Goal: Task Accomplishment & Management: Manage account settings

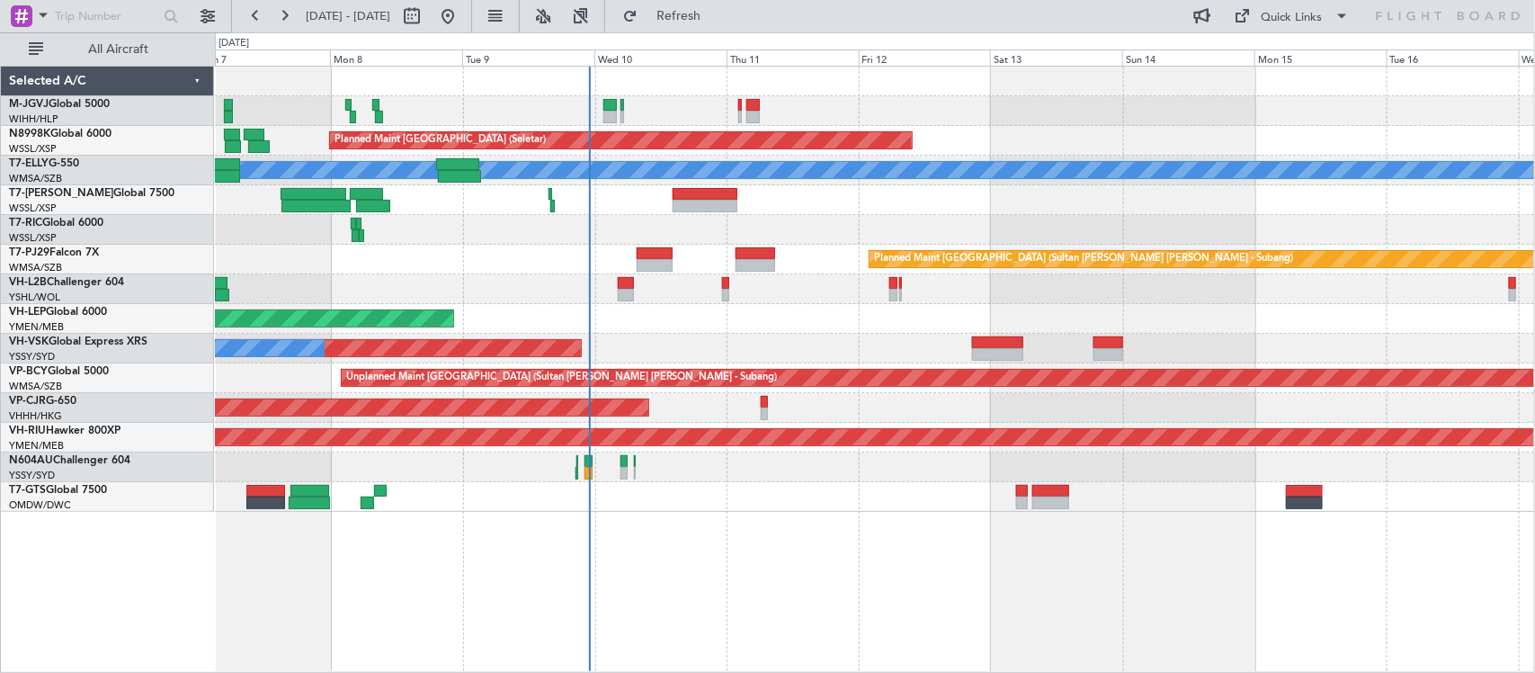
click at [742, 328] on div "Planned Maint Singapore (Seletar) Planned Maint Singapore (Seletar) Planned Mai…" at bounding box center [874, 289] width 1319 height 445
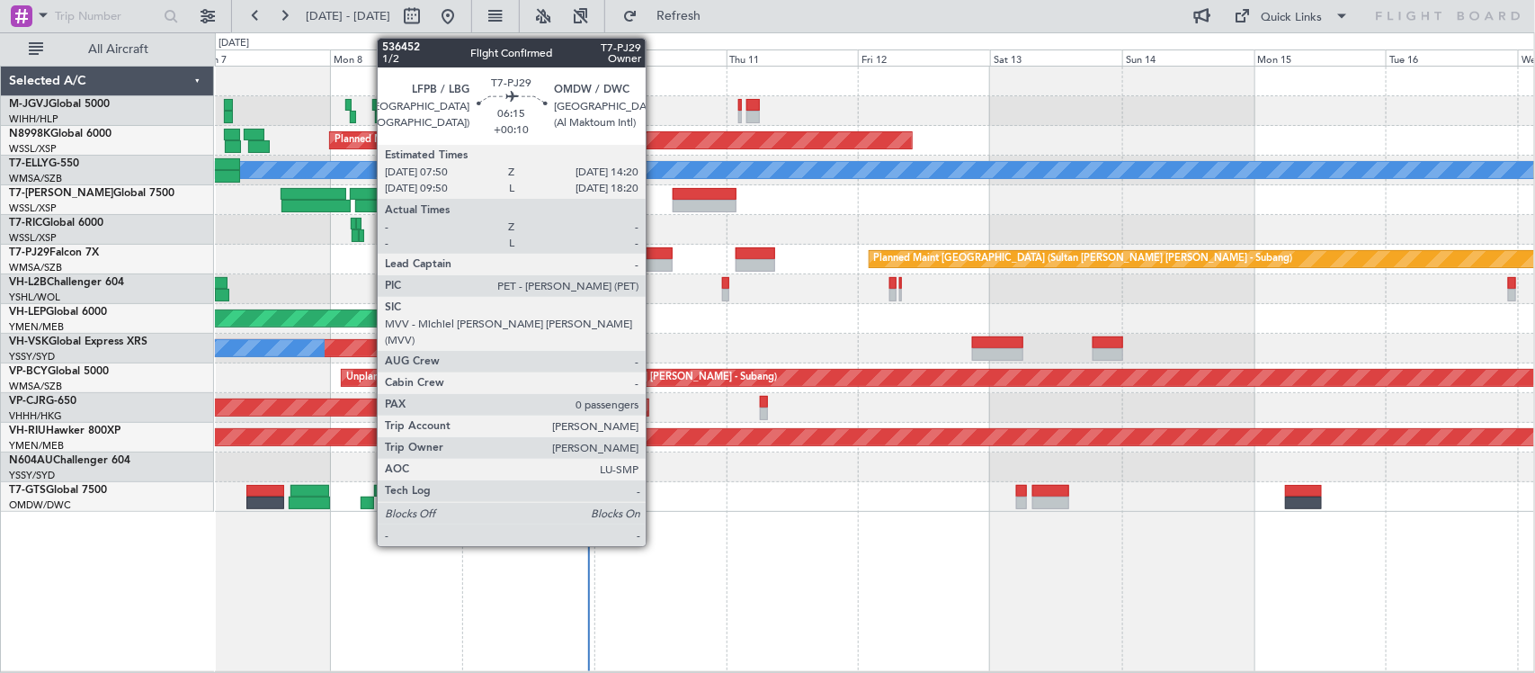
click at [655, 262] on div at bounding box center [655, 265] width 36 height 13
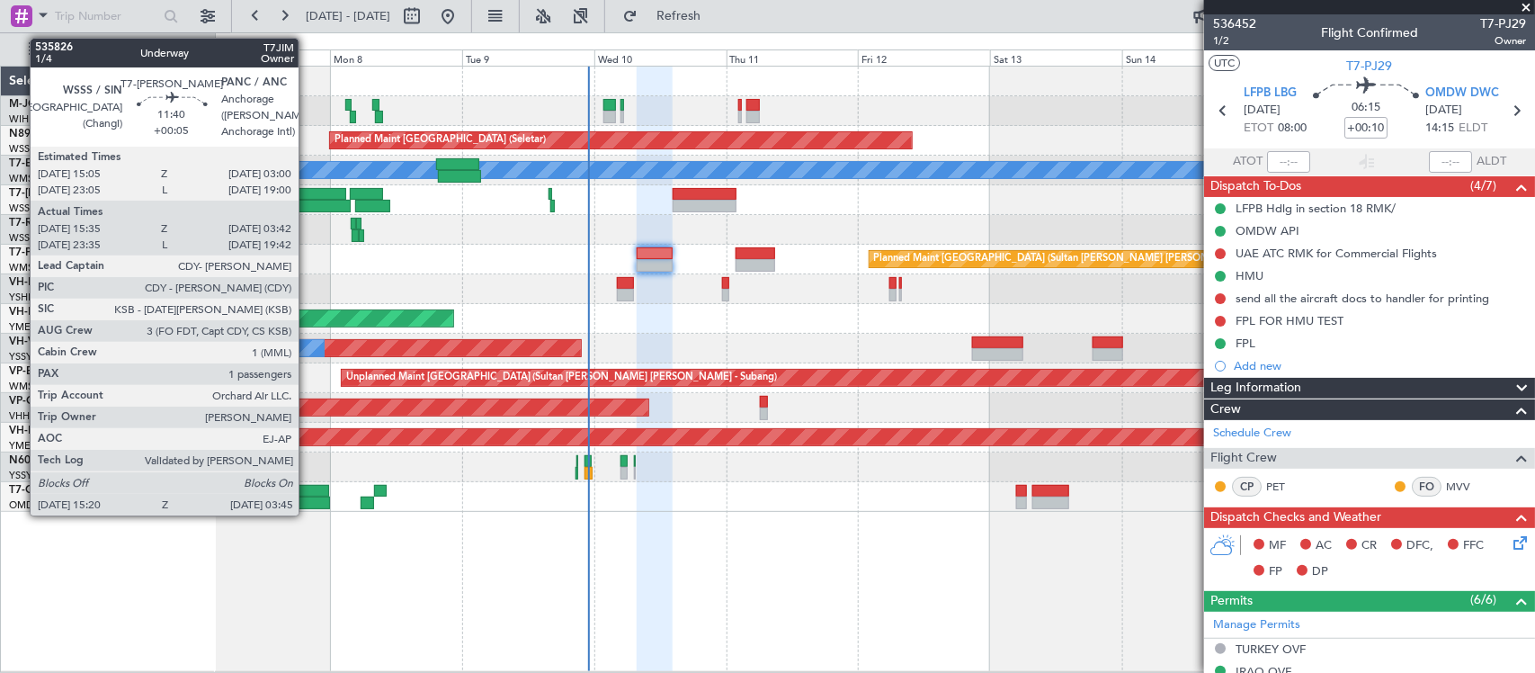
click at [308, 201] on div at bounding box center [316, 206] width 68 height 13
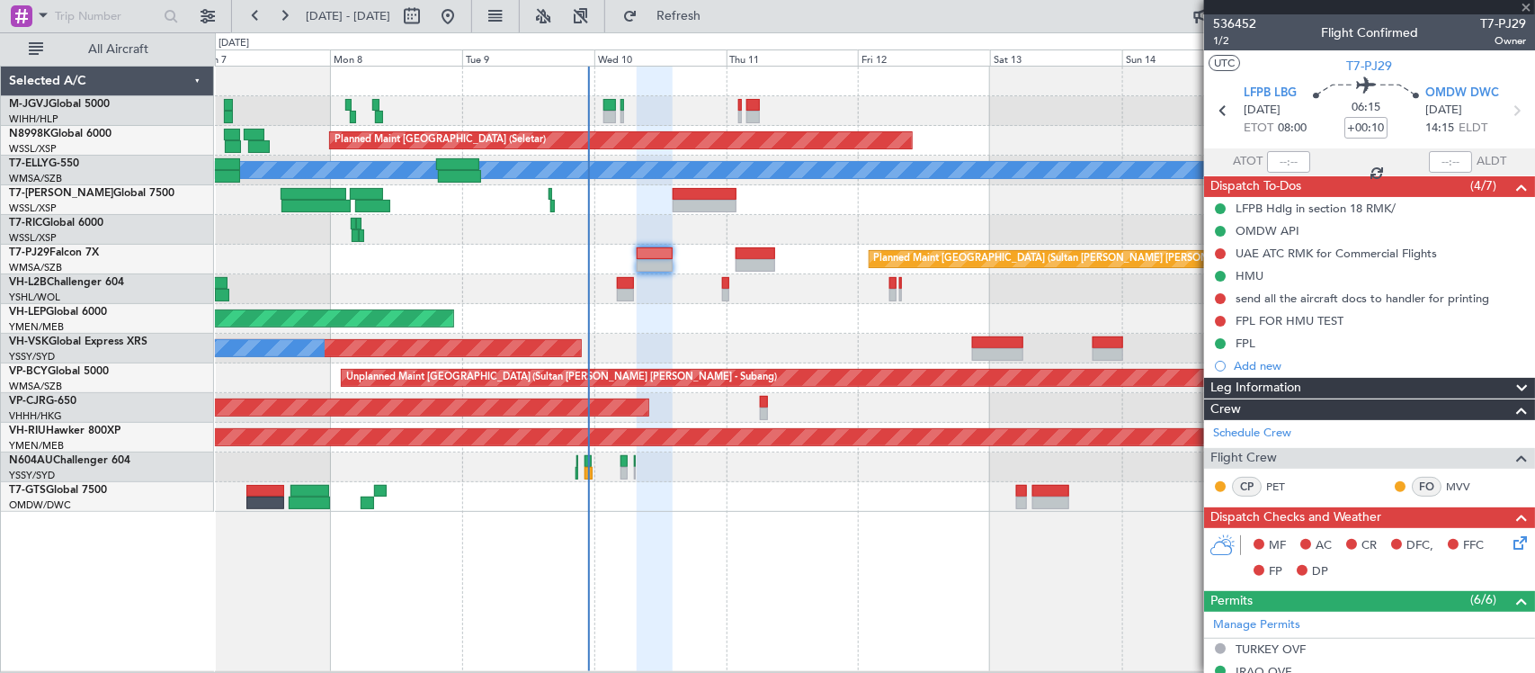
type input "+00:05"
type input "15:45"
type input "03:37"
type input "1"
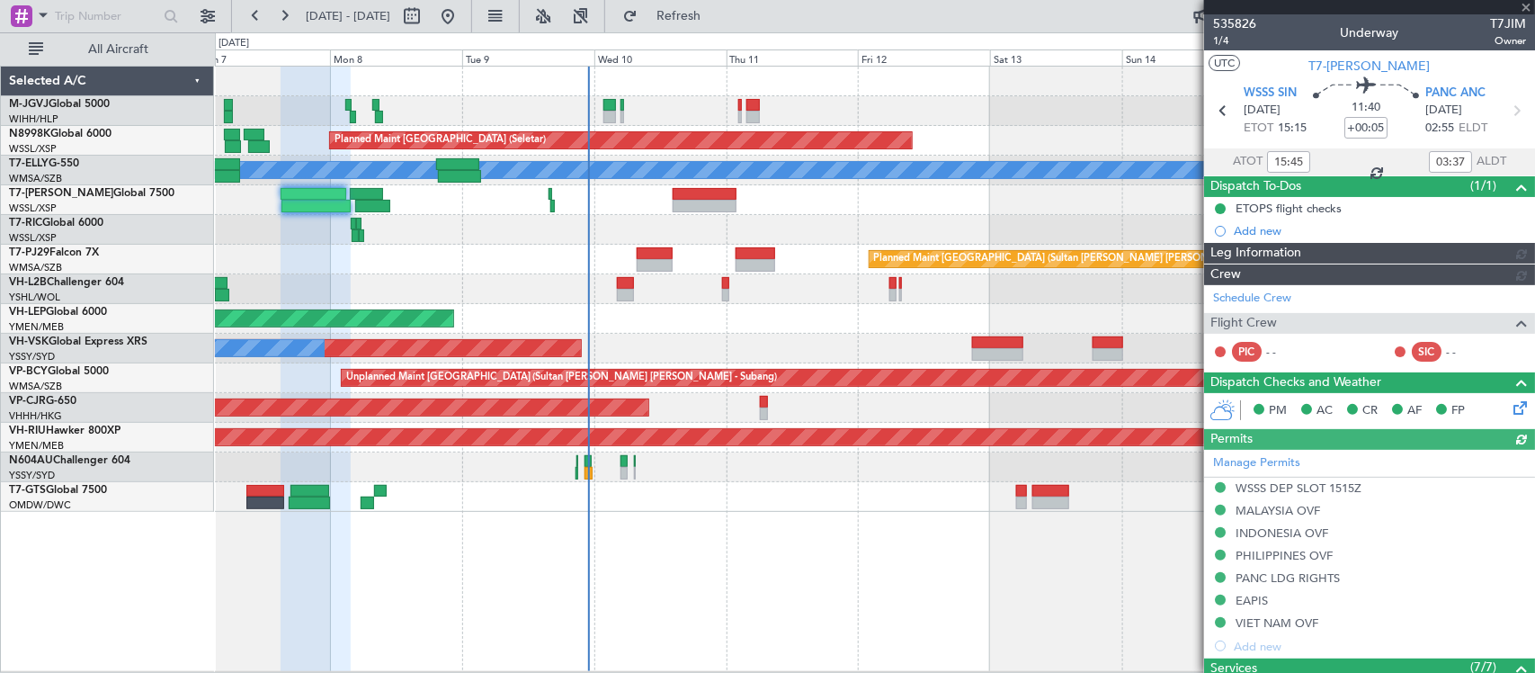
type input "Terry Leung (LEU)"
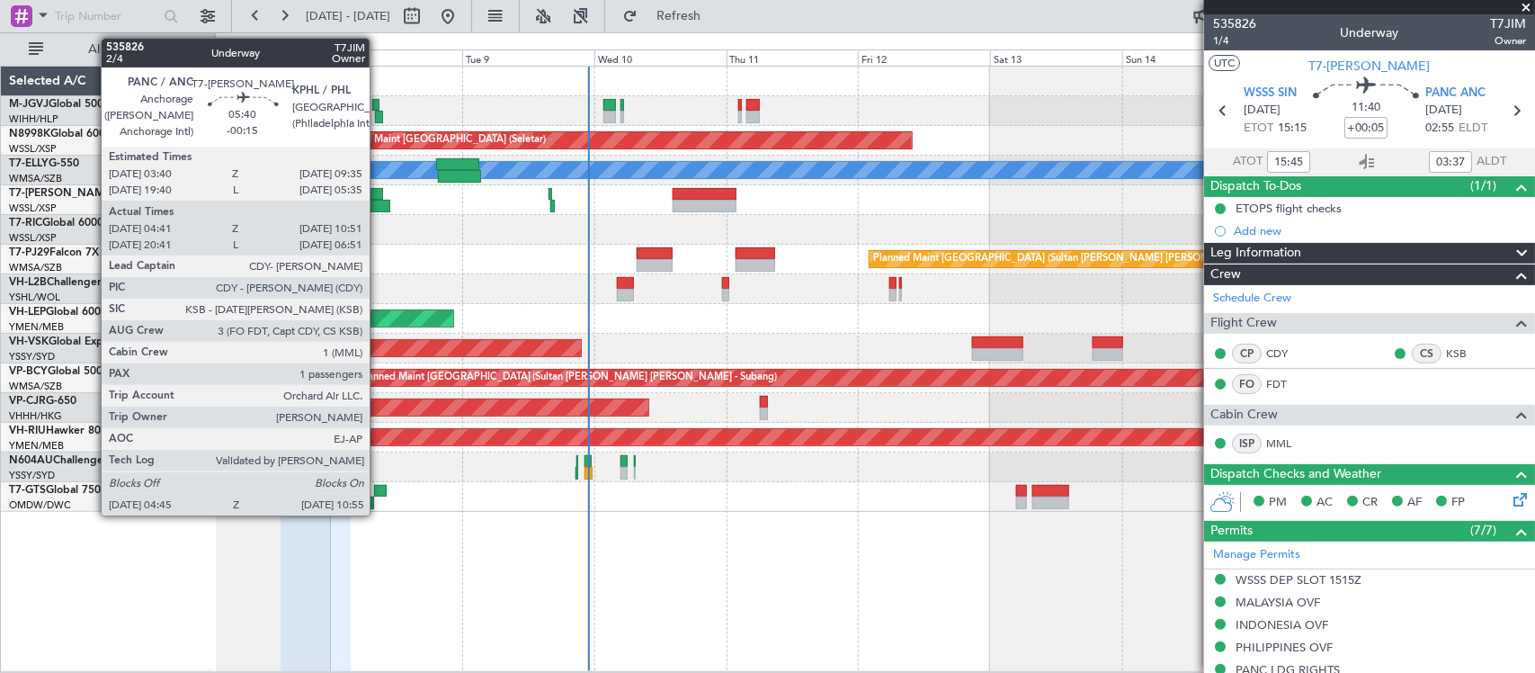
click at [379, 194] on div at bounding box center [366, 194] width 33 height 13
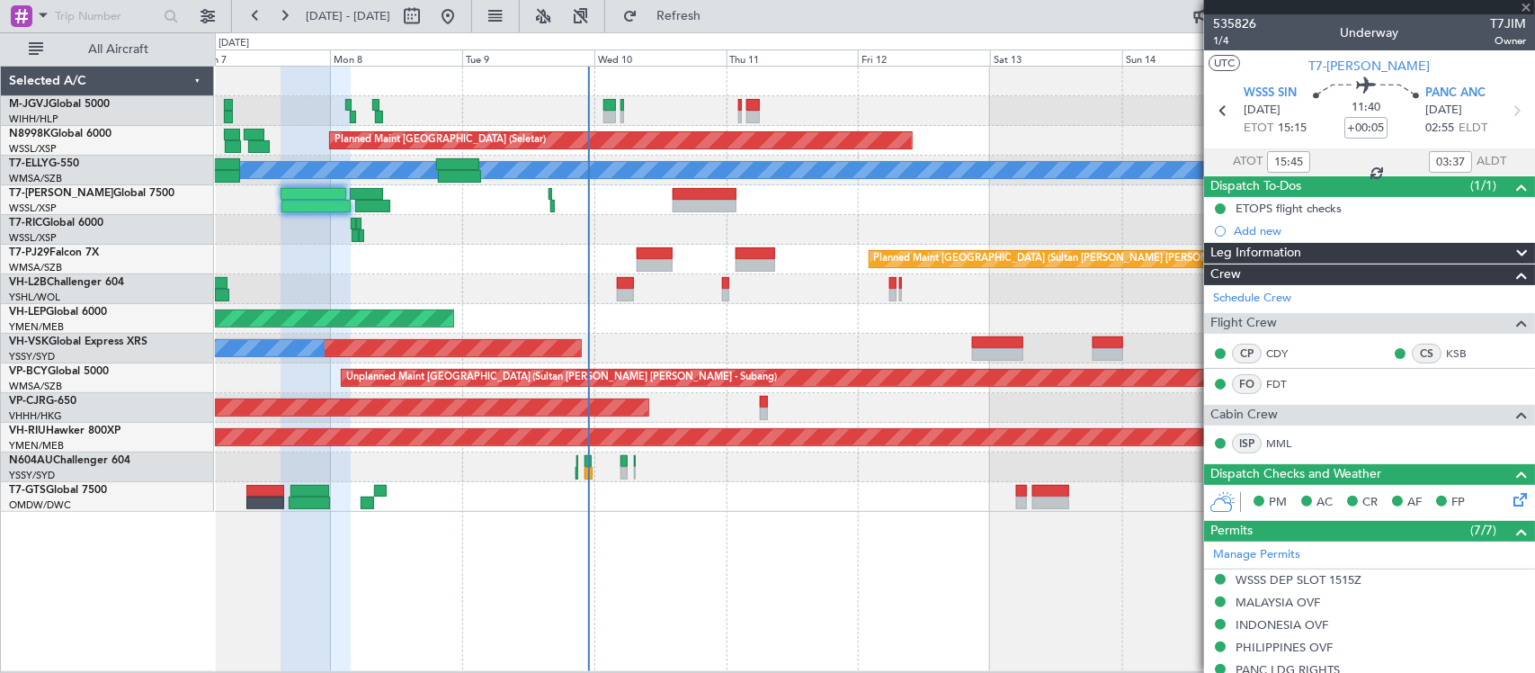
type input "-00:15"
type input "04:51"
type input "10:46"
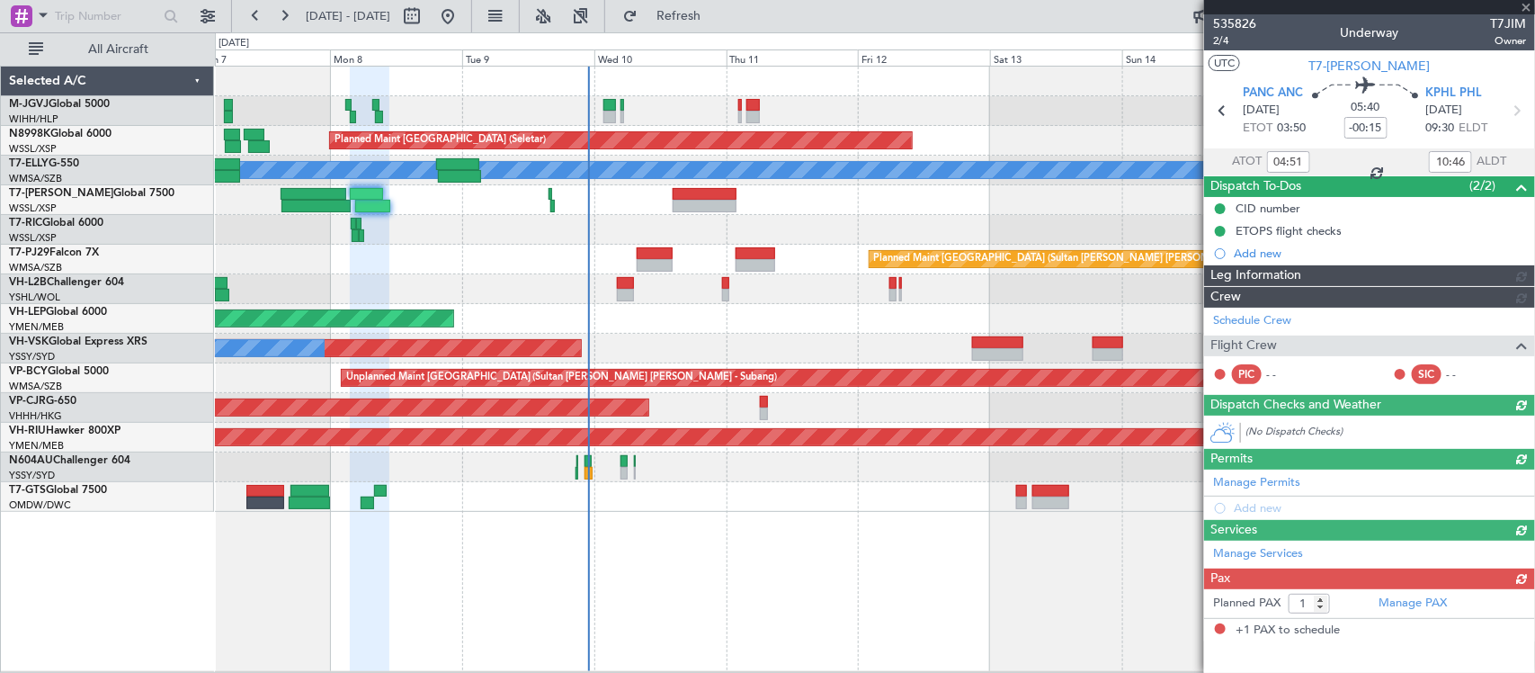
type input "Terry Leung (LEU)"
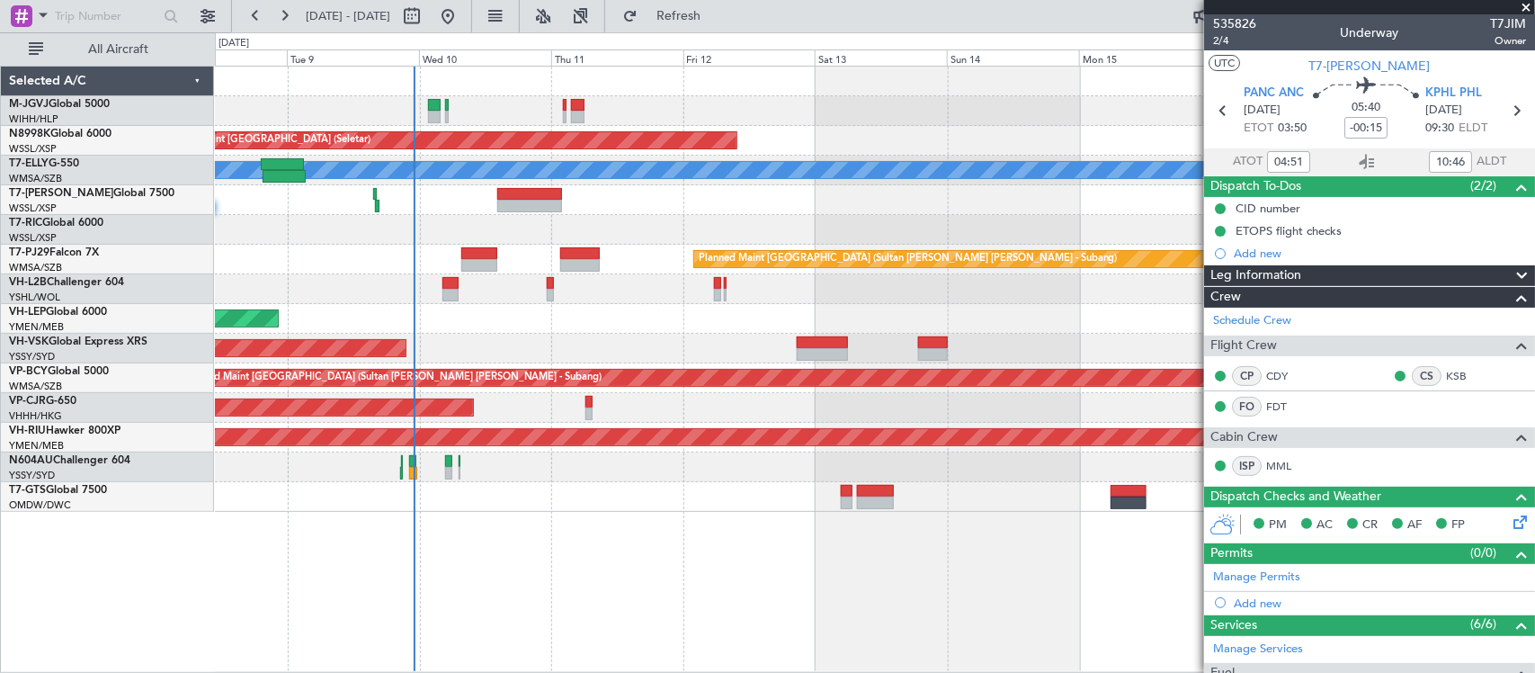
click at [621, 213] on div "Planned Maint Singapore (Seletar) Planned Maint Dubai (Dubai Intl) MEL Planned …" at bounding box center [874, 289] width 1319 height 445
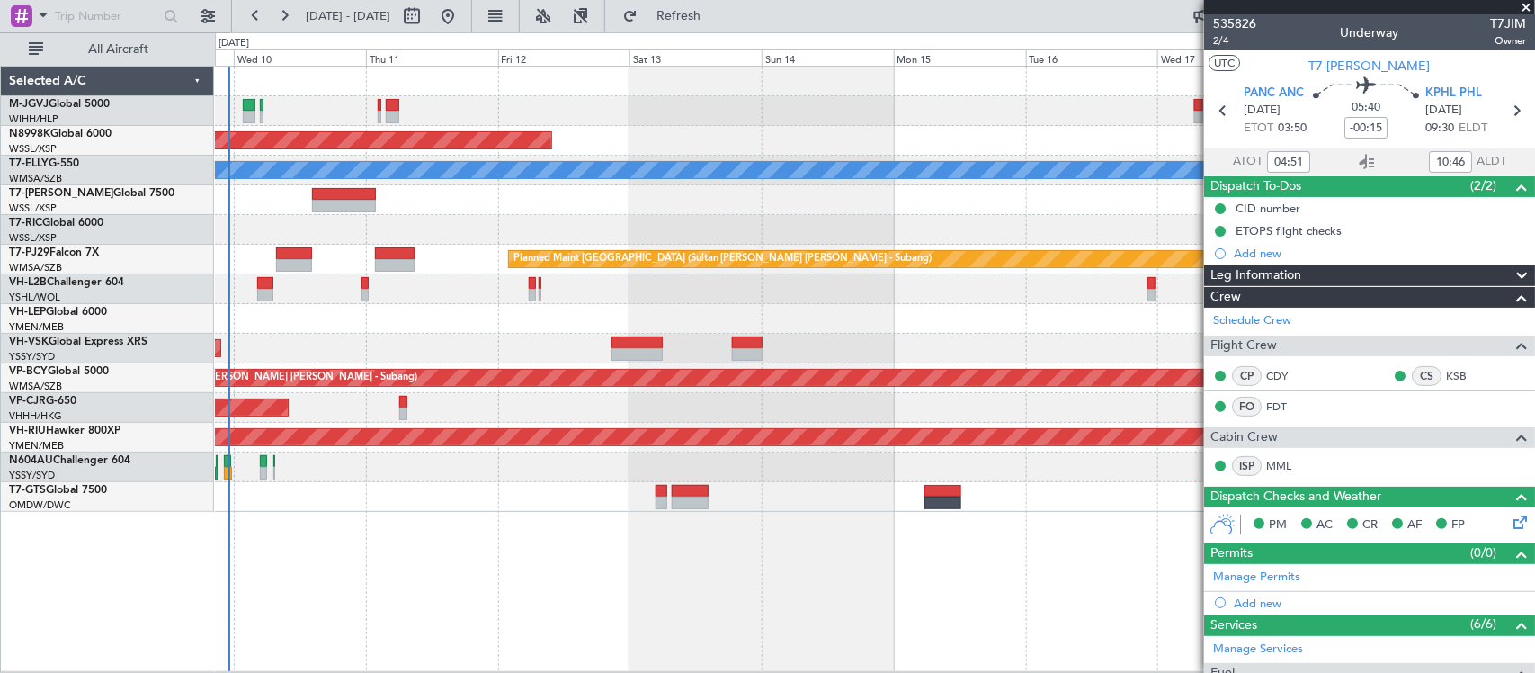
click at [459, 214] on div "Planned Maint Singapore (Seletar) Planned Maint Dubai (Dubai Intl) MEL Planned …" at bounding box center [874, 289] width 1319 height 445
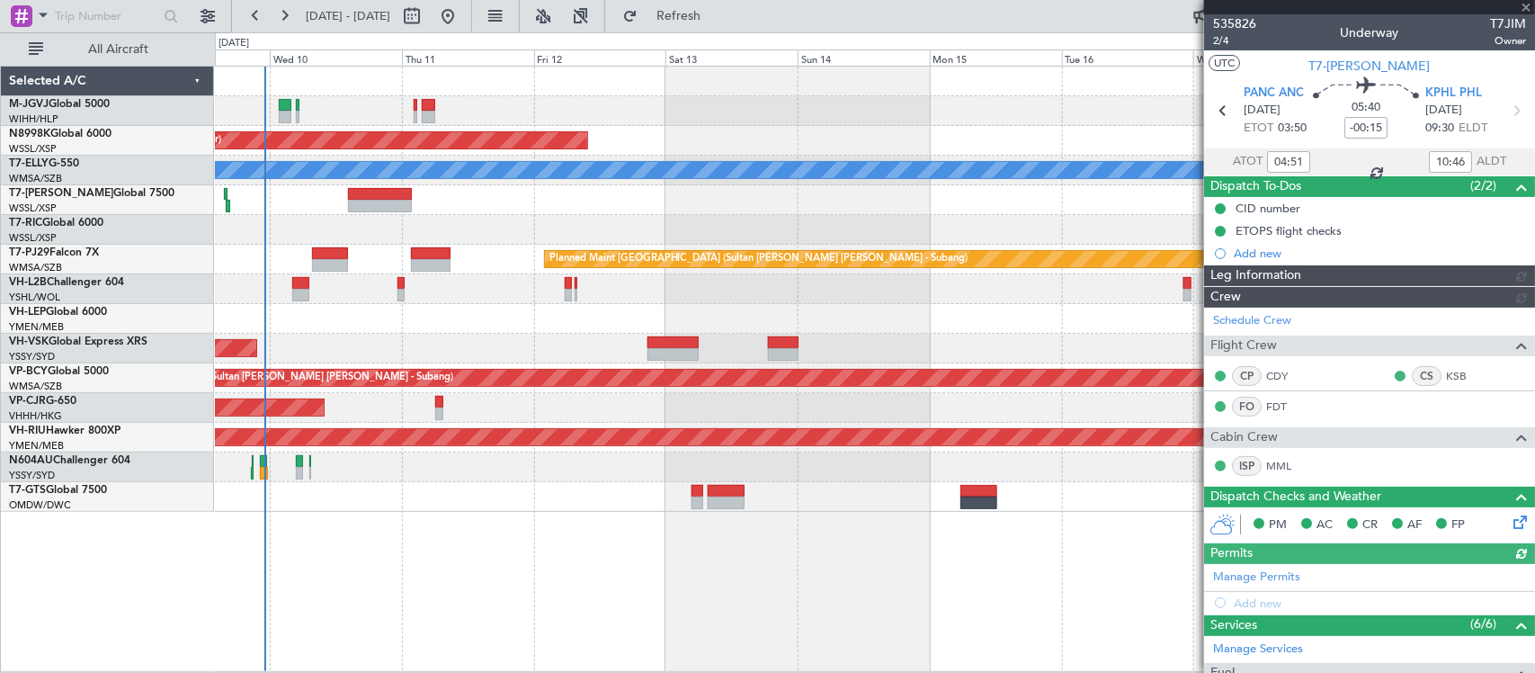
type input "Terry Leung (LEU)"
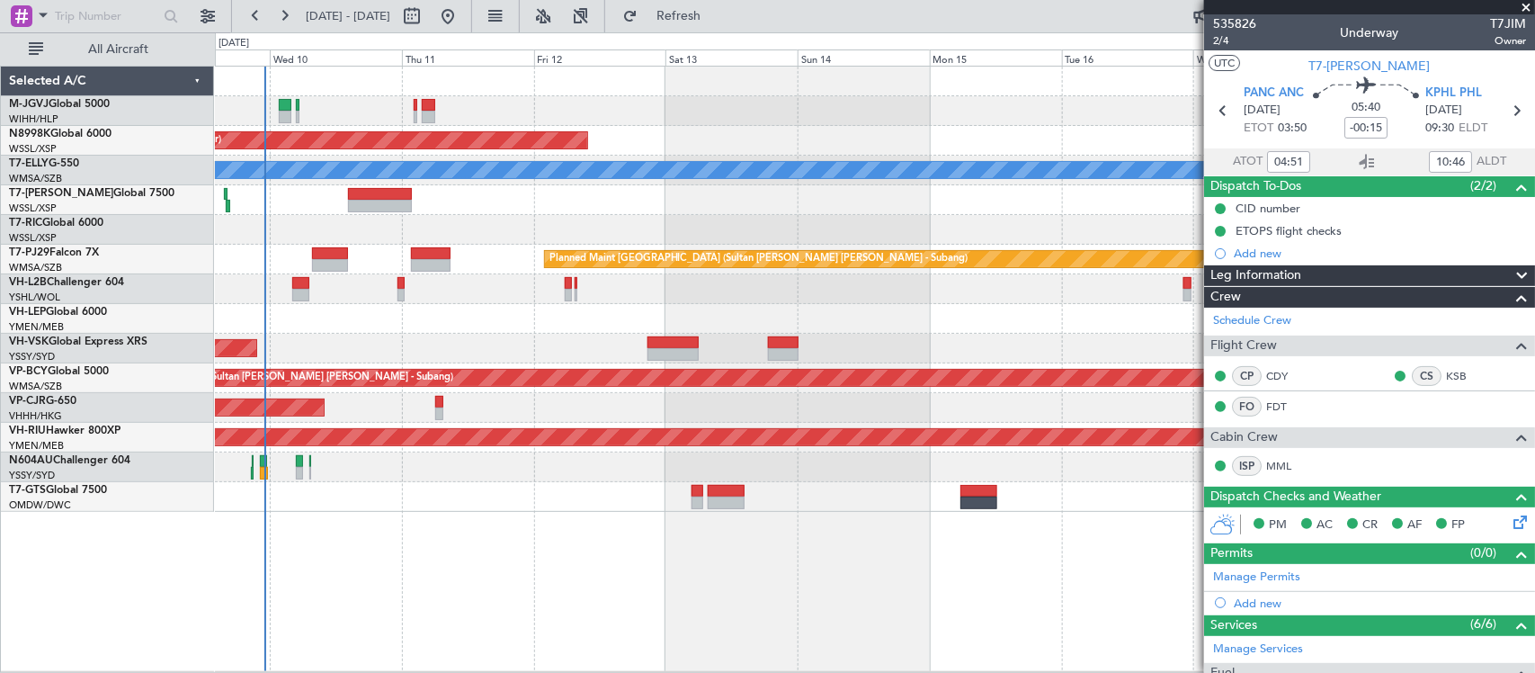
click at [652, 333] on div "Planned Maint Singapore (Seletar) Planned Maint Dubai (Dubai Intl) MEL Planned …" at bounding box center [874, 289] width 1319 height 445
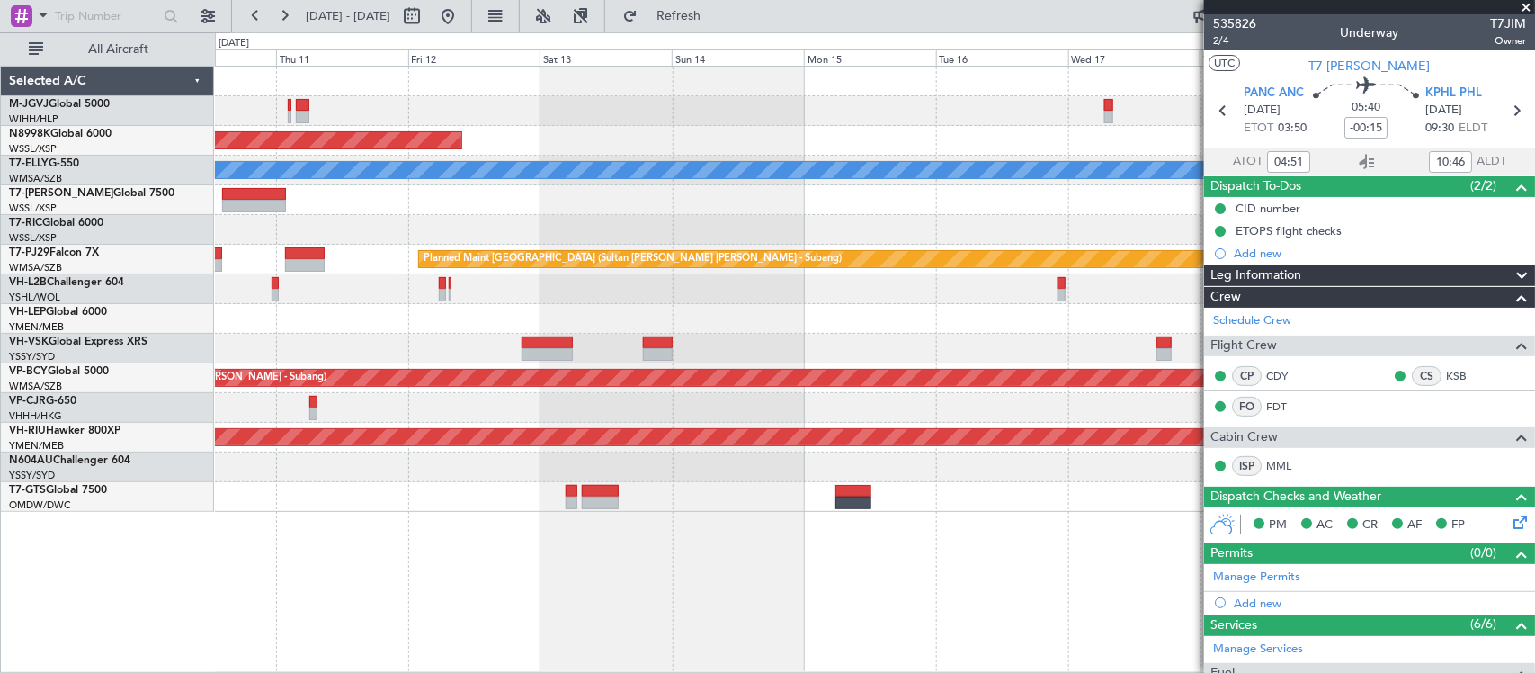
click at [470, 304] on div "Planned Maint Singapore (Seletar) Planned Maint Dubai (Dubai Intl) MEL Planned …" at bounding box center [874, 289] width 1319 height 445
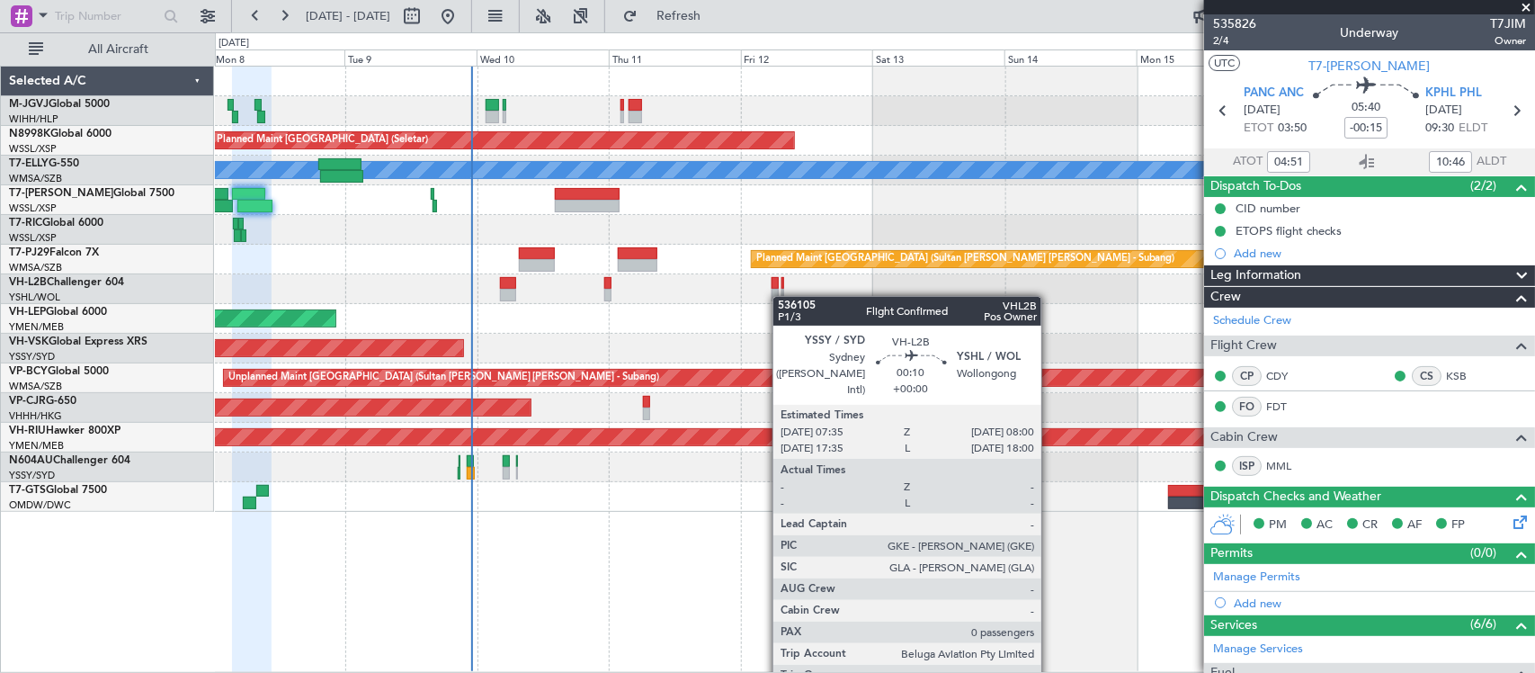
click at [783, 297] on div "Planned Maint Singapore (Seletar) Planned Maint Dubai (Dubai Intl) MEL Planned …" at bounding box center [874, 289] width 1319 height 445
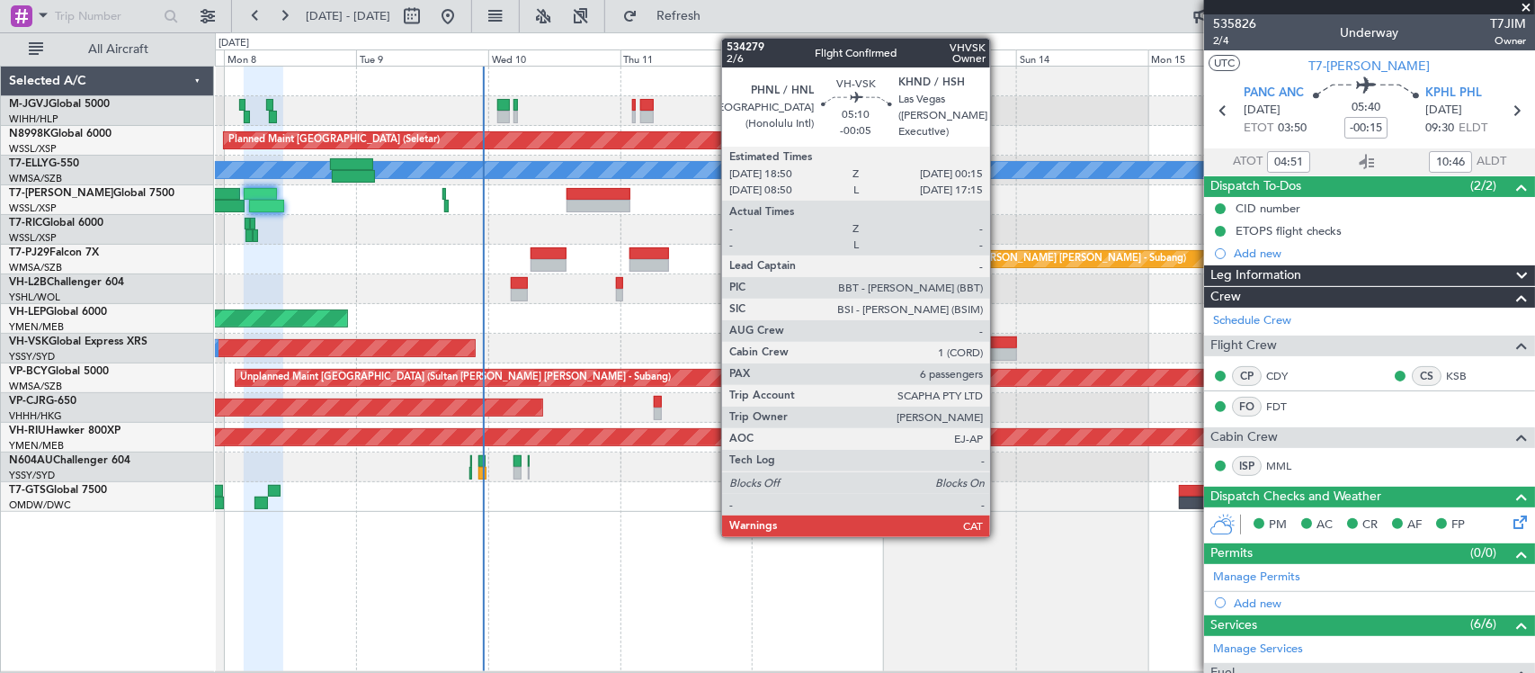
click at [999, 346] on div at bounding box center [1002, 342] width 31 height 13
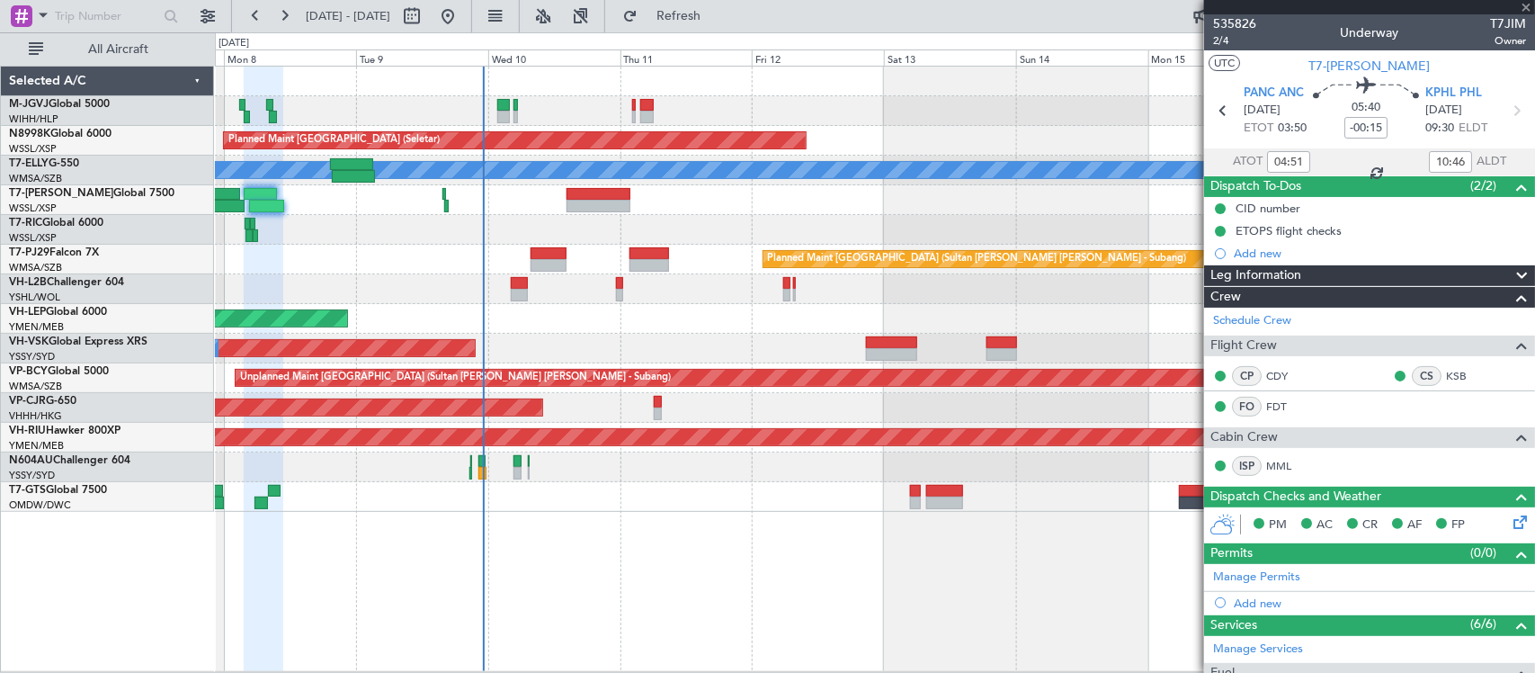
type input "-00:05"
type input "6"
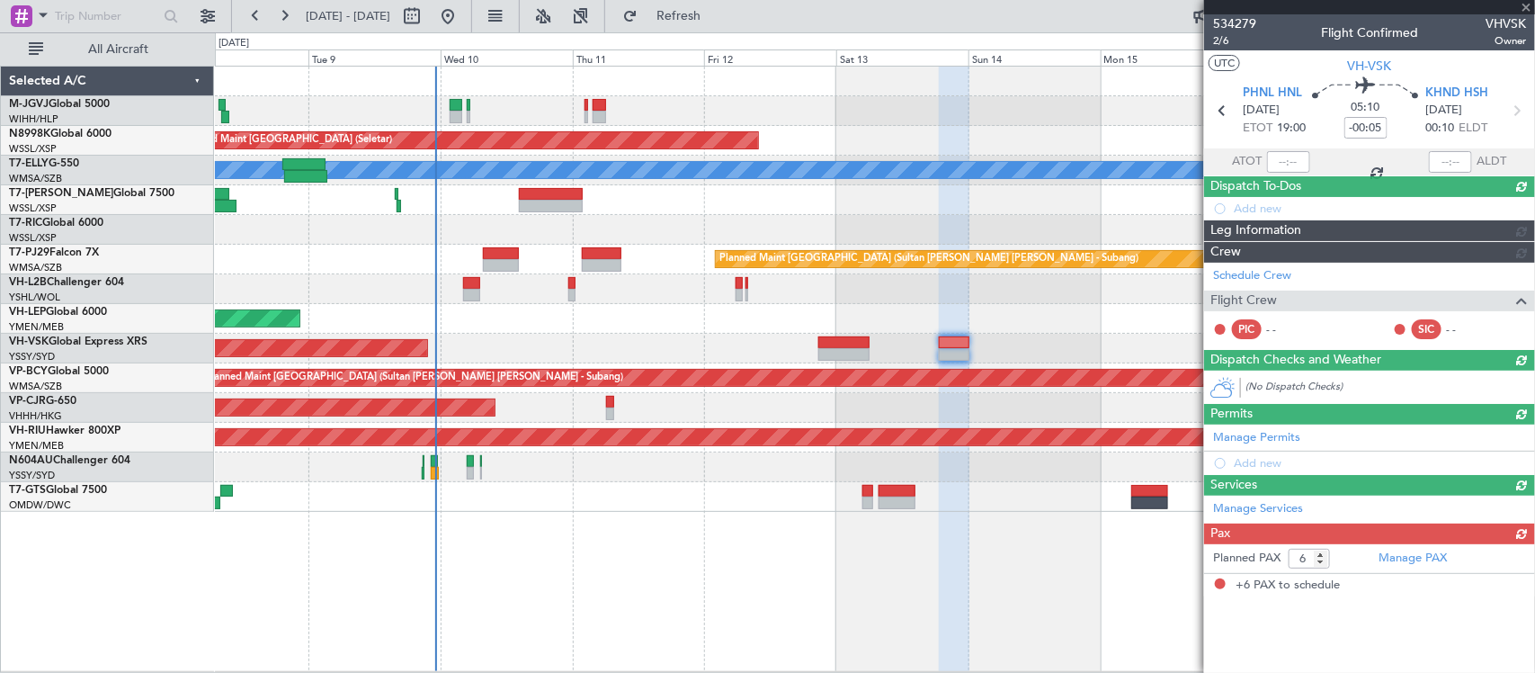
click at [1026, 409] on div "Planned Maint [GEOGRAPHIC_DATA] ([GEOGRAPHIC_DATA] Intl)" at bounding box center [874, 408] width 1319 height 30
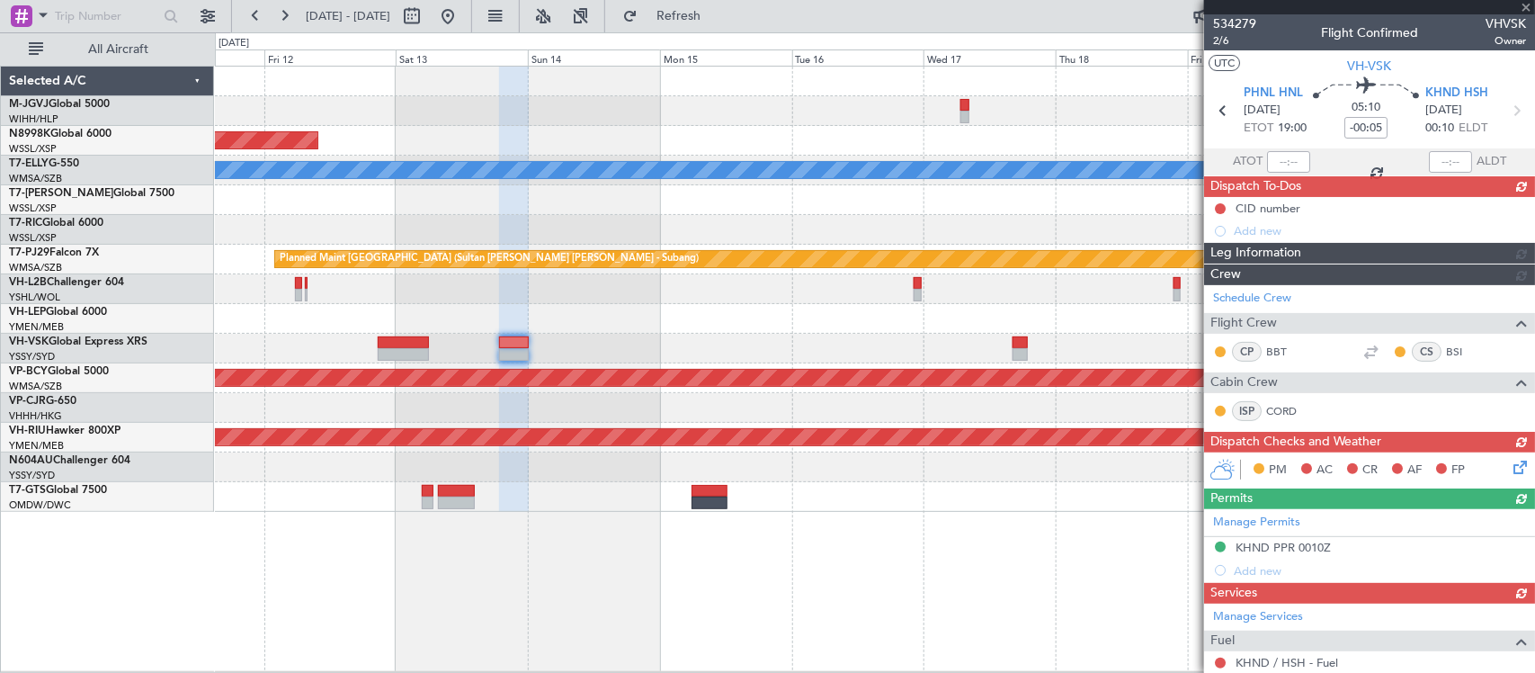
click at [614, 402] on div "Planned Maint Singapore (Seletar) Planned Maint Dubai (Dubai Intl) MEL Planned …" at bounding box center [874, 289] width 1319 height 445
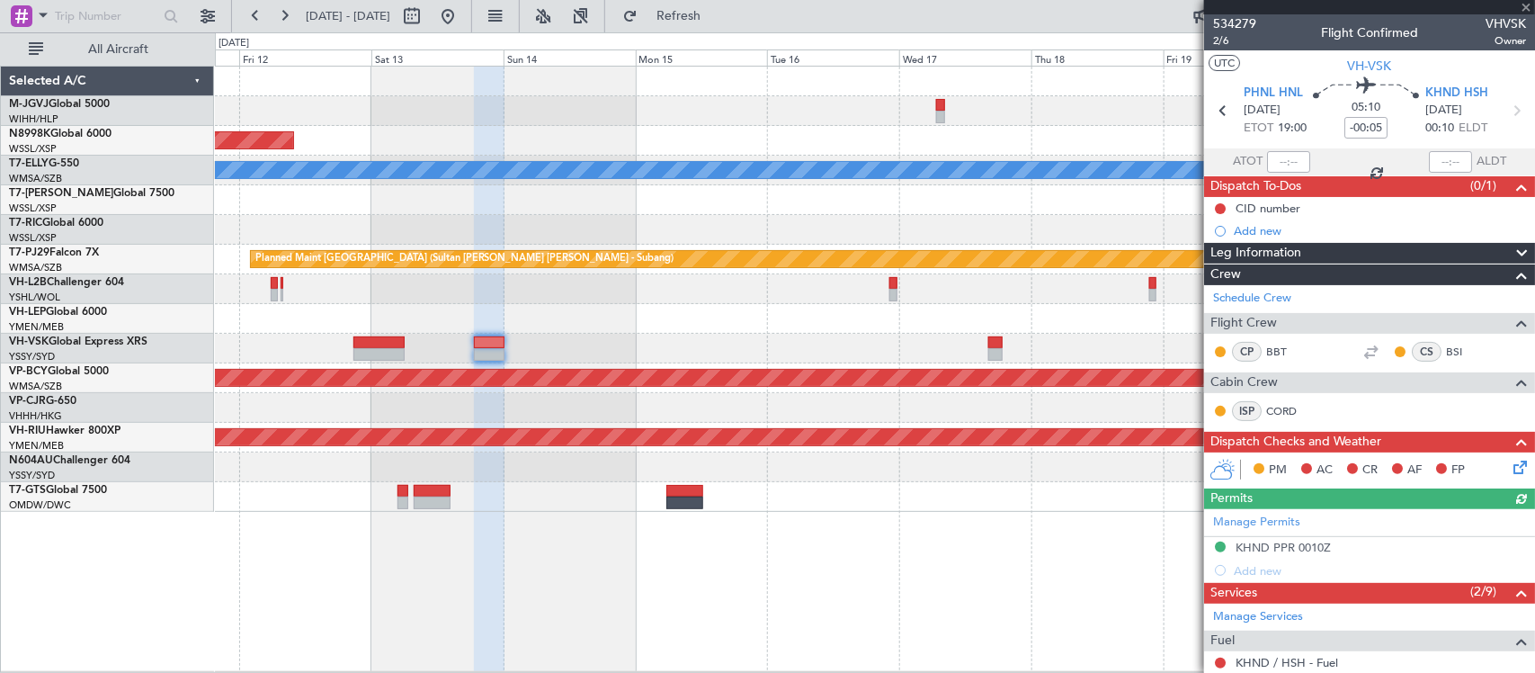
click at [857, 340] on div "Planned Maint Singapore (Seletar) Planned Maint Dubai (Dubai Intl) MEL Planned …" at bounding box center [874, 289] width 1319 height 445
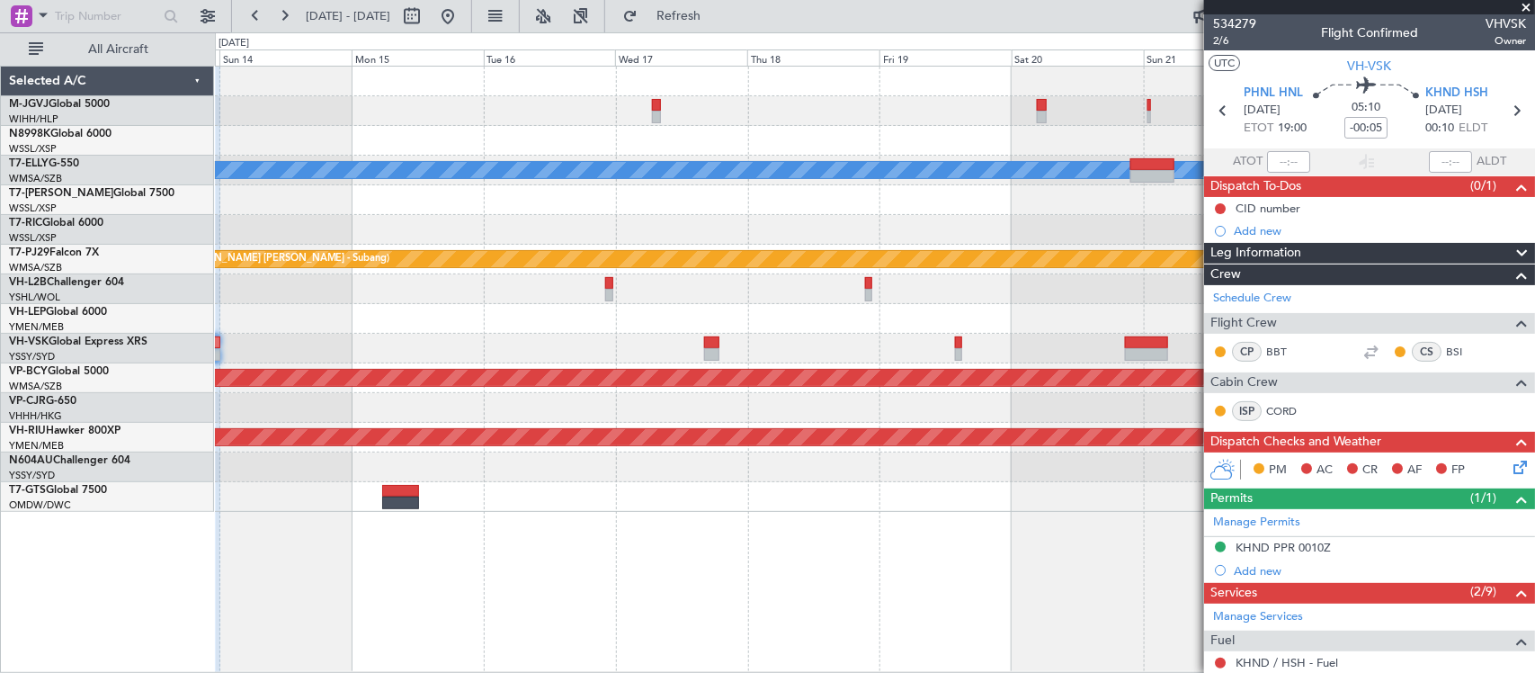
click at [906, 348] on div "Planned Maint Singapore (Seletar) Planned Maint Dubai (Dubai Intl) MEL Planned …" at bounding box center [874, 289] width 1319 height 445
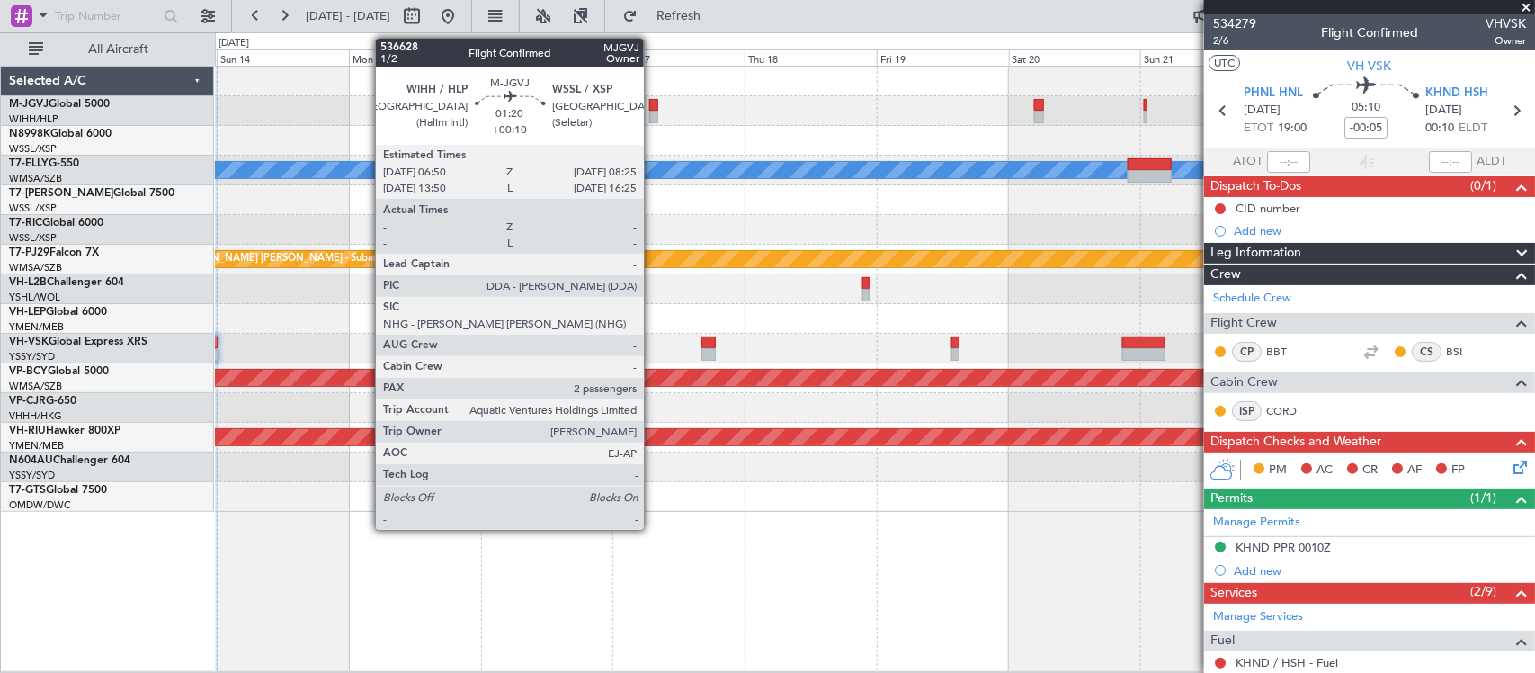
click at [653, 111] on div at bounding box center [653, 117] width 9 height 13
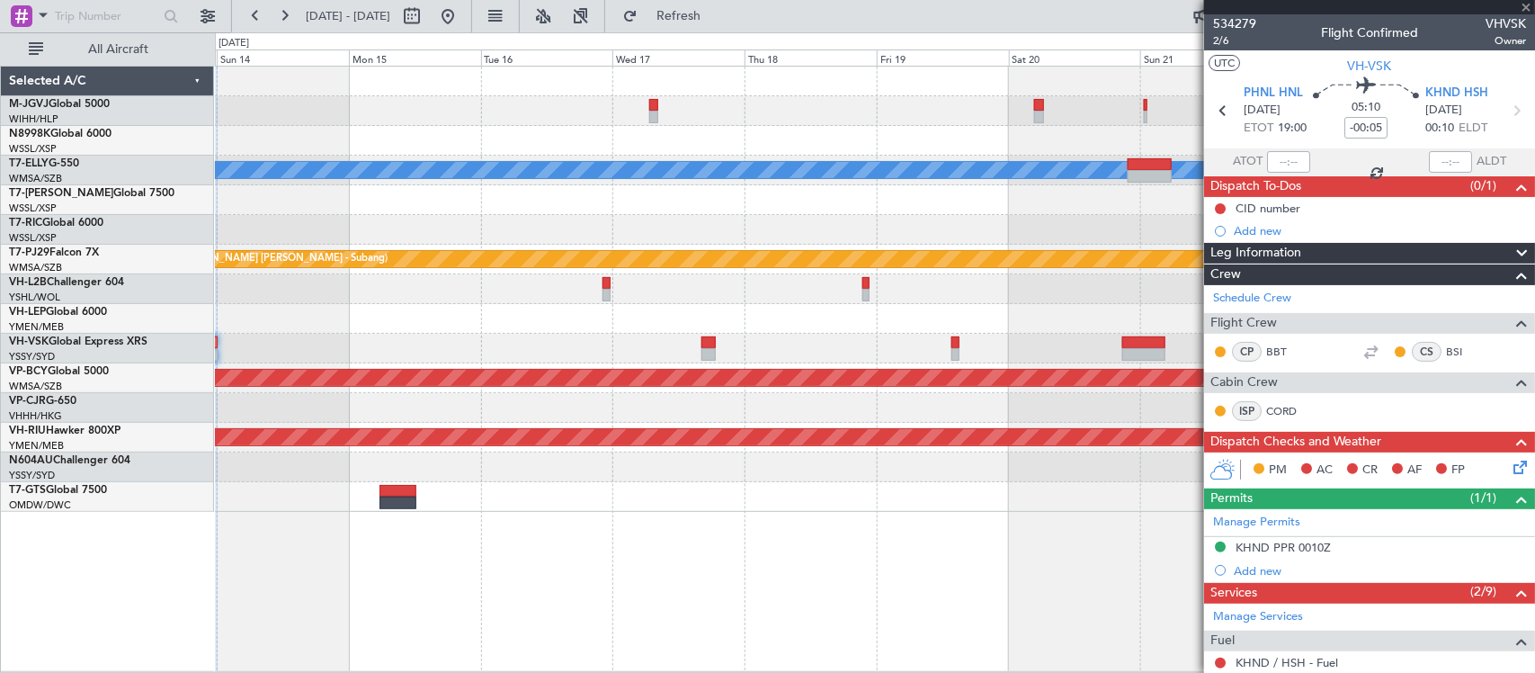
type input "+00:10"
type input "2"
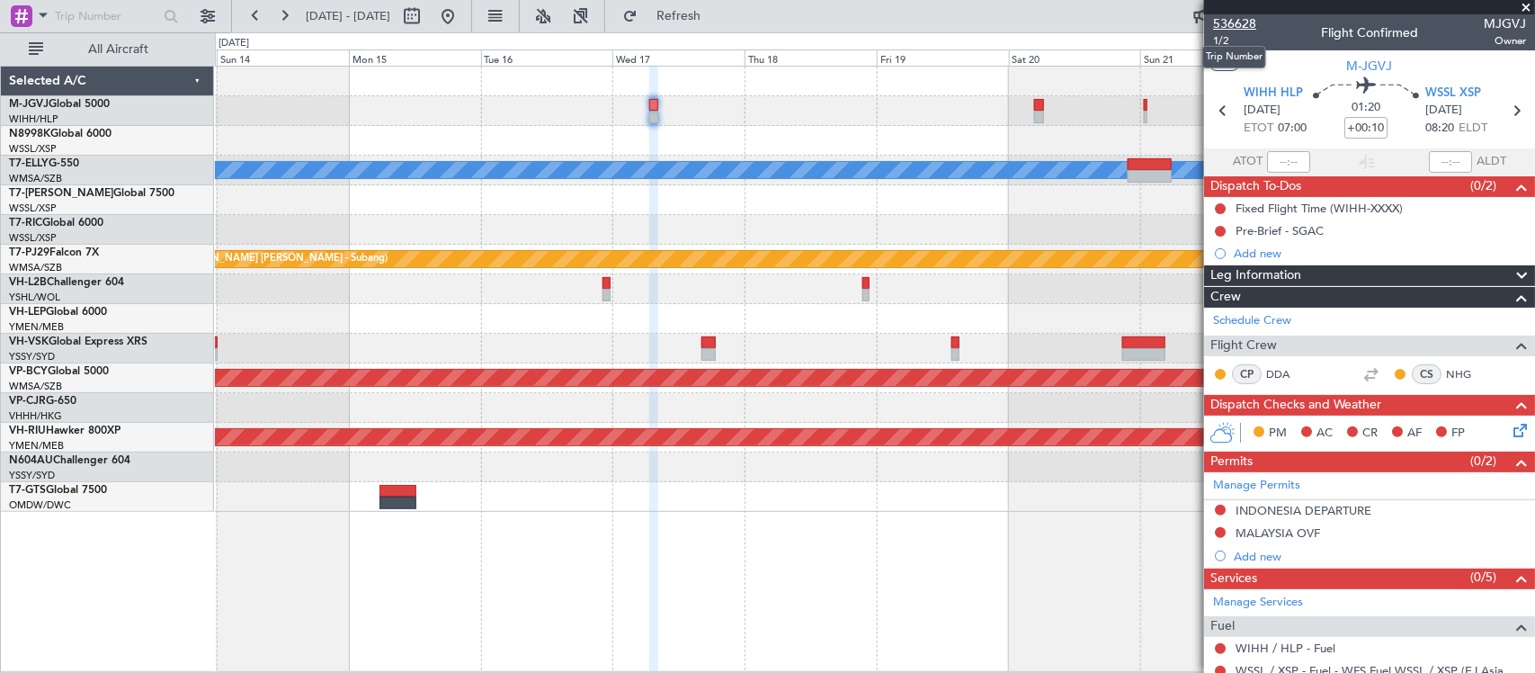
click at [1248, 21] on span "536628" at bounding box center [1234, 23] width 43 height 19
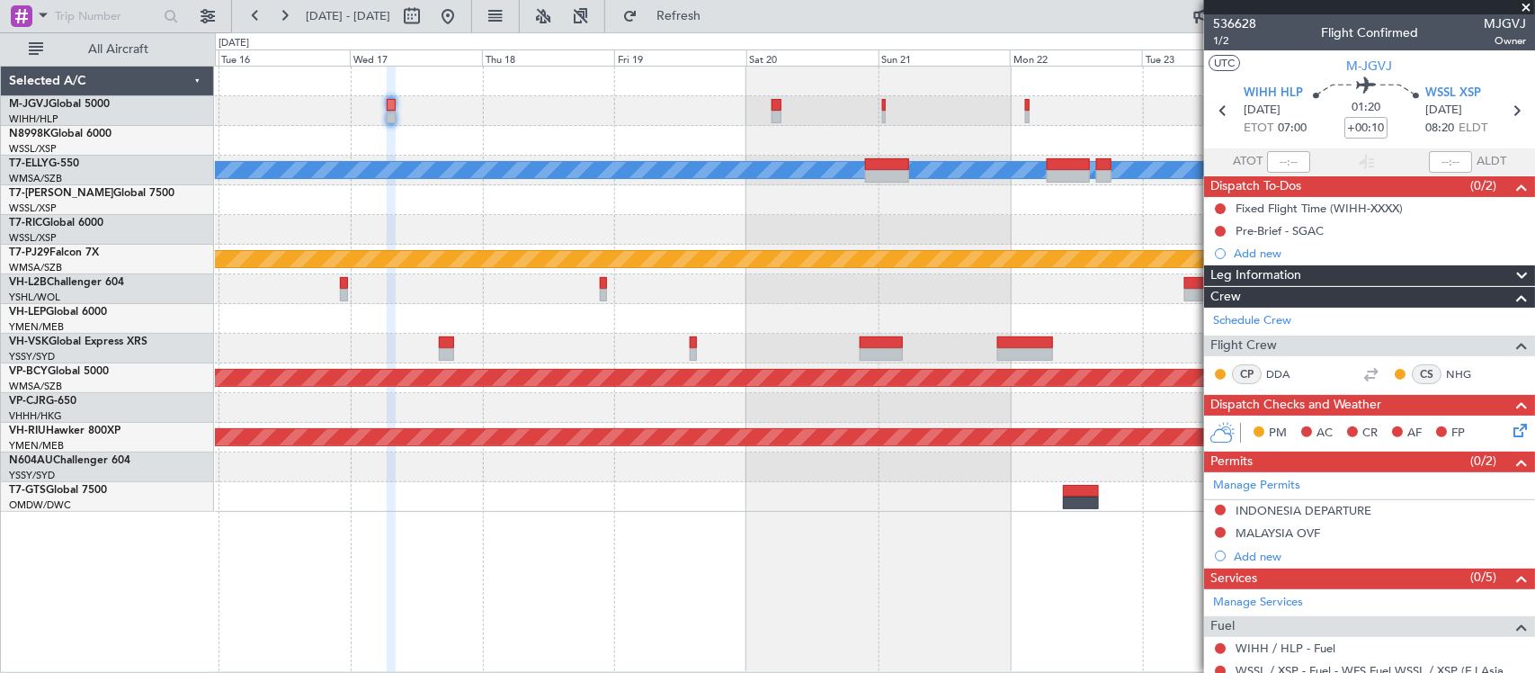
click at [726, 208] on div at bounding box center [874, 200] width 1319 height 30
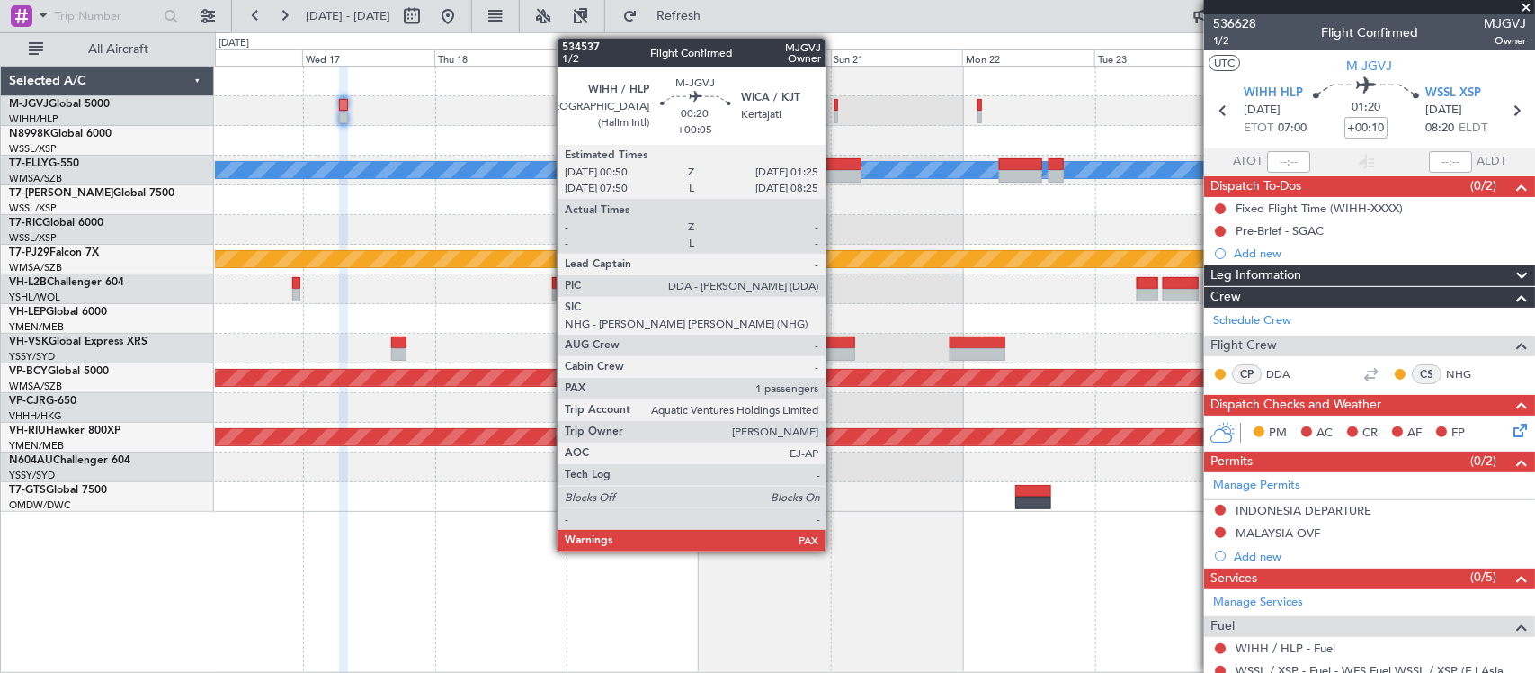
click at [836, 108] on div at bounding box center [837, 105] width 4 height 13
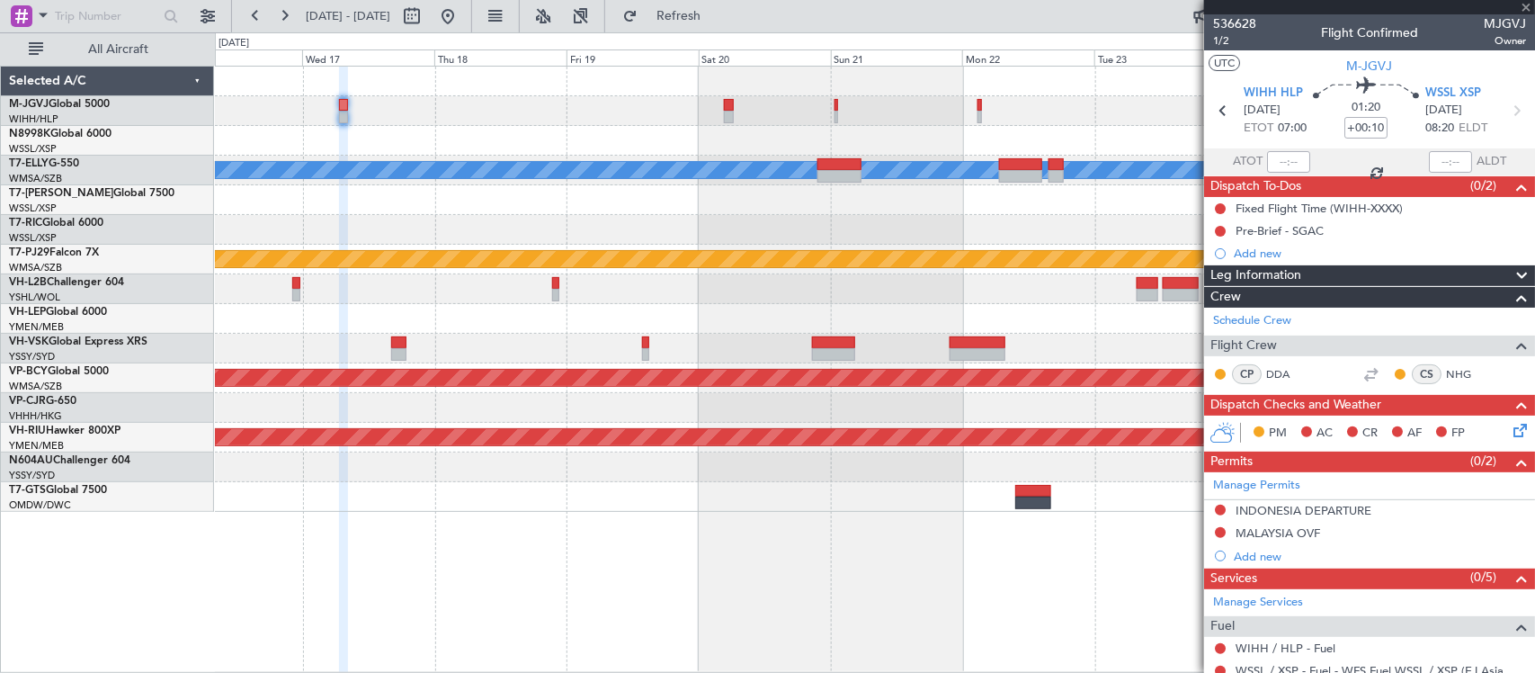
type input "+00:05"
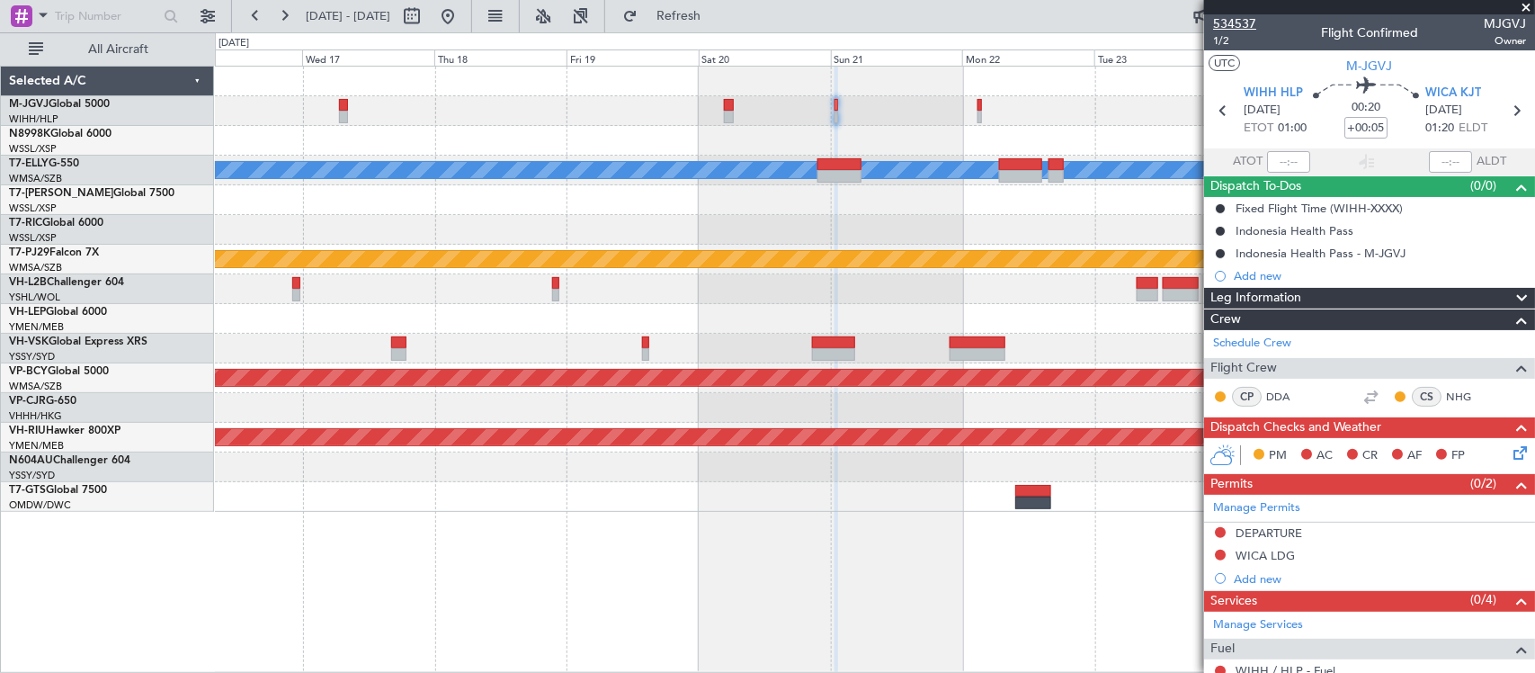
click at [1225, 19] on span "534537" at bounding box center [1234, 23] width 43 height 19
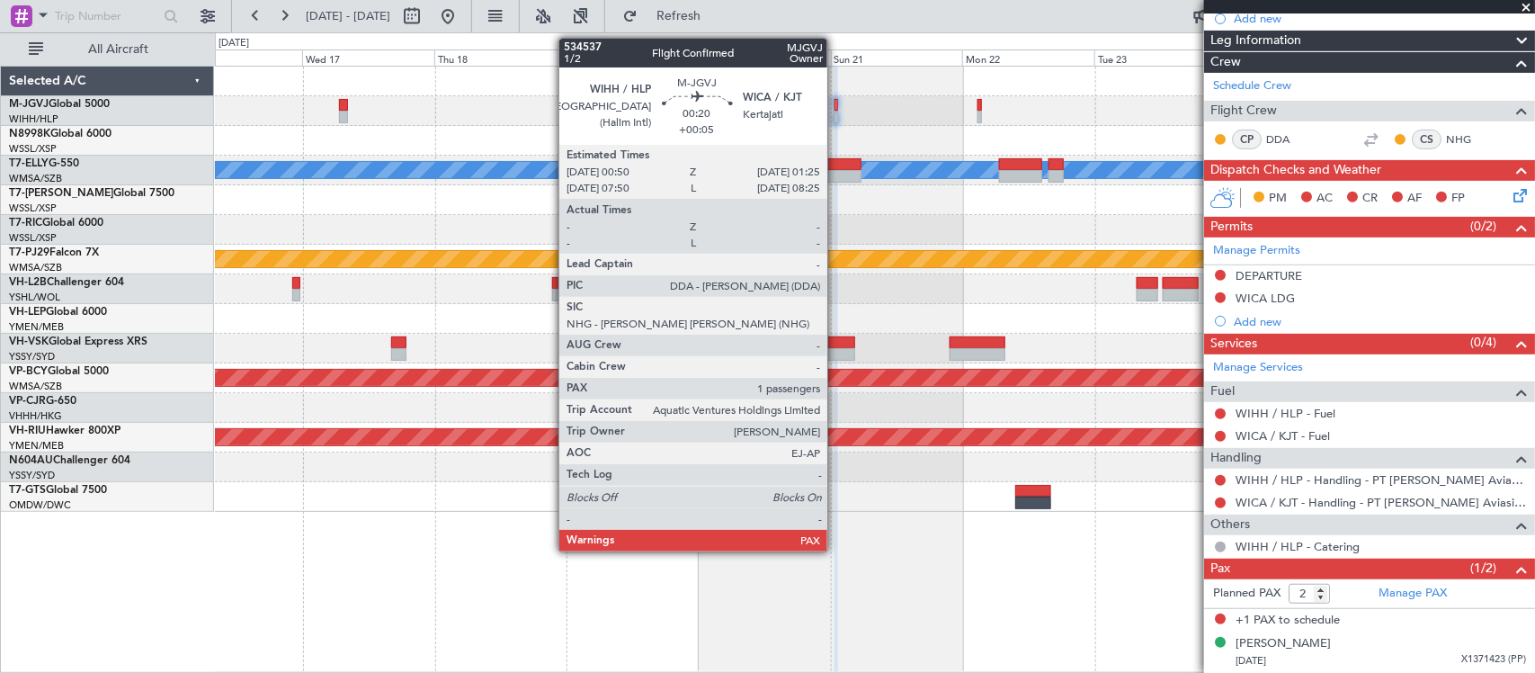
click at [837, 108] on div at bounding box center [837, 105] width 4 height 13
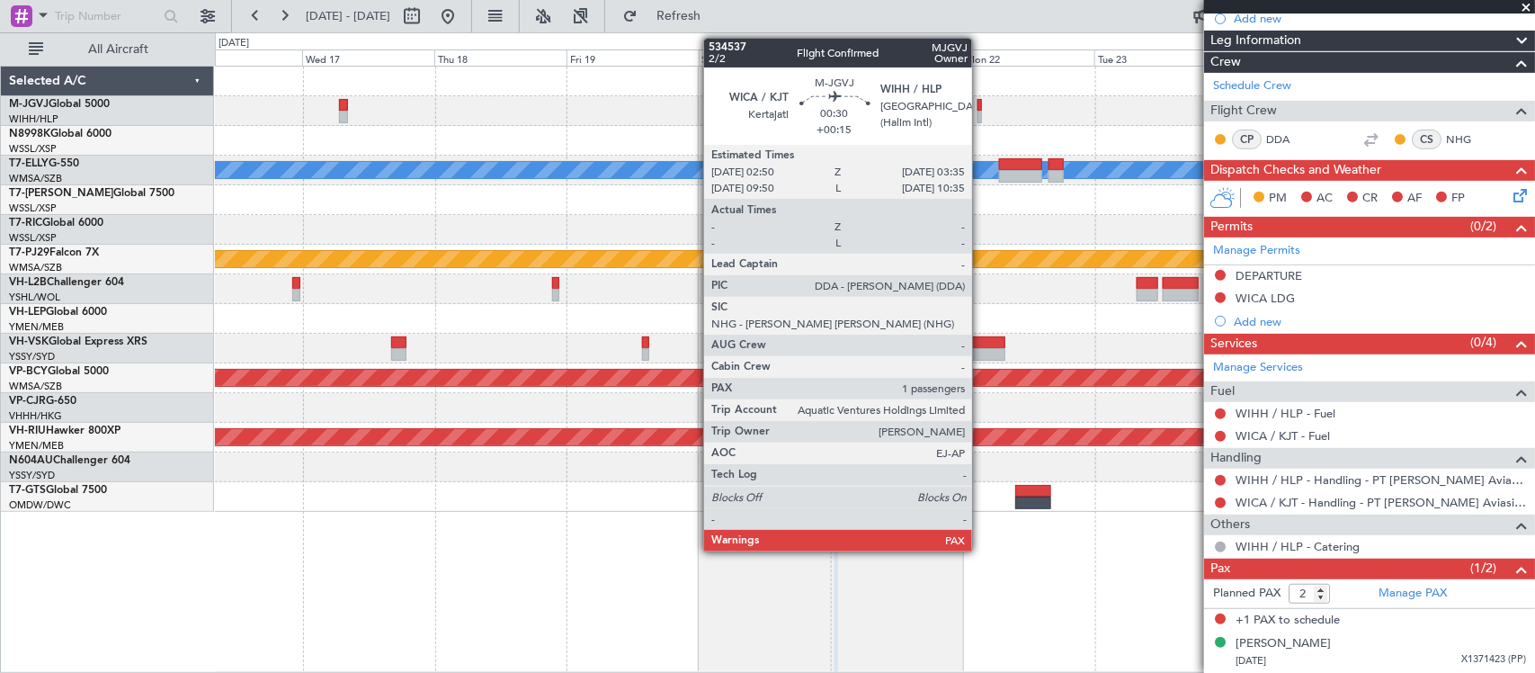
click at [981, 111] on div at bounding box center [980, 117] width 4 height 13
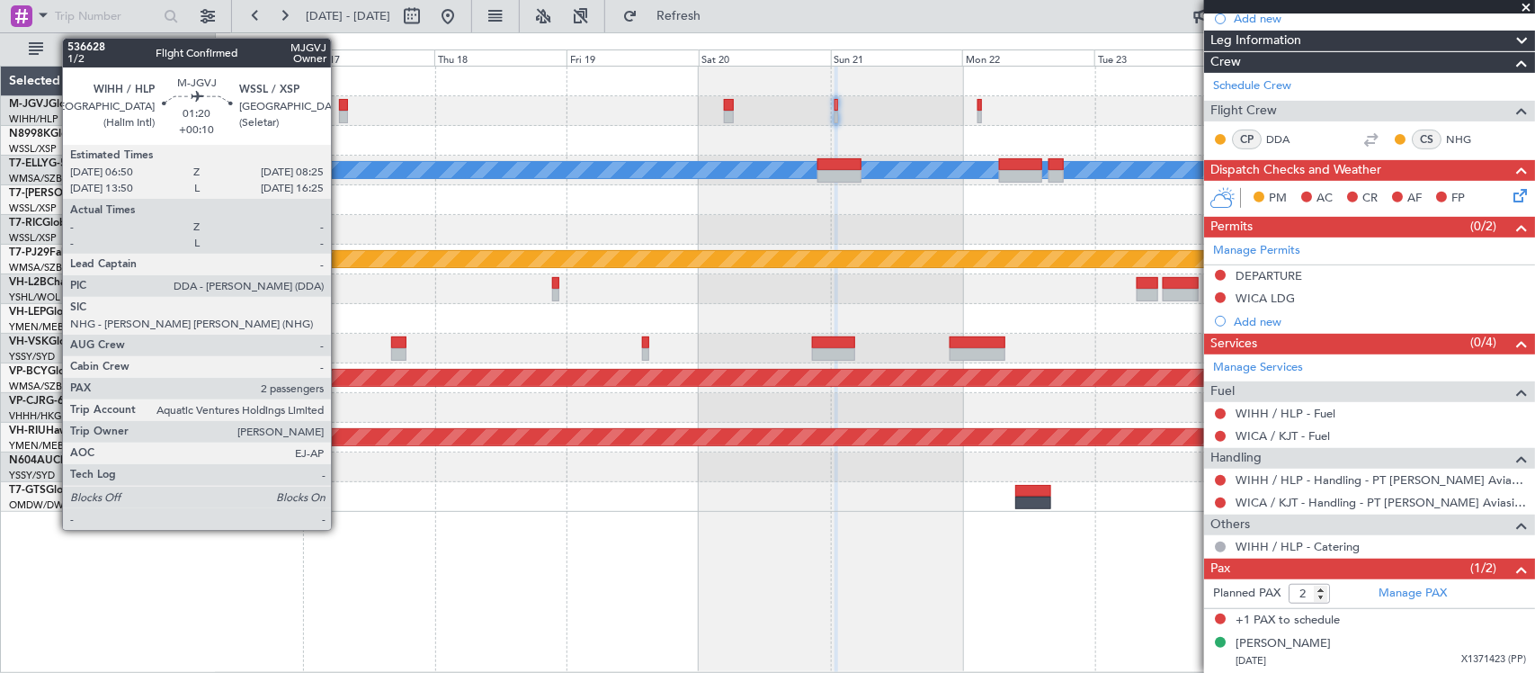
click at [340, 114] on div at bounding box center [343, 117] width 9 height 13
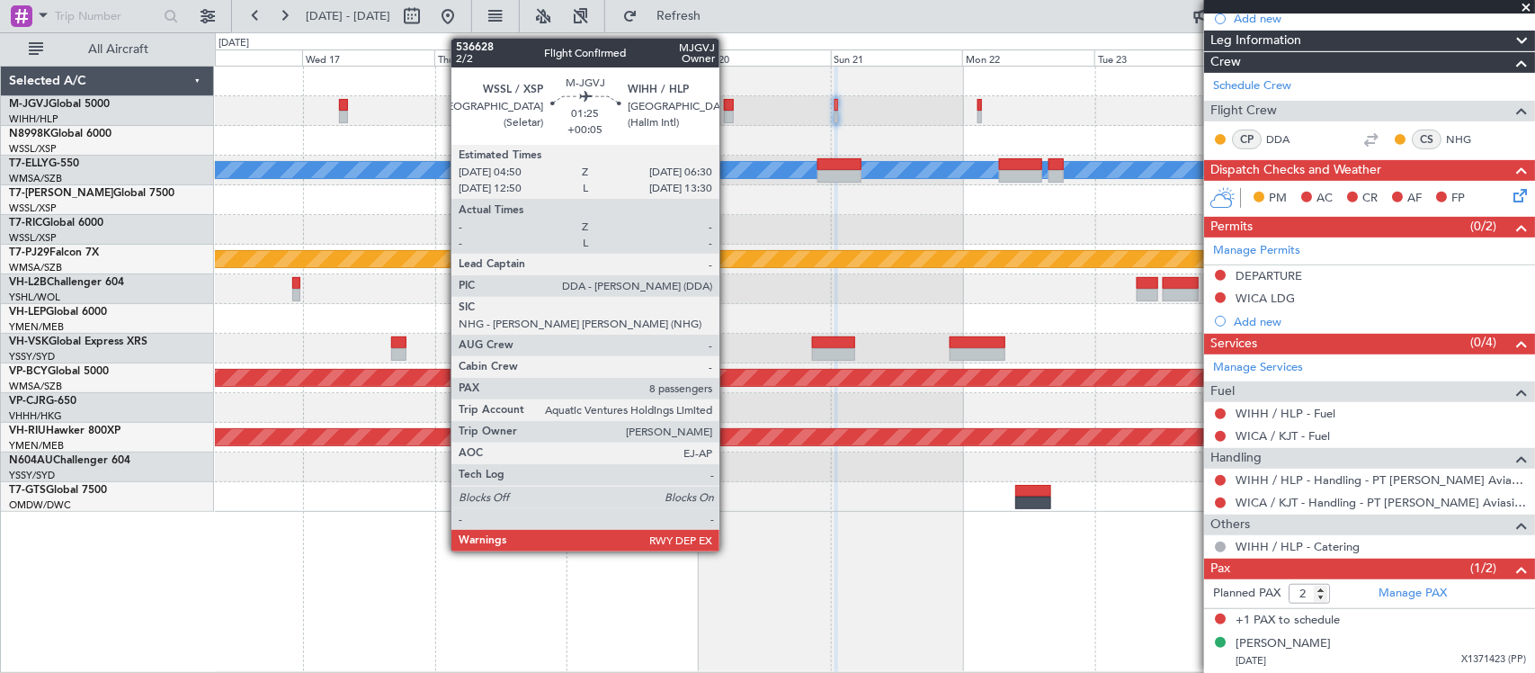
click at [729, 113] on div at bounding box center [729, 117] width 10 height 13
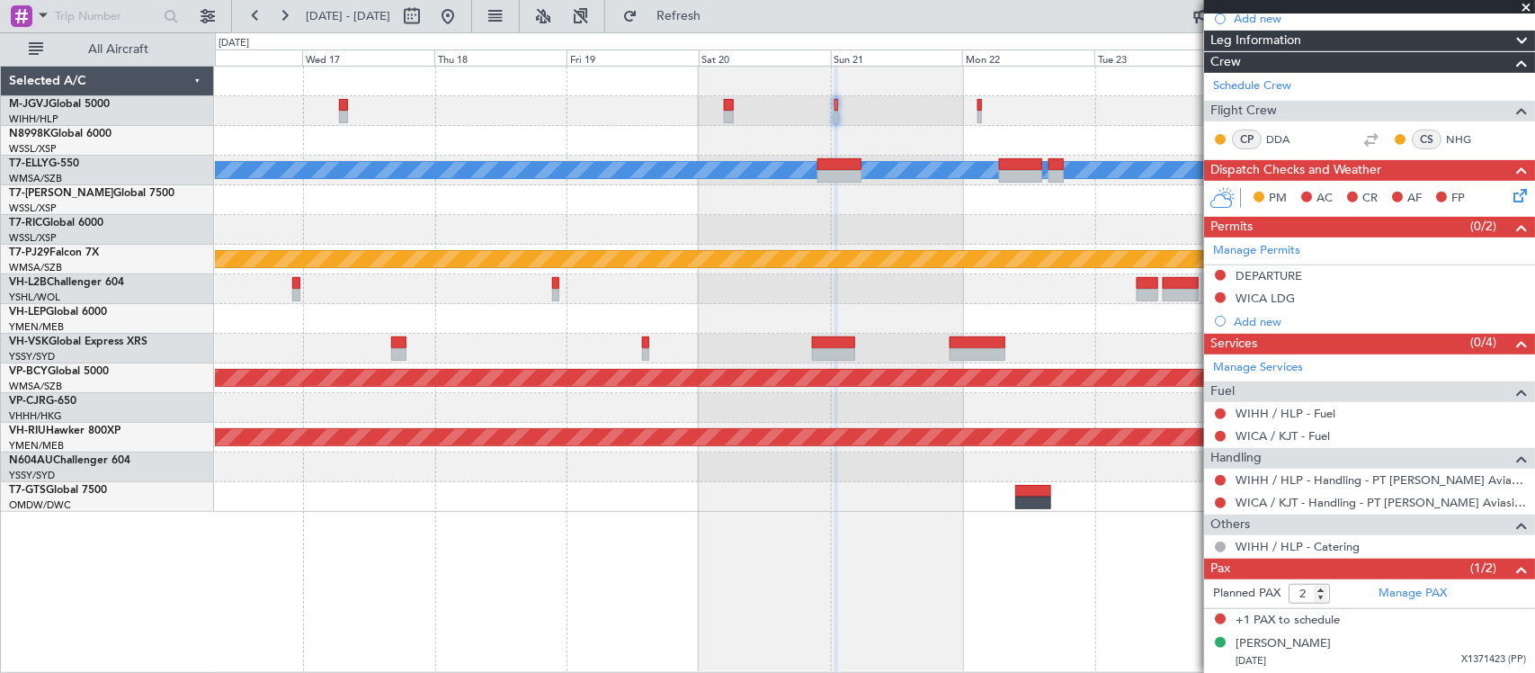
click at [969, 184] on div "Planned Maint Dubai (Dubai Intl) MEL" at bounding box center [874, 171] width 1319 height 30
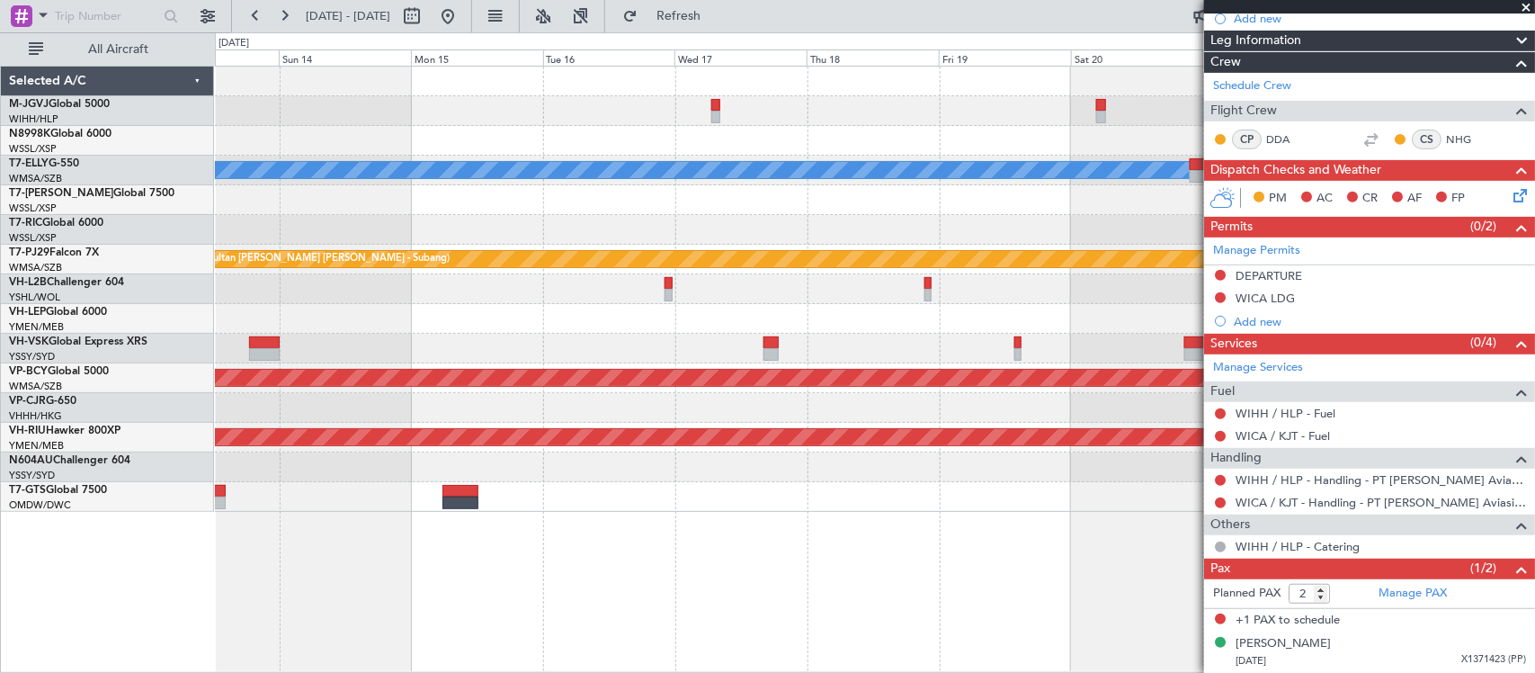
click at [1073, 175] on div "Planned Maint Singapore (Seletar) Planned Maint Dubai (Dubai Intl) MEL Planned …" at bounding box center [874, 289] width 1319 height 445
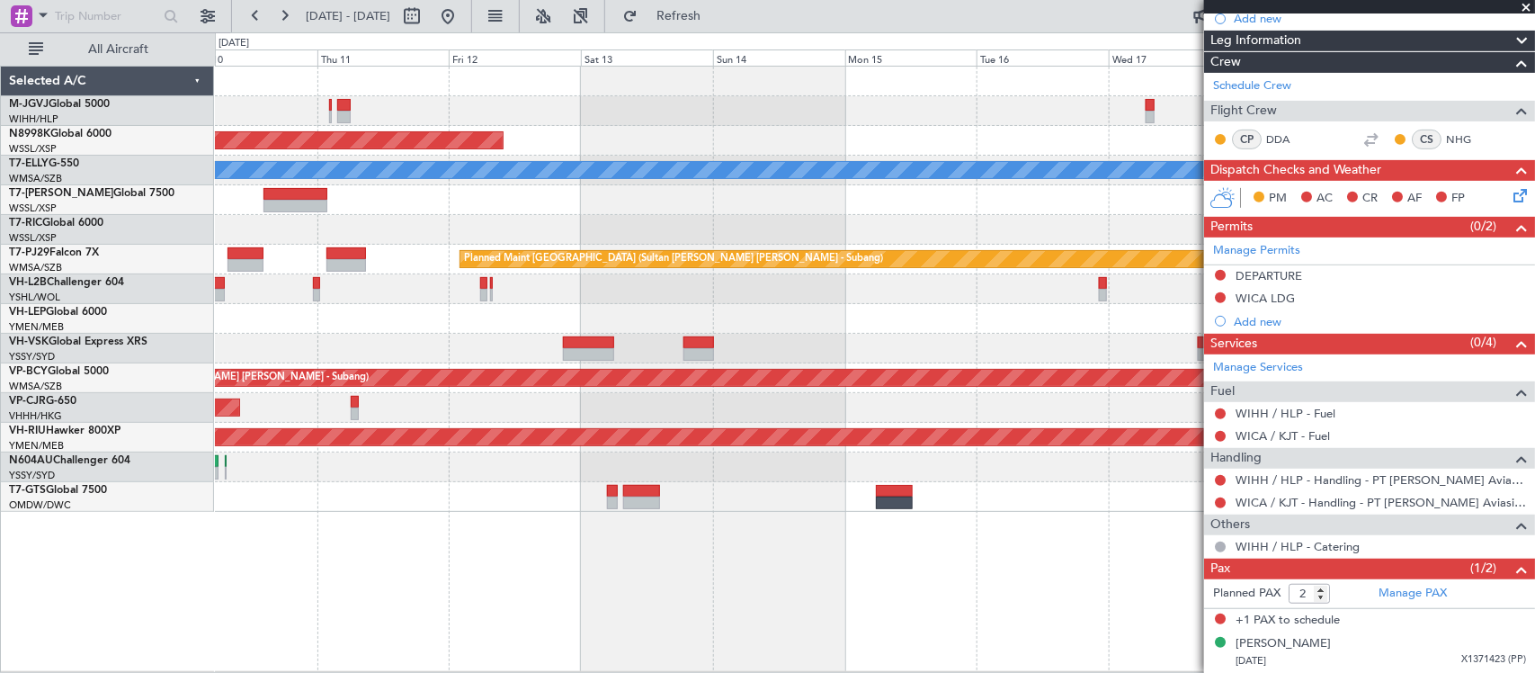
click at [868, 174] on div "Planned Maint [GEOGRAPHIC_DATA] (Seletar) Planned Maint [GEOGRAPHIC_DATA] ([GEO…" at bounding box center [874, 289] width 1319 height 445
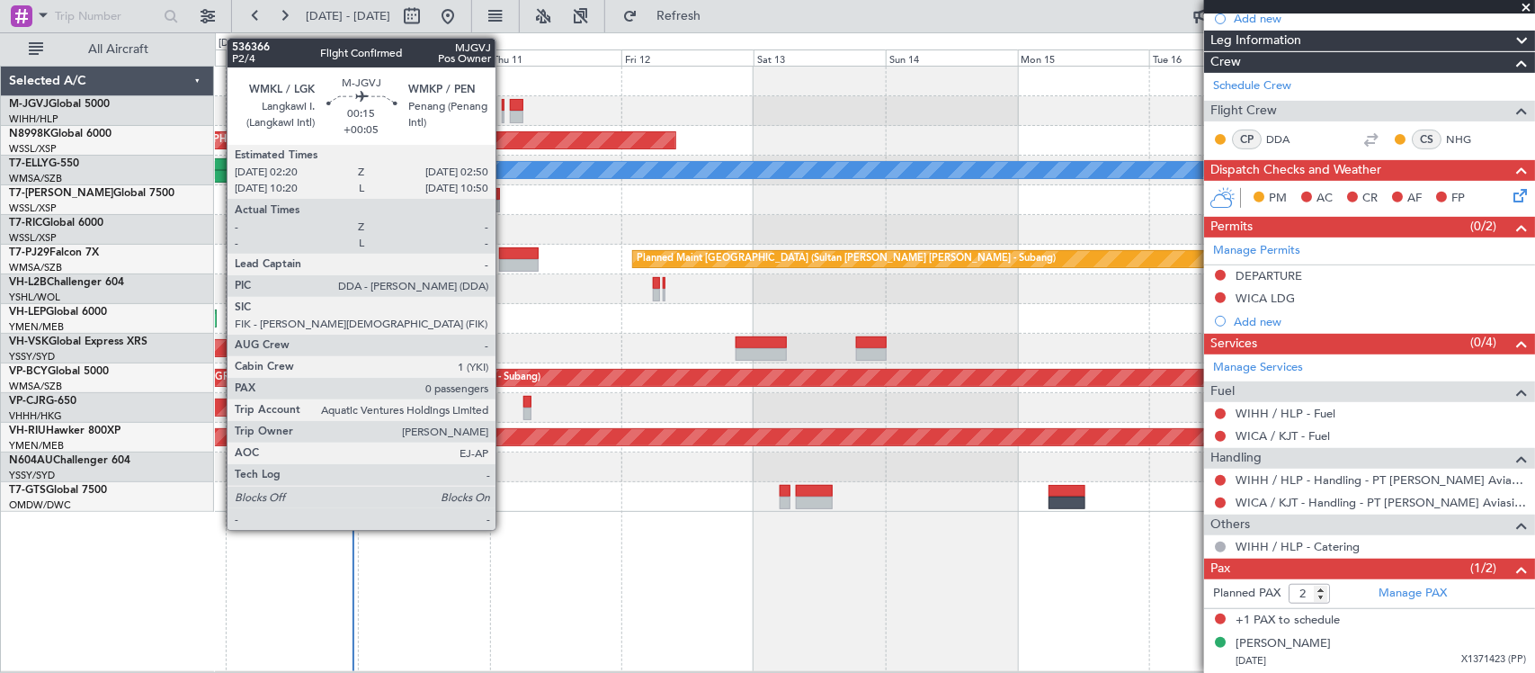
click at [505, 111] on div at bounding box center [504, 117] width 4 height 13
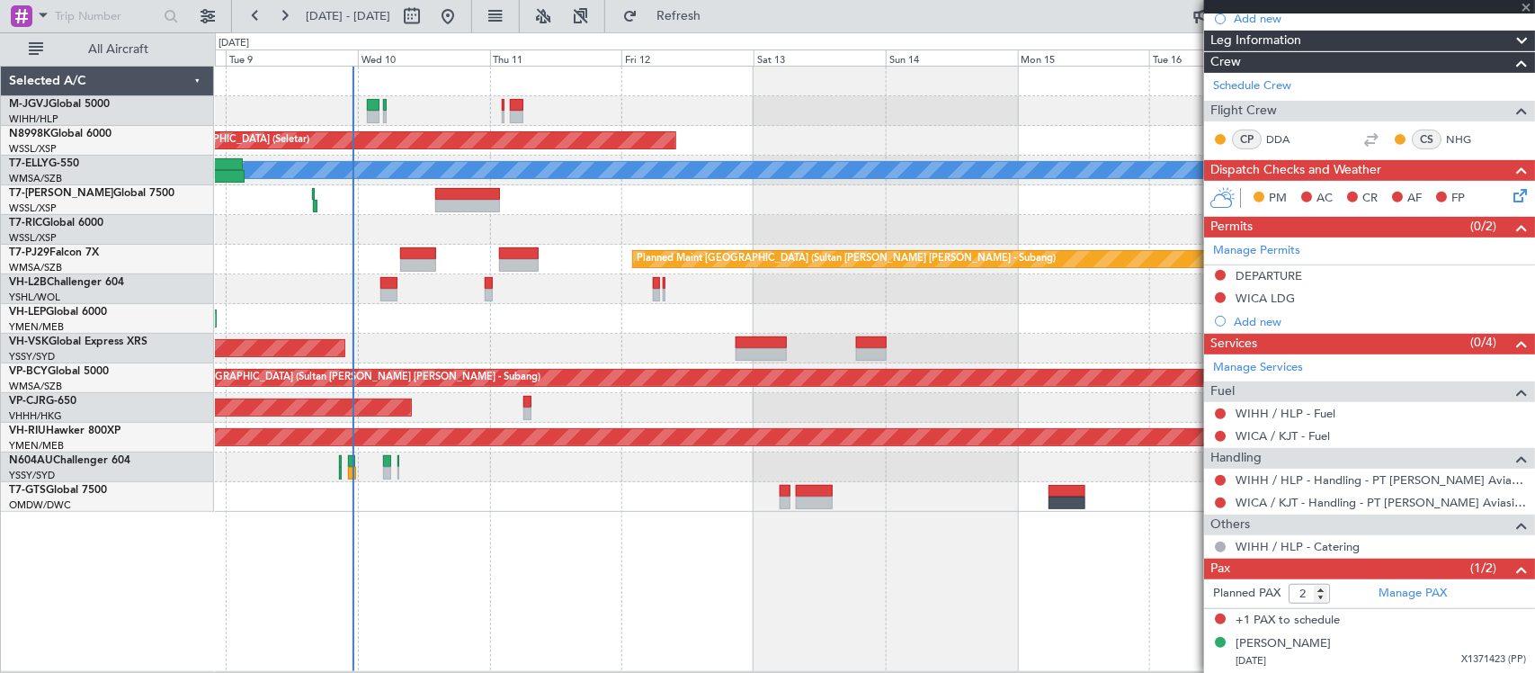
type input "0"
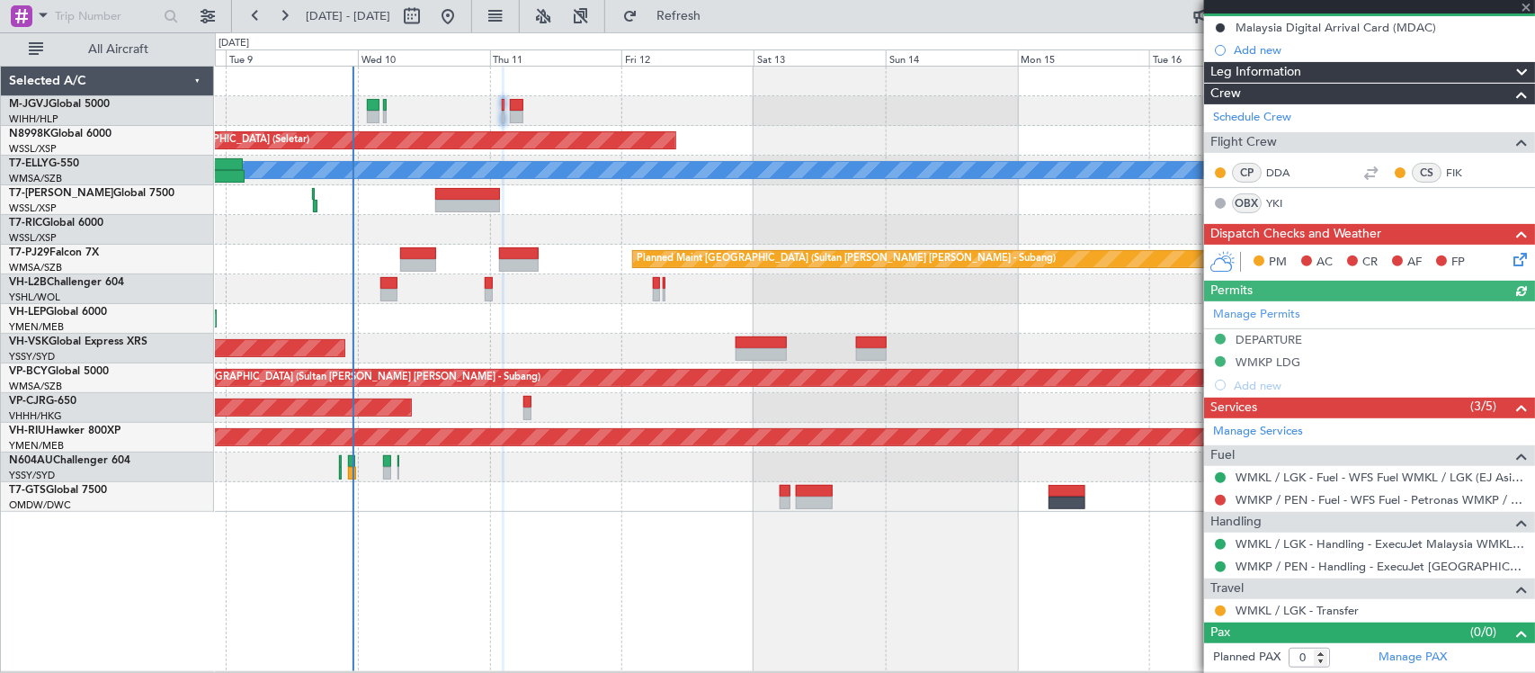
scroll to position [0, 0]
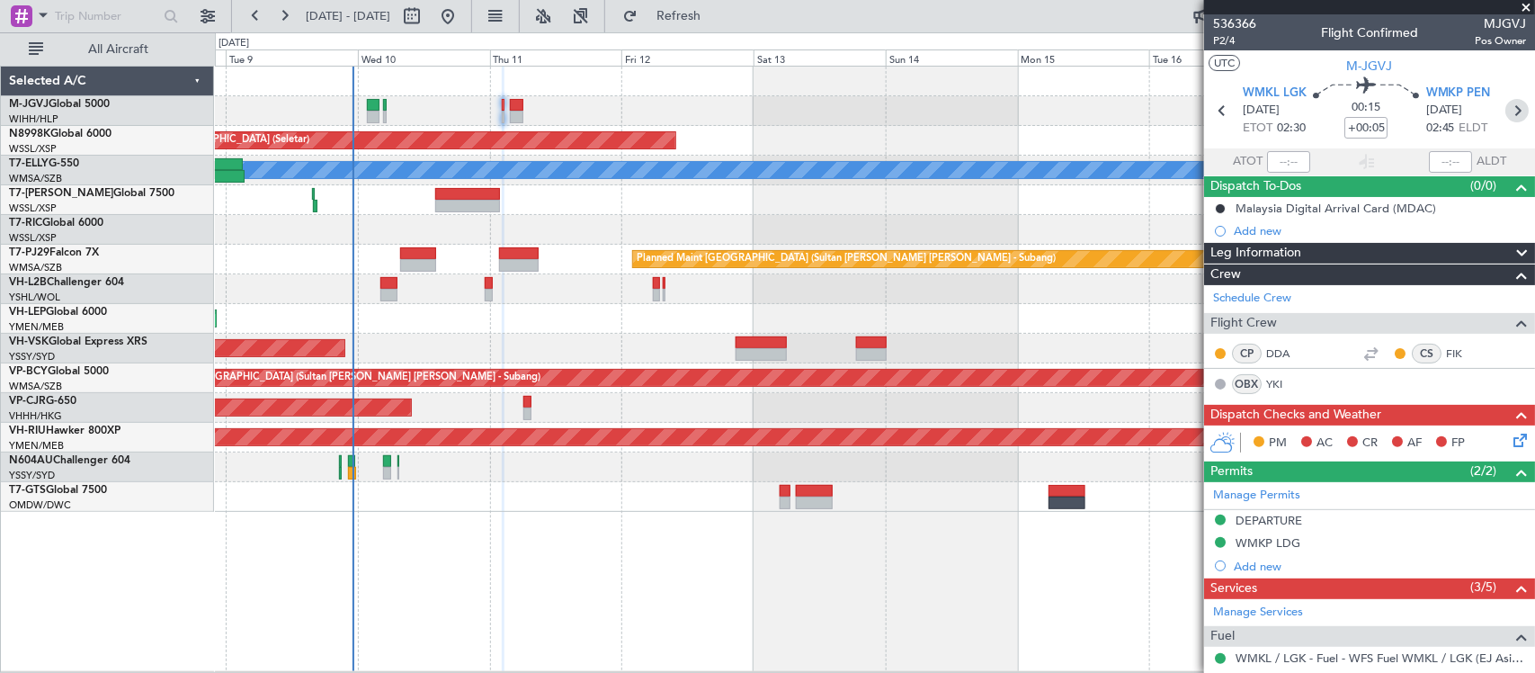
click at [1506, 104] on icon at bounding box center [1517, 110] width 23 height 23
click at [964, 325] on div "Unplanned Maint Wichita (Wichita Mid-continent)" at bounding box center [874, 319] width 1319 height 30
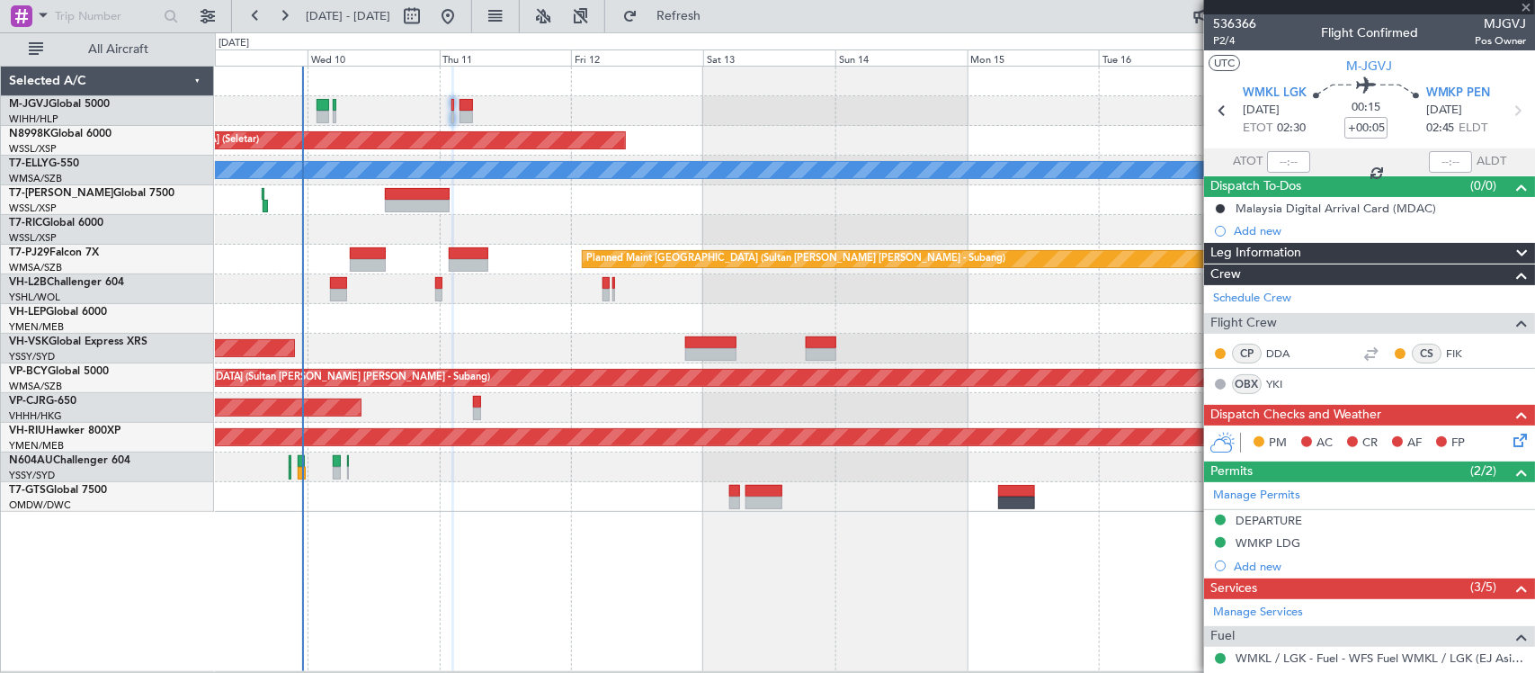
type input "+00:20"
type input "9"
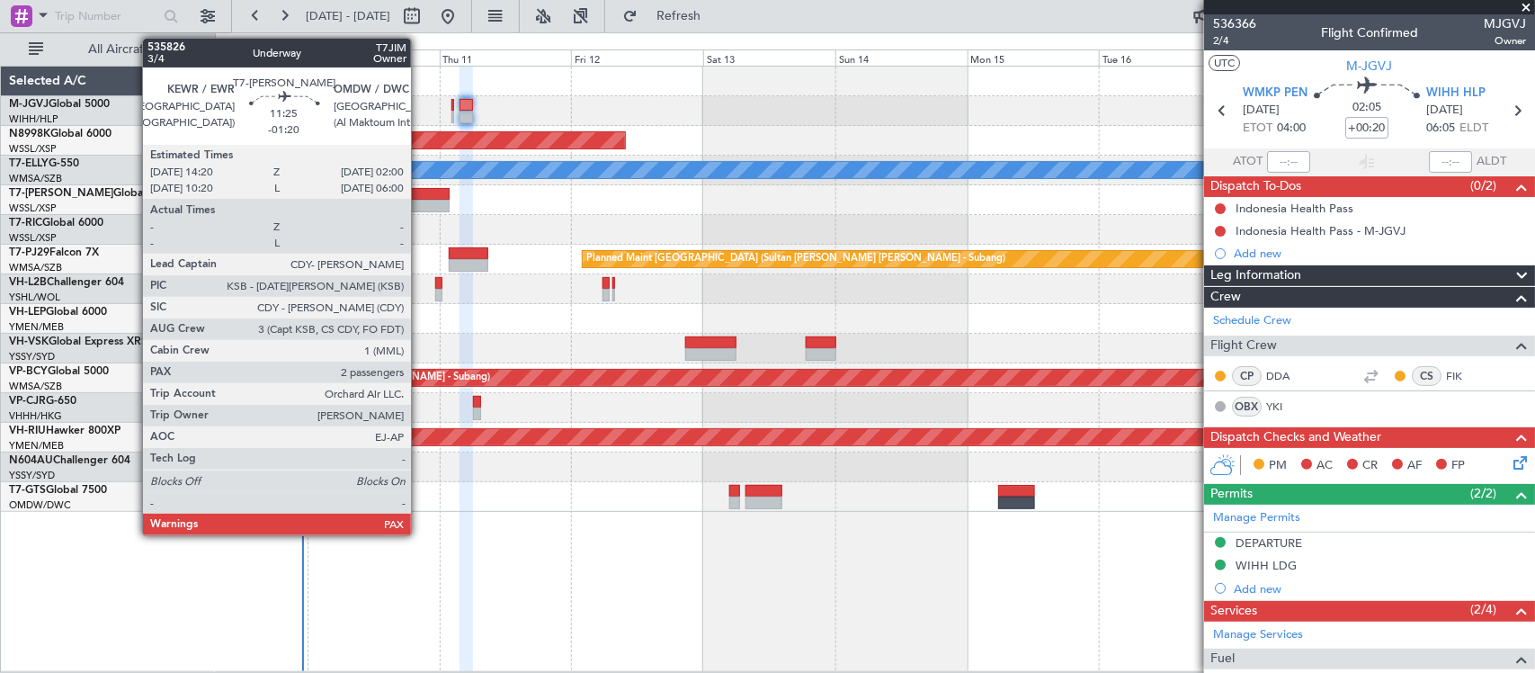
click at [420, 200] on div at bounding box center [417, 206] width 65 height 13
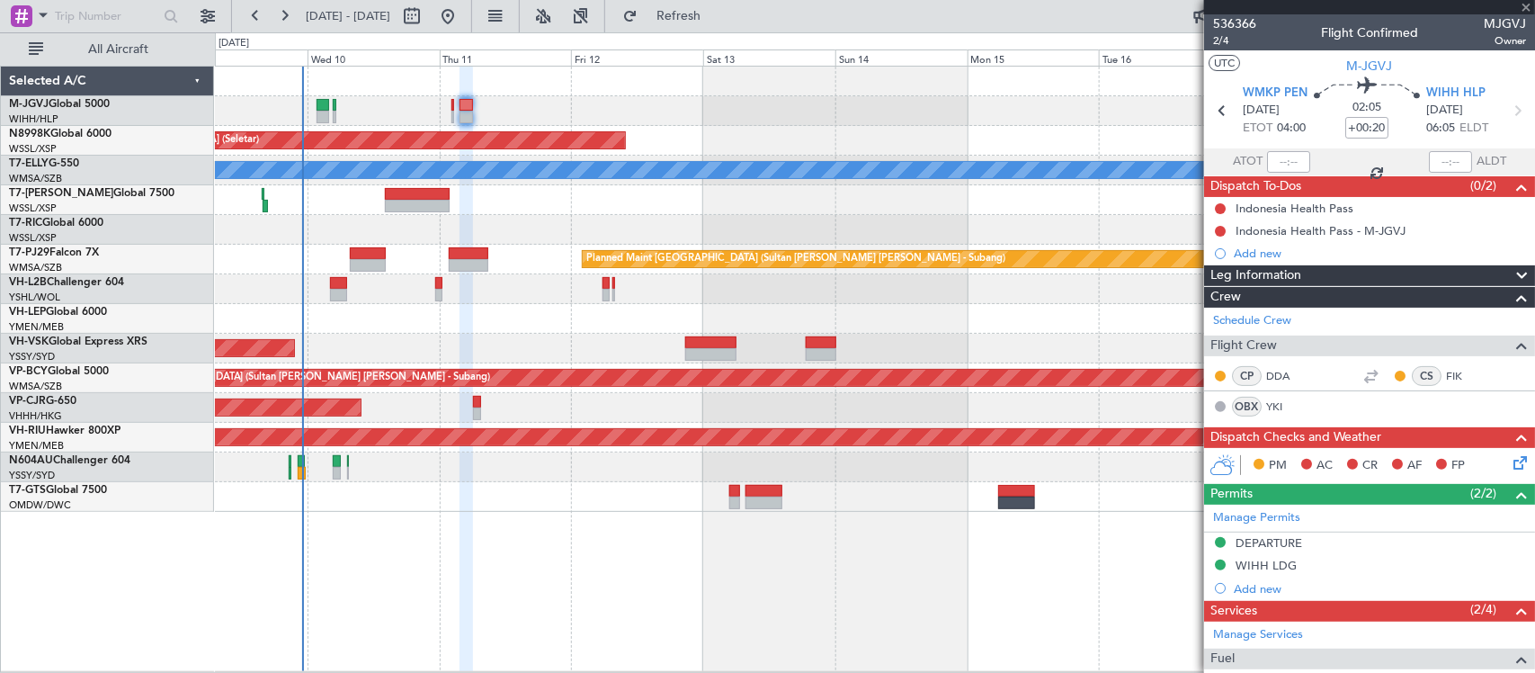
type input "-01:20"
type input "2"
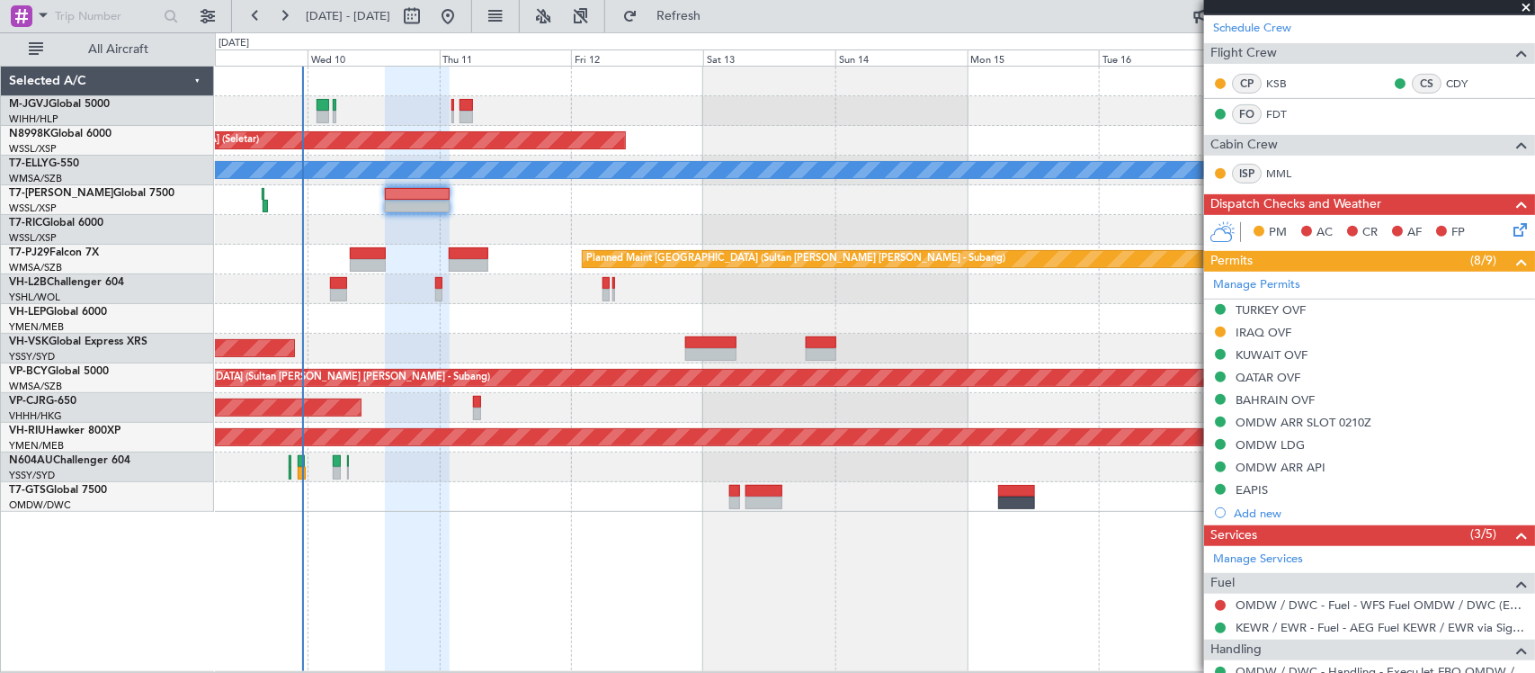
scroll to position [502, 0]
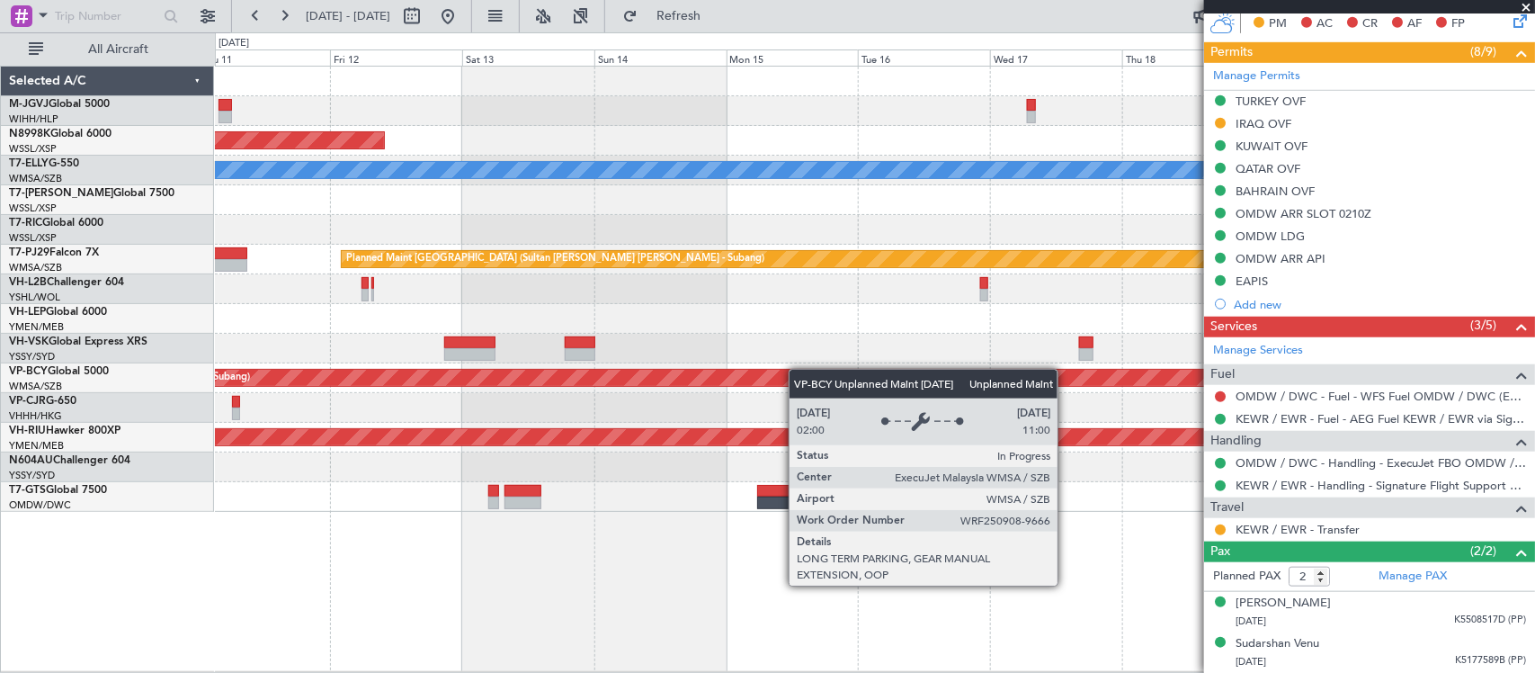
click at [916, 361] on div "Unplanned Maint Sydney ([PERSON_NAME] Intl)" at bounding box center [874, 349] width 1319 height 30
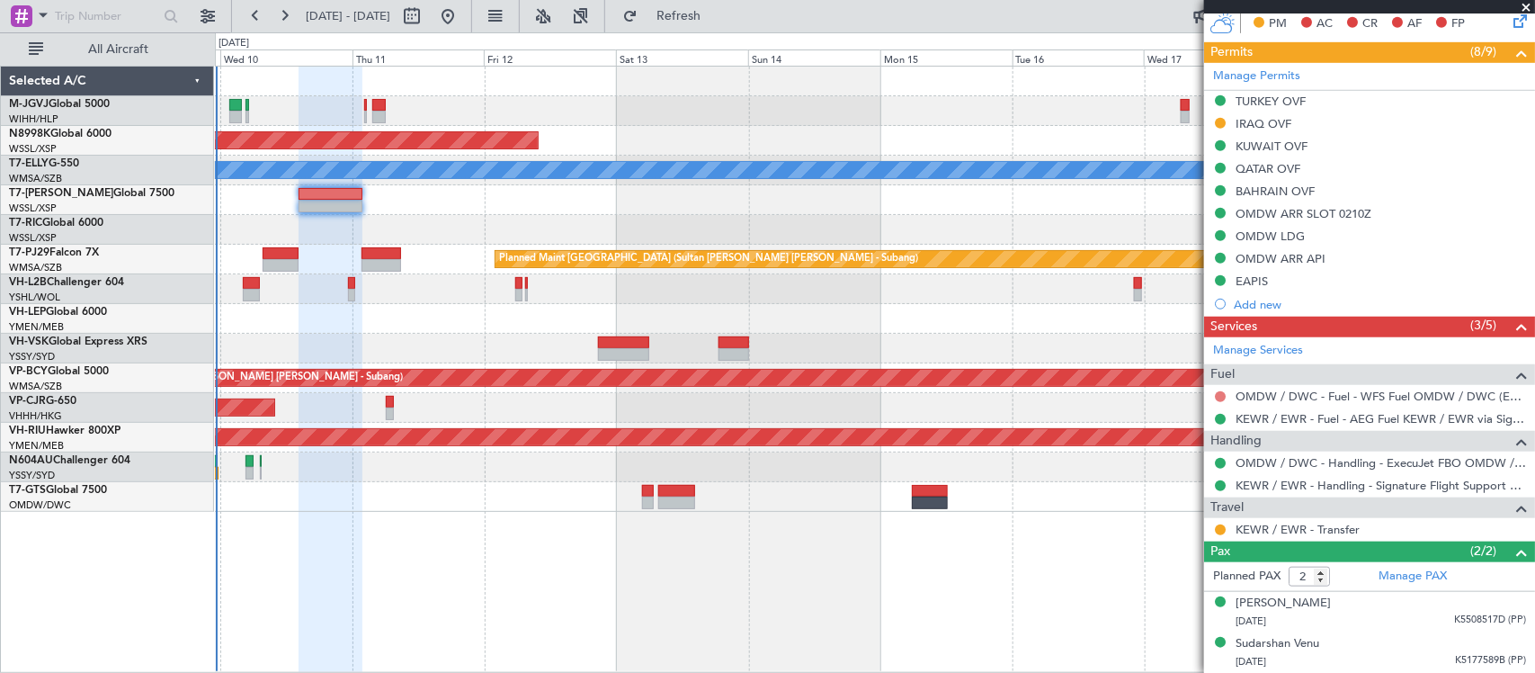
click at [1221, 396] on button at bounding box center [1220, 396] width 11 height 11
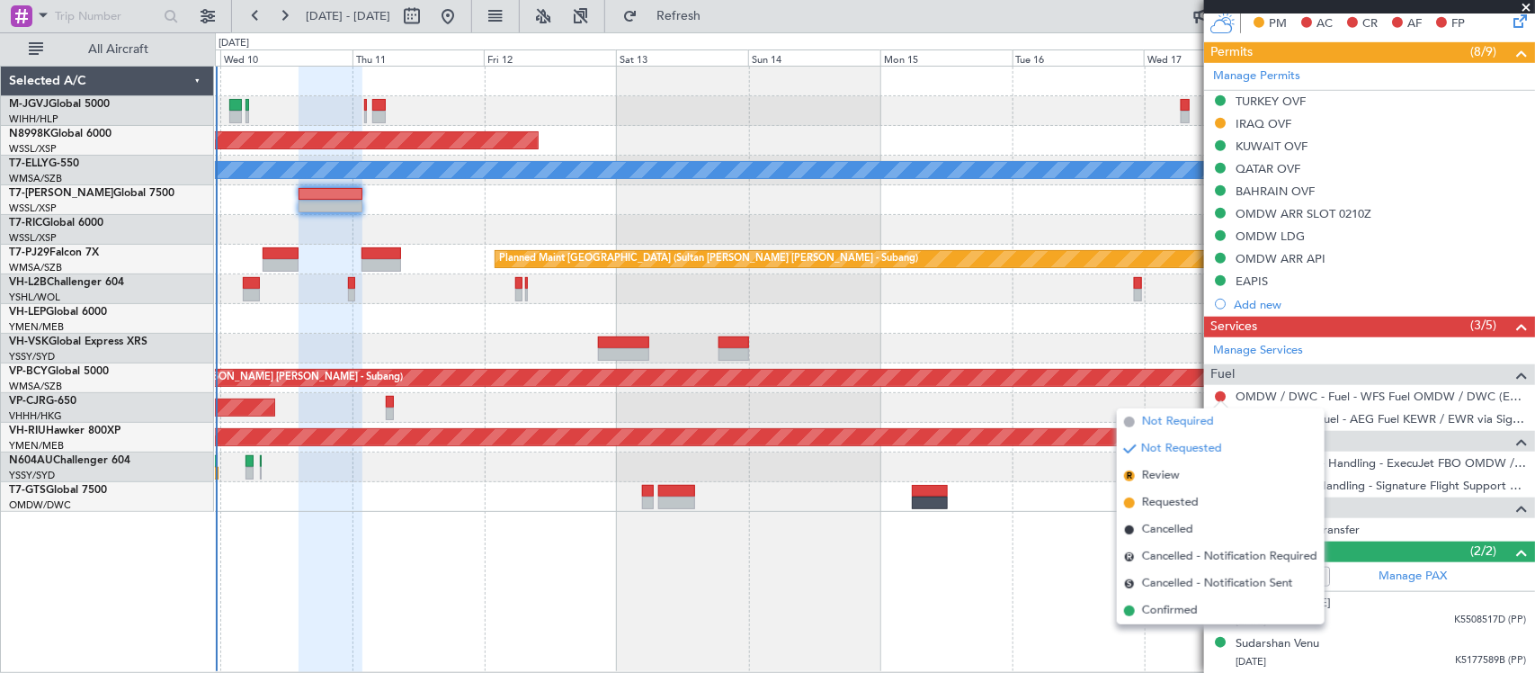
click at [1167, 427] on span "Not Required" at bounding box center [1178, 422] width 72 height 18
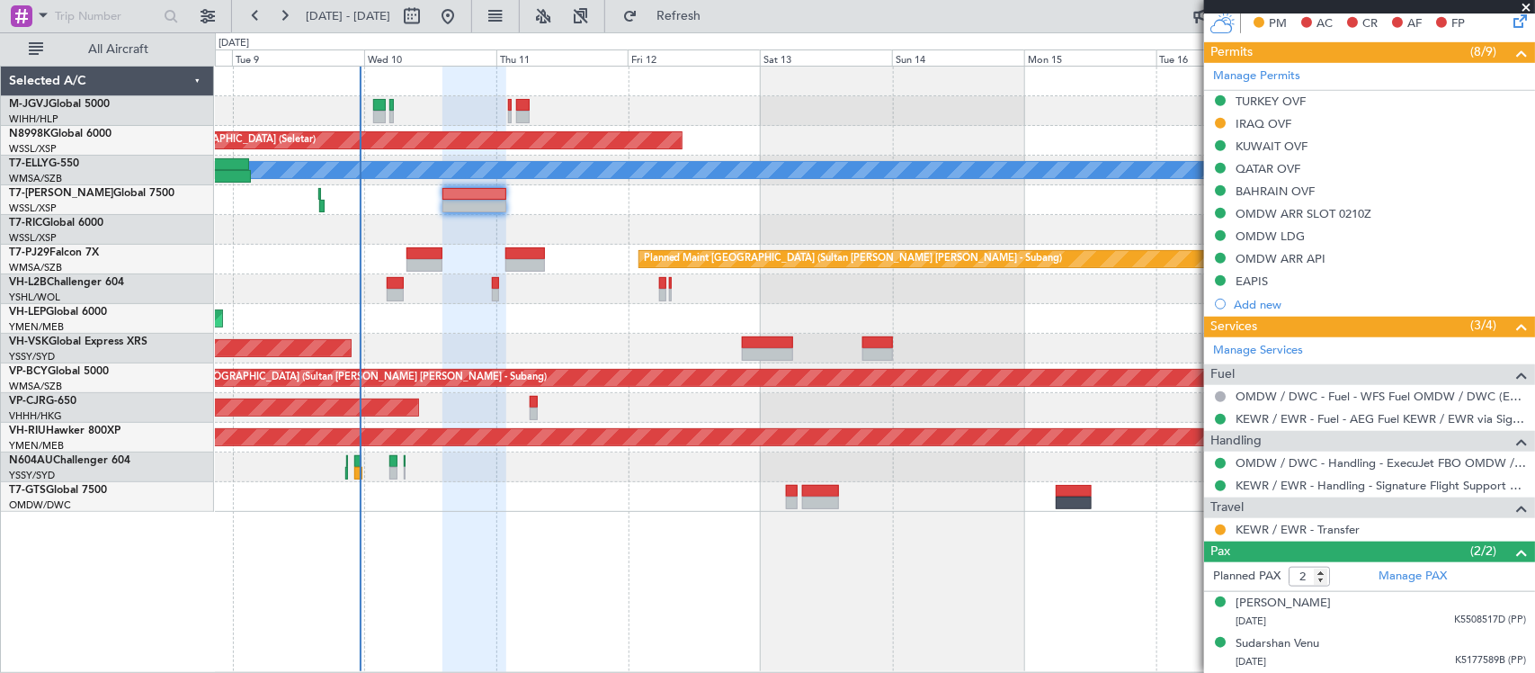
click at [1054, 324] on div "Unplanned Maint Wichita (Wichita Mid-continent)" at bounding box center [874, 319] width 1319 height 30
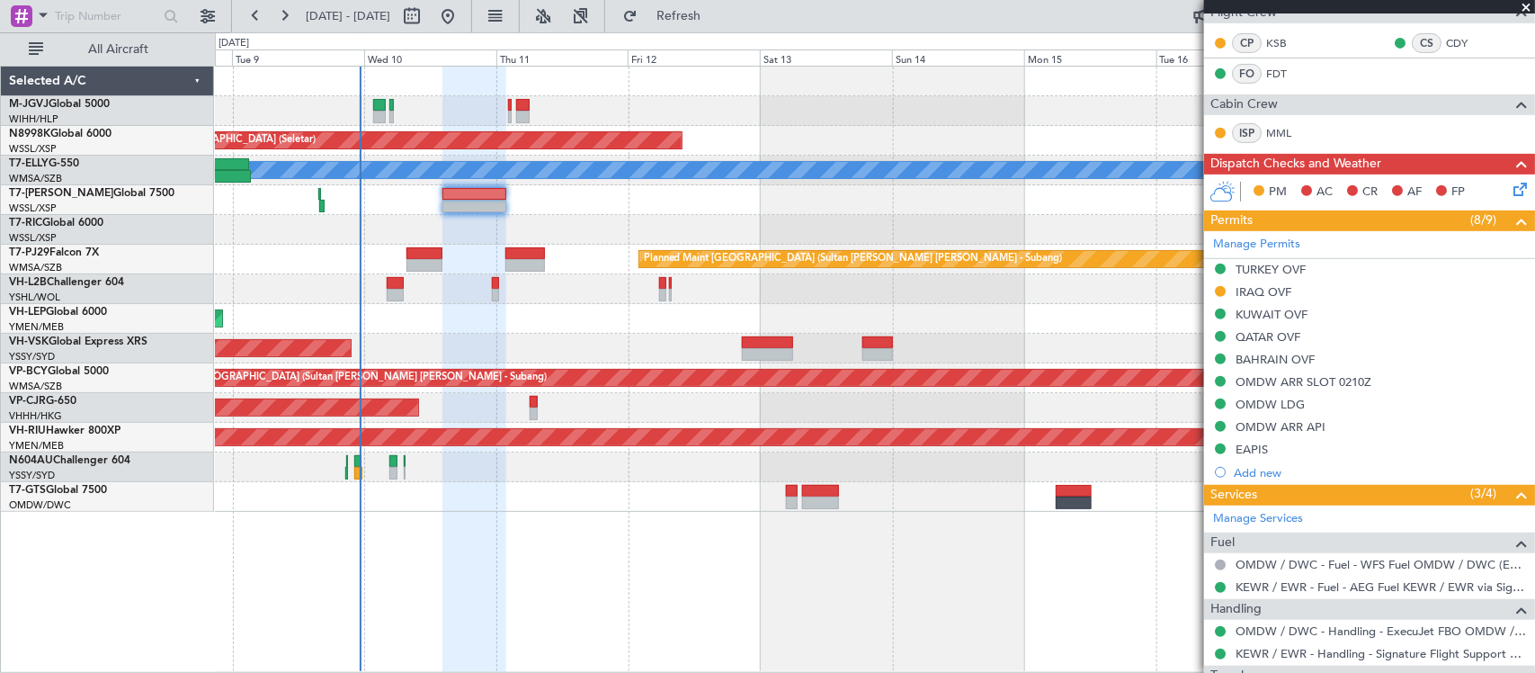
scroll to position [374, 0]
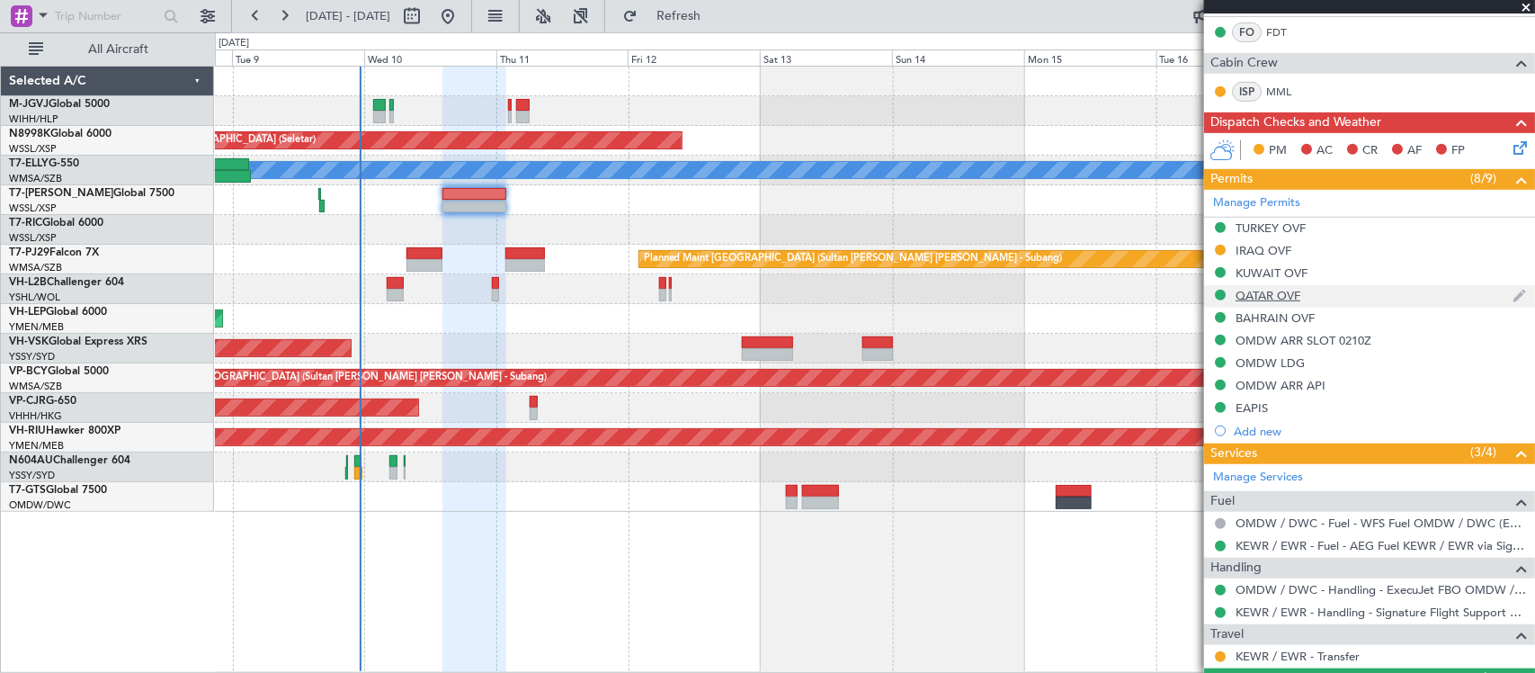
click at [1283, 298] on div "QATAR OVF" at bounding box center [1268, 295] width 65 height 15
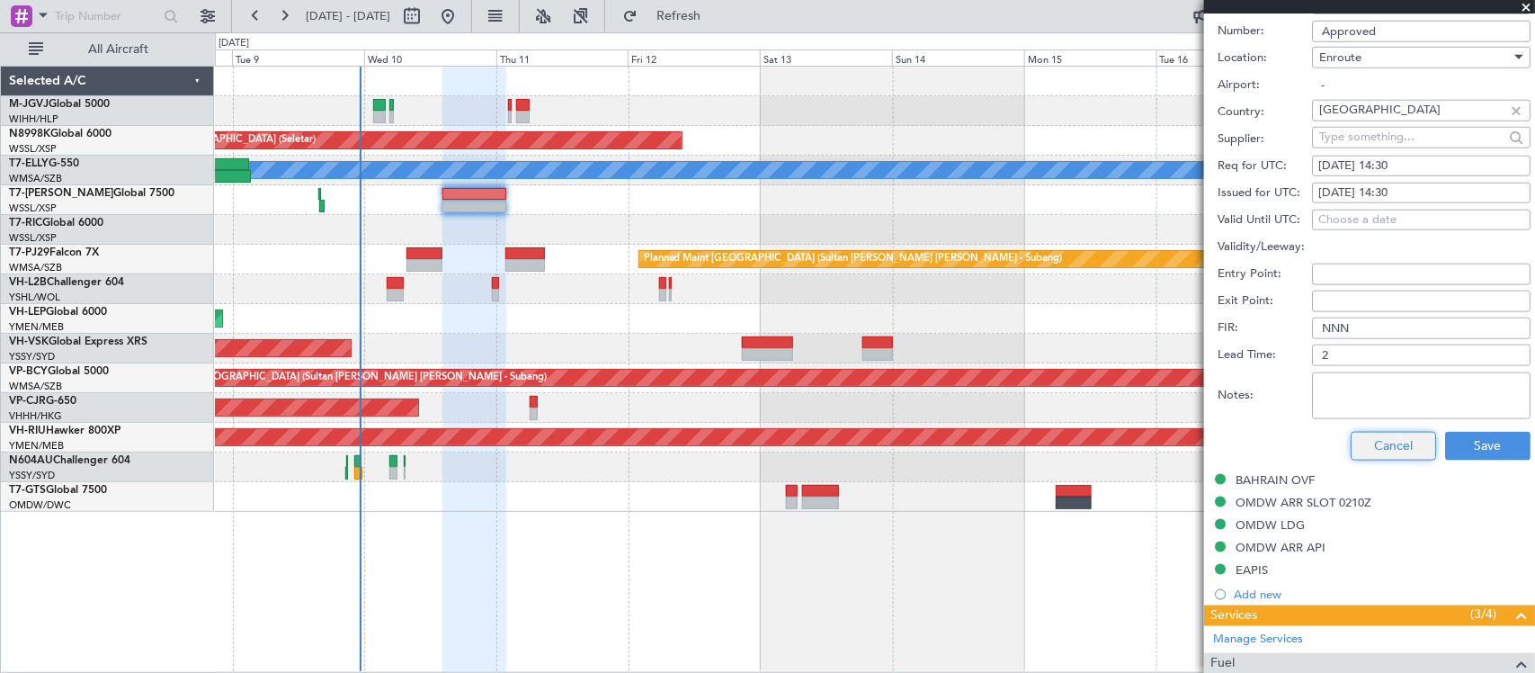
click at [1385, 437] on button "Cancel" at bounding box center [1393, 446] width 85 height 29
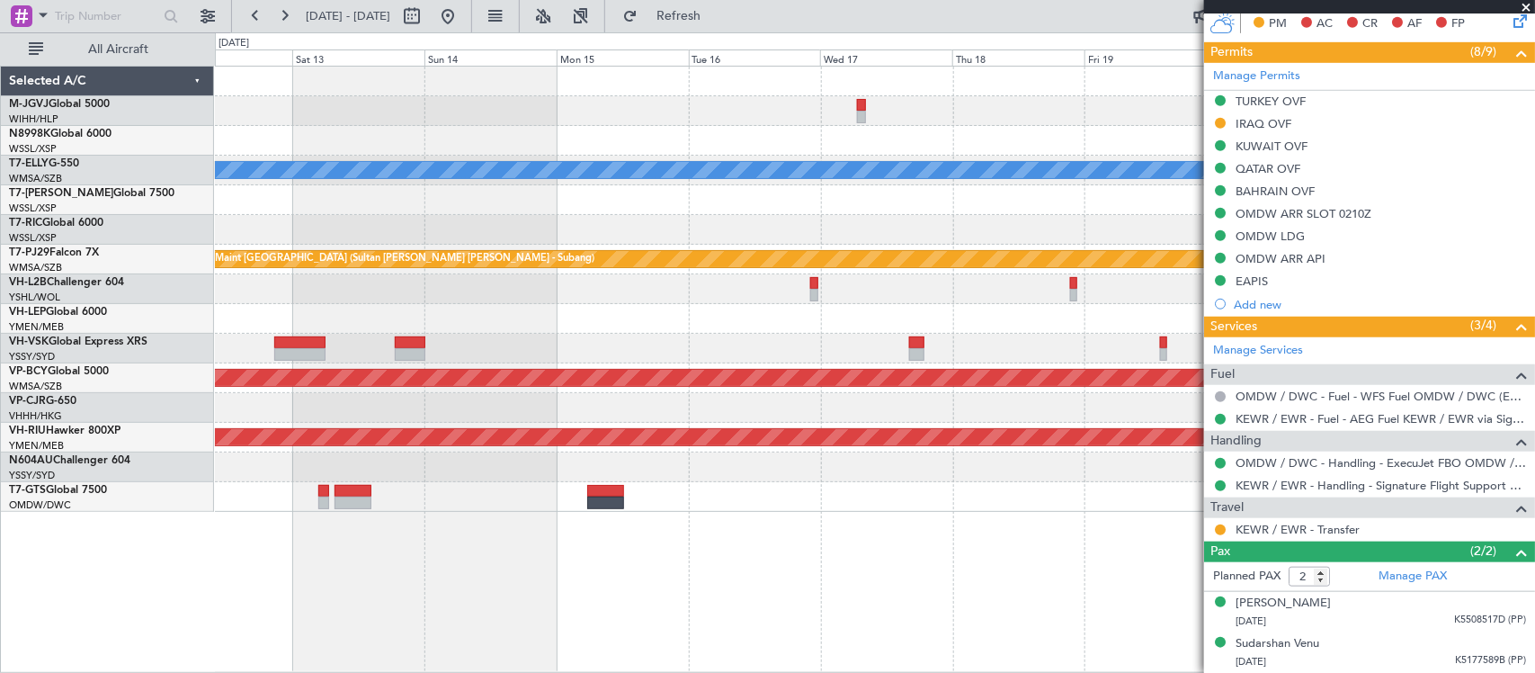
click at [630, 353] on div at bounding box center [874, 349] width 1319 height 30
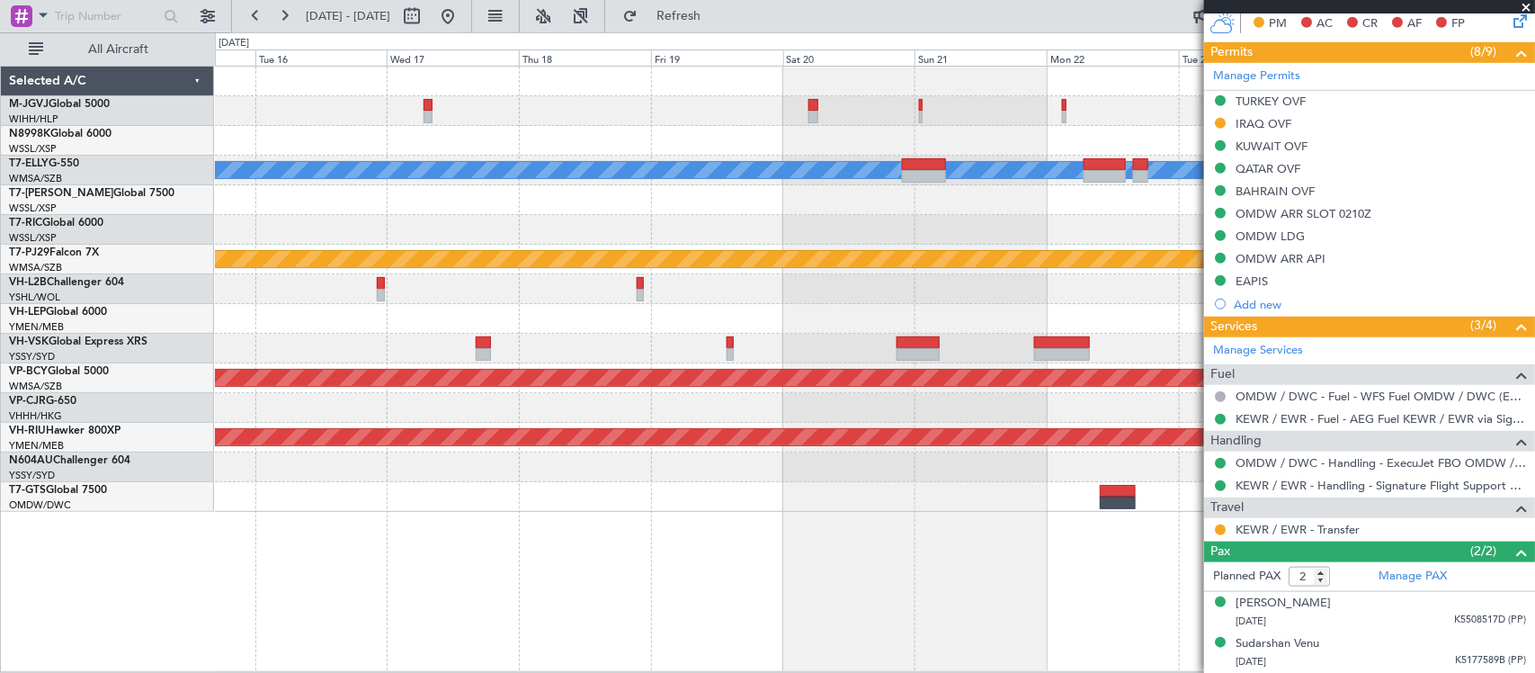
click at [520, 324] on div at bounding box center [874, 319] width 1319 height 30
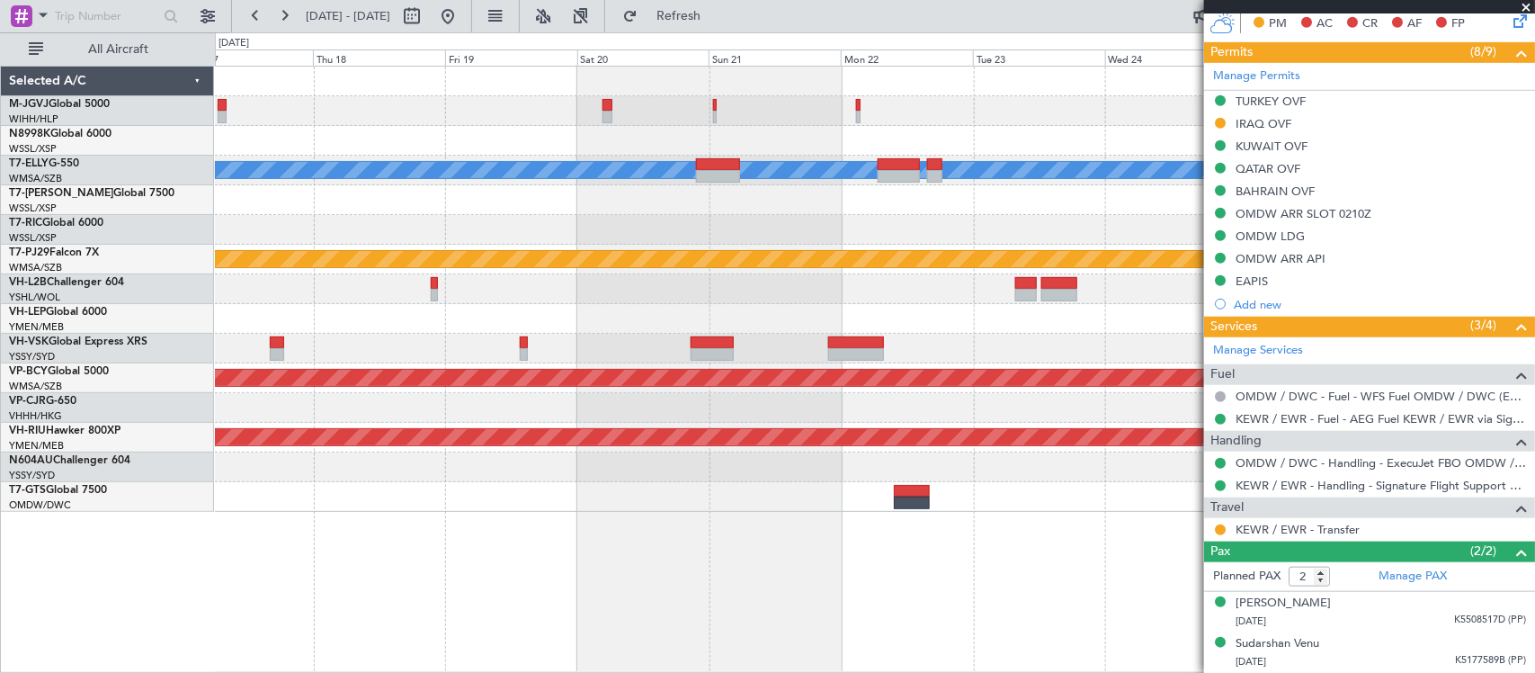
click at [824, 302] on div at bounding box center [874, 289] width 1319 height 30
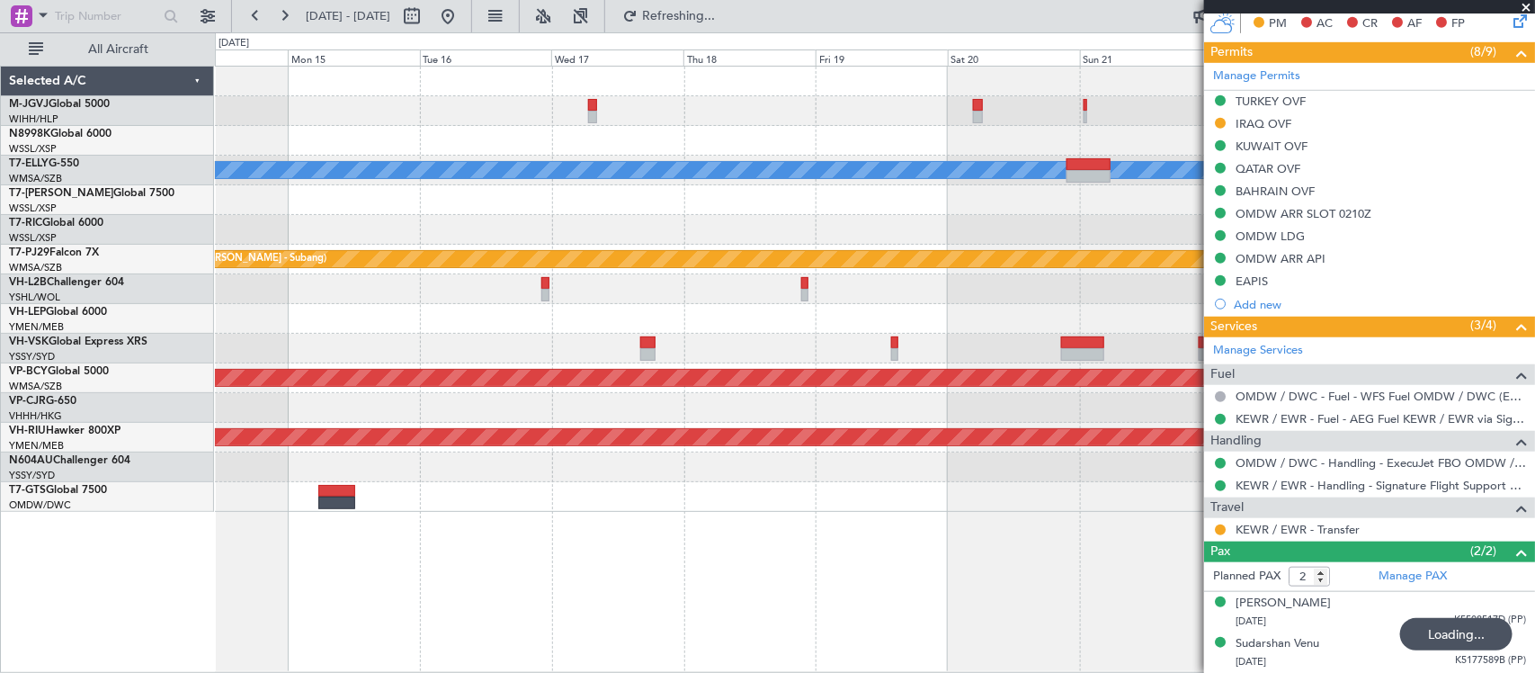
click at [944, 320] on div "Planned Maint Singapore (Seletar) Planned Maint Dubai (Dubai Intl) MEL Planned …" at bounding box center [874, 289] width 1319 height 445
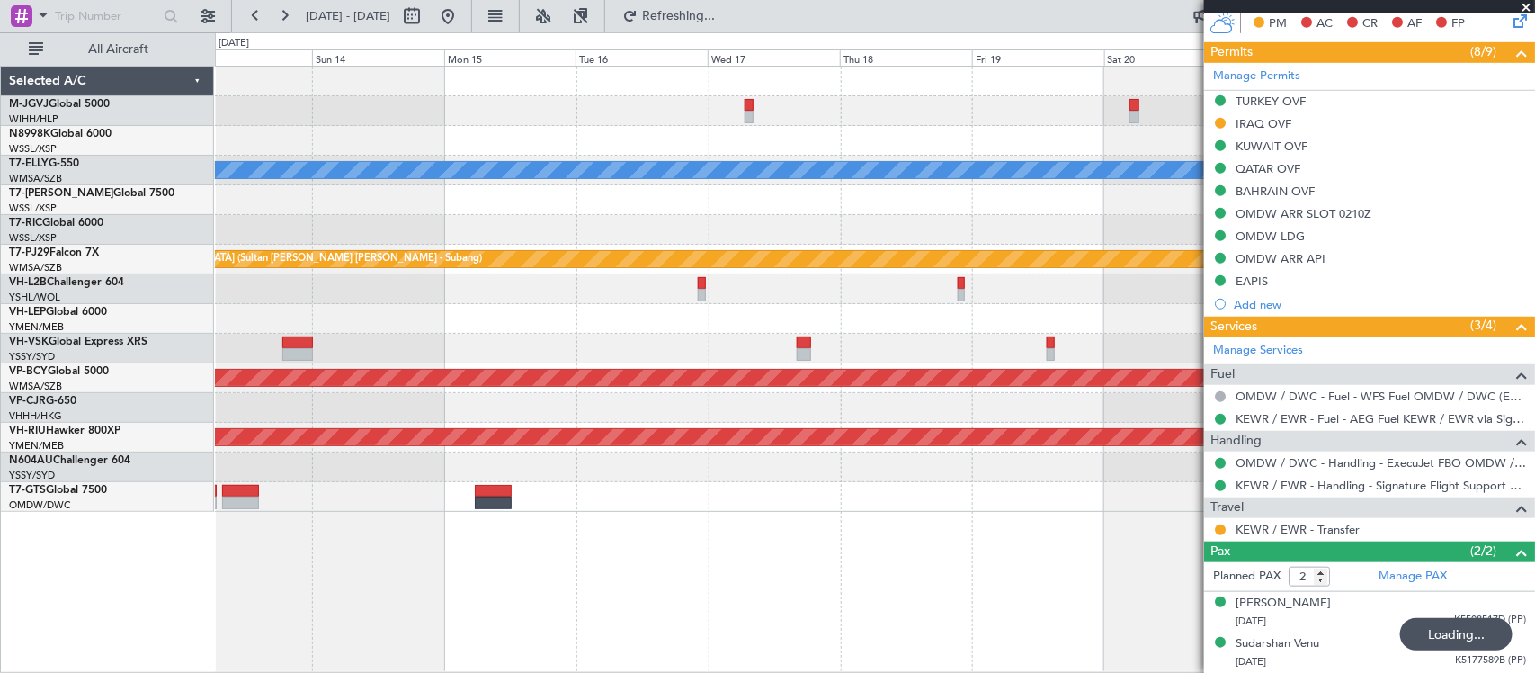
click at [848, 330] on div "Planned Maint Singapore (Seletar) Planned Maint Dubai (Dubai Intl) MEL Planned …" at bounding box center [874, 289] width 1319 height 445
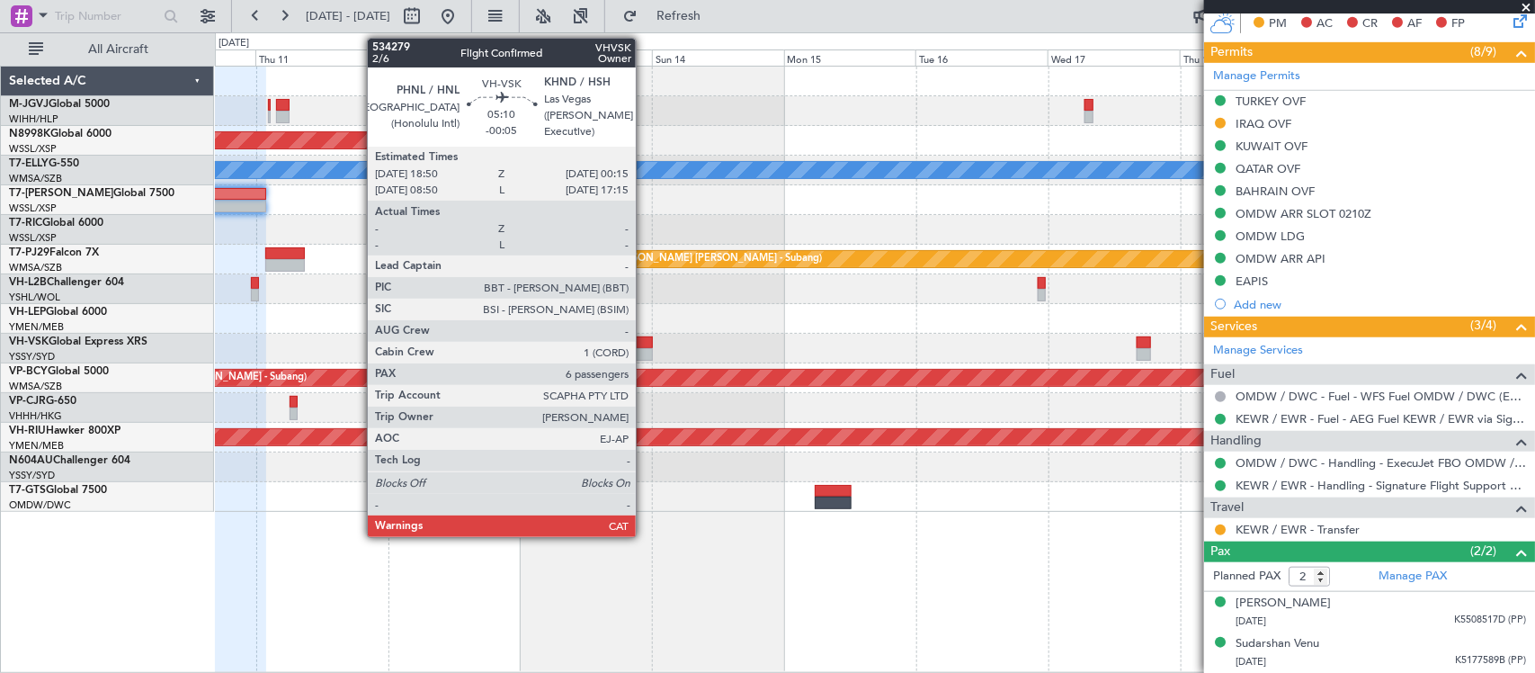
click at [645, 348] on div at bounding box center [637, 354] width 31 height 13
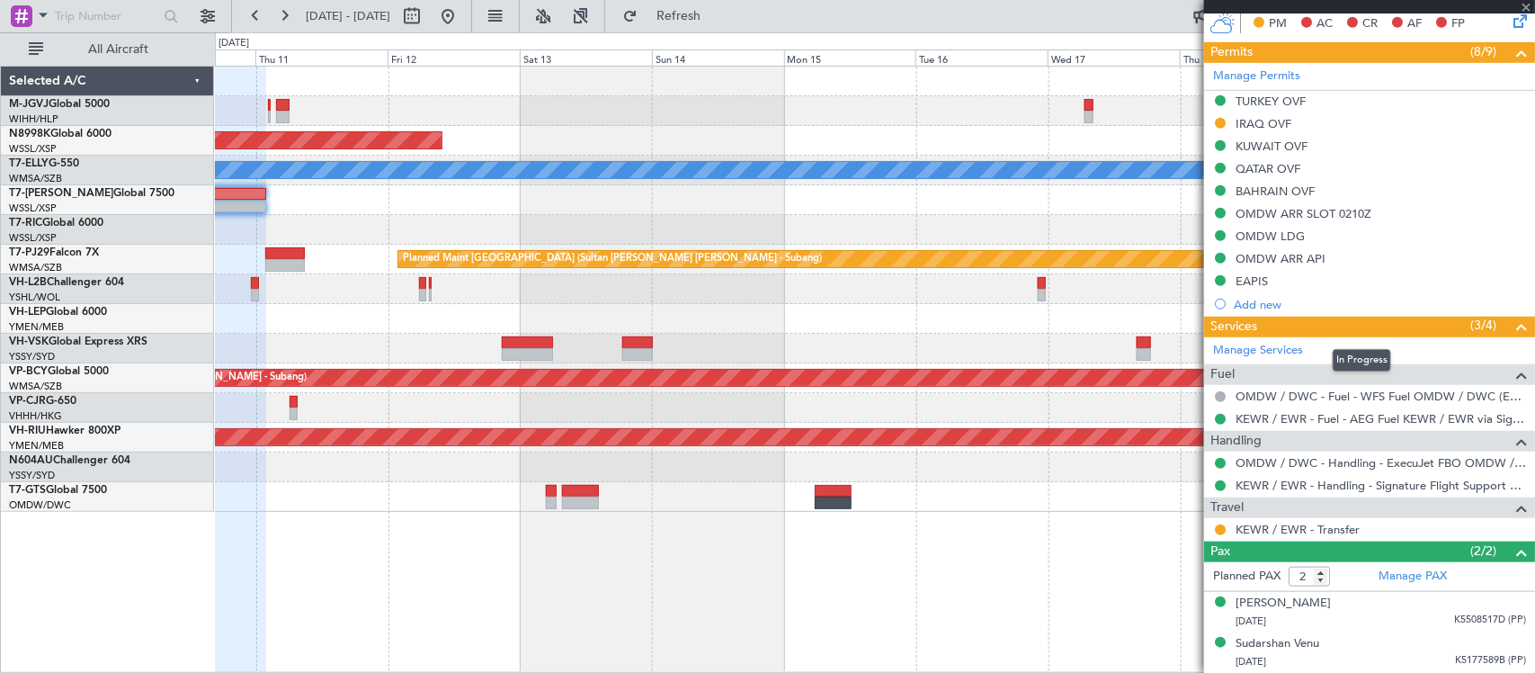
type input "-00:05"
type input "6"
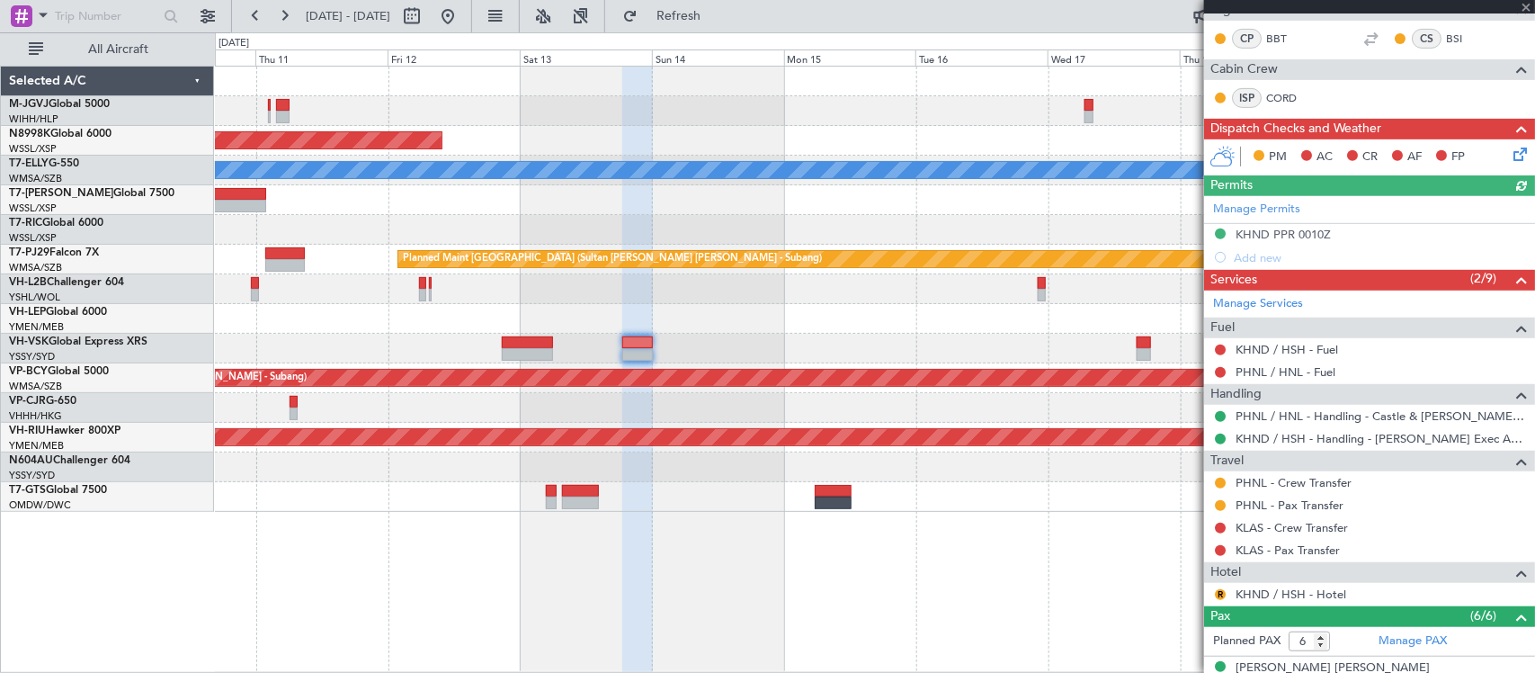
scroll to position [541, 0]
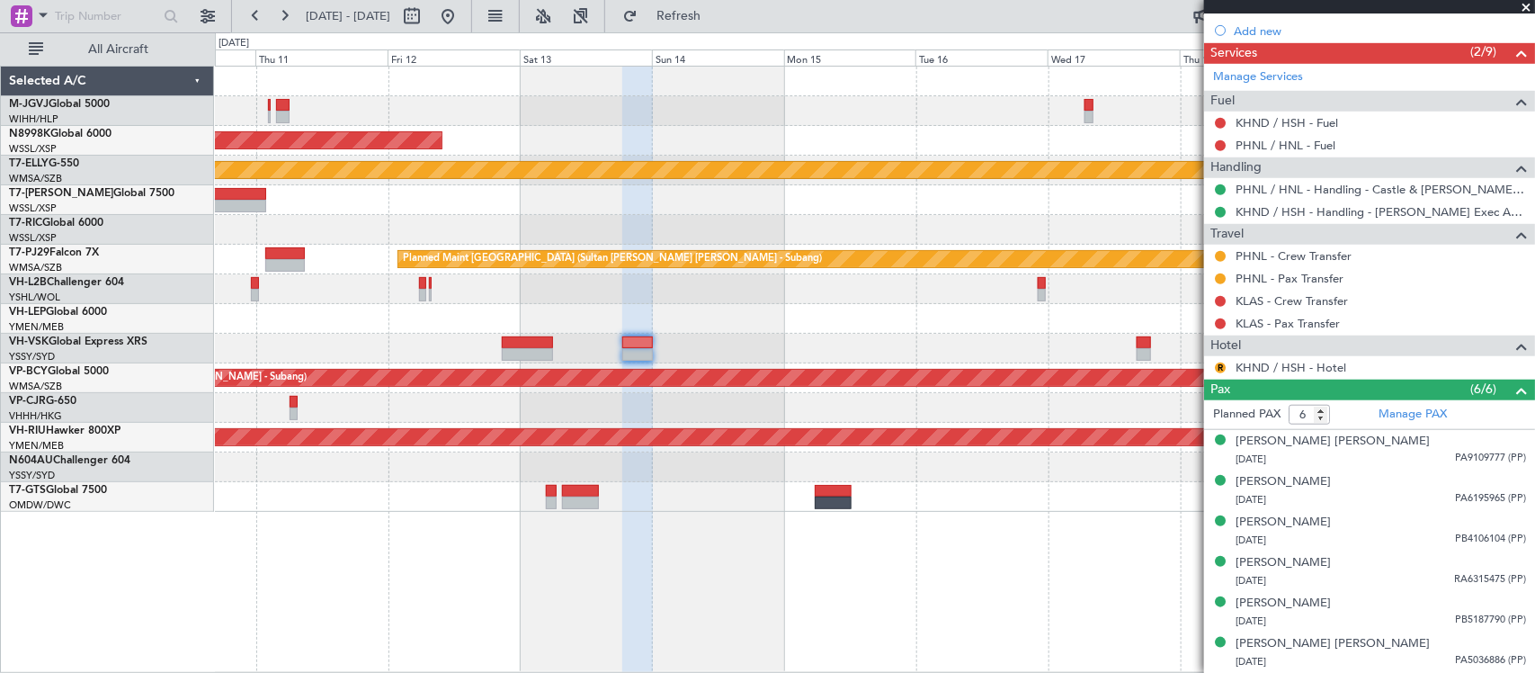
click at [1052, 364] on div "Planned Maint Singapore (Seletar) MEL Planned Maint Dubai (Dubai Intl) Planned …" at bounding box center [874, 289] width 1319 height 445
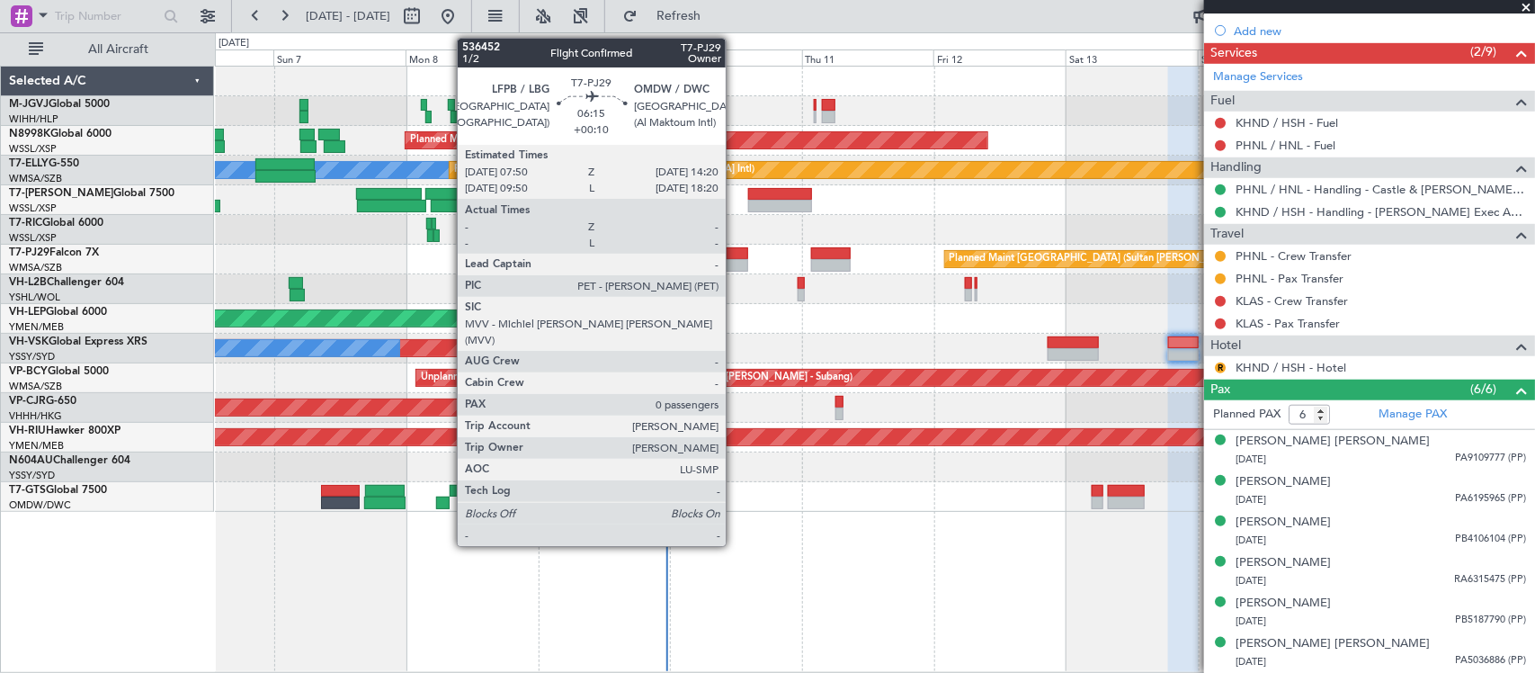
click at [735, 259] on div at bounding box center [730, 265] width 36 height 13
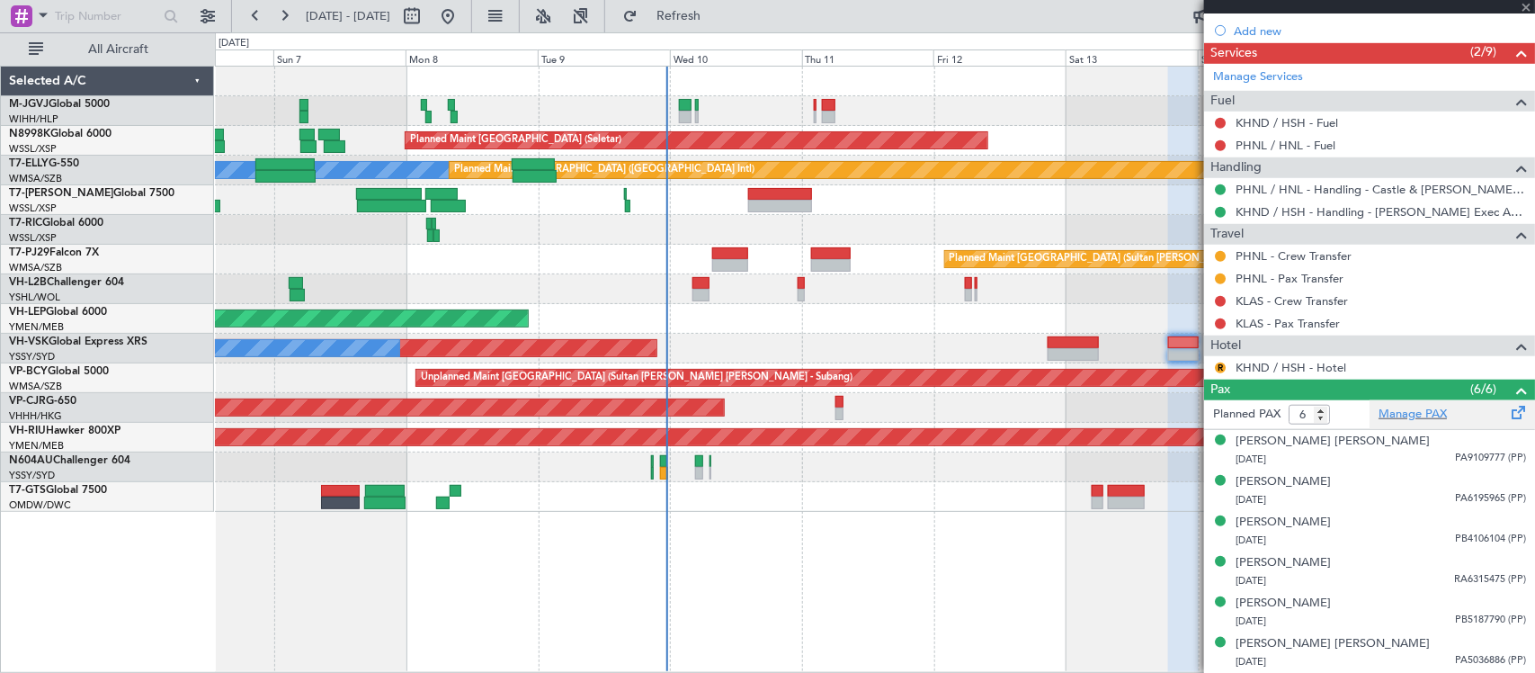
type input "+00:10"
type input "0"
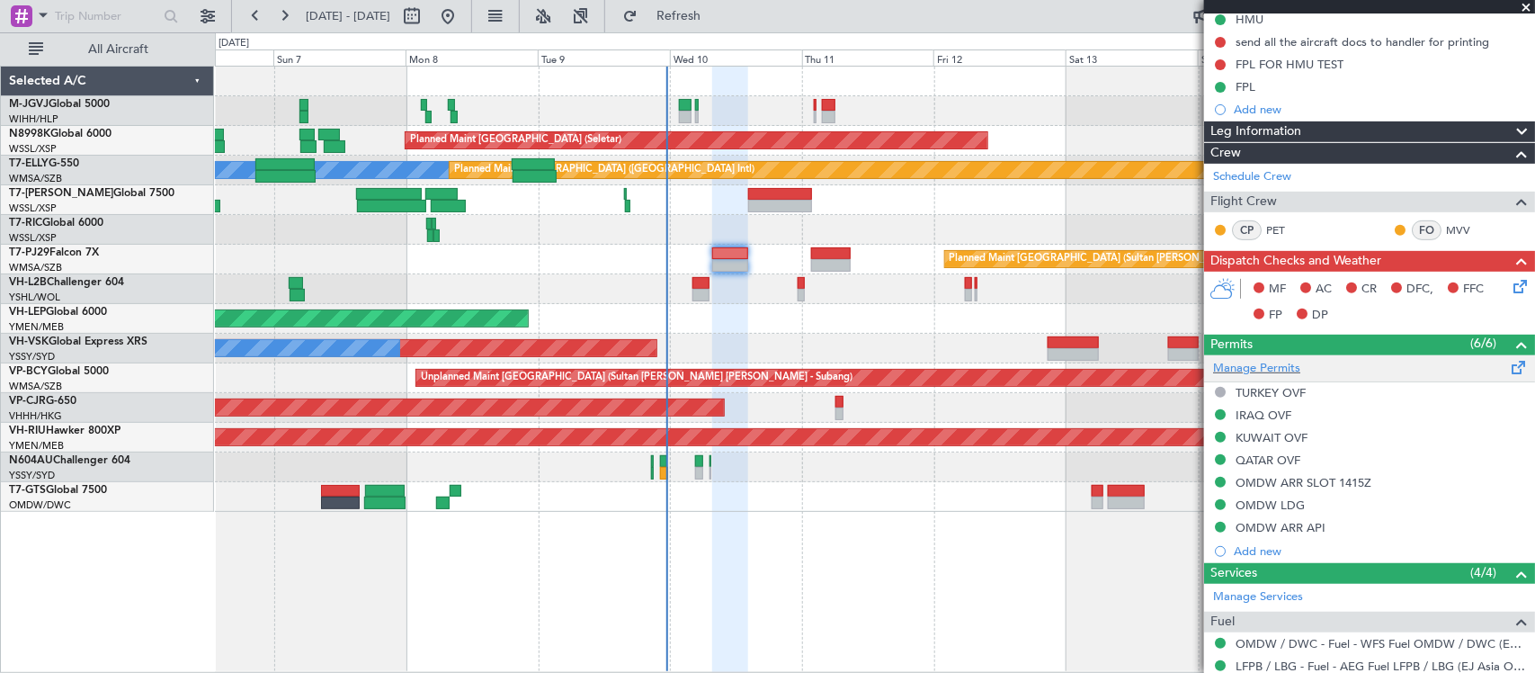
scroll to position [379, 0]
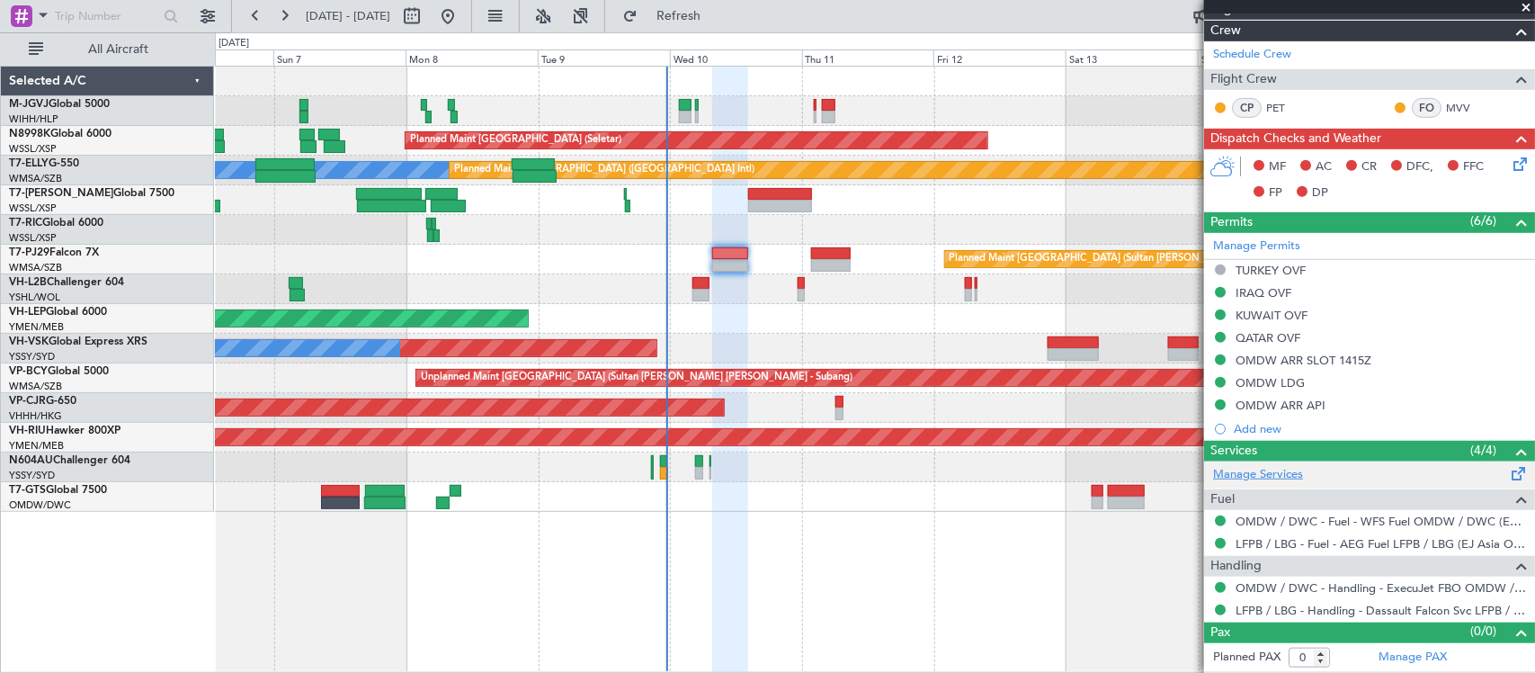
click at [1266, 470] on link "Manage Services" at bounding box center [1258, 475] width 90 height 18
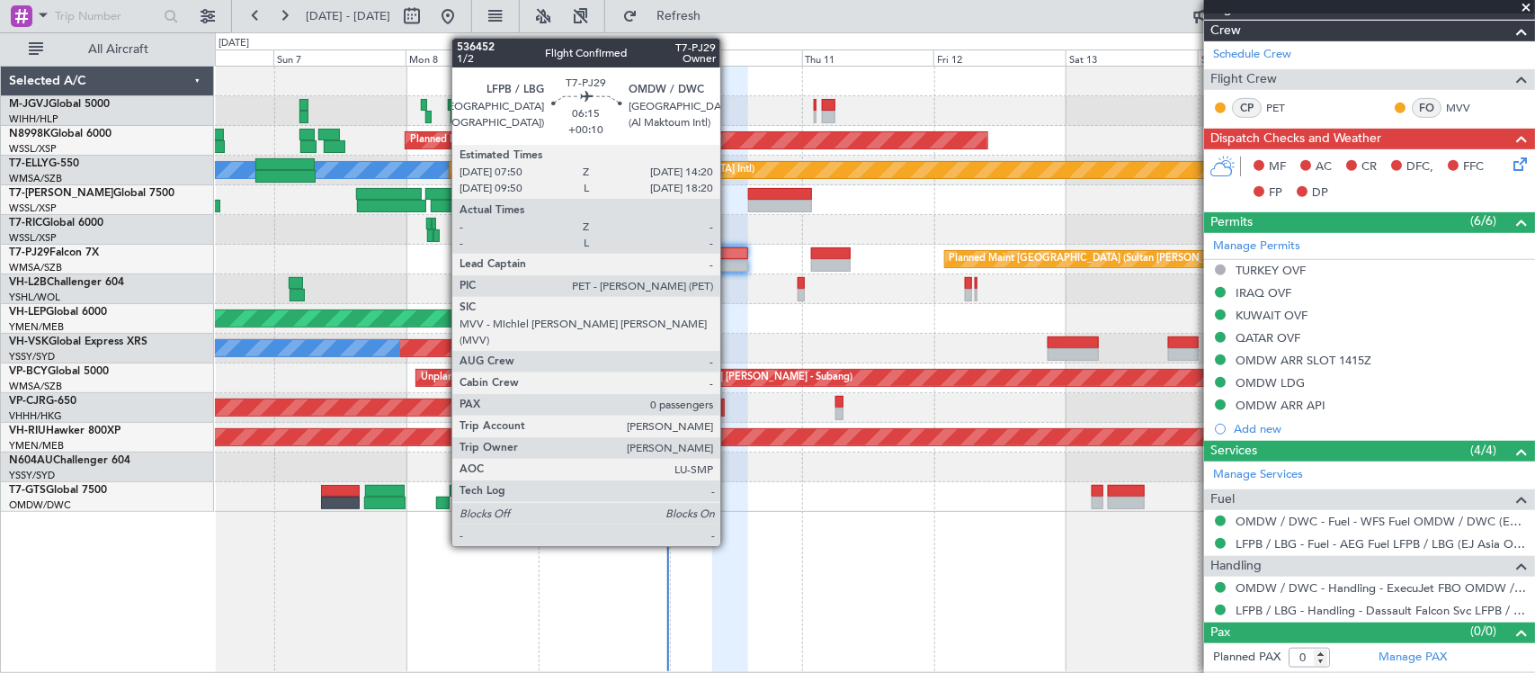
click at [729, 257] on div at bounding box center [730, 253] width 36 height 13
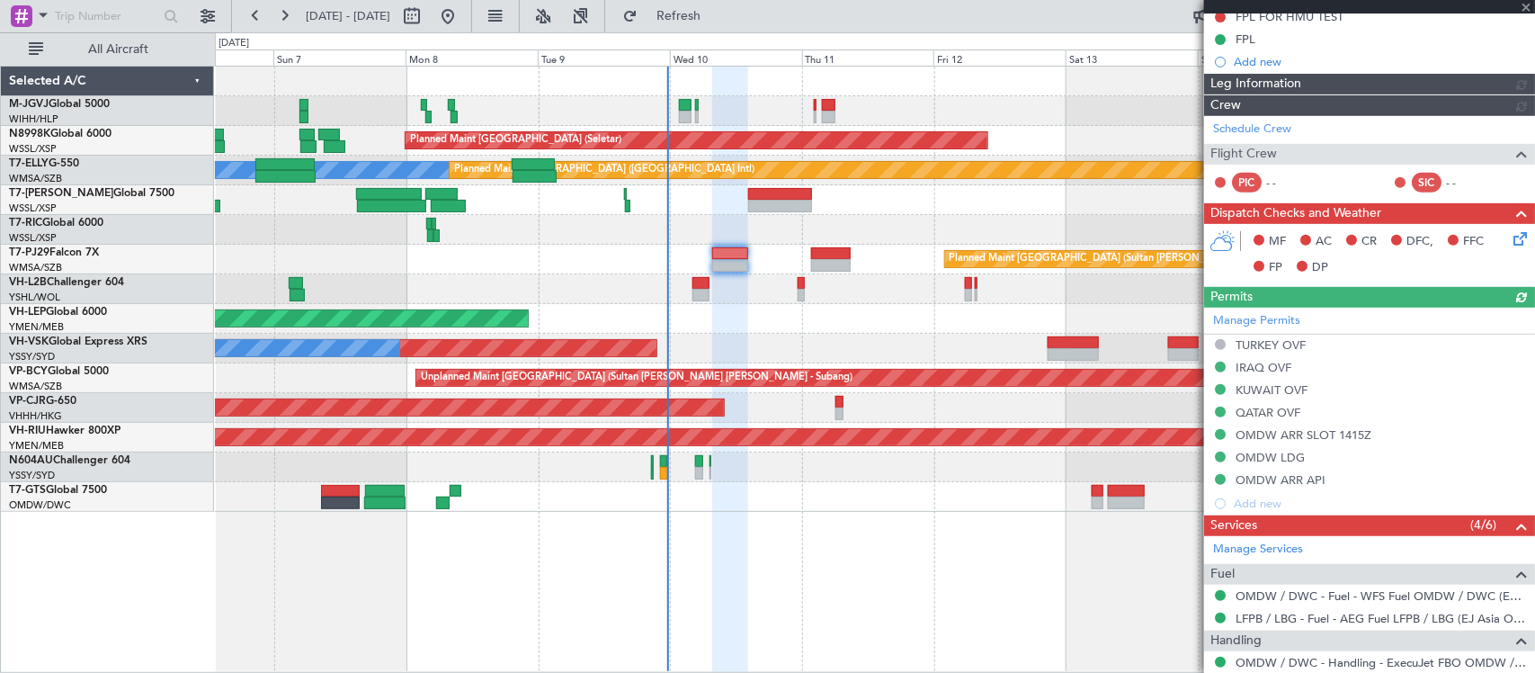
scroll to position [468, 0]
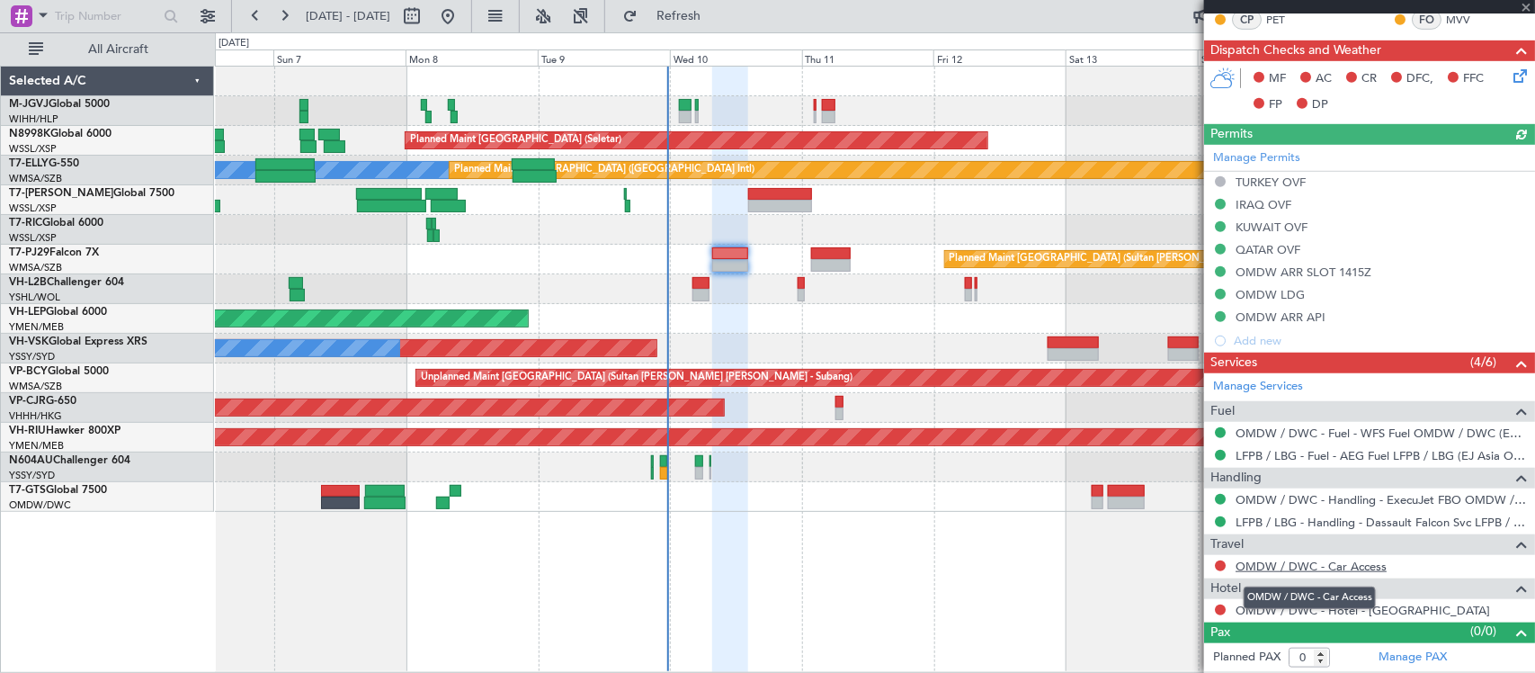
click at [1324, 572] on link "OMDW / DWC - Car Access" at bounding box center [1311, 566] width 151 height 15
click at [1428, 610] on link "OMDW / DWC - Hotel - Aloft Dubai South" at bounding box center [1363, 610] width 255 height 15
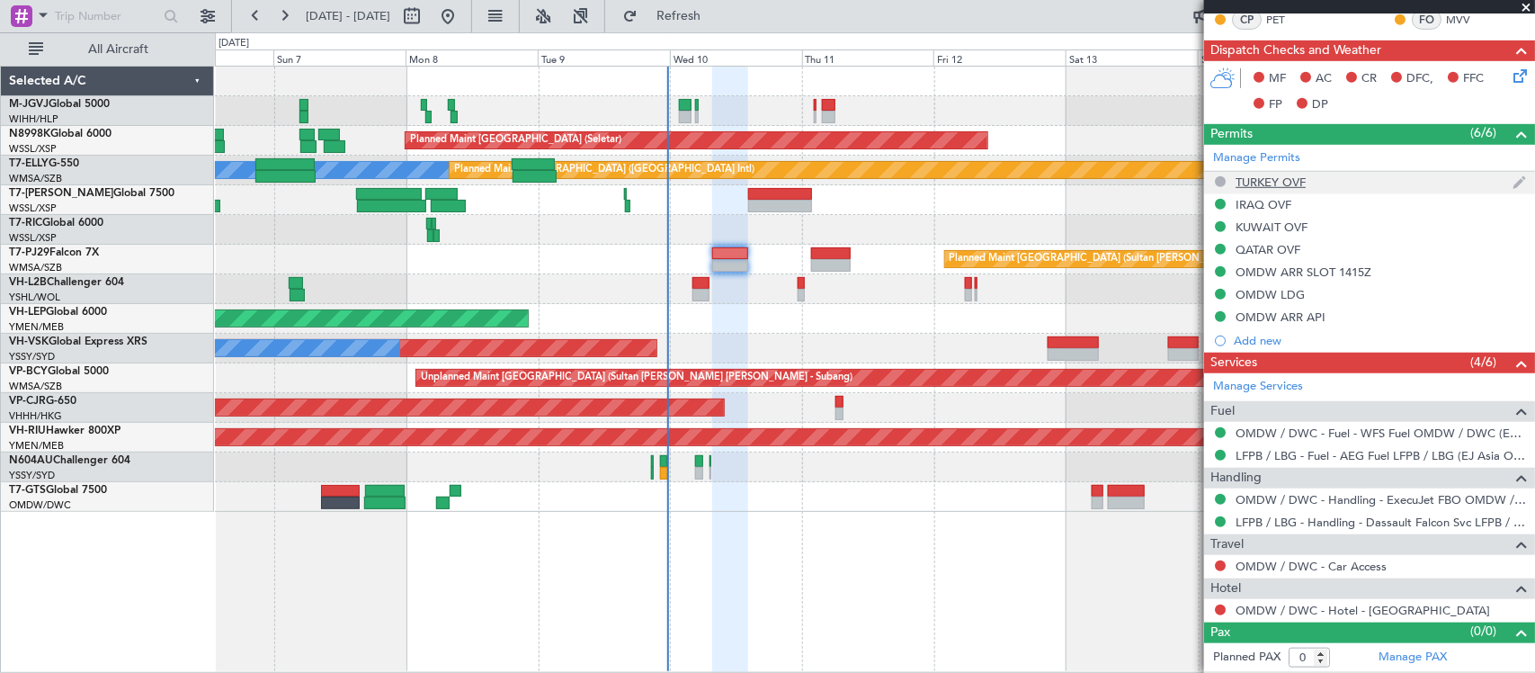
scroll to position [0, 0]
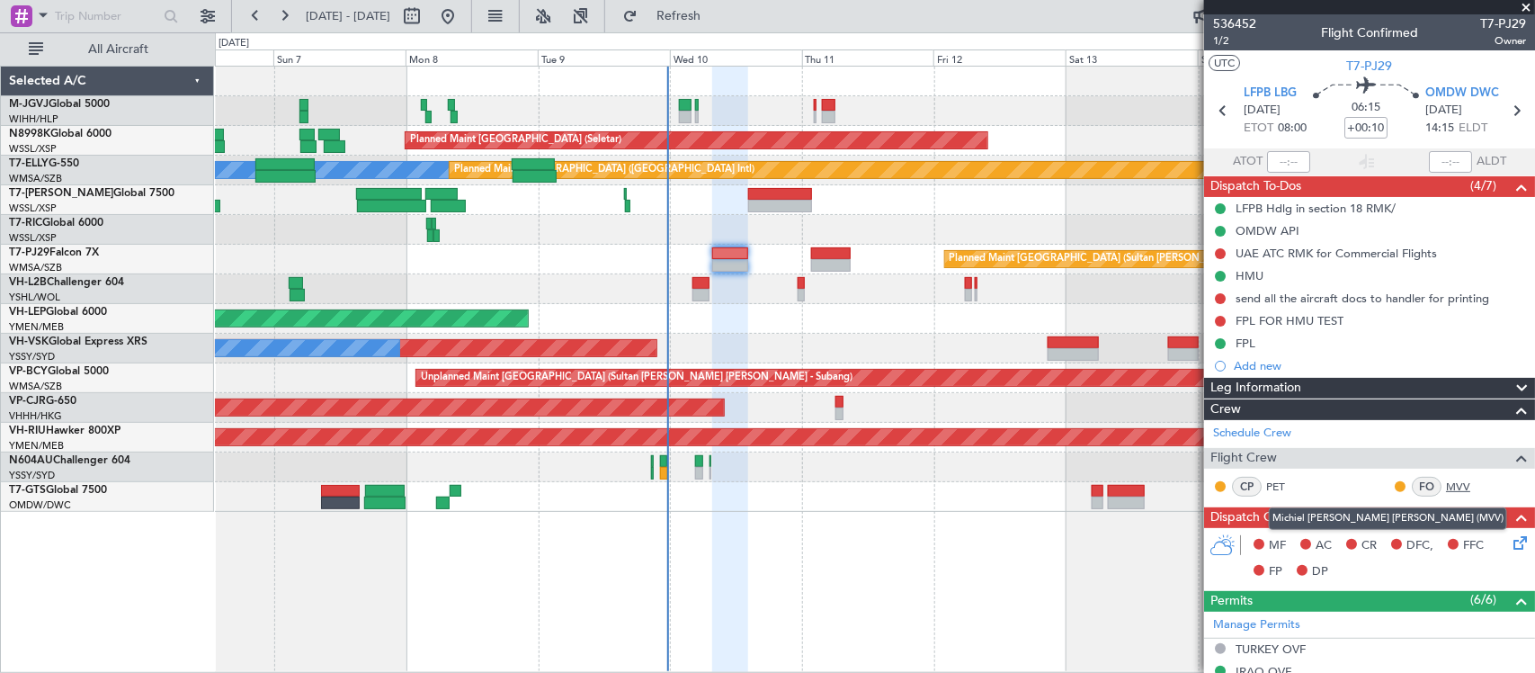
click at [1446, 490] on link "MVV" at bounding box center [1466, 487] width 40 height 16
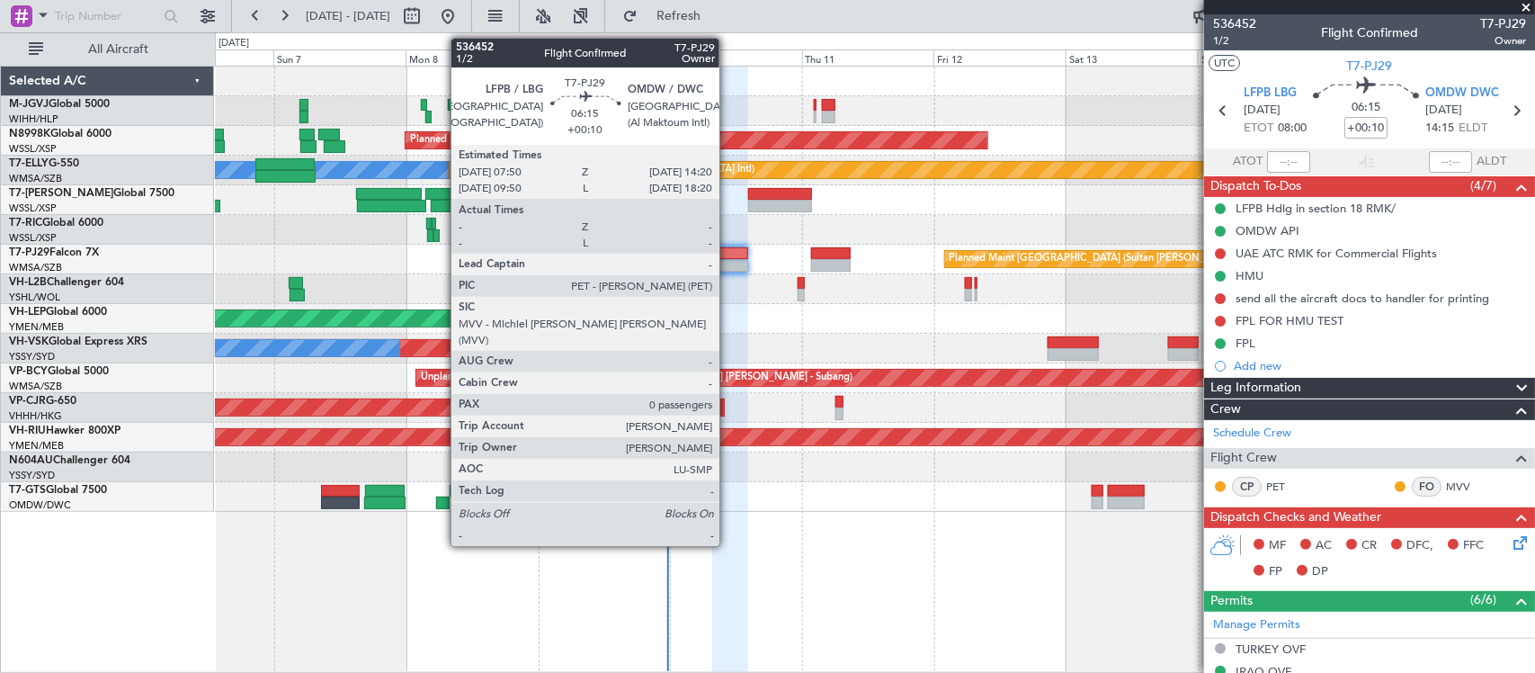
click at [729, 262] on div at bounding box center [730, 265] width 36 height 13
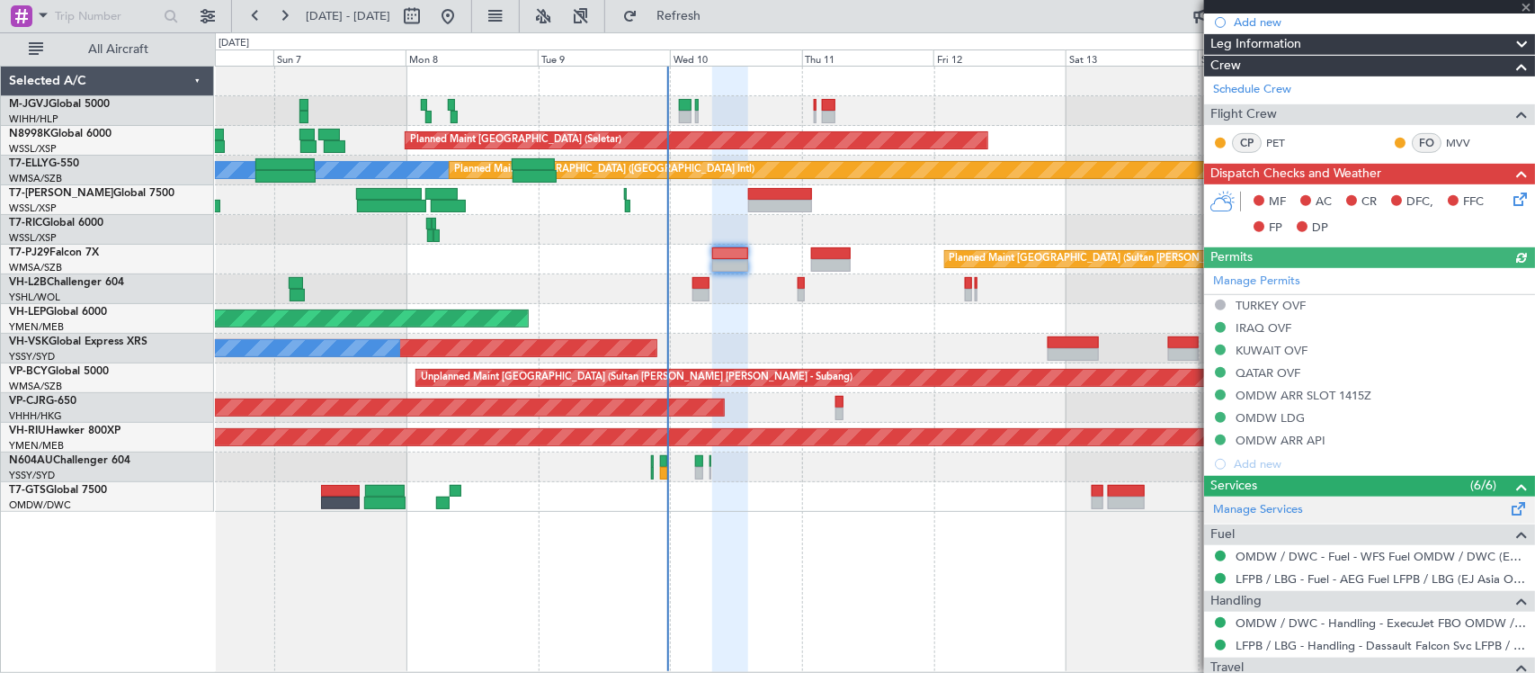
scroll to position [468, 0]
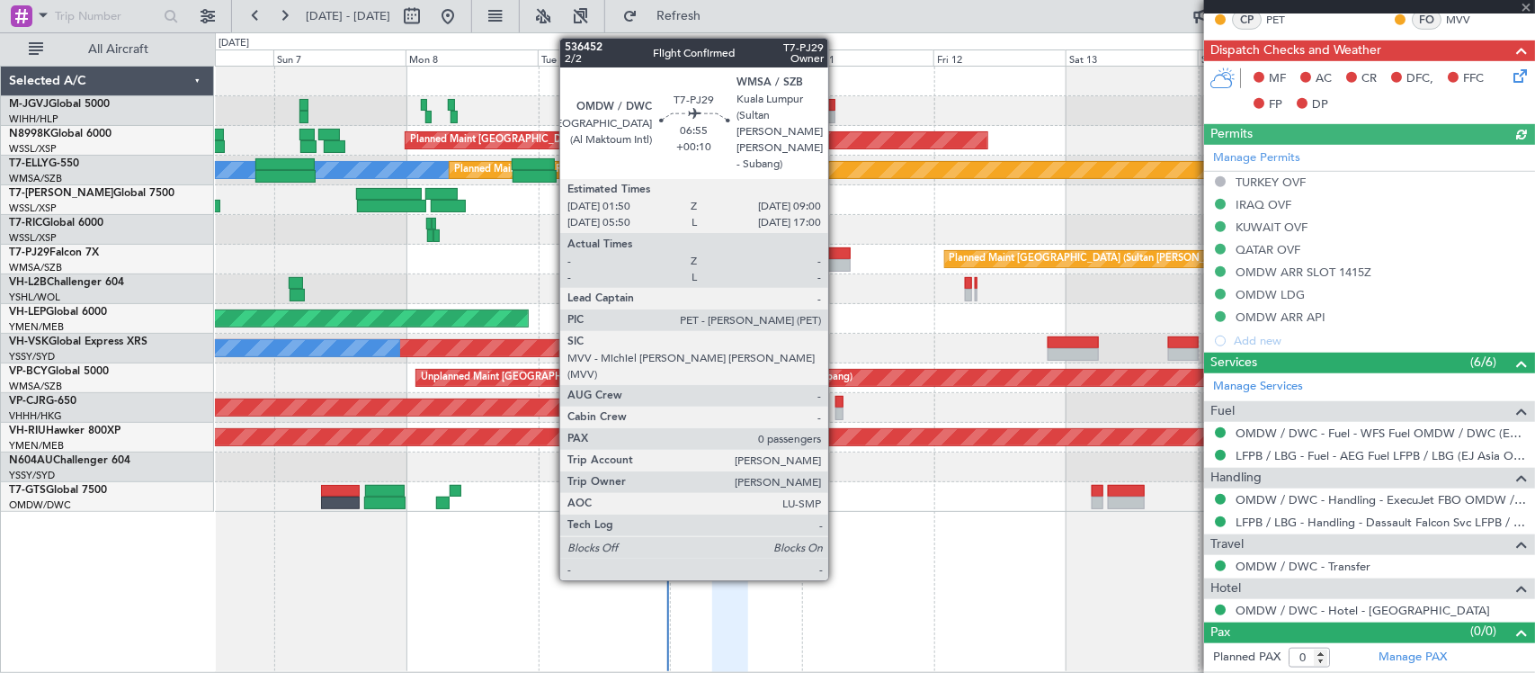
click at [836, 262] on div at bounding box center [831, 265] width 40 height 13
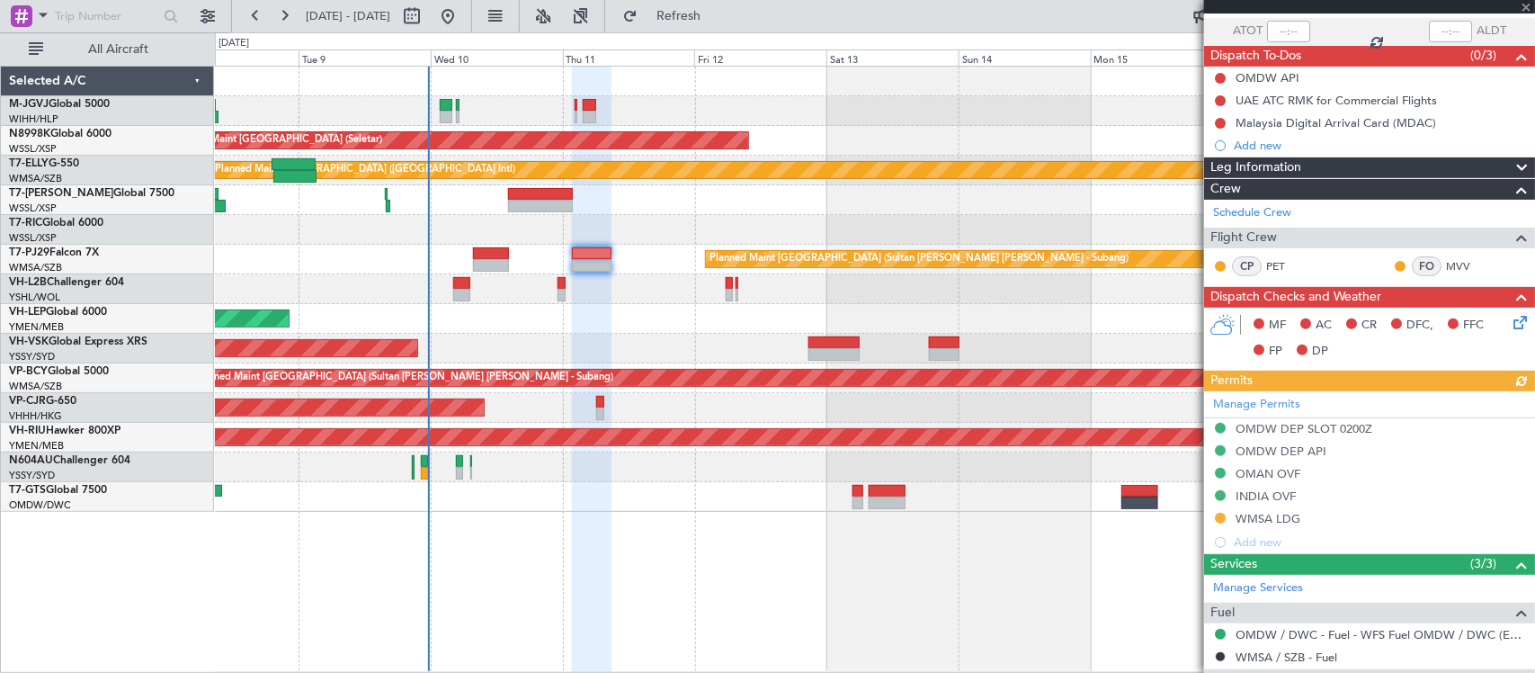
scroll to position [244, 0]
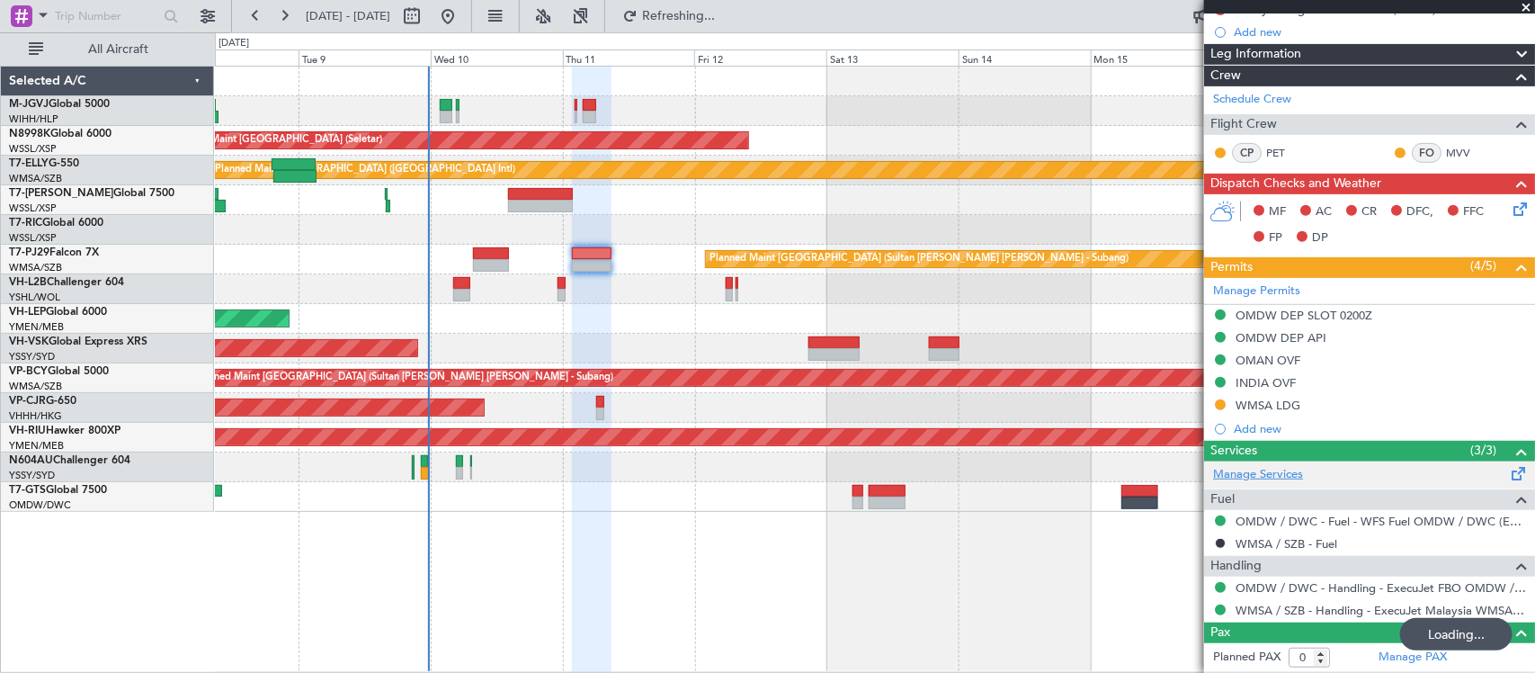
click at [1266, 473] on link "Manage Services" at bounding box center [1258, 475] width 90 height 18
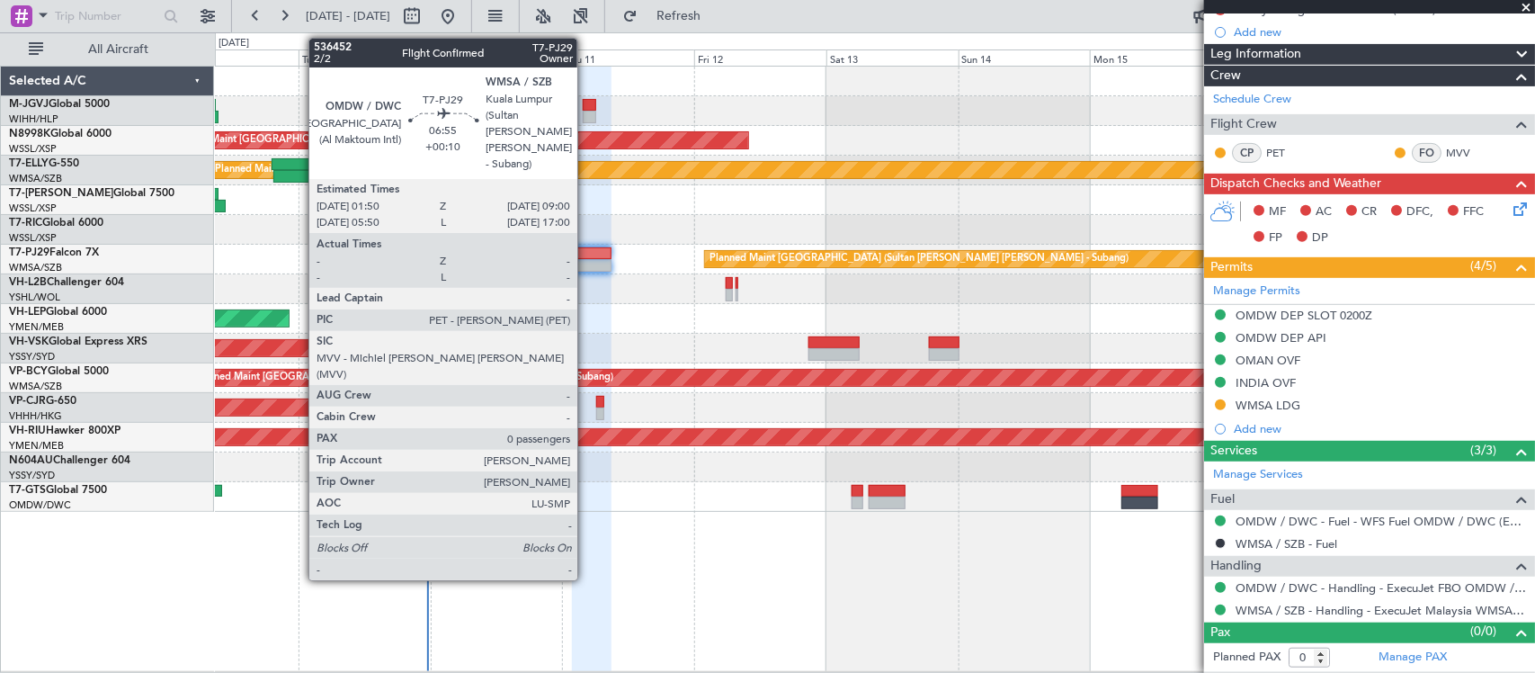
click at [586, 257] on div at bounding box center [592, 253] width 40 height 13
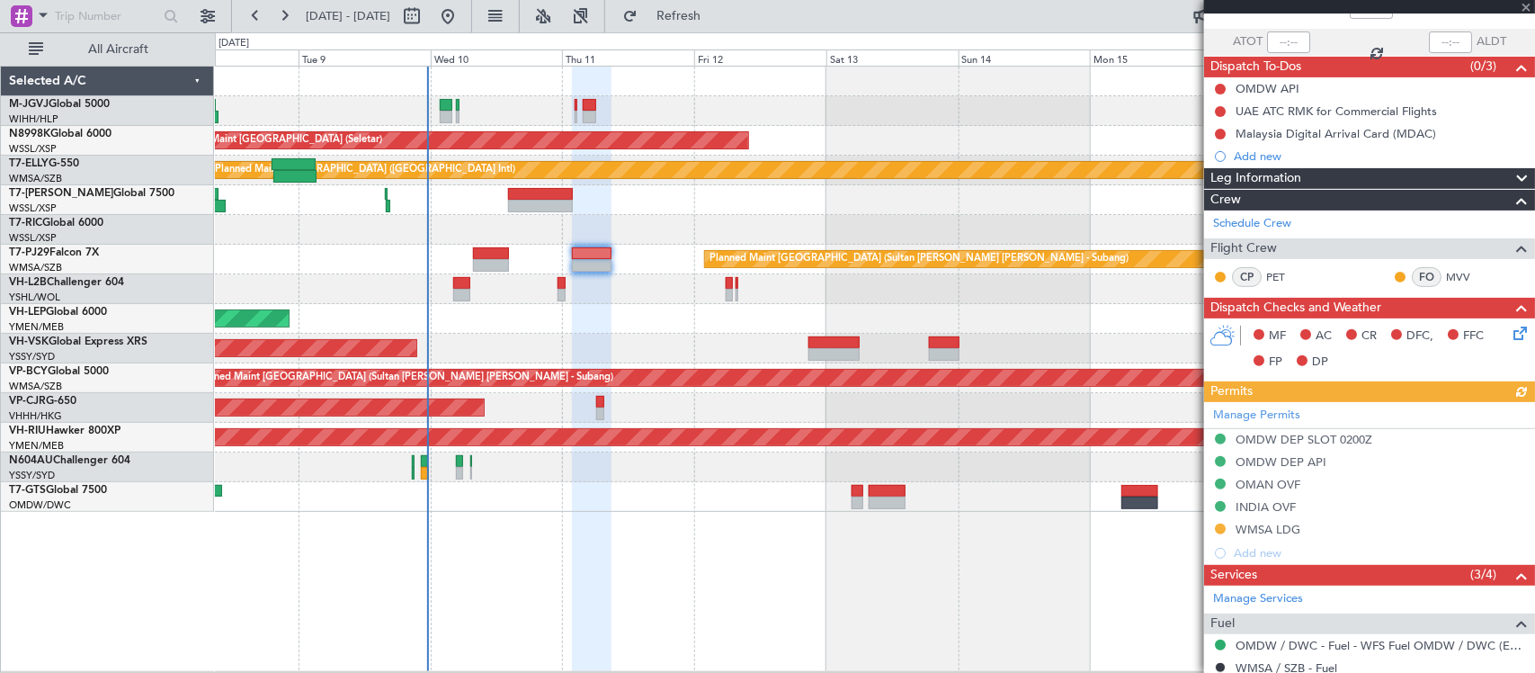
scroll to position [289, 0]
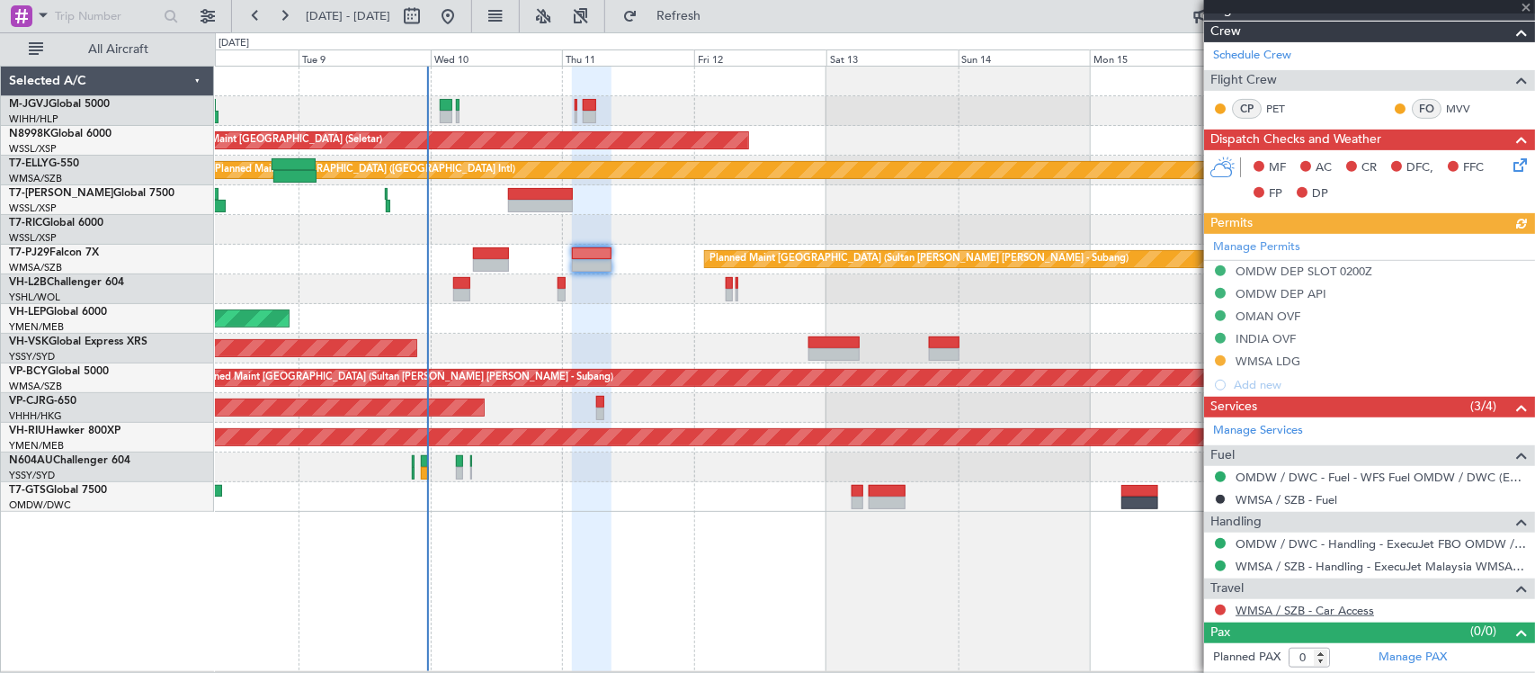
click at [1266, 613] on link "WMSA / SZB - Car Access" at bounding box center [1305, 610] width 139 height 15
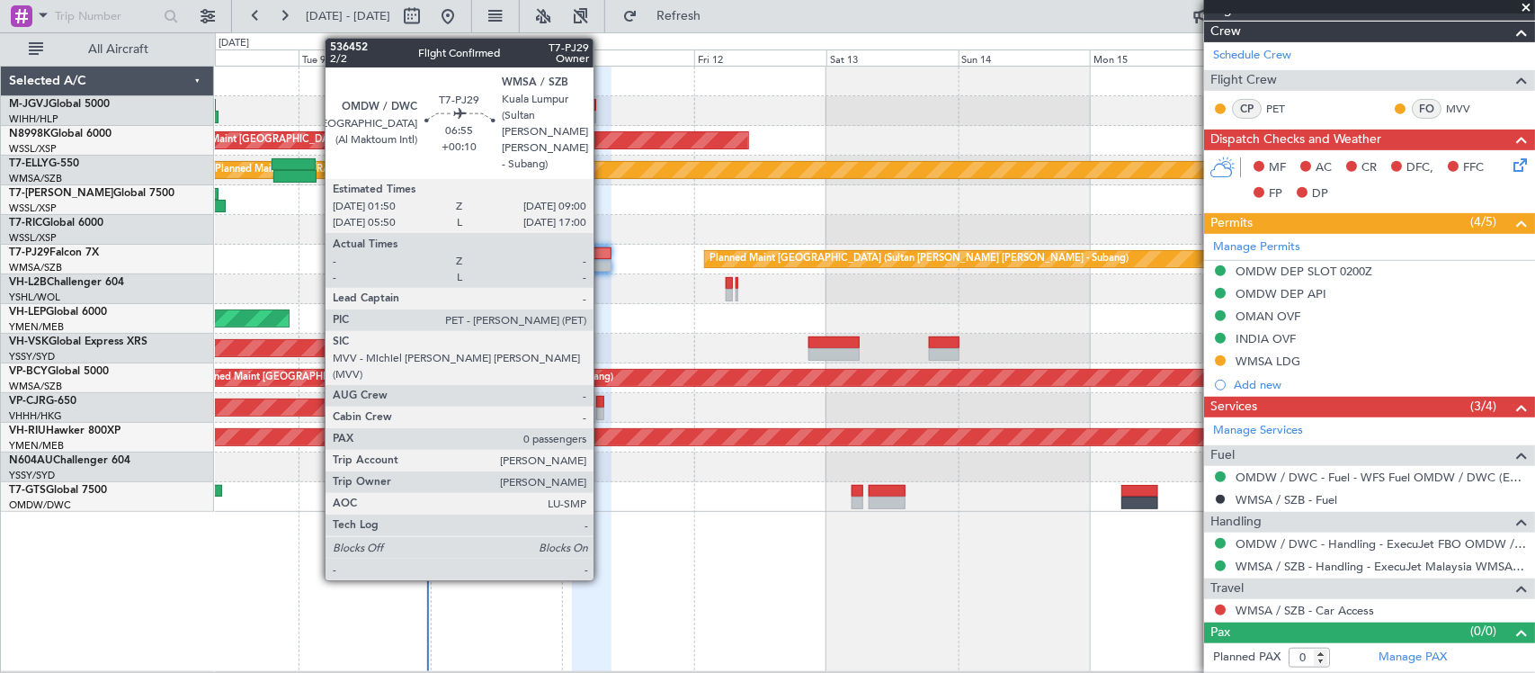
click at [599, 262] on div at bounding box center [592, 265] width 40 height 13
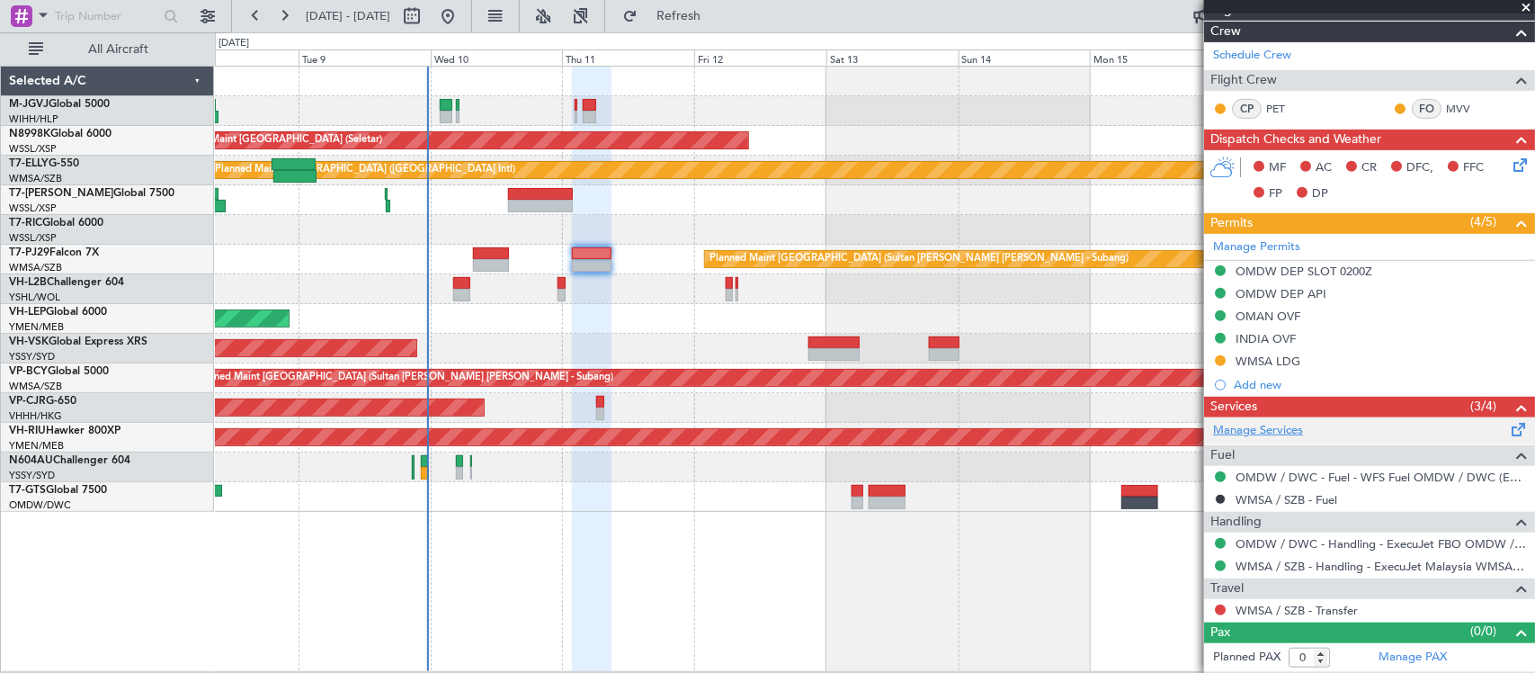
click at [1247, 430] on link "Manage Services" at bounding box center [1258, 431] width 90 height 18
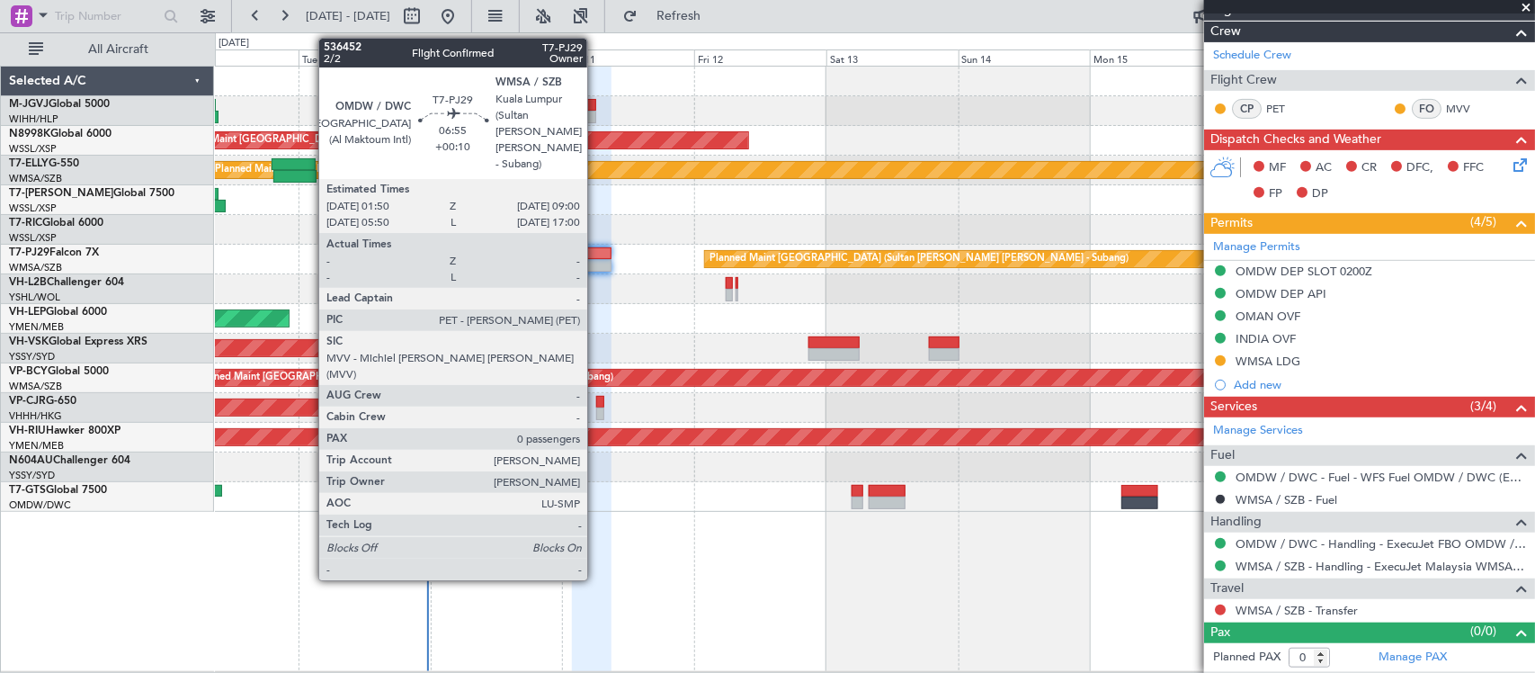
click at [596, 252] on div at bounding box center [592, 253] width 40 height 13
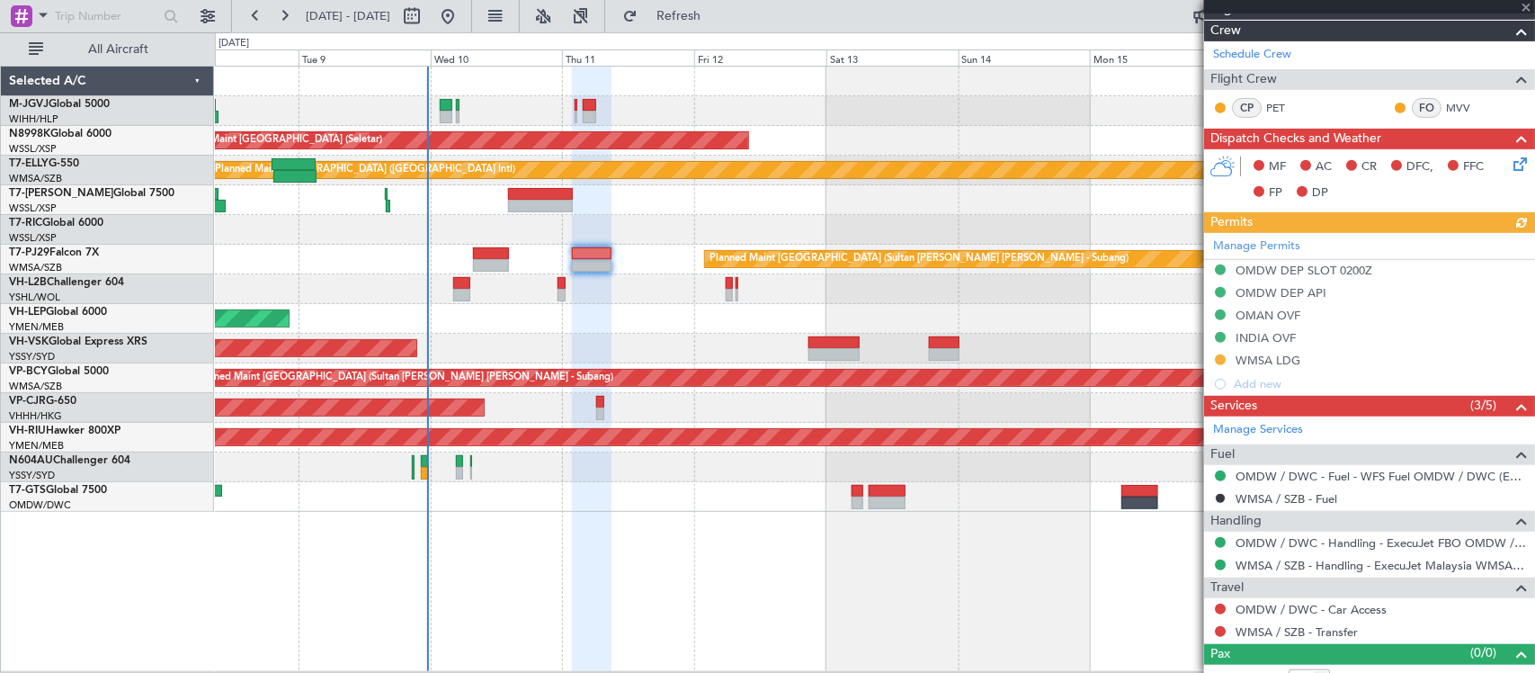
scroll to position [311, 0]
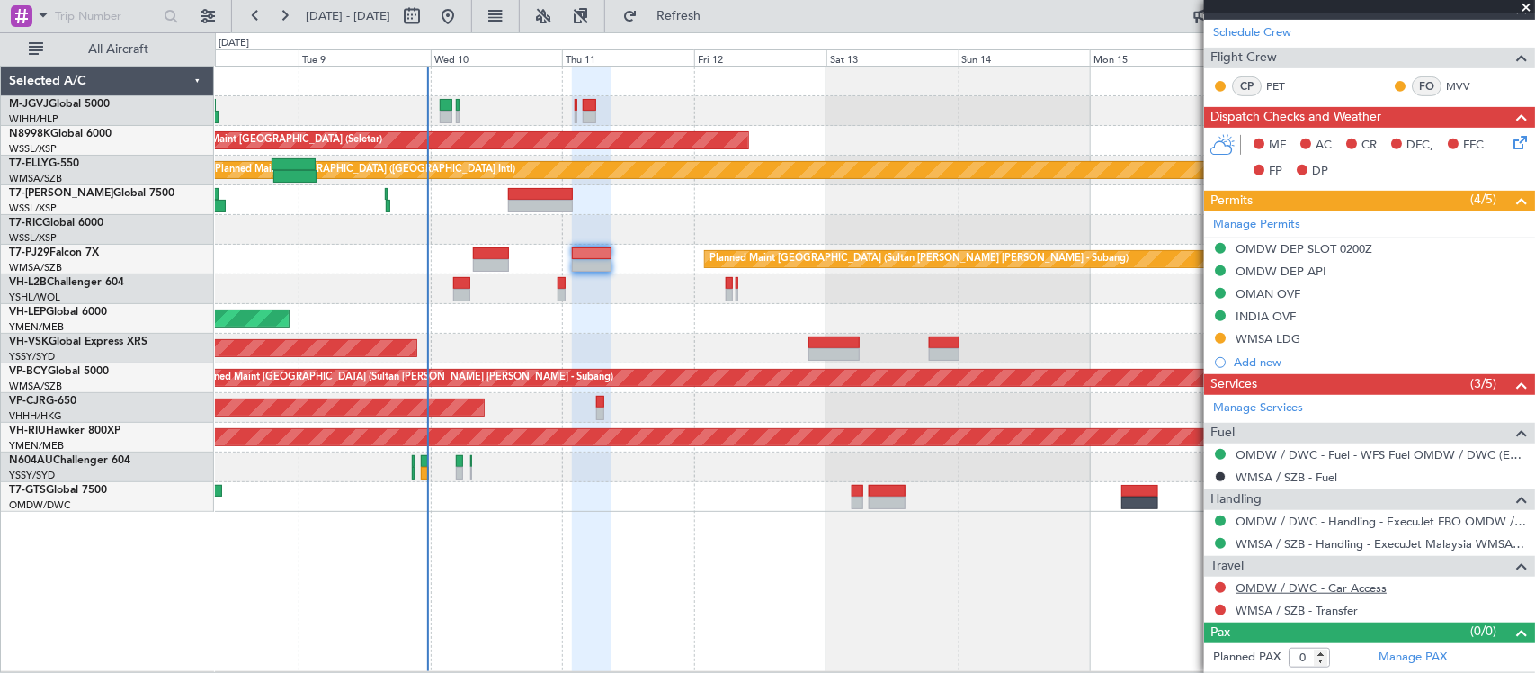
click at [1374, 591] on link "OMDW / DWC - Car Access" at bounding box center [1311, 587] width 151 height 15
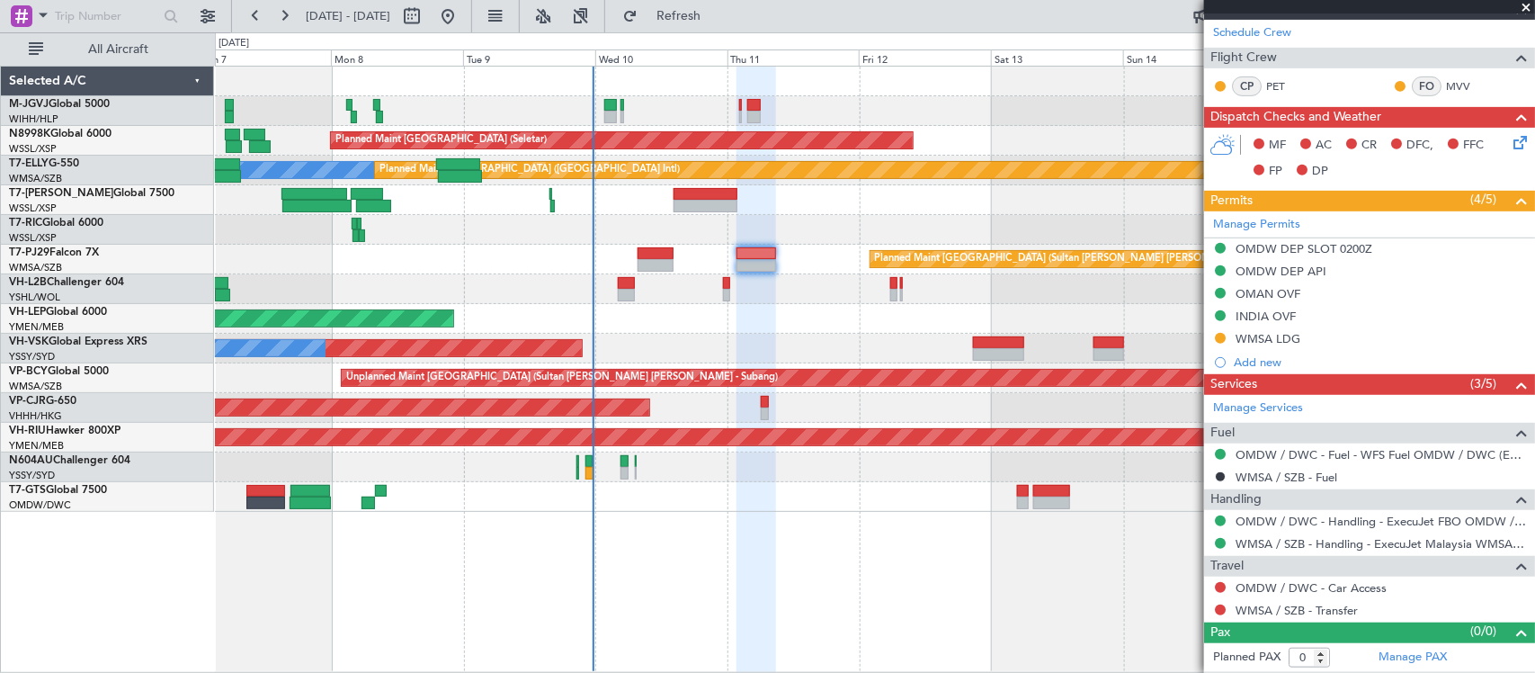
click at [839, 294] on div "Planned Maint Singapore (Seletar) Planned Maint Singapore (Seletar) MEL Planned…" at bounding box center [874, 289] width 1319 height 445
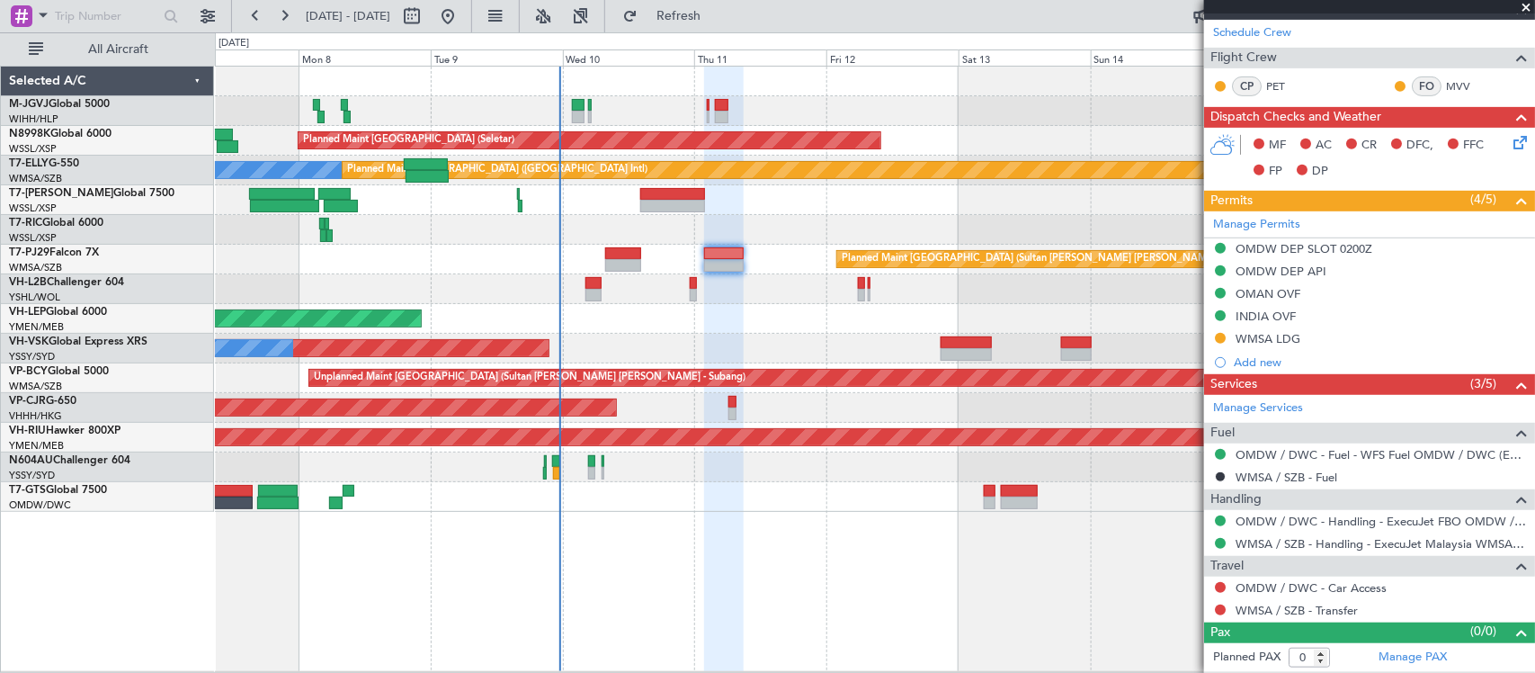
click at [829, 310] on div "Planned Maint Singapore (Seletar) Planned Maint Singapore (Seletar) MEL Planned…" at bounding box center [874, 289] width 1319 height 445
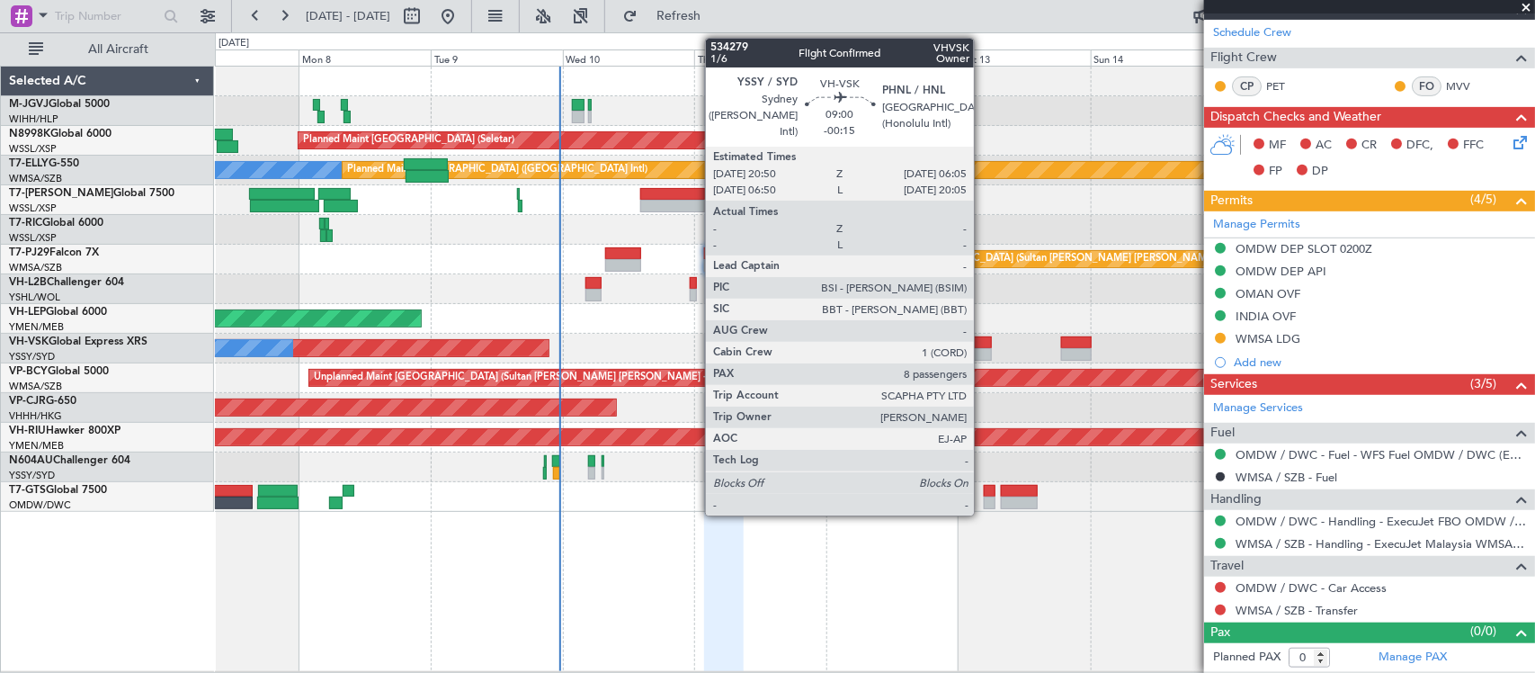
click at [981, 351] on div at bounding box center [966, 354] width 51 height 13
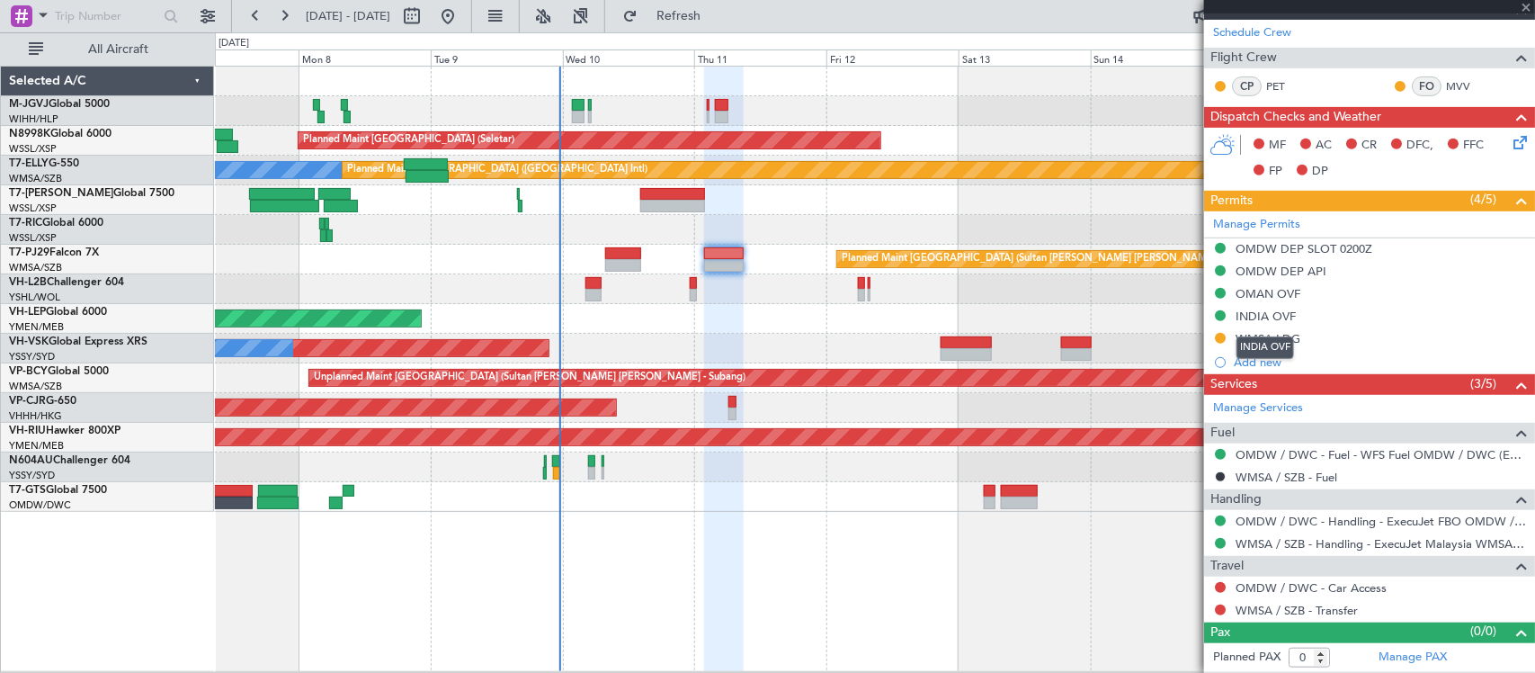
type input "-00:15"
type input "8"
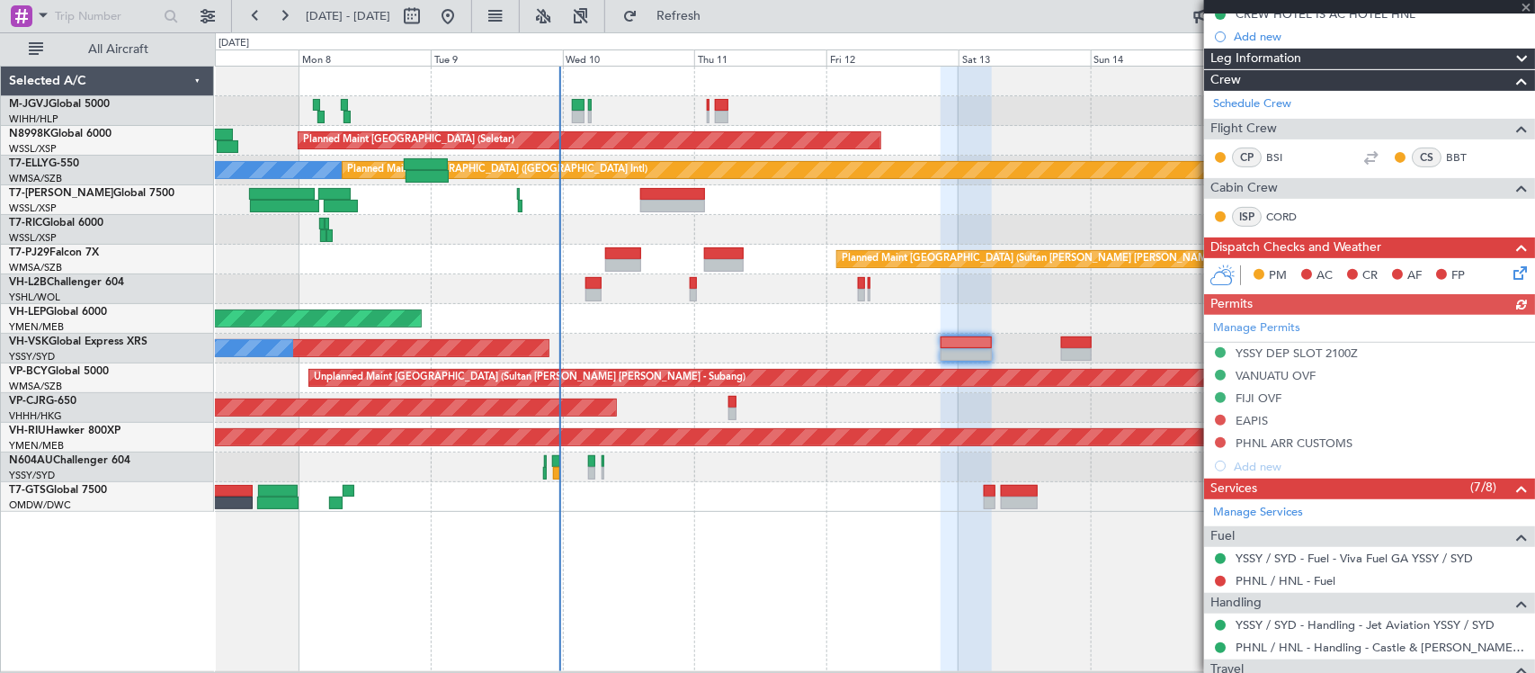
scroll to position [374, 0]
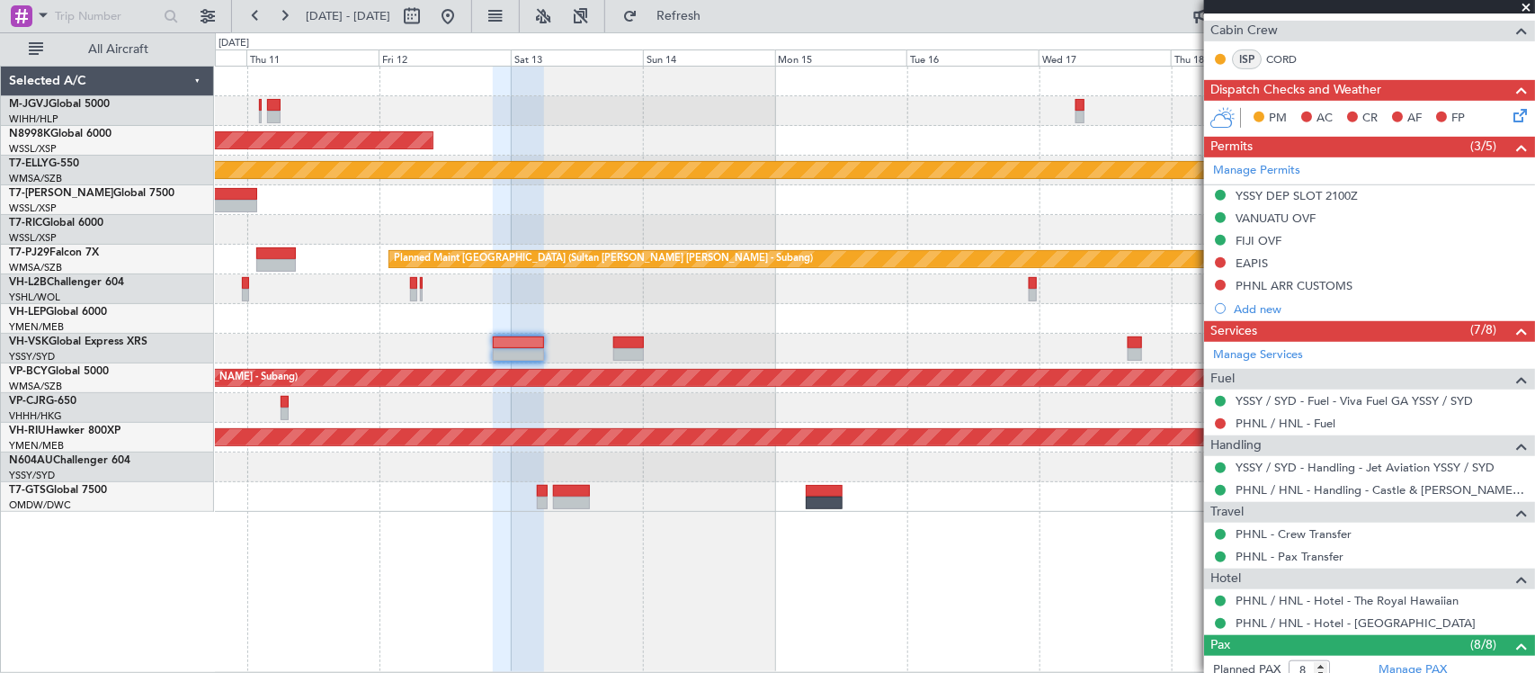
click at [581, 326] on div "Unplanned Maint Wichita (Wichita Mid-continent)" at bounding box center [874, 319] width 1319 height 30
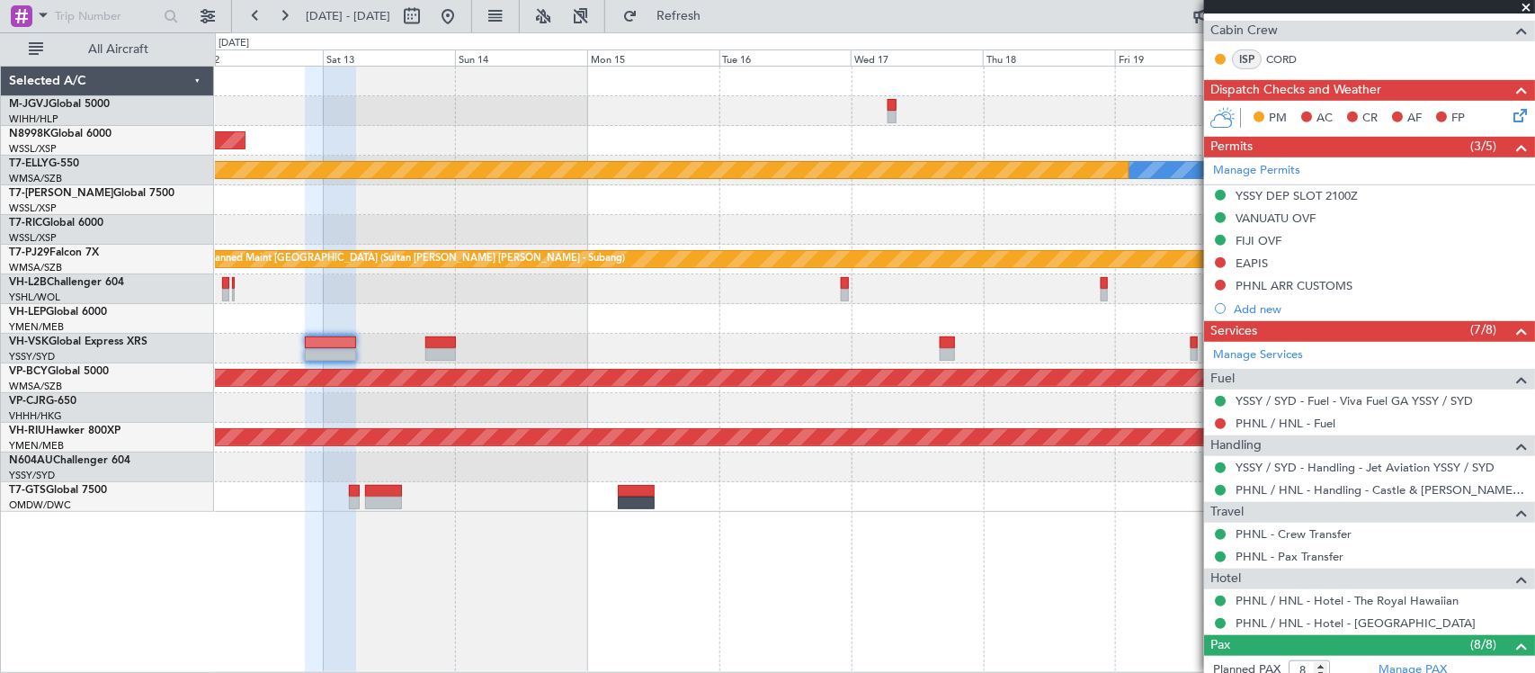
click at [654, 335] on div "Unplanned Maint Sydney ([PERSON_NAME] Intl)" at bounding box center [874, 349] width 1319 height 30
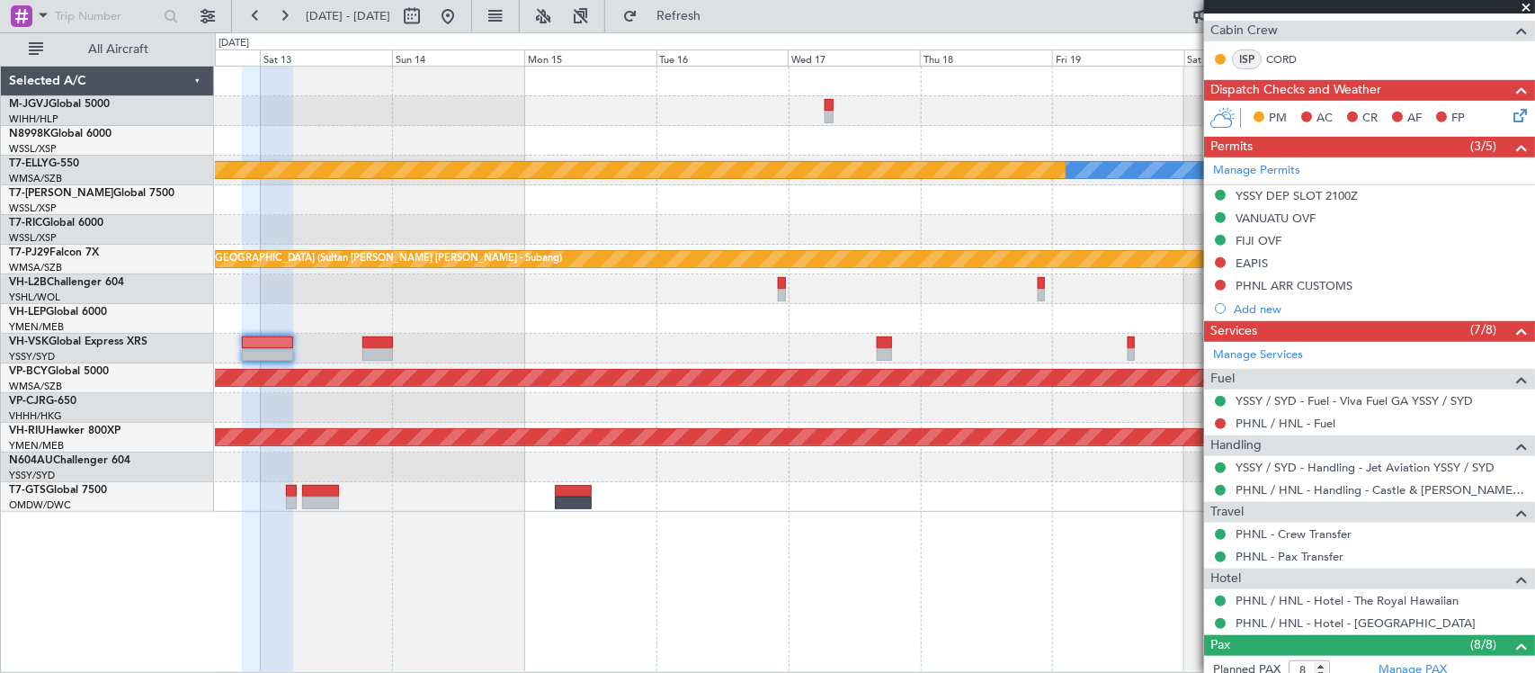
click at [859, 423] on div "Planned Maint [GEOGRAPHIC_DATA] ([GEOGRAPHIC_DATA])" at bounding box center [874, 438] width 1319 height 30
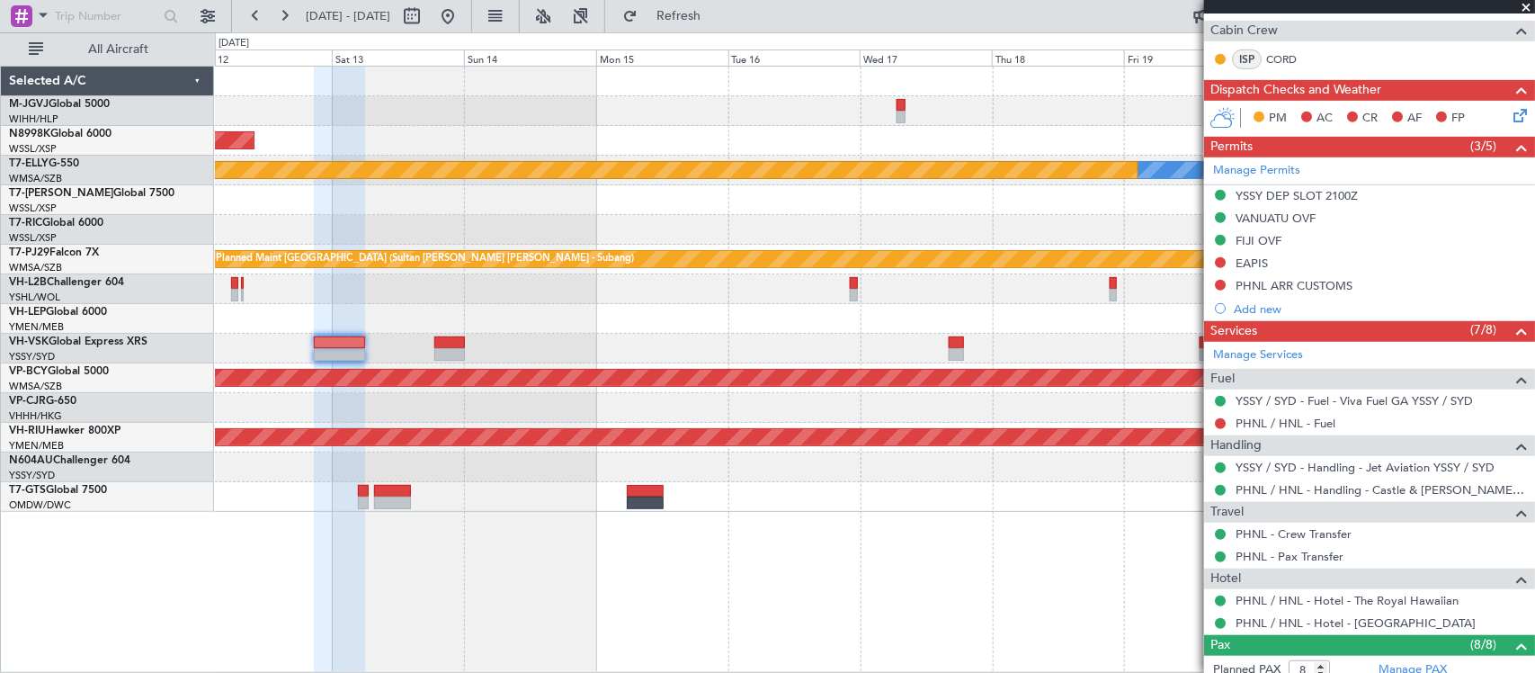
click at [1007, 410] on div "Planned Maint [GEOGRAPHIC_DATA] ([GEOGRAPHIC_DATA] Intl)" at bounding box center [874, 408] width 1319 height 30
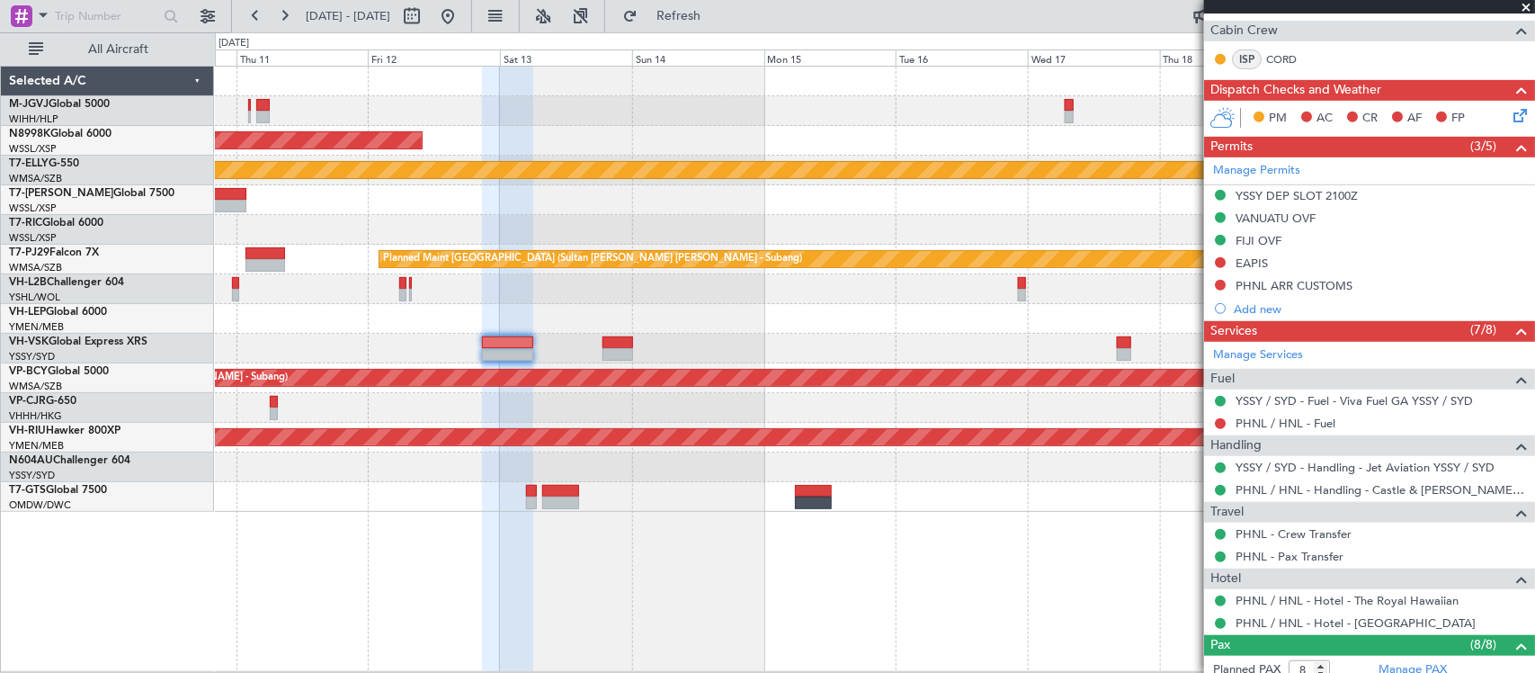
click at [857, 421] on div "Planned Maint [GEOGRAPHIC_DATA] ([GEOGRAPHIC_DATA] Intl)" at bounding box center [874, 408] width 1319 height 30
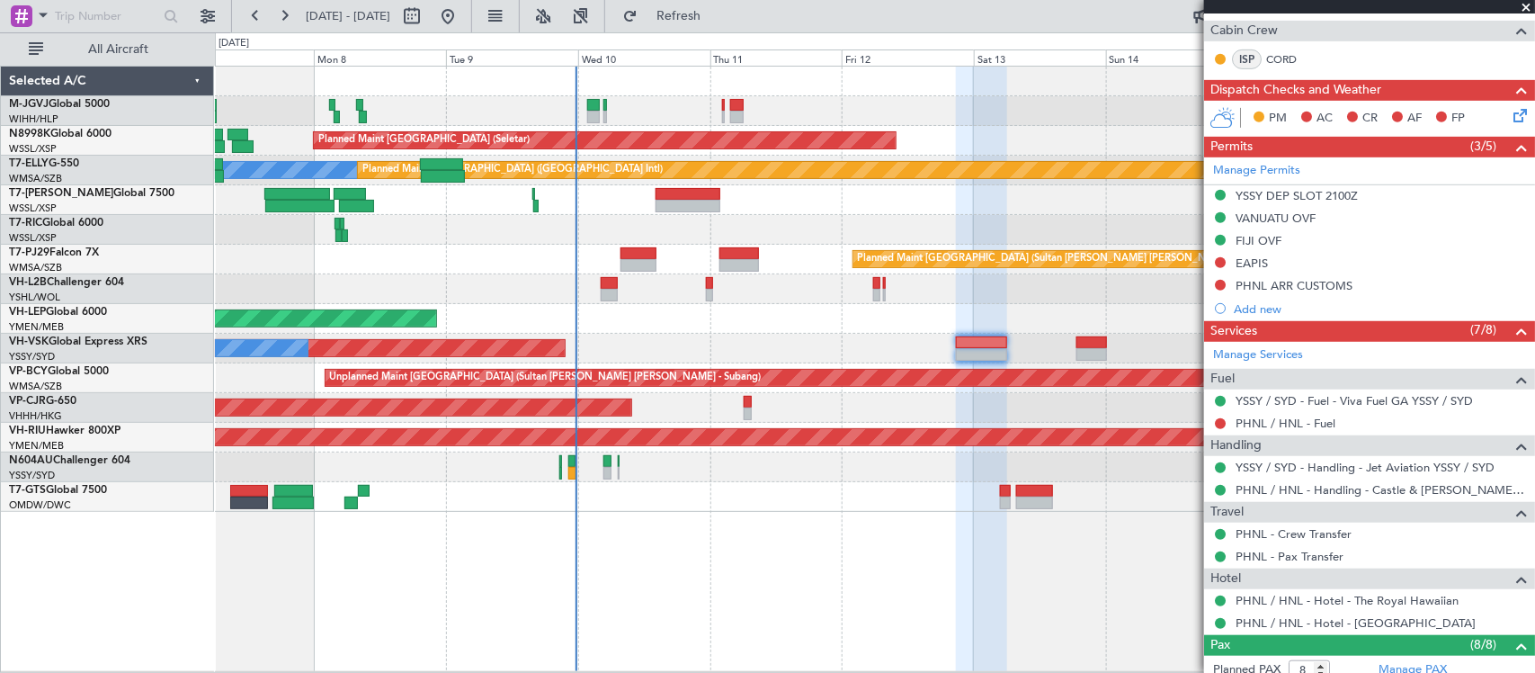
click at [785, 495] on div at bounding box center [874, 497] width 1319 height 30
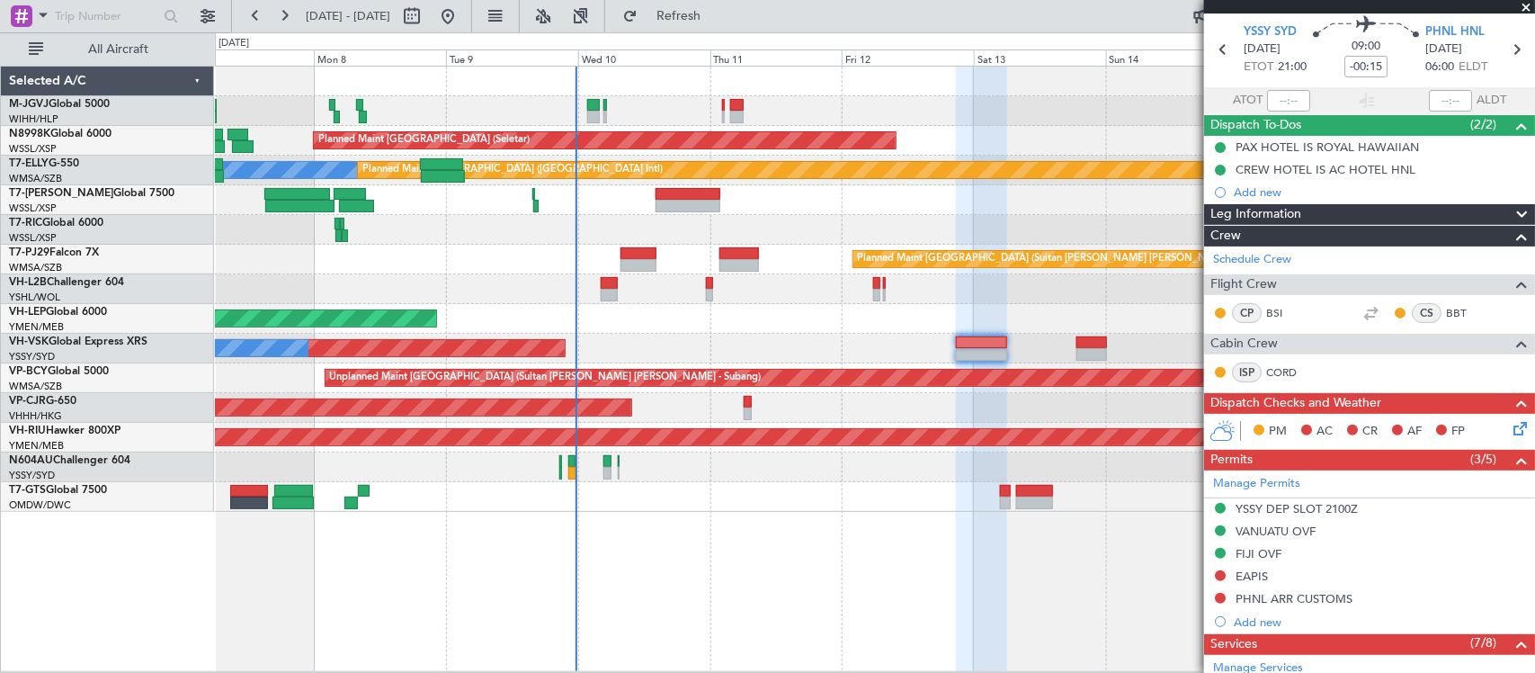
scroll to position [0, 0]
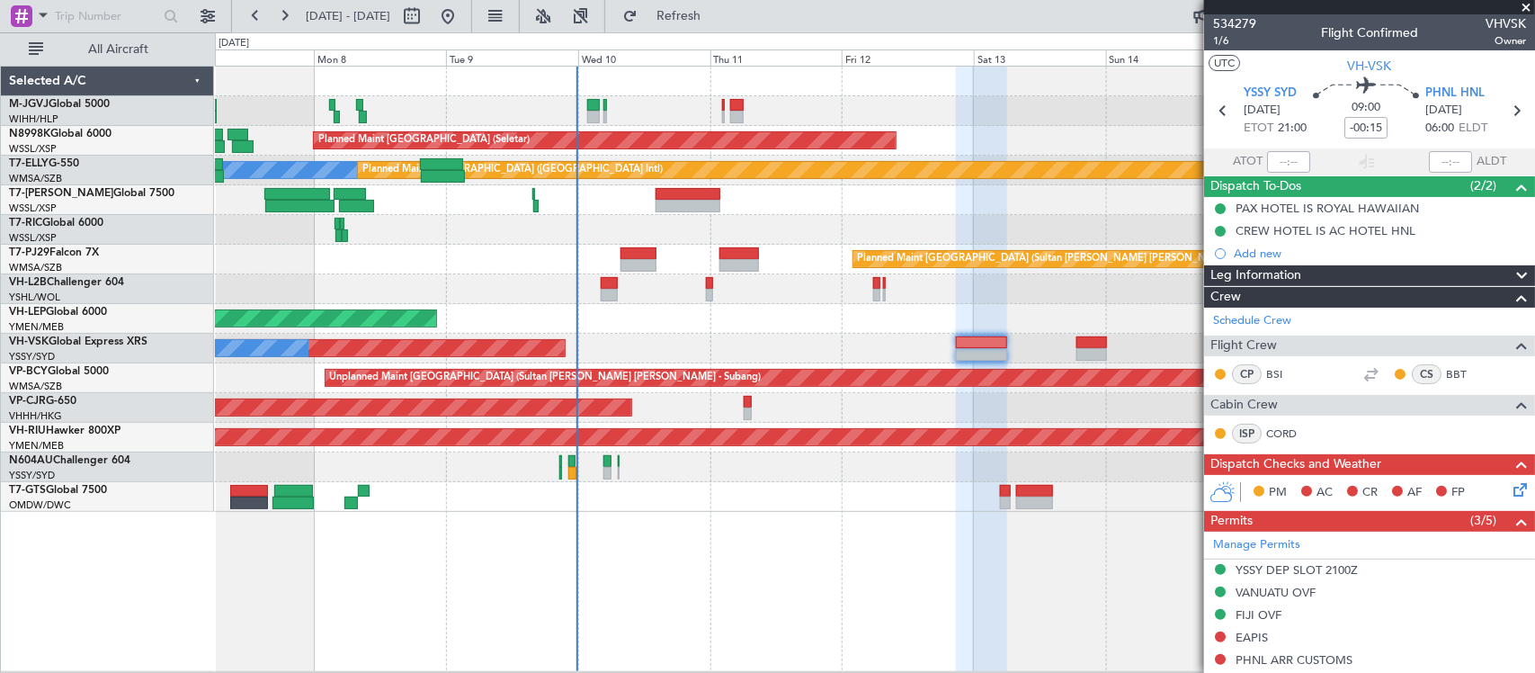
click at [747, 315] on div "Unplanned Maint Wichita (Wichita Mid-continent)" at bounding box center [874, 319] width 1319 height 30
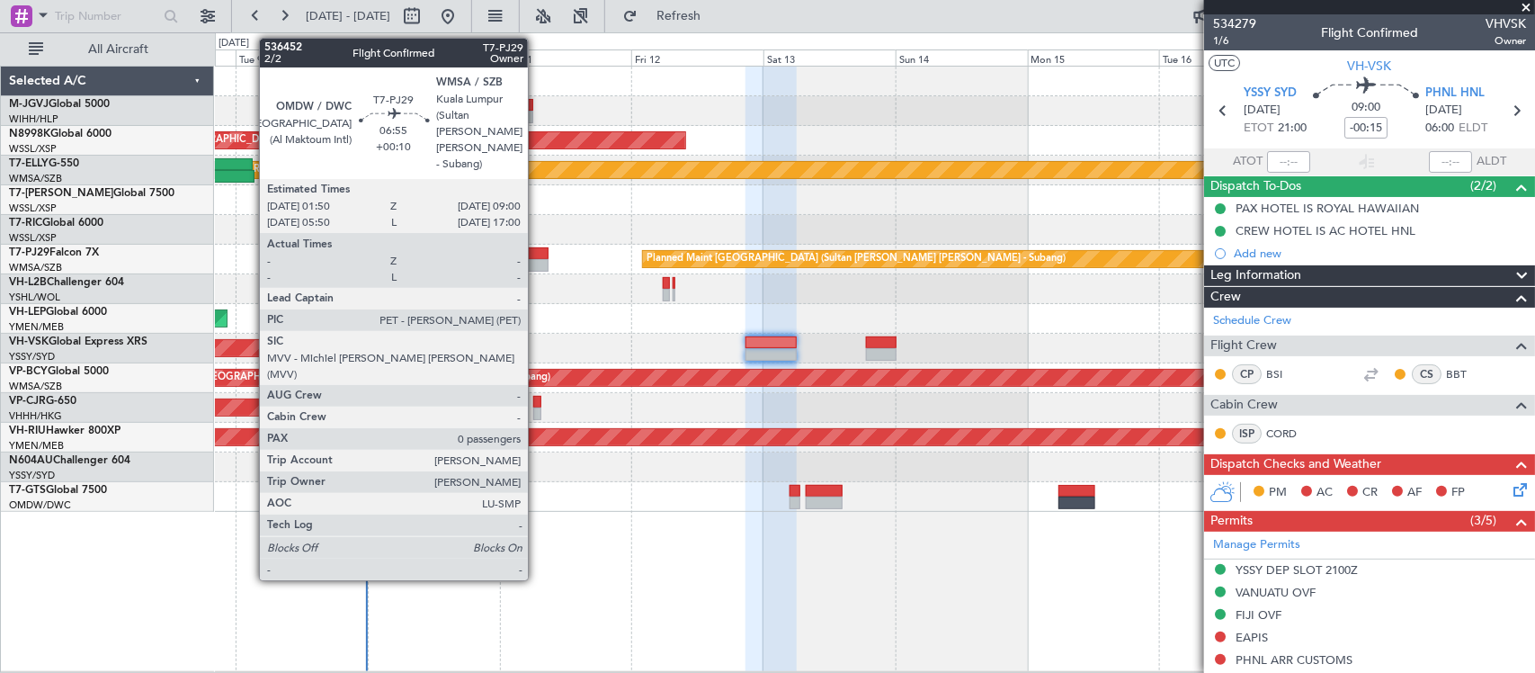
click at [537, 267] on div at bounding box center [529, 265] width 40 height 13
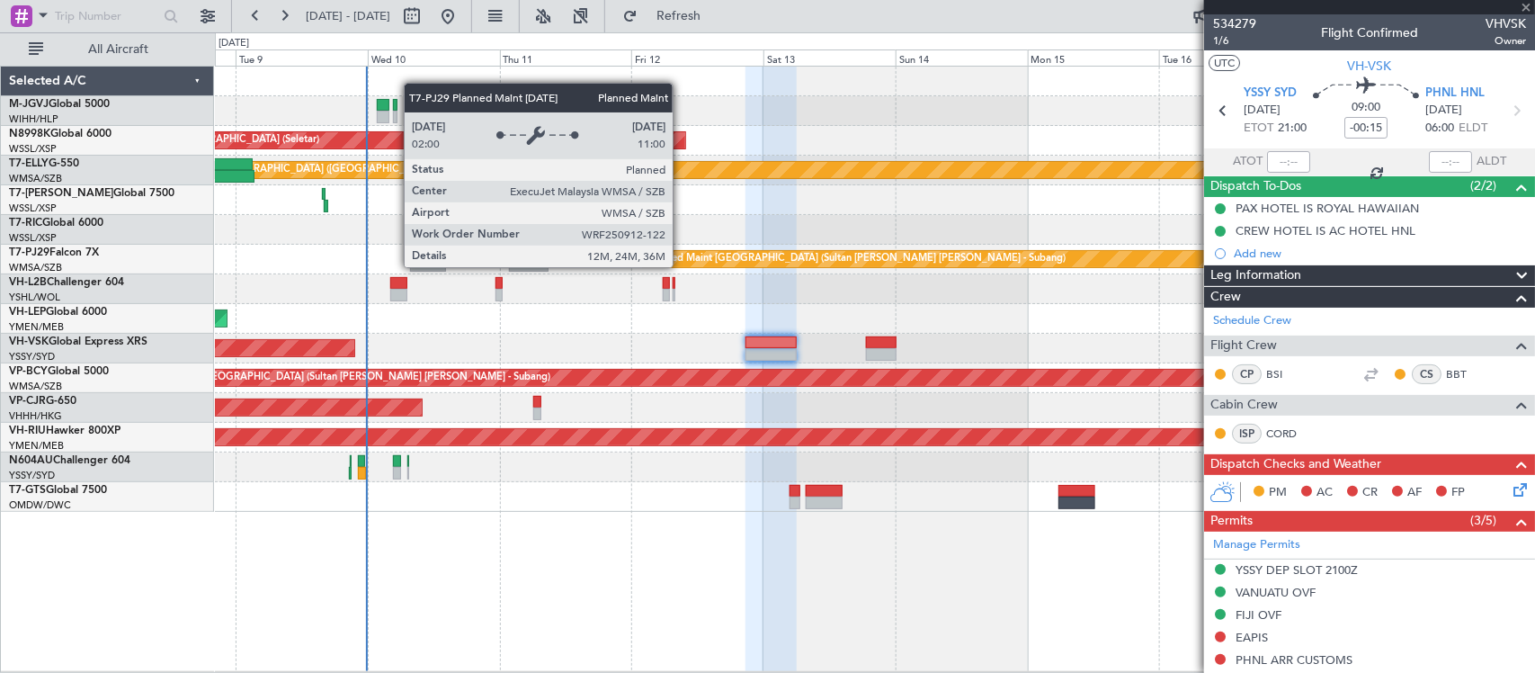
type input "+00:10"
type input "0"
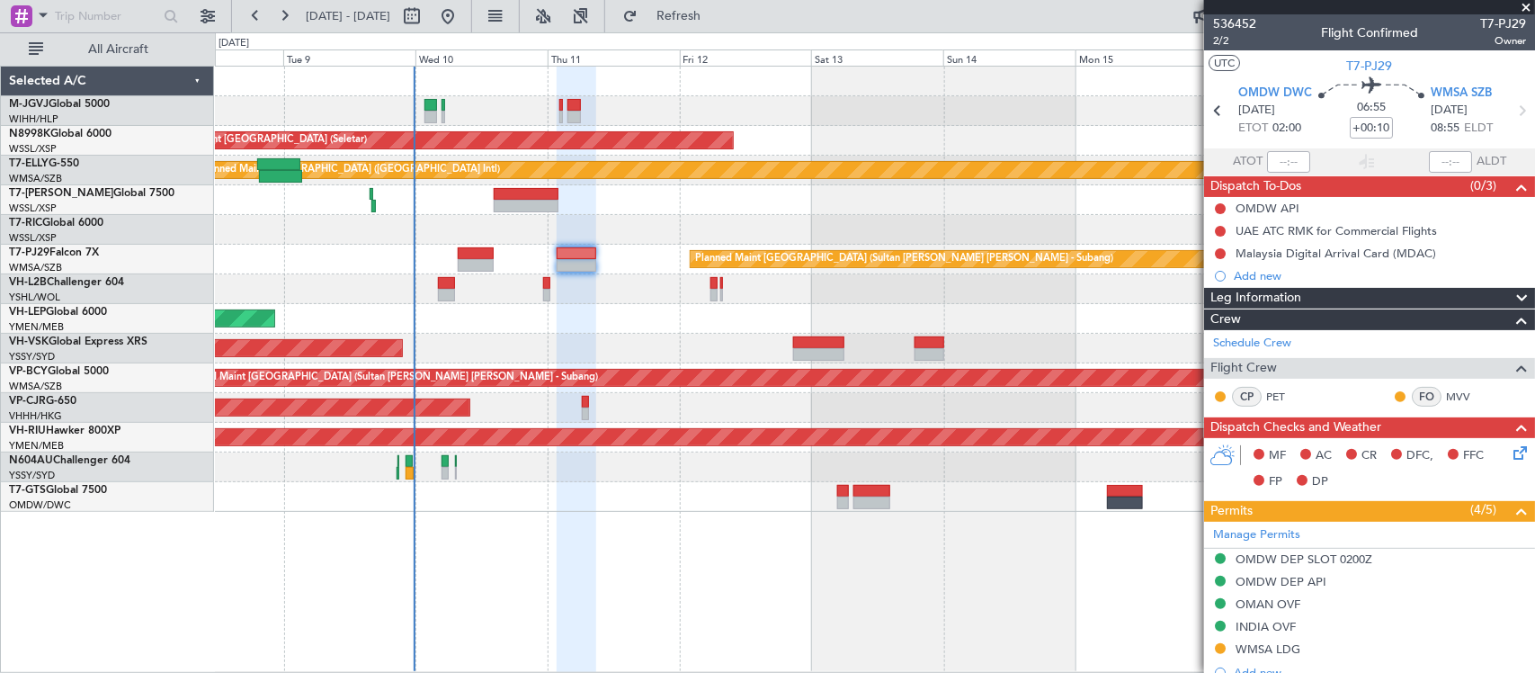
click at [702, 306] on div "Unplanned Maint Wichita (Wichita Mid-continent)" at bounding box center [874, 319] width 1319 height 30
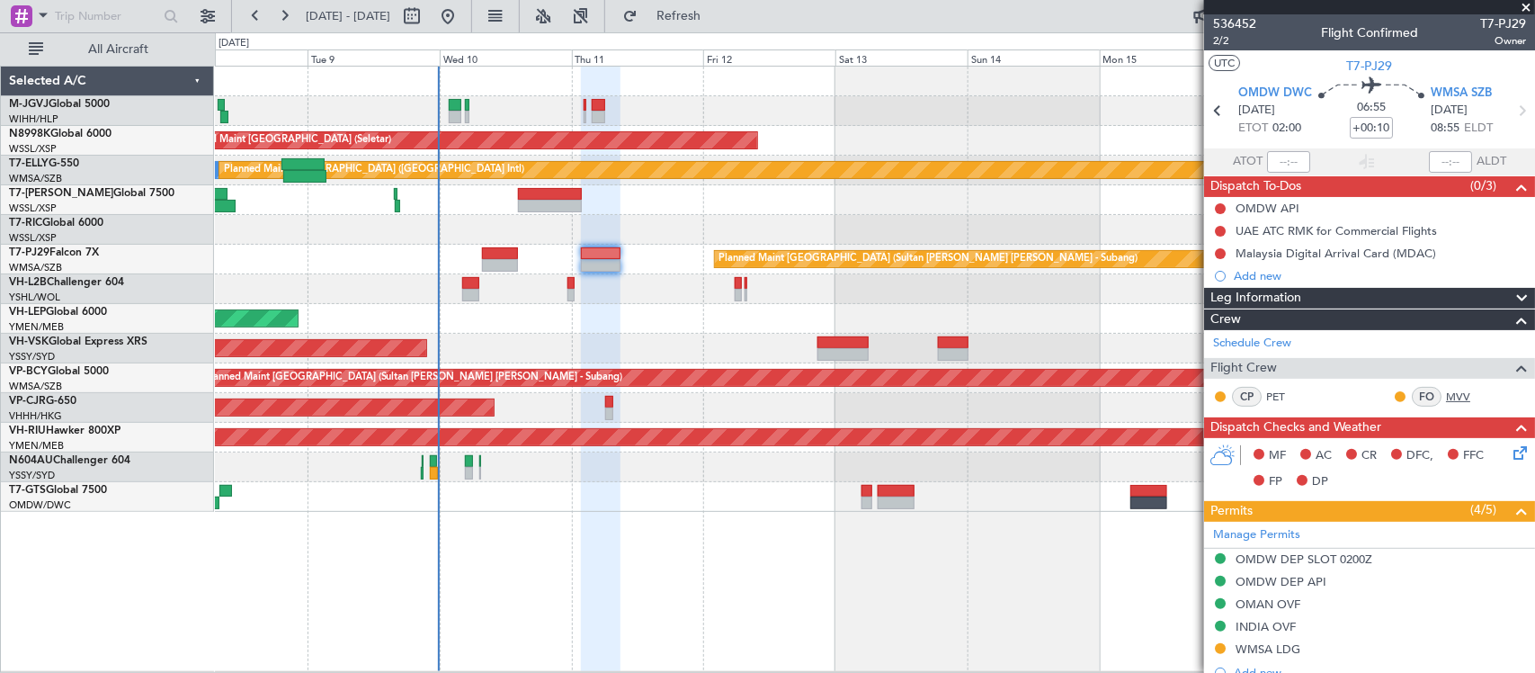
click at [1446, 391] on link "MVV" at bounding box center [1466, 397] width 40 height 16
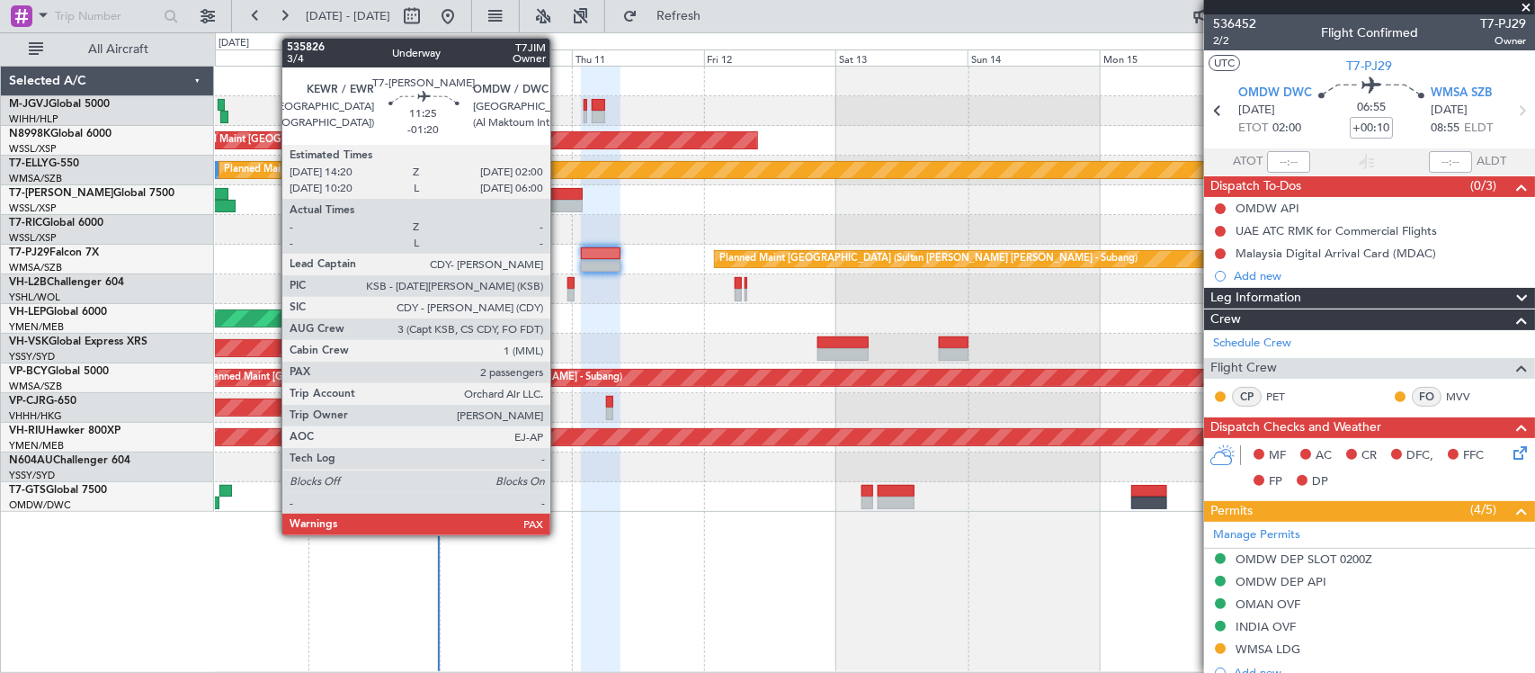
click at [559, 202] on div at bounding box center [550, 206] width 65 height 13
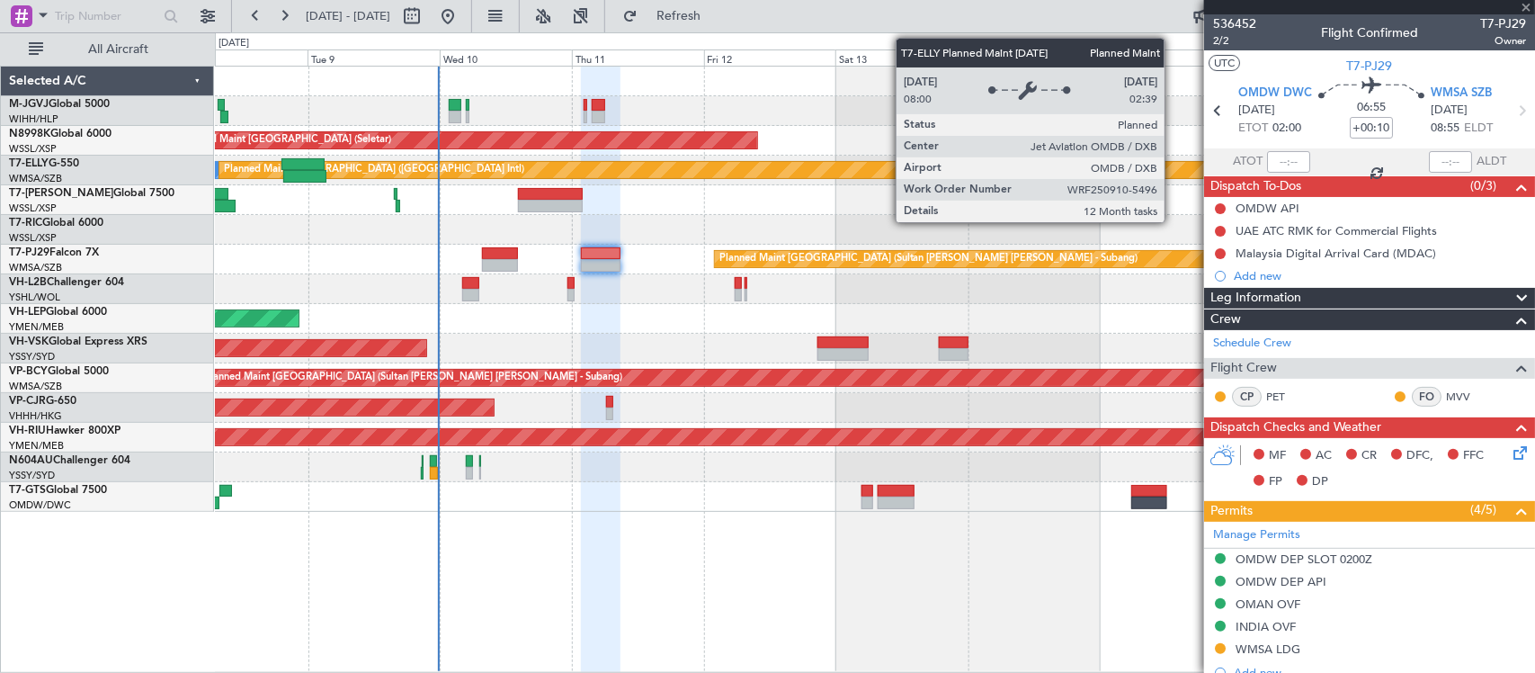
type input "-01:20"
type input "2"
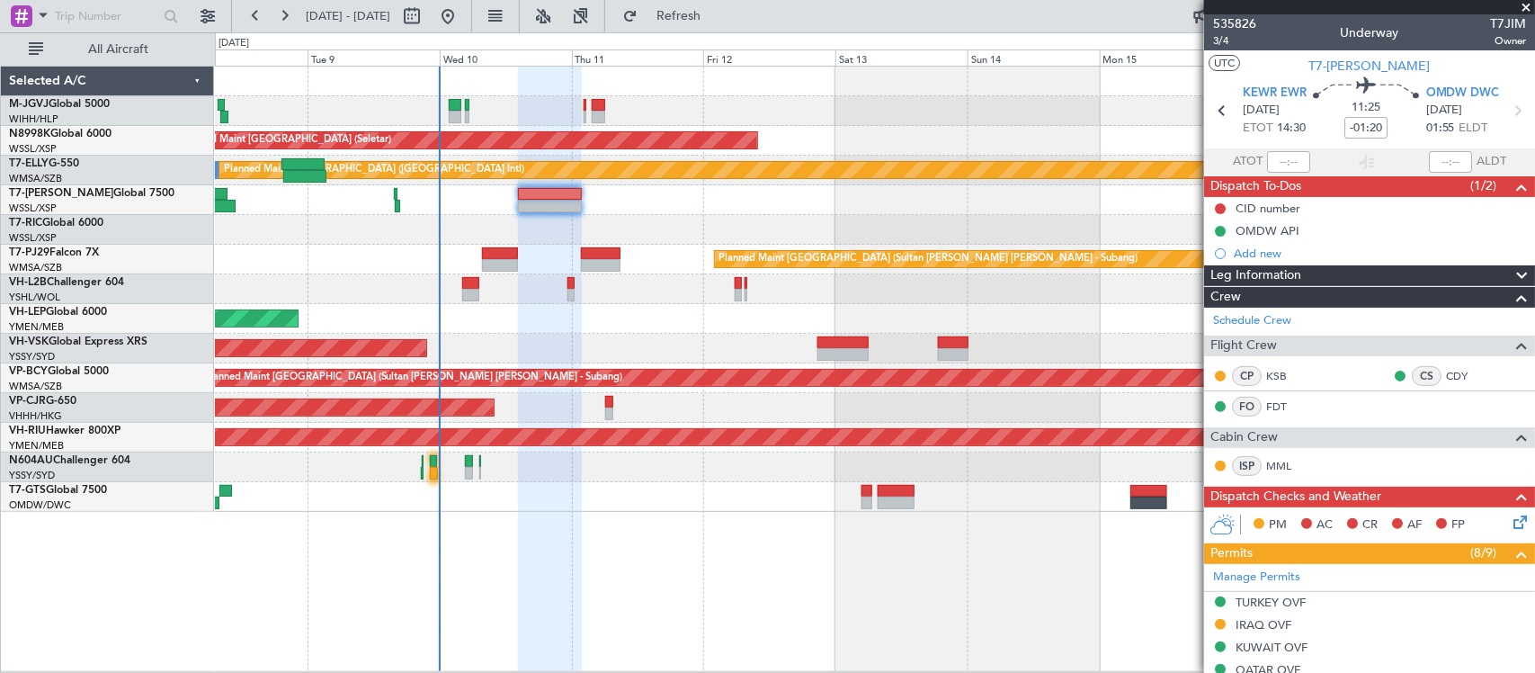
scroll to position [502, 0]
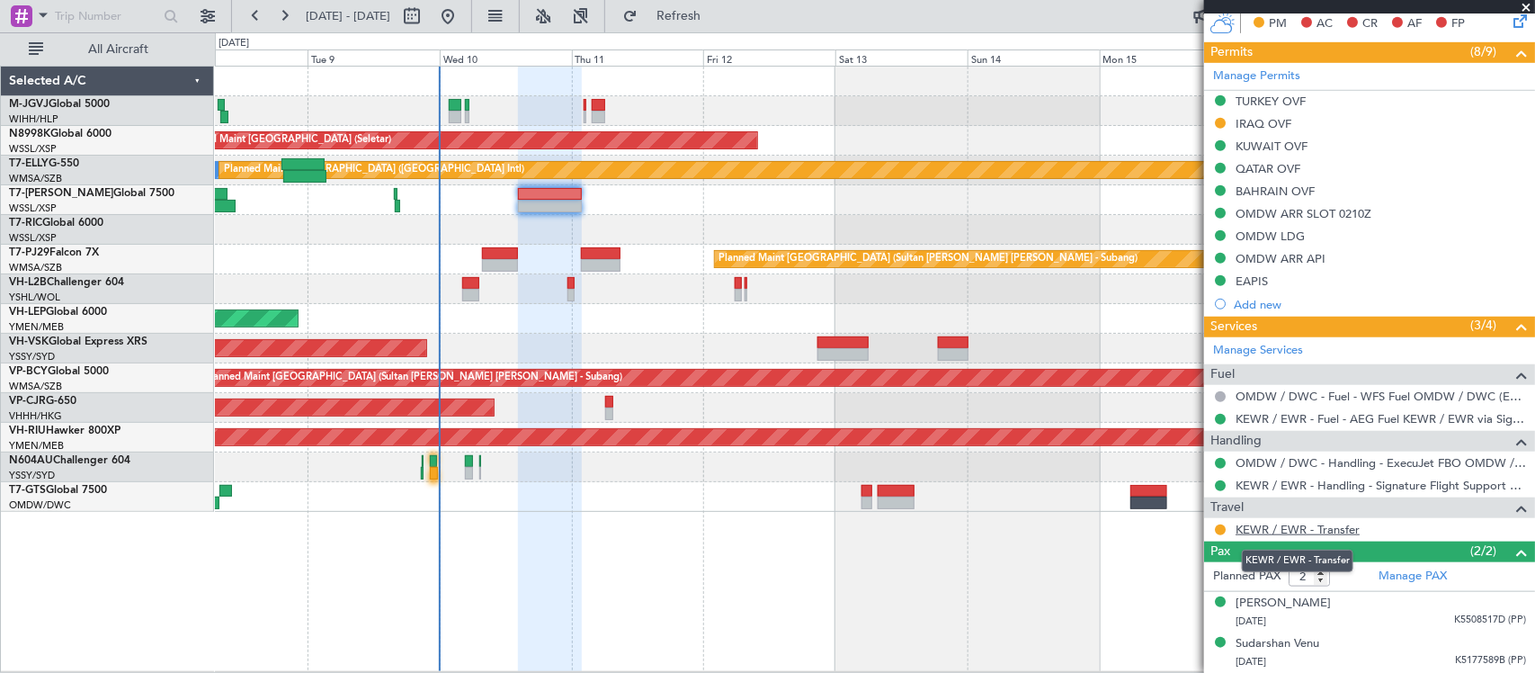
click at [1297, 527] on link "KEWR / EWR - Transfer" at bounding box center [1298, 529] width 124 height 15
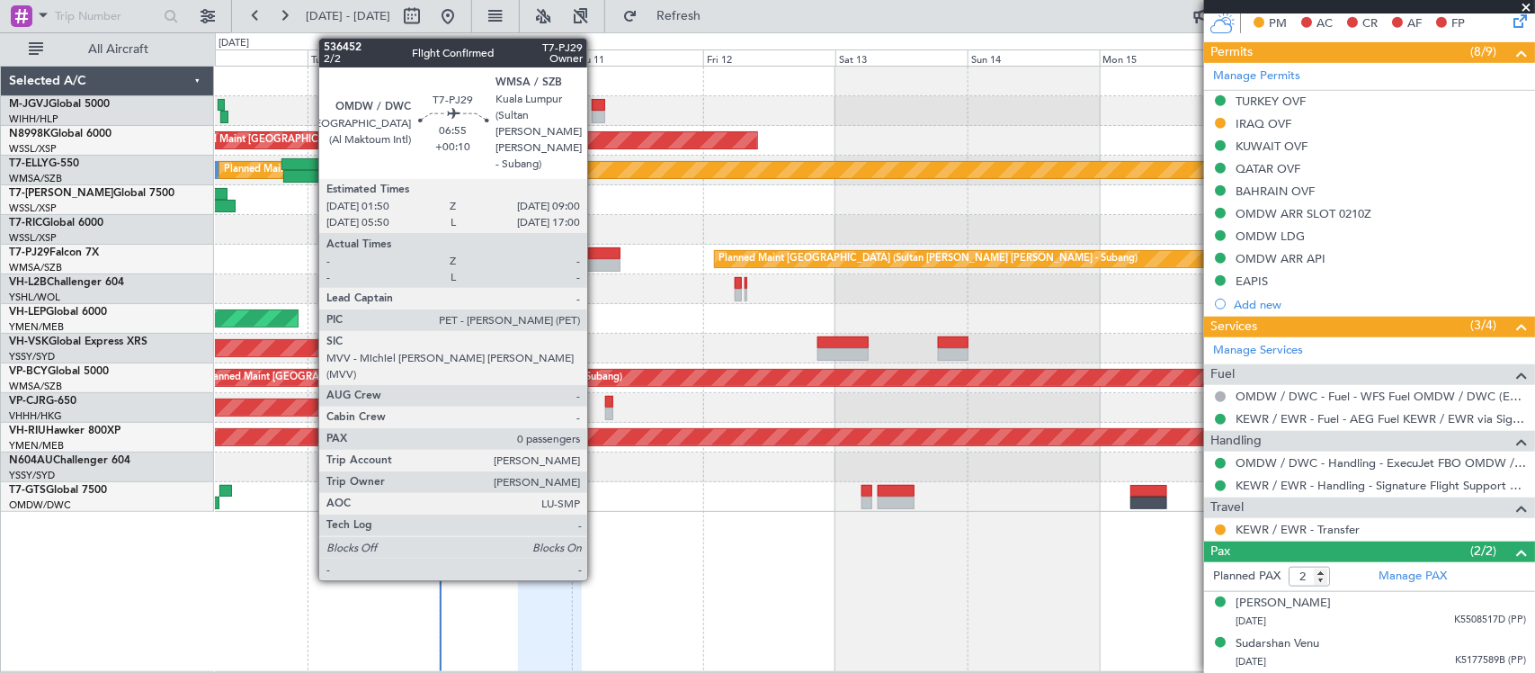
click at [596, 262] on div at bounding box center [601, 265] width 40 height 13
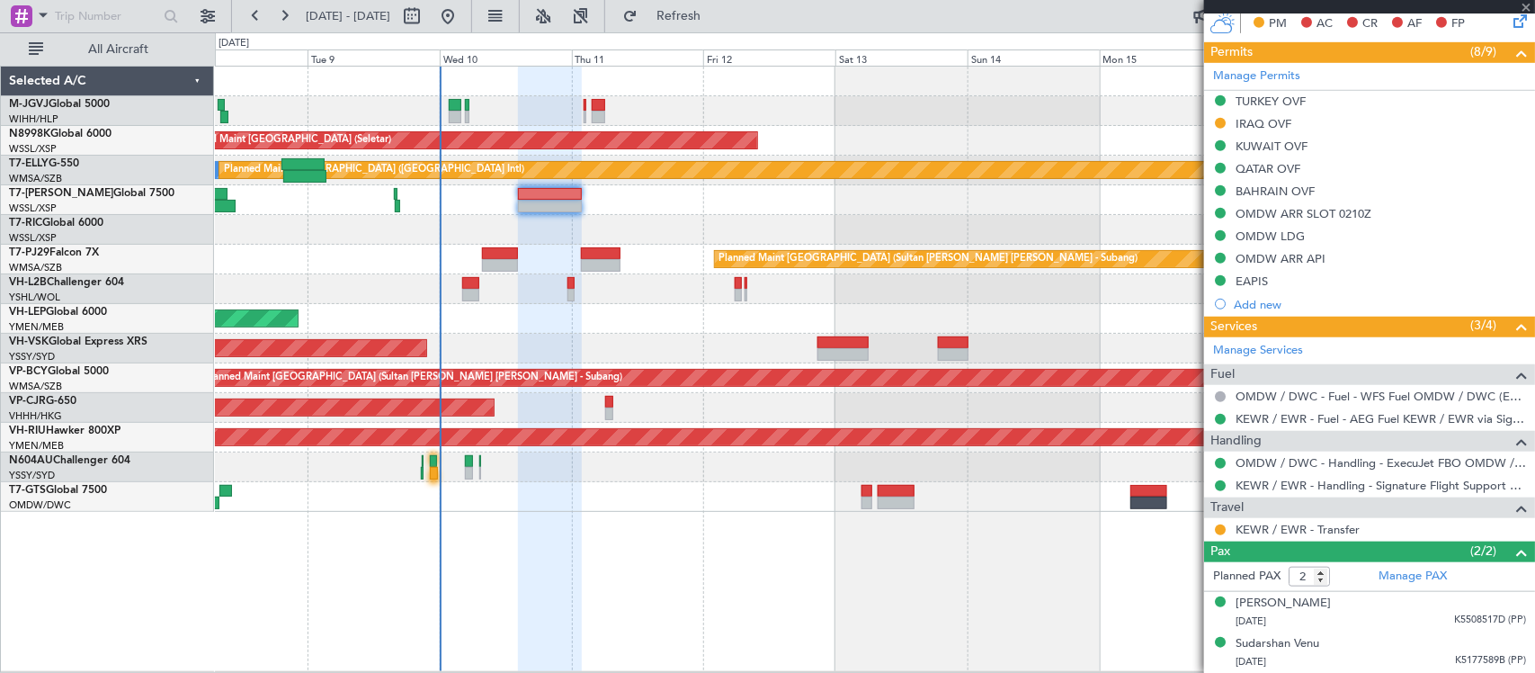
click at [702, 340] on div "Unplanned Maint Sydney (Kingsford Smith Intl) No Crew" at bounding box center [874, 349] width 1319 height 30
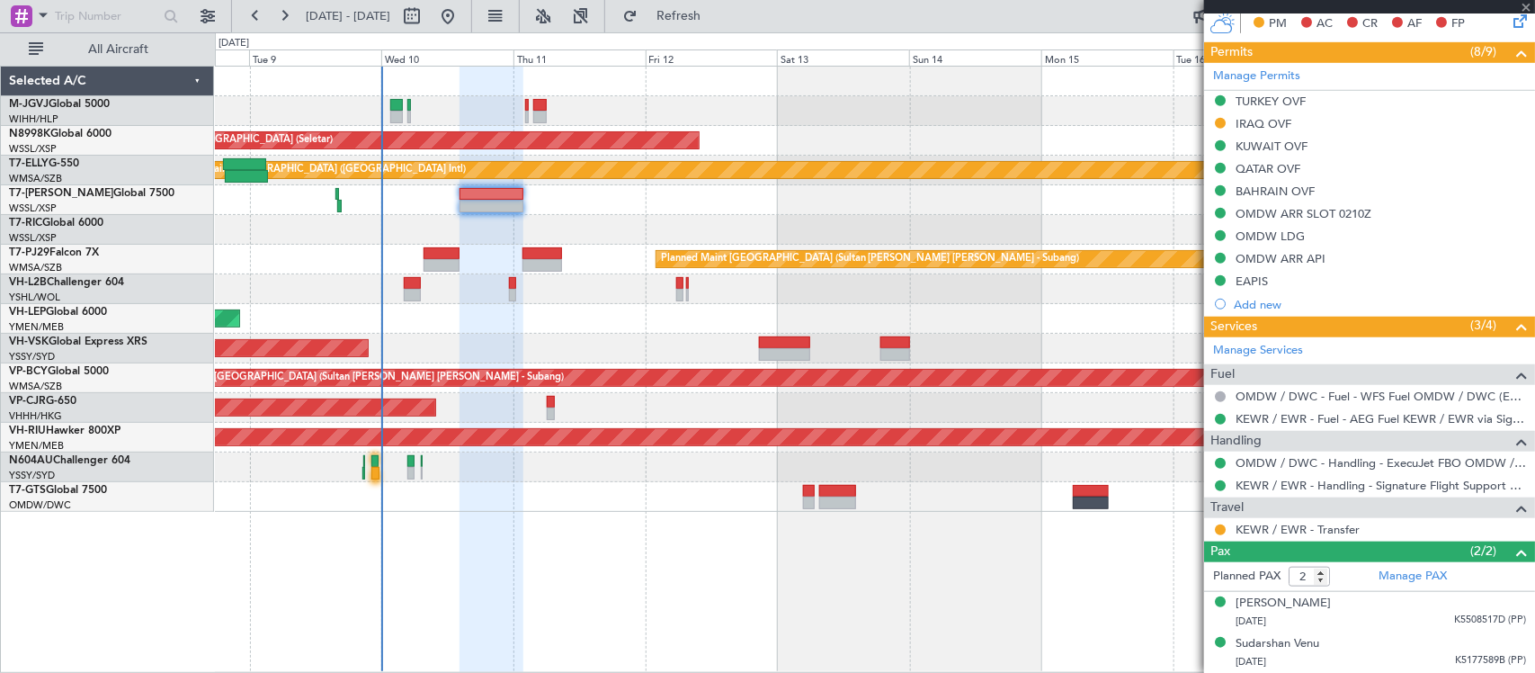
type input "+00:10"
type input "0"
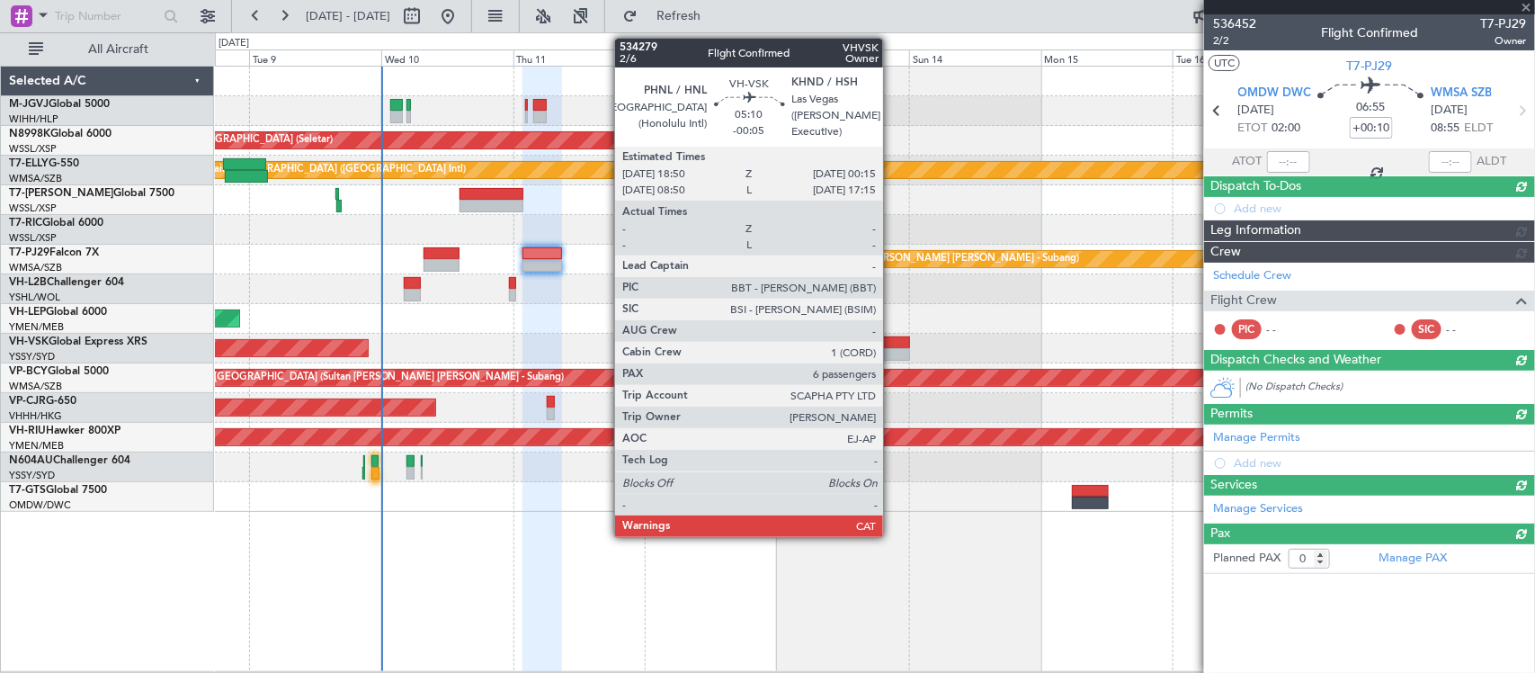
click at [892, 344] on div at bounding box center [895, 342] width 31 height 13
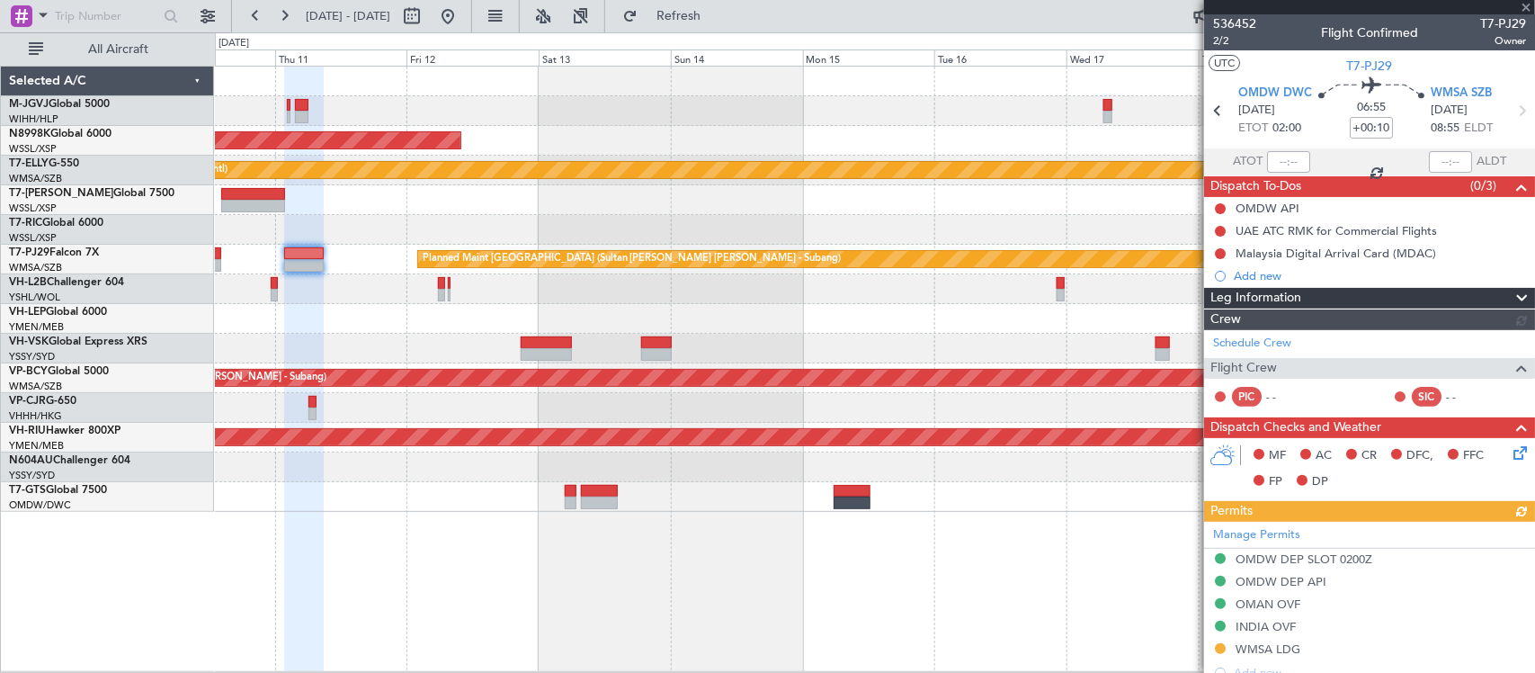
click at [671, 414] on div "Planned Maint [GEOGRAPHIC_DATA] ([GEOGRAPHIC_DATA] Intl)" at bounding box center [874, 408] width 1319 height 30
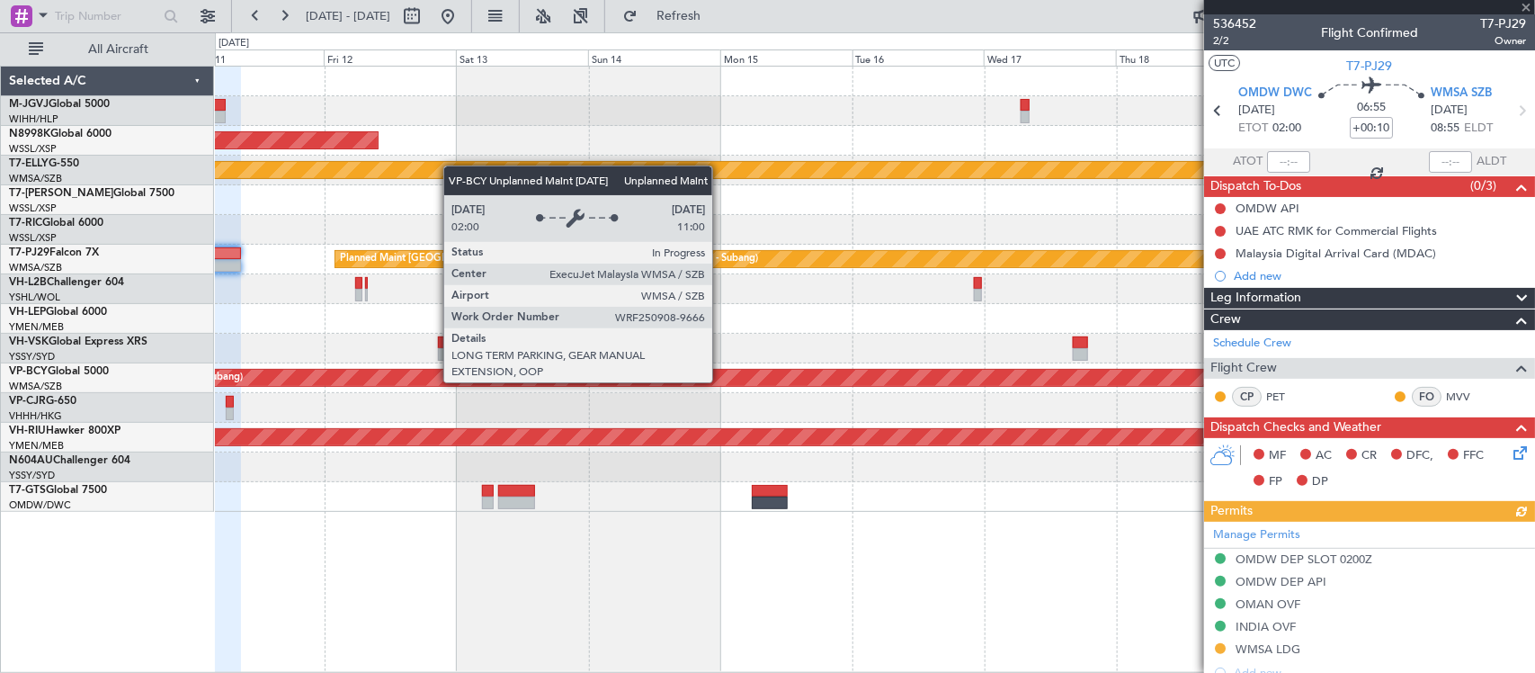
type input "-00:05"
type input "6"
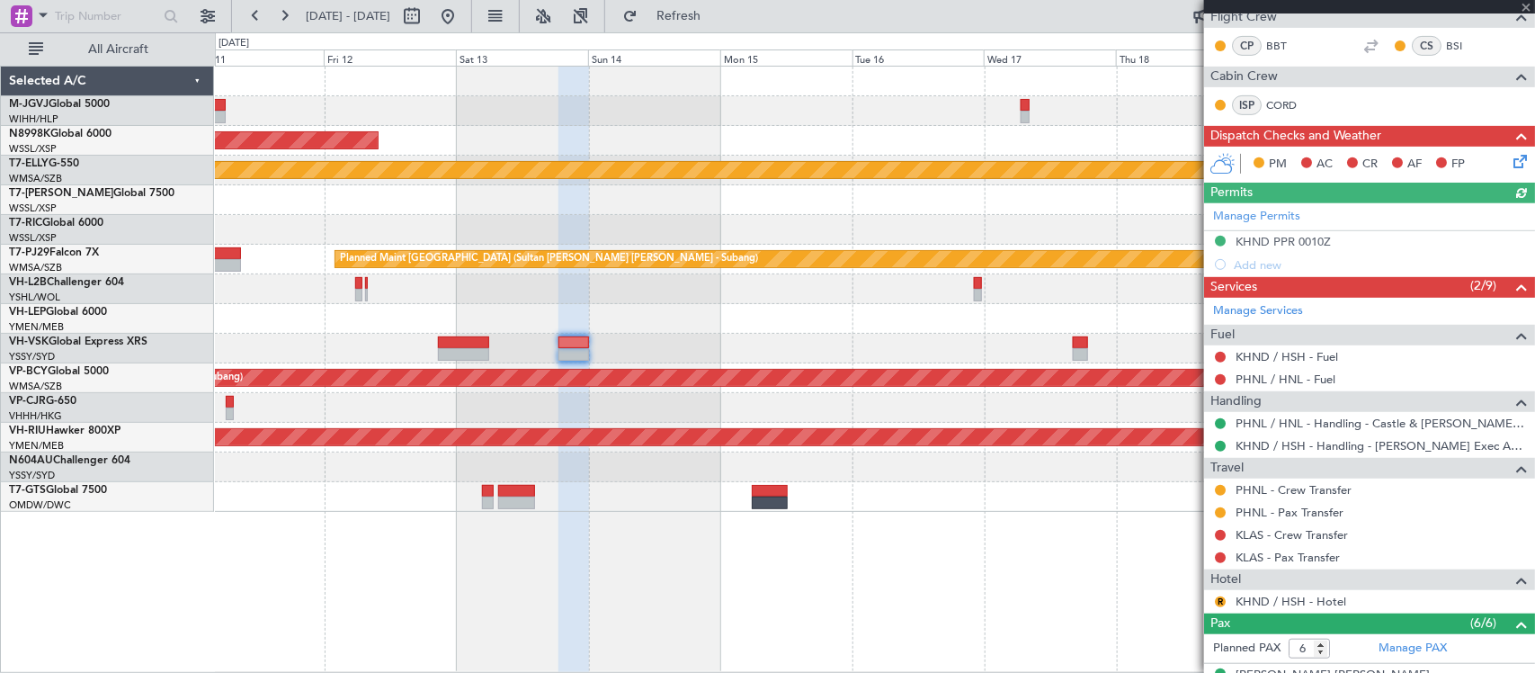
scroll to position [541, 0]
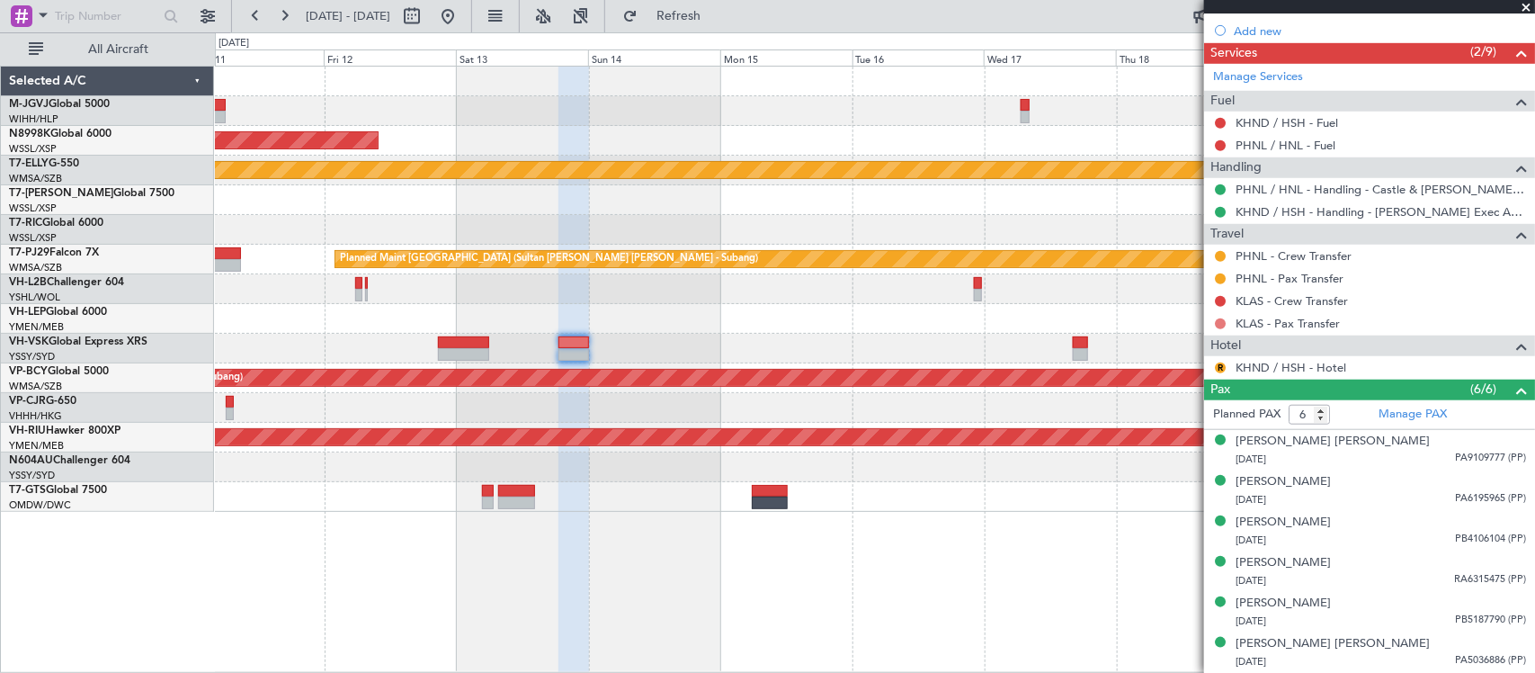
click at [1216, 324] on button at bounding box center [1220, 323] width 11 height 11
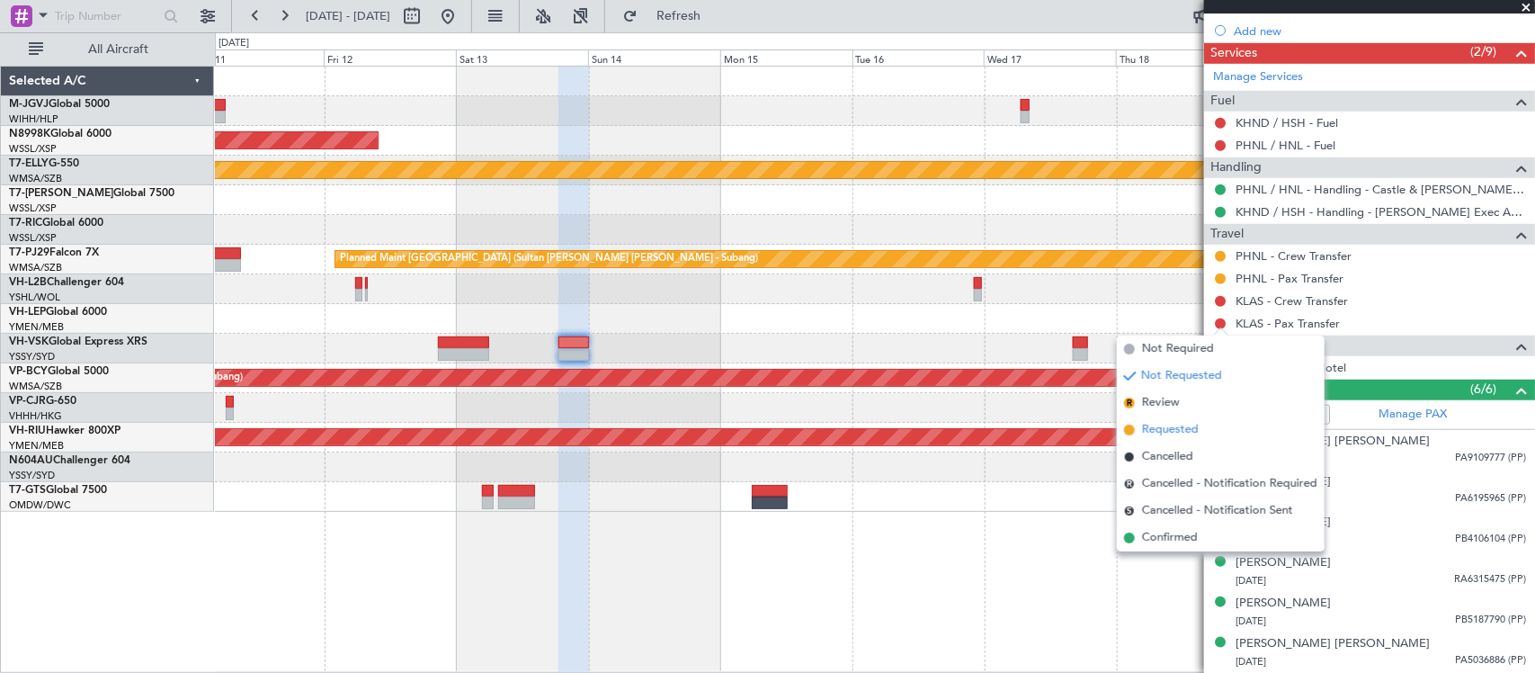
click at [1163, 428] on span "Requested" at bounding box center [1170, 430] width 57 height 18
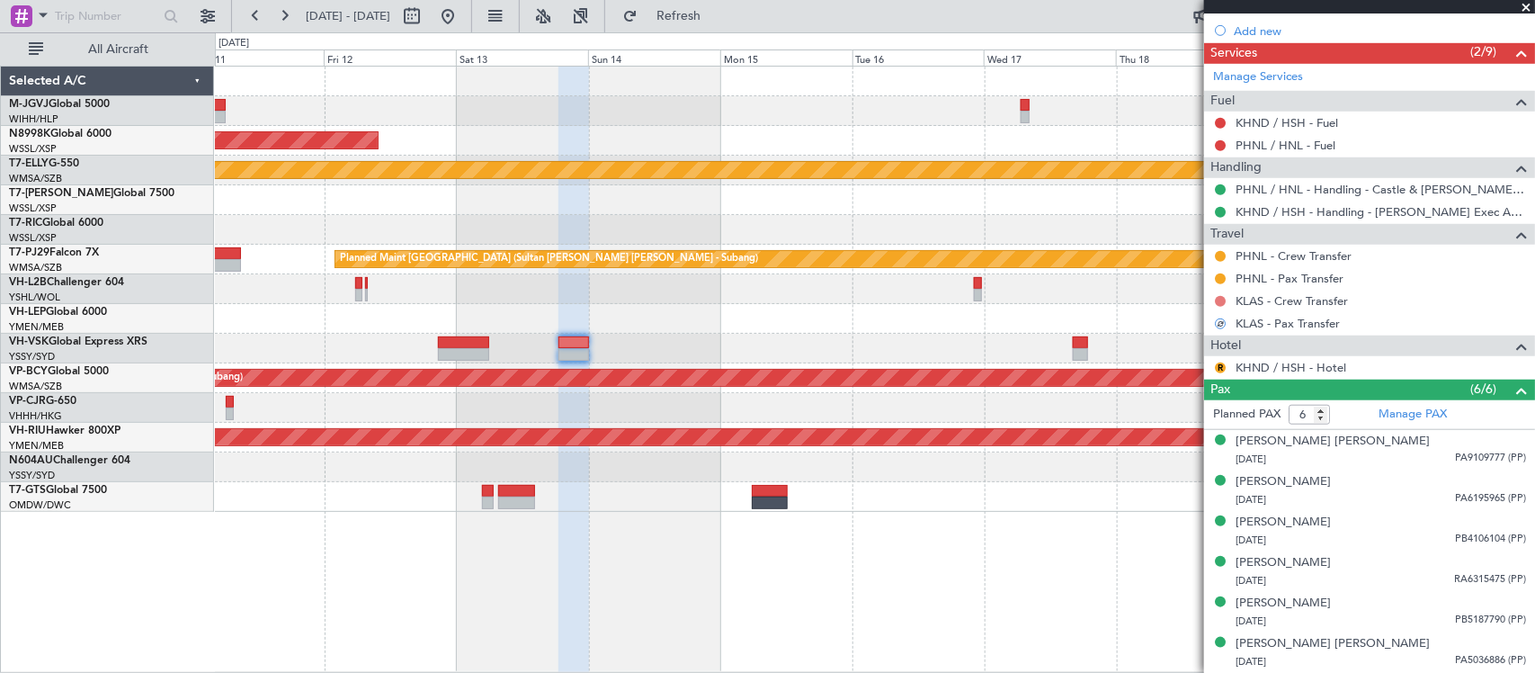
click at [1217, 299] on button at bounding box center [1220, 301] width 11 height 11
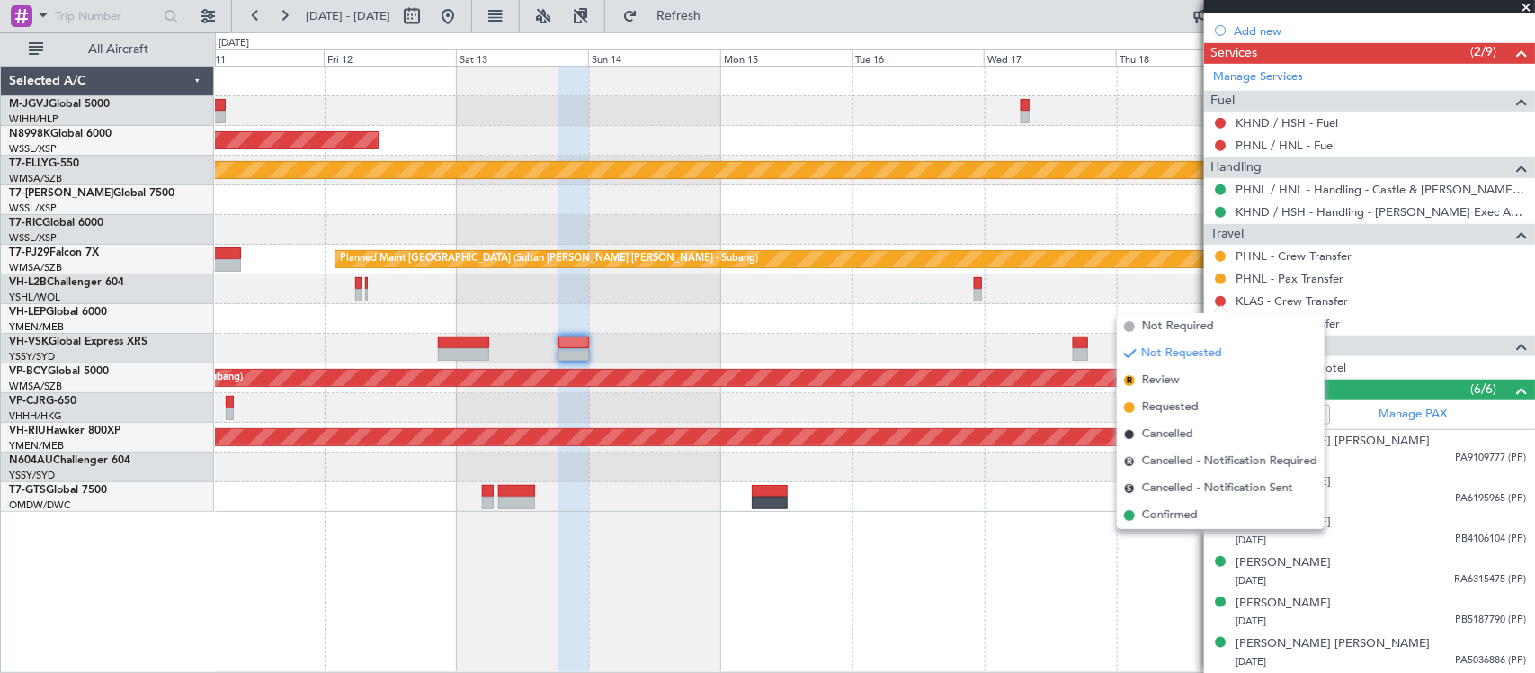
drag, startPoint x: 1167, startPoint y: 405, endPoint x: 1194, endPoint y: 402, distance: 27.1
click at [1167, 405] on span "Requested" at bounding box center [1170, 407] width 57 height 18
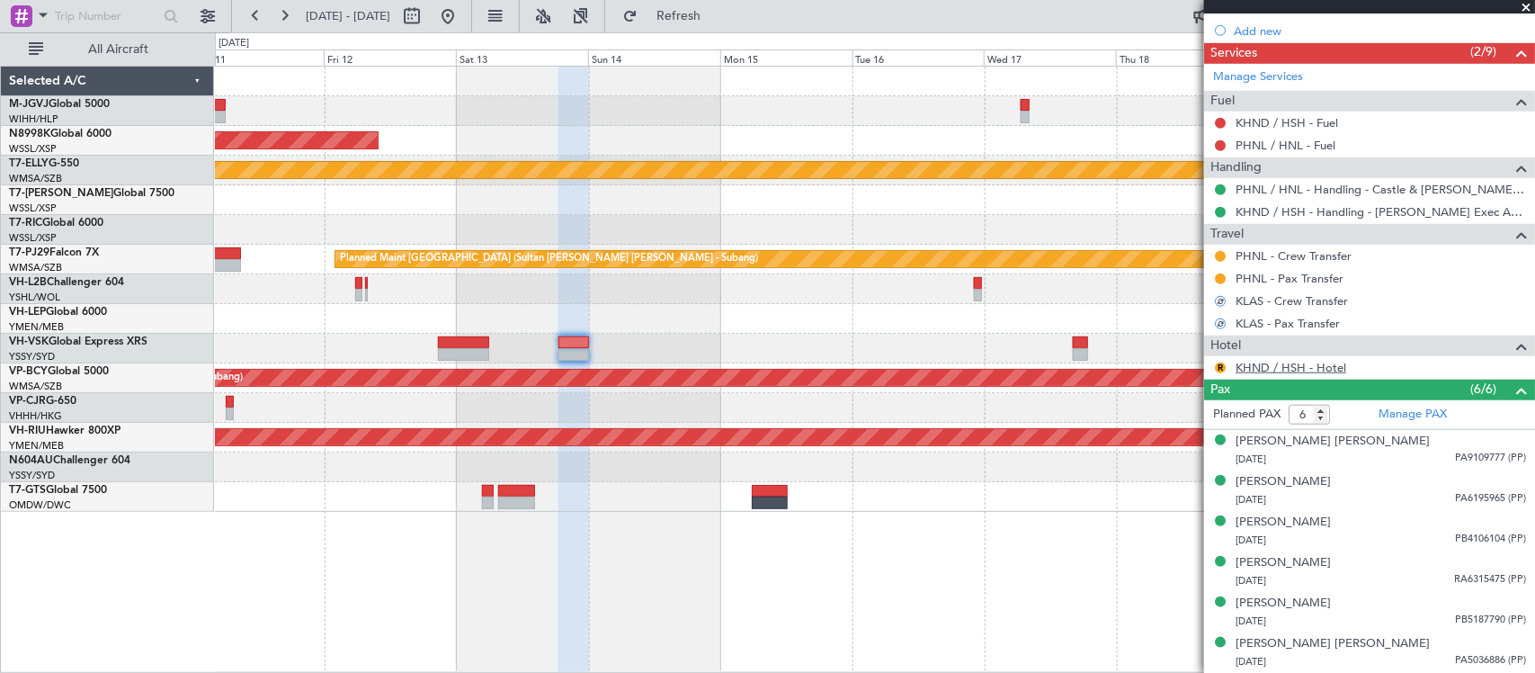
click at [1247, 369] on link "KHND / HSH - Hotel" at bounding box center [1291, 367] width 111 height 15
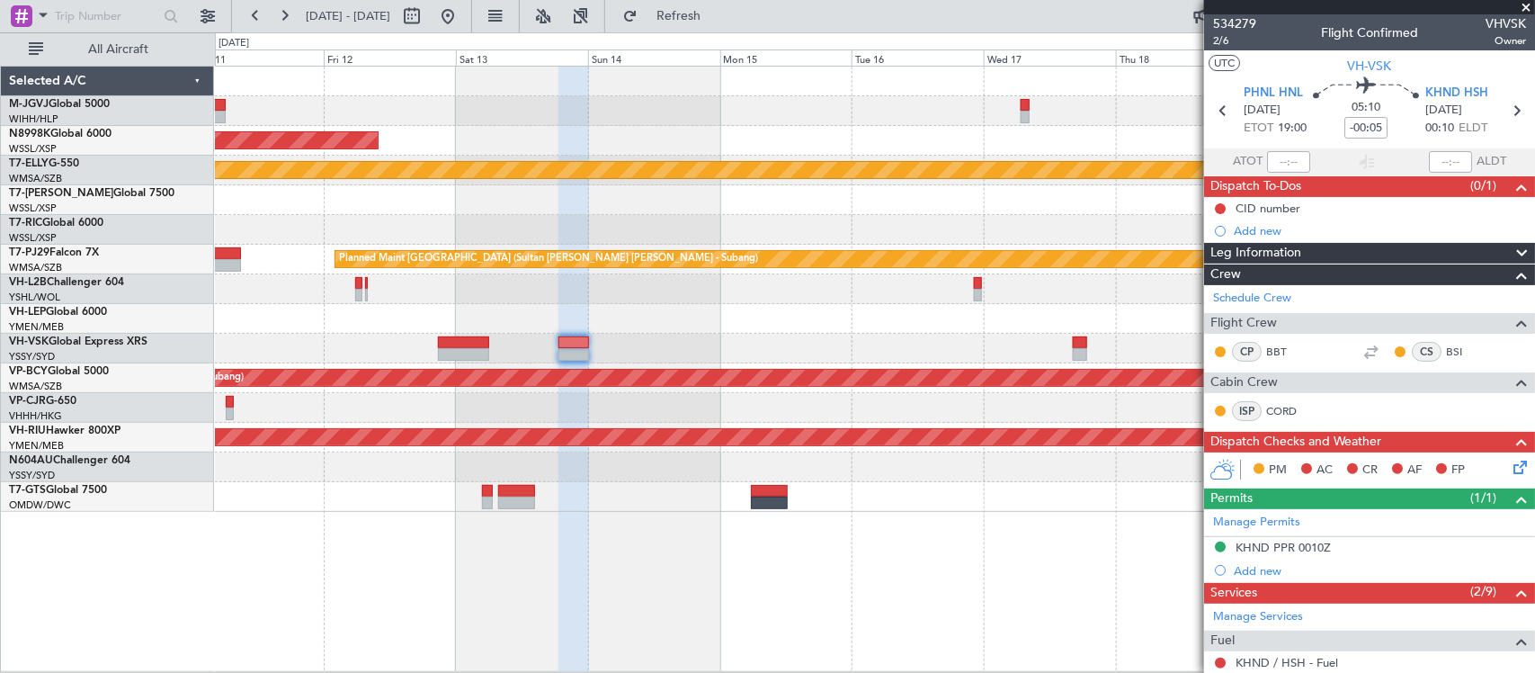
scroll to position [541, 0]
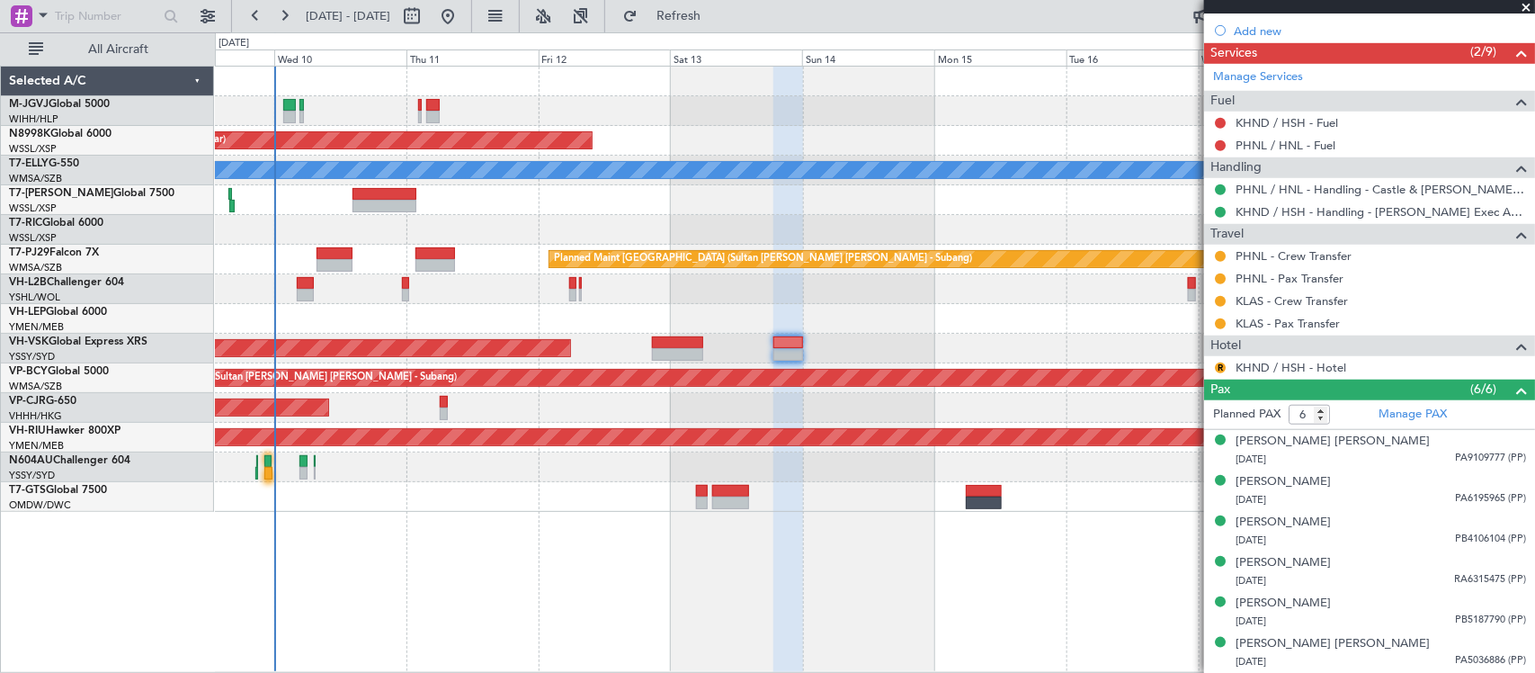
click at [774, 391] on div "Planned Maint [GEOGRAPHIC_DATA] (Seletar) Planned Maint [GEOGRAPHIC_DATA] ([GEO…" at bounding box center [874, 289] width 1319 height 445
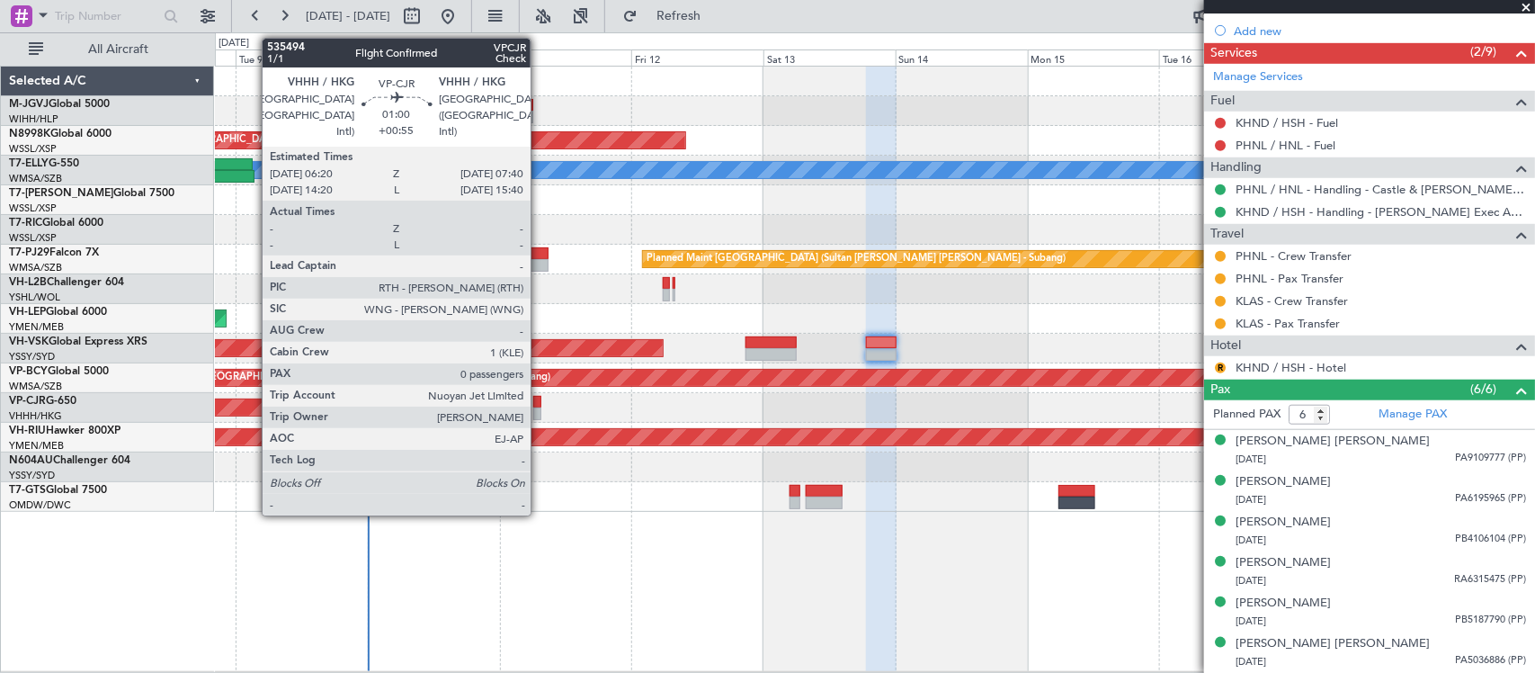
click at [540, 407] on div at bounding box center [537, 413] width 8 height 13
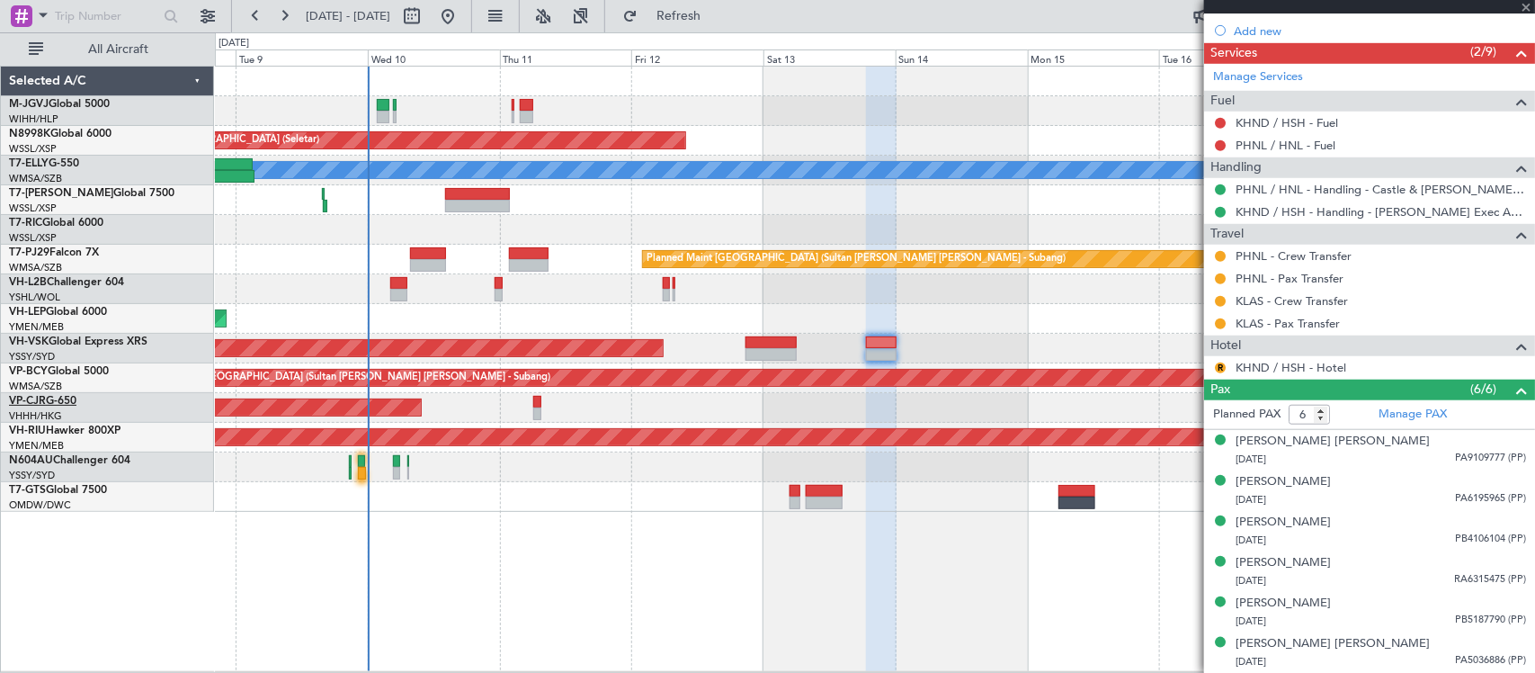
type input "+00:55"
type input "0"
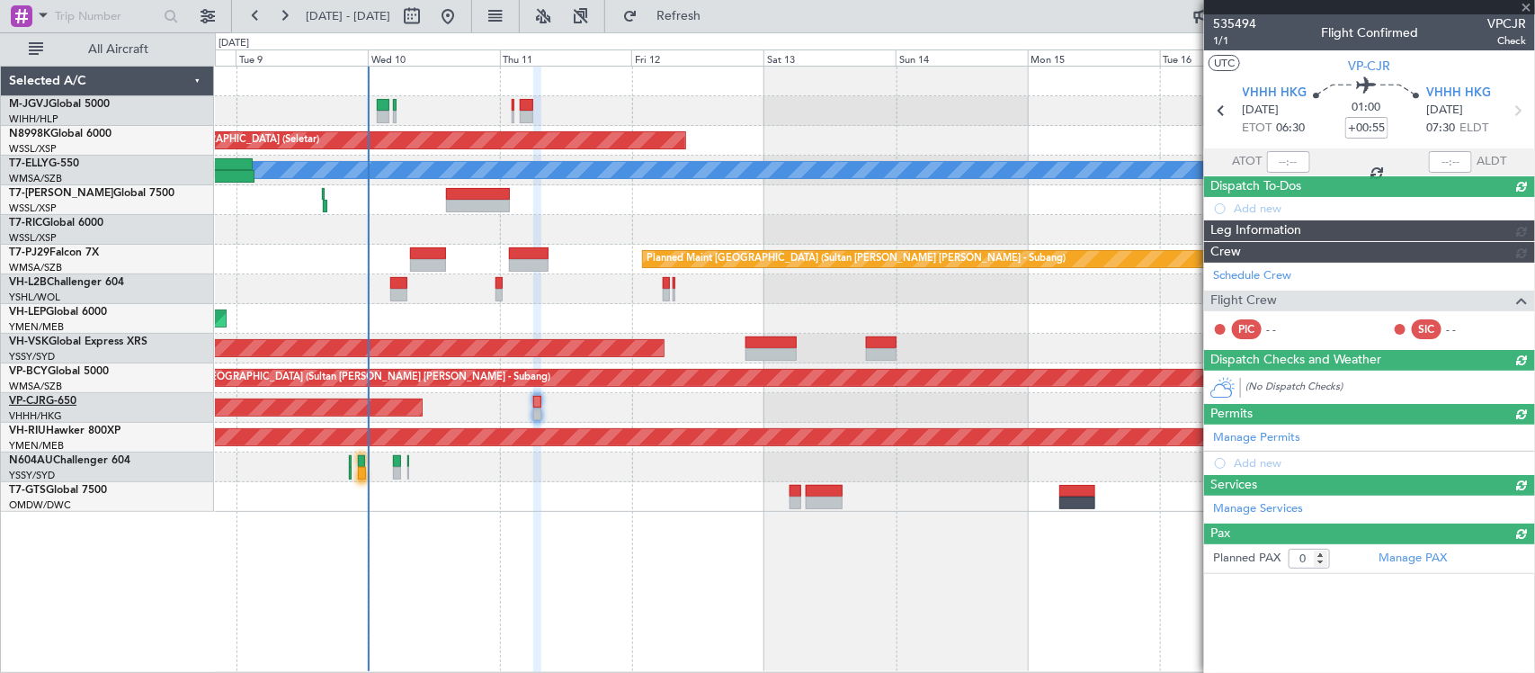
scroll to position [0, 0]
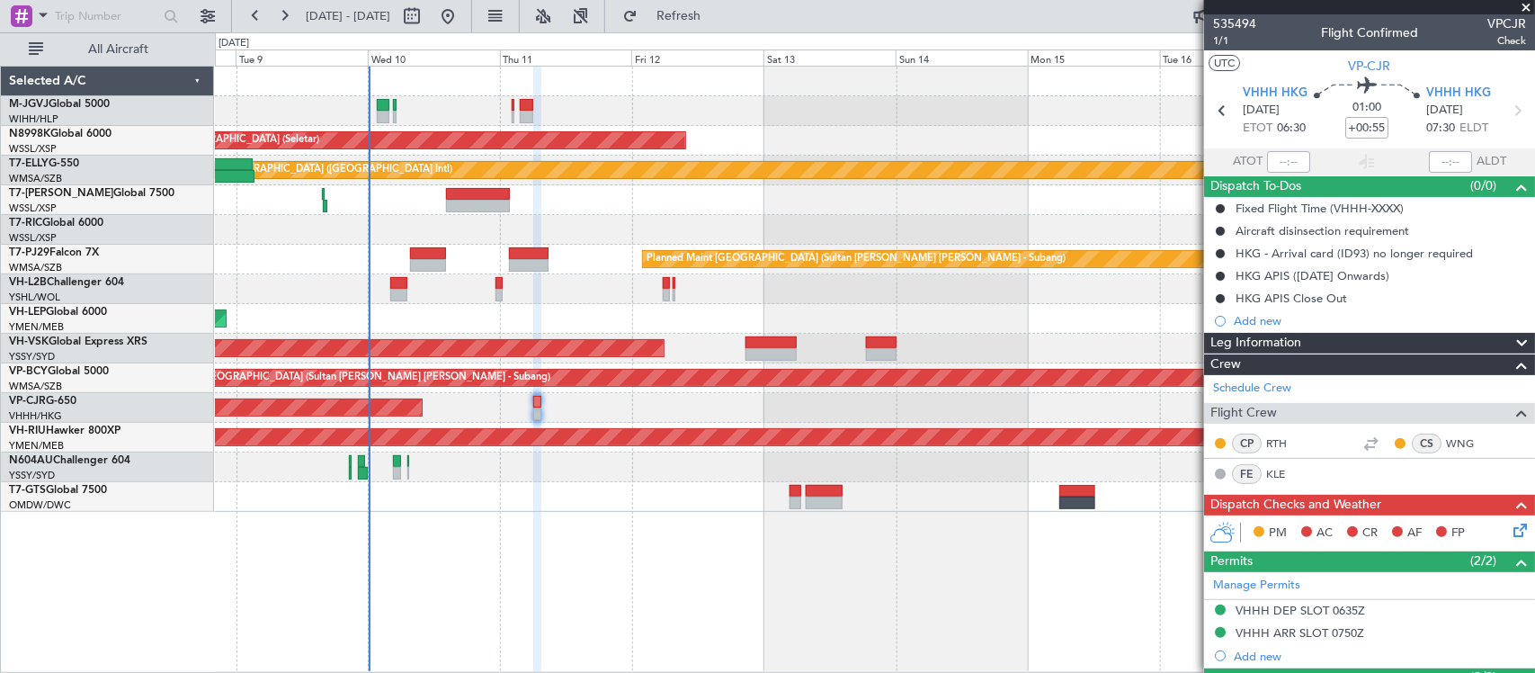
click at [1063, 577] on div "Planned Maint [GEOGRAPHIC_DATA] (Seletar) [PERSON_NAME] Planned Maint [GEOGRAPH…" at bounding box center [875, 369] width 1320 height 607
click at [1250, 320] on div "Add new" at bounding box center [1380, 320] width 292 height 15
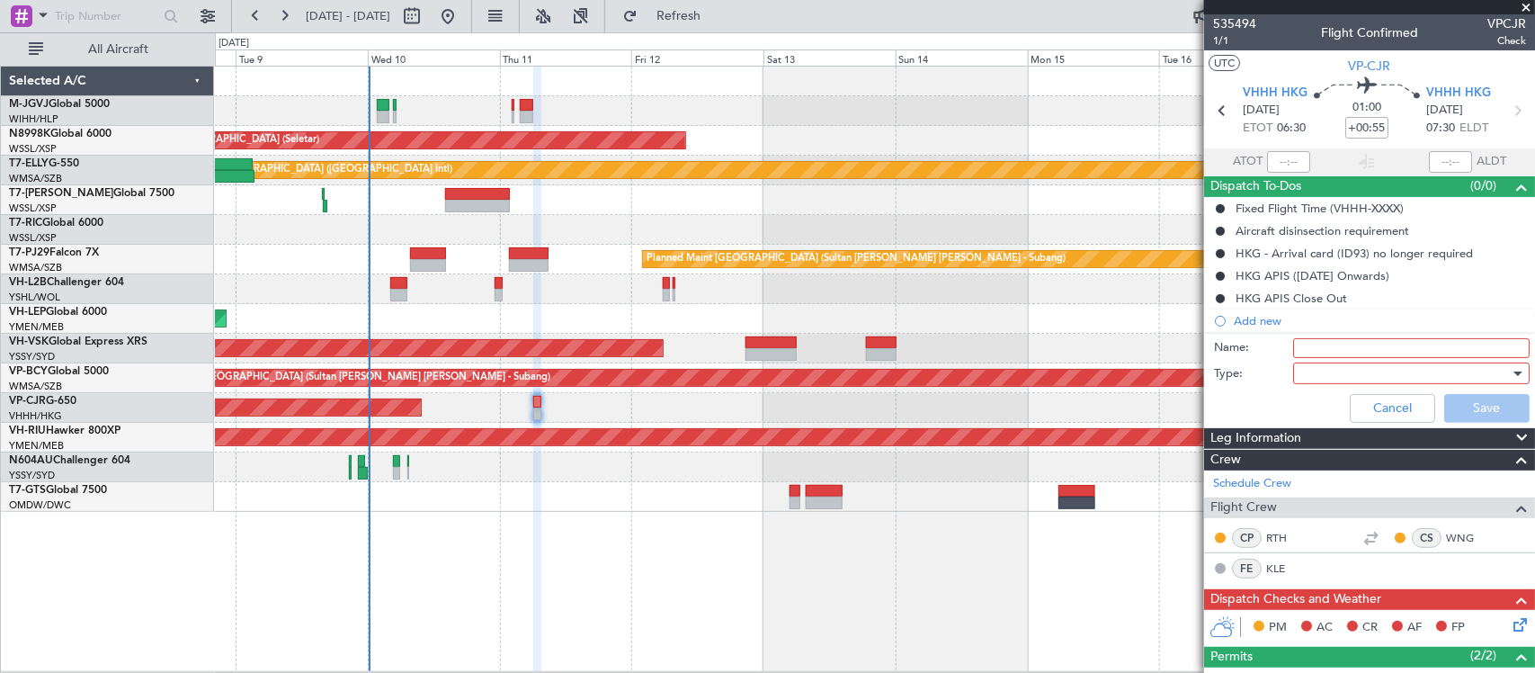
click at [1338, 339] on input "Name:" at bounding box center [1411, 348] width 237 height 20
type input "Test Flight Notification"
drag, startPoint x: 1381, startPoint y: 415, endPoint x: 1517, endPoint y: 410, distance: 136.8
click at [1381, 416] on button "Cancel" at bounding box center [1392, 408] width 85 height 29
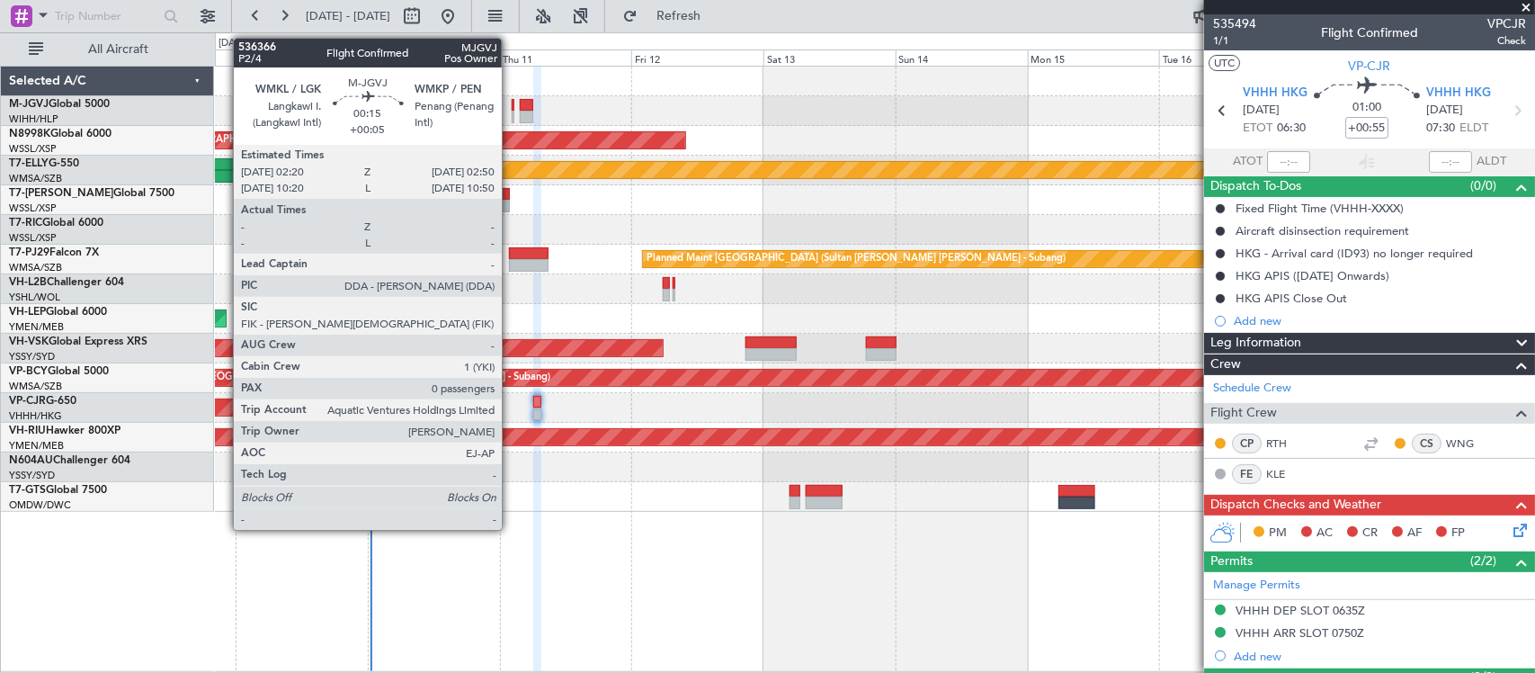
click at [512, 105] on div at bounding box center [514, 105] width 4 height 13
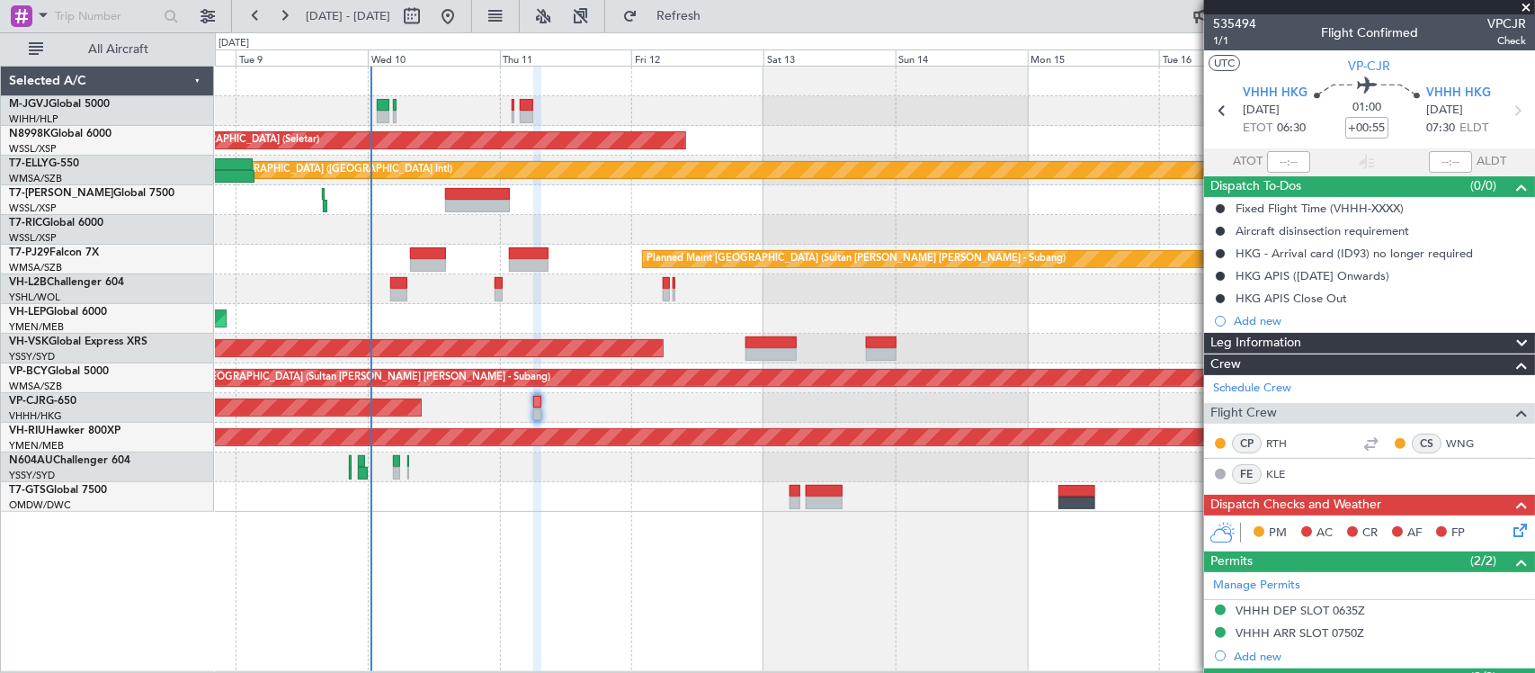
click at [730, 291] on div at bounding box center [874, 289] width 1319 height 30
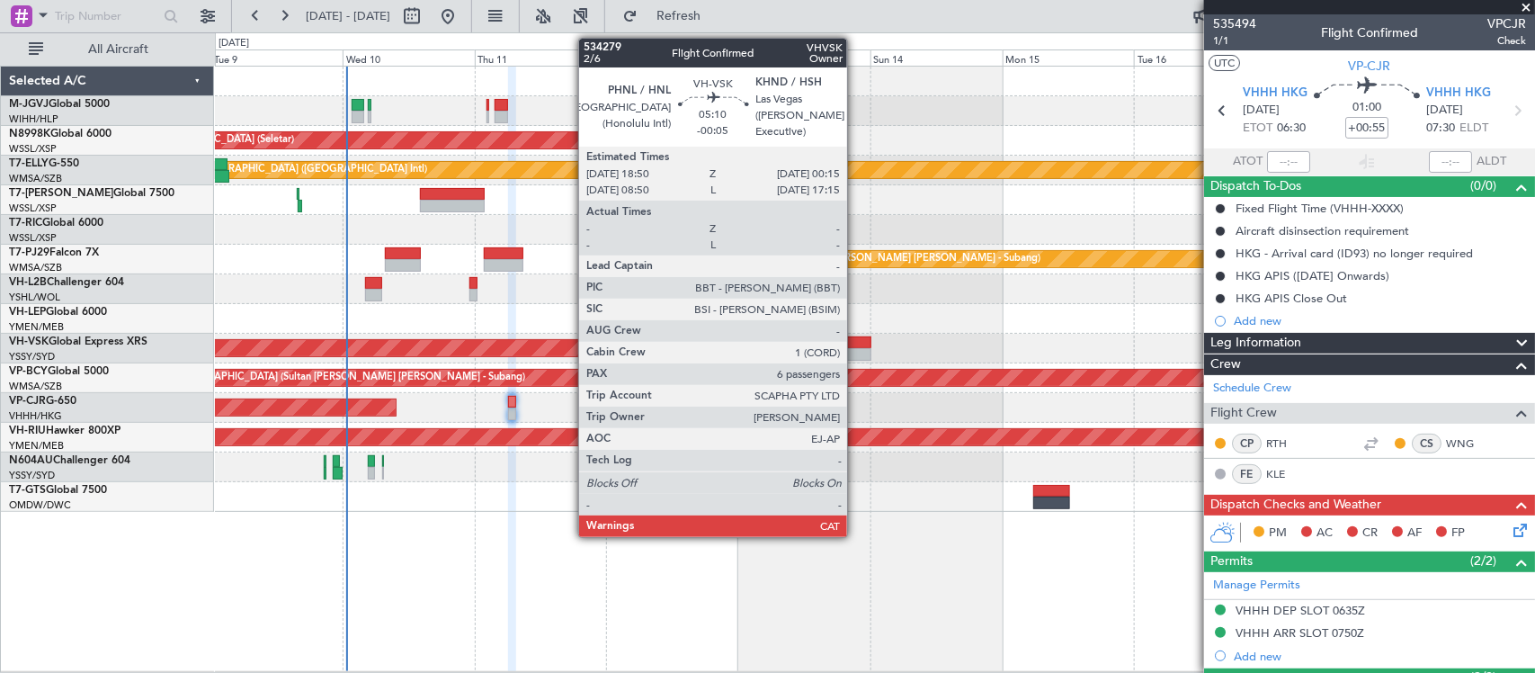
click at [860, 344] on div at bounding box center [856, 342] width 31 height 13
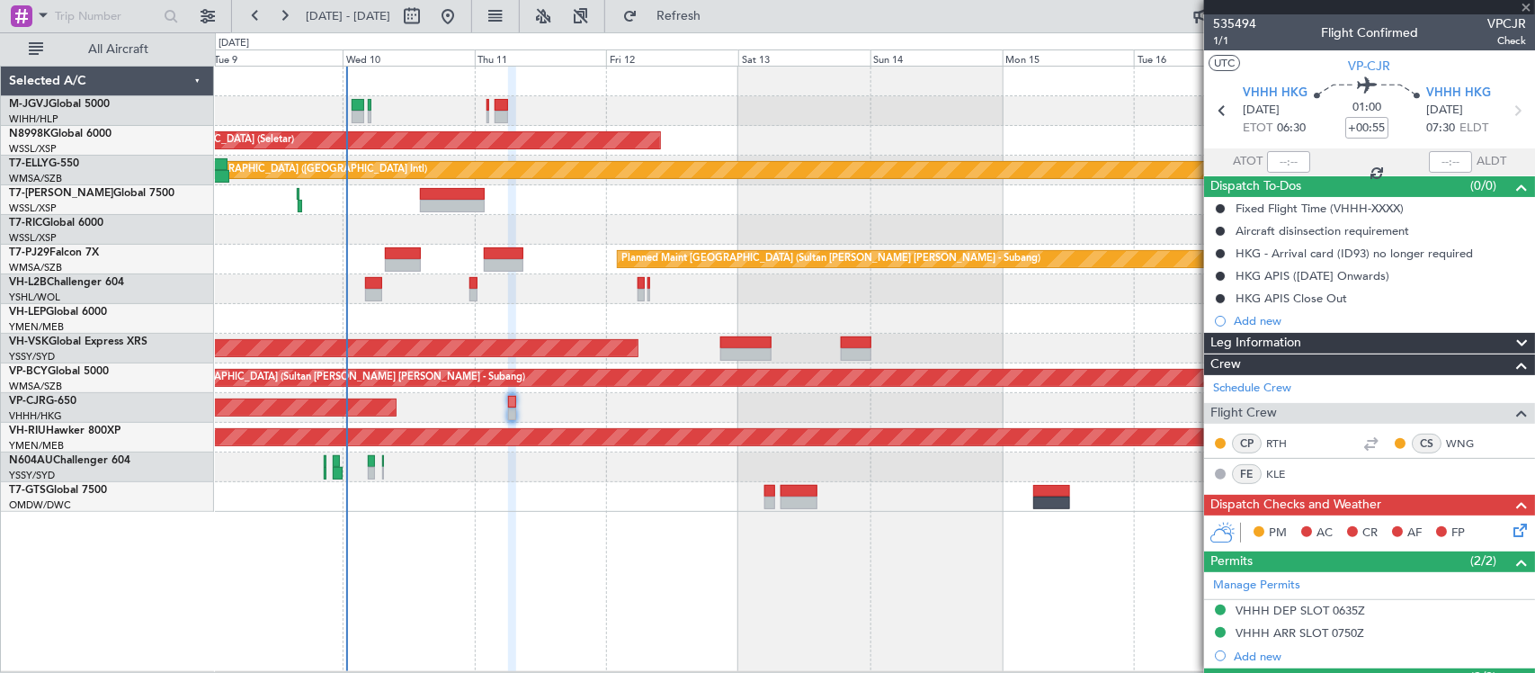
type input "-00:05"
type input "6"
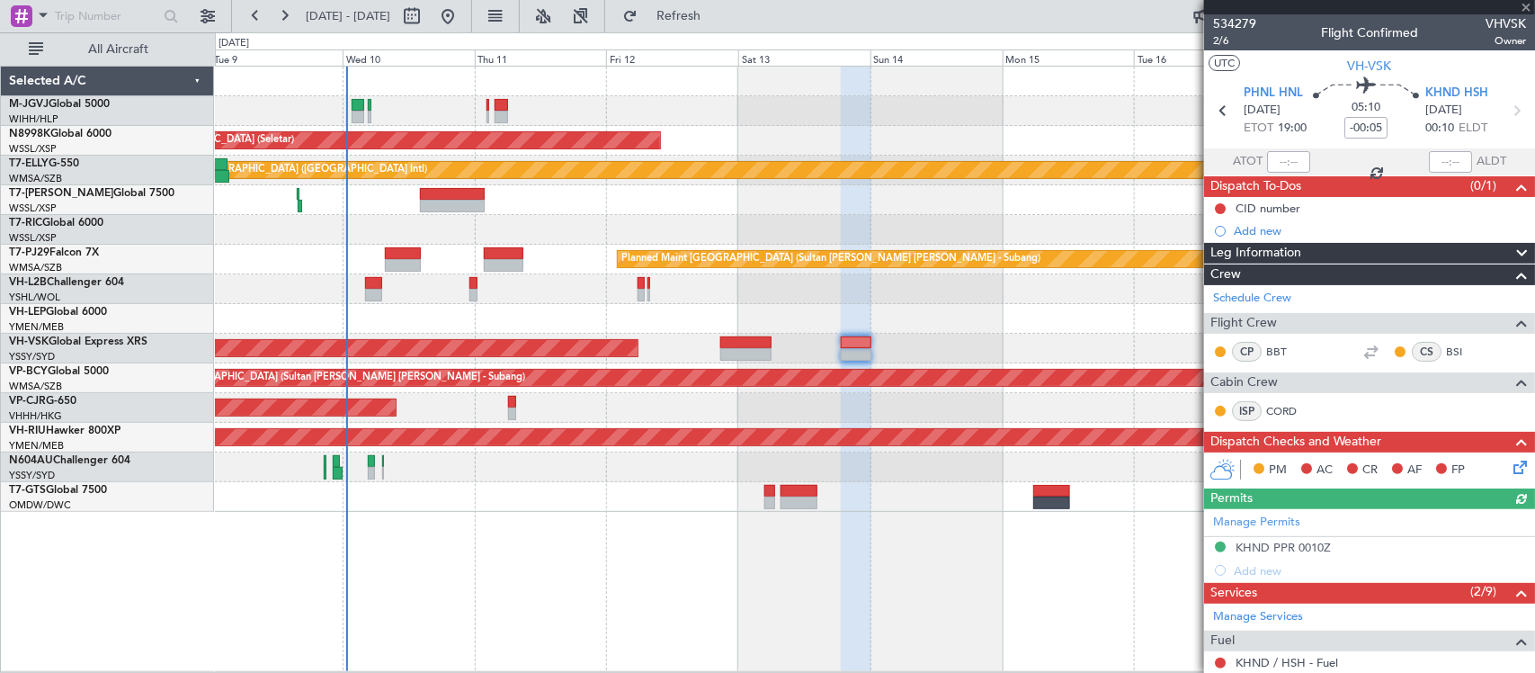
scroll to position [541, 0]
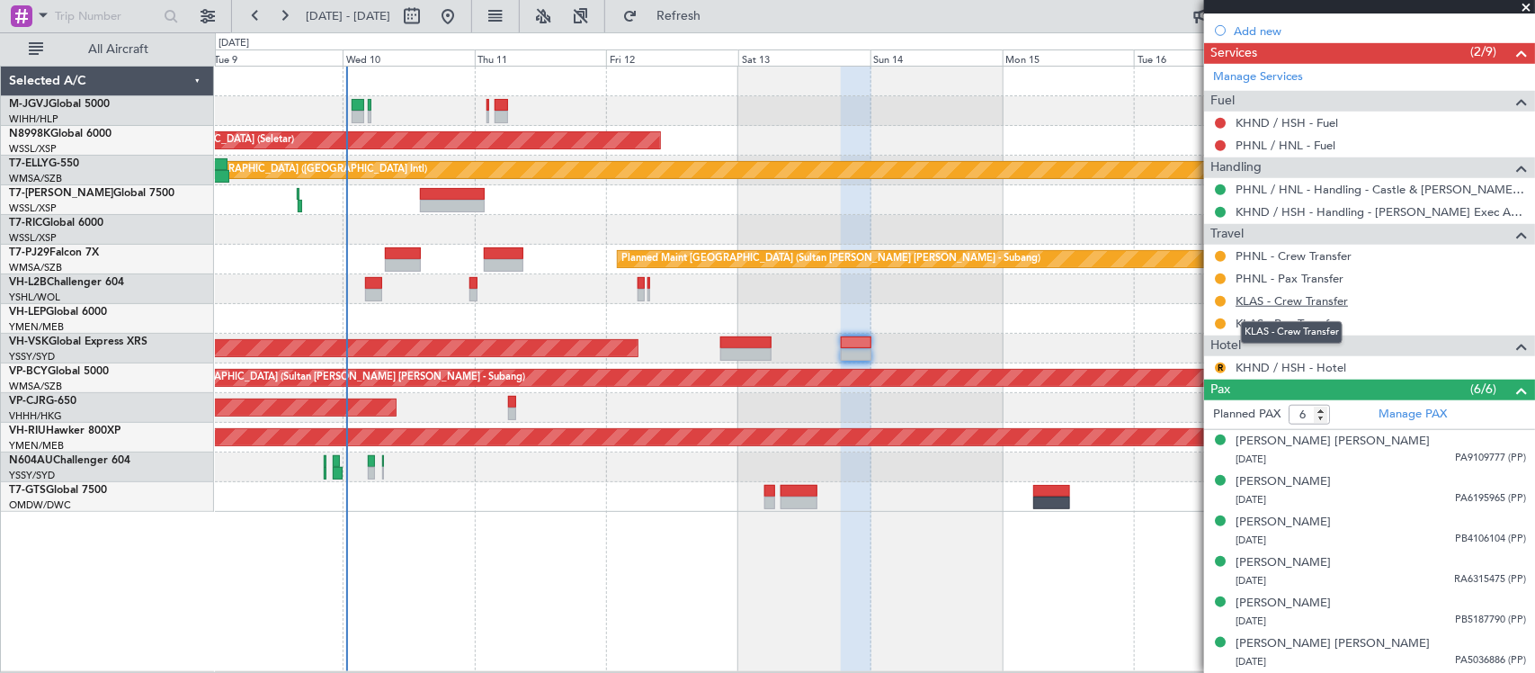
click at [1314, 299] on link "KLAS - Crew Transfer" at bounding box center [1292, 300] width 112 height 15
click at [1318, 322] on link "KLAS - Pax Transfer" at bounding box center [1288, 323] width 104 height 15
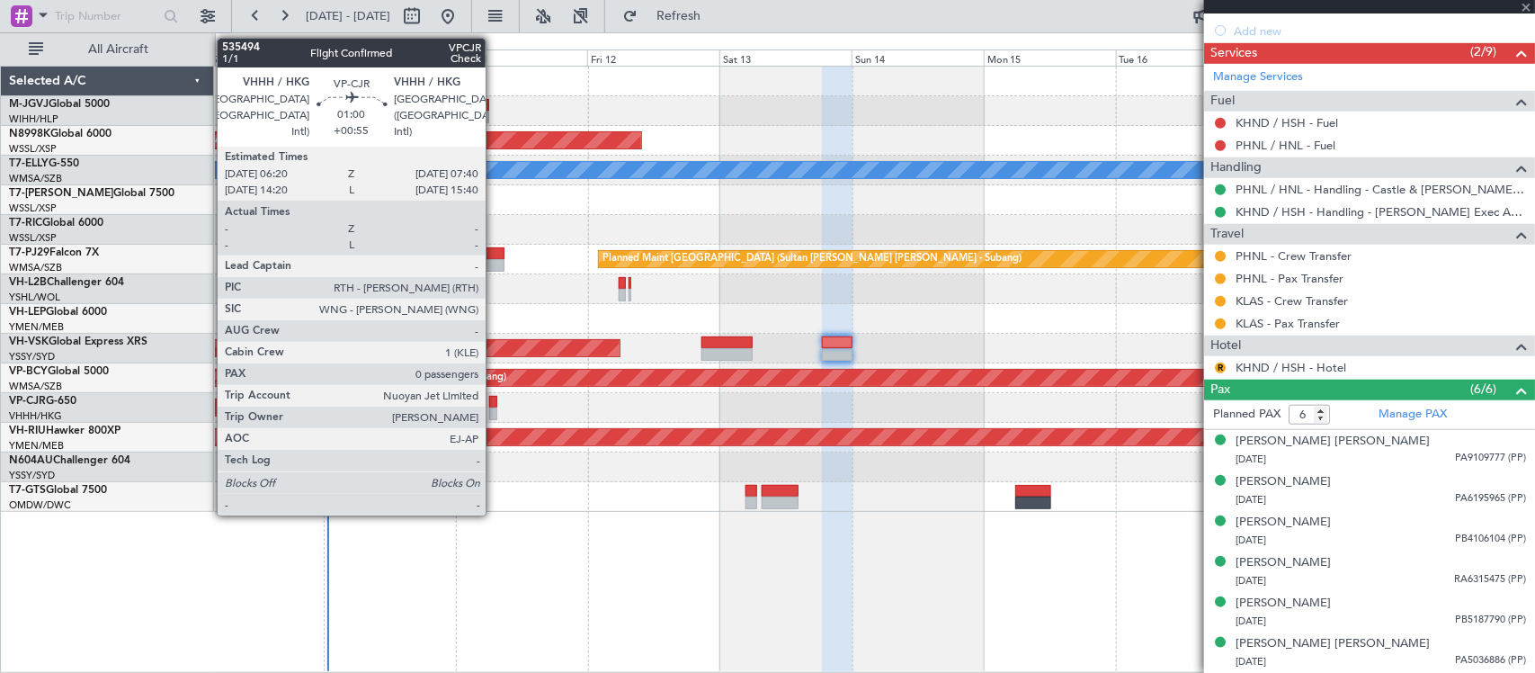
click at [495, 407] on div at bounding box center [493, 413] width 8 height 13
click at [490, 402] on div at bounding box center [493, 402] width 8 height 13
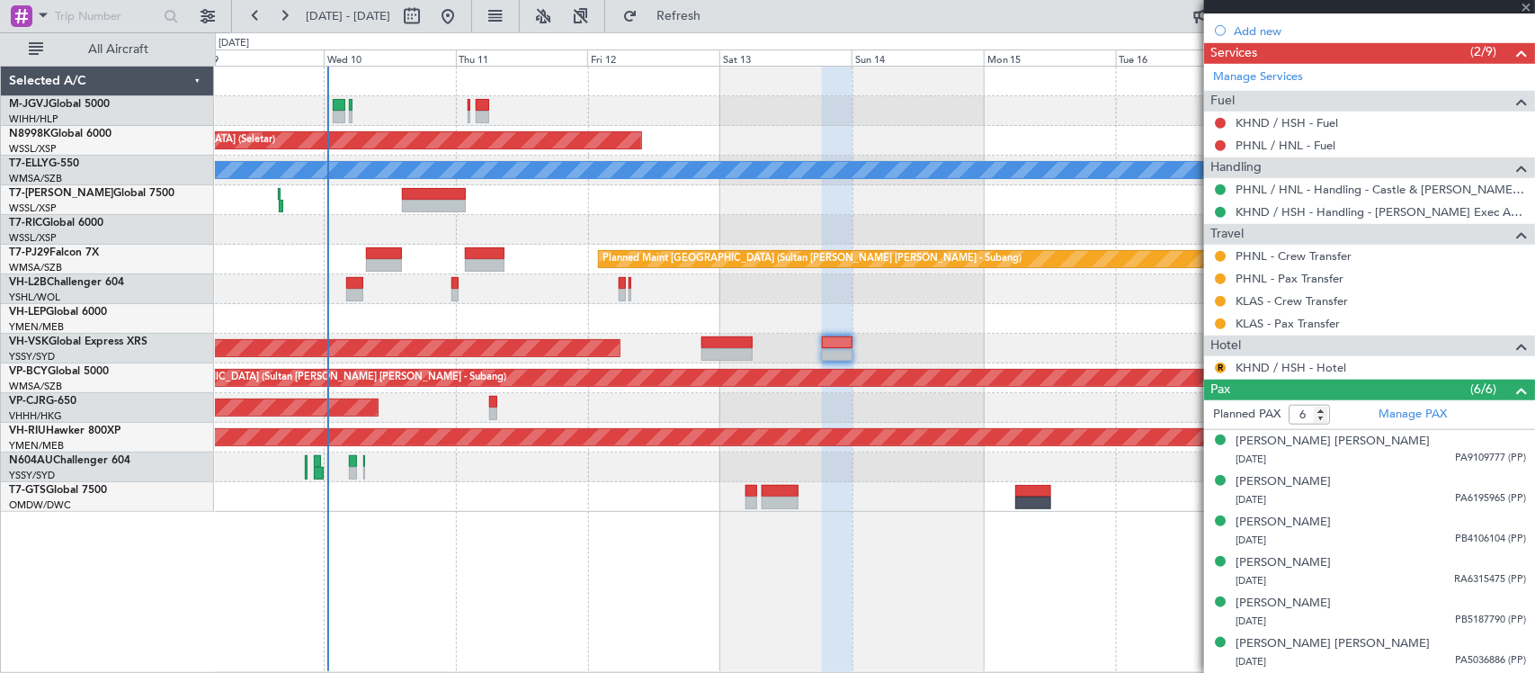
type input "+00:55"
type input "0"
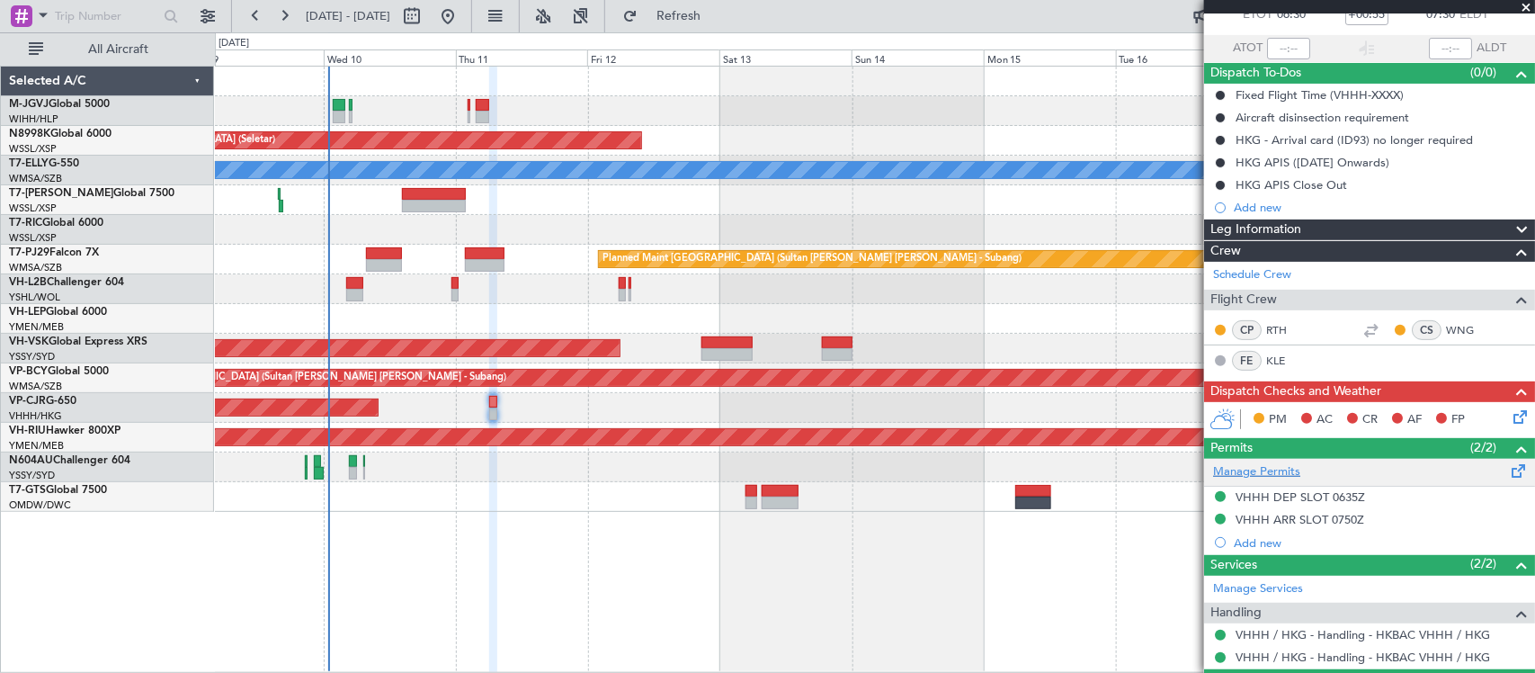
scroll to position [160, 0]
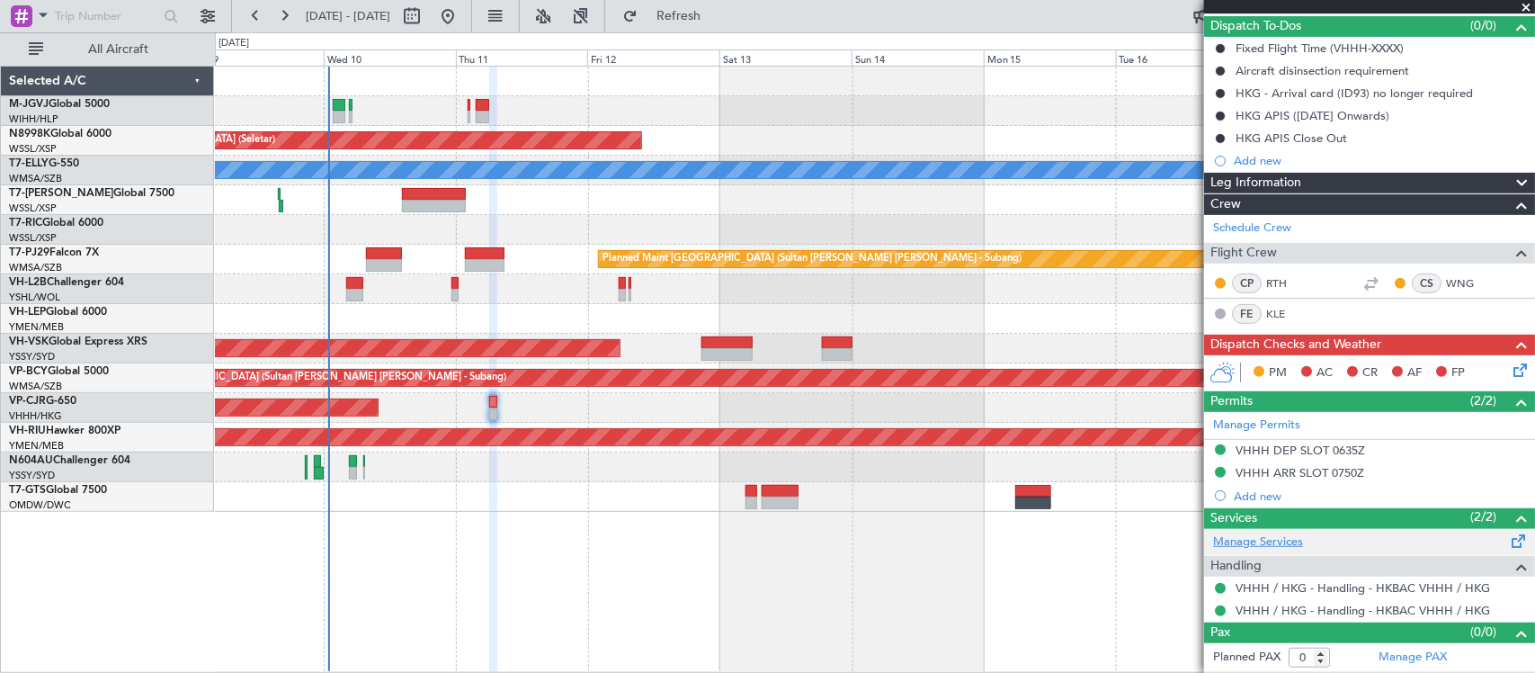
click at [1251, 541] on link "Manage Services" at bounding box center [1258, 542] width 90 height 18
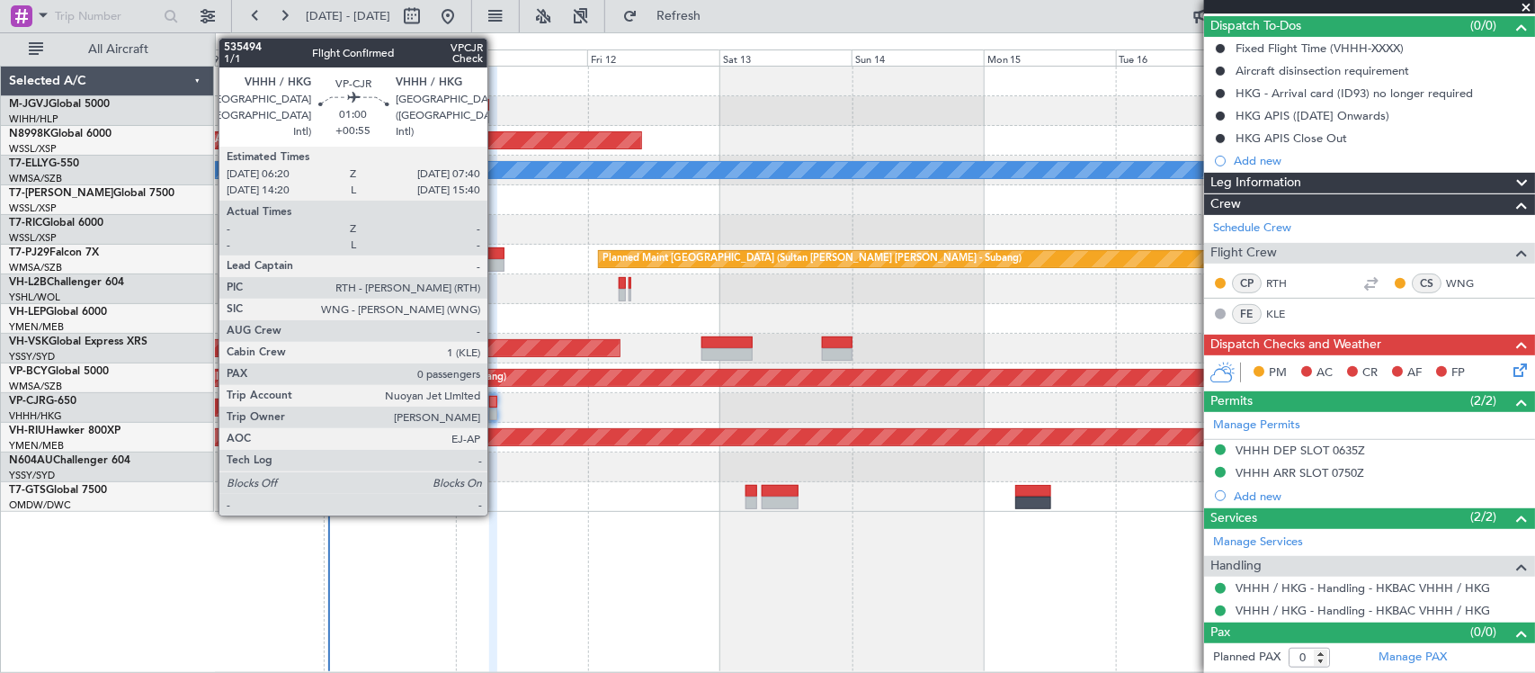
click at [496, 401] on div at bounding box center [493, 402] width 8 height 13
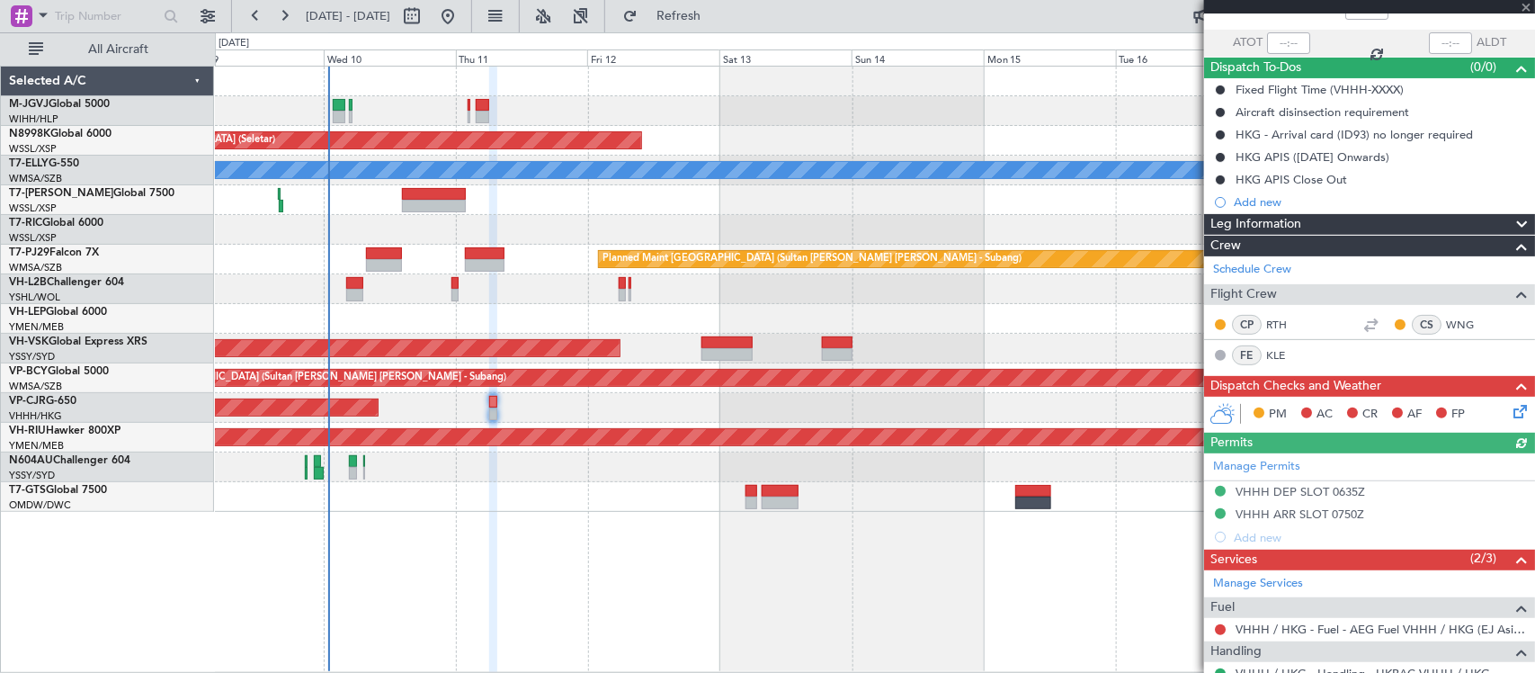
scroll to position [205, 0]
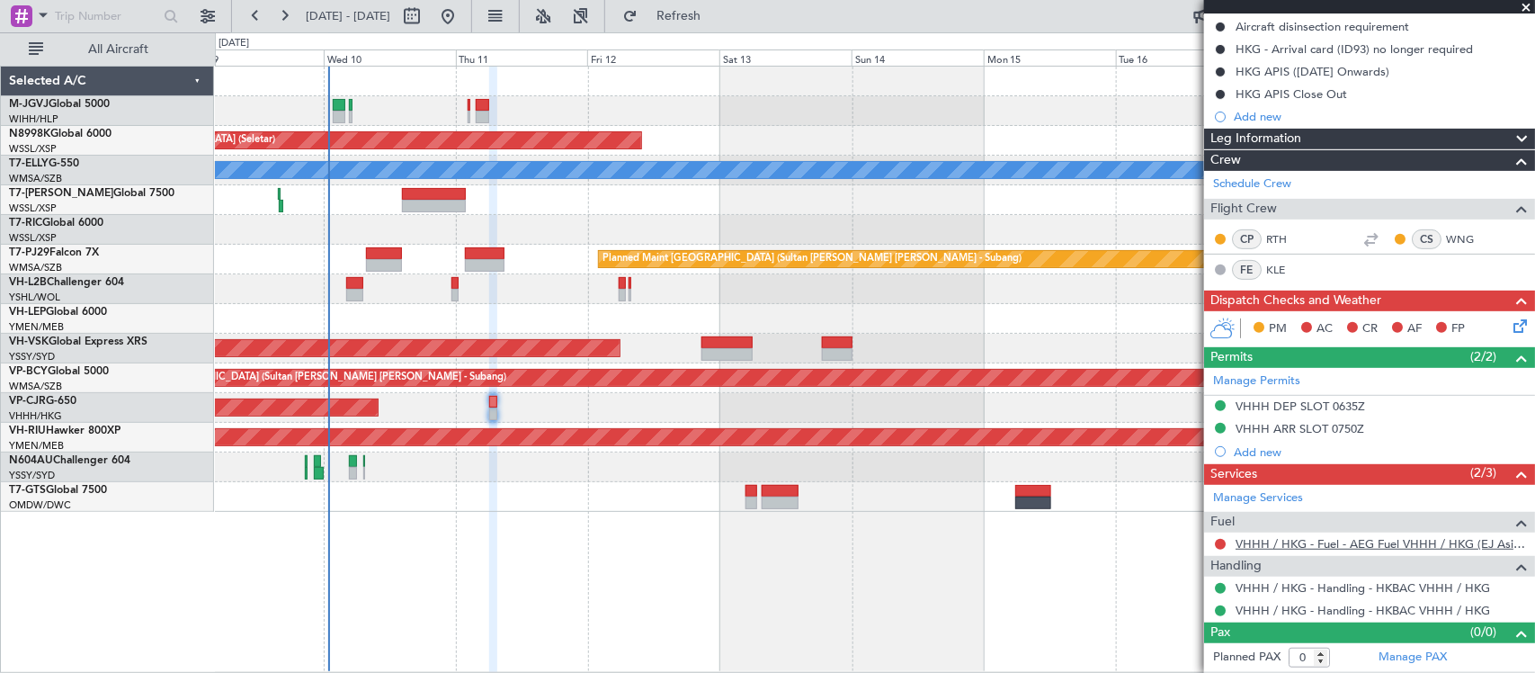
click at [1284, 550] on link "VHHH / HKG - Fuel - AEG Fuel VHHH / HKG (EJ Asia Only)" at bounding box center [1381, 543] width 291 height 15
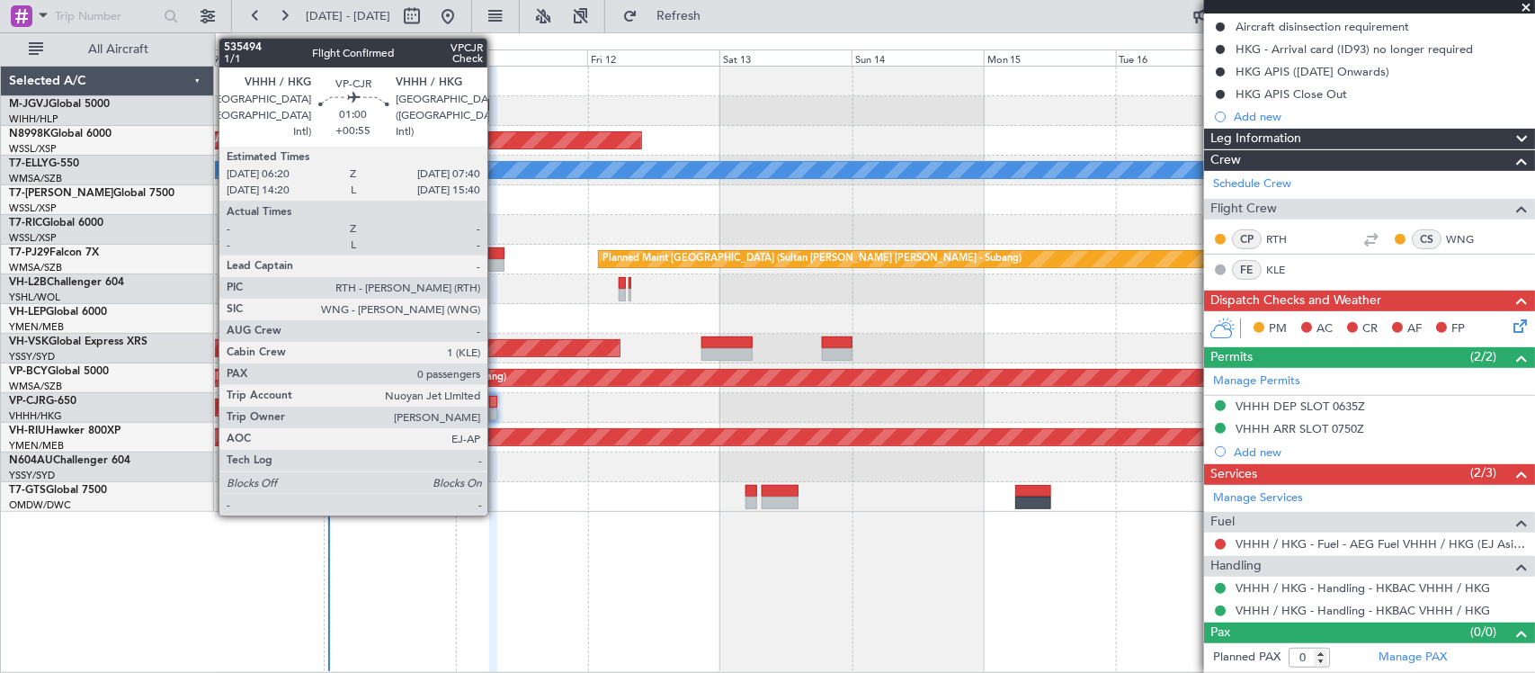
click at [499, 406] on div "Planned Maint [GEOGRAPHIC_DATA] ([GEOGRAPHIC_DATA] Intl)" at bounding box center [874, 408] width 1319 height 30
click at [496, 401] on div at bounding box center [493, 402] width 8 height 13
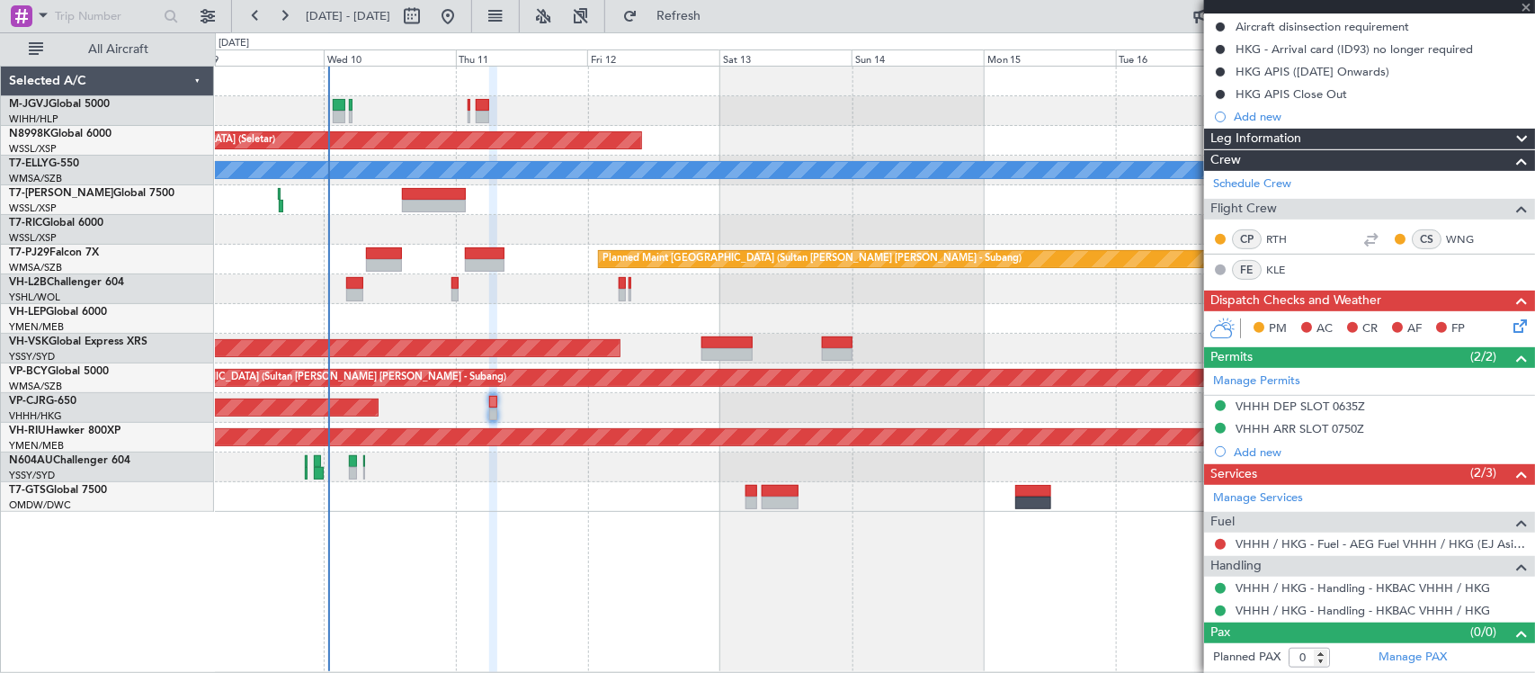
click at [1510, 326] on icon at bounding box center [1517, 323] width 14 height 14
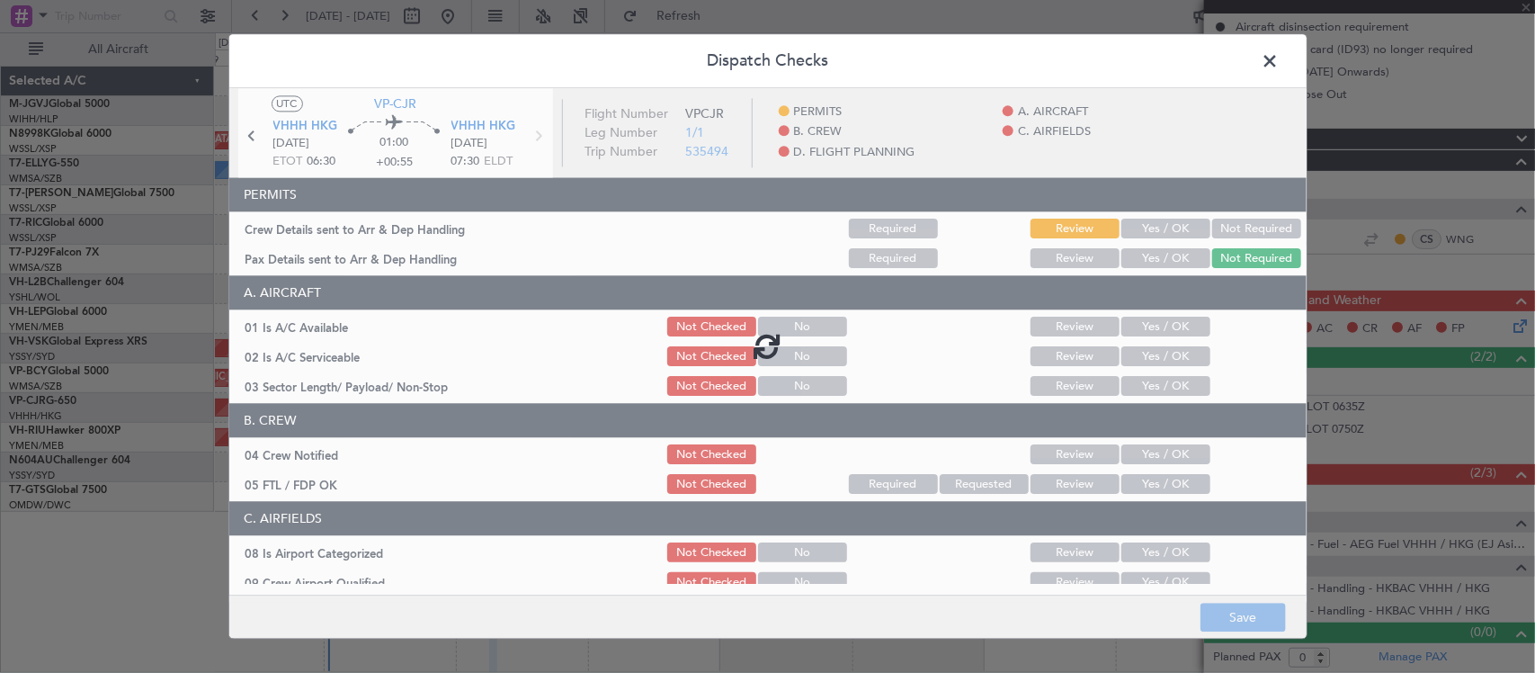
scroll to position [0, 0]
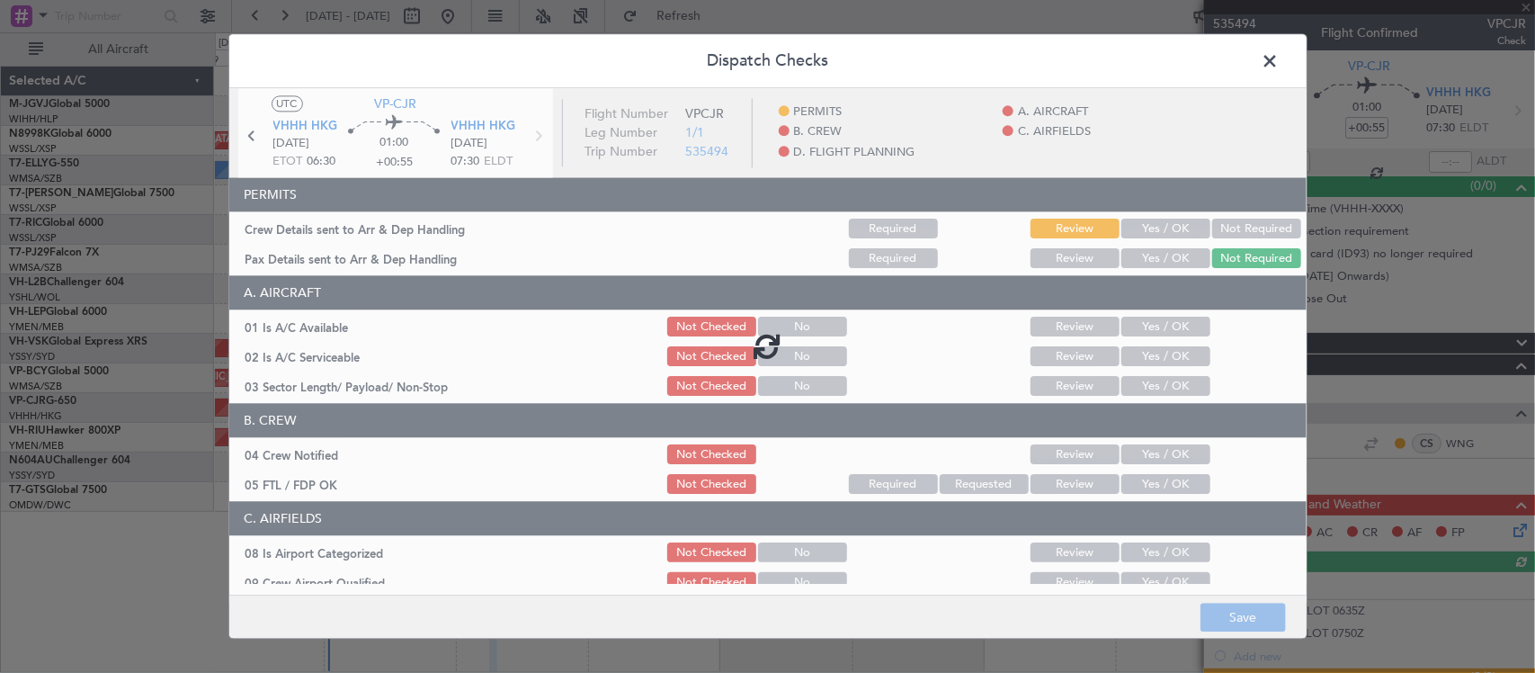
click at [1169, 231] on div at bounding box center [768, 345] width 1078 height 514
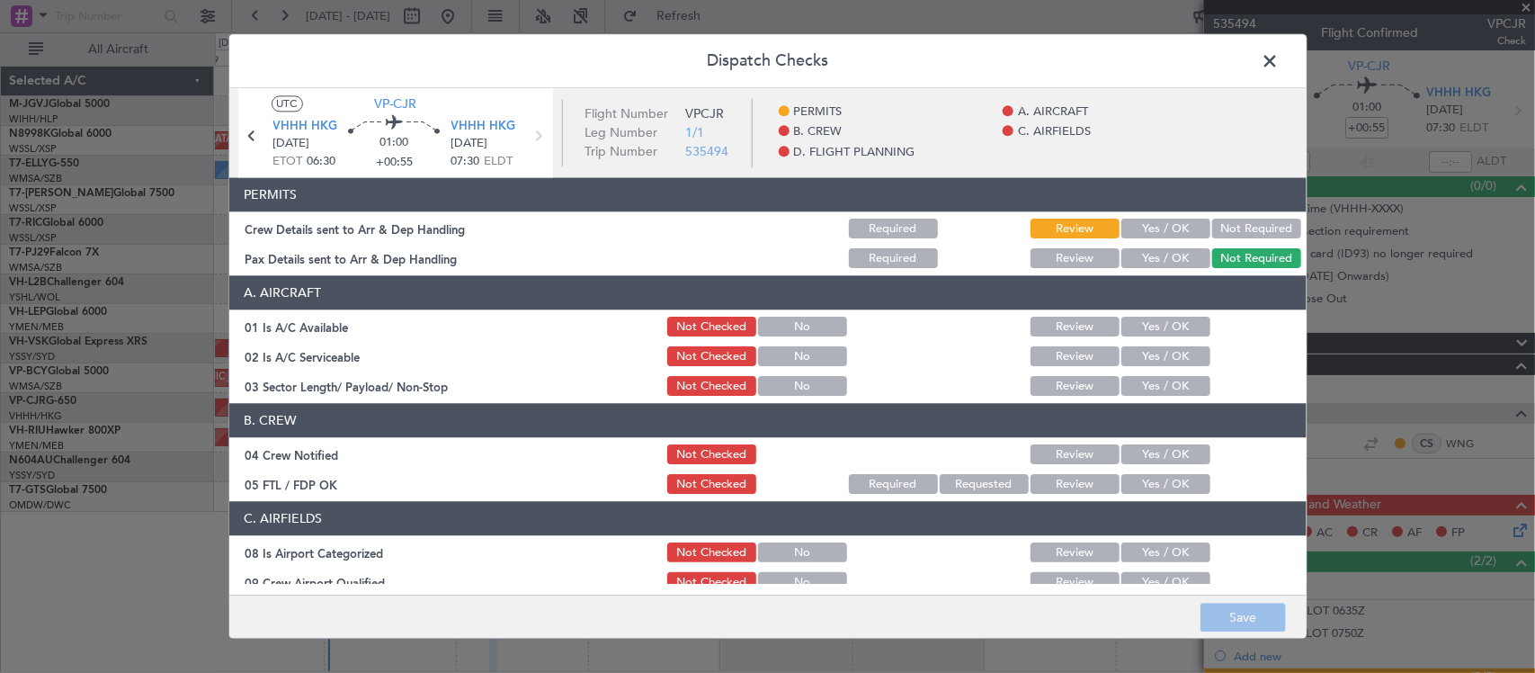
click at [1143, 231] on button "Yes / OK" at bounding box center [1166, 229] width 89 height 20
click at [1158, 316] on div "Yes / OK" at bounding box center [1164, 327] width 91 height 25
click at [1161, 330] on button "Yes / OK" at bounding box center [1166, 328] width 89 height 20
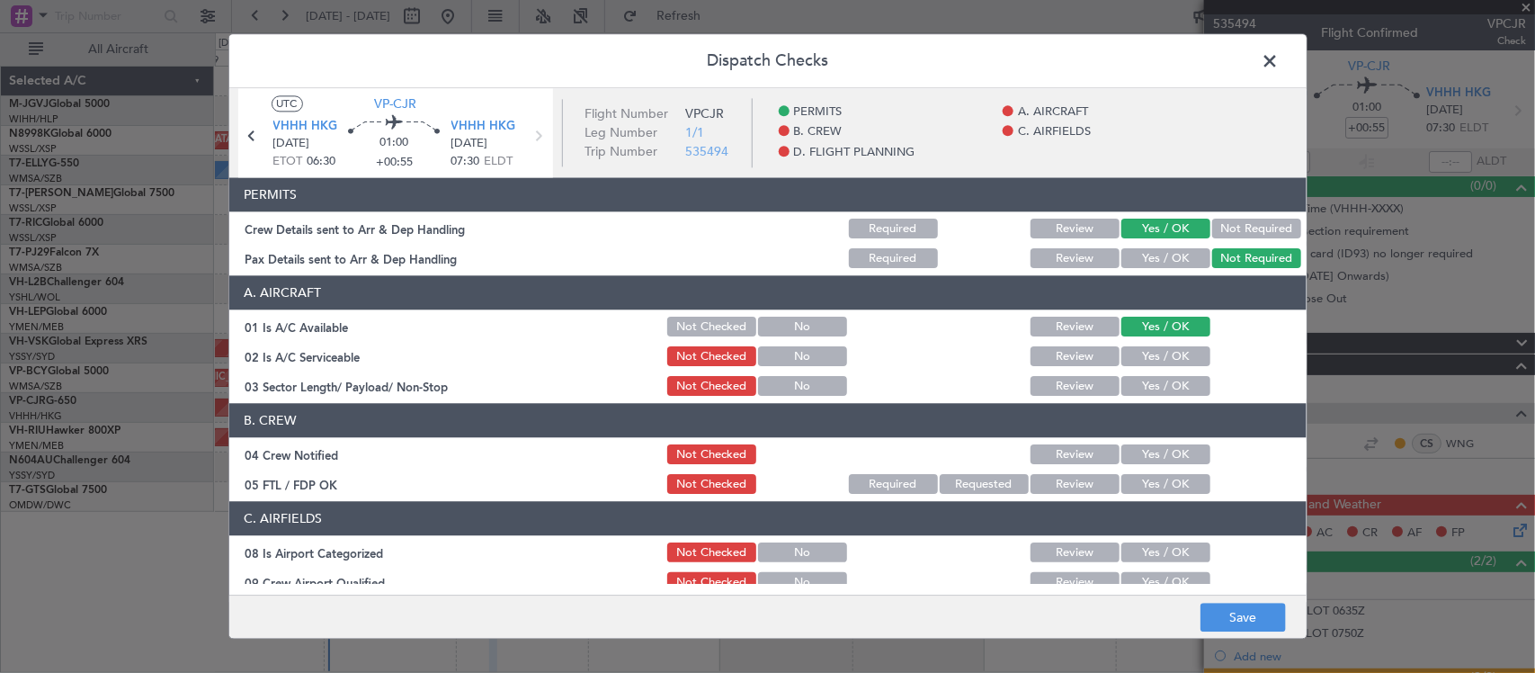
click at [1161, 357] on button "Yes / OK" at bounding box center [1166, 357] width 89 height 20
click at [713, 326] on button "Not Checked" at bounding box center [711, 328] width 89 height 20
click at [716, 357] on button "Not Checked" at bounding box center [711, 357] width 89 height 20
click at [1148, 389] on button "Yes / OK" at bounding box center [1166, 387] width 89 height 20
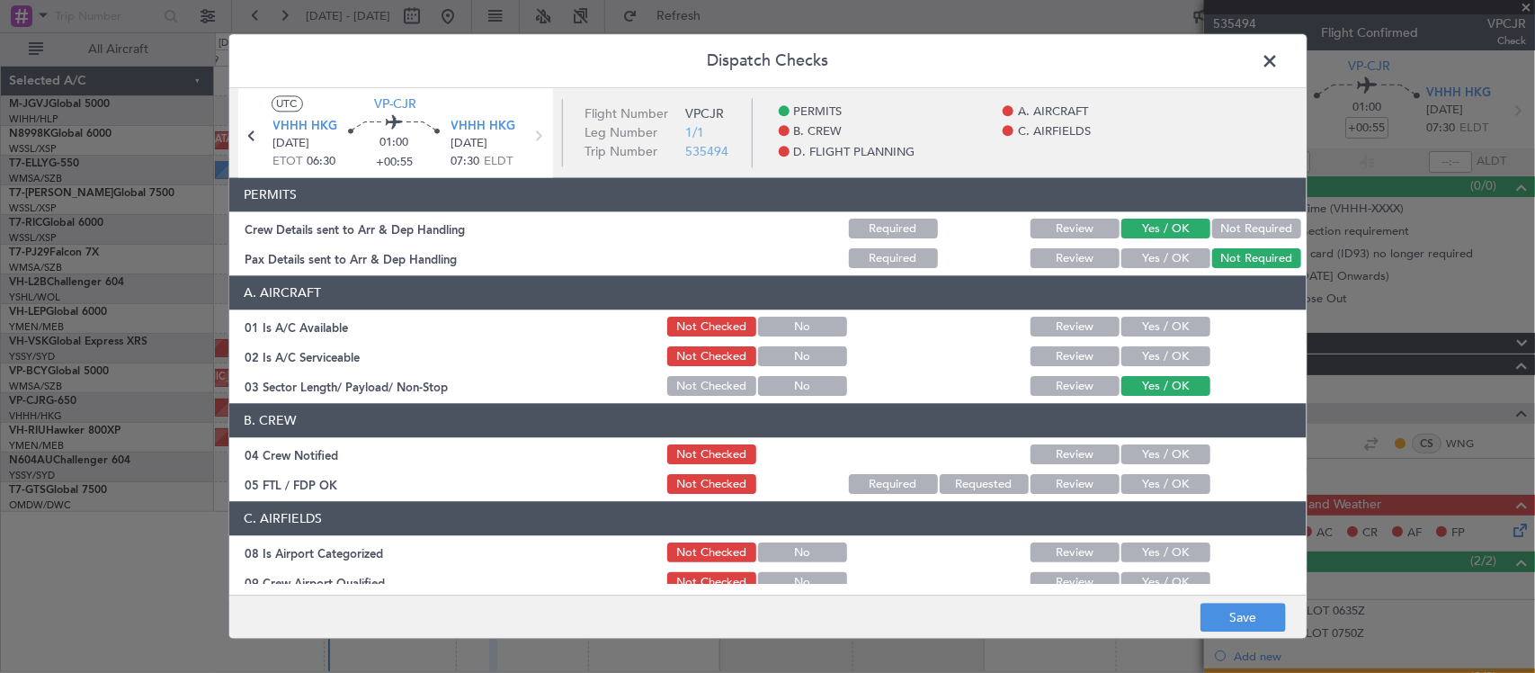
click at [1154, 461] on button "Yes / OK" at bounding box center [1166, 455] width 89 height 20
click at [1157, 481] on button "Yes / OK" at bounding box center [1166, 485] width 89 height 20
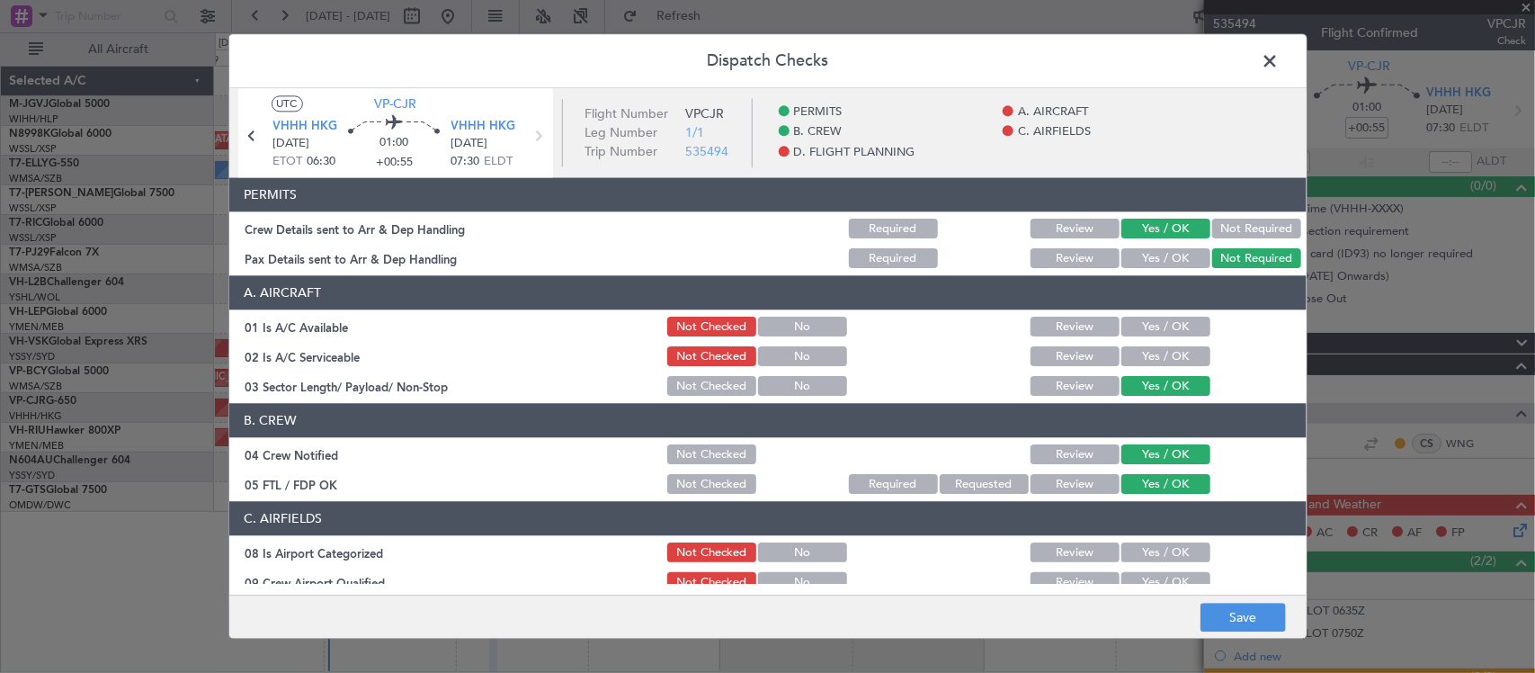
drag, startPoint x: 1167, startPoint y: 551, endPoint x: 1153, endPoint y: 578, distance: 30.2
click at [1166, 551] on button "Yes / OK" at bounding box center [1166, 553] width 89 height 20
click at [1153, 578] on button "Yes / OK" at bounding box center [1166, 583] width 89 height 20
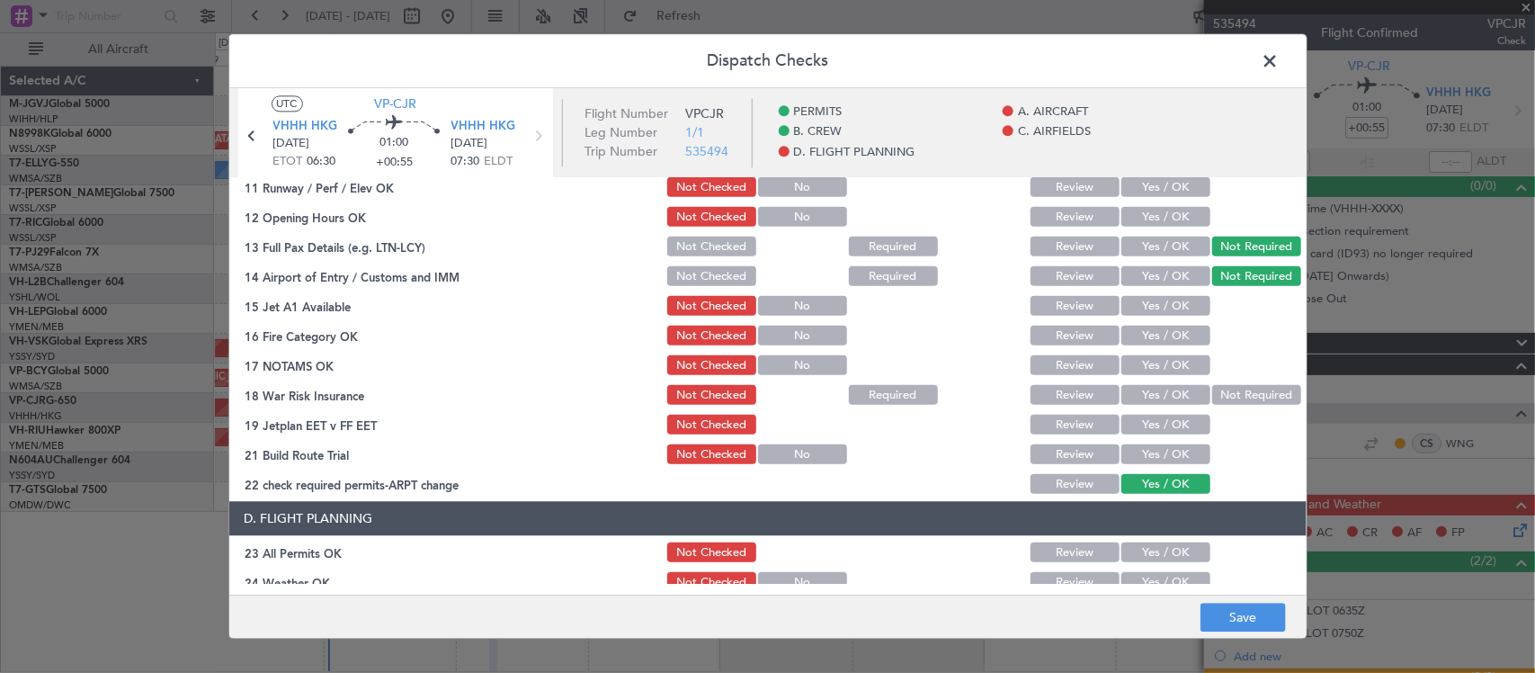
scroll to position [374, 0]
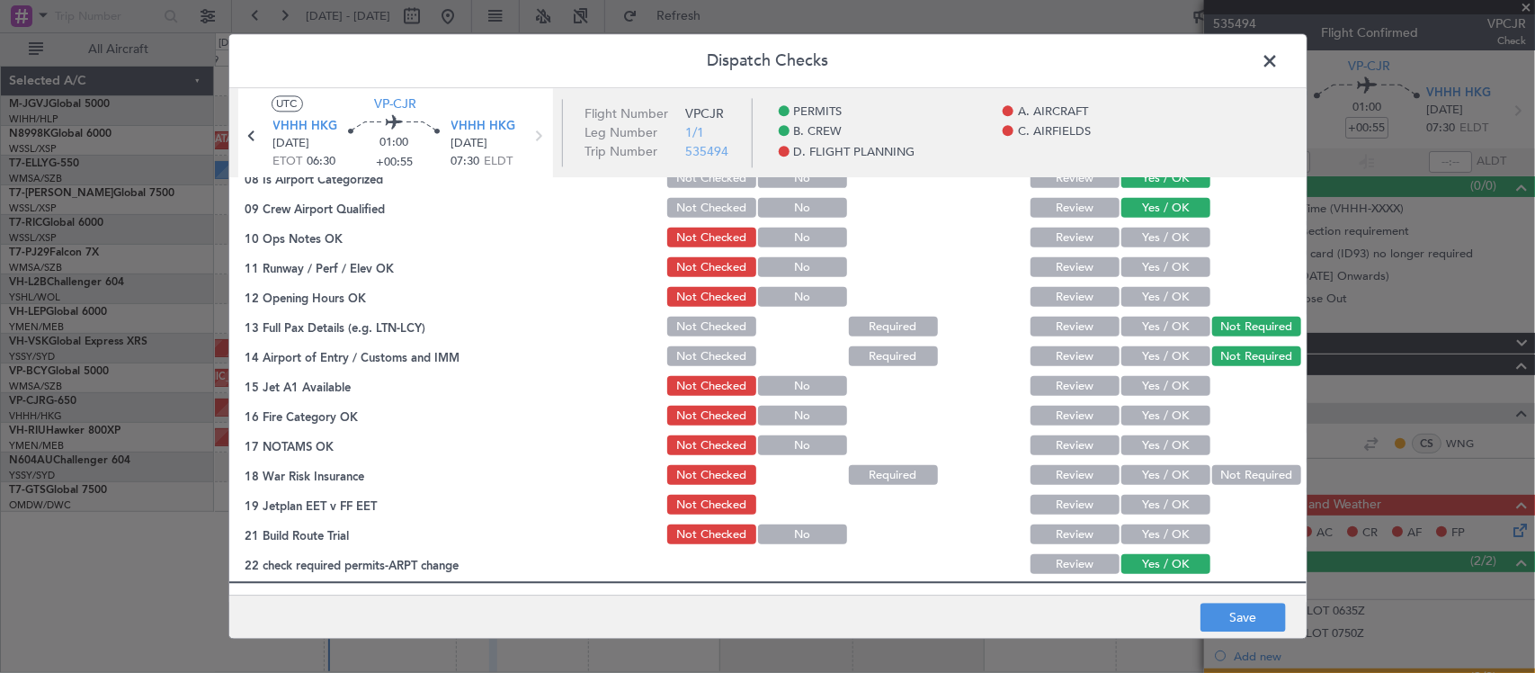
click at [1171, 243] on button "Yes / OK" at bounding box center [1166, 238] width 89 height 20
click at [1165, 272] on button "Yes / OK" at bounding box center [1166, 268] width 89 height 20
click at [1165, 293] on button "Yes / OK" at bounding box center [1166, 298] width 89 height 20
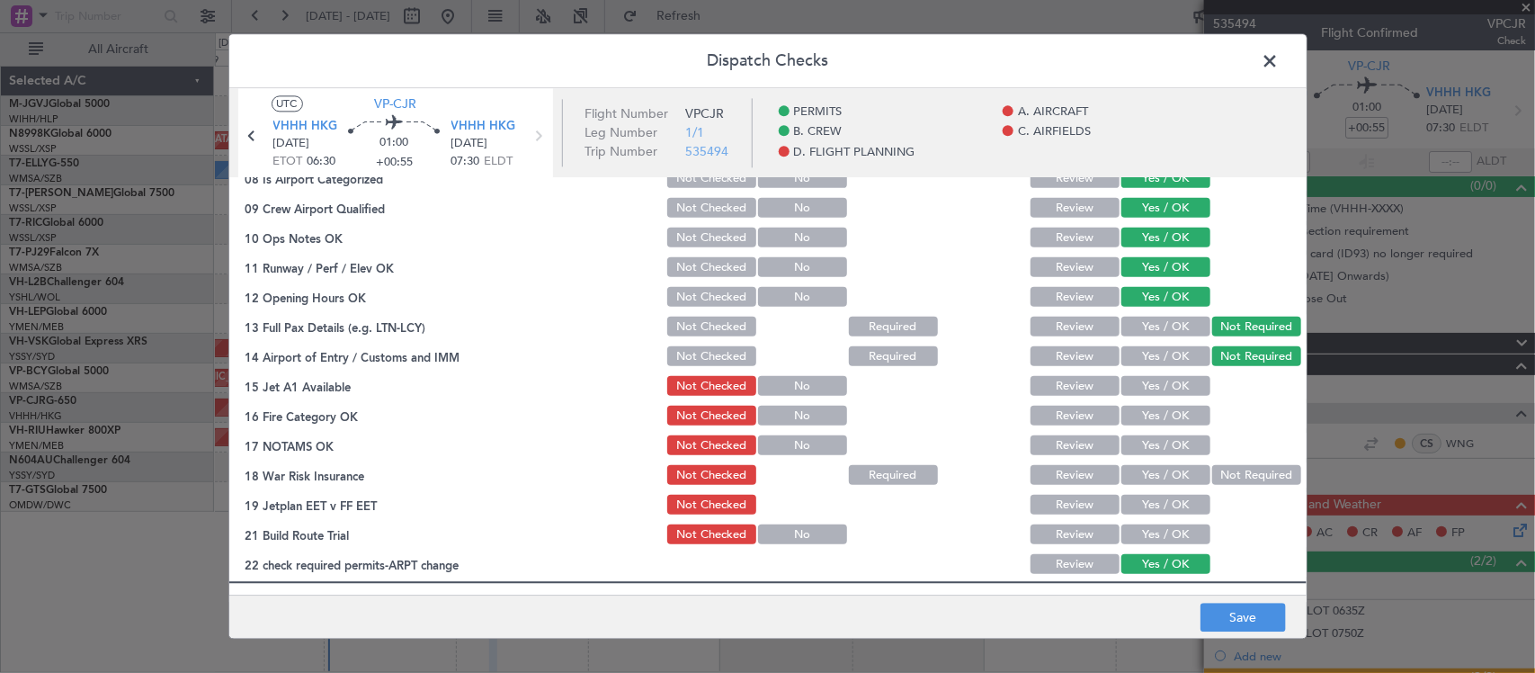
click at [1170, 385] on button "Yes / OK" at bounding box center [1166, 387] width 89 height 20
click at [1170, 414] on button "Yes / OK" at bounding box center [1166, 417] width 89 height 20
click at [1171, 442] on button "Yes / OK" at bounding box center [1166, 446] width 89 height 20
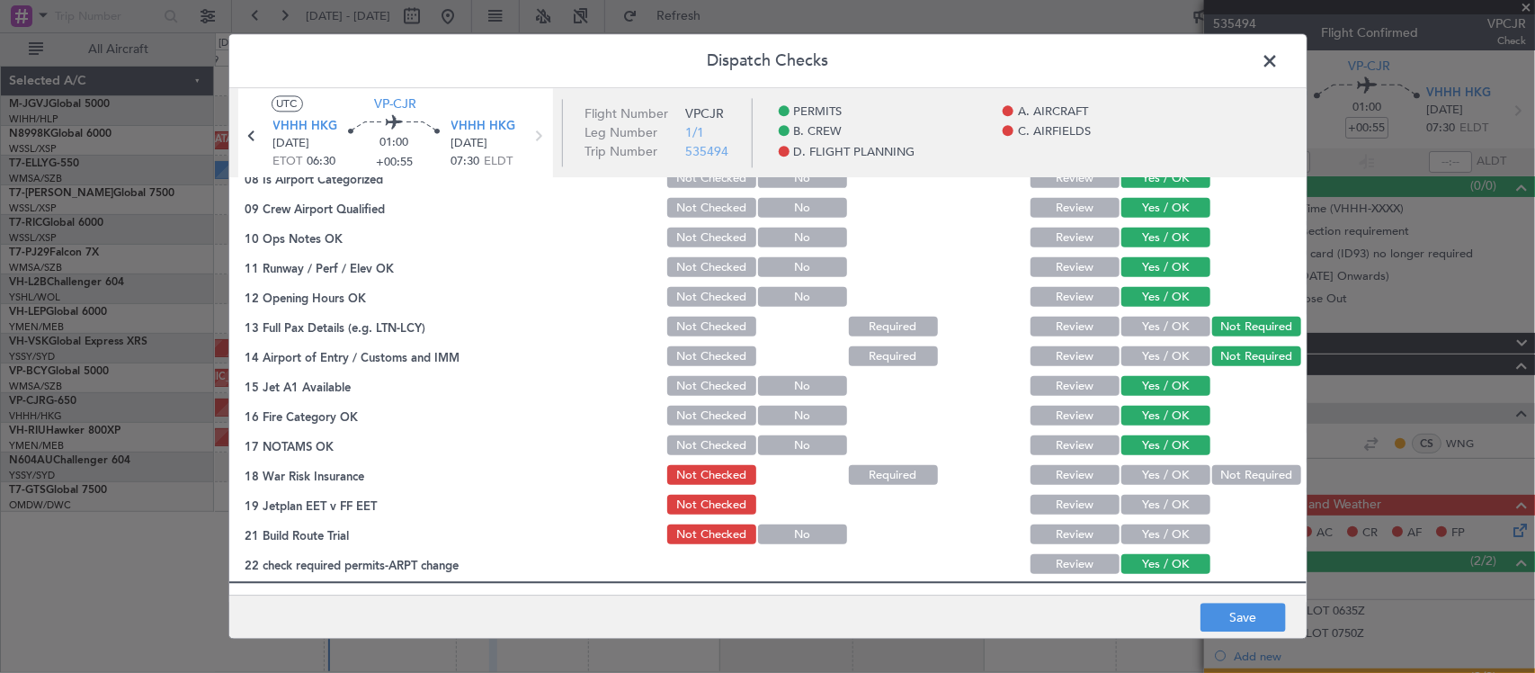
click at [1214, 473] on button "Not Required" at bounding box center [1256, 476] width 89 height 20
click at [1157, 509] on button "Yes / OK" at bounding box center [1166, 506] width 89 height 20
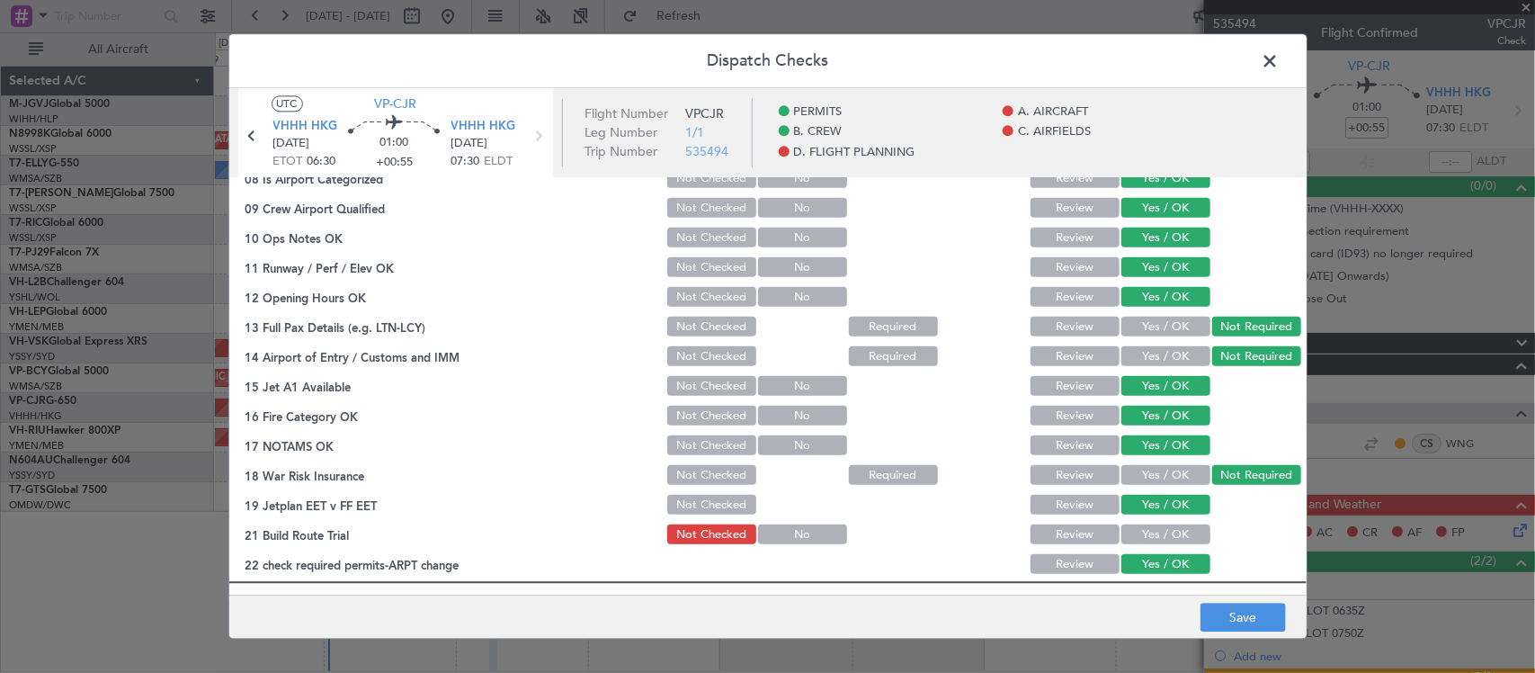
click at [1154, 533] on button "Yes / OK" at bounding box center [1166, 535] width 89 height 20
click at [1225, 609] on button "Save" at bounding box center [1243, 618] width 85 height 29
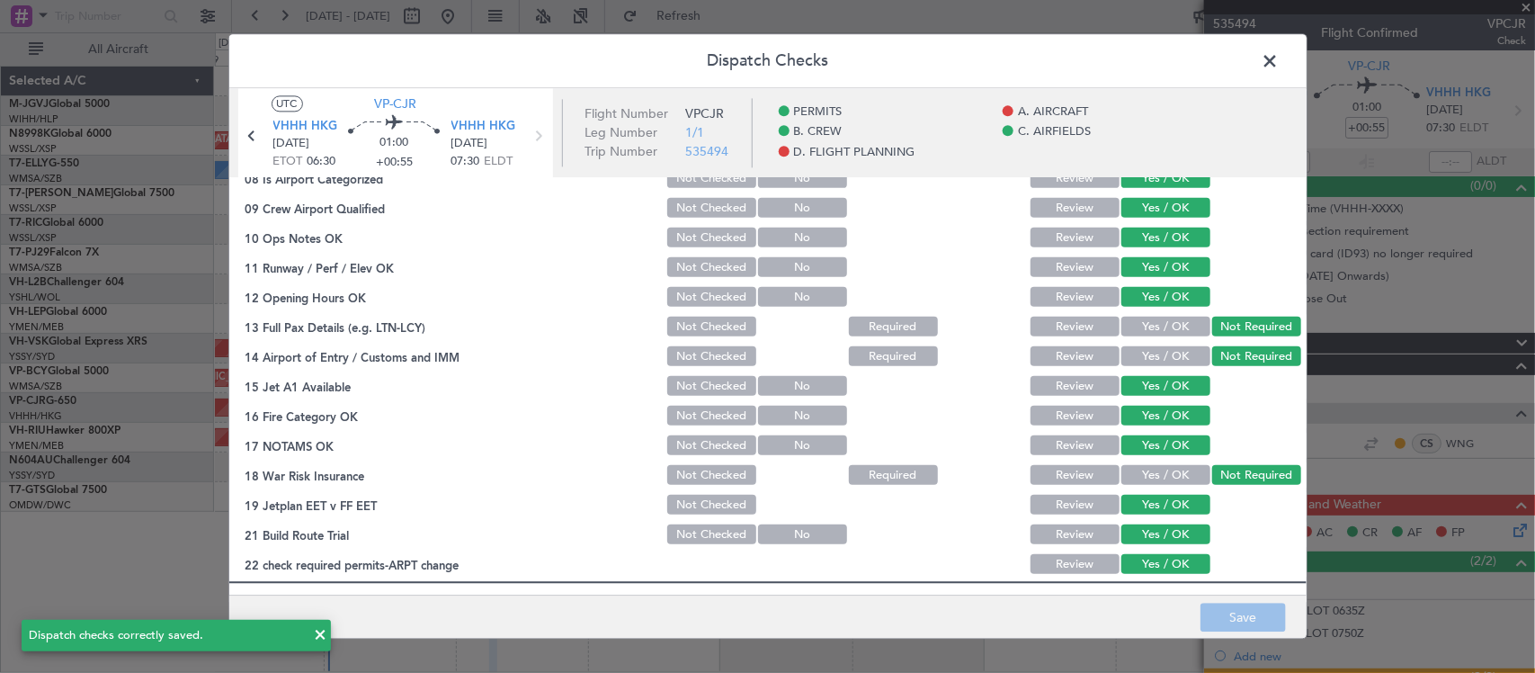
click at [1280, 56] on span at bounding box center [1280, 66] width 0 height 36
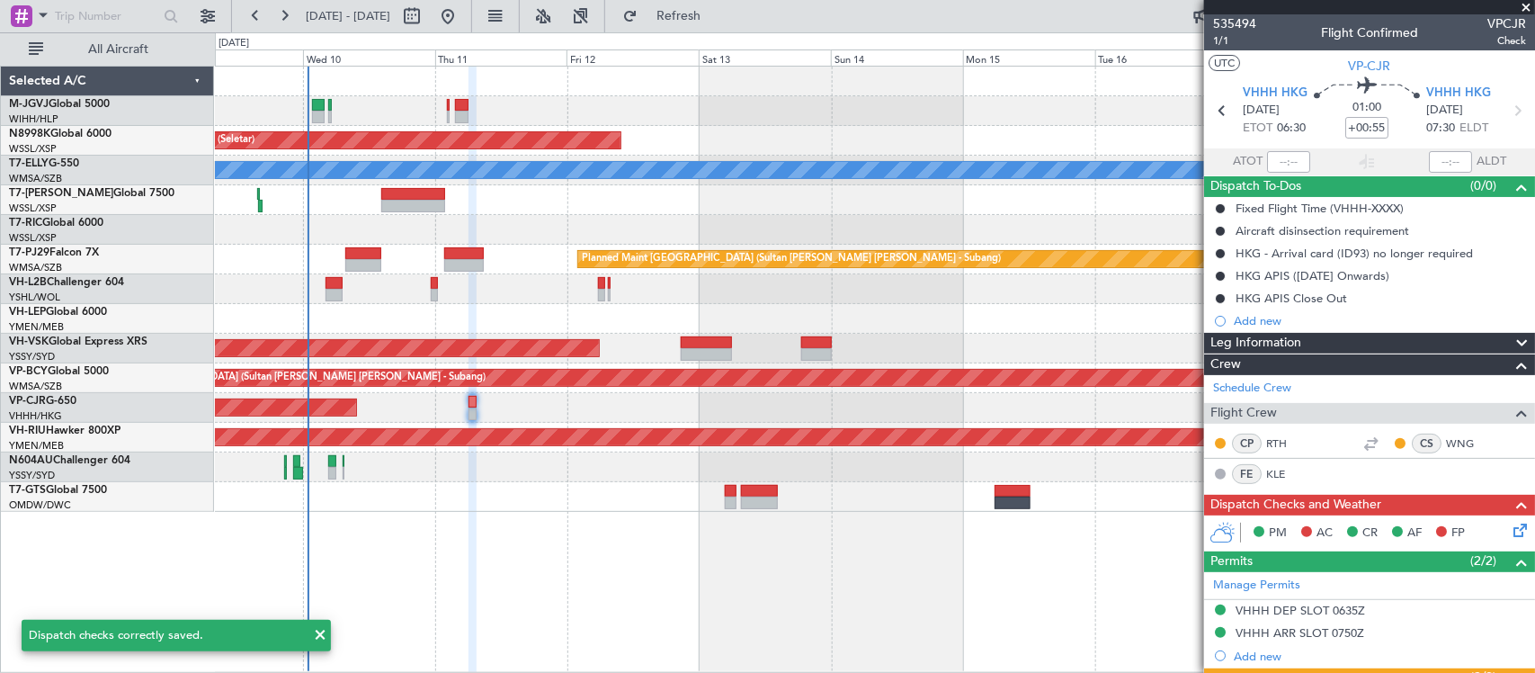
click at [717, 424] on div "Planned Maint [GEOGRAPHIC_DATA] ([GEOGRAPHIC_DATA])" at bounding box center [874, 438] width 1319 height 30
click at [1510, 529] on icon at bounding box center [1517, 527] width 14 height 14
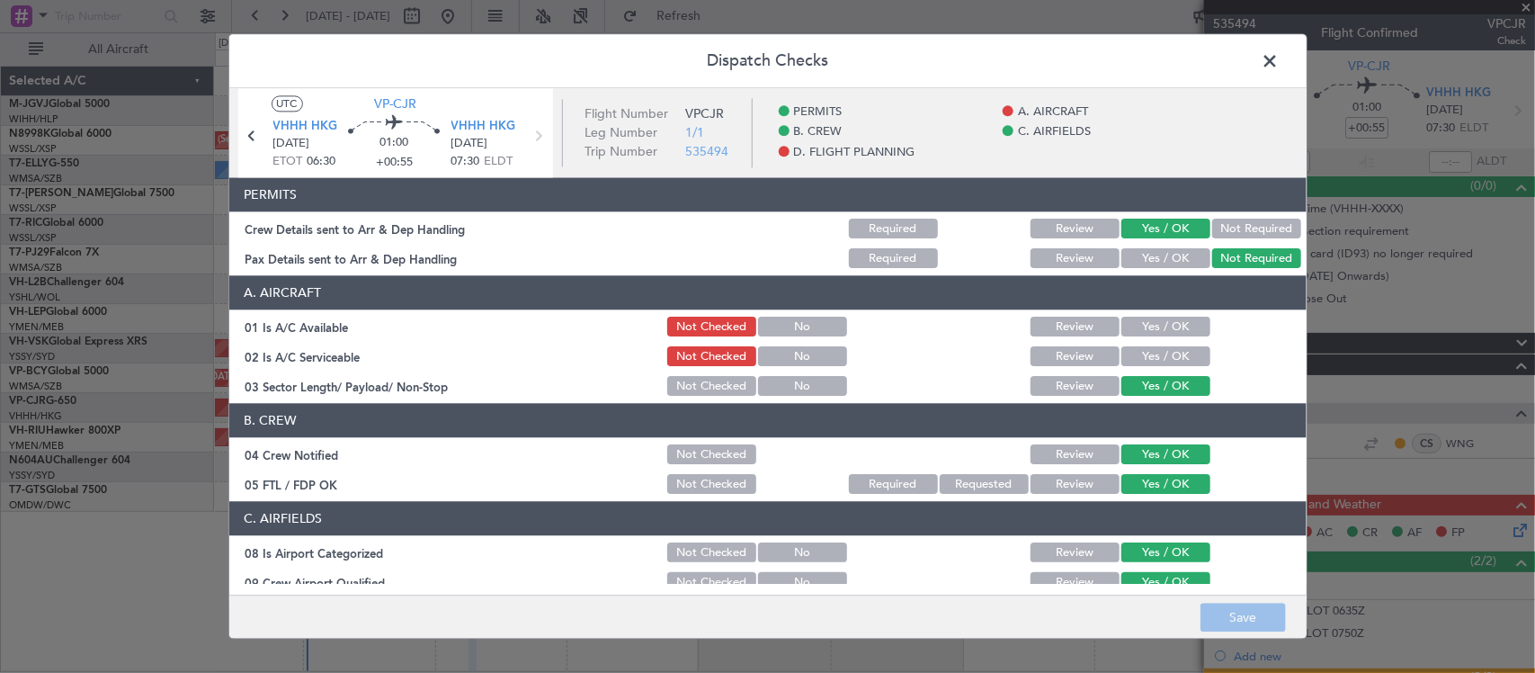
click at [1280, 59] on span at bounding box center [1280, 66] width 0 height 36
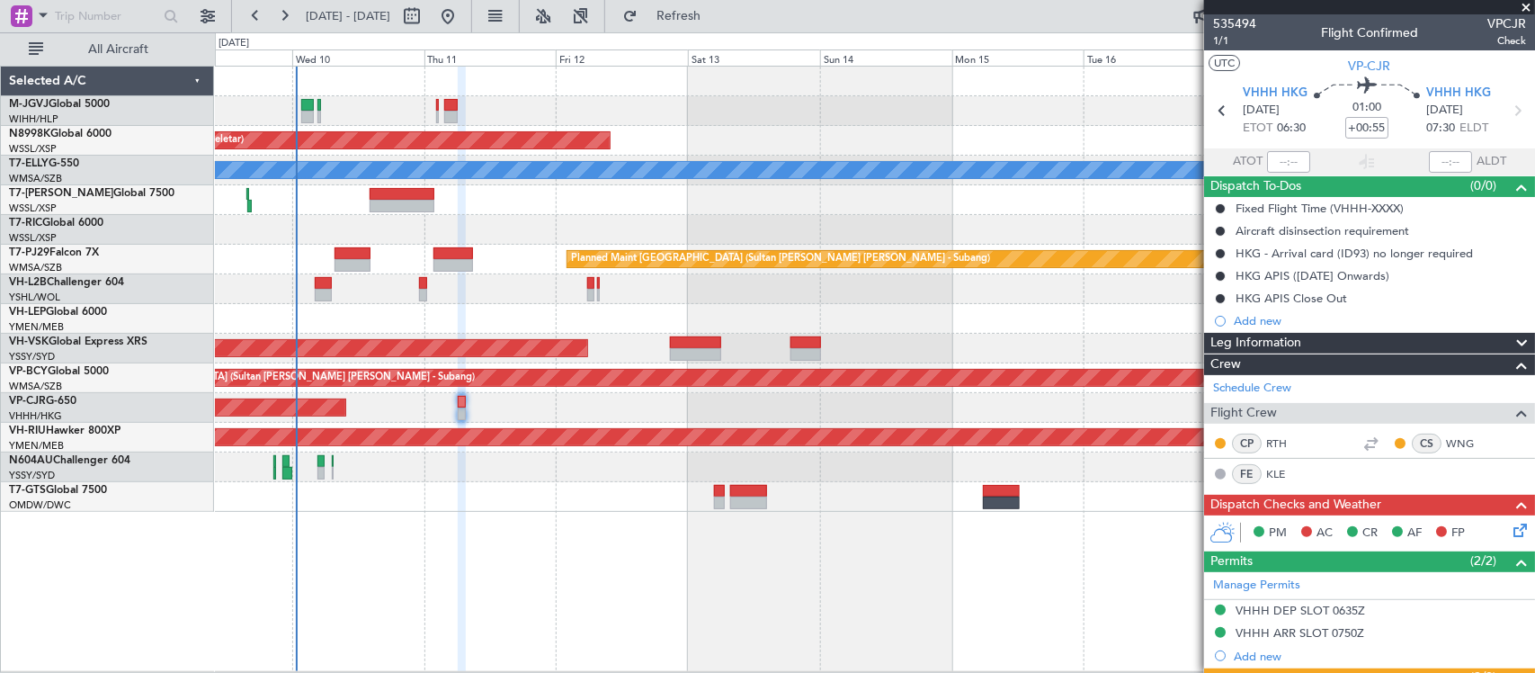
click at [1023, 411] on div "Planned Maint [GEOGRAPHIC_DATA] ([GEOGRAPHIC_DATA] Intl)" at bounding box center [874, 408] width 1319 height 30
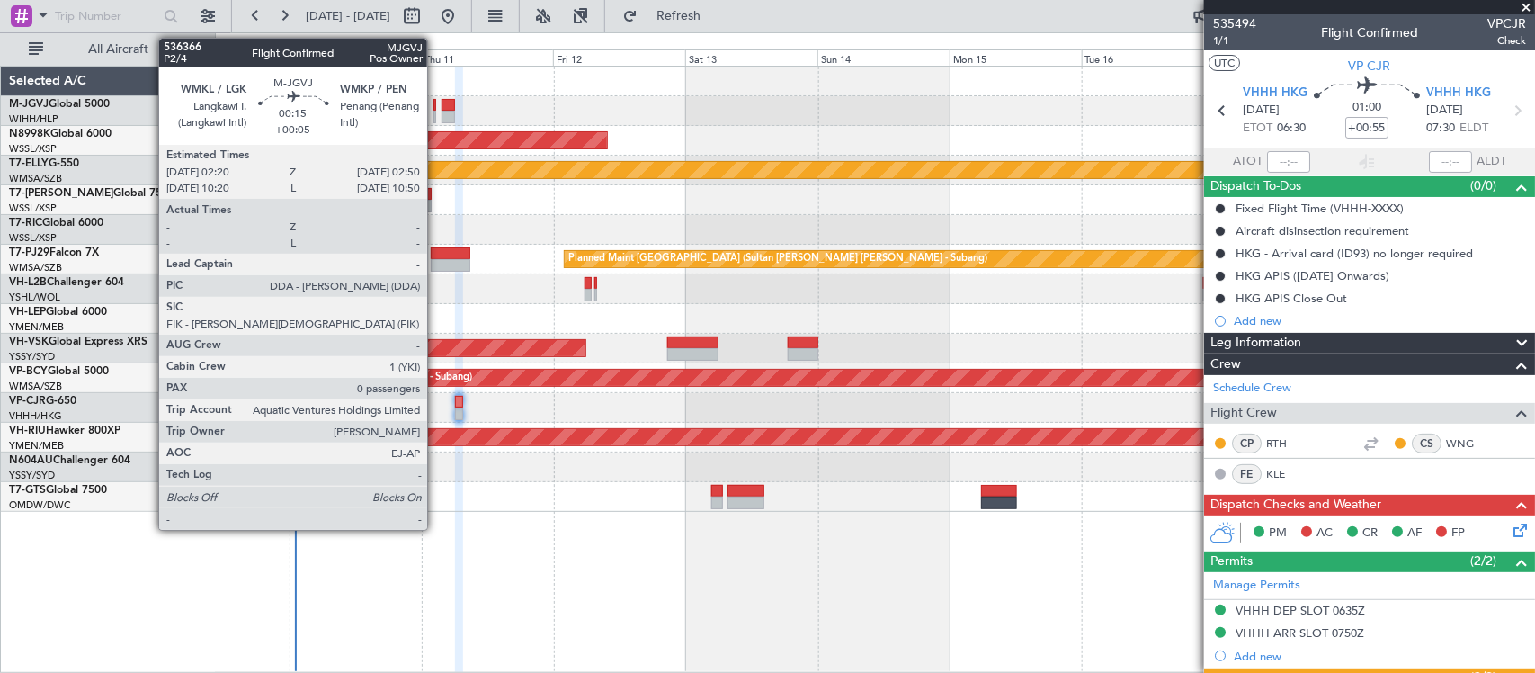
click at [436, 111] on div at bounding box center [436, 117] width 4 height 13
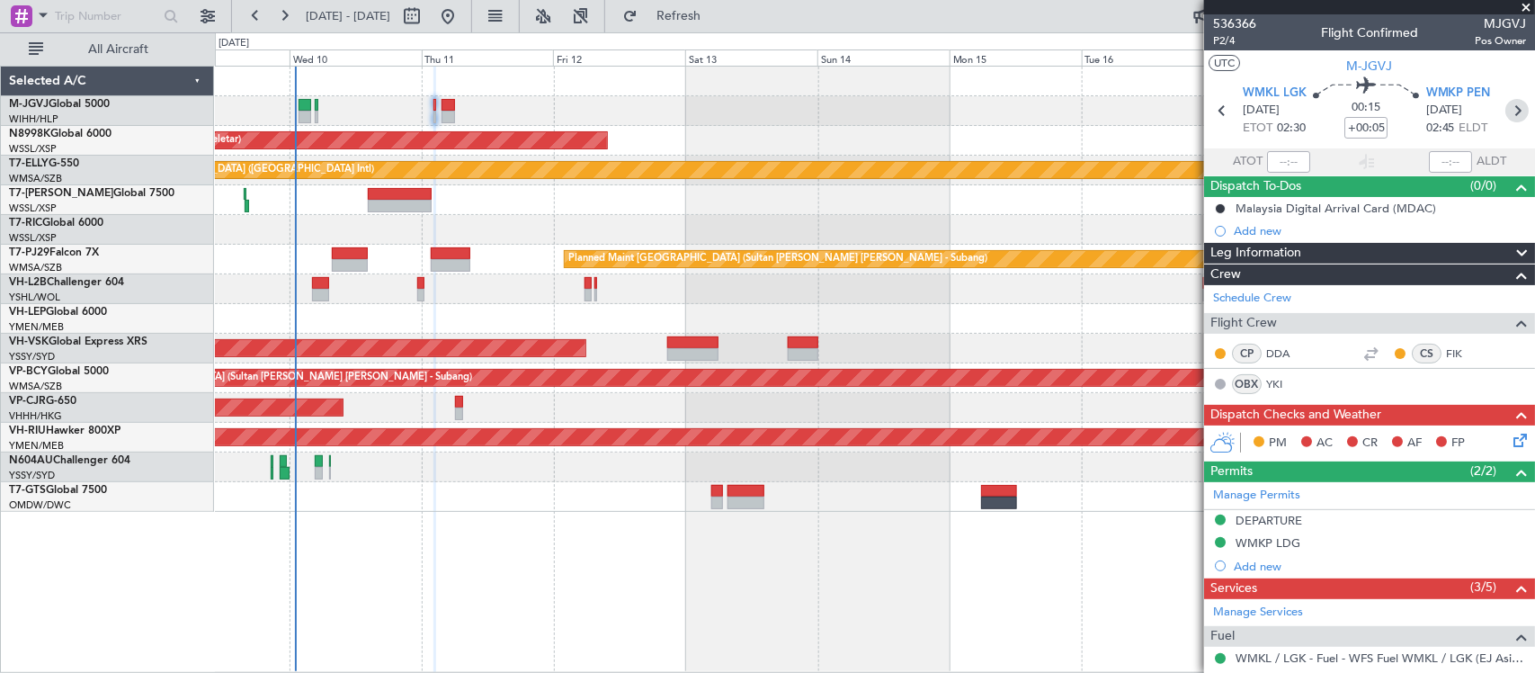
click at [1507, 105] on icon at bounding box center [1517, 110] width 23 height 23
type input "+00:20"
type input "9"
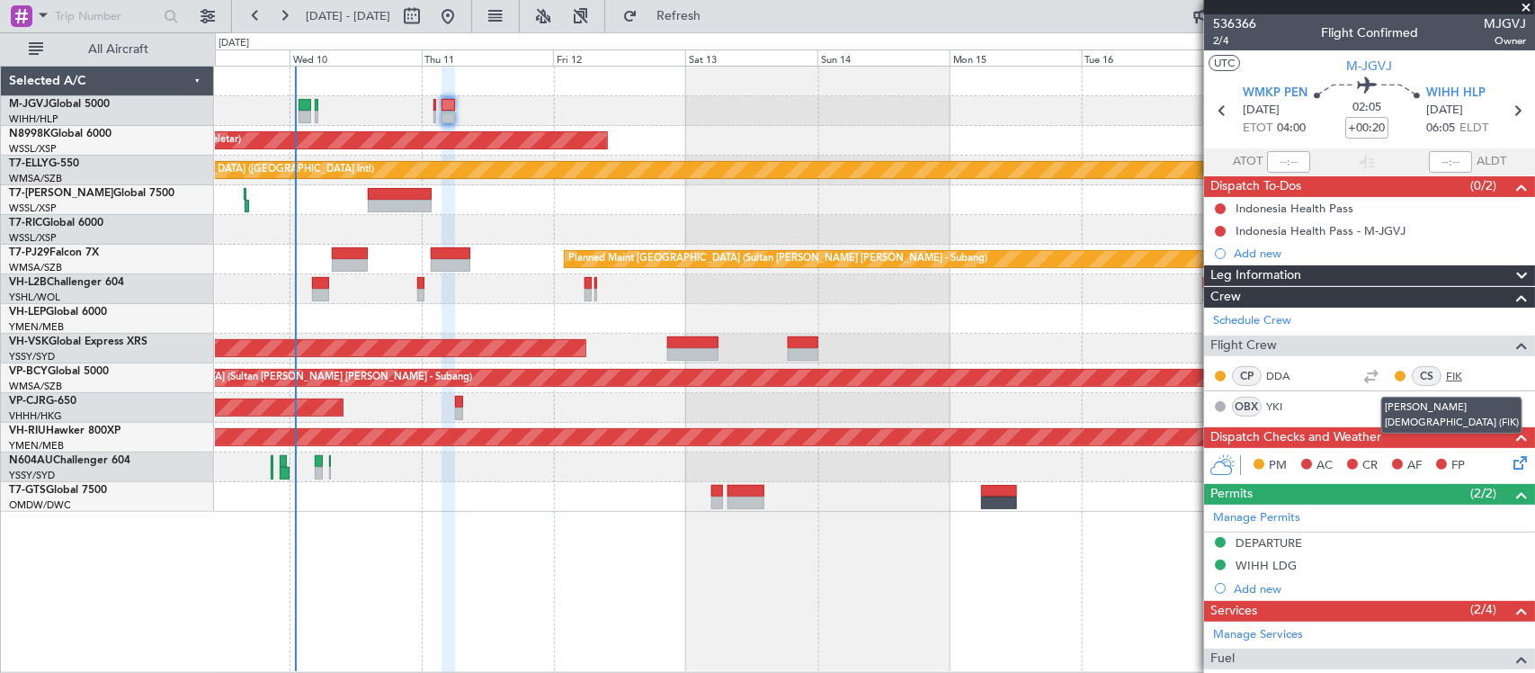
click at [1446, 374] on link "FIK" at bounding box center [1466, 376] width 40 height 16
click at [1217, 105] on icon at bounding box center [1222, 110] width 23 height 23
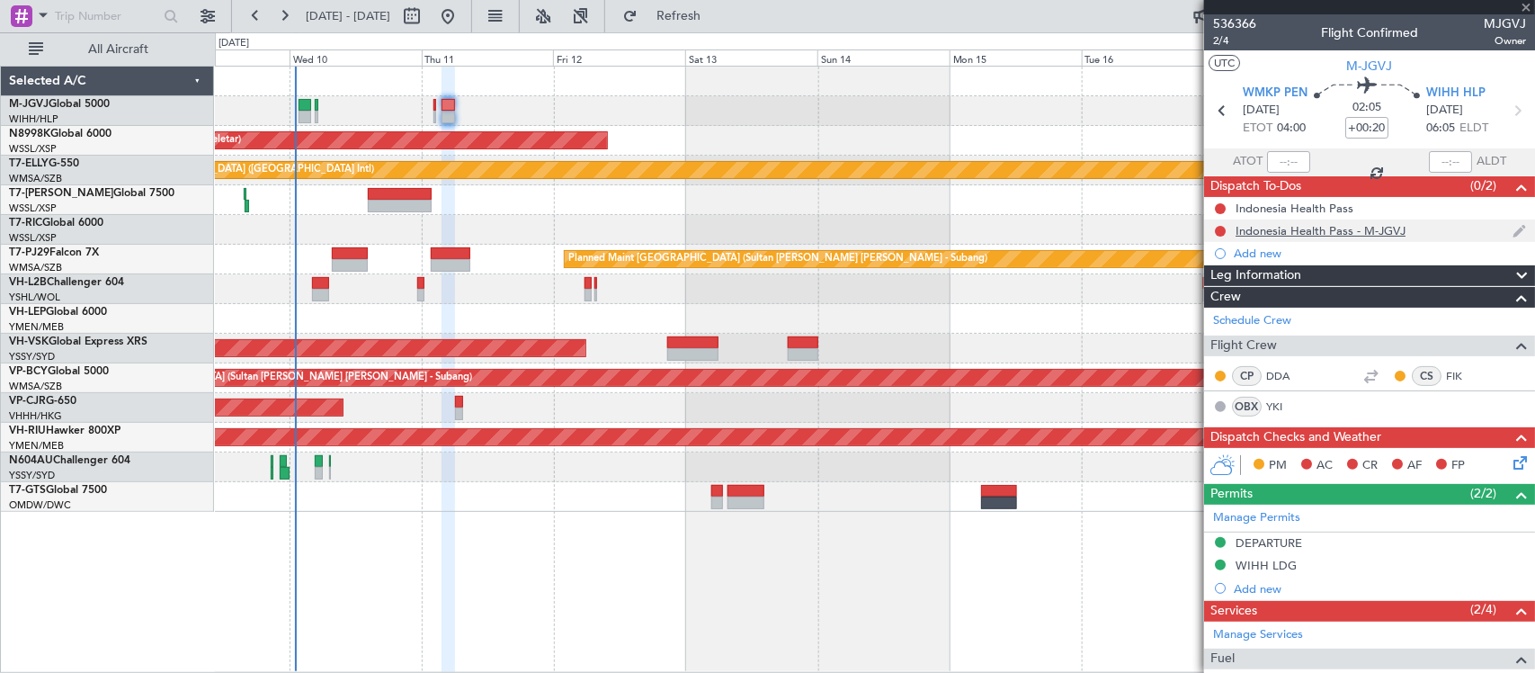
type input "+00:05"
type input "0"
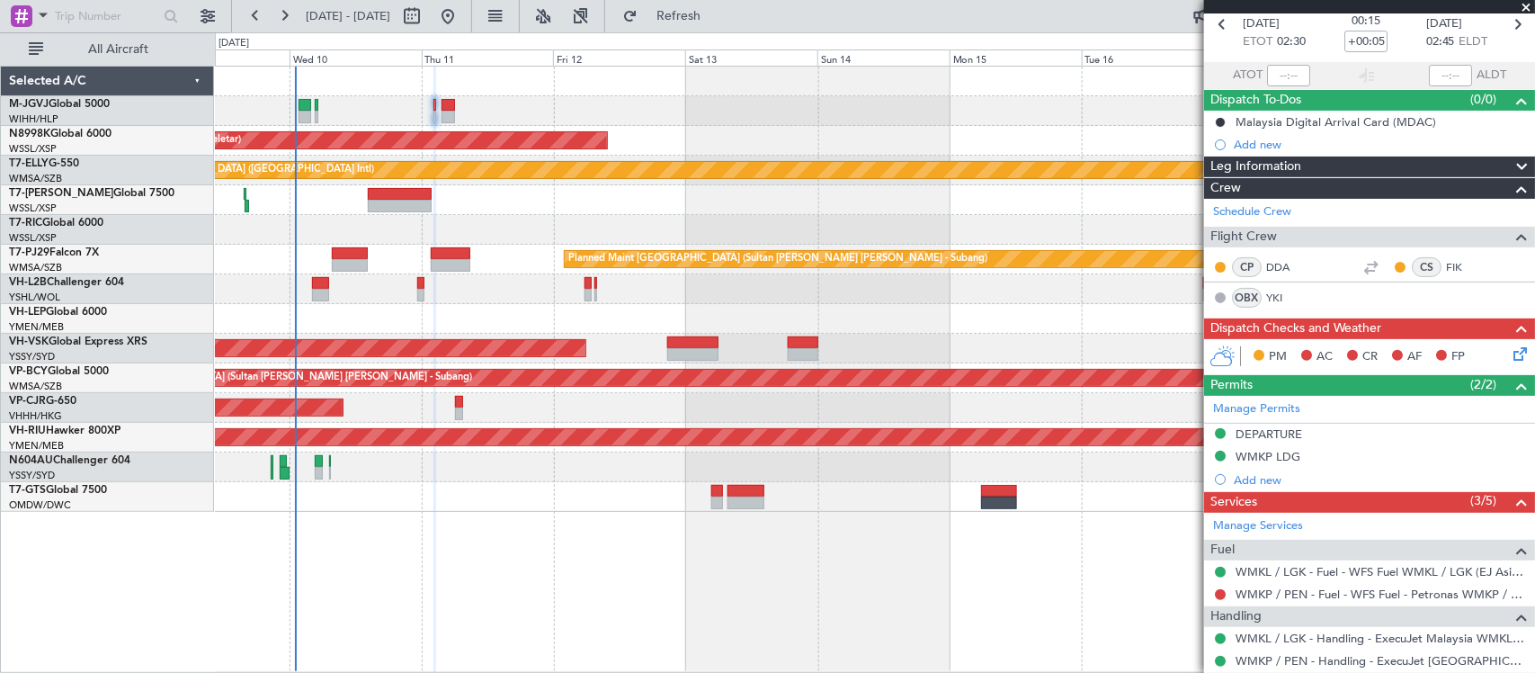
scroll to position [182, 0]
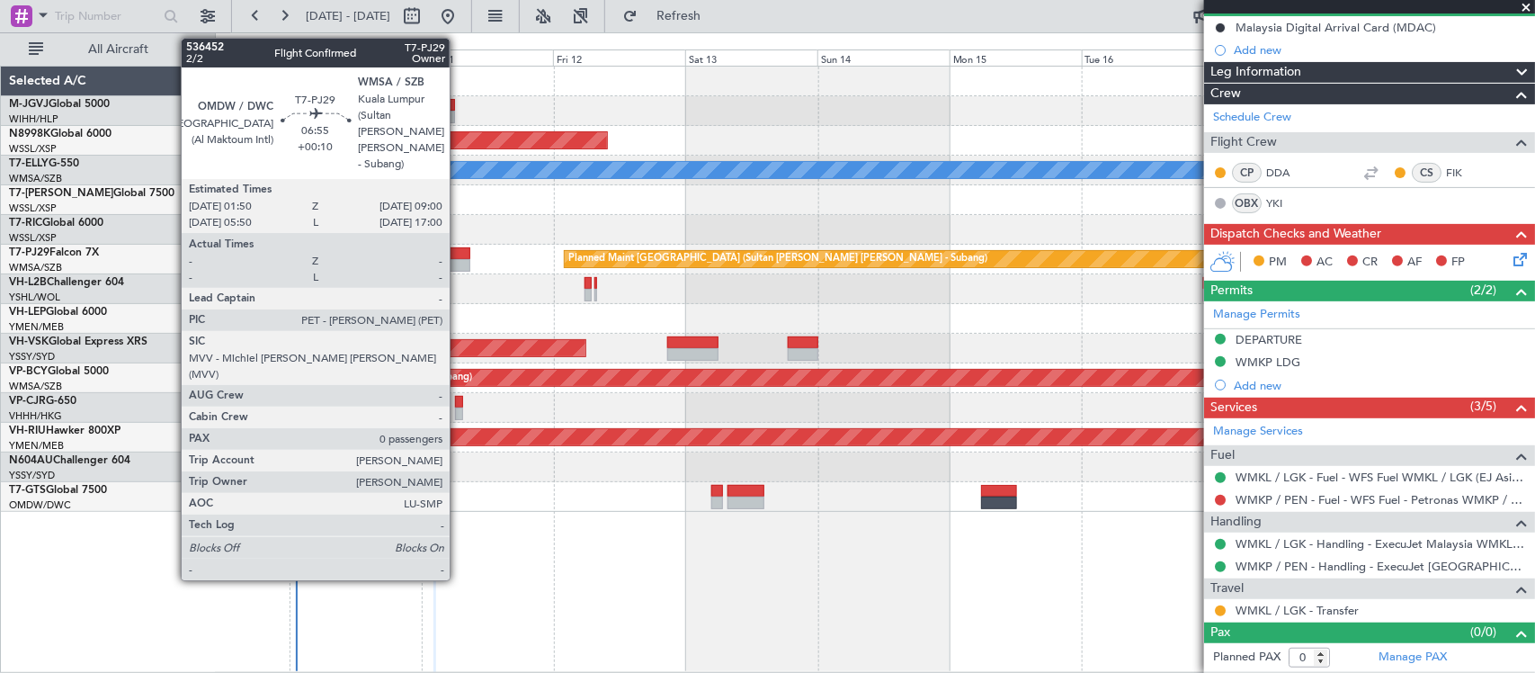
click at [454, 259] on div at bounding box center [451, 265] width 40 height 13
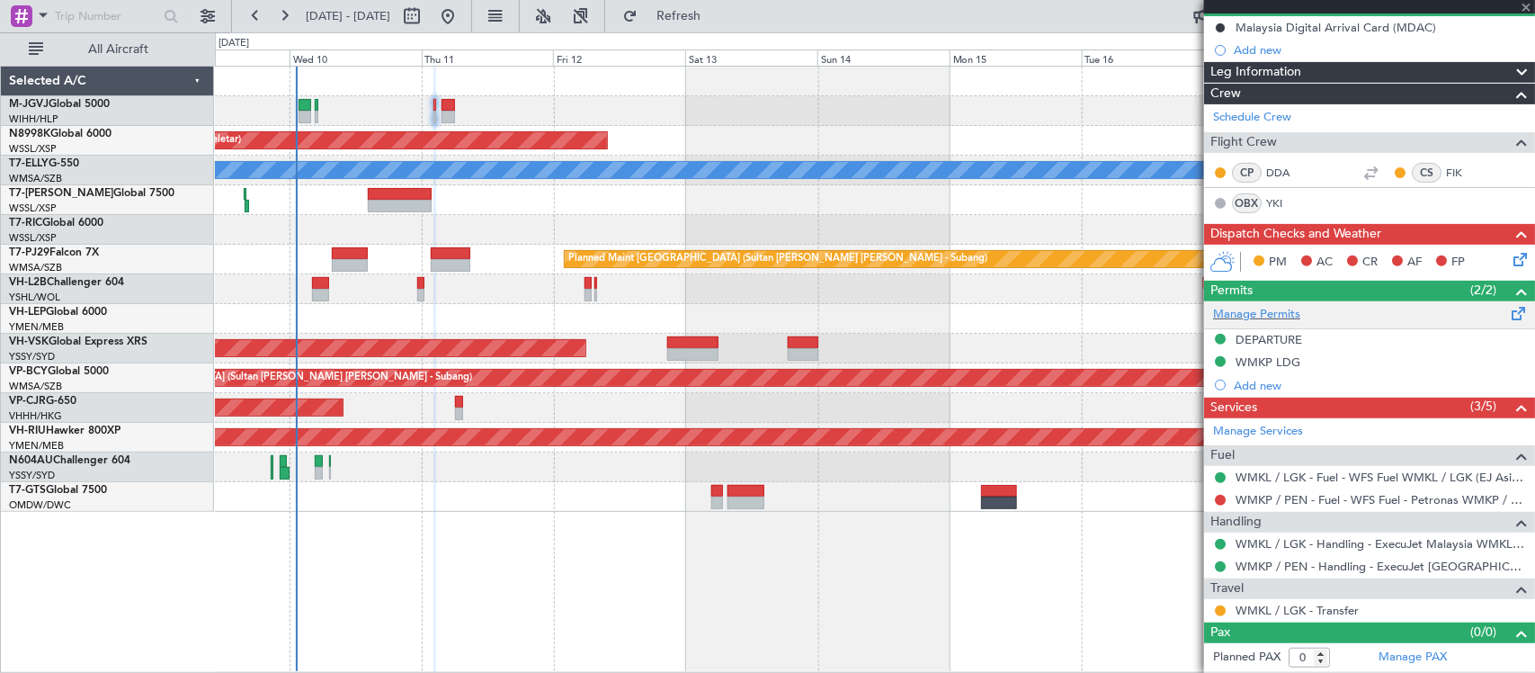
type input "+00:10"
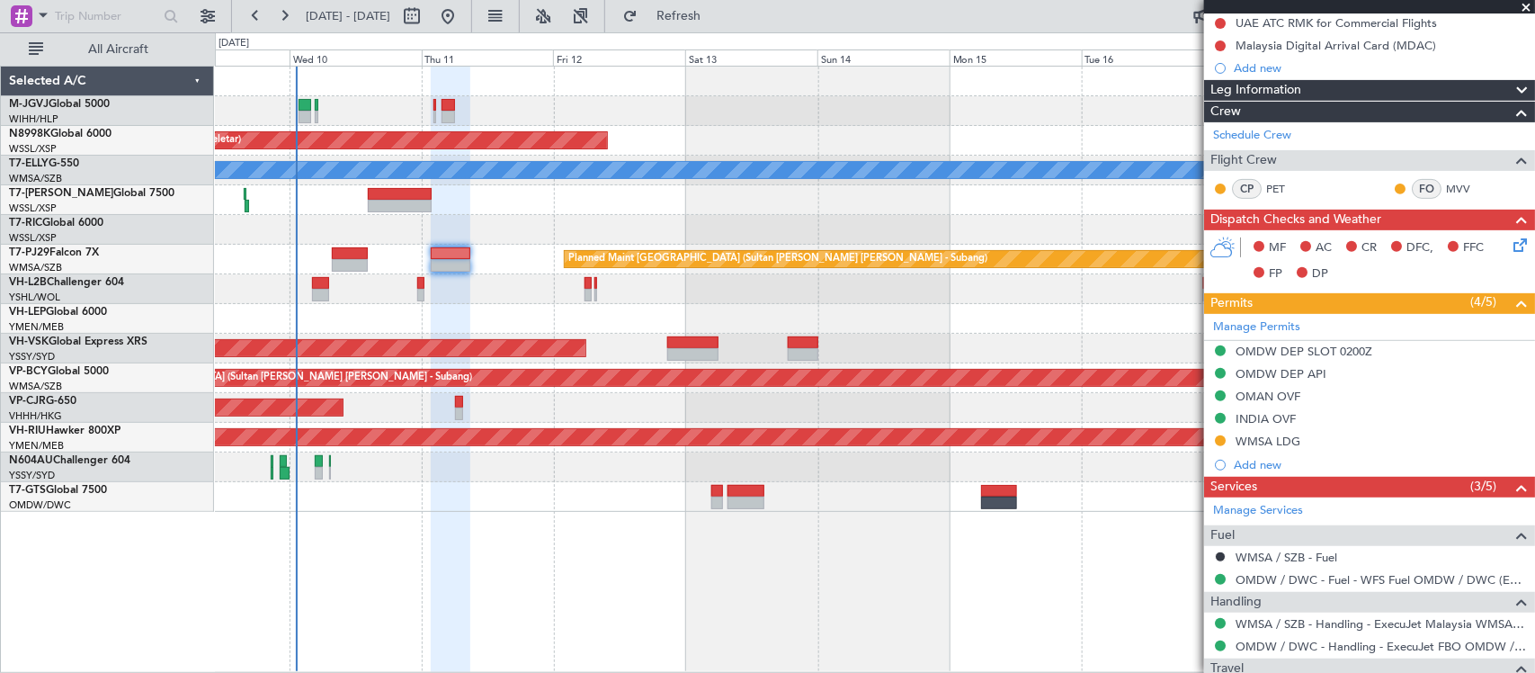
scroll to position [311, 0]
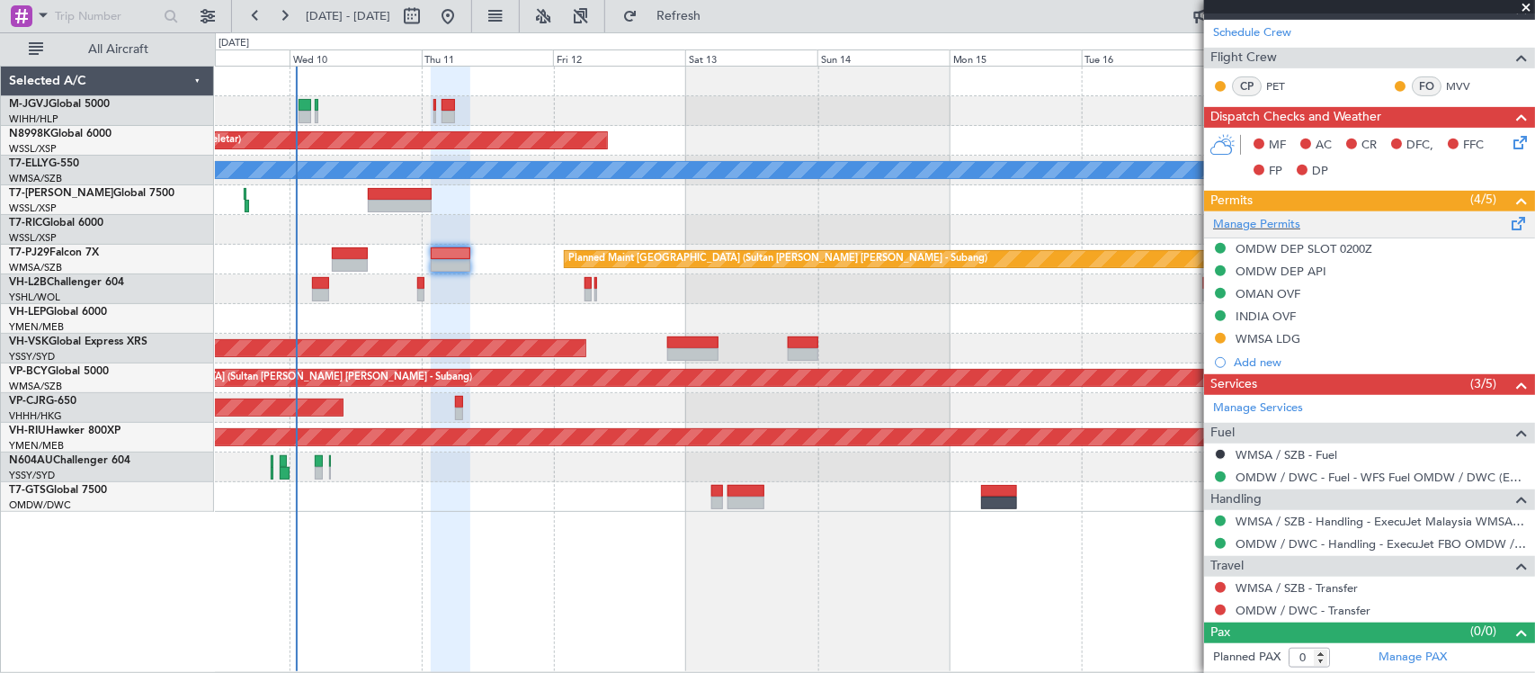
click at [1273, 213] on div "Manage Permits" at bounding box center [1369, 224] width 331 height 27
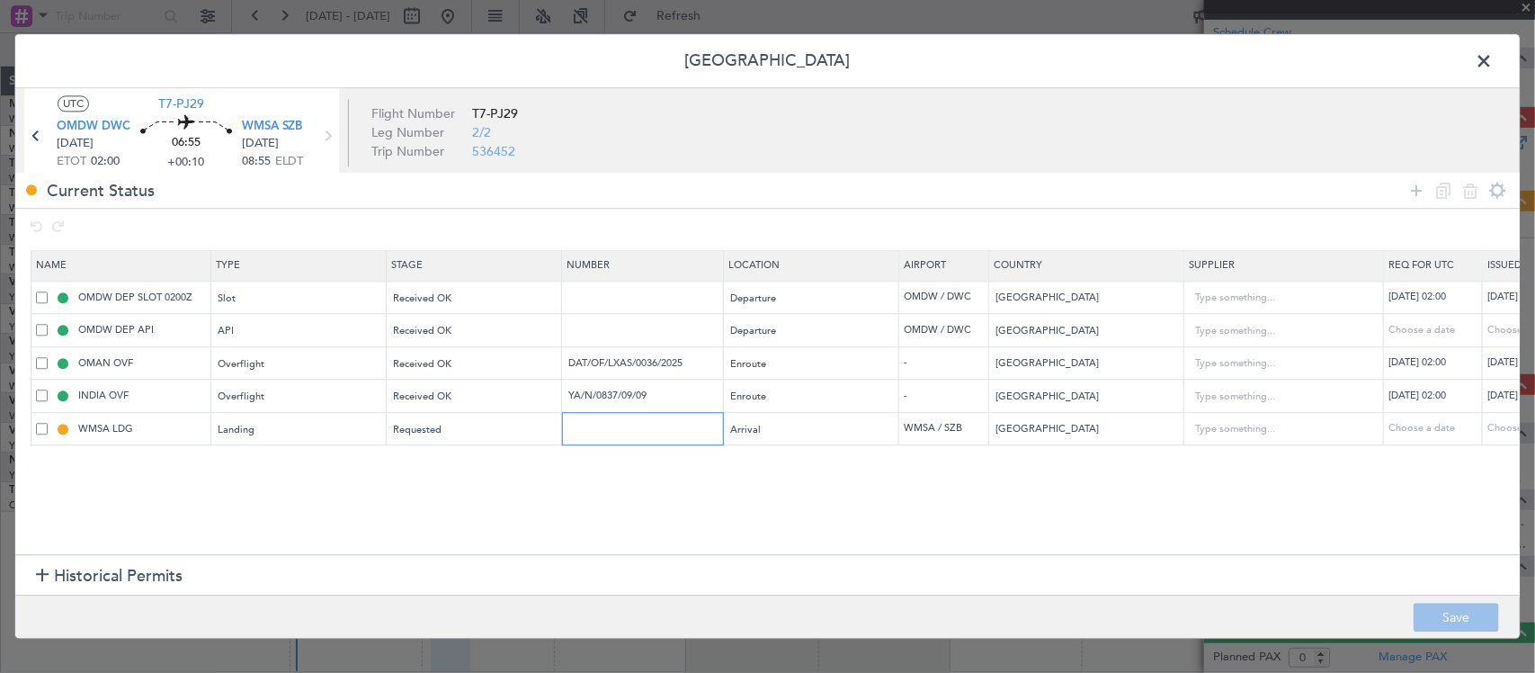
click at [663, 429] on input "text" at bounding box center [645, 428] width 157 height 15
paste input "CAAM-NS-0421-09-25"
type input "CAAM-NS-0421-09-25"
click at [1503, 427] on div "Choose a date" at bounding box center [1535, 429] width 94 height 15
select select "9"
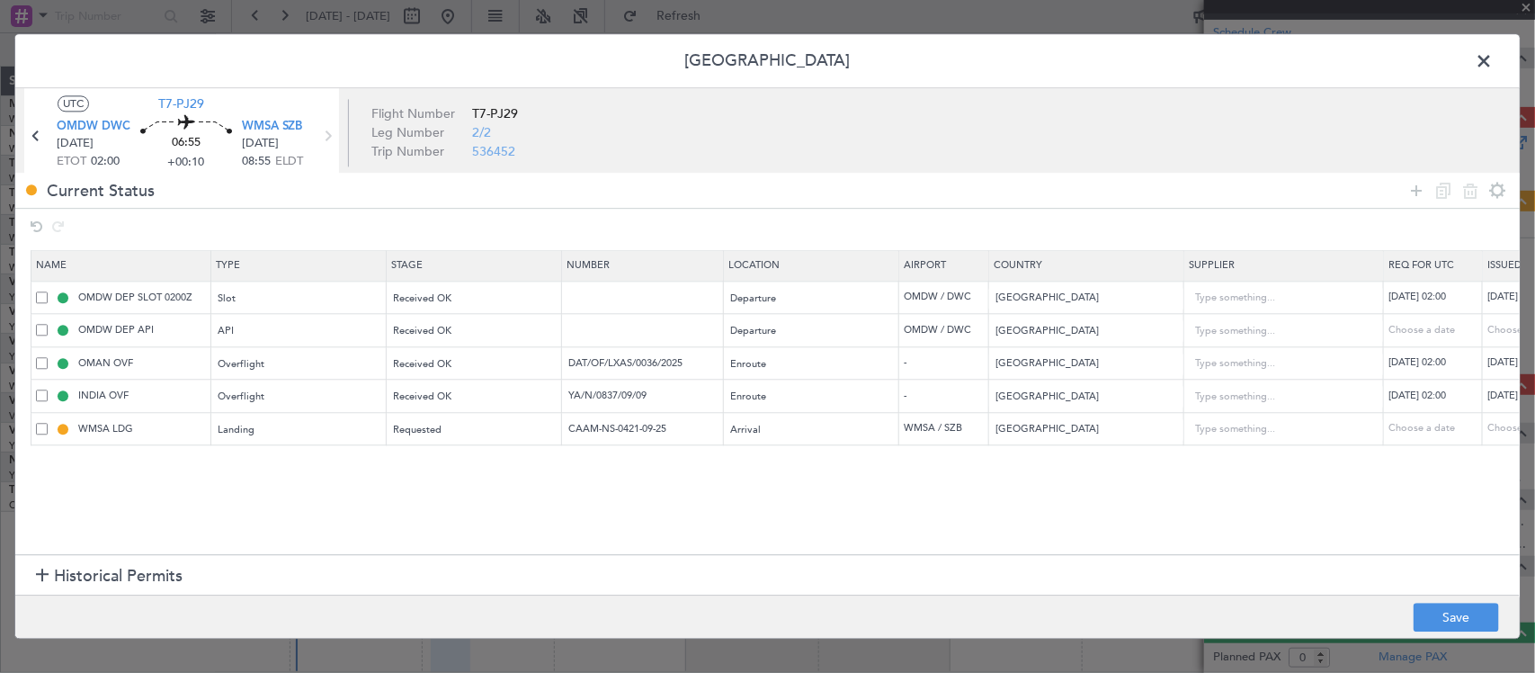
select select "2025"
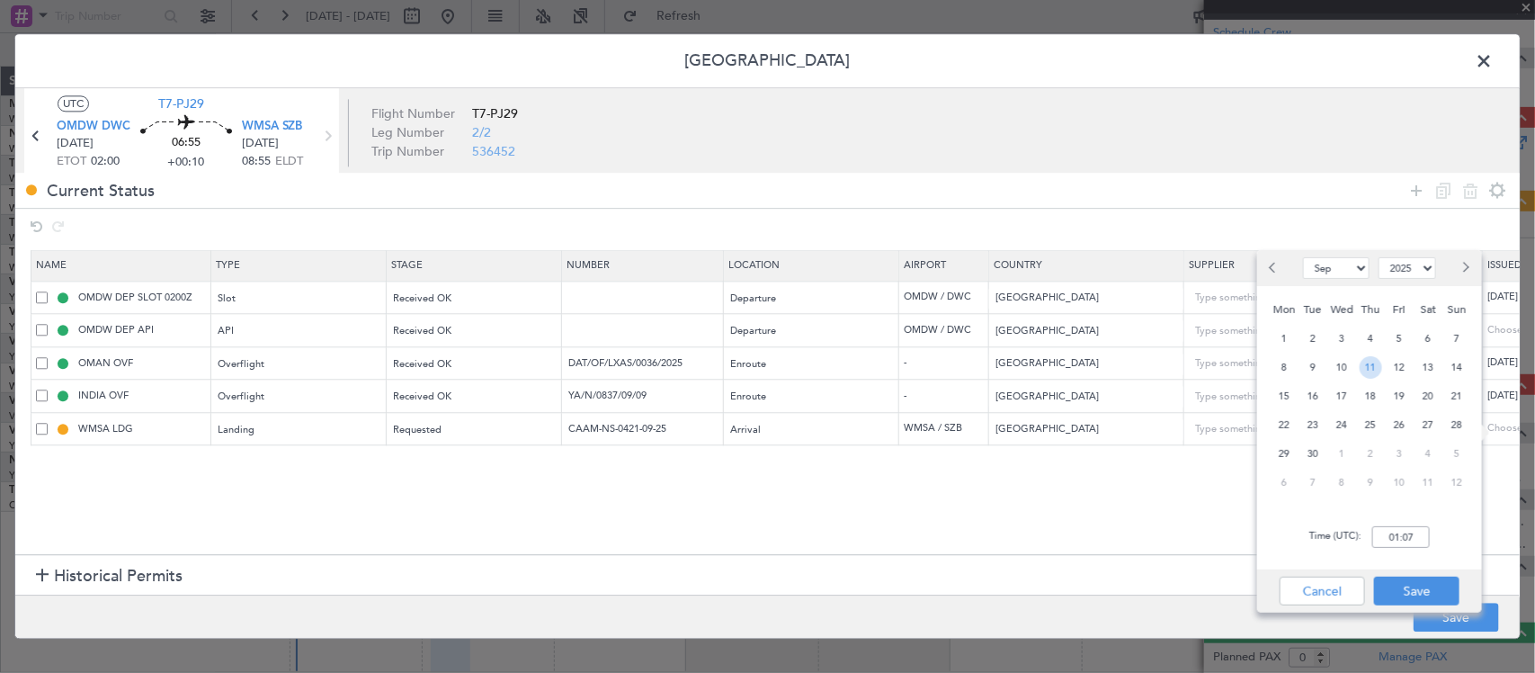
click at [1365, 366] on span "11" at bounding box center [1371, 367] width 22 height 22
click at [1401, 541] on input "00:00" at bounding box center [1402, 537] width 58 height 22
type input "02:00"
click at [1435, 603] on button "Save" at bounding box center [1416, 591] width 85 height 29
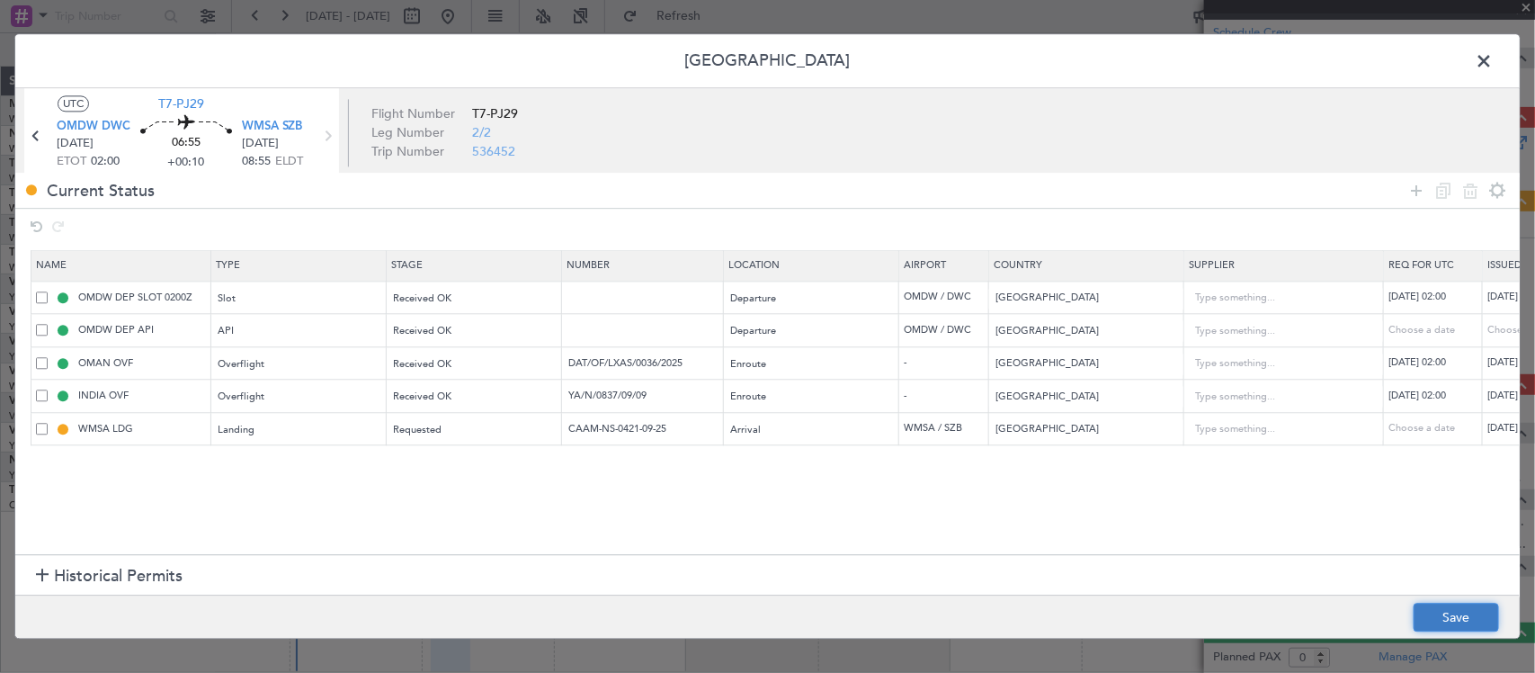
click at [1466, 621] on button "Save" at bounding box center [1456, 618] width 85 height 29
click at [1493, 63] on span at bounding box center [1493, 66] width 0 height 36
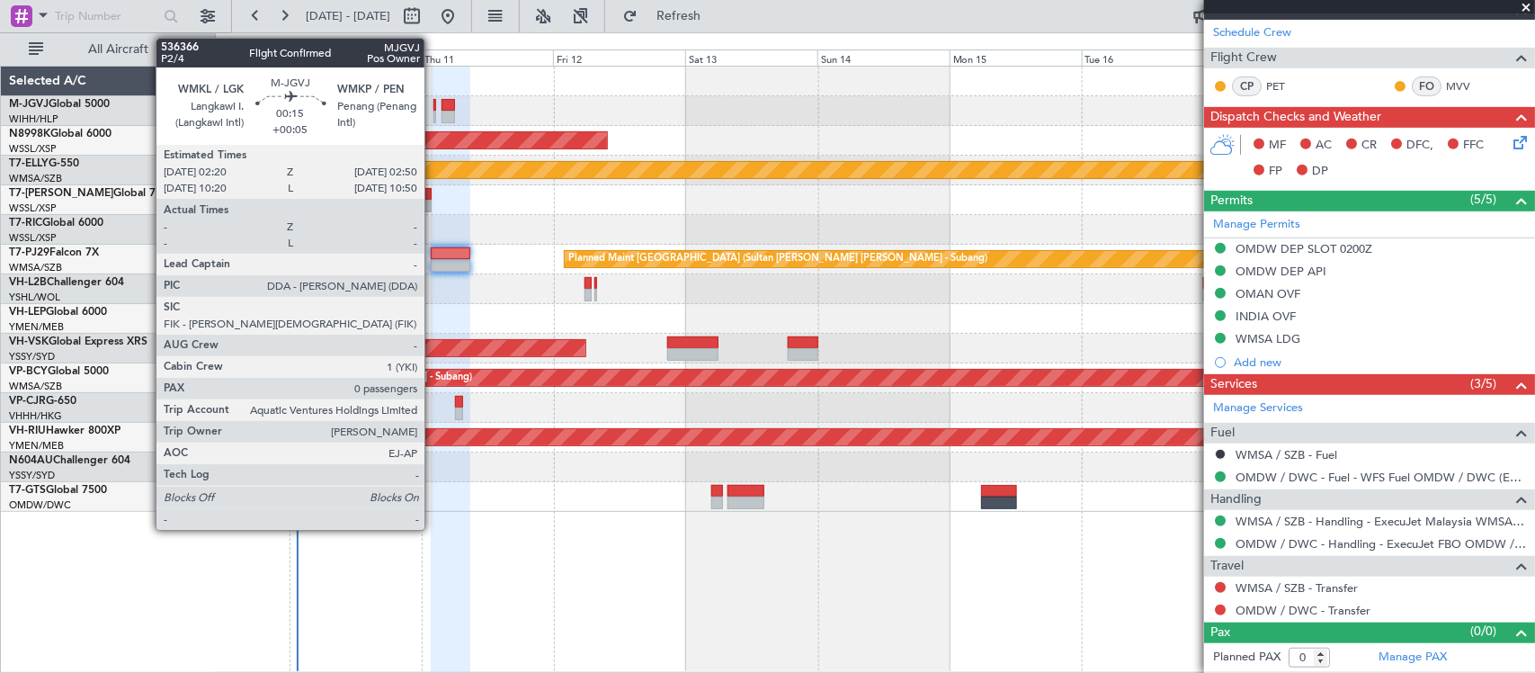
click at [434, 112] on div at bounding box center [436, 117] width 4 height 13
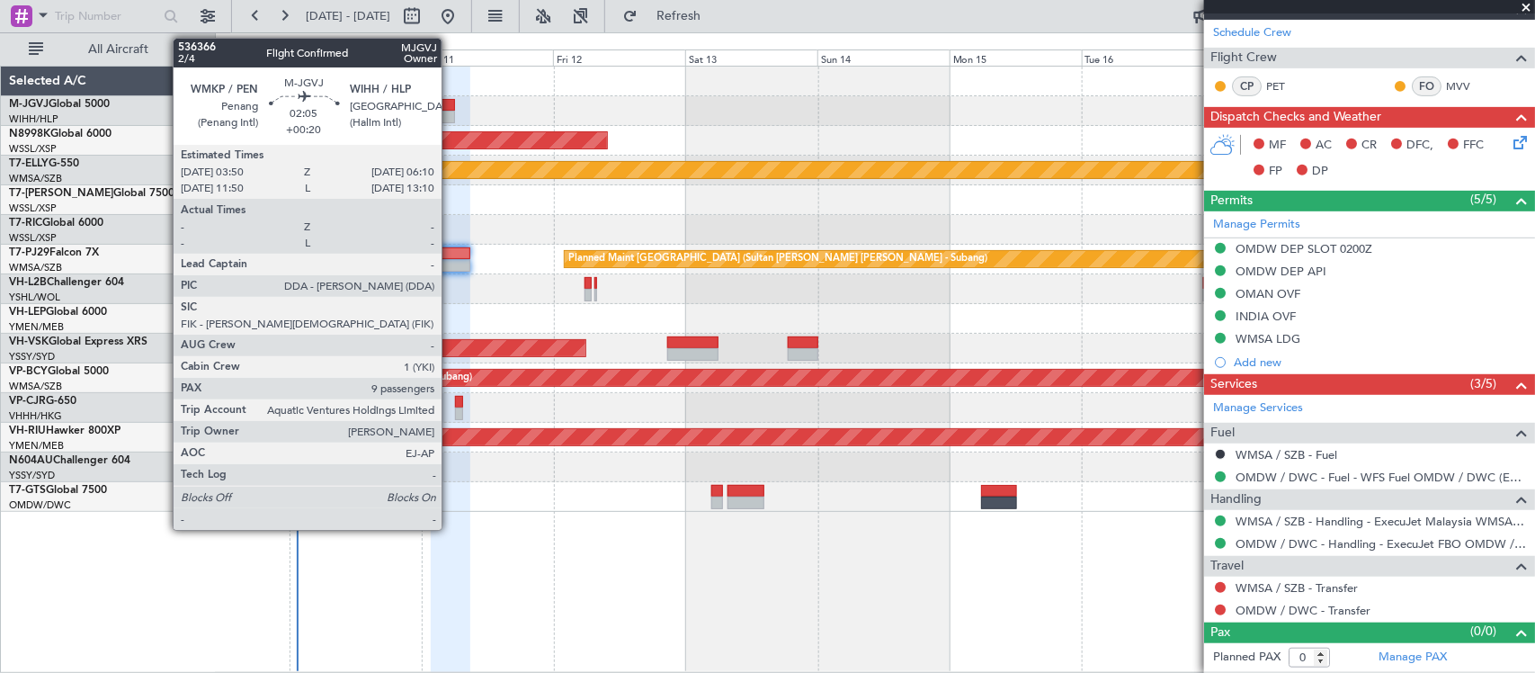
click at [451, 111] on div at bounding box center [448, 117] width 13 height 13
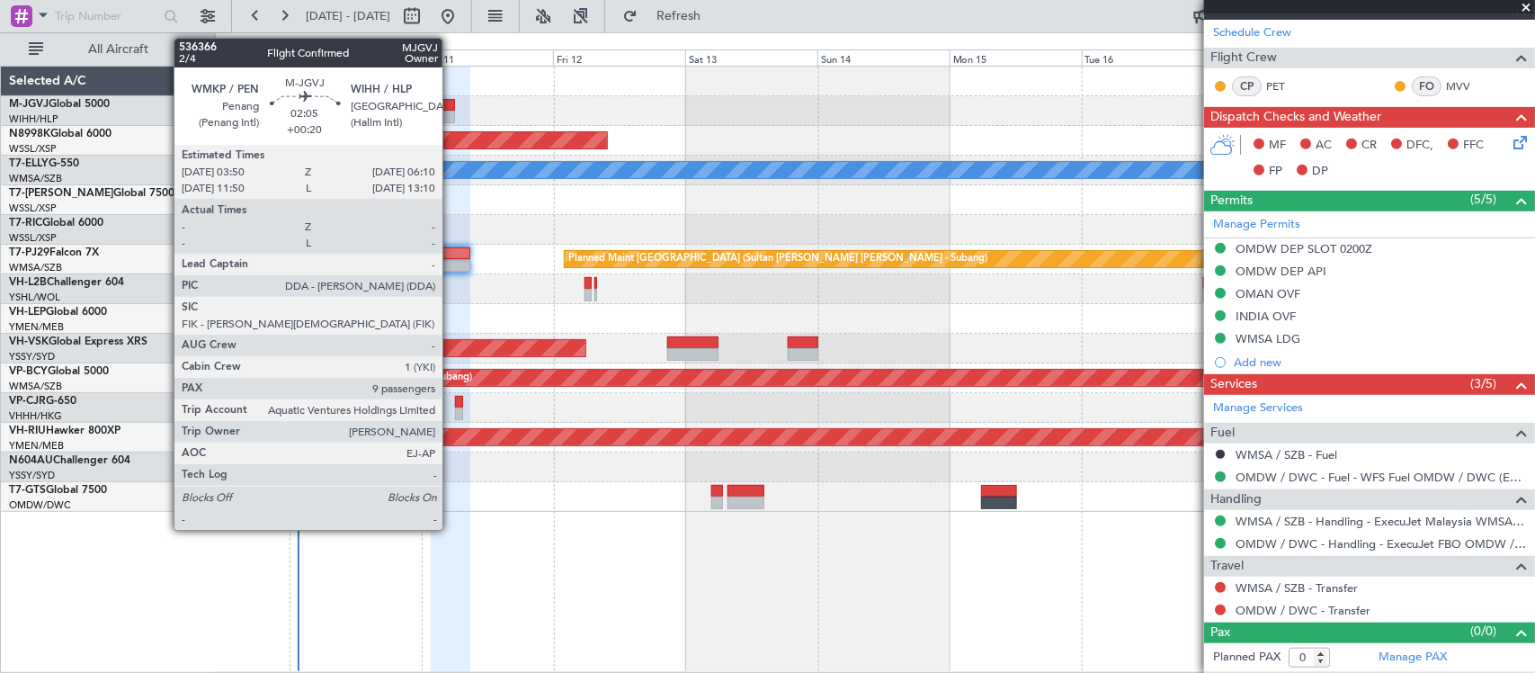
click at [452, 111] on div at bounding box center [448, 117] width 13 height 13
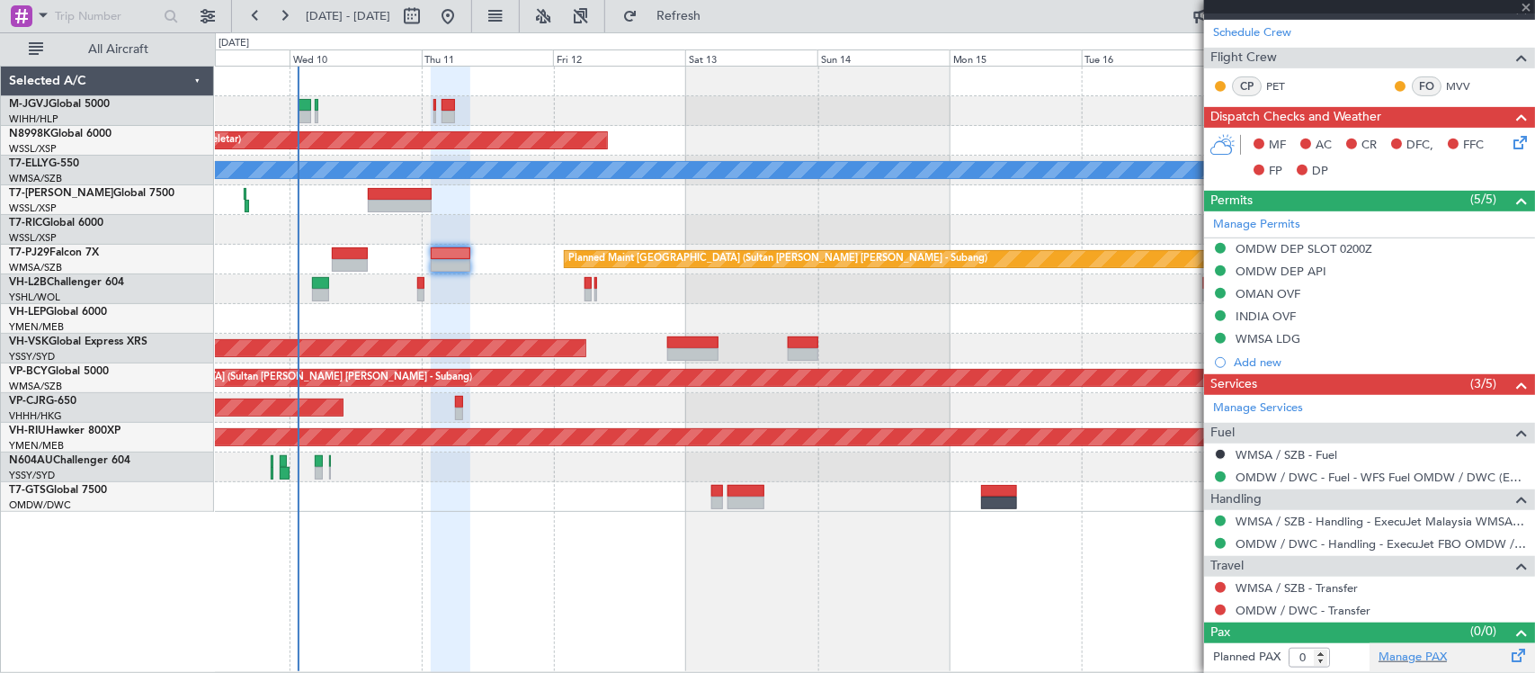
type input "+00:20"
type input "9"
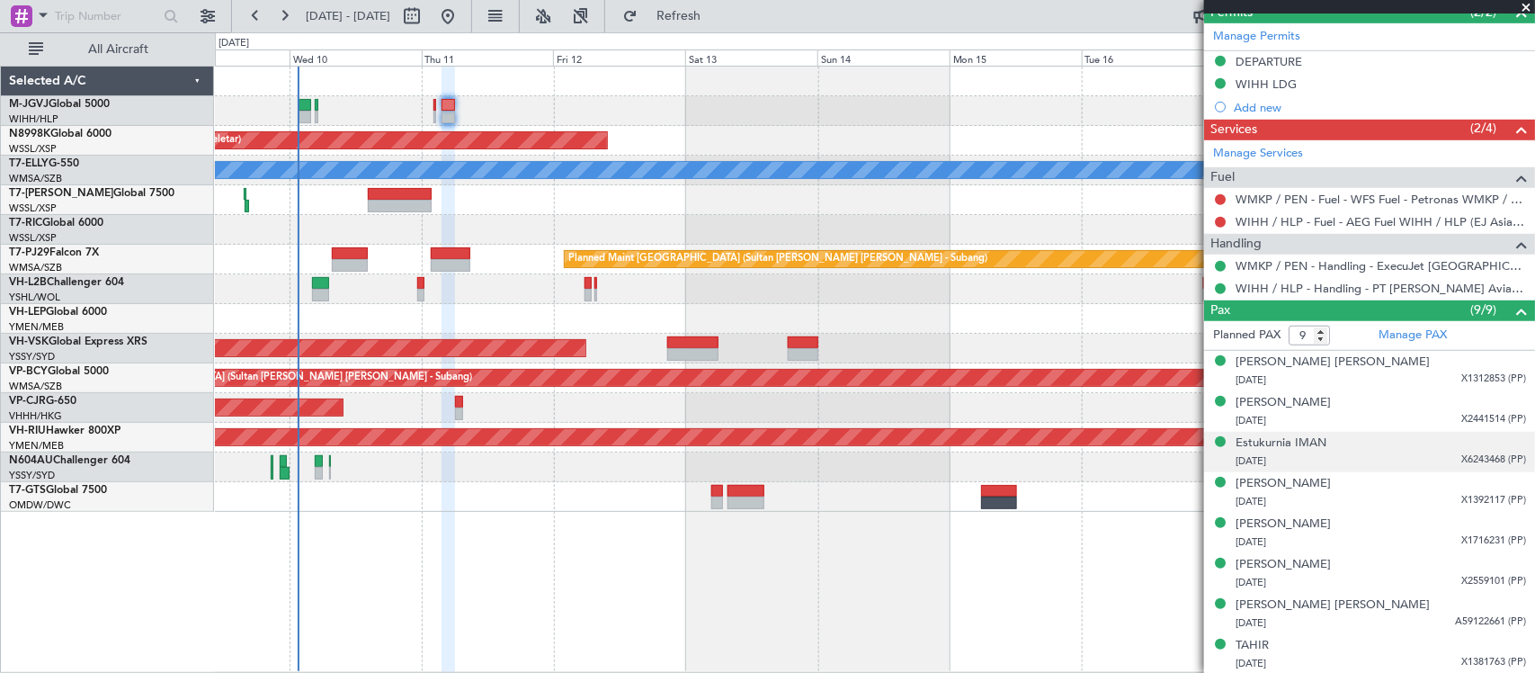
scroll to position [524, 0]
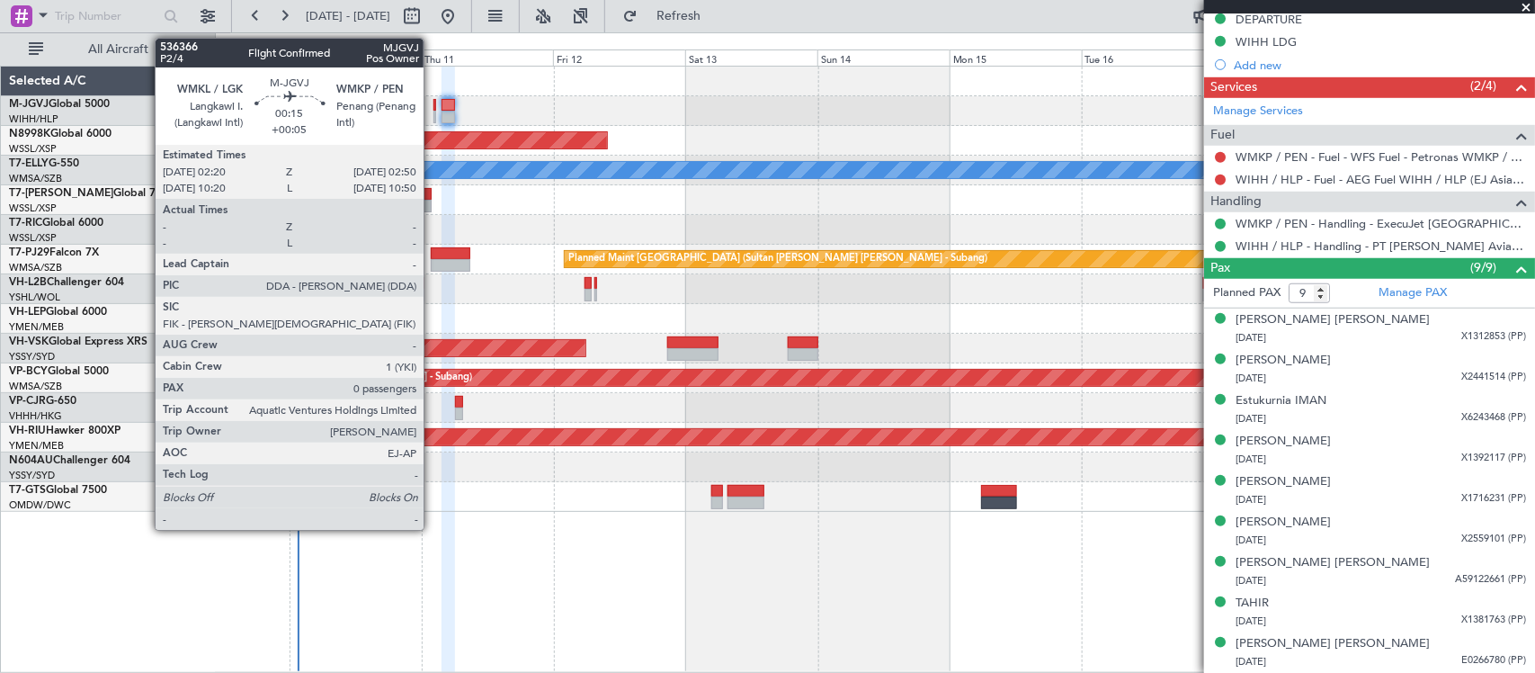
click at [434, 118] on div at bounding box center [436, 117] width 4 height 13
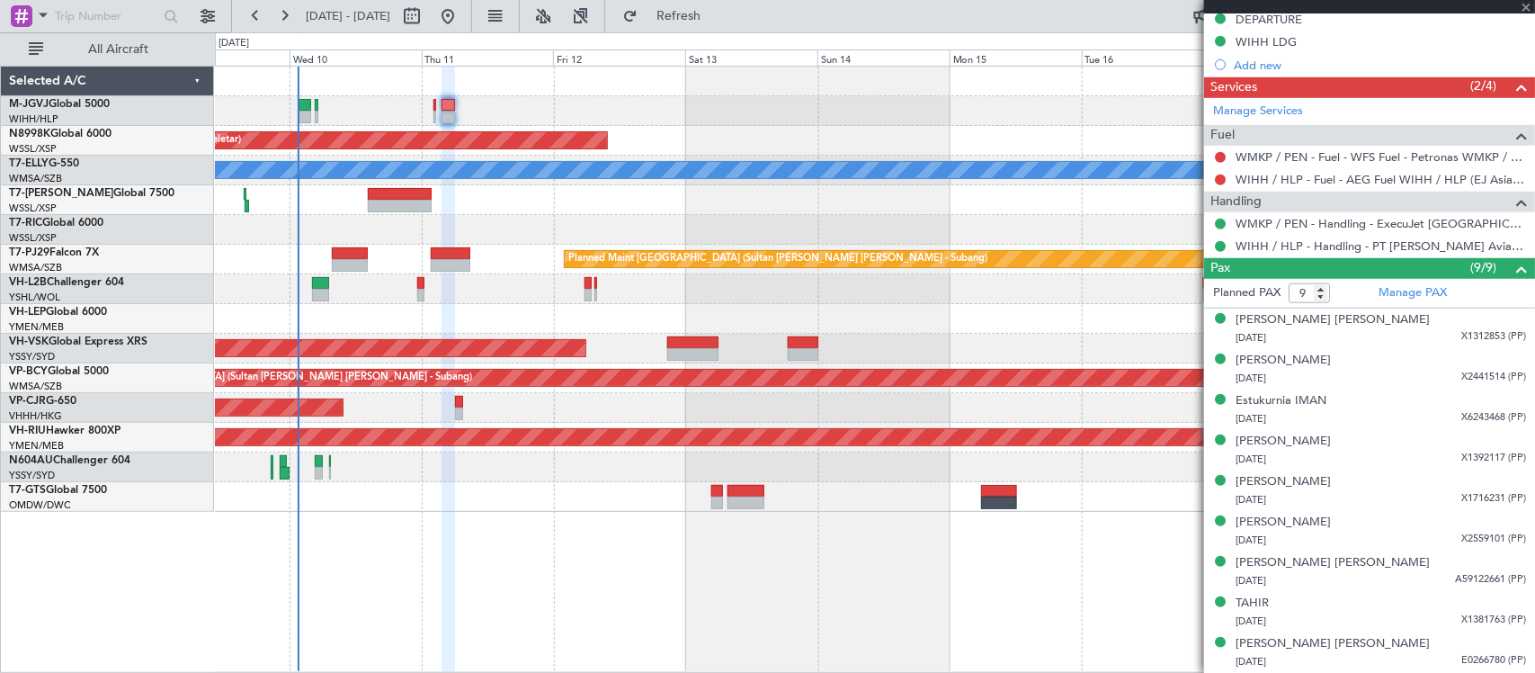
type input "+00:05"
type input "0"
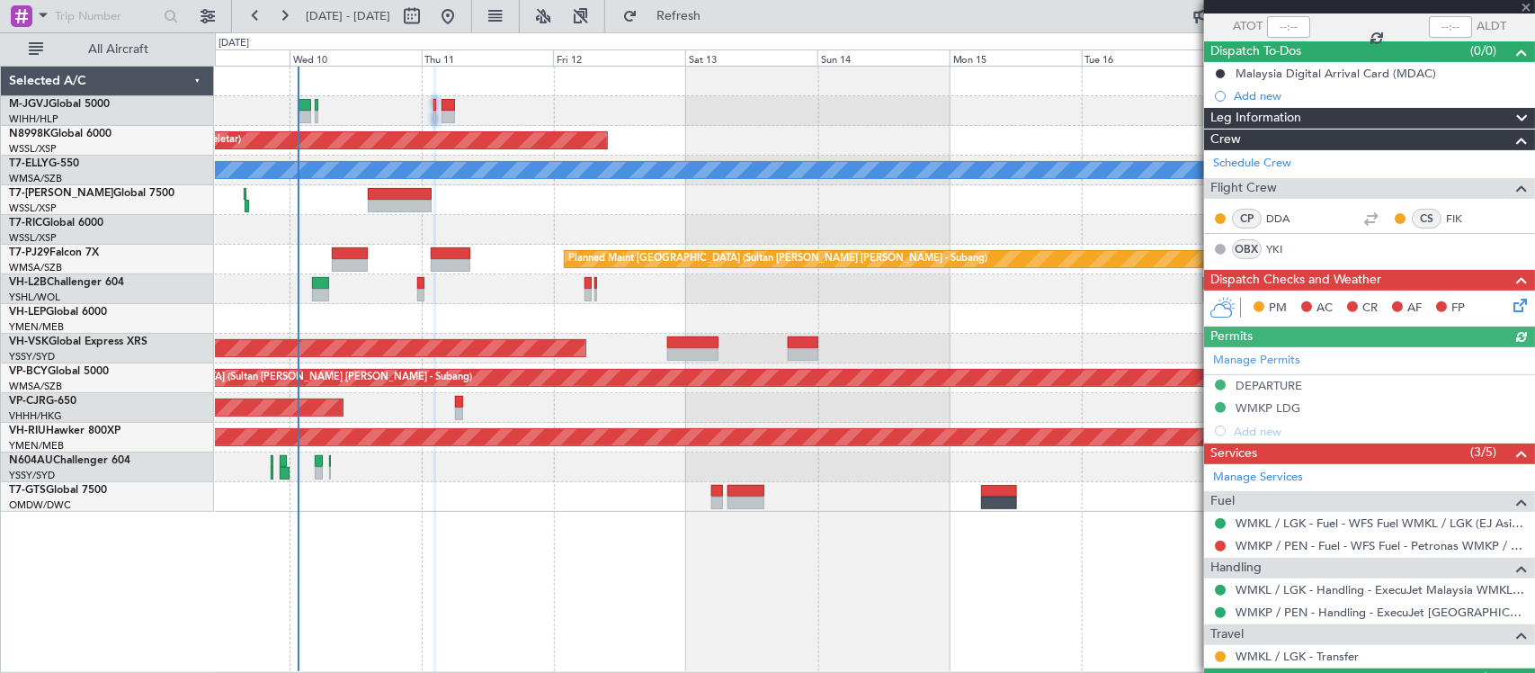
scroll to position [182, 0]
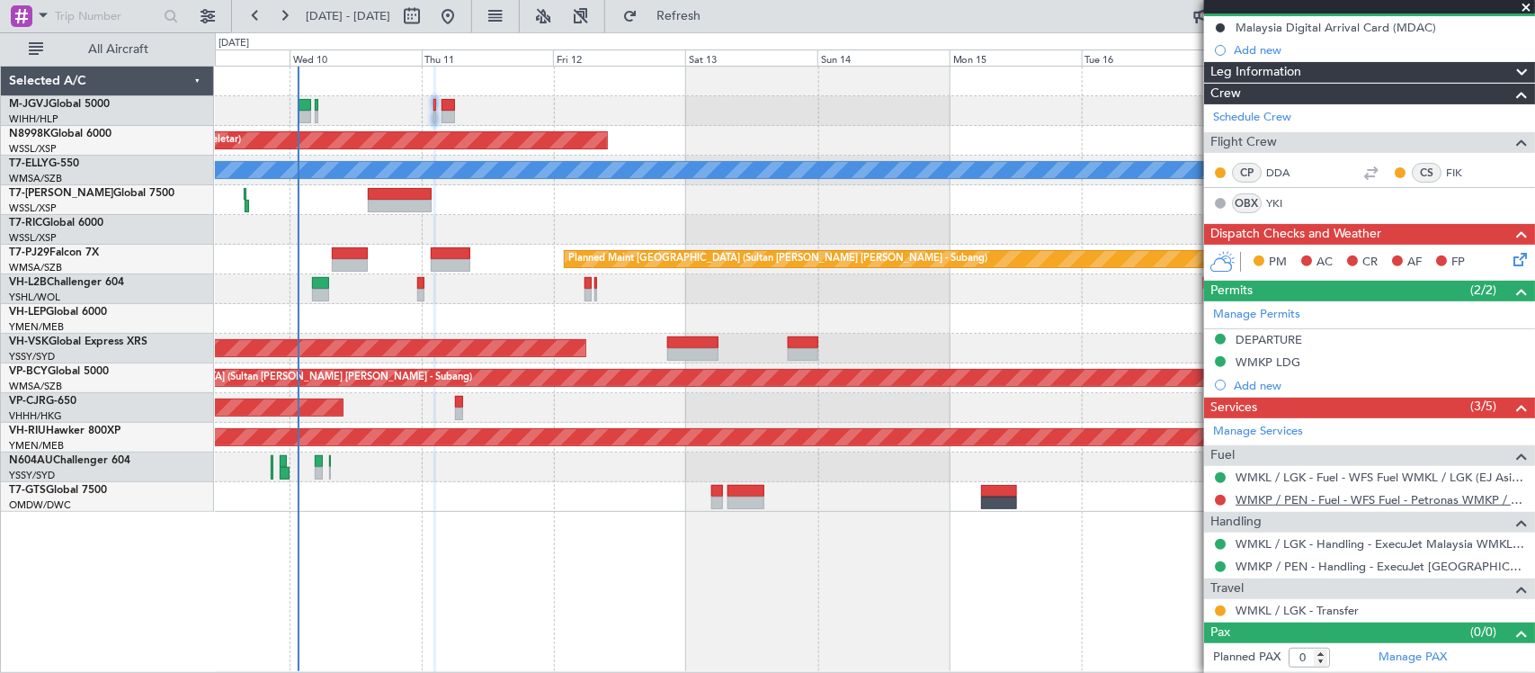
click at [1266, 500] on link "WMKP / PEN - Fuel - WFS Fuel - Petronas WMKP / PEN (EJ Asia Only)" at bounding box center [1381, 499] width 291 height 15
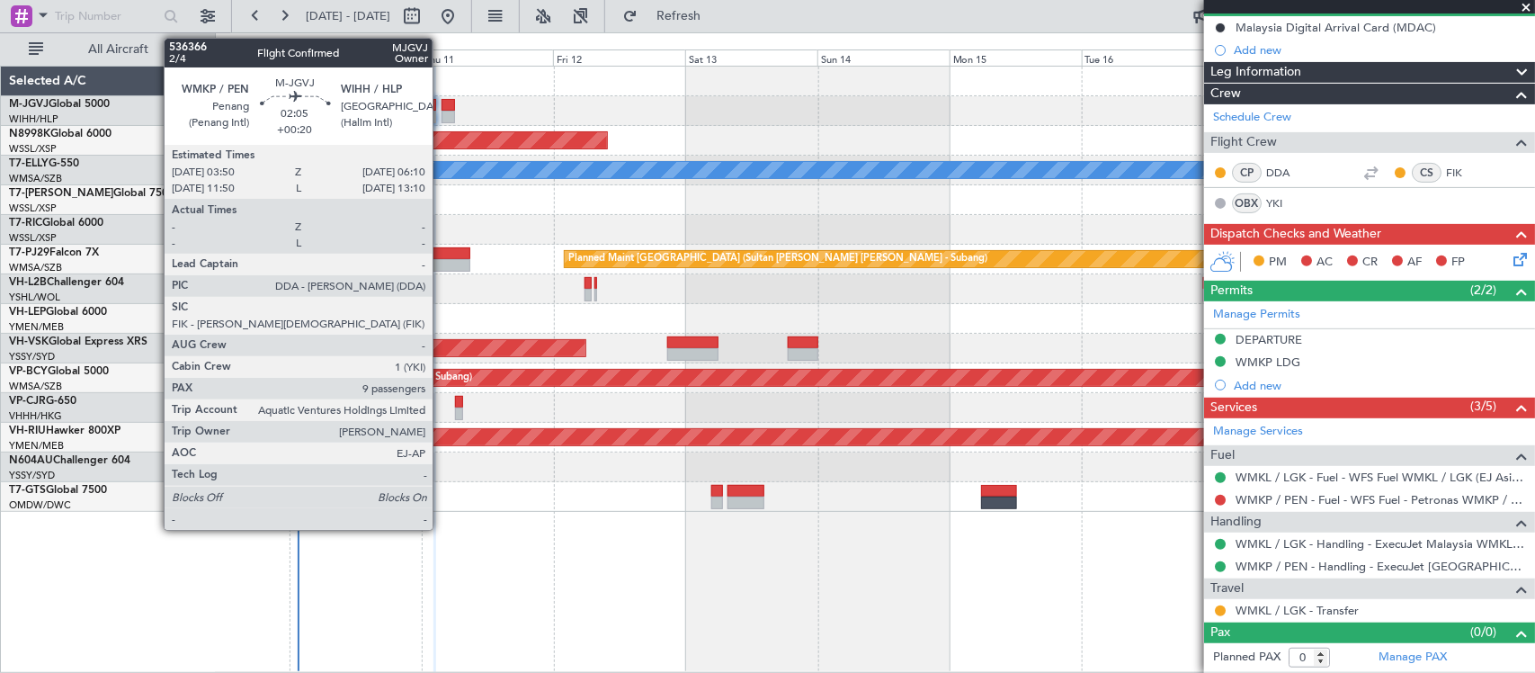
click at [442, 108] on div at bounding box center [448, 105] width 13 height 13
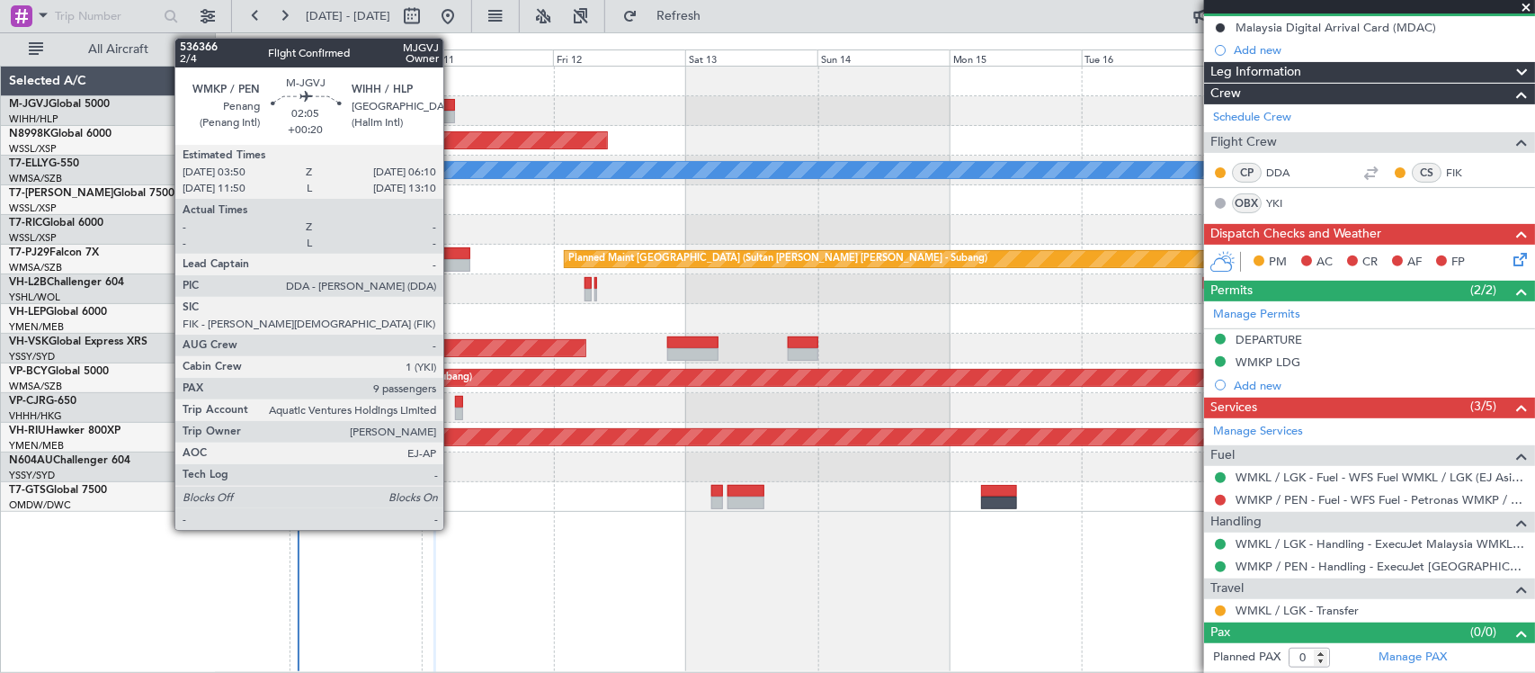
click at [448, 113] on div at bounding box center [448, 117] width 13 height 13
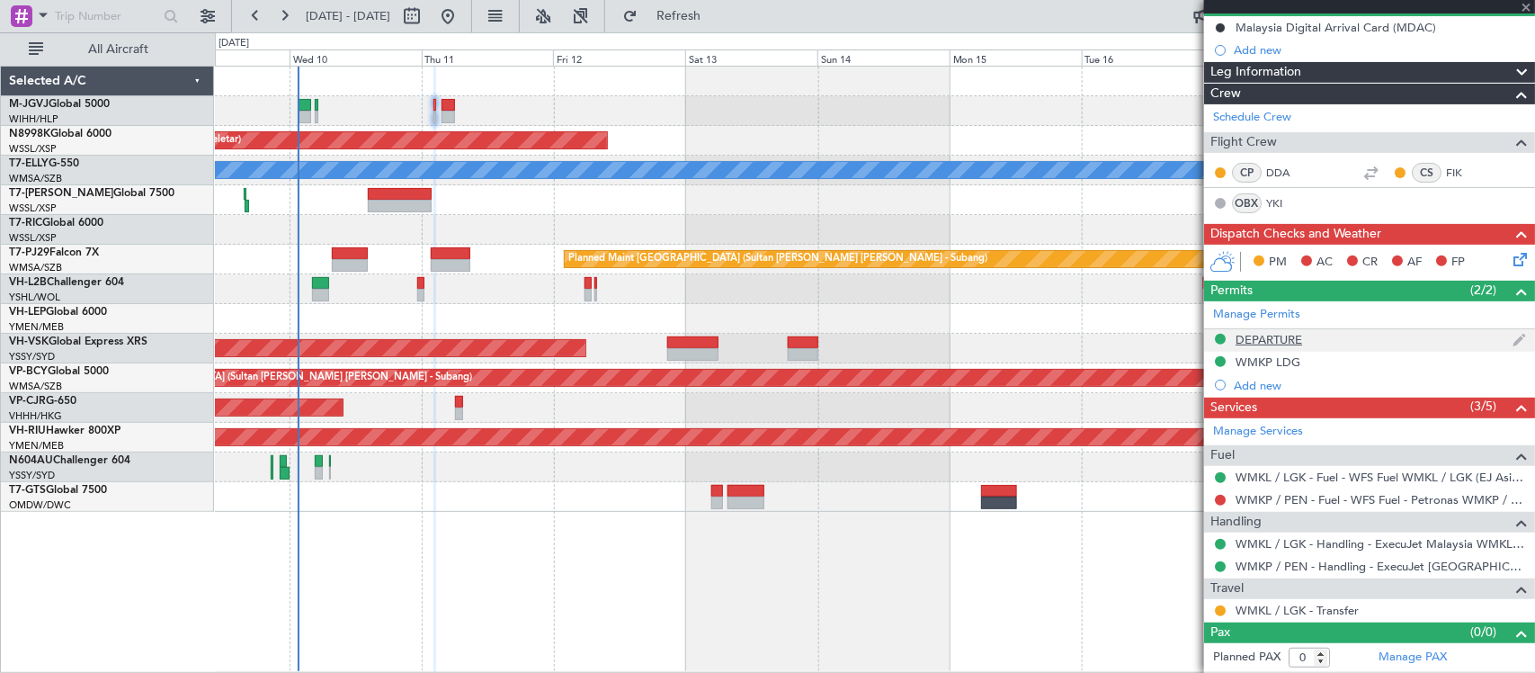
type input "+00:20"
type input "9"
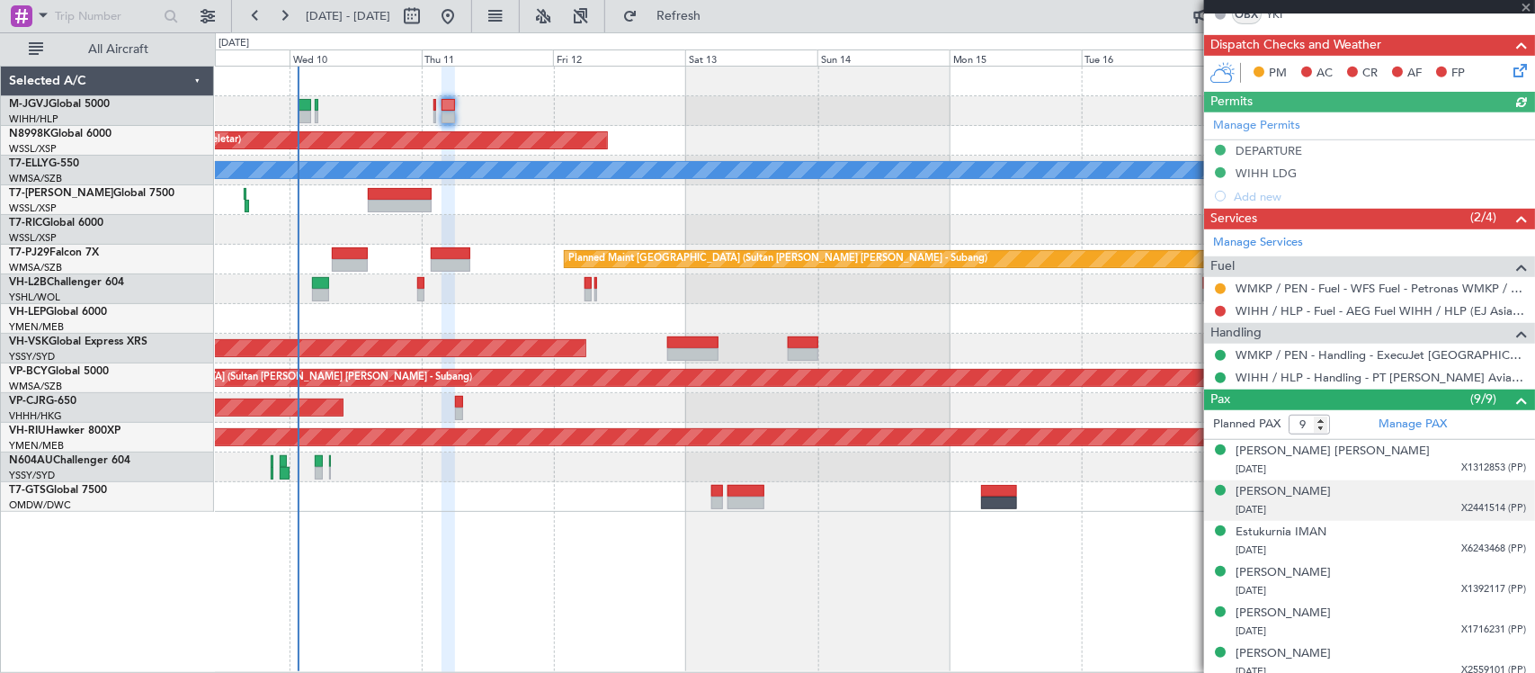
scroll to position [524, 0]
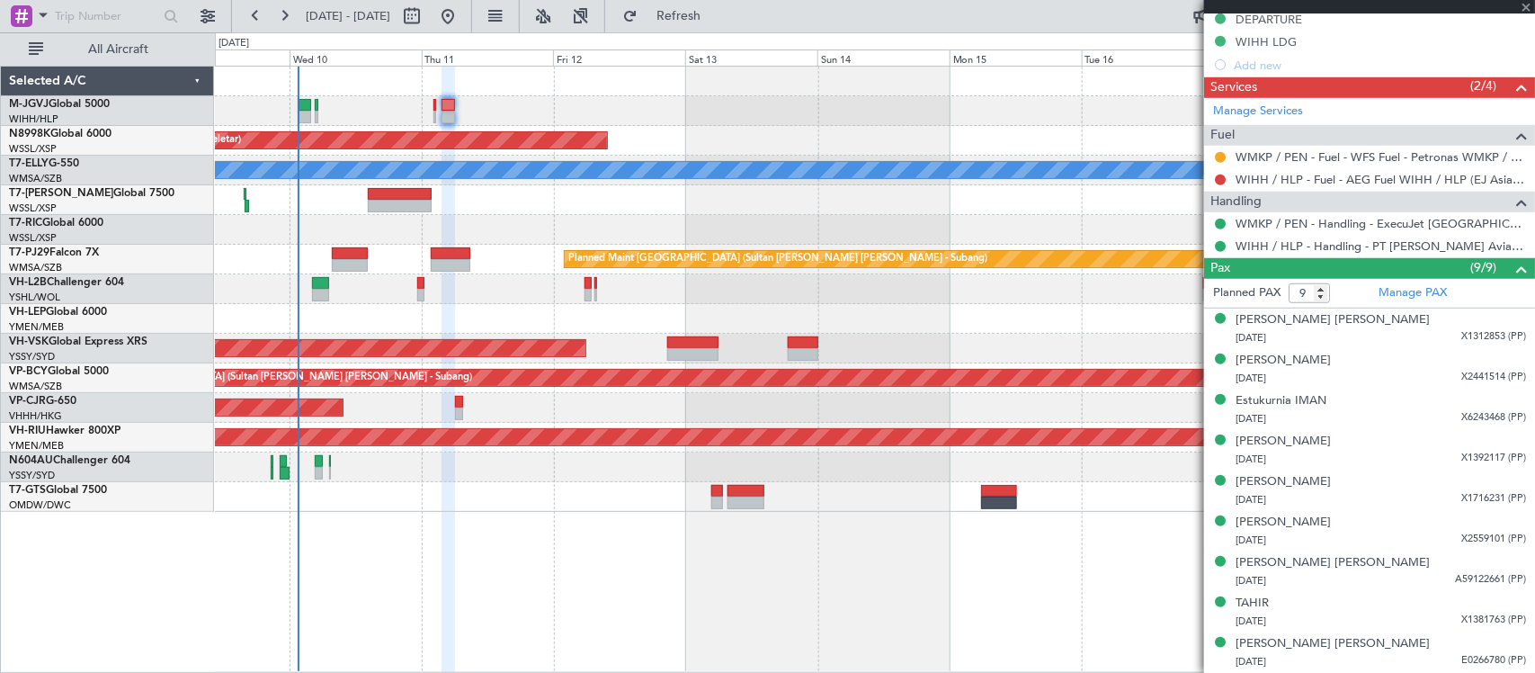
click at [1223, 171] on div "WIHH / HLP - Fuel - AEG Fuel WIHH / HLP (EJ Asia Only)" at bounding box center [1369, 179] width 331 height 22
click at [1223, 177] on button at bounding box center [1220, 179] width 11 height 11
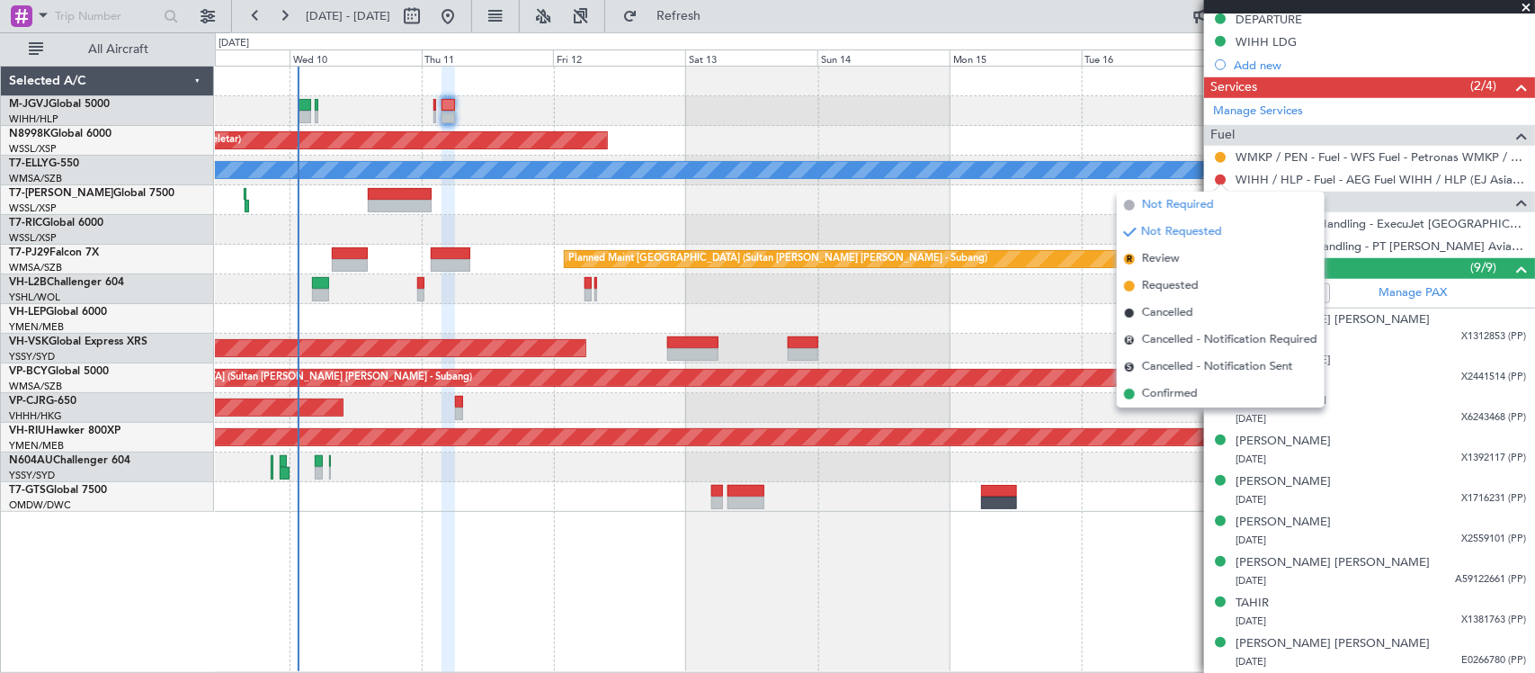
click at [1175, 203] on span "Not Required" at bounding box center [1178, 205] width 72 height 18
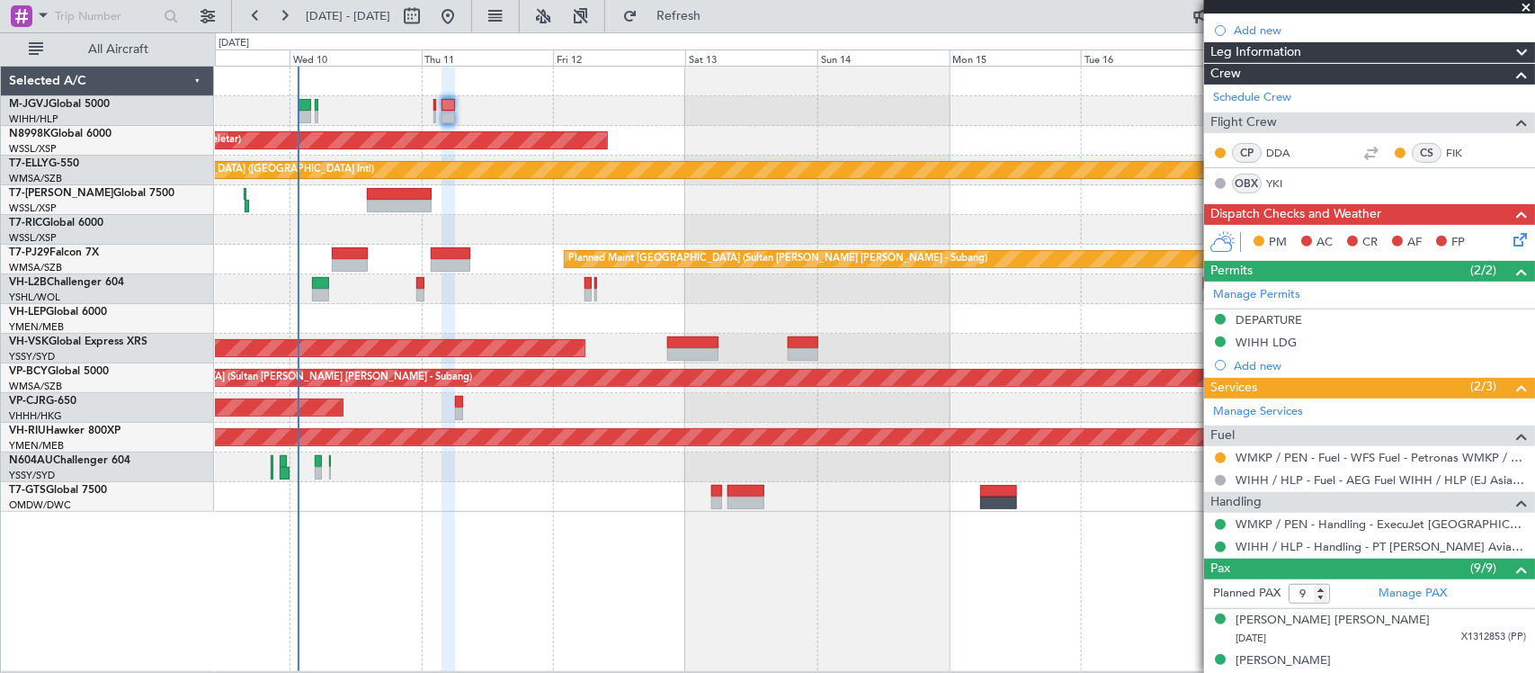
scroll to position [0, 0]
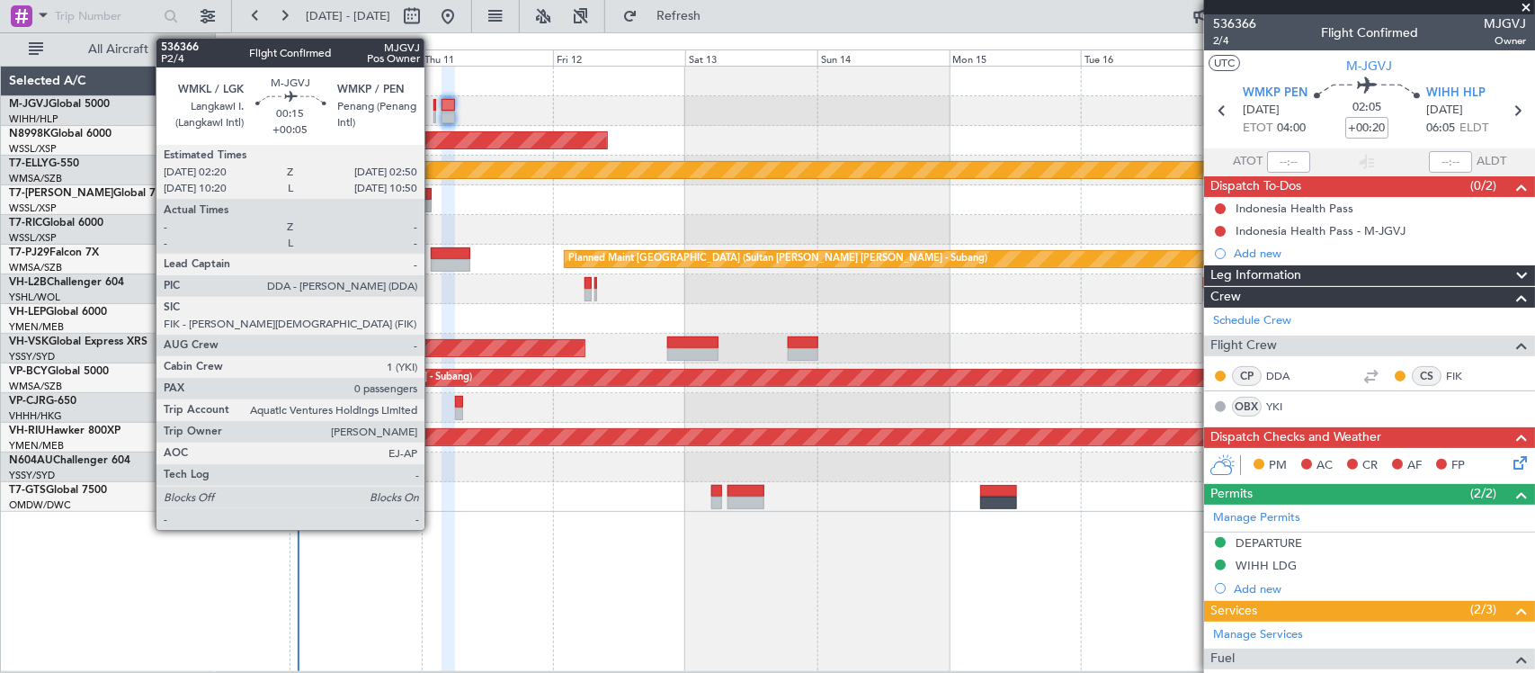
click at [434, 108] on div at bounding box center [436, 105] width 4 height 13
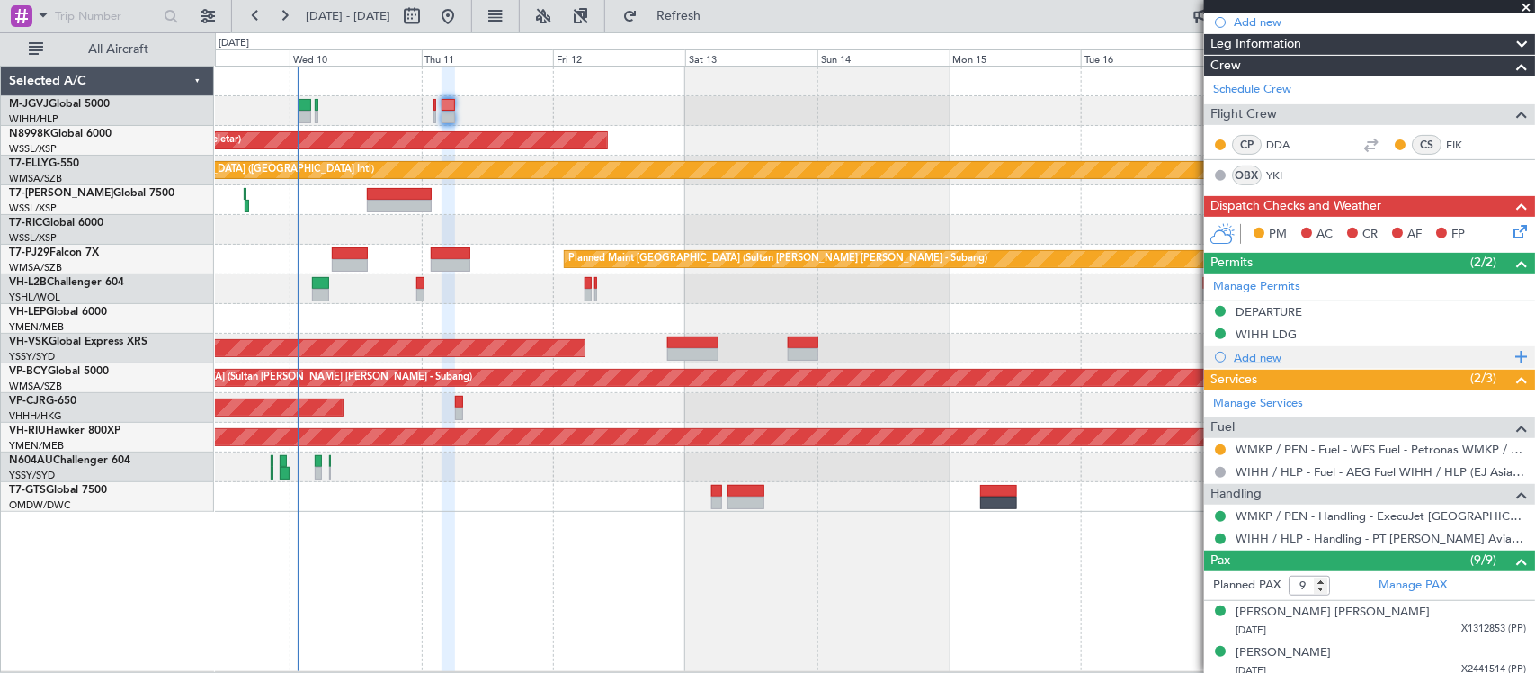
scroll to position [374, 0]
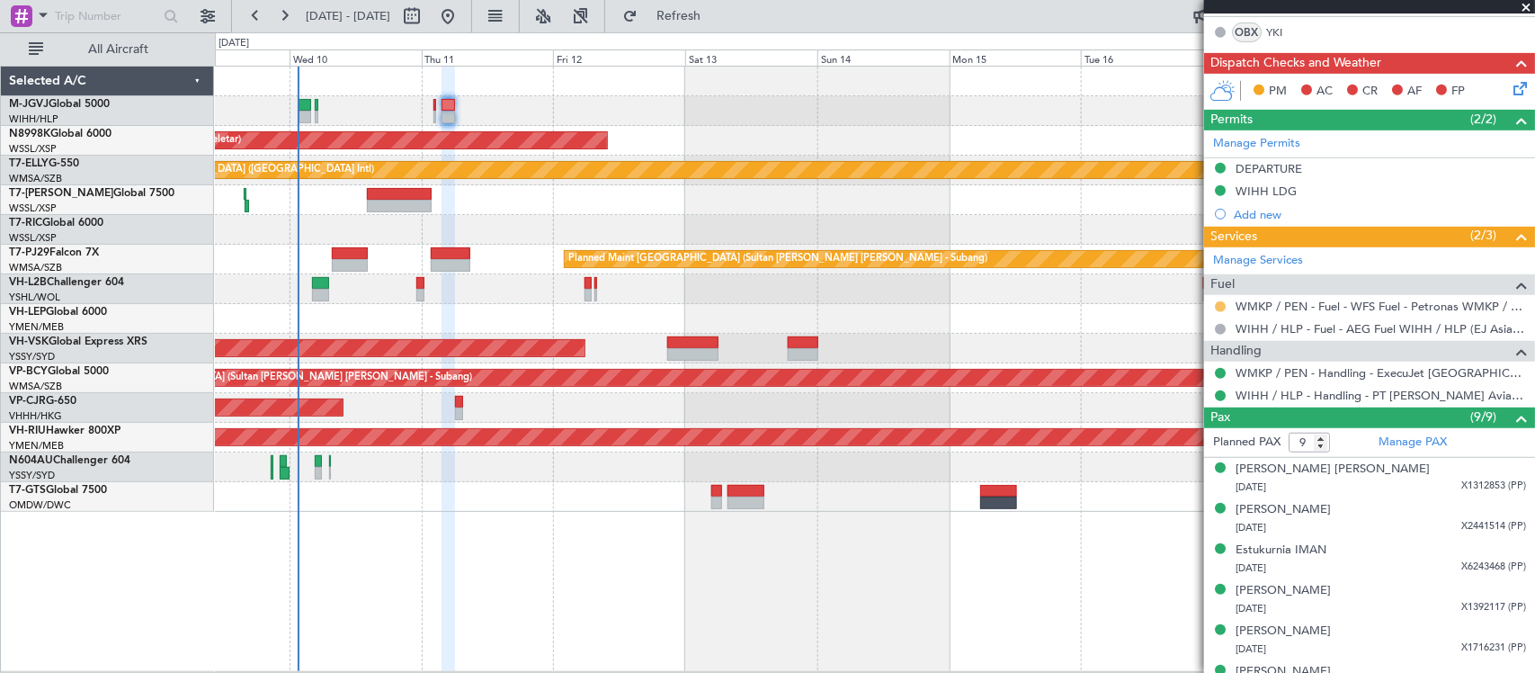
click at [1220, 306] on button at bounding box center [1220, 306] width 11 height 11
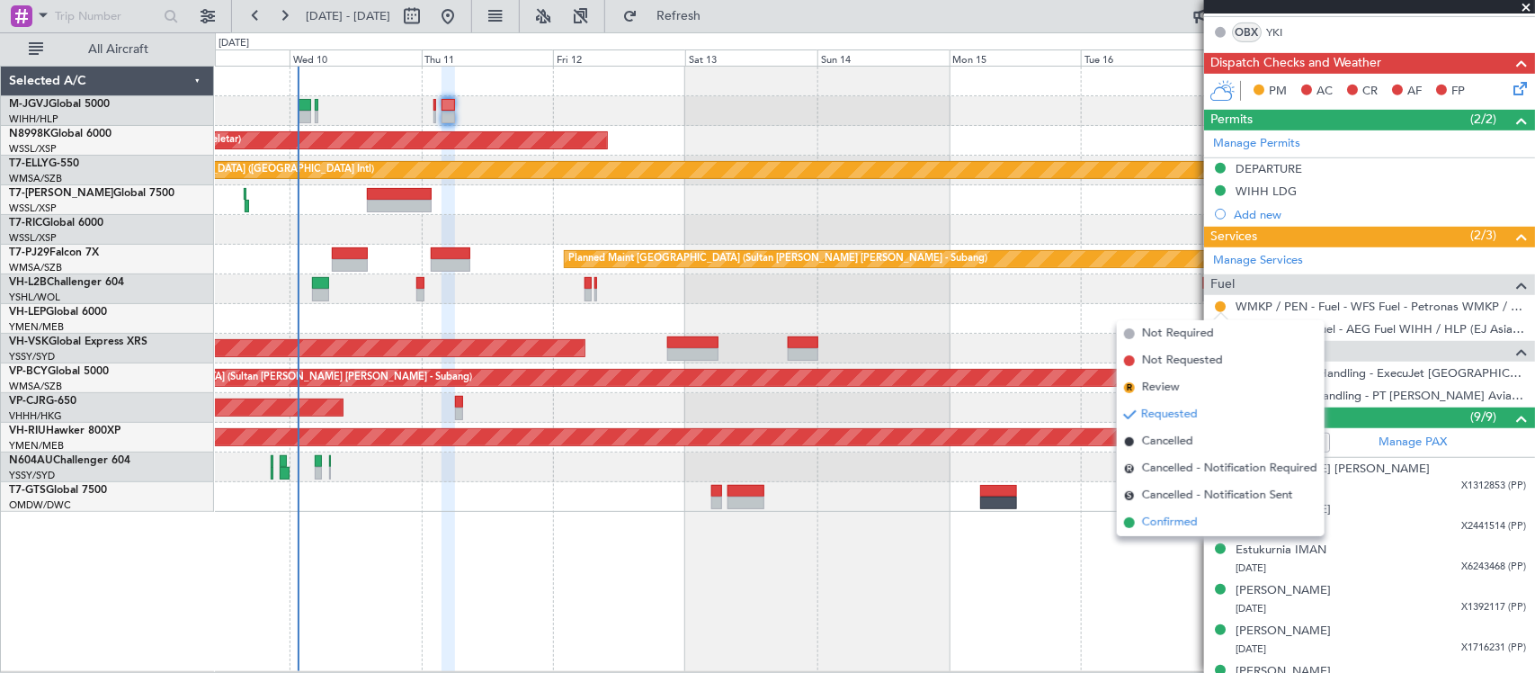
click at [1185, 520] on span "Confirmed" at bounding box center [1170, 523] width 56 height 18
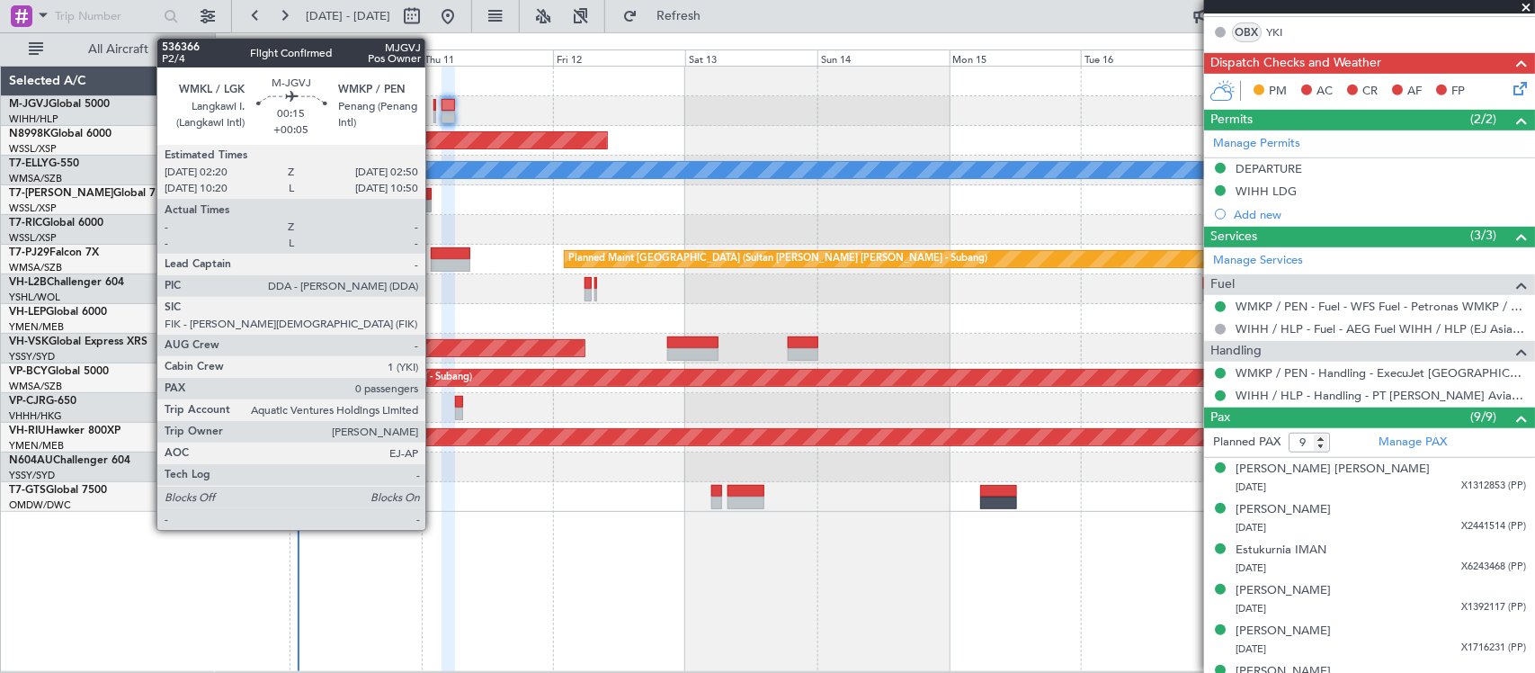
click at [434, 114] on div at bounding box center [436, 117] width 4 height 13
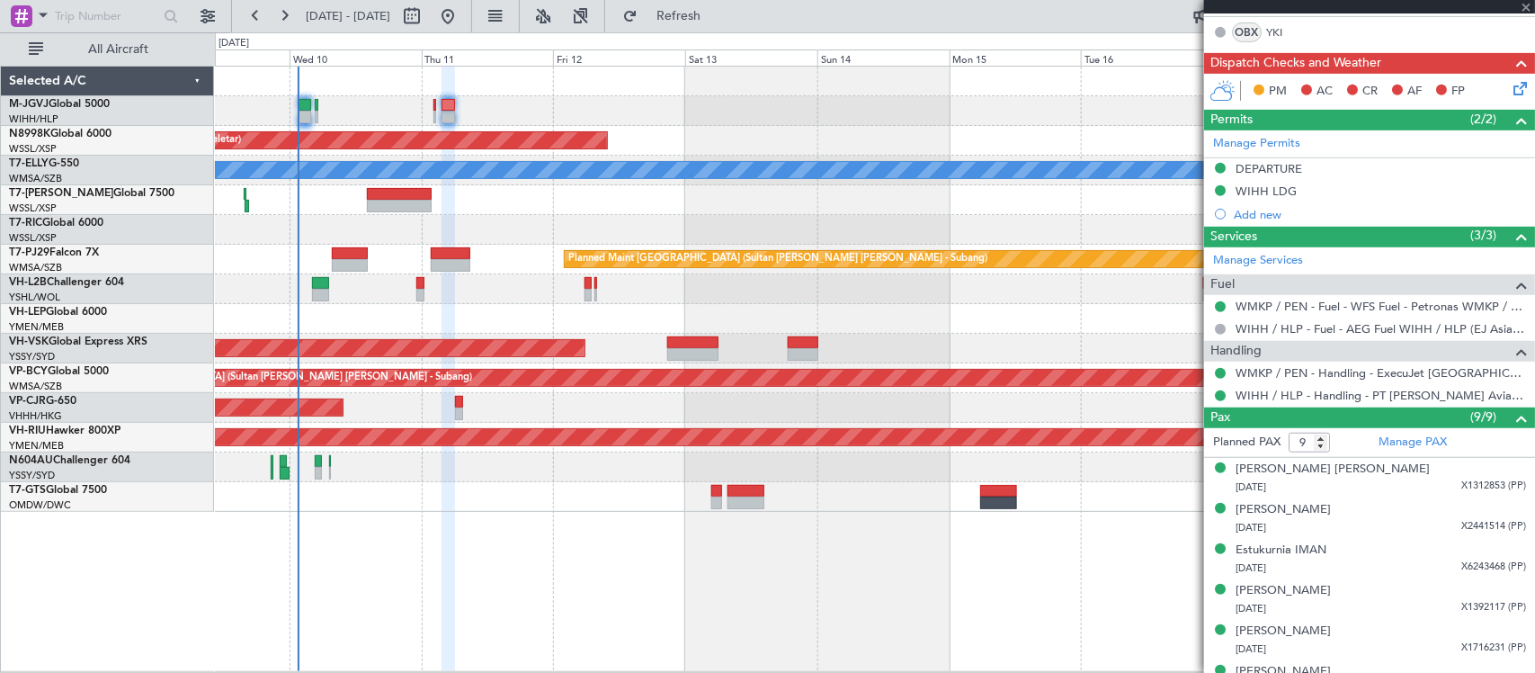
type input "+00:05"
type input "0"
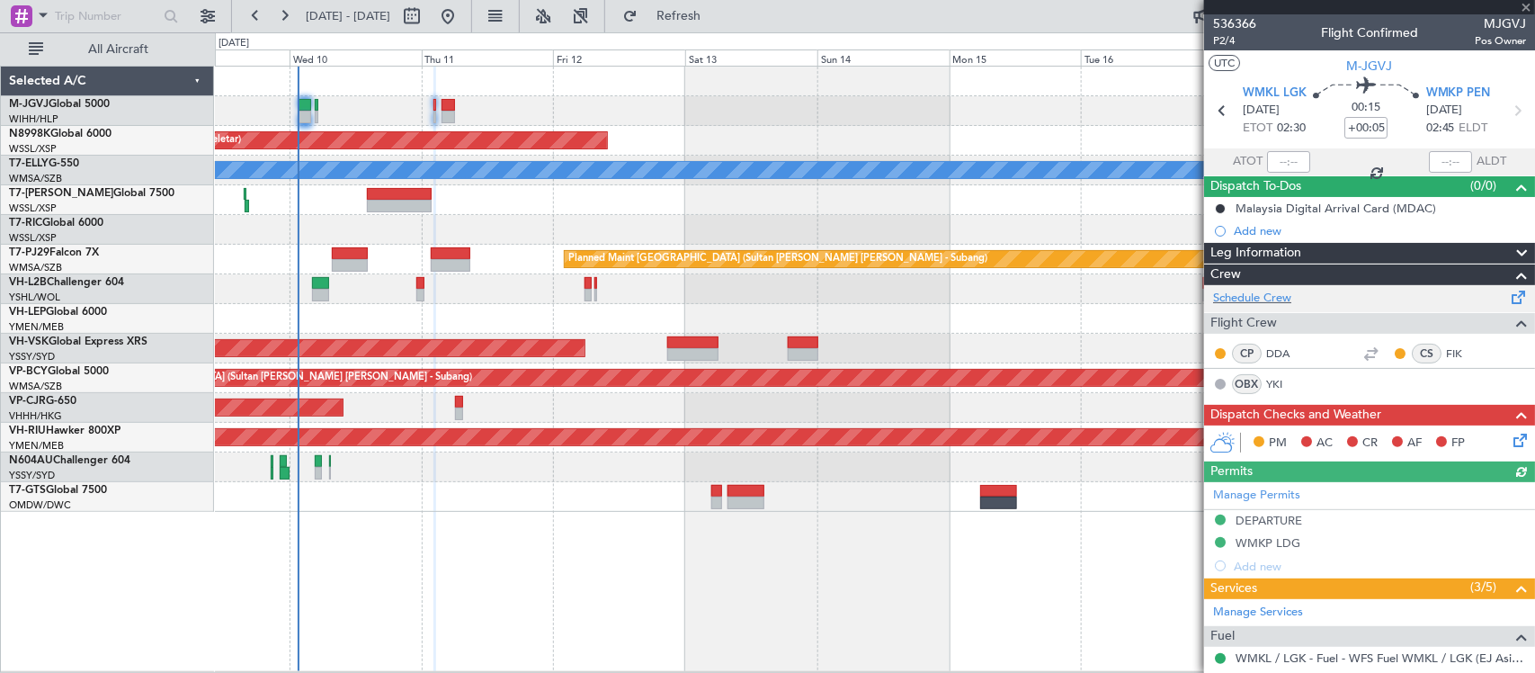
scroll to position [182, 0]
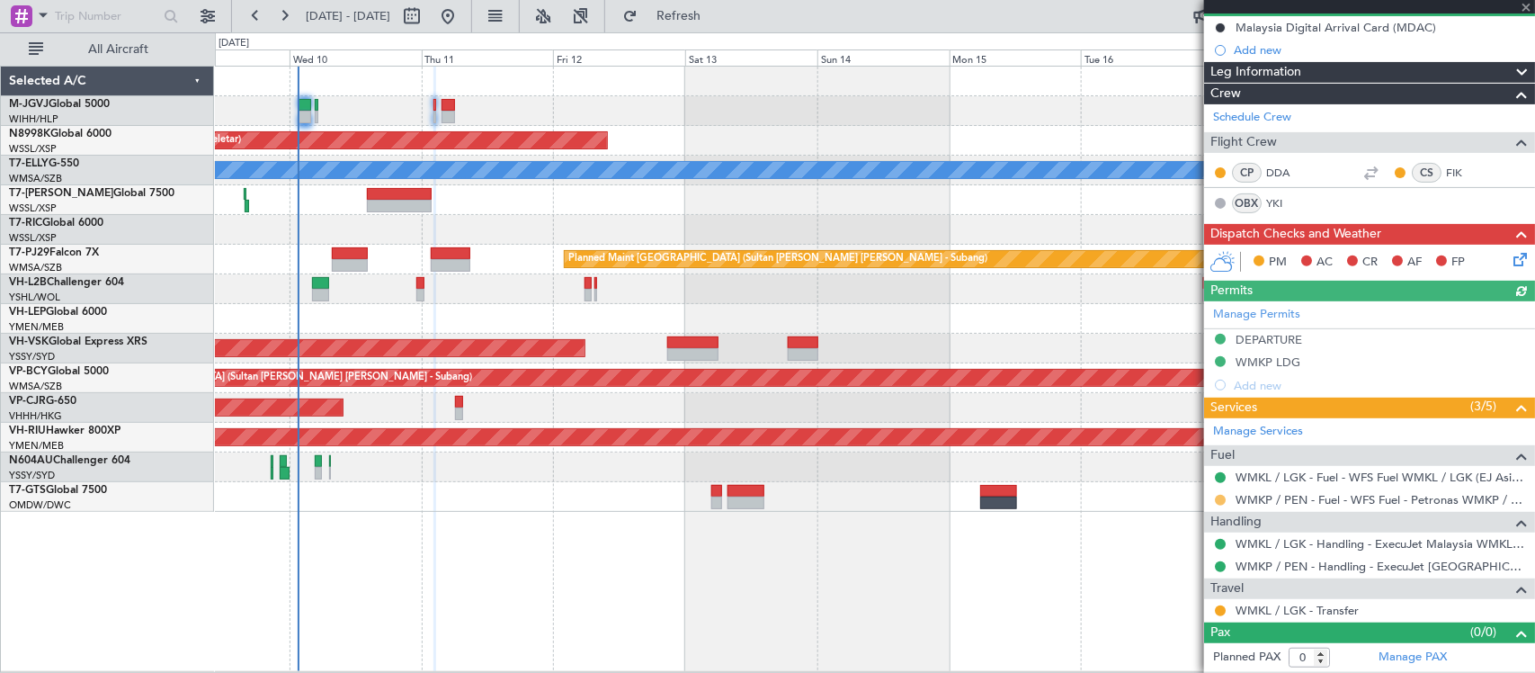
click at [1221, 497] on button at bounding box center [1220, 500] width 11 height 11
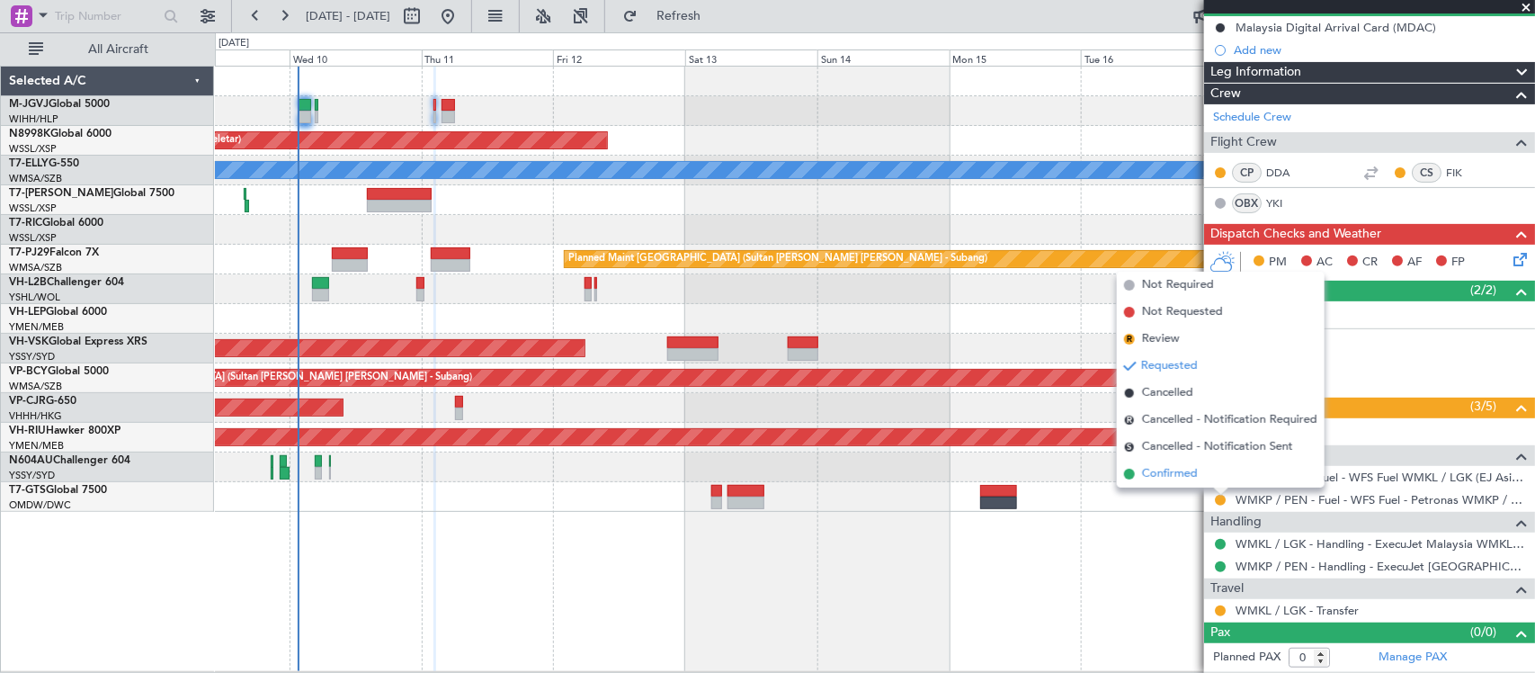
click at [1193, 473] on span "Confirmed" at bounding box center [1170, 474] width 56 height 18
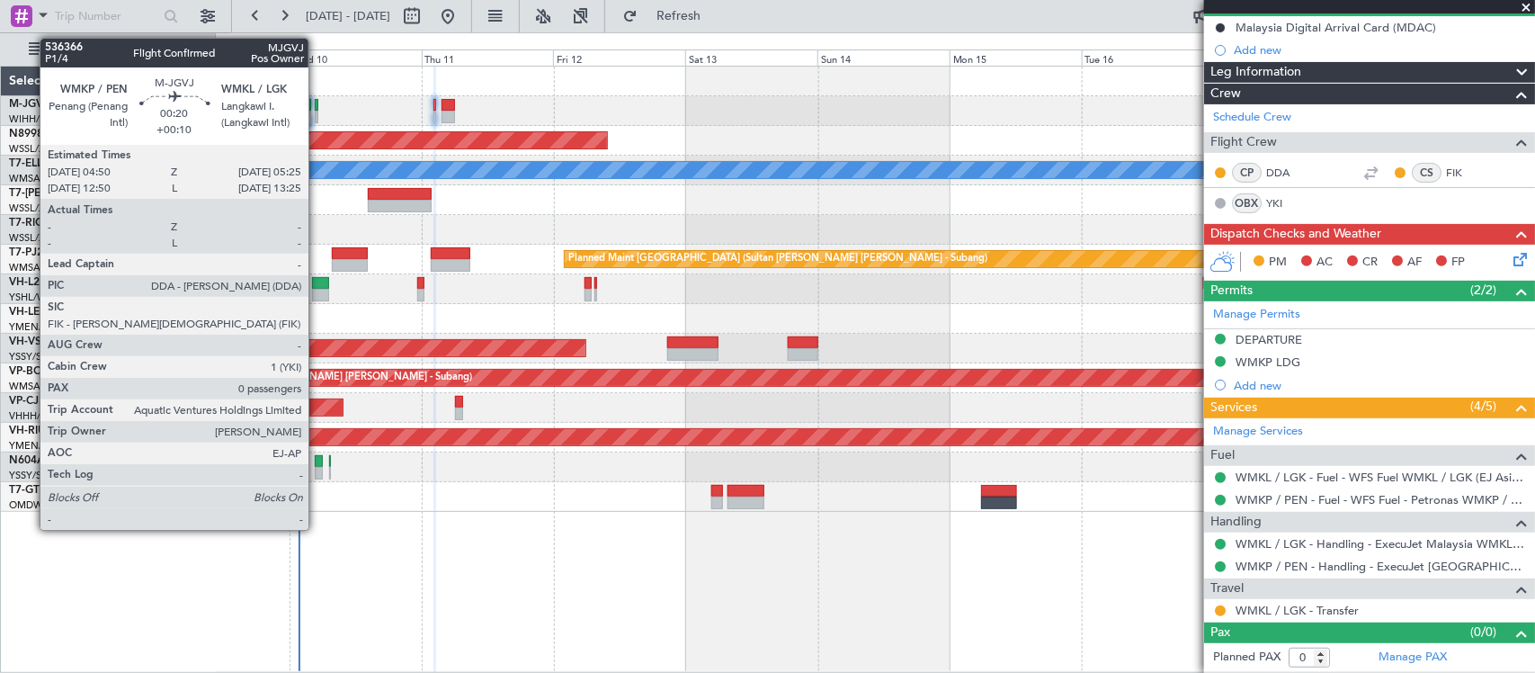
click at [318, 108] on div at bounding box center [317, 105] width 4 height 13
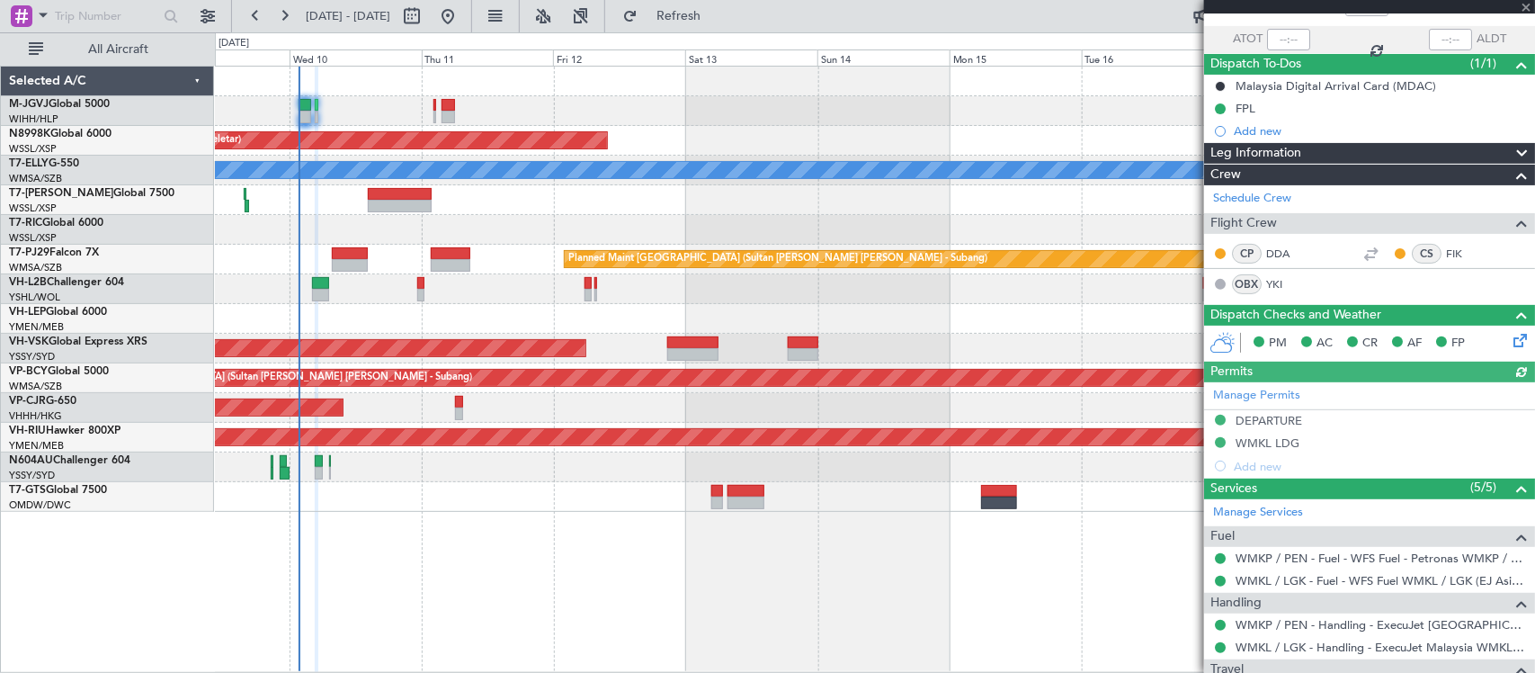
scroll to position [204, 0]
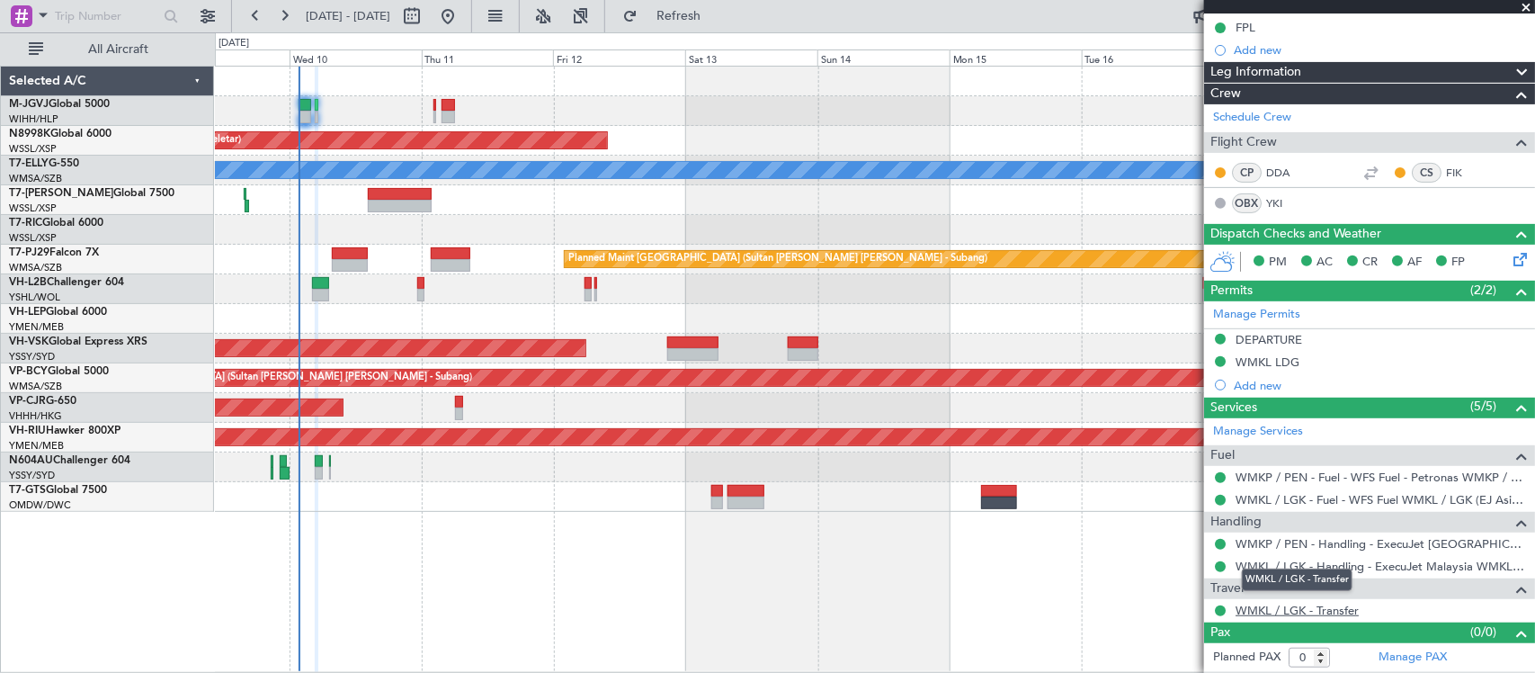
click at [1274, 613] on link "WMKL / LGK - Transfer" at bounding box center [1297, 610] width 123 height 15
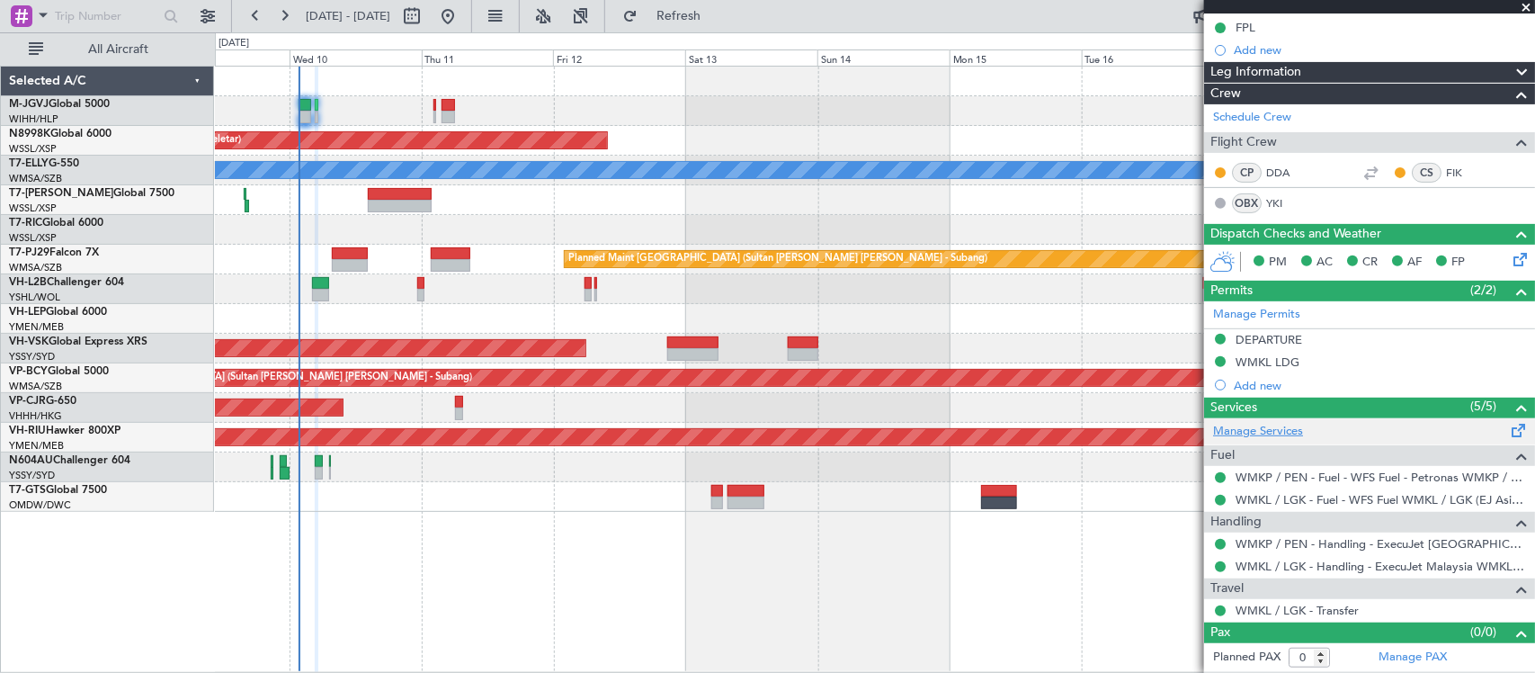
click at [1271, 432] on link "Manage Services" at bounding box center [1258, 432] width 90 height 18
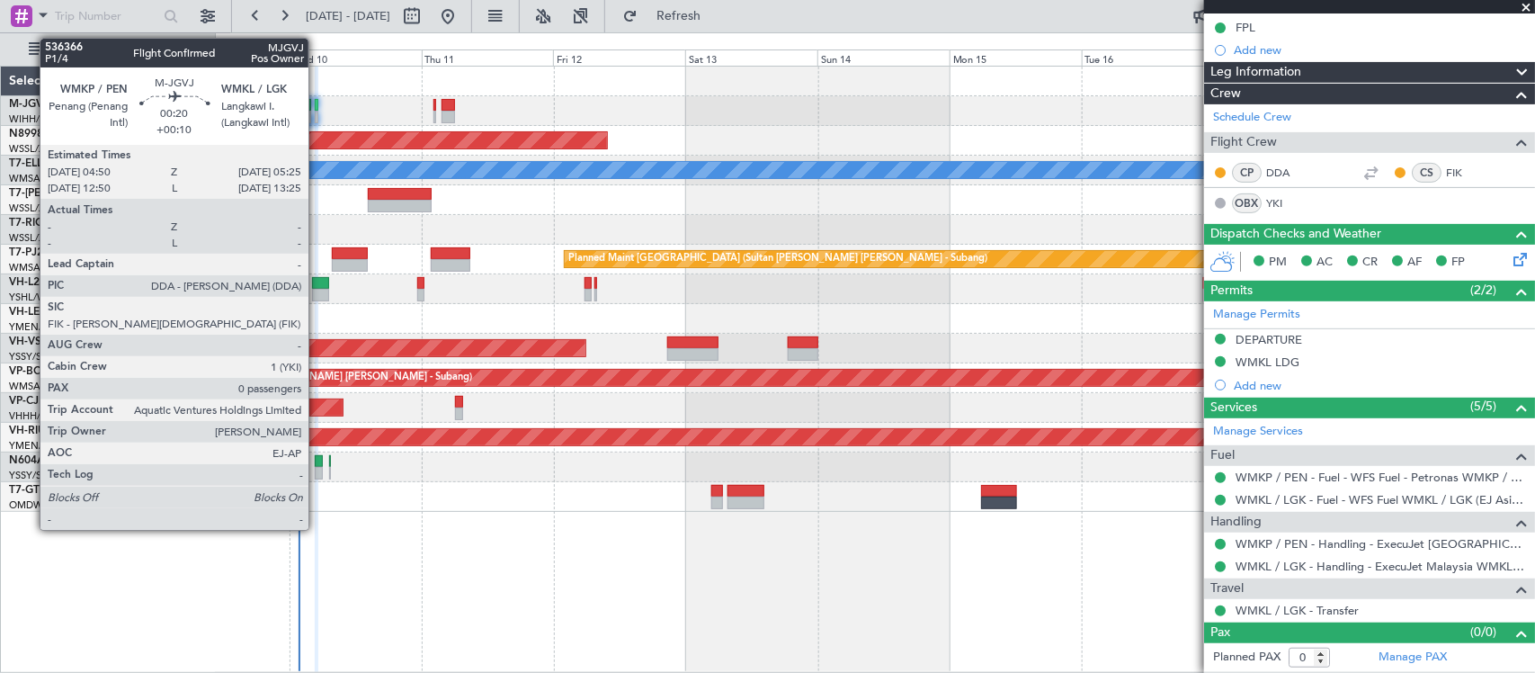
click at [318, 111] on div at bounding box center [317, 117] width 4 height 13
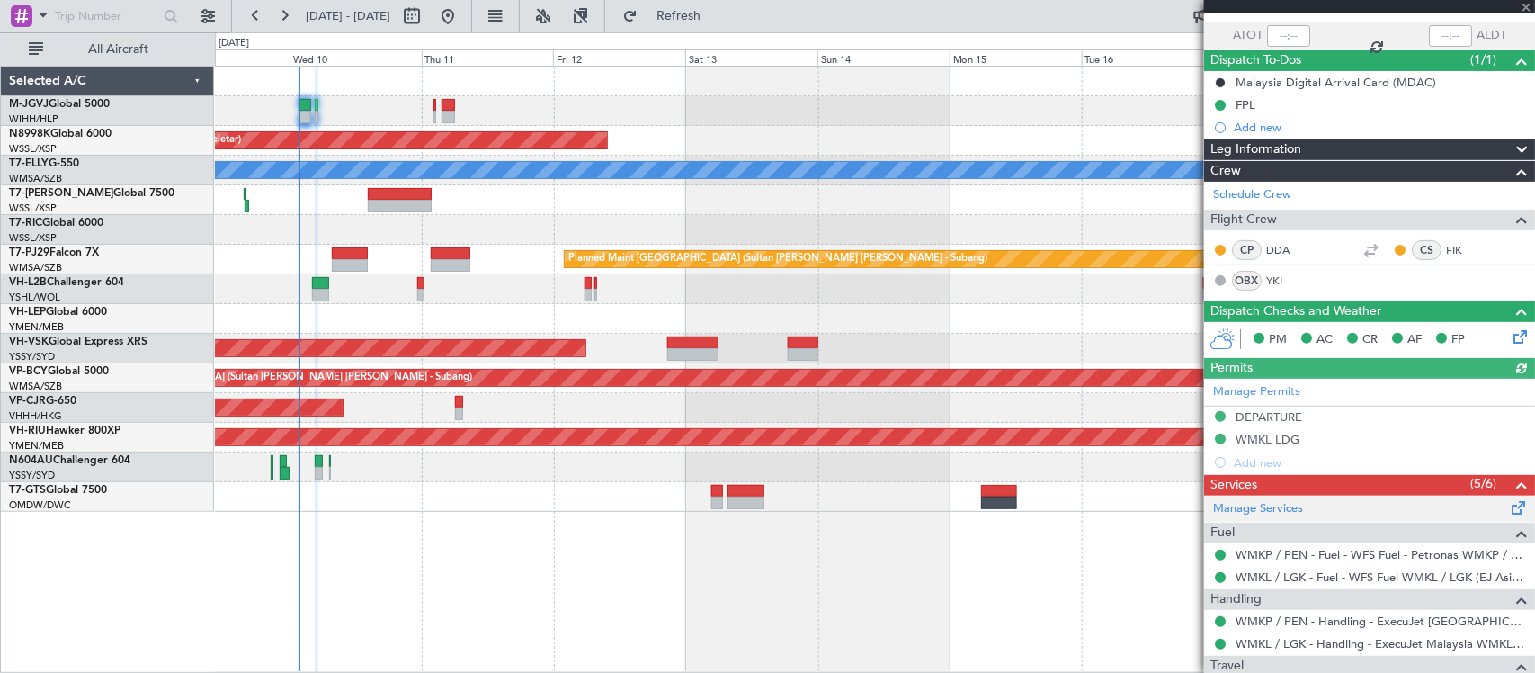
scroll to position [249, 0]
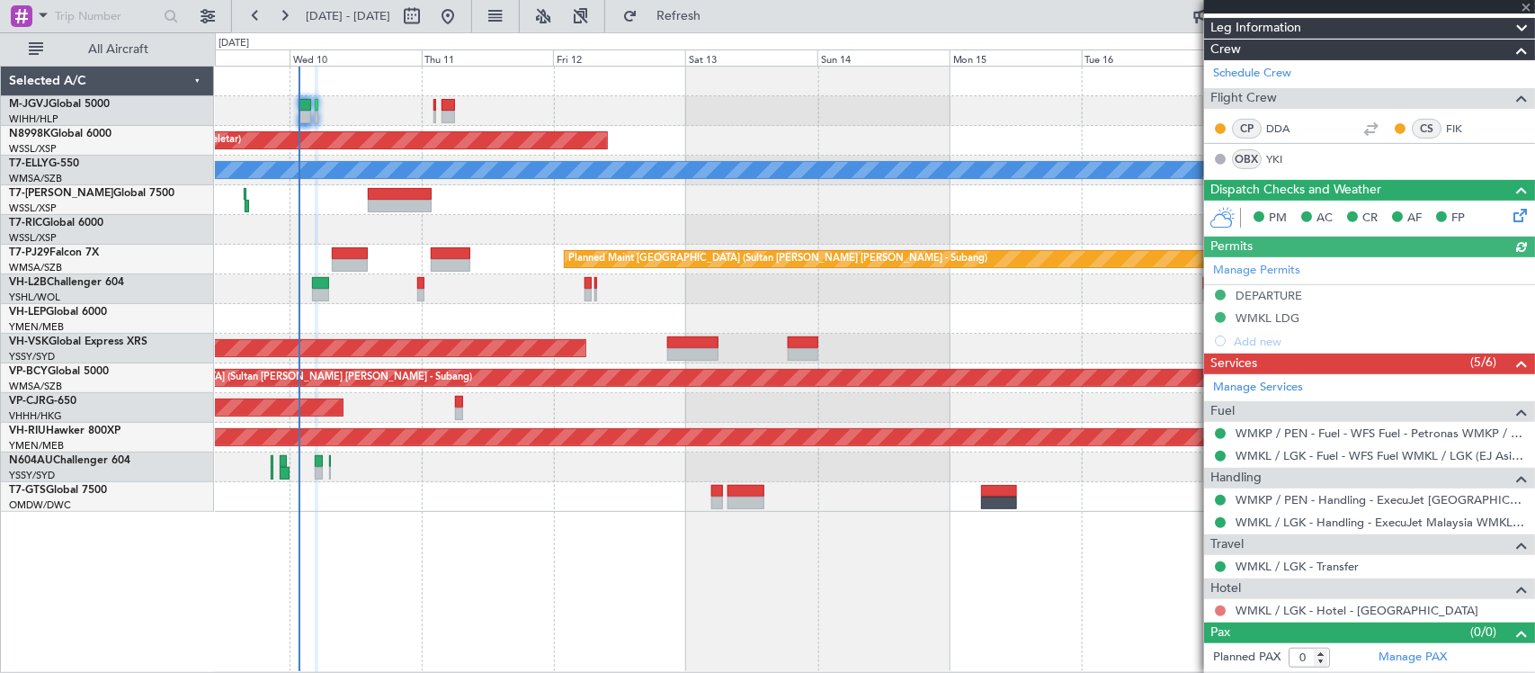
click at [1217, 607] on button at bounding box center [1220, 610] width 11 height 11
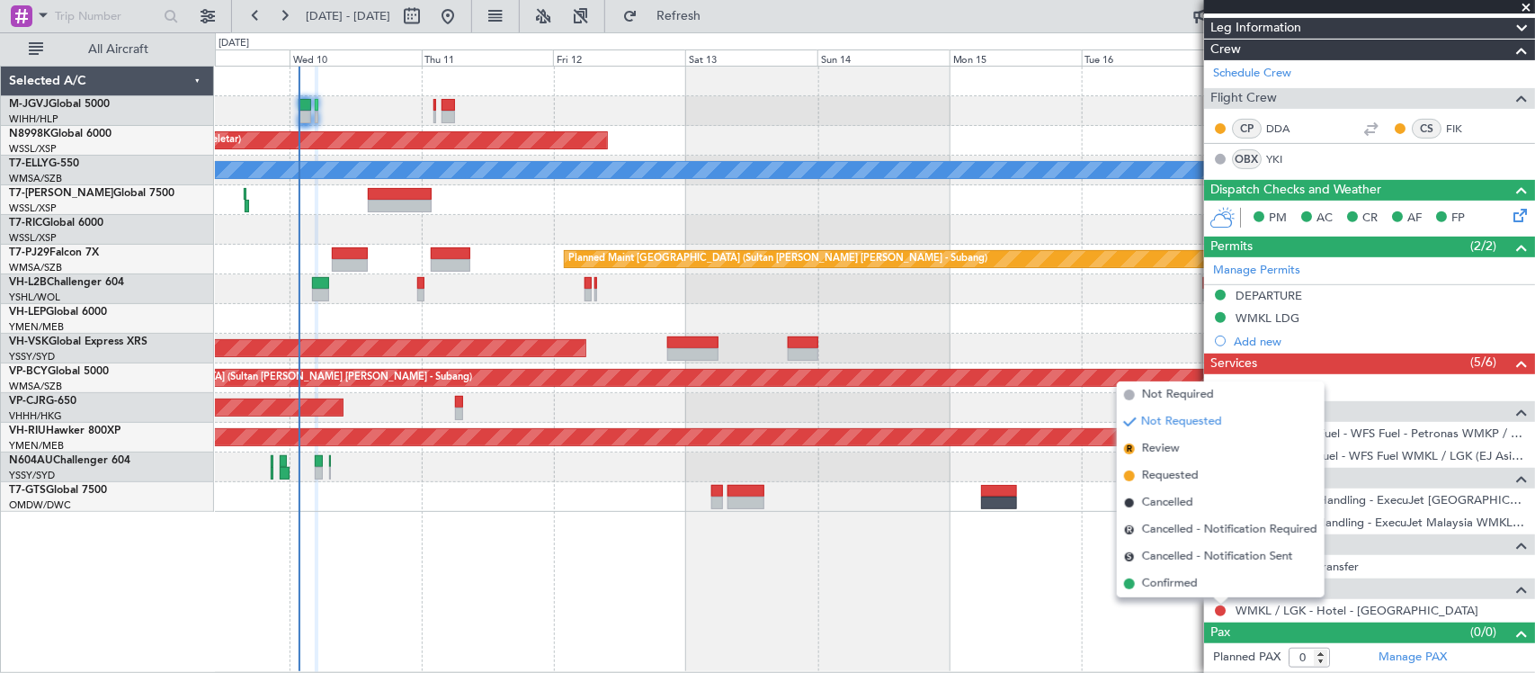
click at [1197, 578] on div "Not Requested" at bounding box center [1221, 581] width 76 height 22
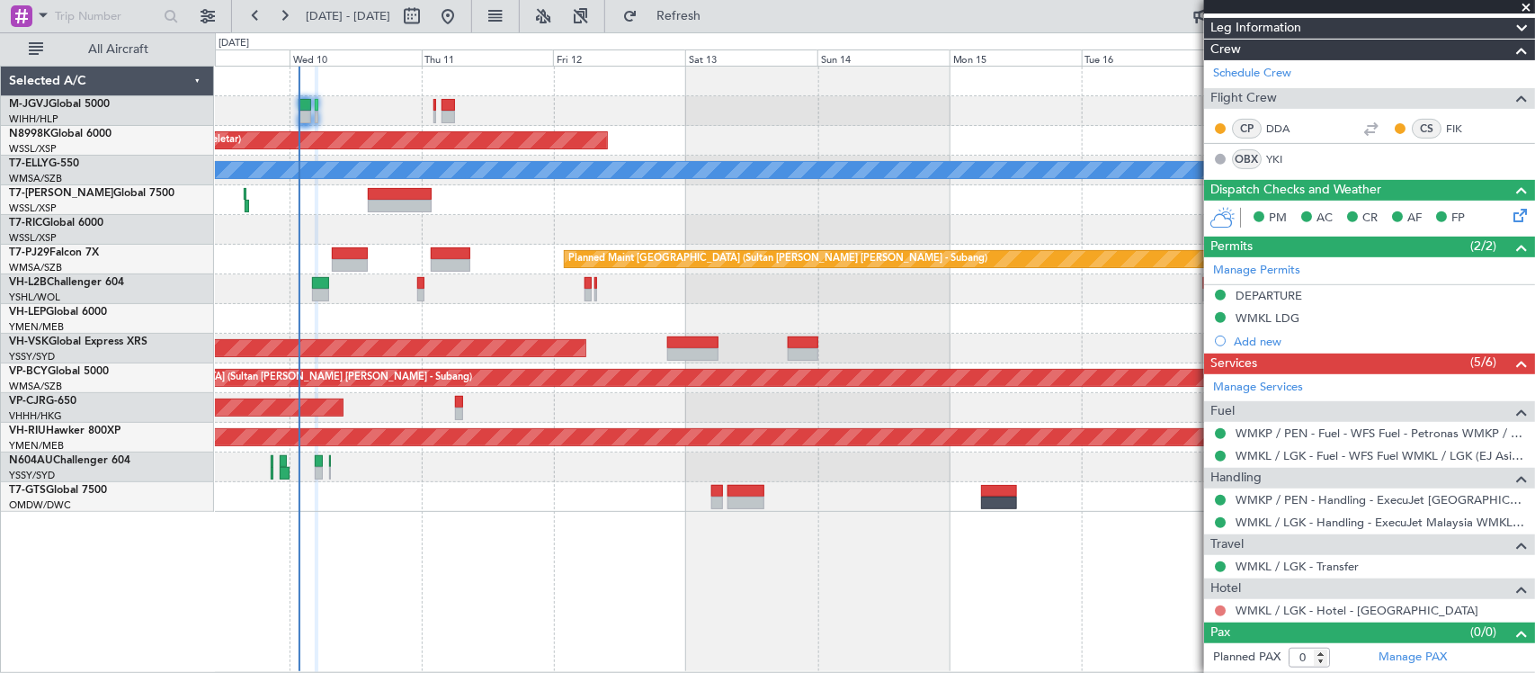
click at [1217, 610] on button at bounding box center [1220, 610] width 11 height 11
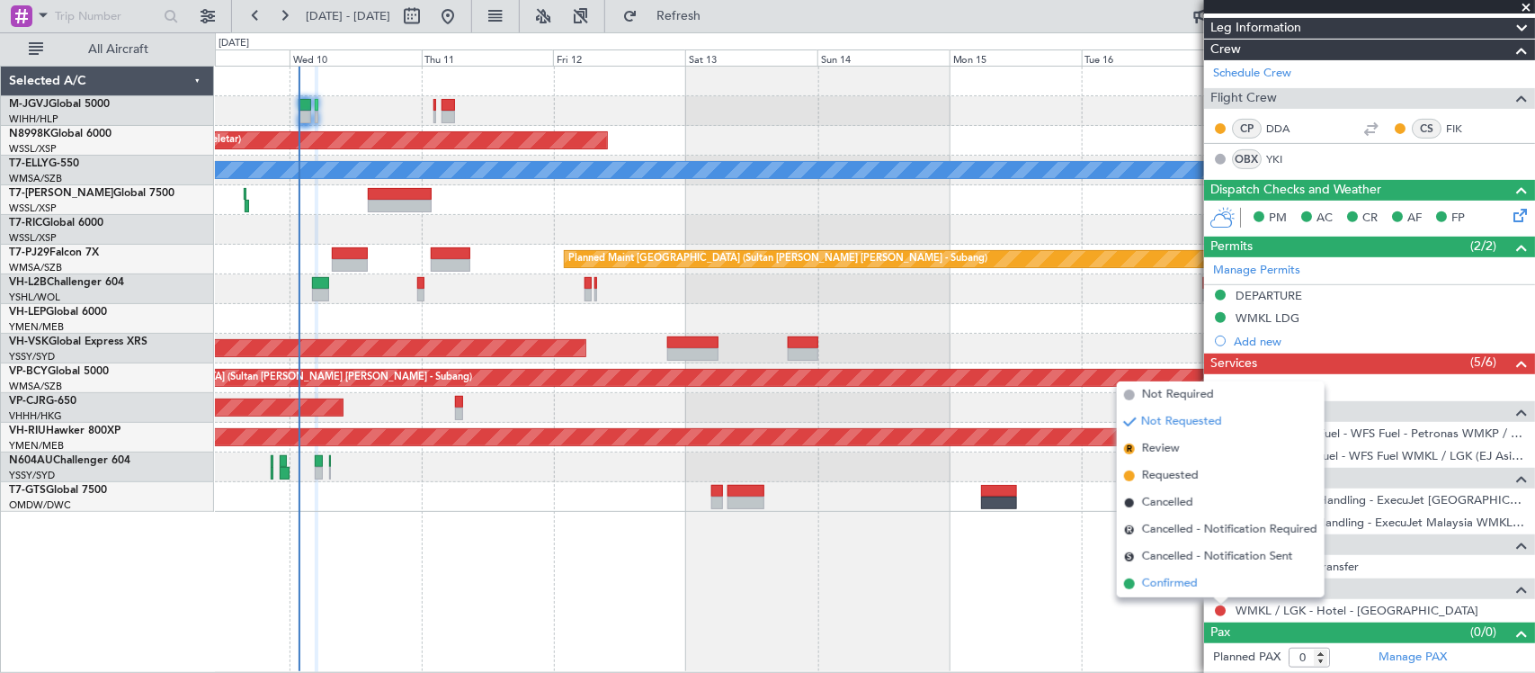
click at [1162, 586] on span "Confirmed" at bounding box center [1170, 584] width 56 height 18
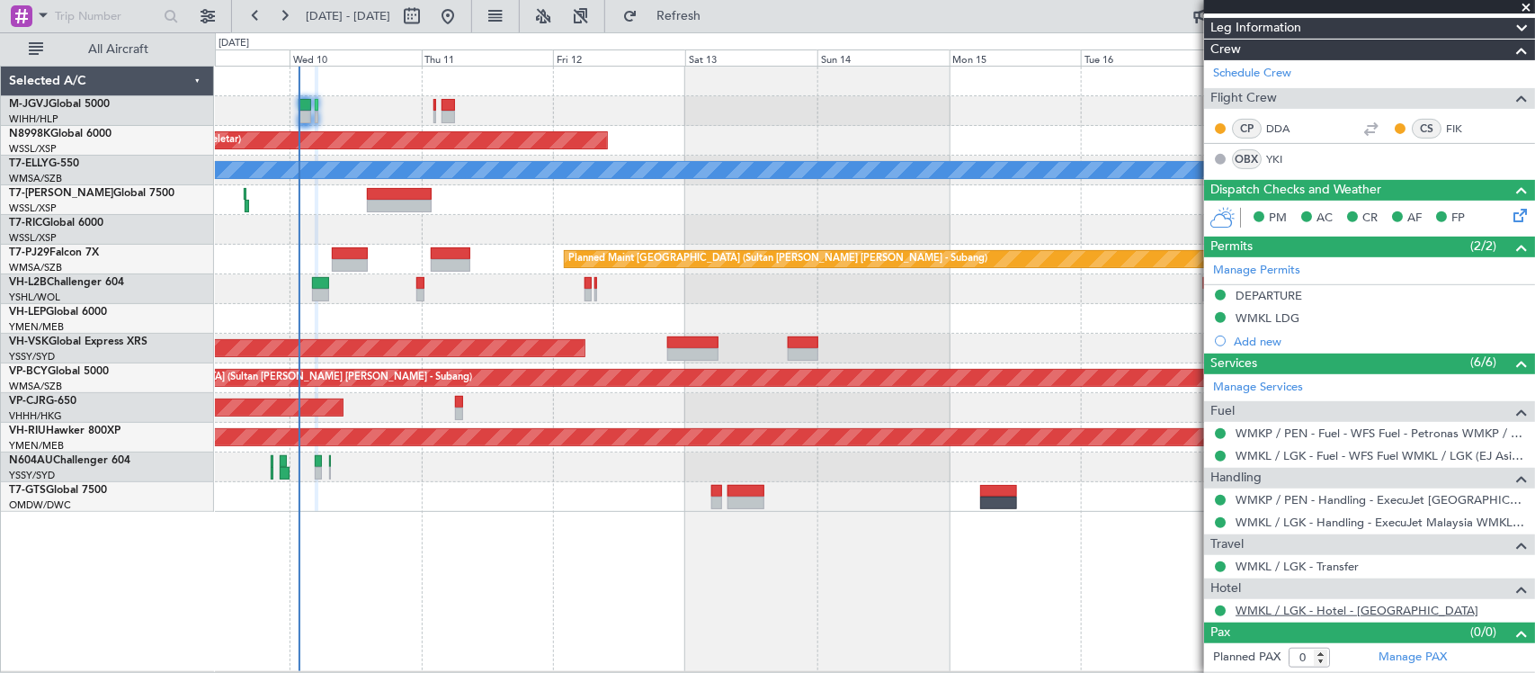
click at [1289, 617] on link "WMKL / LGK - Hotel - Aloft Langkawi Pantai Tengah" at bounding box center [1357, 610] width 243 height 15
click at [1278, 151] on link "YKI" at bounding box center [1286, 159] width 40 height 16
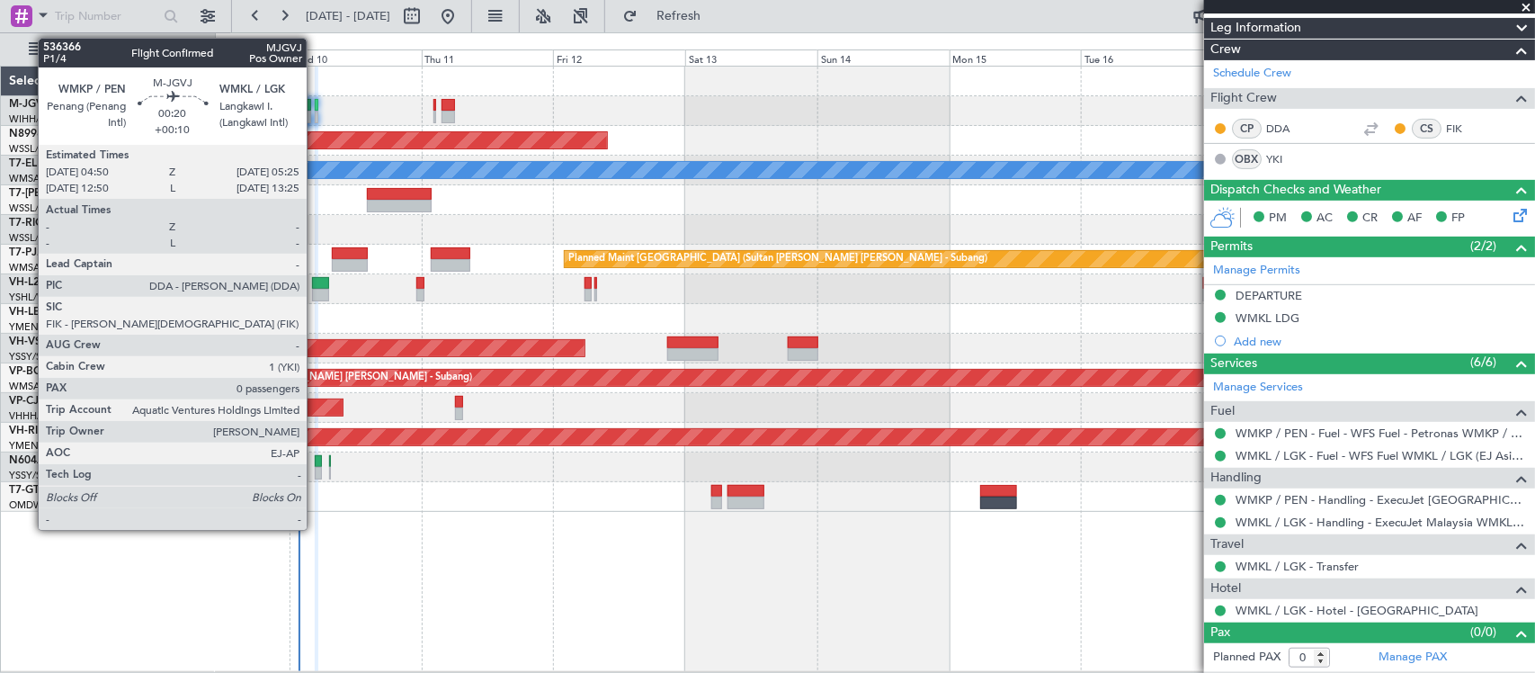
click at [316, 118] on div at bounding box center [317, 117] width 4 height 13
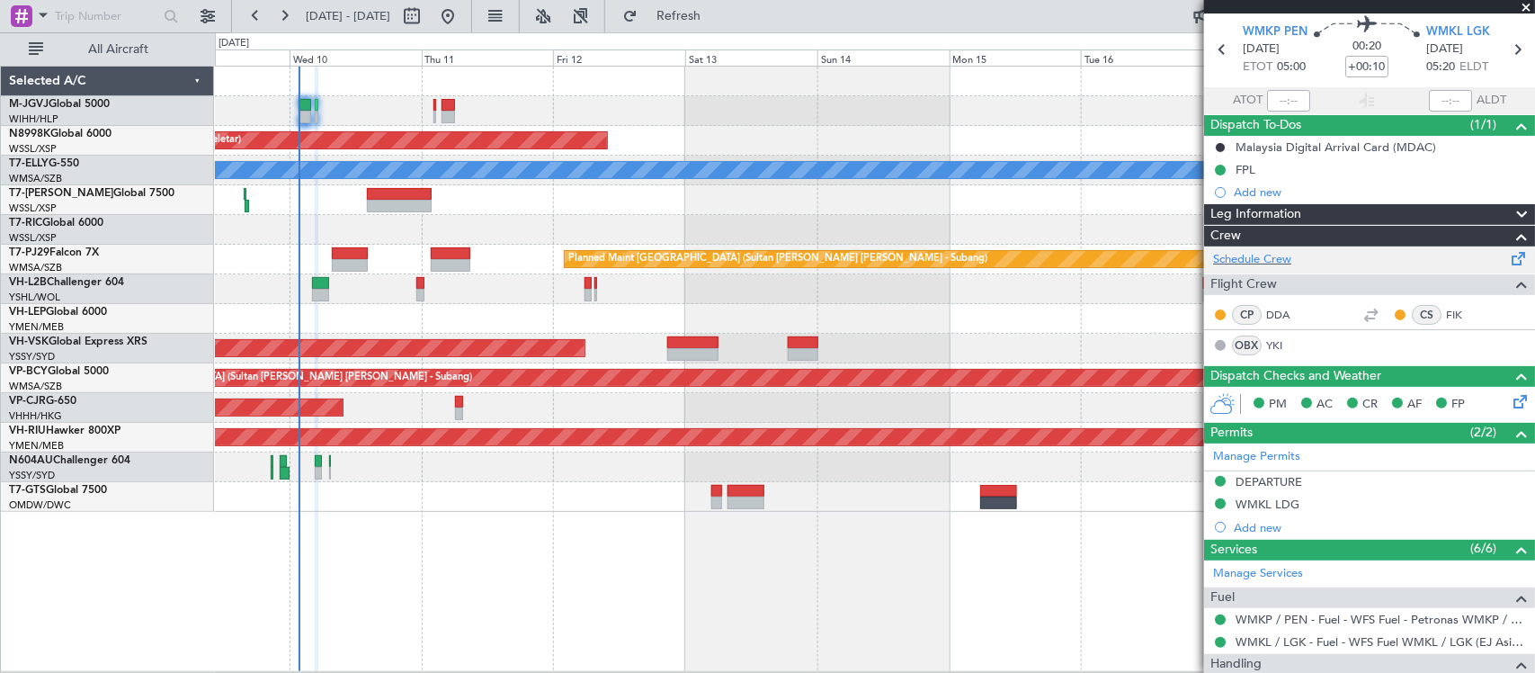
scroll to position [0, 0]
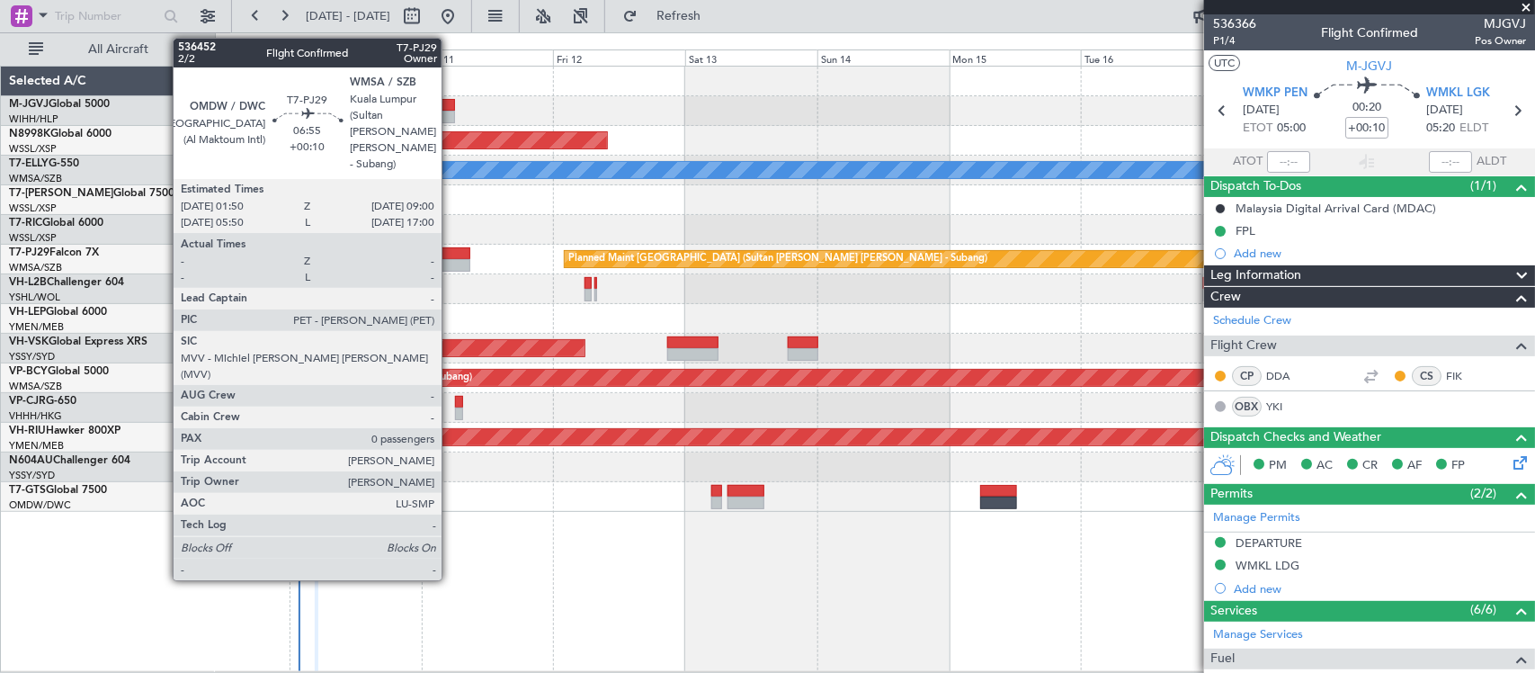
click at [451, 255] on div at bounding box center [451, 253] width 40 height 13
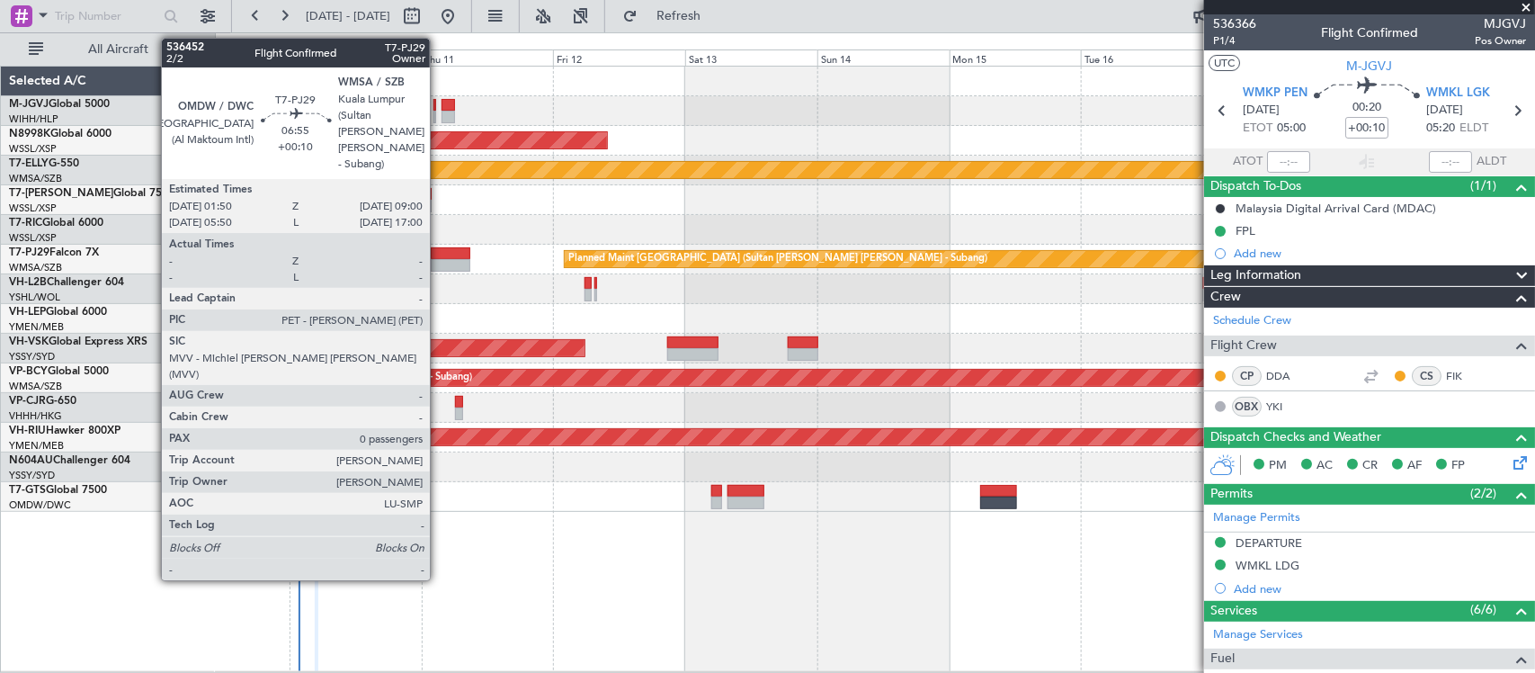
click at [439, 259] on div at bounding box center [451, 265] width 40 height 13
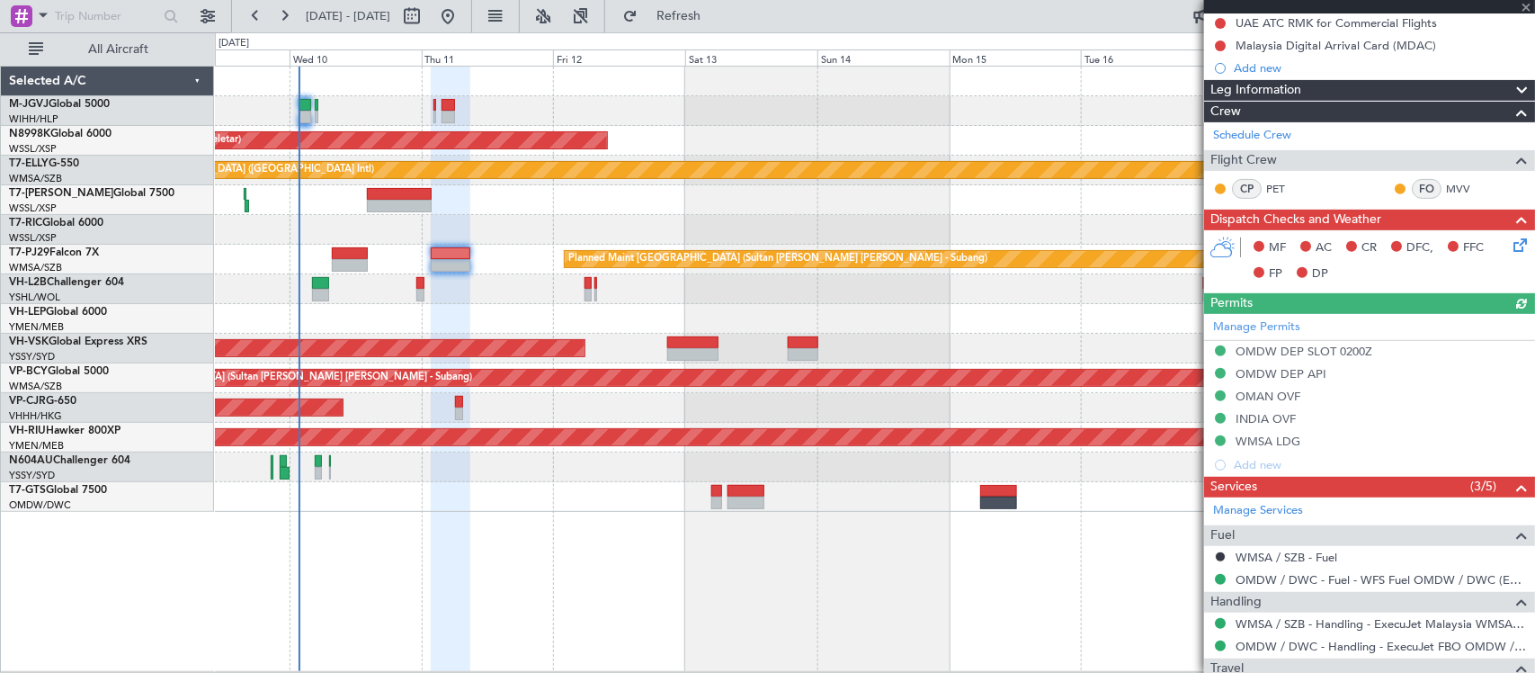
scroll to position [311, 0]
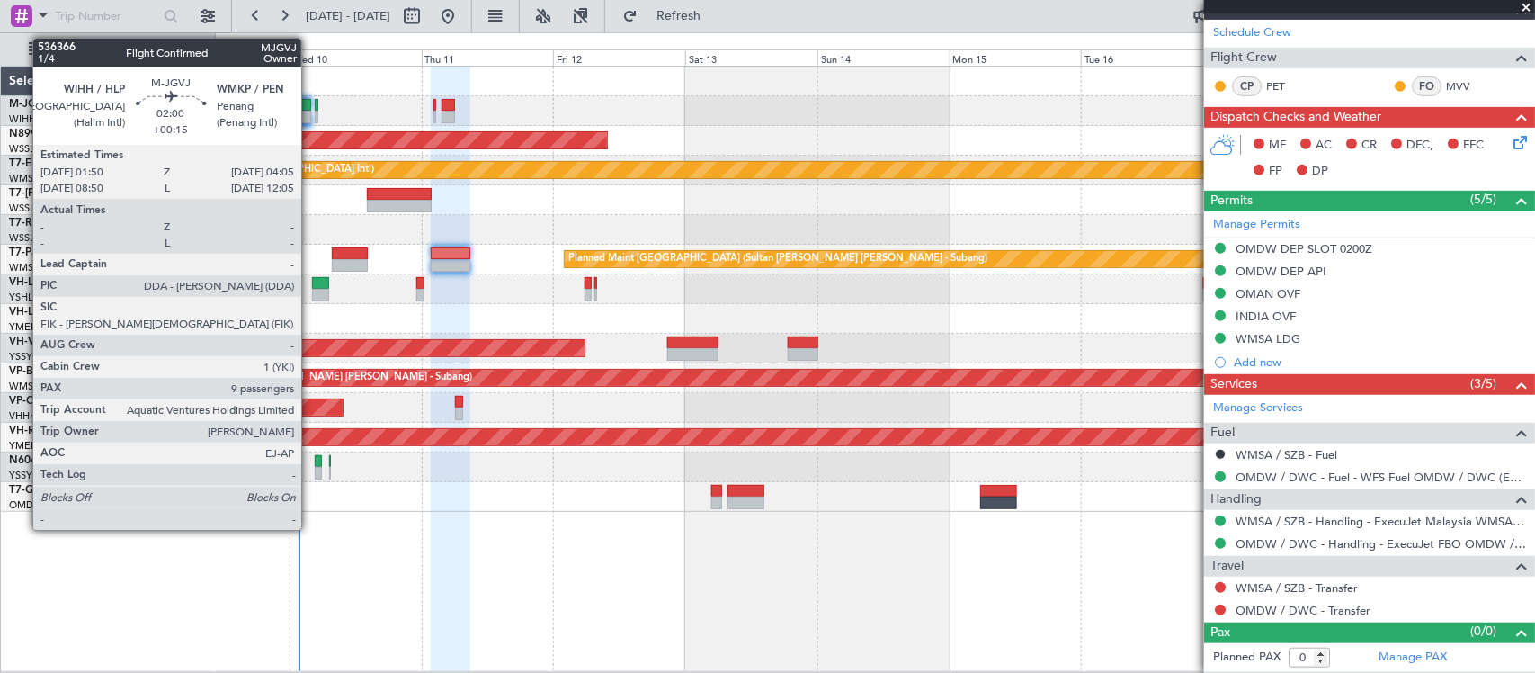
click at [308, 114] on div at bounding box center [305, 117] width 13 height 13
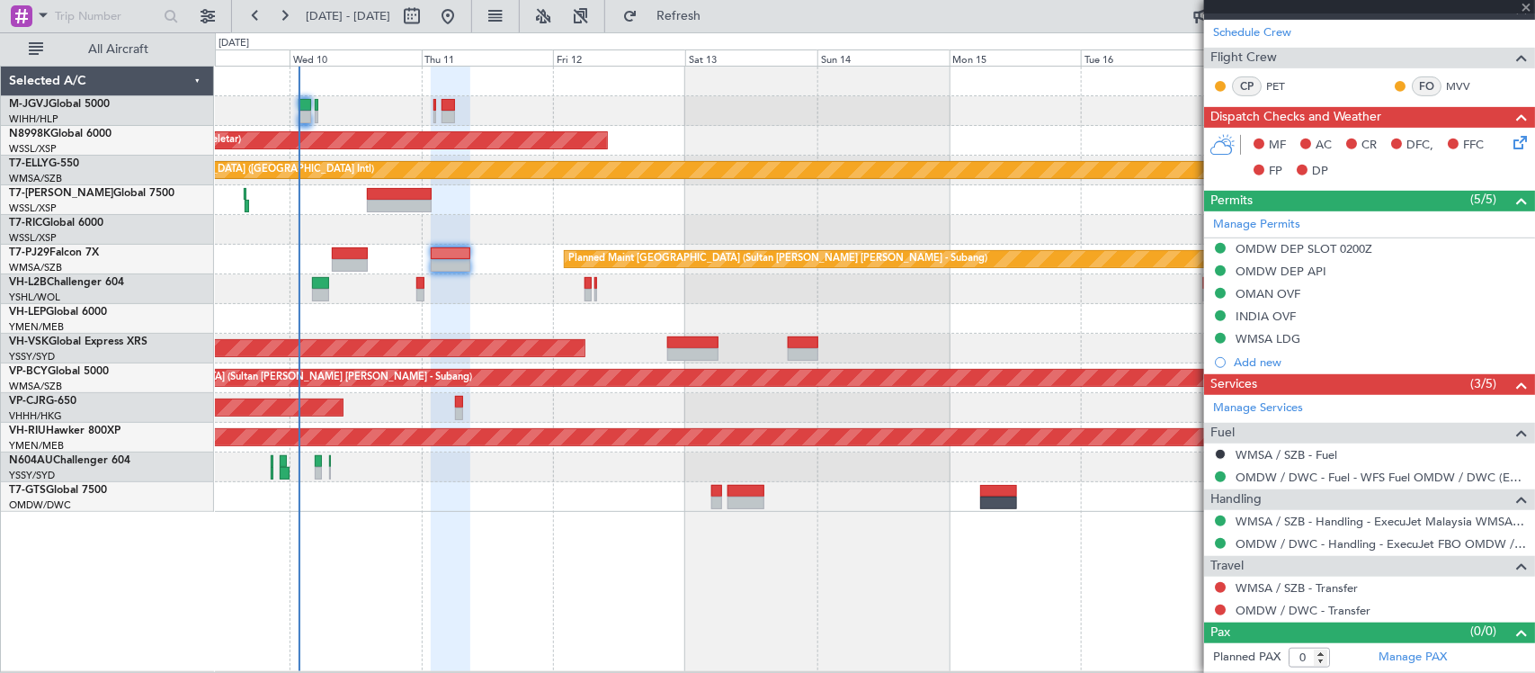
type input "+00:15"
type input "9"
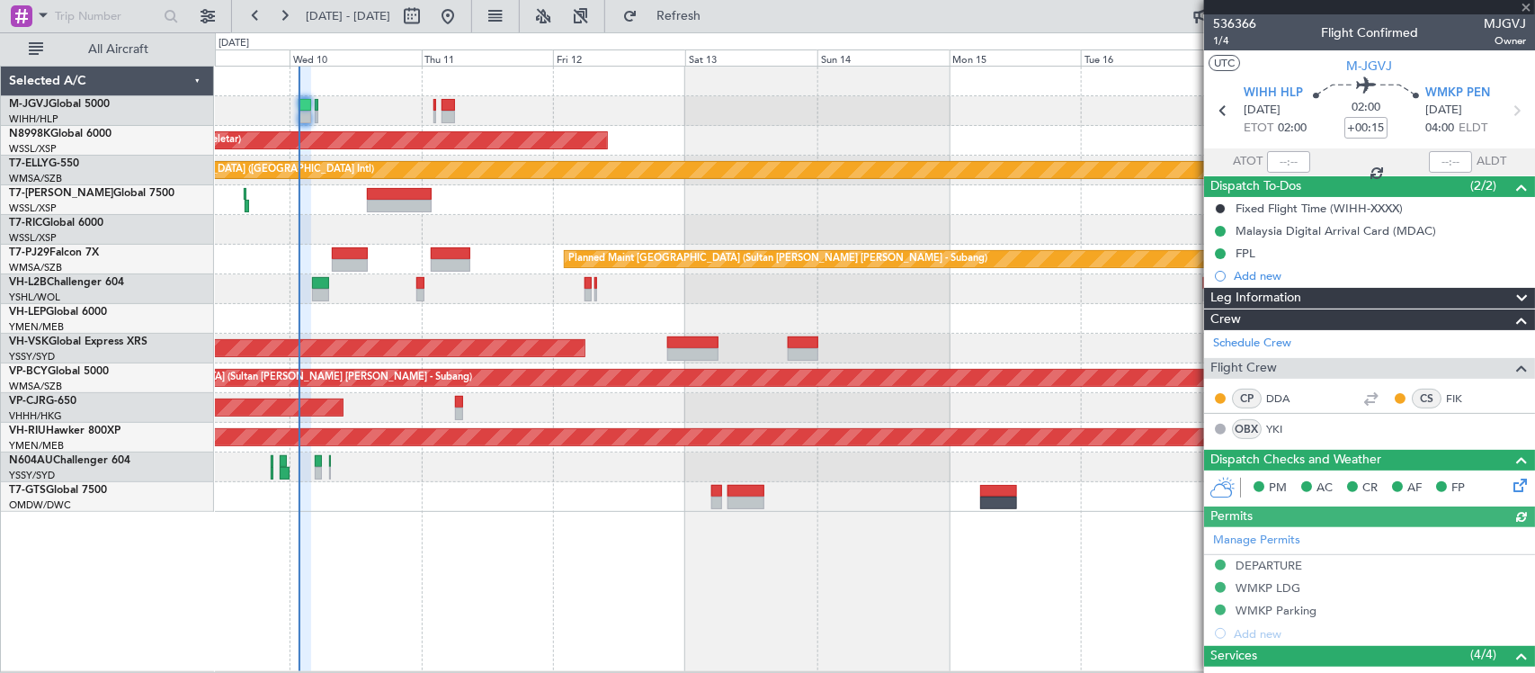
scroll to position [569, 0]
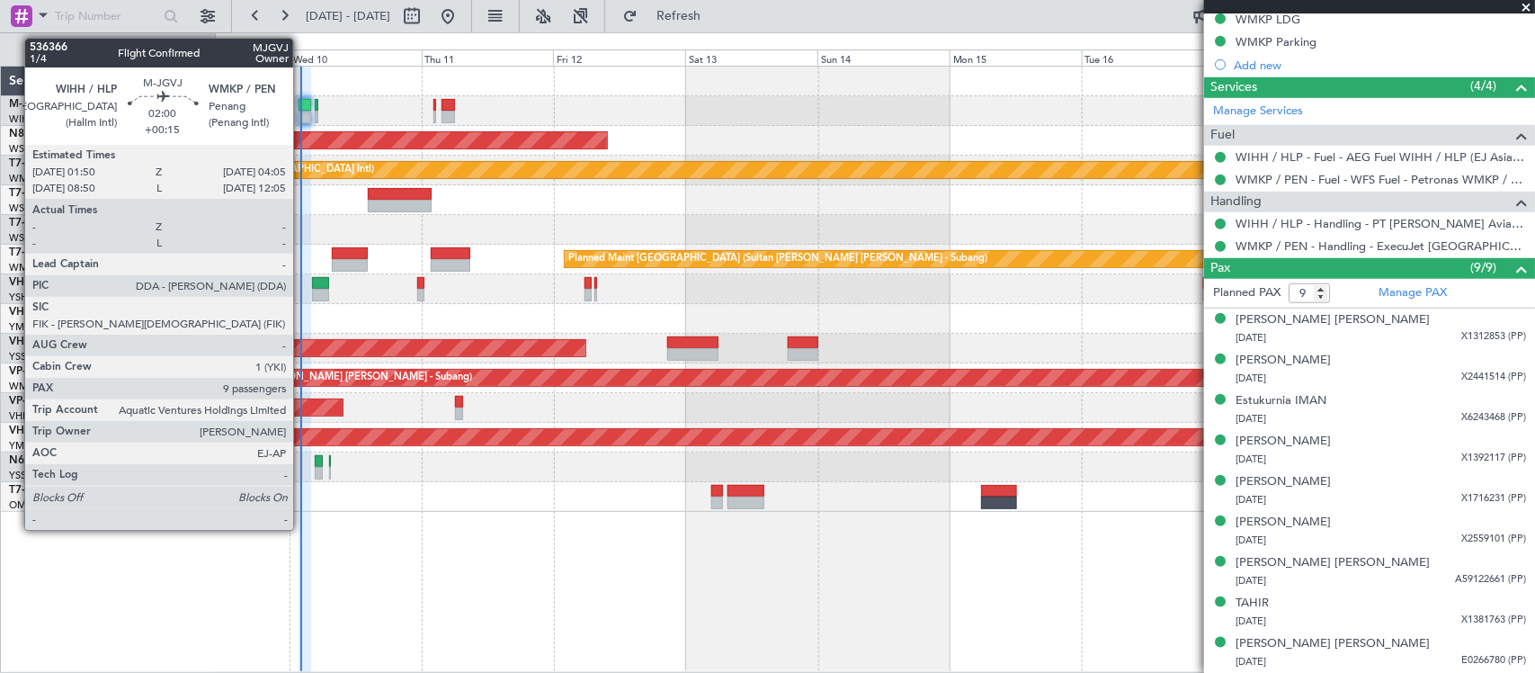
click at [302, 118] on div at bounding box center [305, 117] width 13 height 13
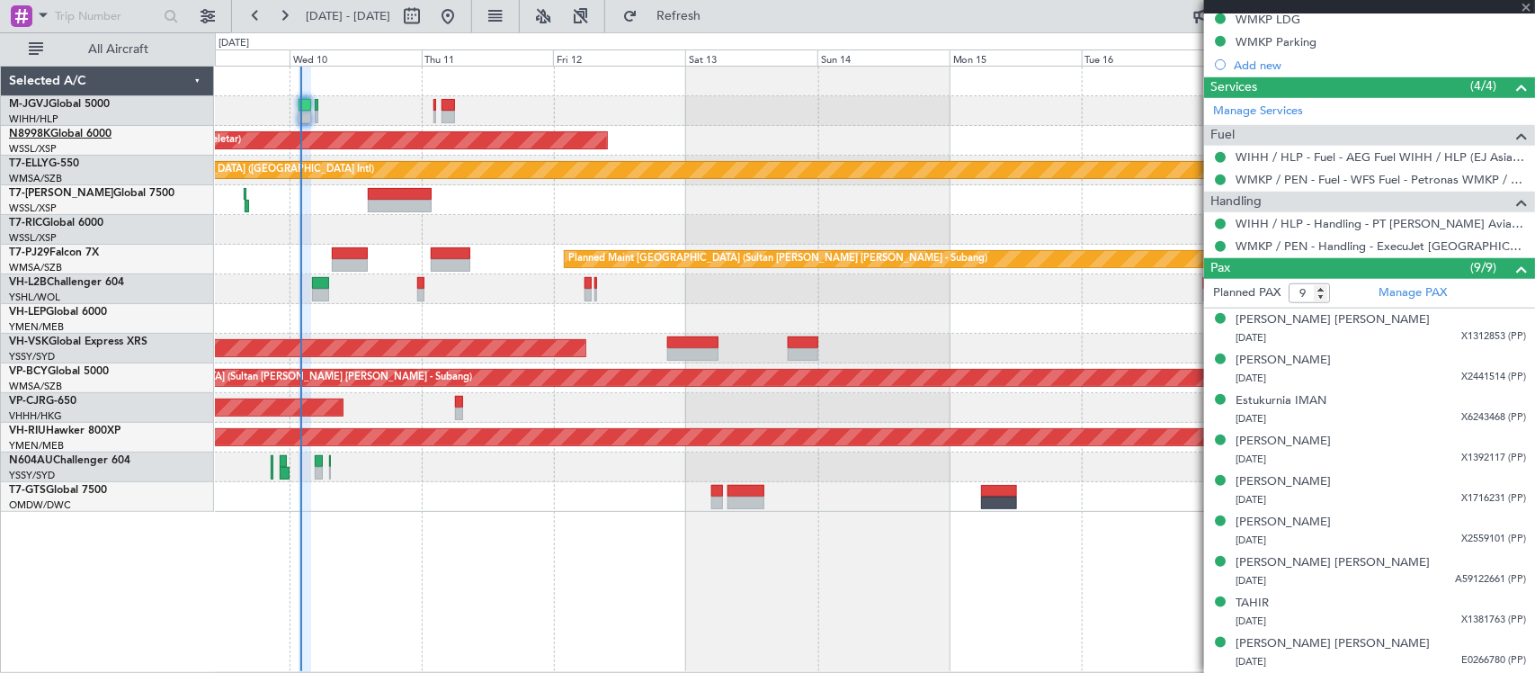
scroll to position [0, 0]
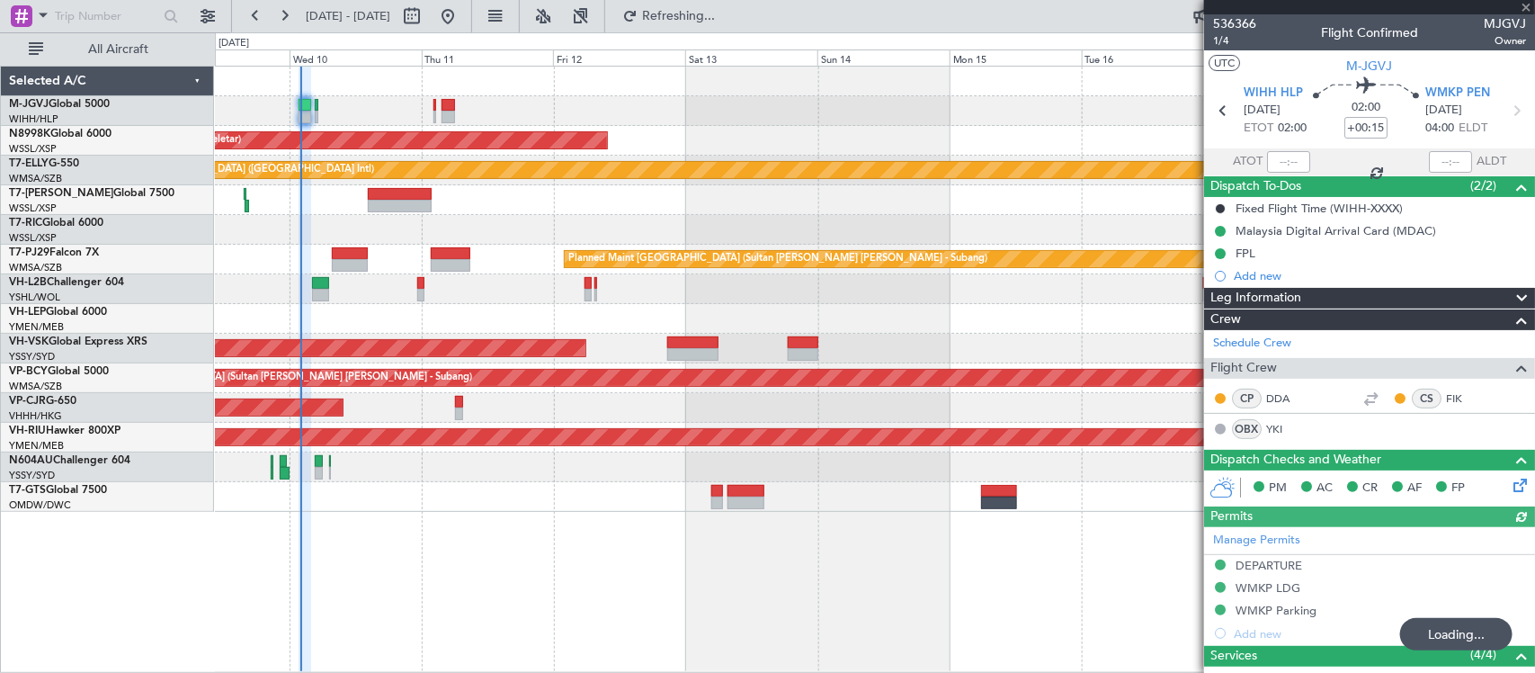
drag, startPoint x: 1280, startPoint y: 157, endPoint x: 1288, endPoint y: 162, distance: 9.3
click at [1280, 157] on div at bounding box center [1288, 162] width 43 height 22
click at [1289, 163] on div at bounding box center [1288, 162] width 43 height 22
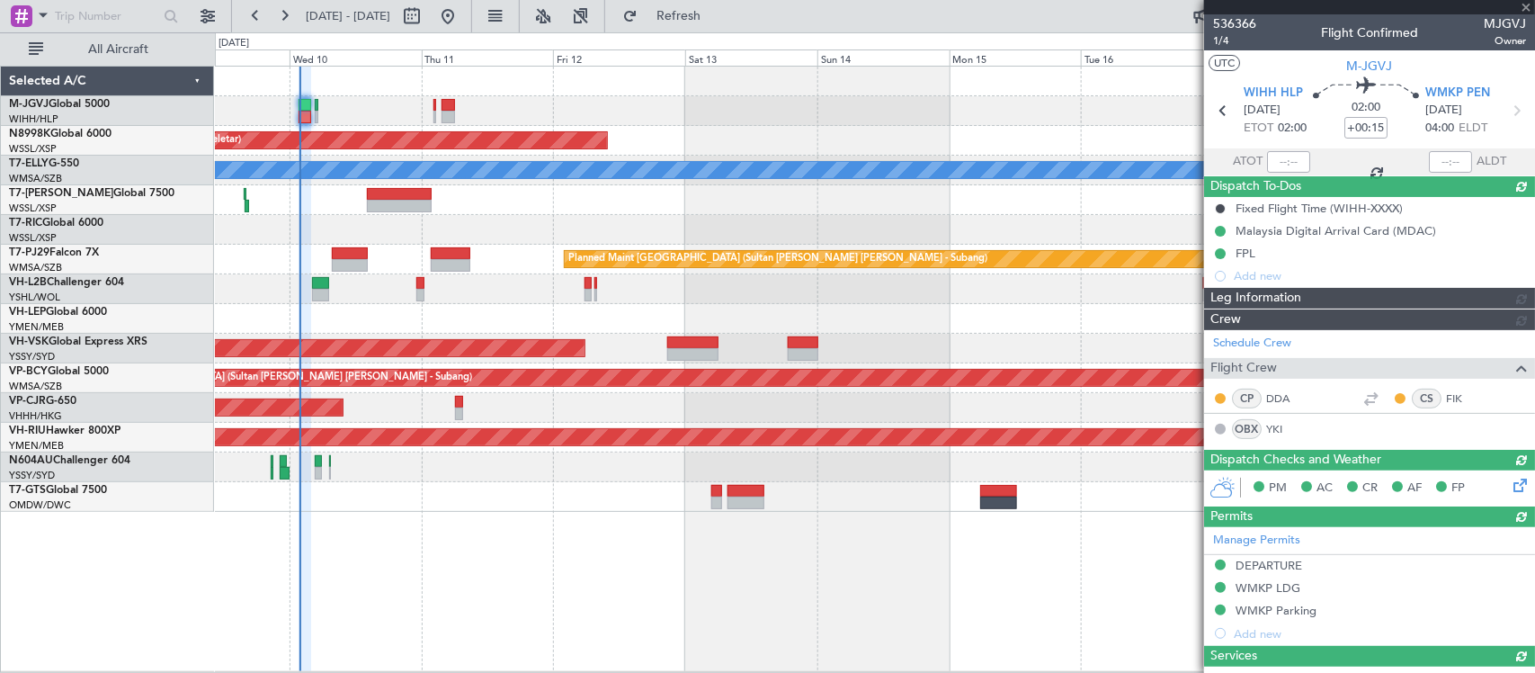
click at [1287, 163] on div at bounding box center [1288, 162] width 43 height 22
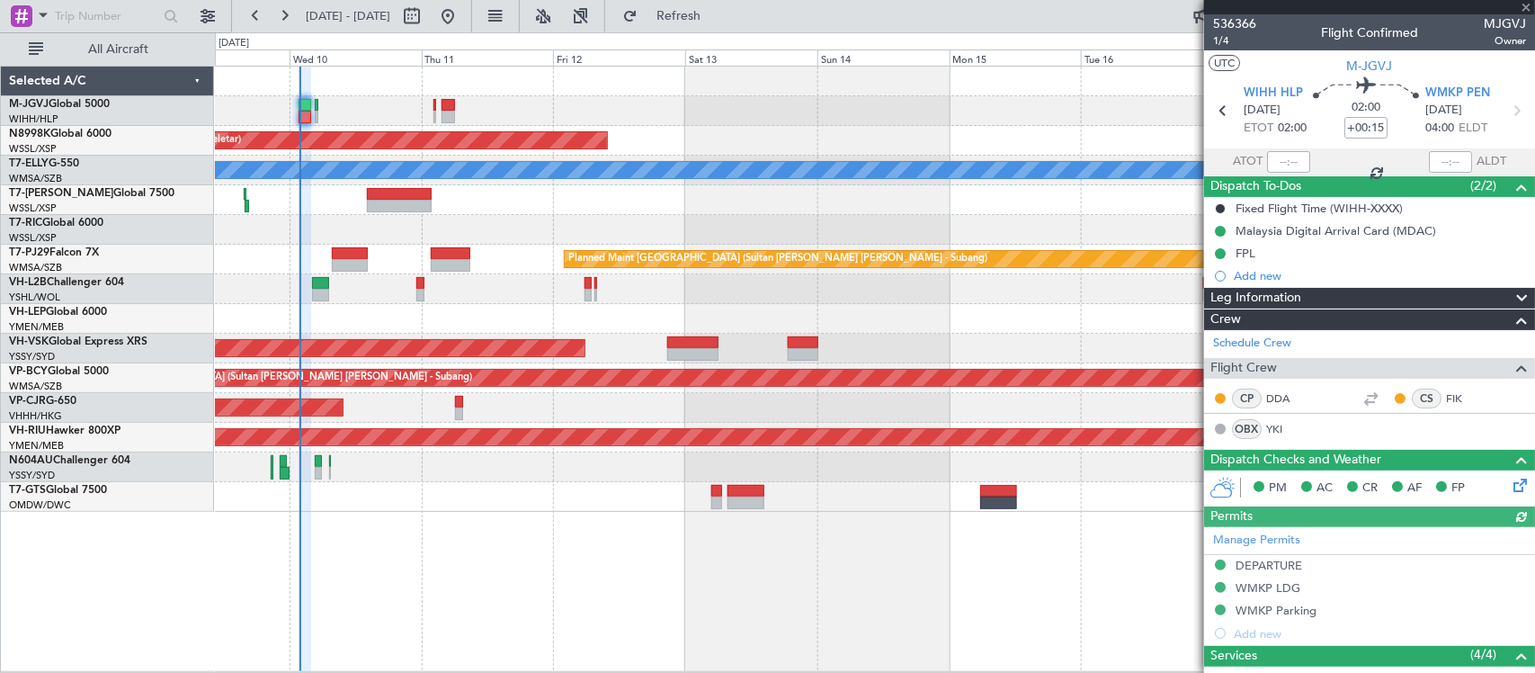
click at [1286, 165] on div at bounding box center [1288, 162] width 43 height 22
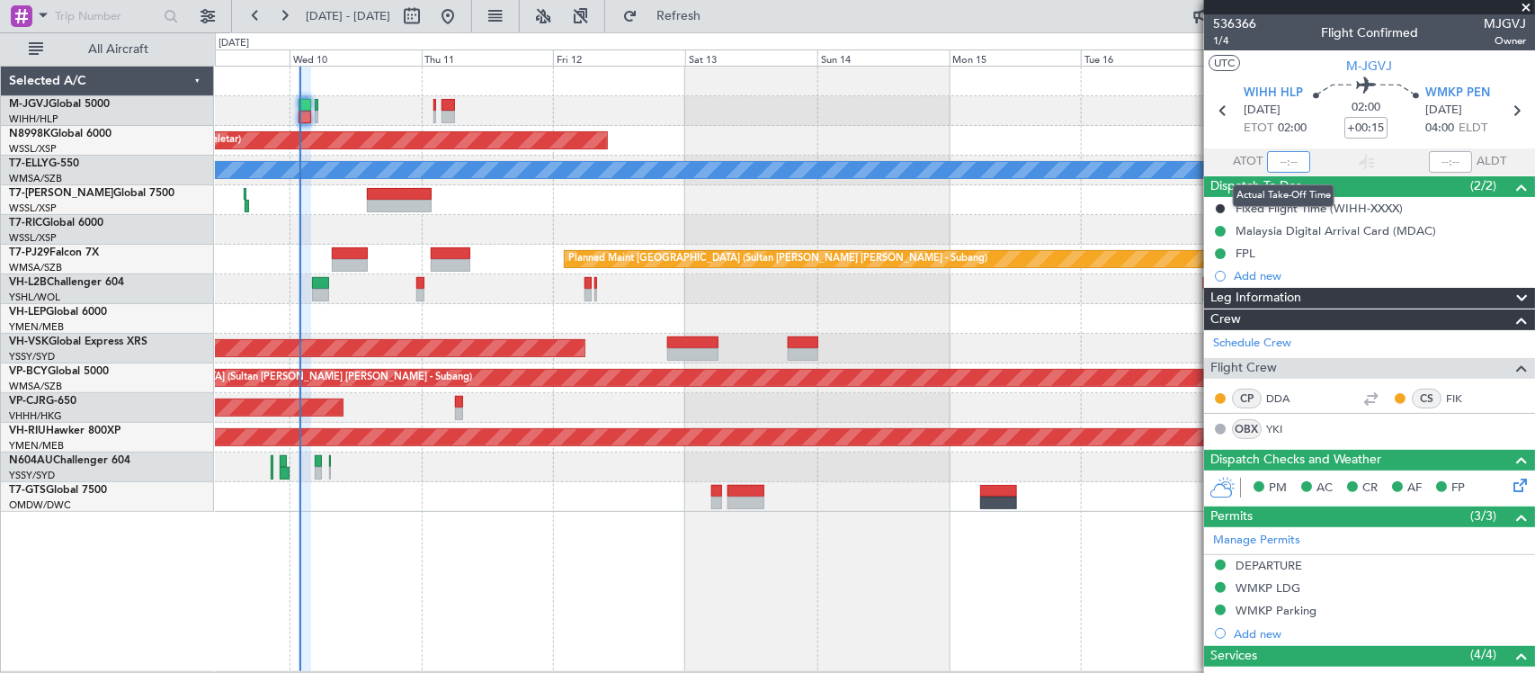
click at [1284, 160] on input "text" at bounding box center [1288, 162] width 43 height 22
type input "01:51"
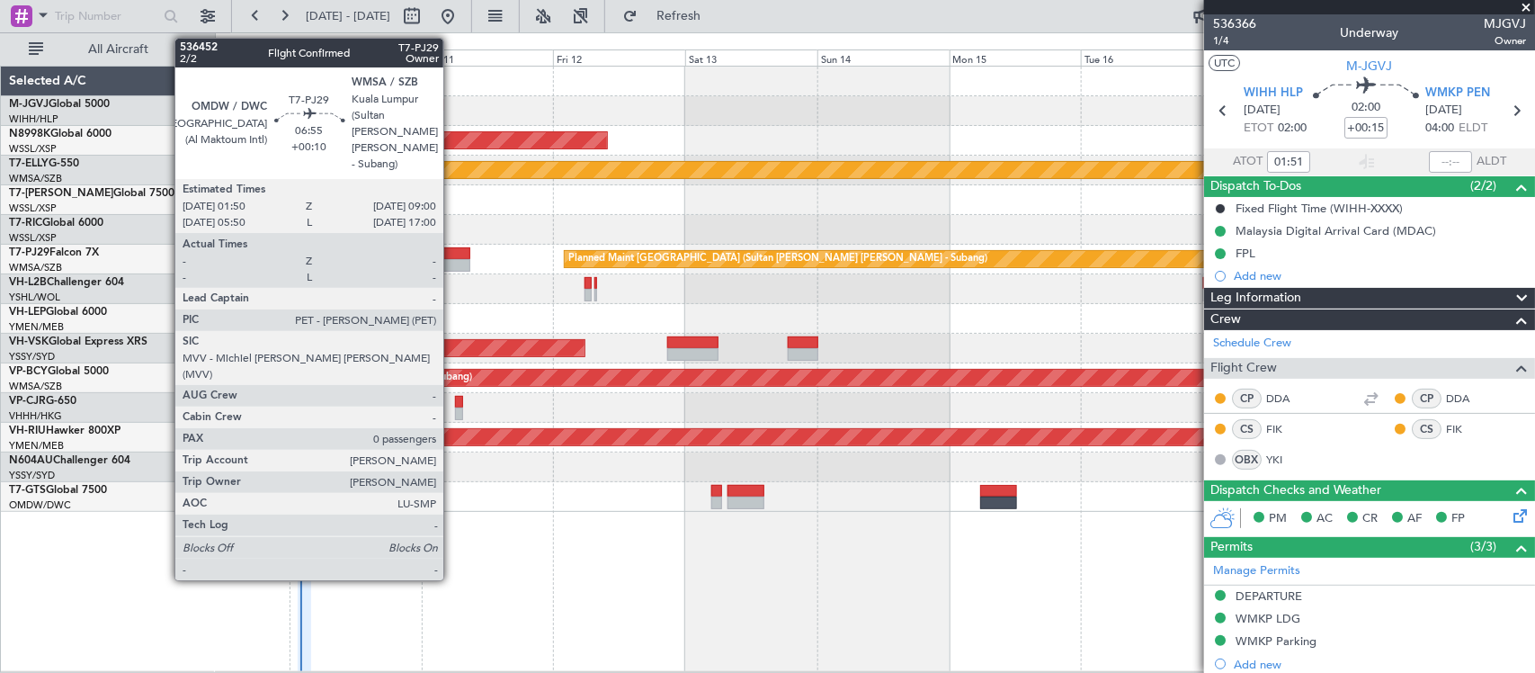
click at [452, 257] on div at bounding box center [451, 253] width 40 height 13
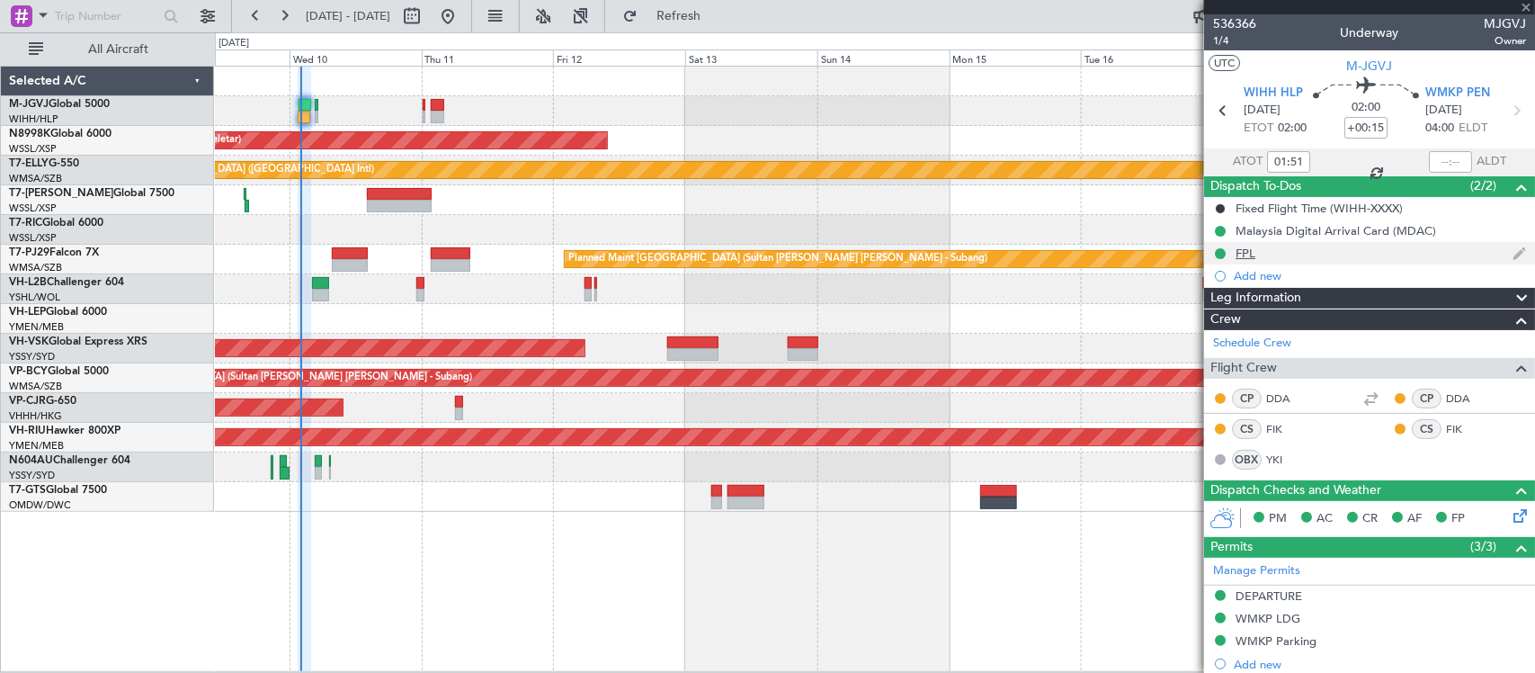
type input "+00:10"
type input "0"
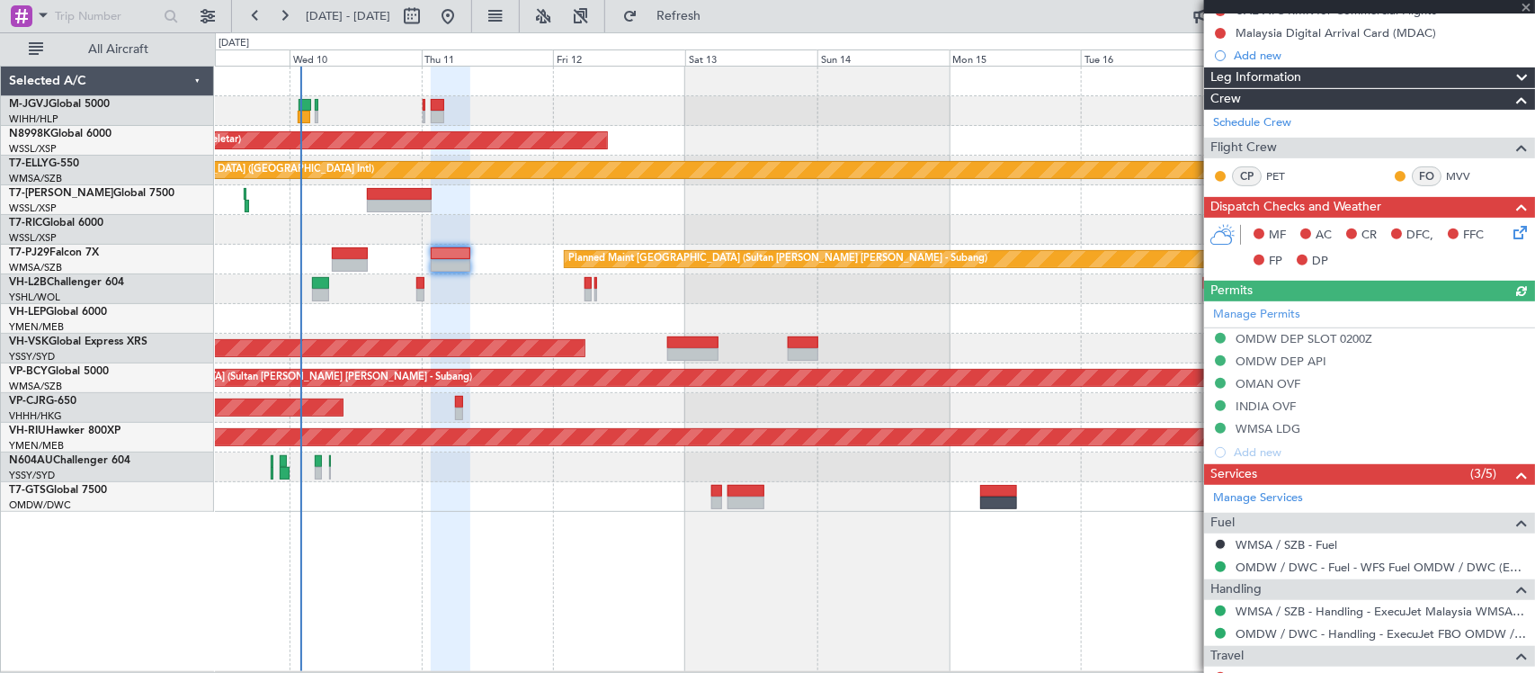
scroll to position [311, 0]
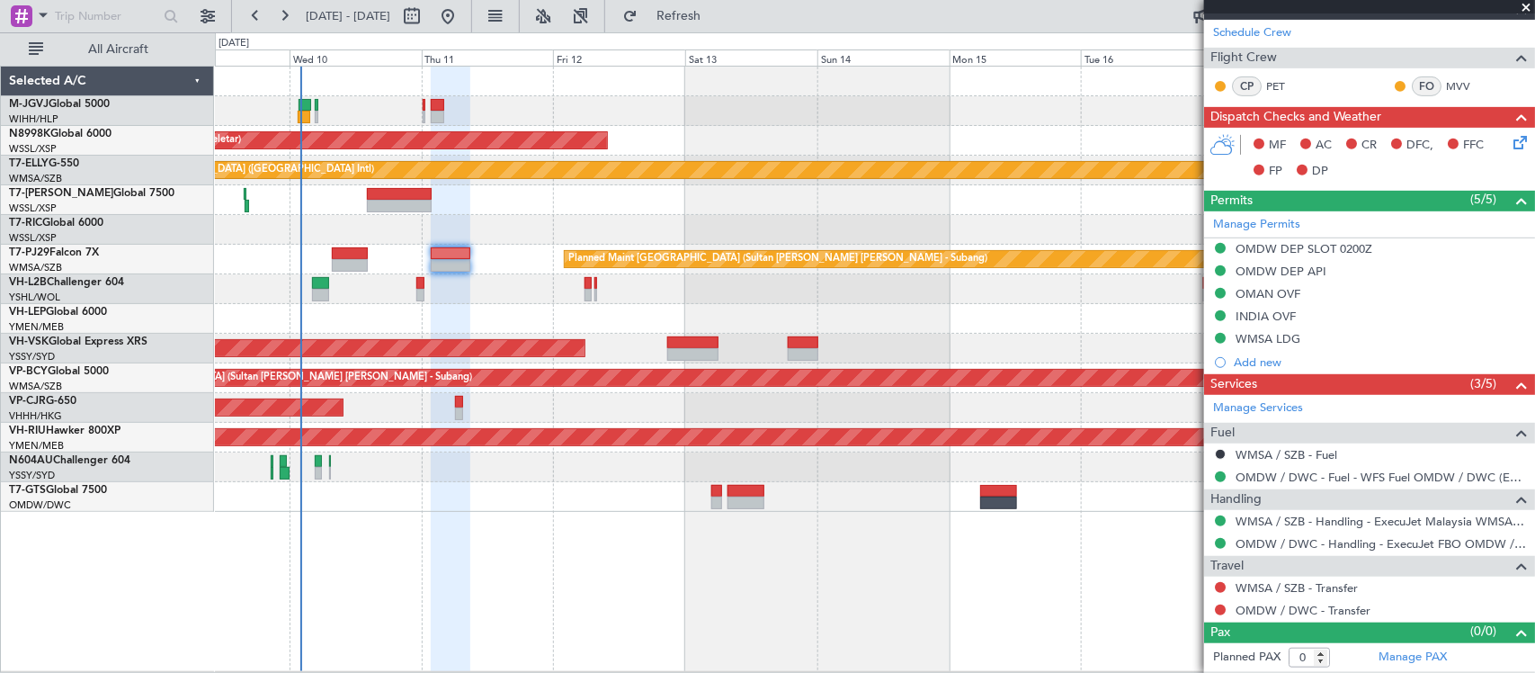
click at [1274, 76] on div "CP PET" at bounding box center [1260, 86] width 94 height 20
click at [1274, 87] on link "PET" at bounding box center [1286, 86] width 40 height 16
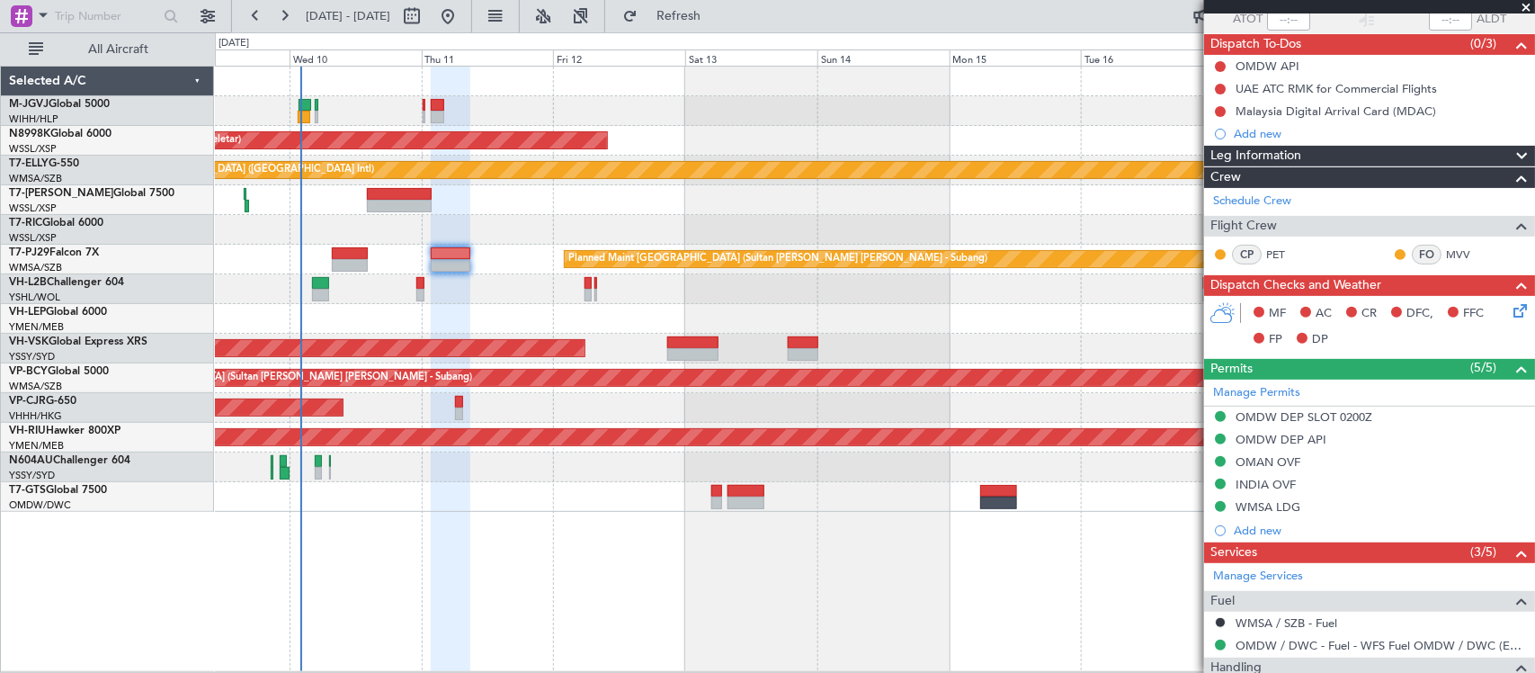
scroll to position [187, 0]
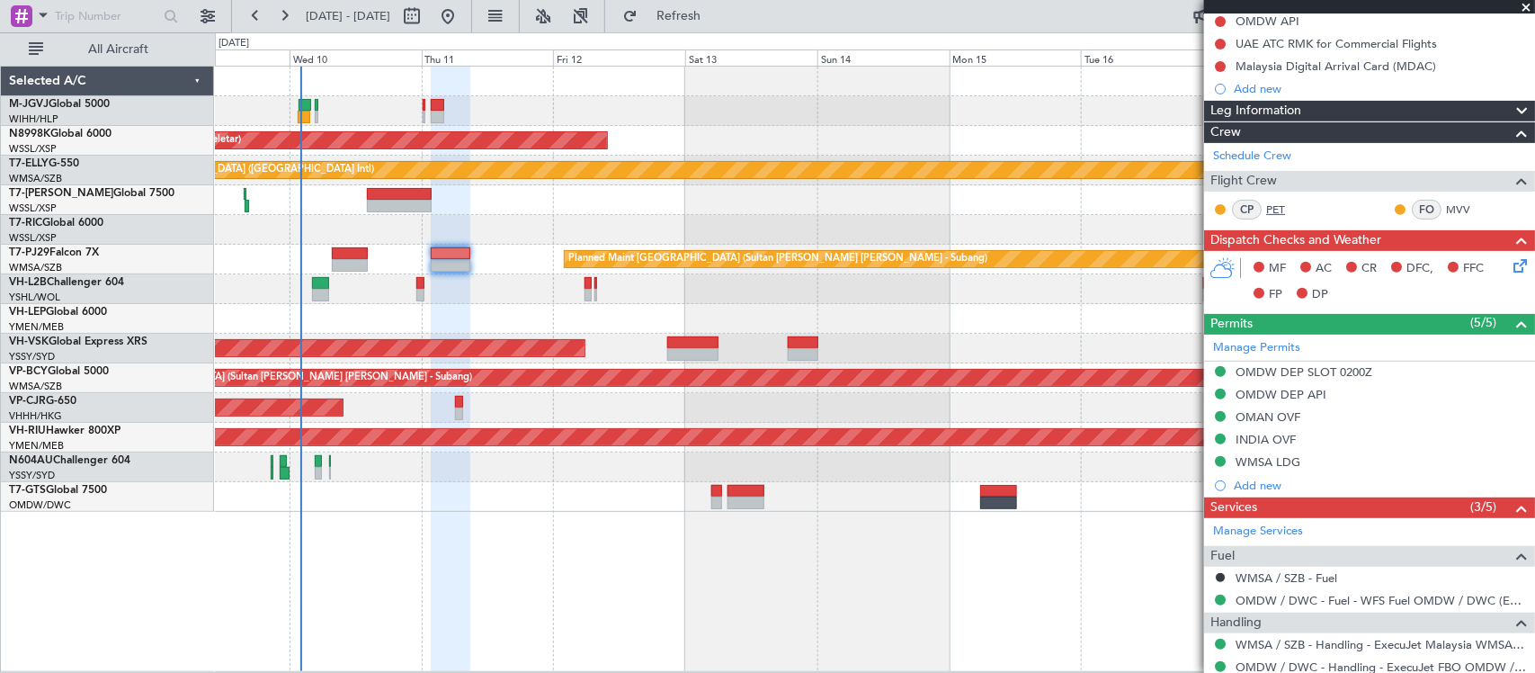
click at [1278, 207] on link "PET" at bounding box center [1286, 209] width 40 height 16
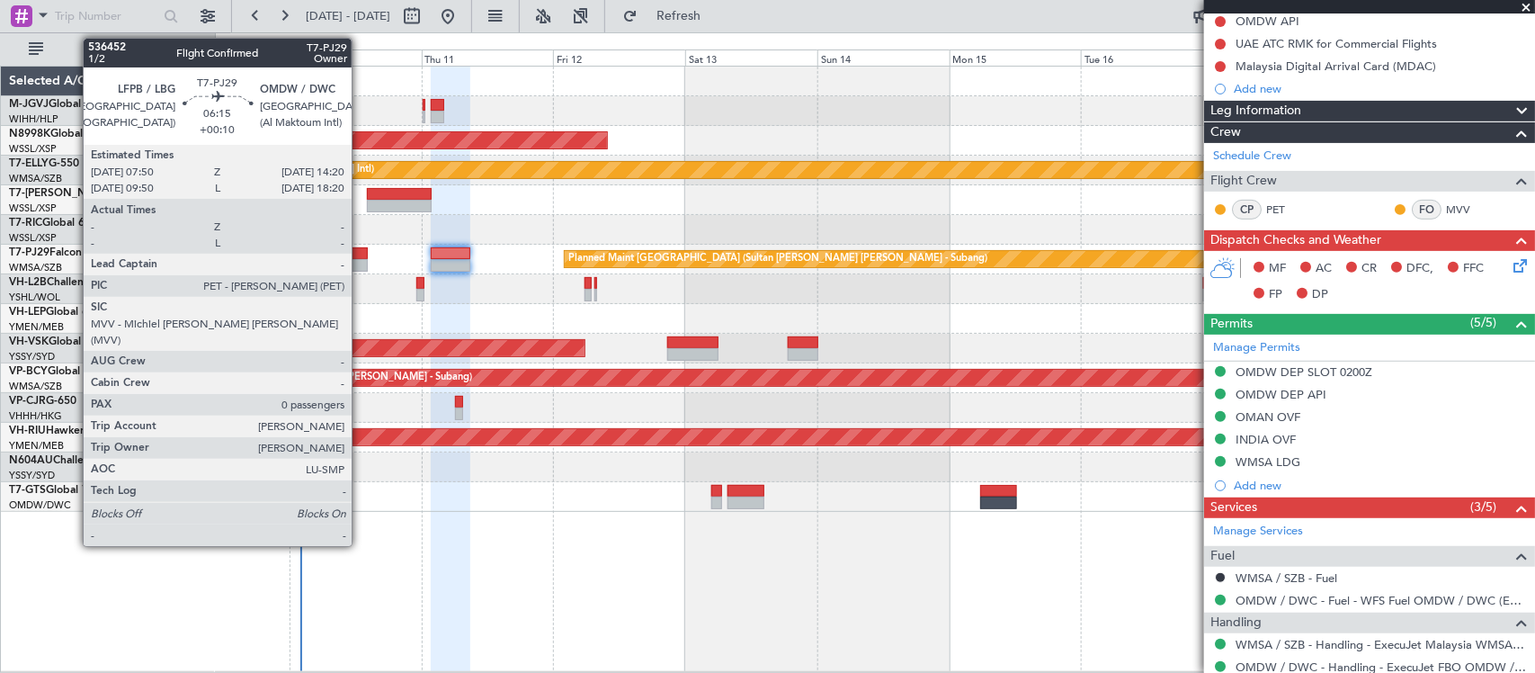
click at [358, 256] on div at bounding box center [350, 253] width 36 height 13
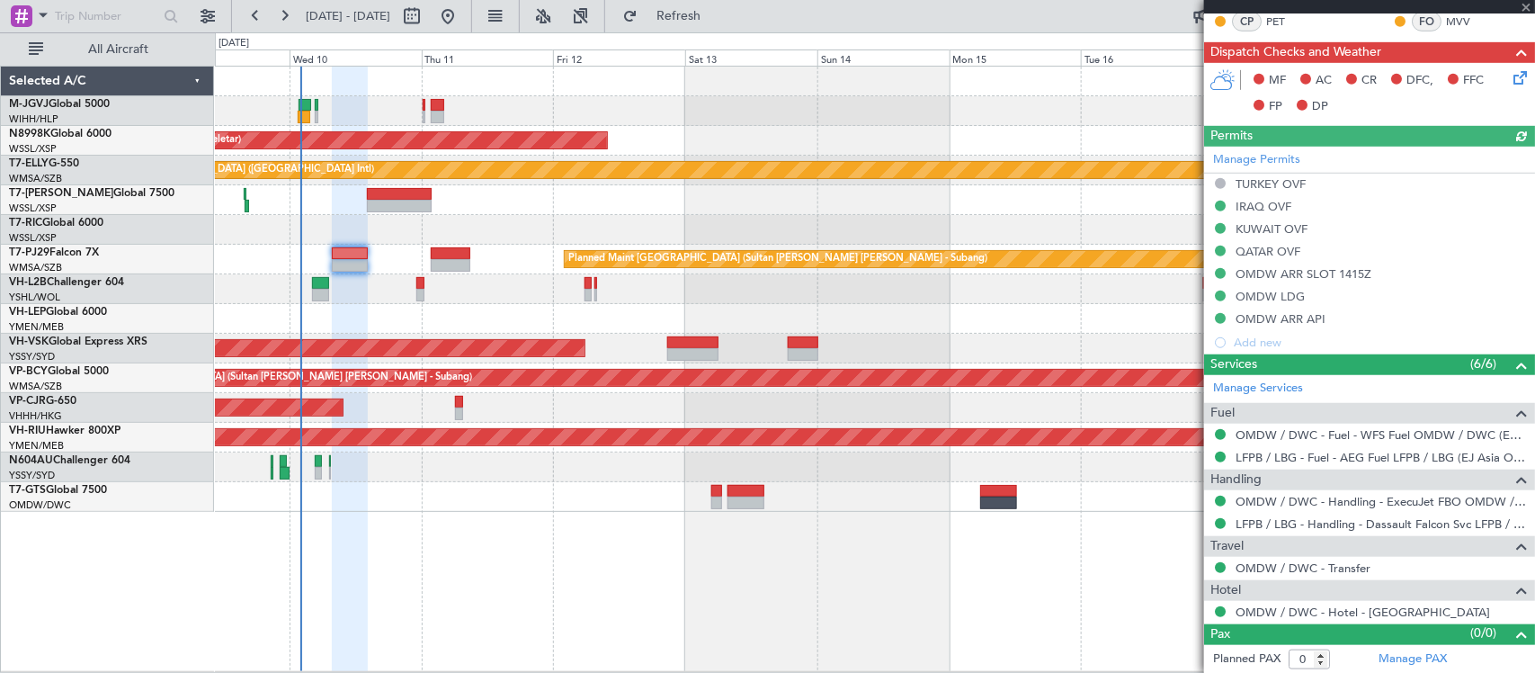
scroll to position [468, 0]
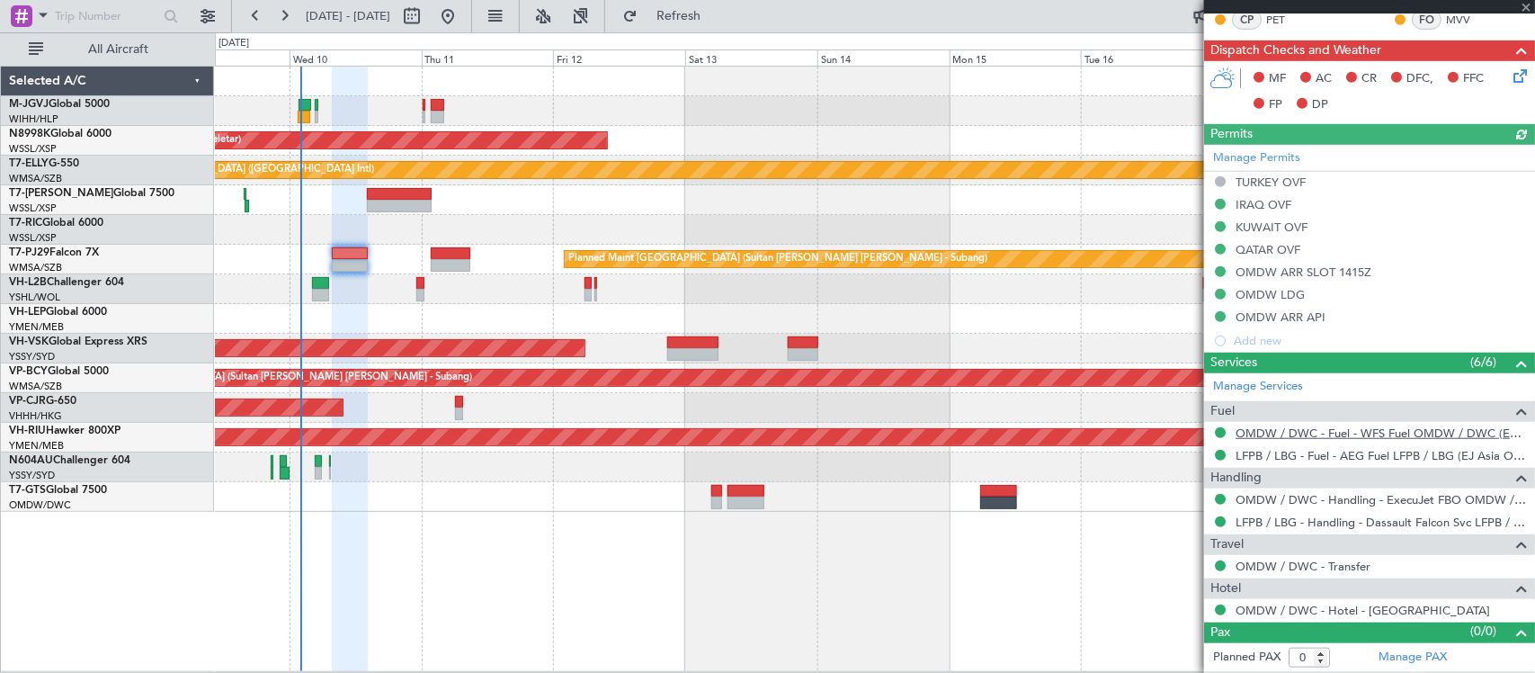
click at [1297, 433] on link "OMDW / DWC - Fuel - WFS Fuel OMDW / DWC (EJ Asia Only)" at bounding box center [1381, 432] width 291 height 15
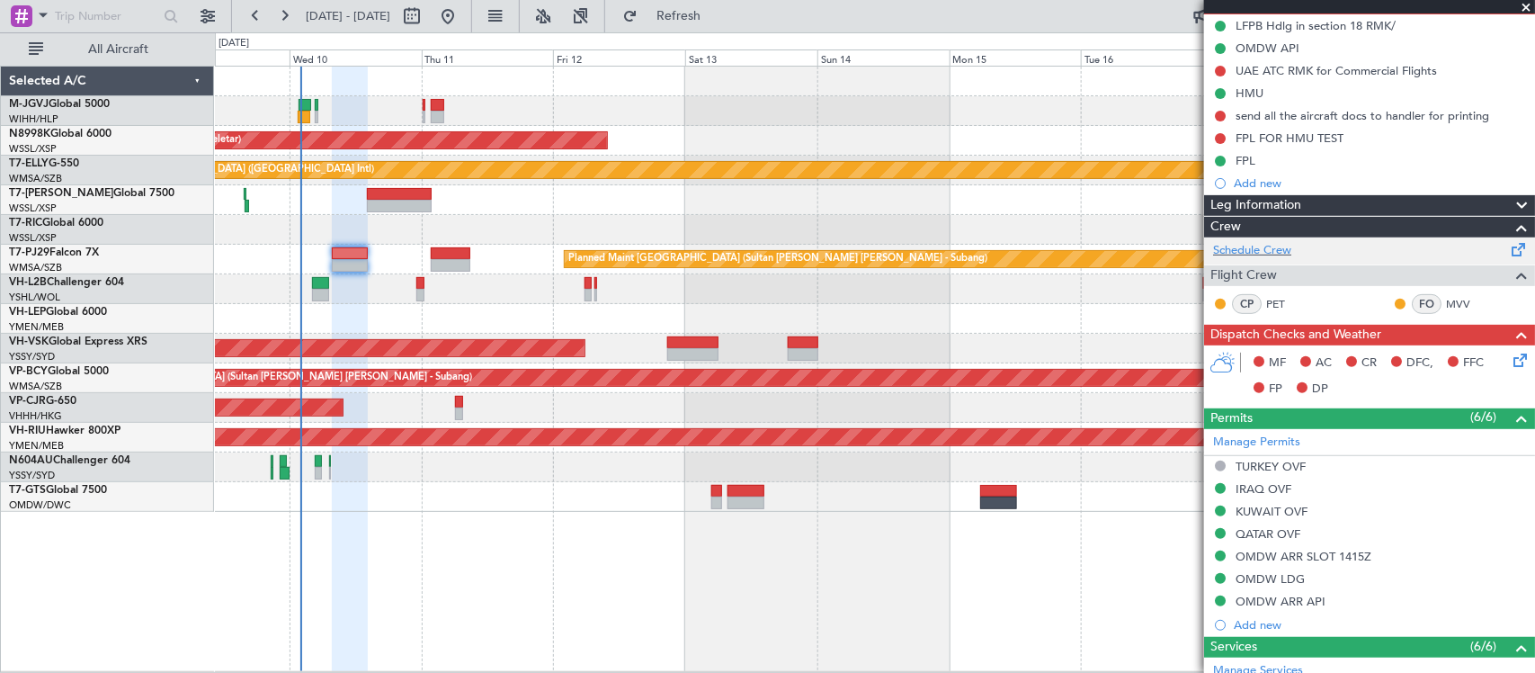
scroll to position [0, 0]
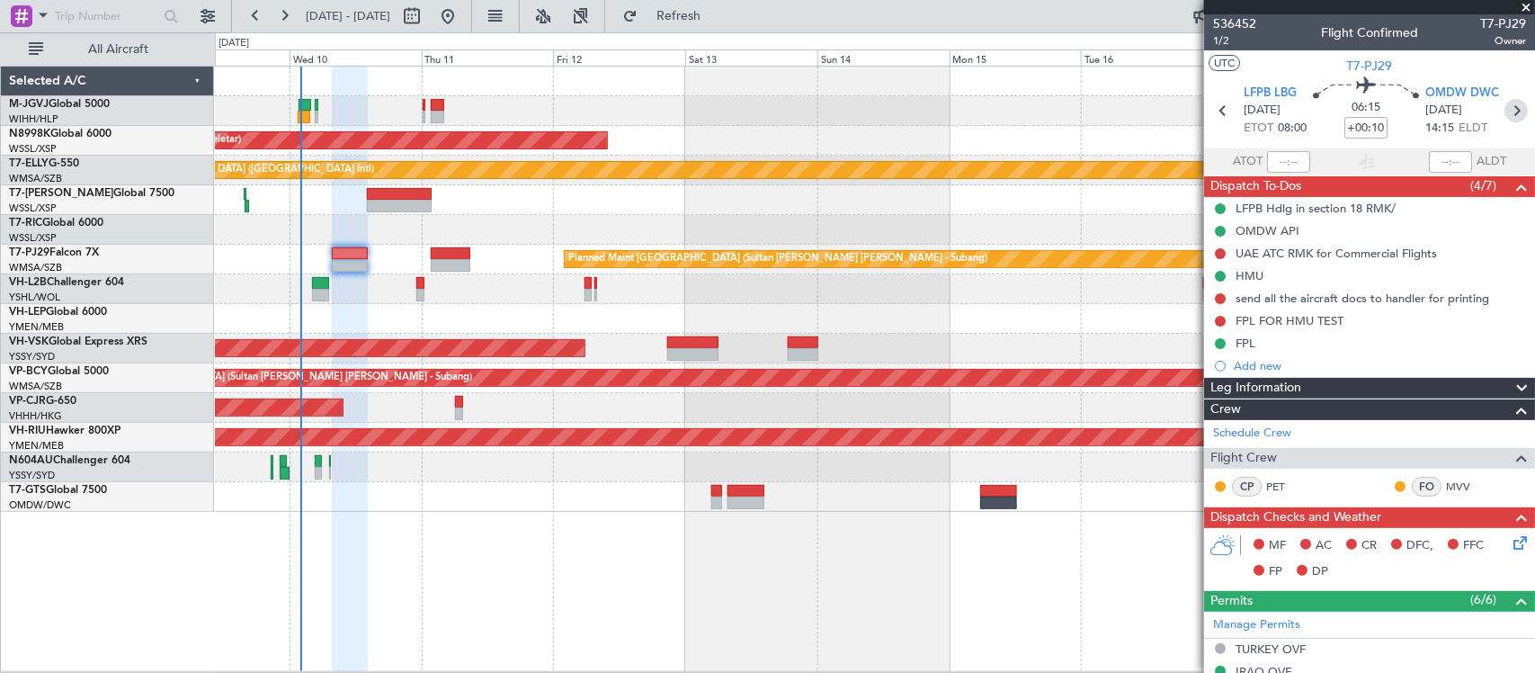
click at [1505, 110] on icon at bounding box center [1516, 110] width 23 height 23
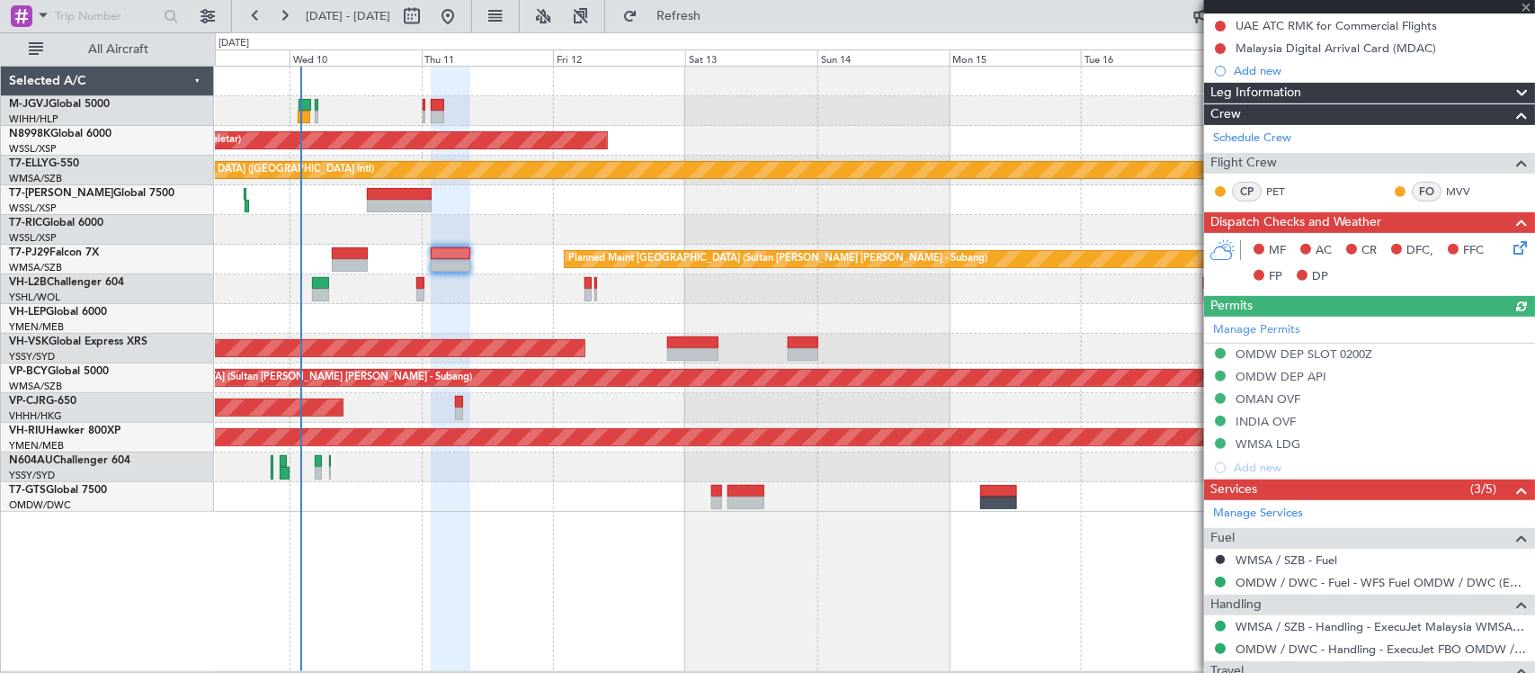
scroll to position [311, 0]
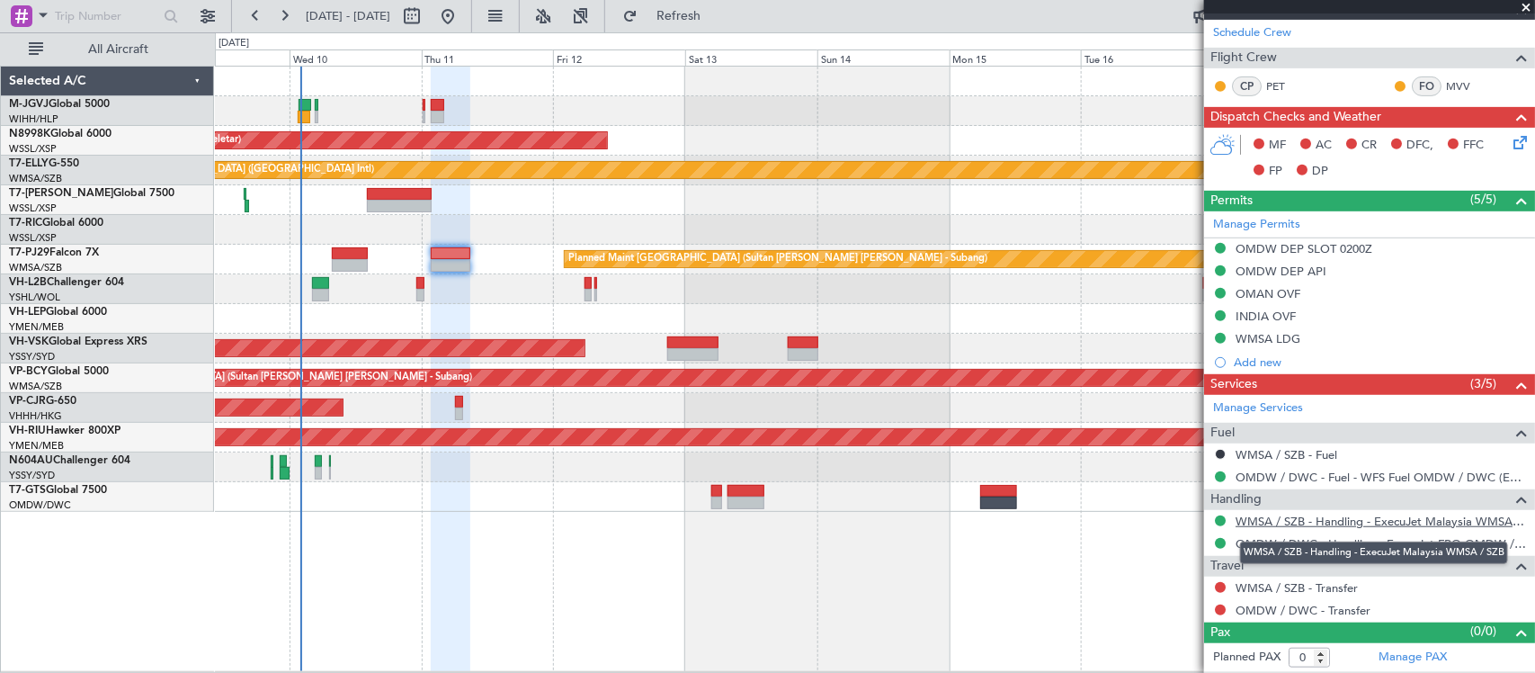
click at [1282, 519] on link "WMSA / SZB - Handling - ExecuJet Malaysia WMSA / SZB" at bounding box center [1381, 521] width 291 height 15
click at [1413, 474] on link "OMDW / DWC - Fuel - WFS Fuel OMDW / DWC (EJ Asia Only)" at bounding box center [1381, 477] width 291 height 15
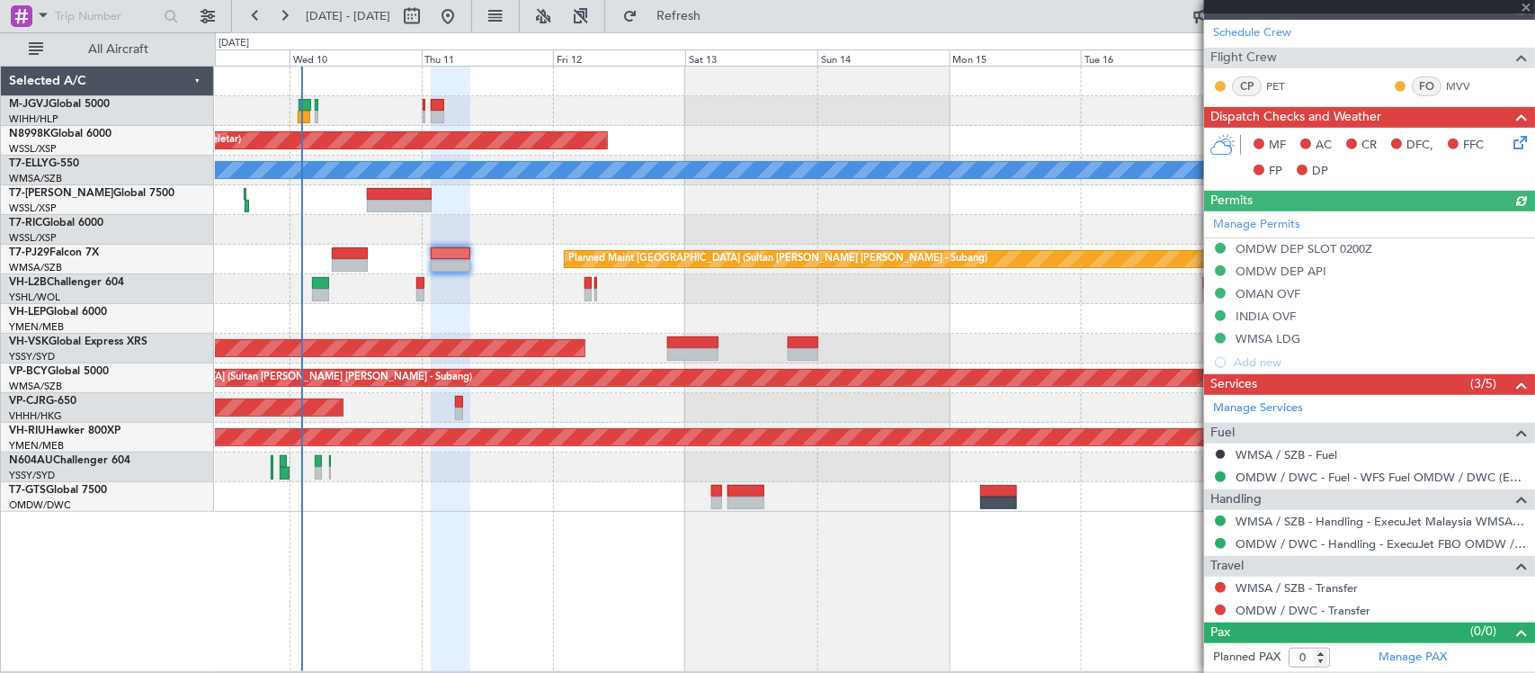
click at [427, 226] on div at bounding box center [874, 230] width 1319 height 30
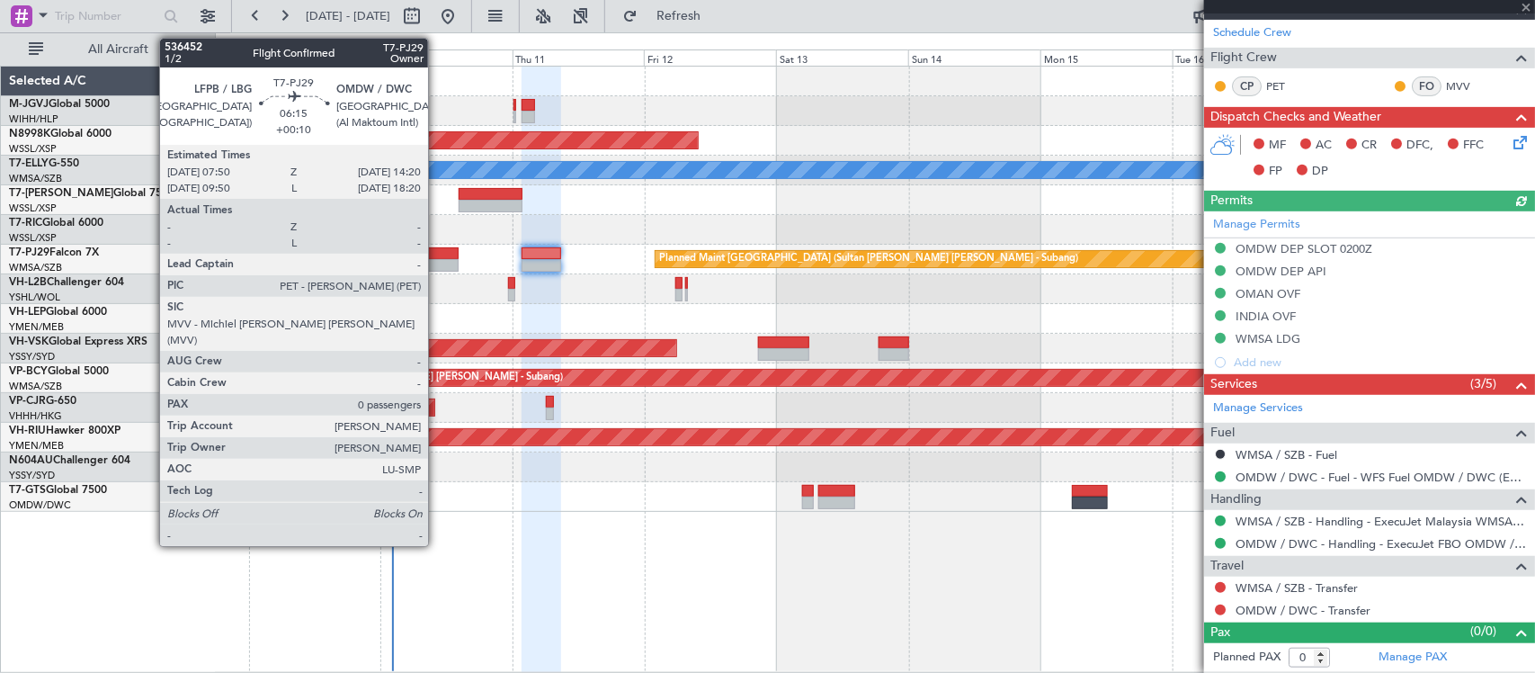
click at [437, 255] on div at bounding box center [441, 253] width 36 height 13
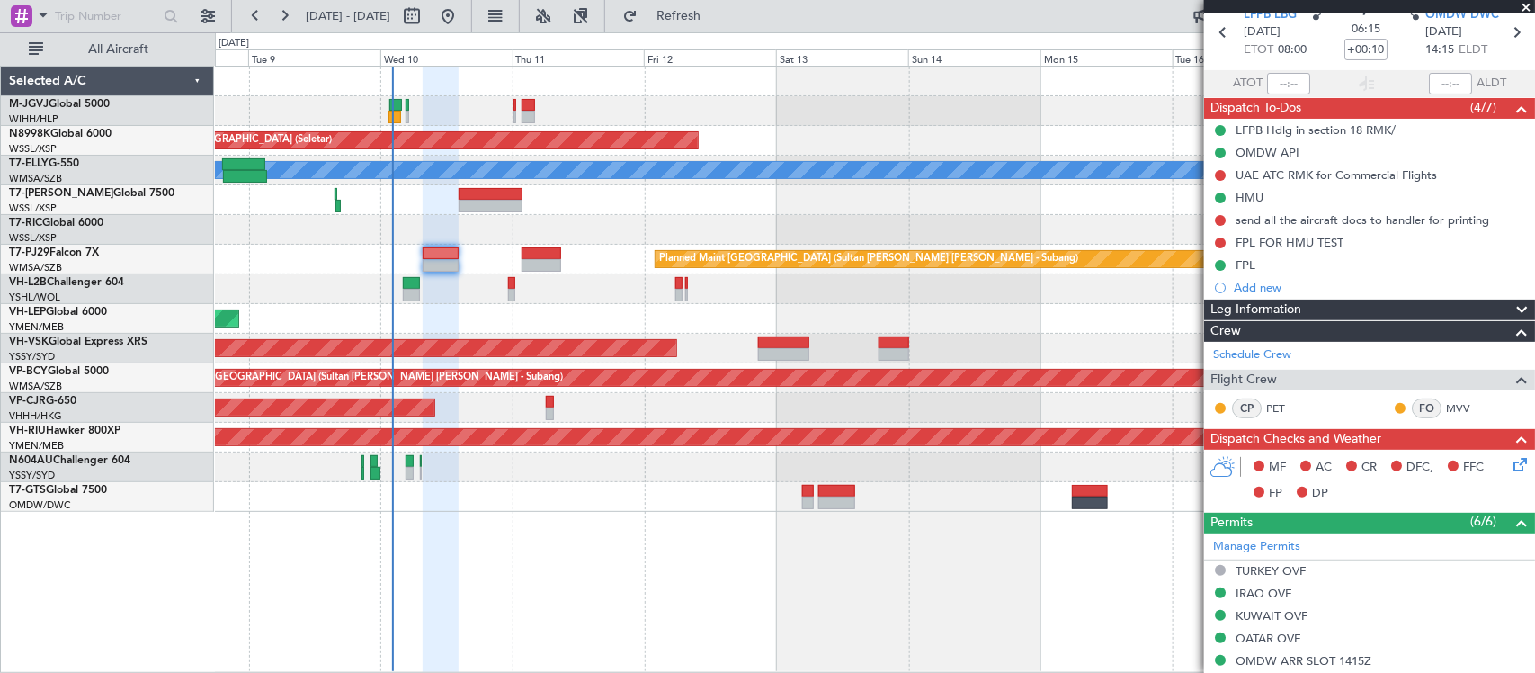
scroll to position [0, 0]
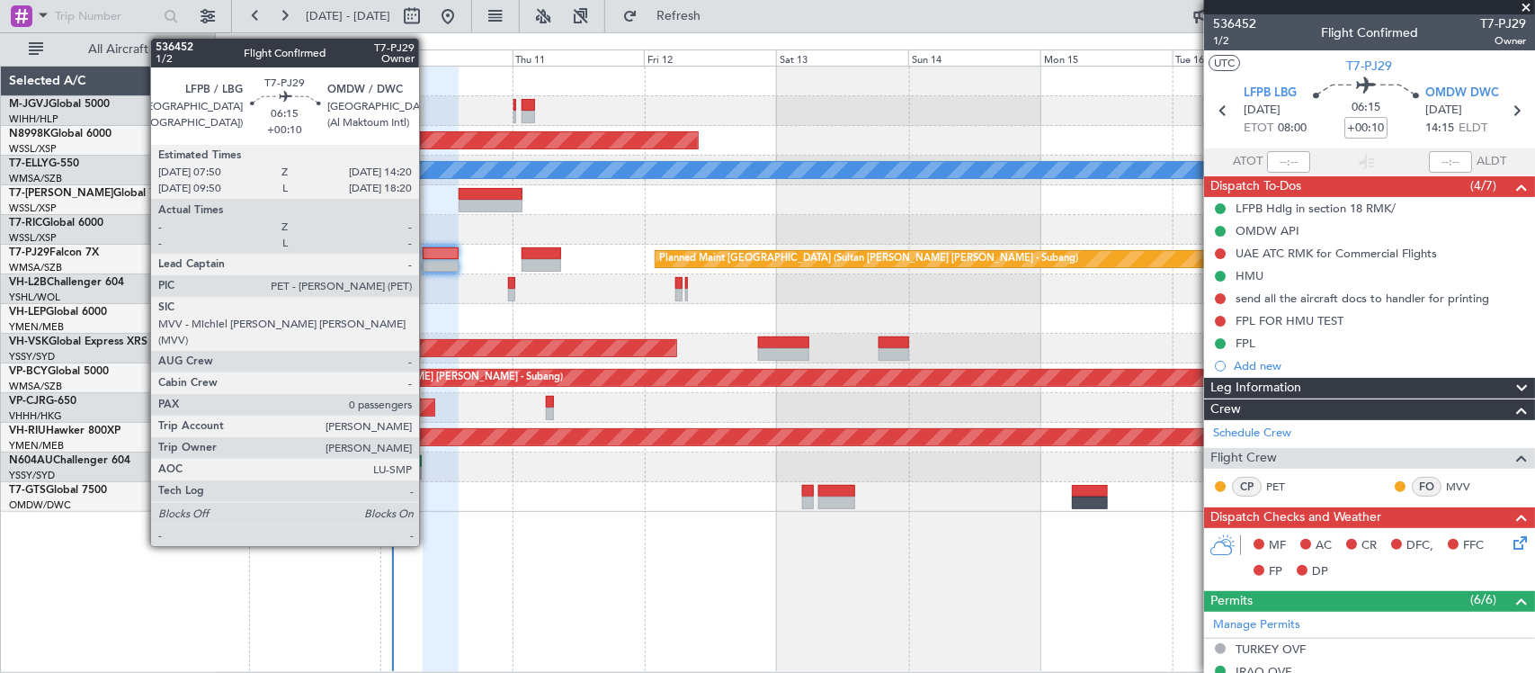
click at [428, 258] on div at bounding box center [441, 253] width 36 height 13
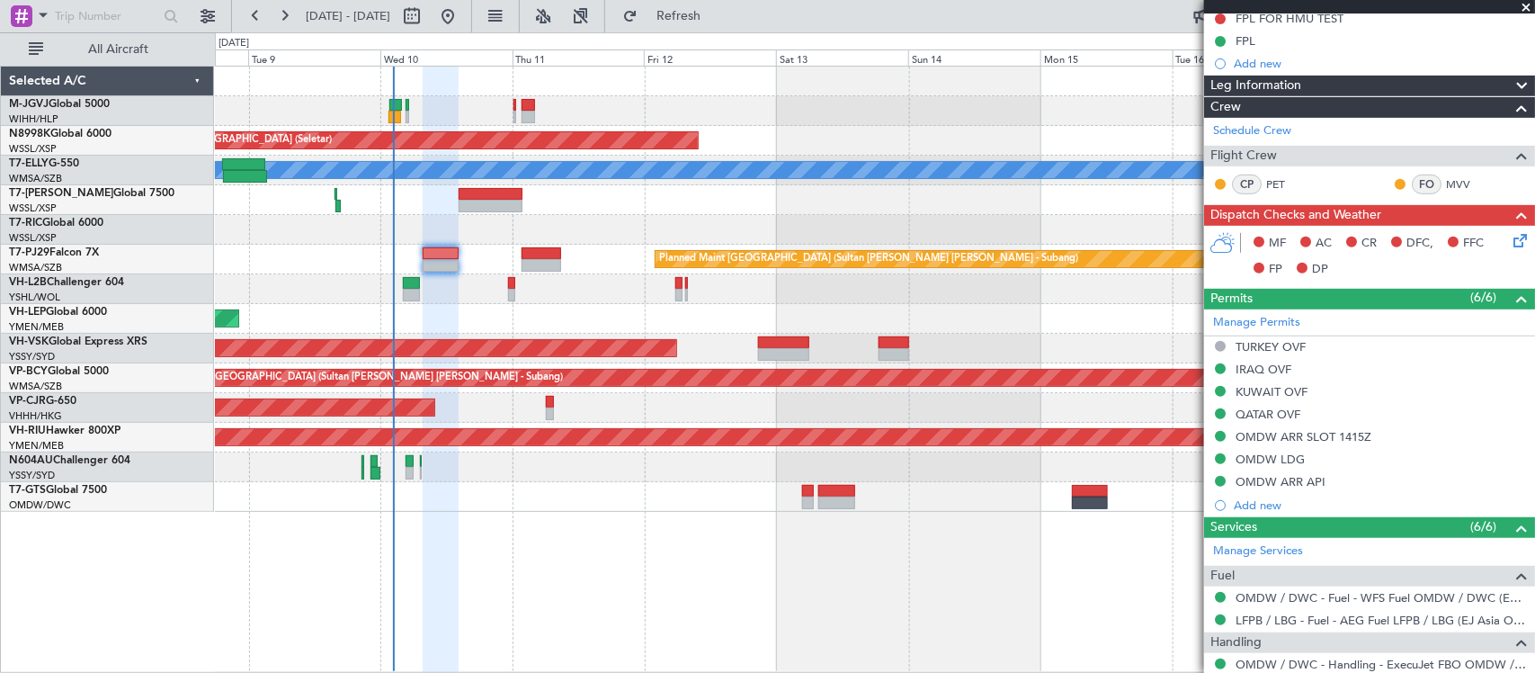
scroll to position [374, 0]
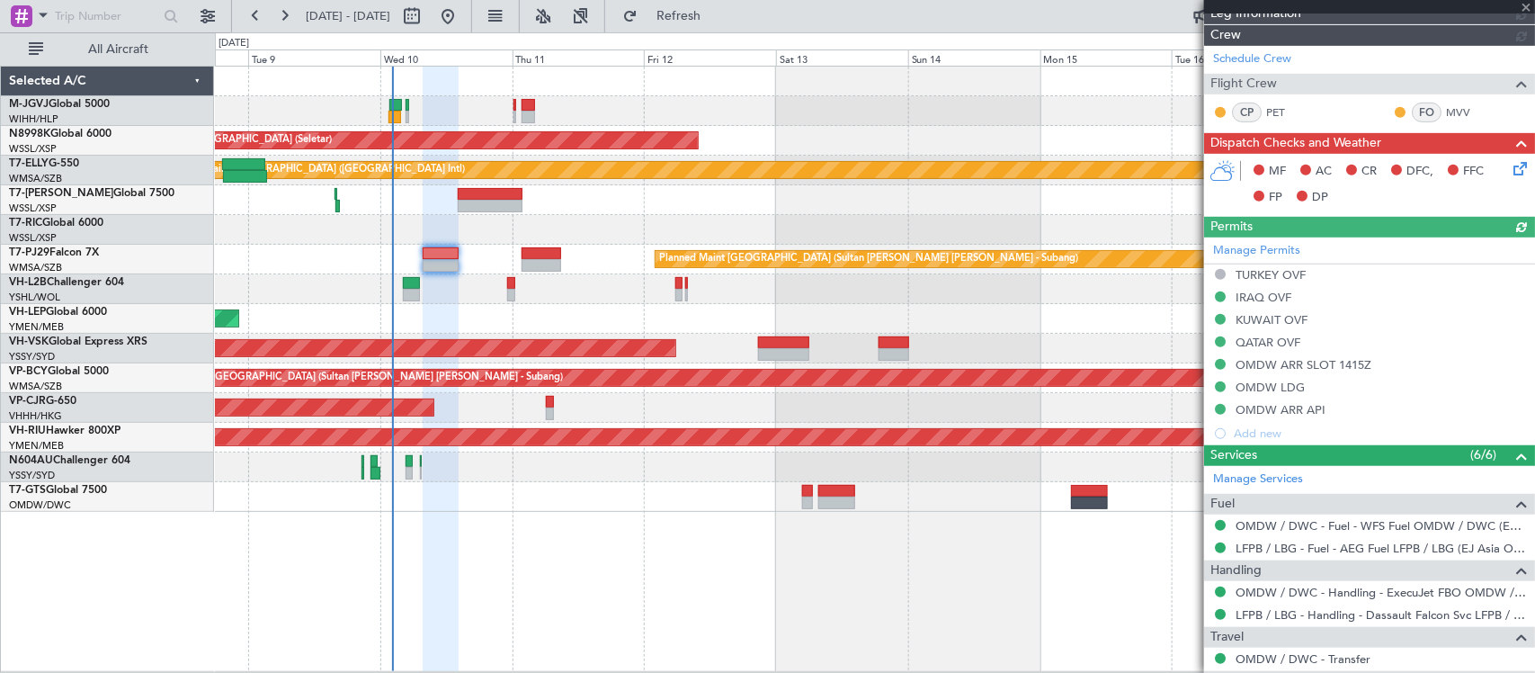
type input "Brien Tan (BTA)"
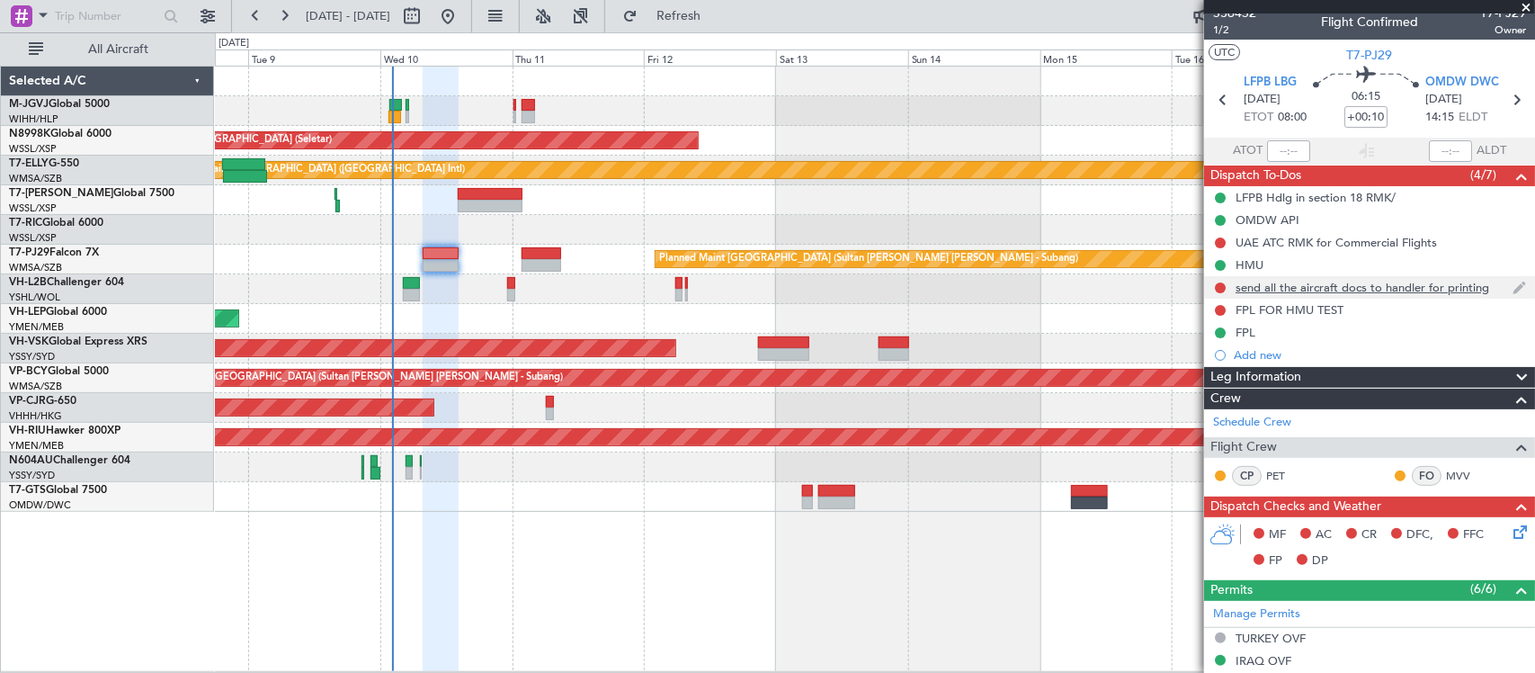
scroll to position [0, 0]
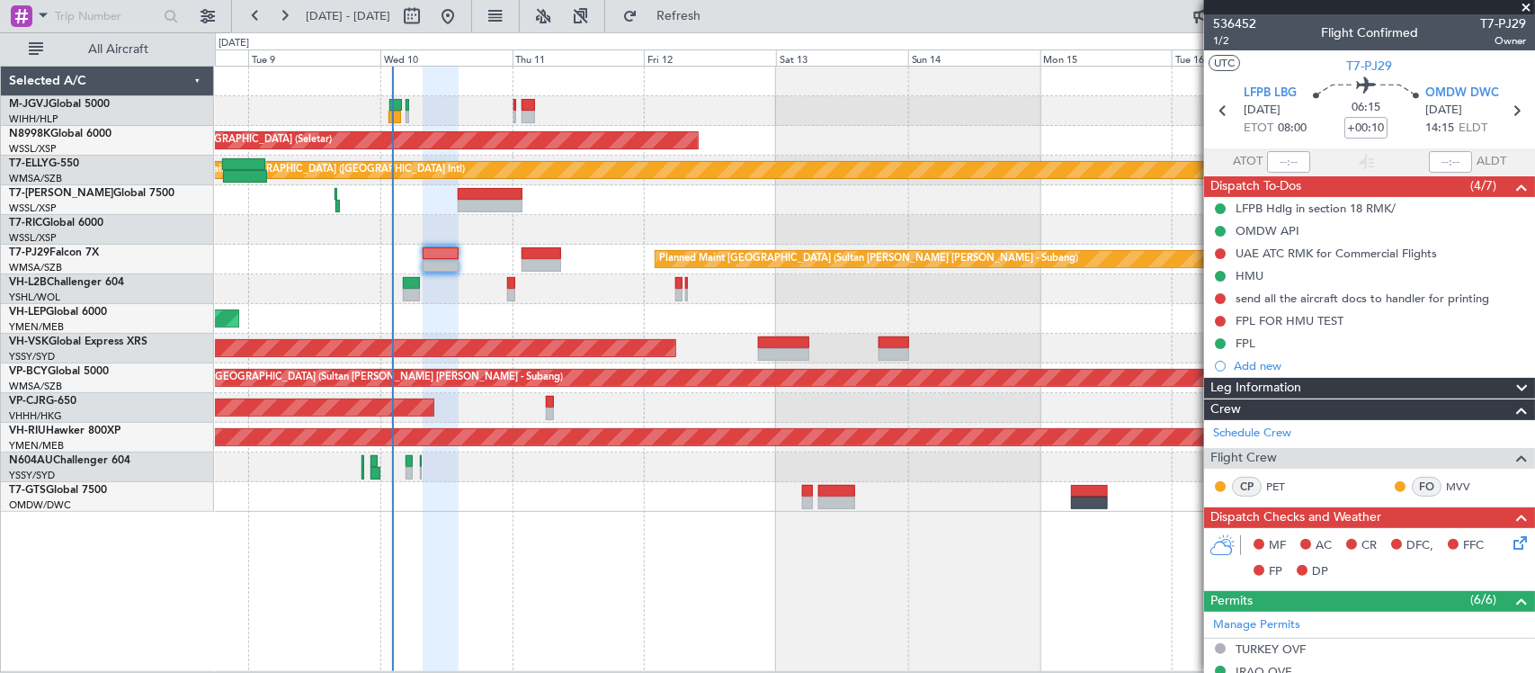
drag, startPoint x: 1252, startPoint y: 274, endPoint x: 1261, endPoint y: 283, distance: 12.7
click at [1252, 274] on div "HMU" at bounding box center [1250, 275] width 28 height 15
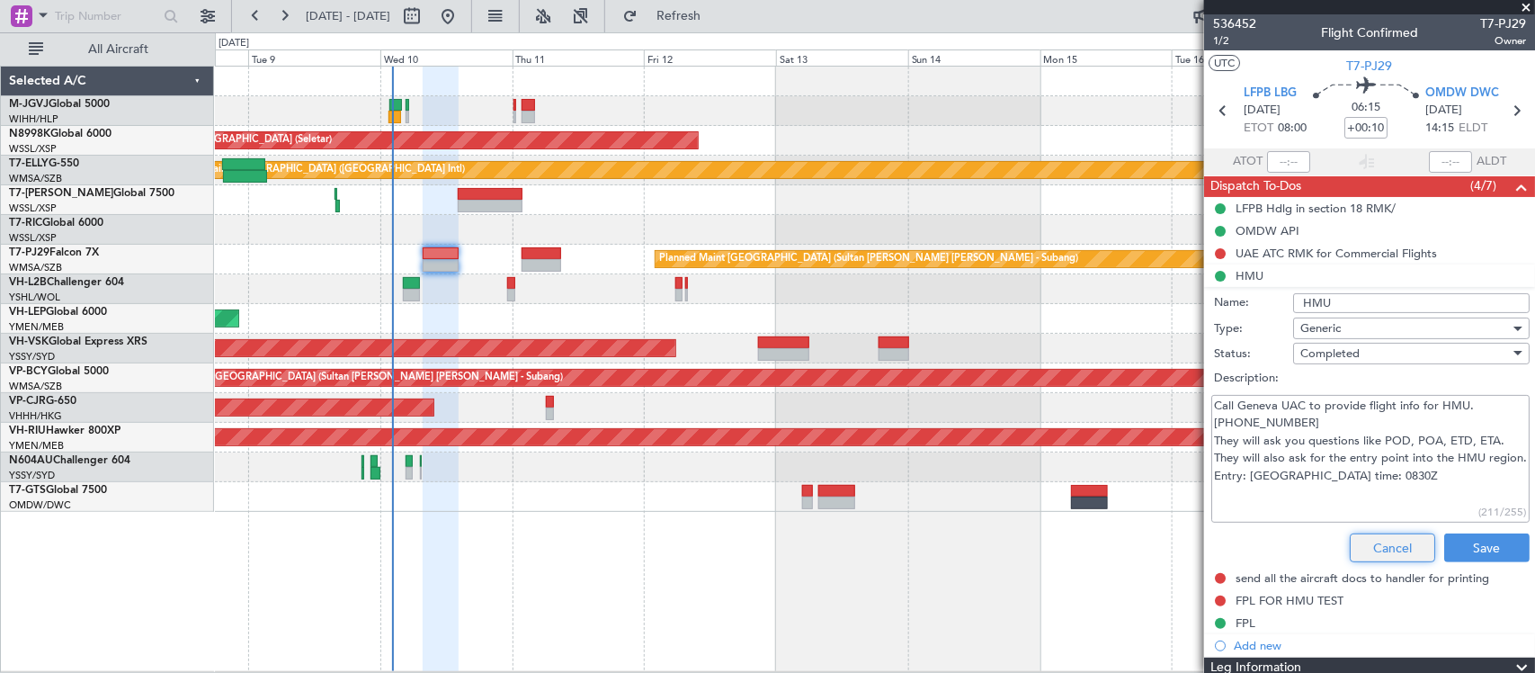
click at [1364, 550] on button "Cancel" at bounding box center [1392, 547] width 85 height 29
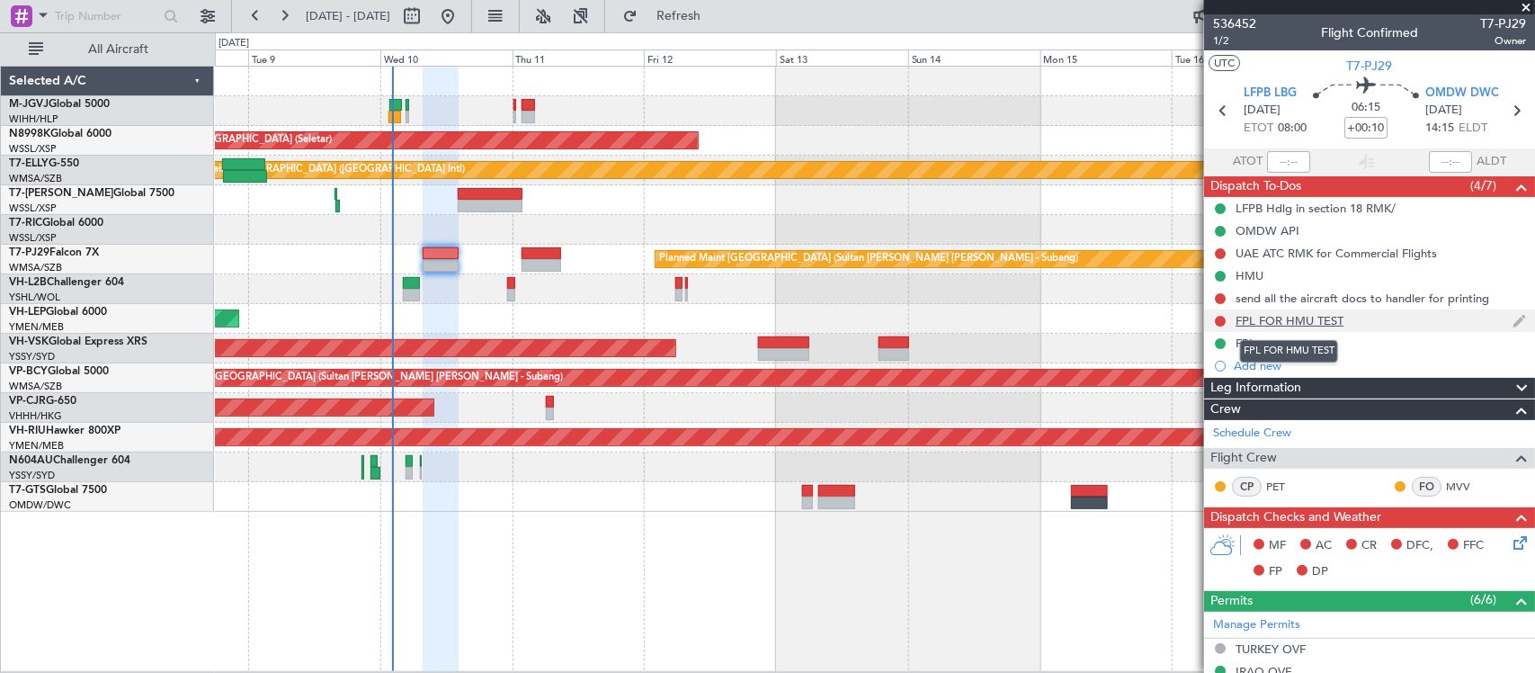
click at [1300, 320] on div "FPL FOR HMU TEST" at bounding box center [1290, 320] width 108 height 15
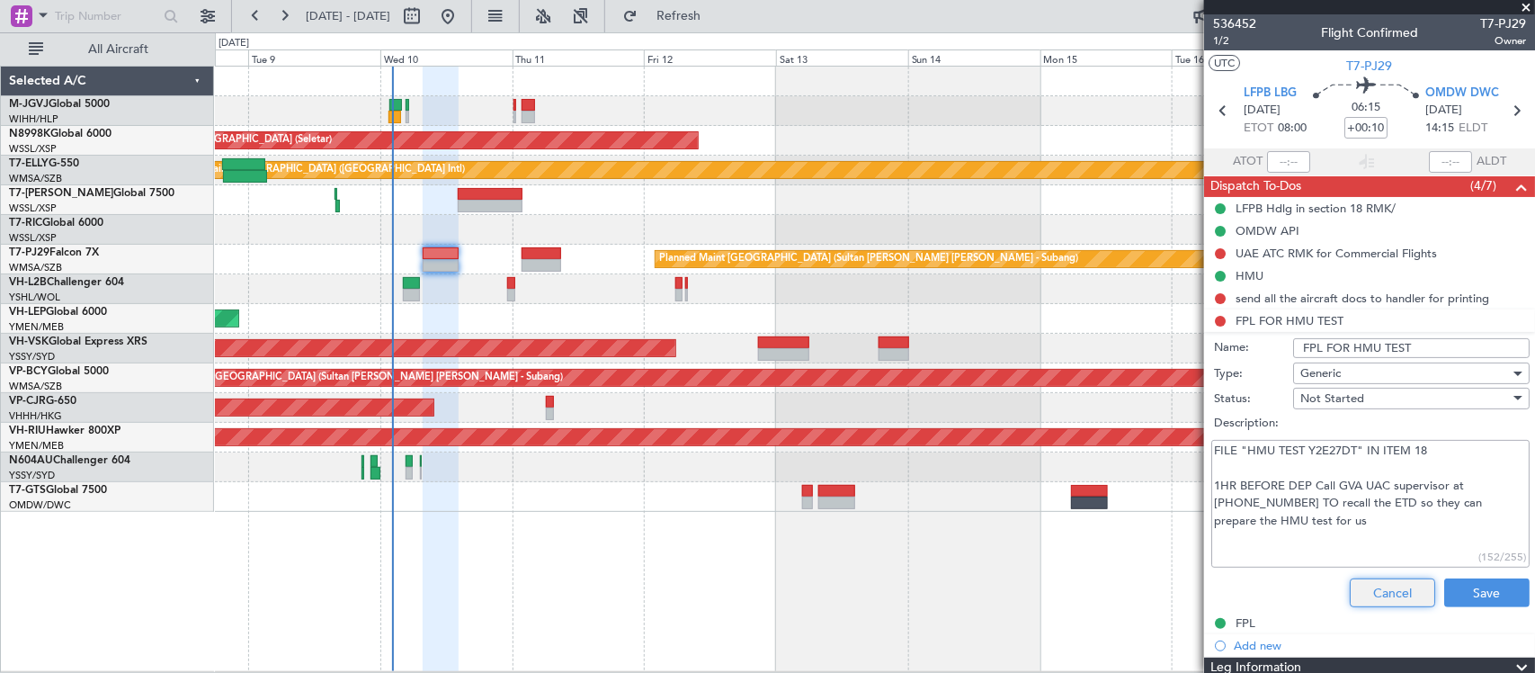
click at [1372, 589] on button "Cancel" at bounding box center [1392, 592] width 85 height 29
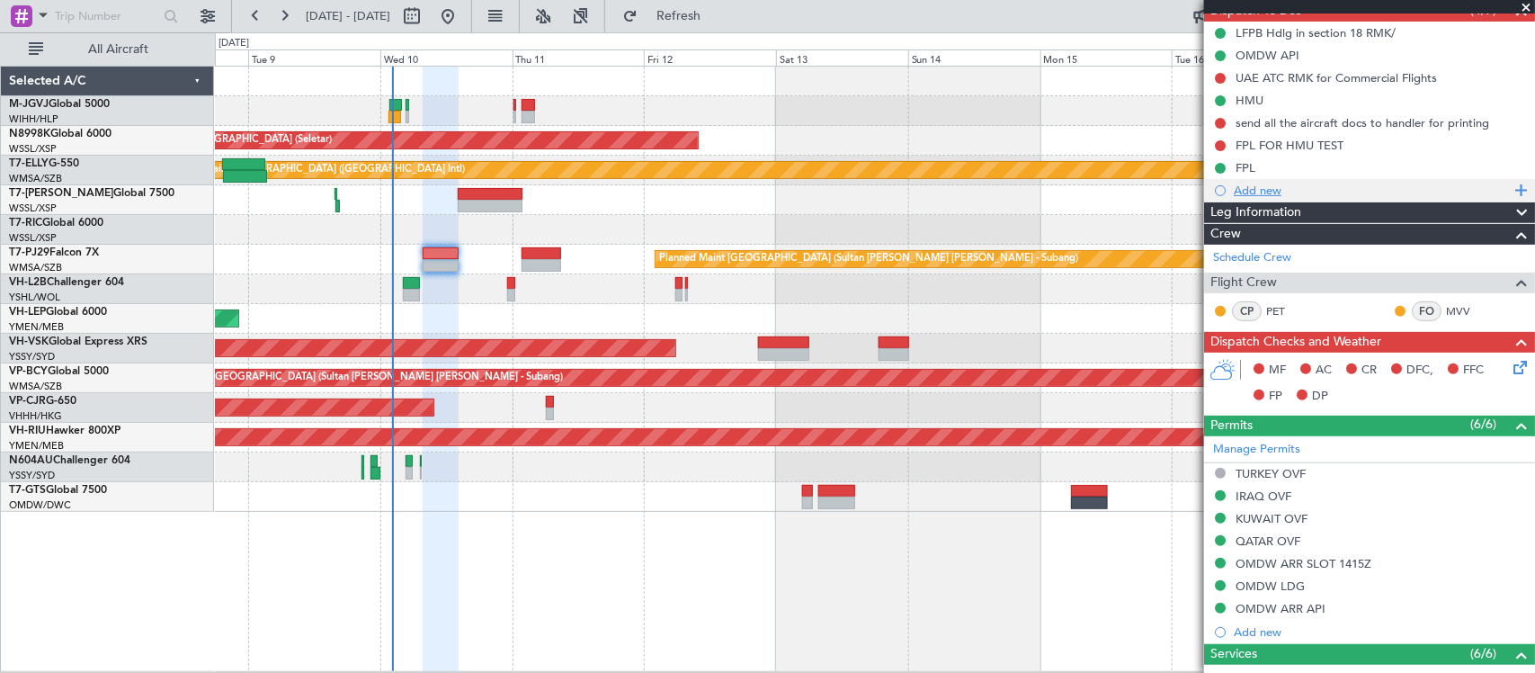
scroll to position [374, 0]
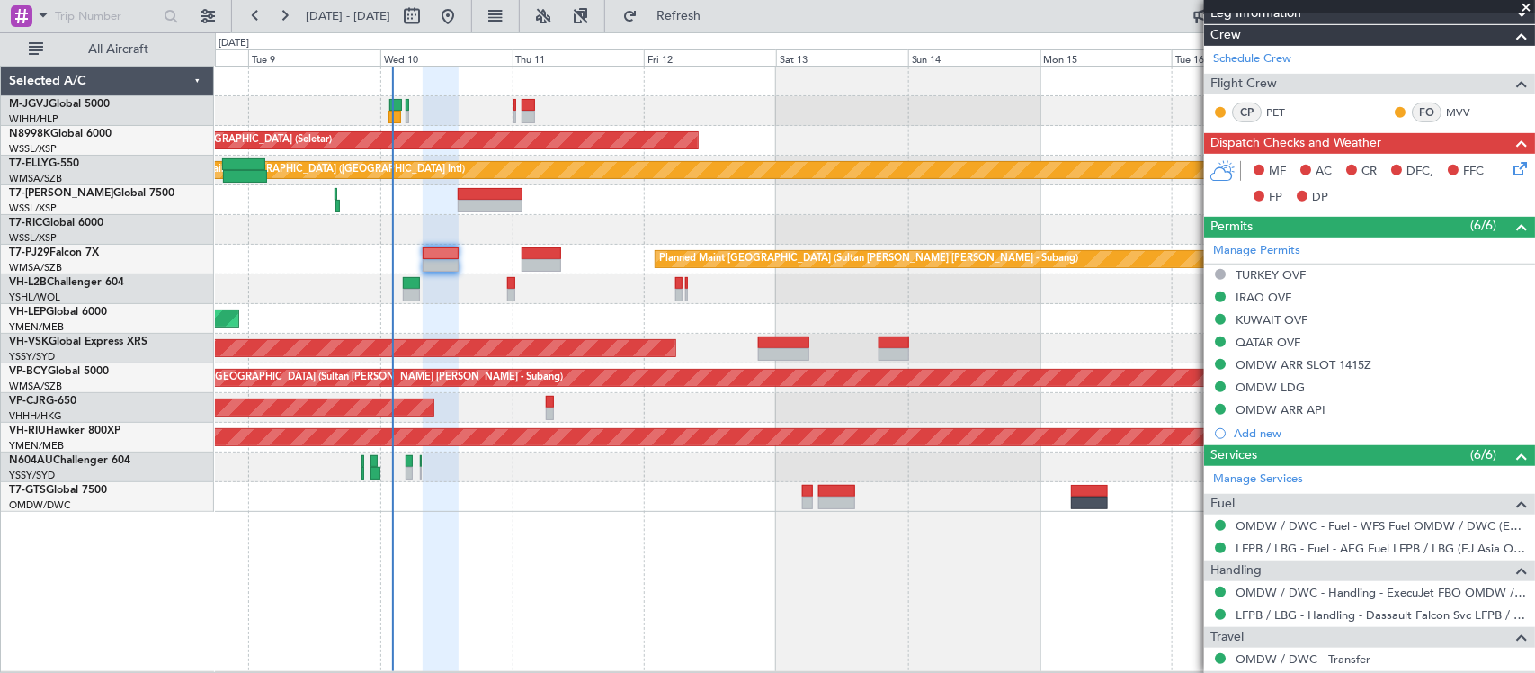
click at [1510, 169] on icon at bounding box center [1517, 165] width 14 height 14
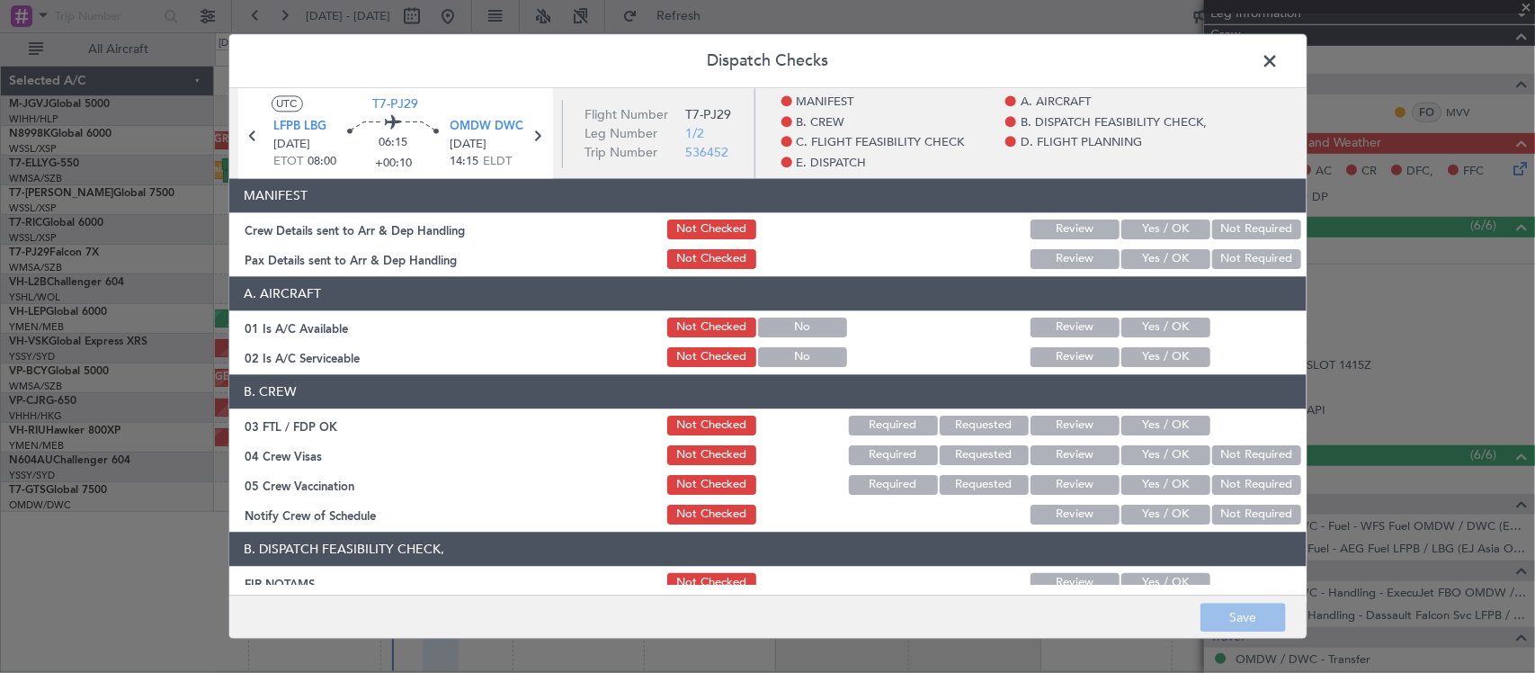
click at [1153, 228] on button "Yes / OK" at bounding box center [1166, 229] width 89 height 20
click at [1219, 247] on div "Not Required" at bounding box center [1255, 258] width 91 height 25
click at [1220, 257] on button "Not Required" at bounding box center [1256, 259] width 89 height 20
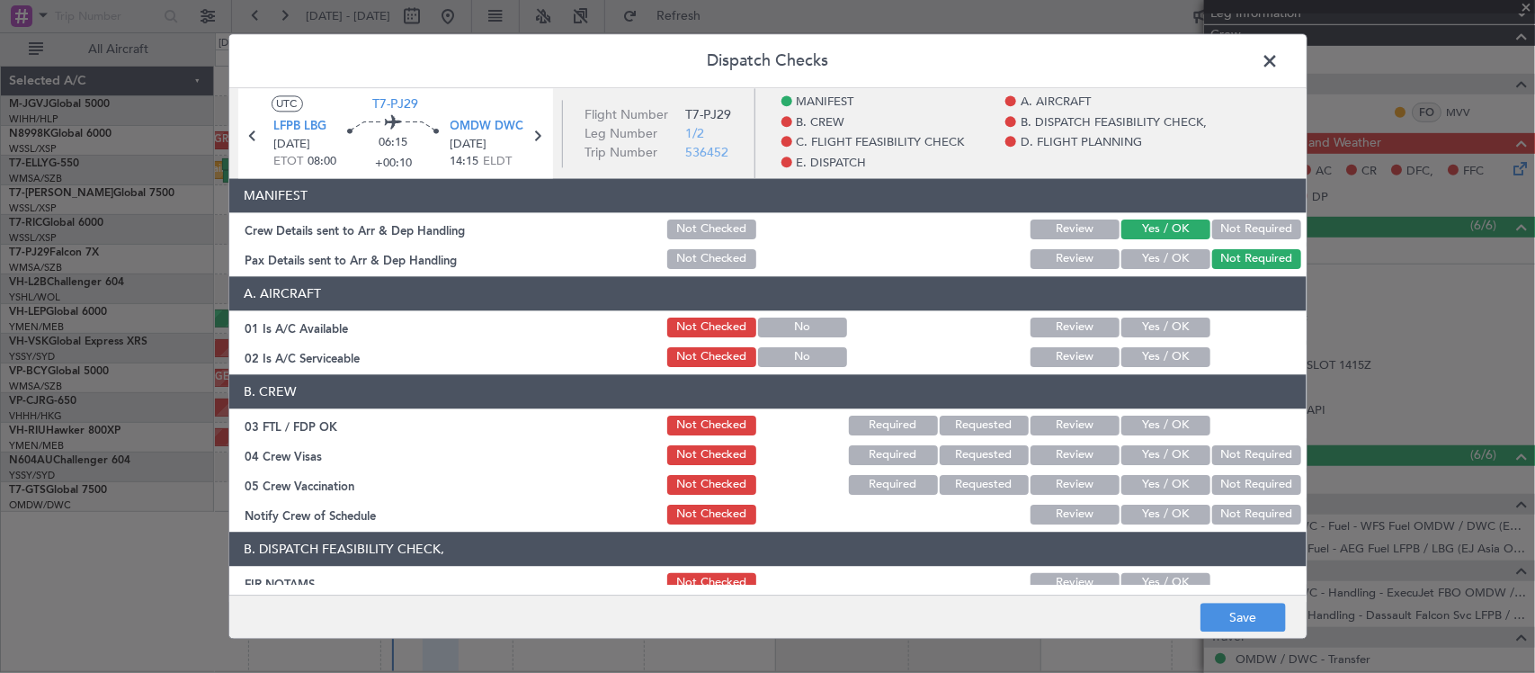
click at [1145, 328] on button "Yes / OK" at bounding box center [1166, 328] width 89 height 20
click at [1158, 353] on button "Yes / OK" at bounding box center [1166, 357] width 89 height 20
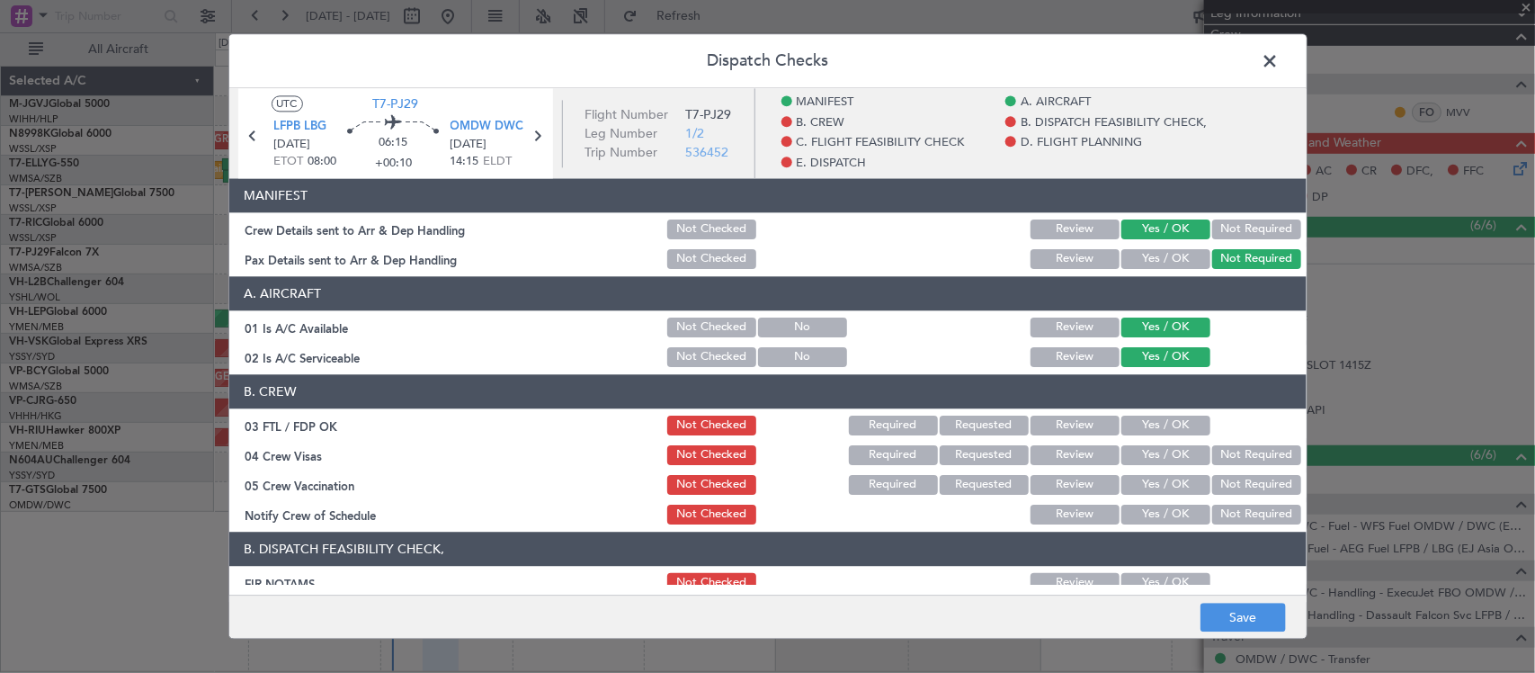
click at [1167, 418] on button "Yes / OK" at bounding box center [1166, 426] width 89 height 20
click at [1214, 452] on button "Not Required" at bounding box center [1256, 455] width 89 height 20
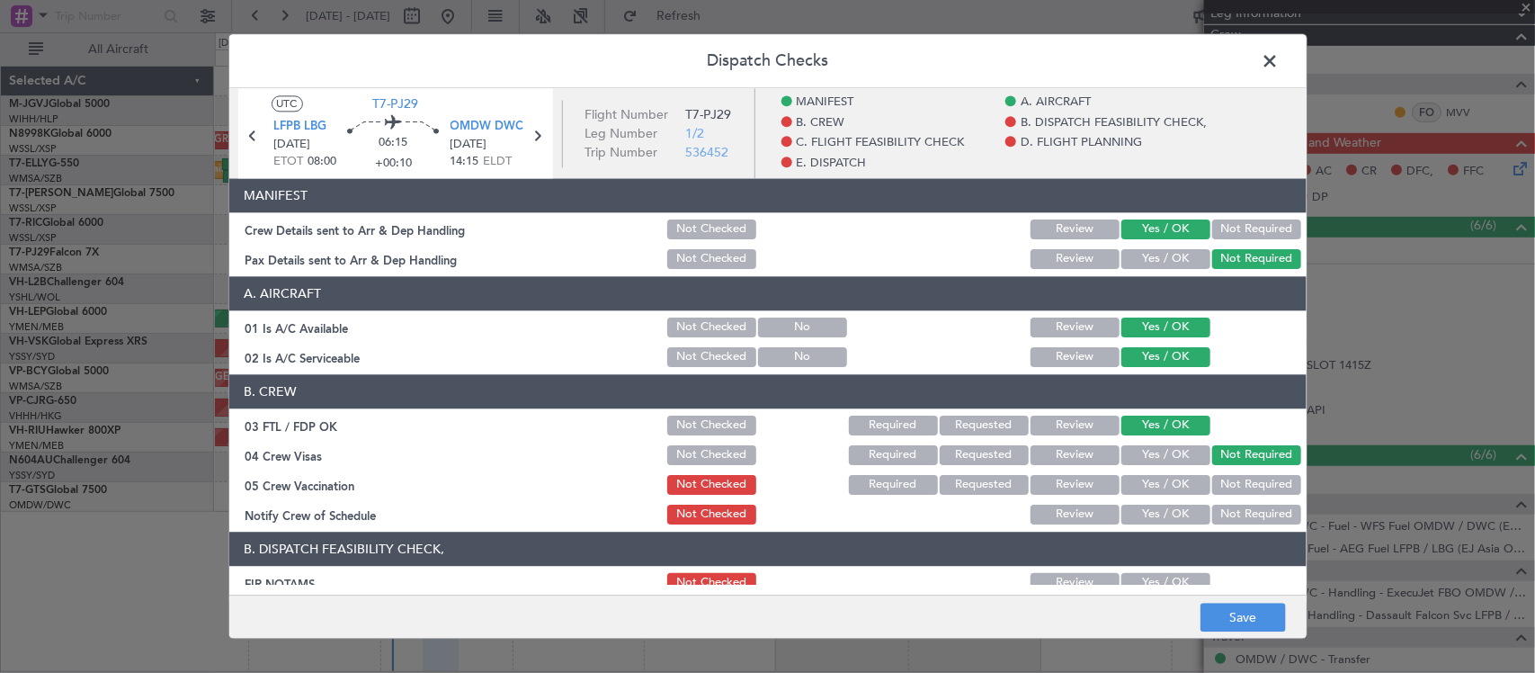
click at [1228, 479] on button "Not Required" at bounding box center [1256, 485] width 89 height 20
click at [1188, 518] on button "Yes / OK" at bounding box center [1166, 515] width 89 height 20
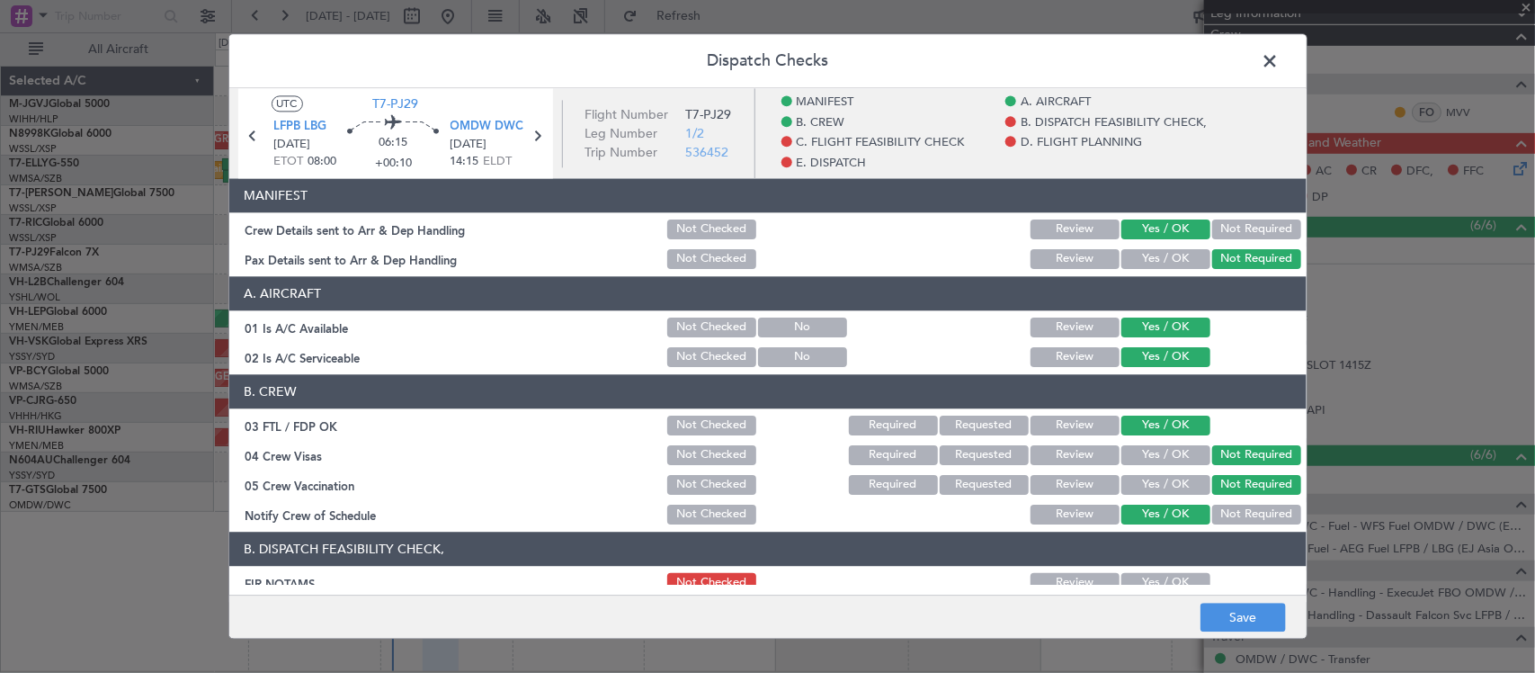
click at [1172, 578] on button "Yes / OK" at bounding box center [1166, 583] width 89 height 20
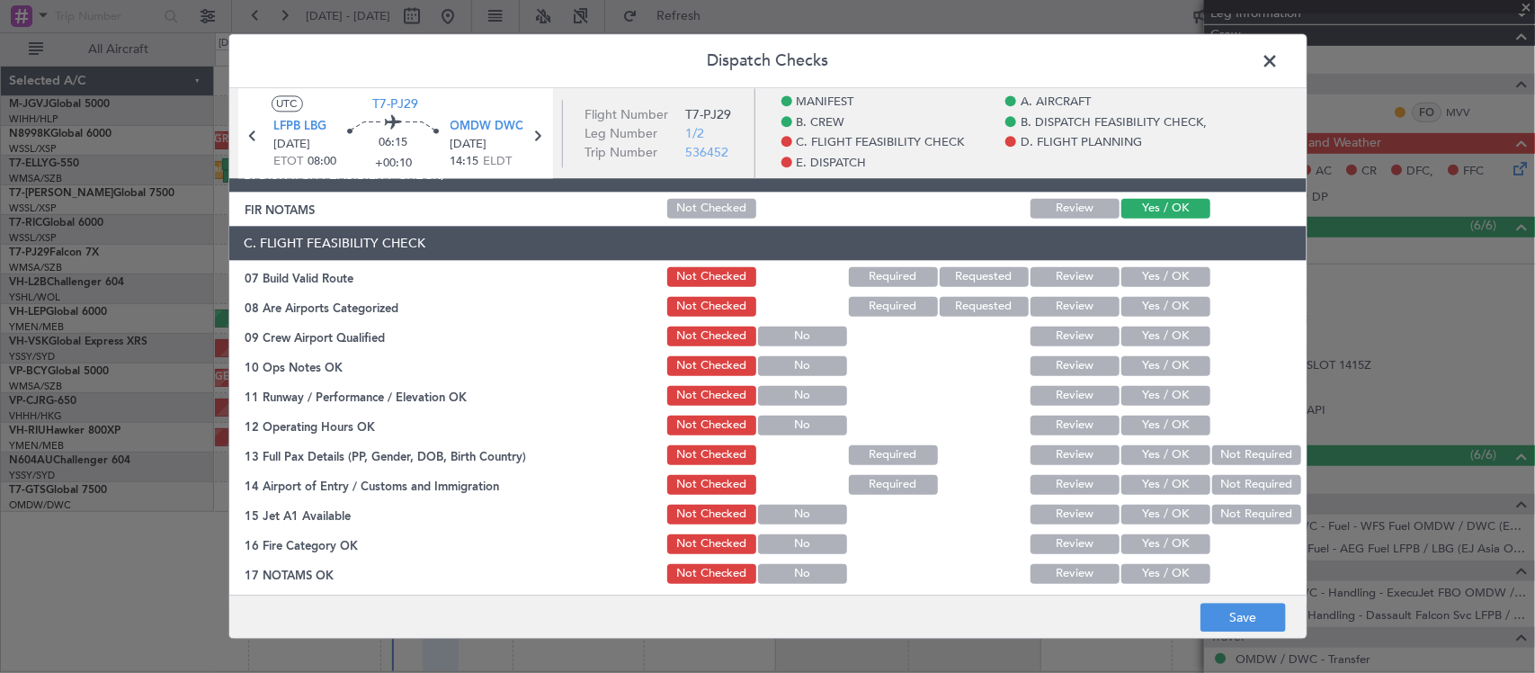
click at [1170, 276] on button "Yes / OK" at bounding box center [1166, 277] width 89 height 20
click at [1165, 311] on button "Yes / OK" at bounding box center [1166, 307] width 89 height 20
click at [1166, 340] on button "Yes / OK" at bounding box center [1166, 336] width 89 height 20
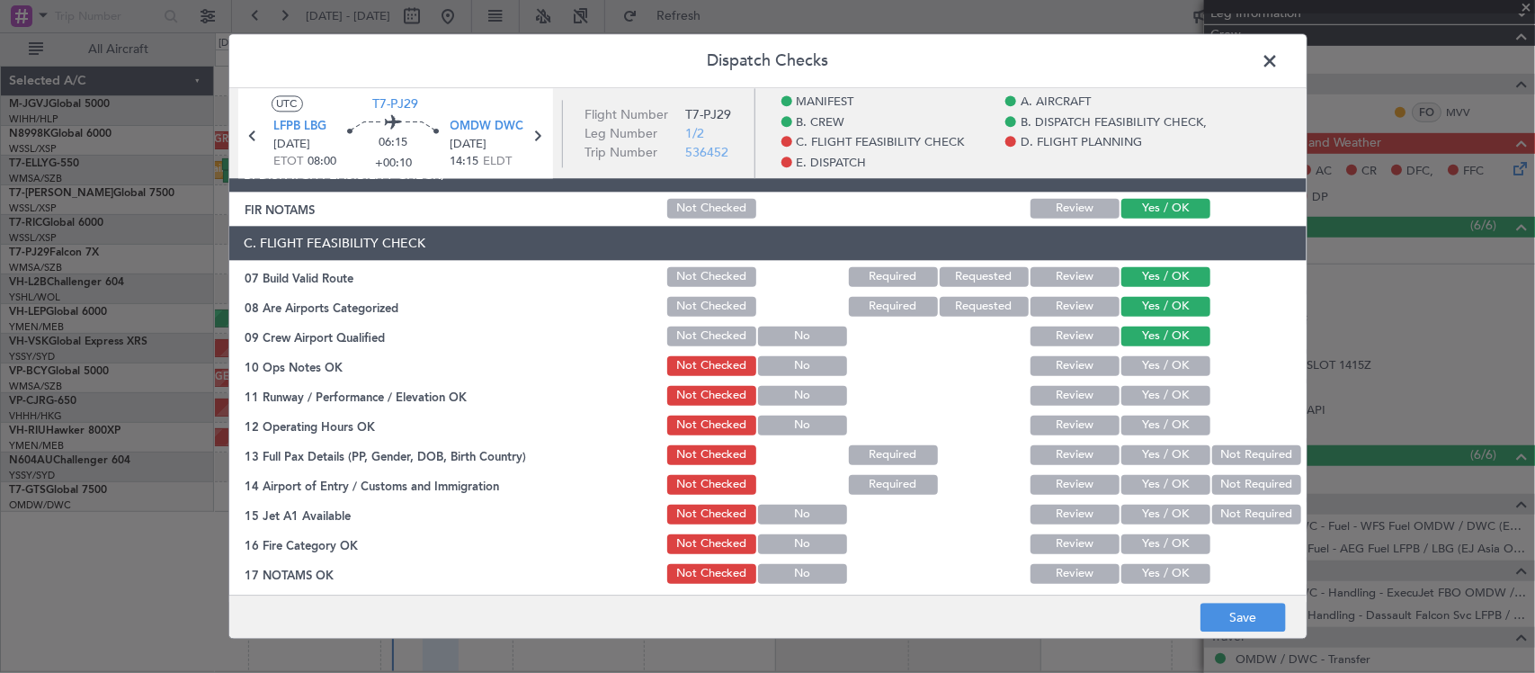
click at [1166, 365] on button "Yes / OK" at bounding box center [1166, 366] width 89 height 20
click at [1174, 398] on button "Yes / OK" at bounding box center [1166, 396] width 89 height 20
click at [1181, 433] on button "Yes / OK" at bounding box center [1166, 426] width 89 height 20
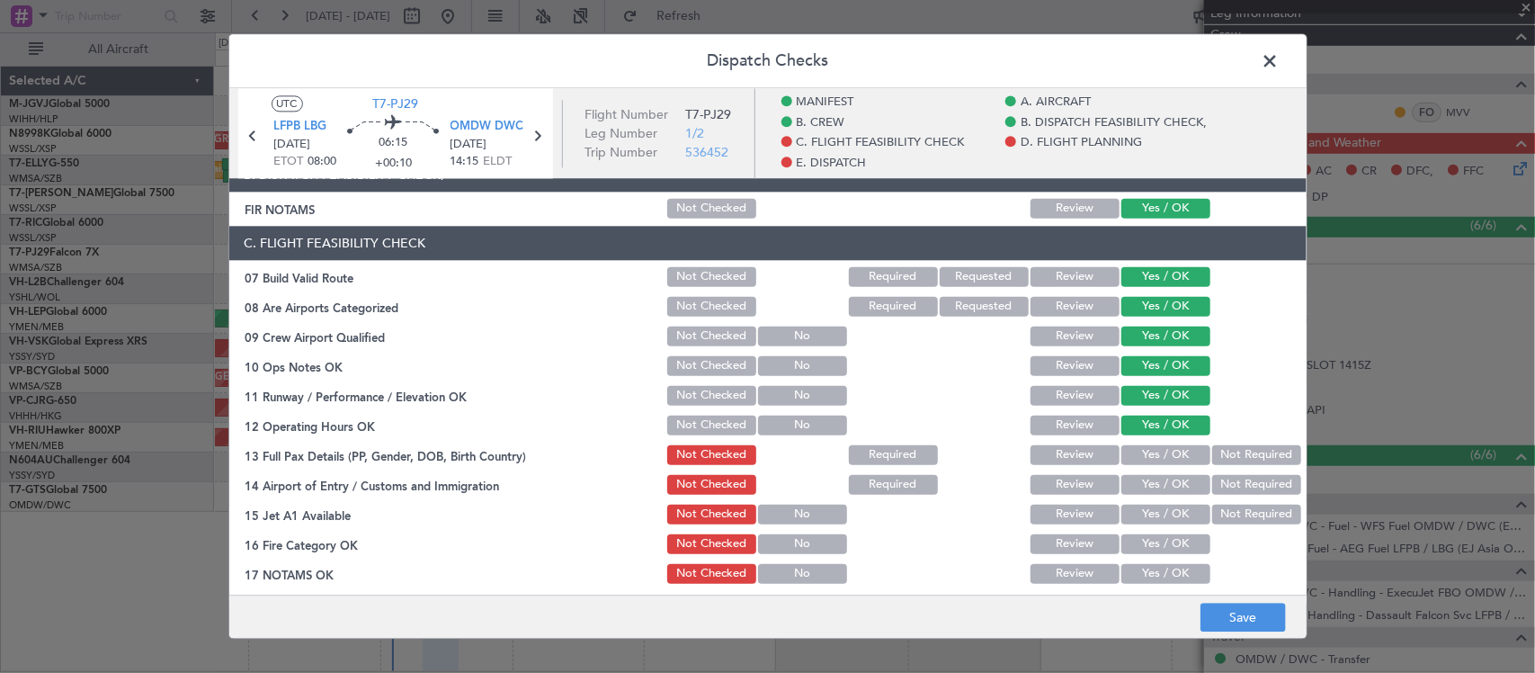
click at [1180, 456] on button "Yes / OK" at bounding box center [1166, 455] width 89 height 20
click at [1220, 450] on button "Not Required" at bounding box center [1256, 455] width 89 height 20
click at [1160, 470] on section "C. FLIGHT FEASIBILITY CHECK 07 Build Valid Route Not Checked Required Requested…" at bounding box center [768, 465] width 1078 height 479
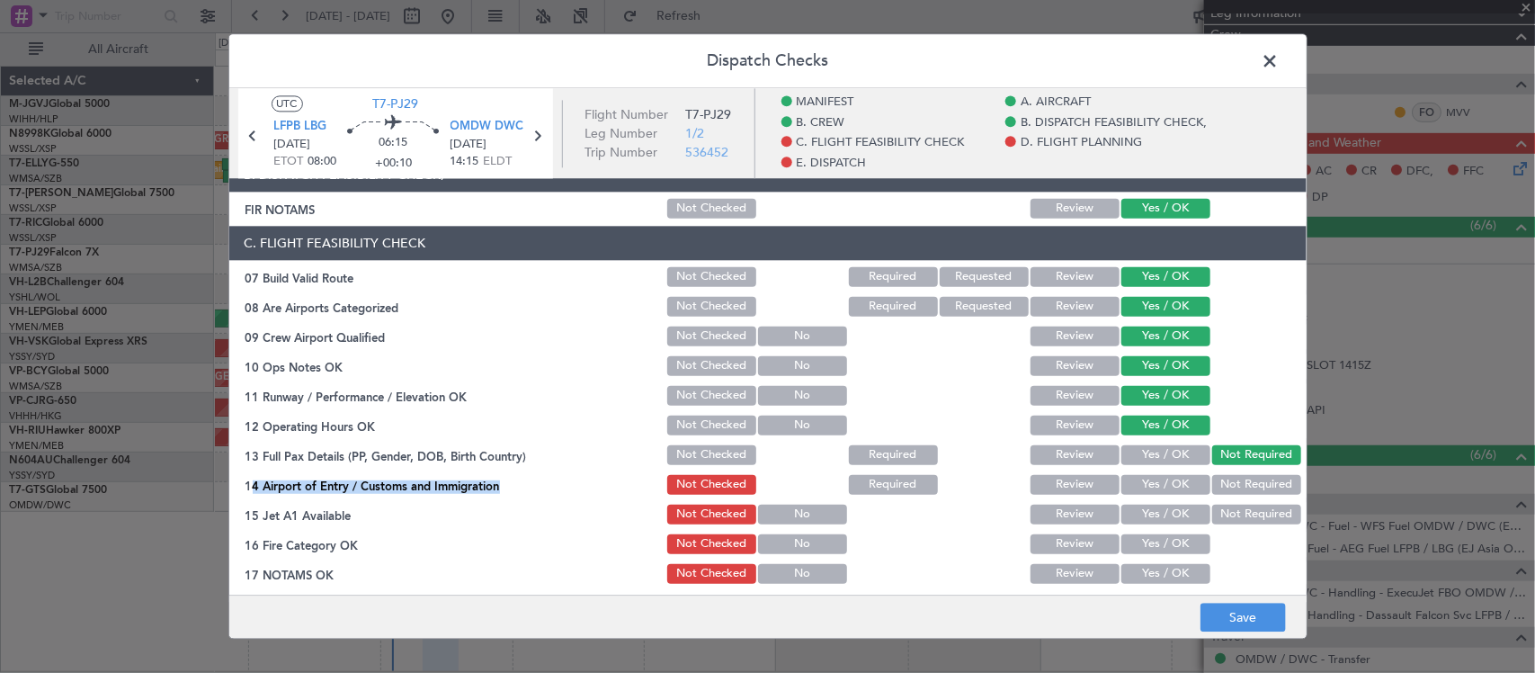
click at [1166, 478] on button "Yes / OK" at bounding box center [1166, 485] width 89 height 20
click at [1172, 505] on button "Yes / OK" at bounding box center [1166, 515] width 89 height 20
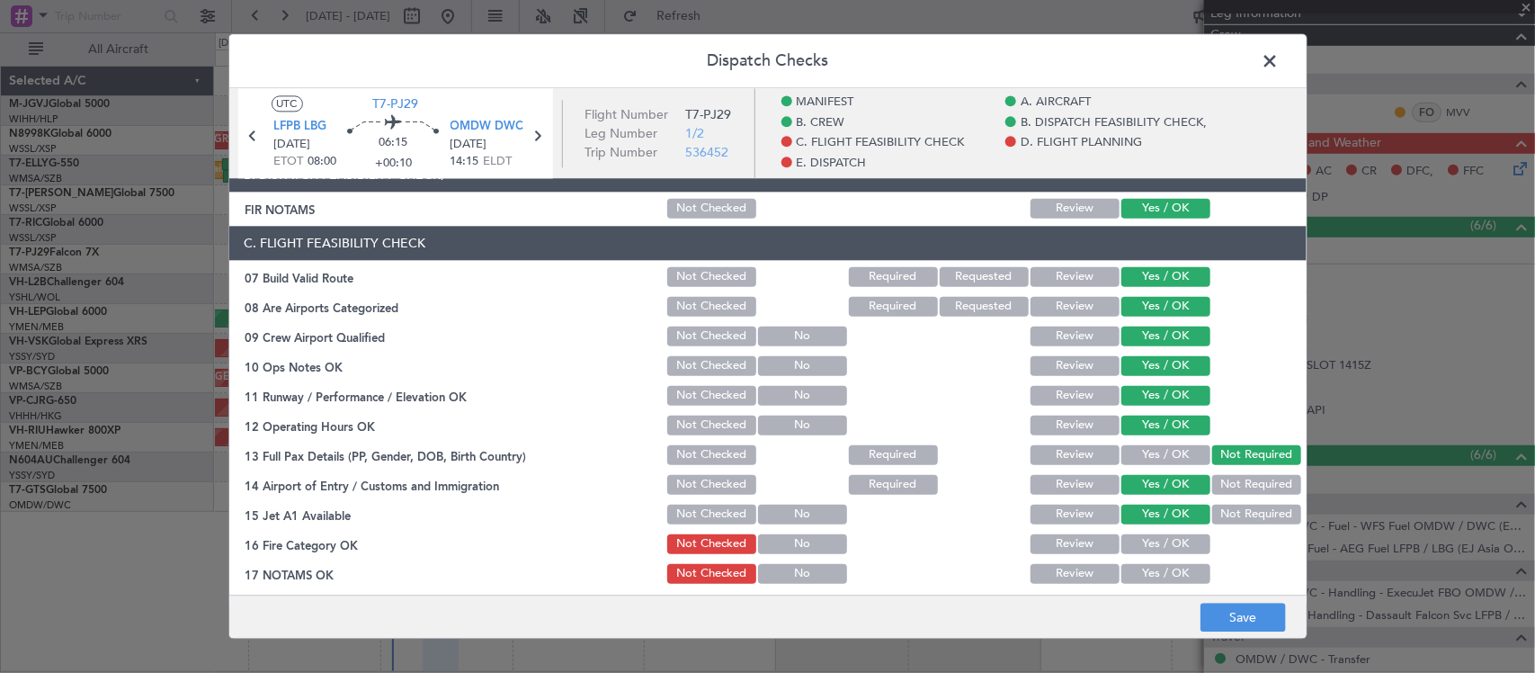
click at [985, 515] on div at bounding box center [982, 514] width 91 height 25
click at [1143, 550] on button "Yes / OK" at bounding box center [1166, 544] width 89 height 20
click at [1158, 574] on button "Yes / OK" at bounding box center [1166, 574] width 89 height 20
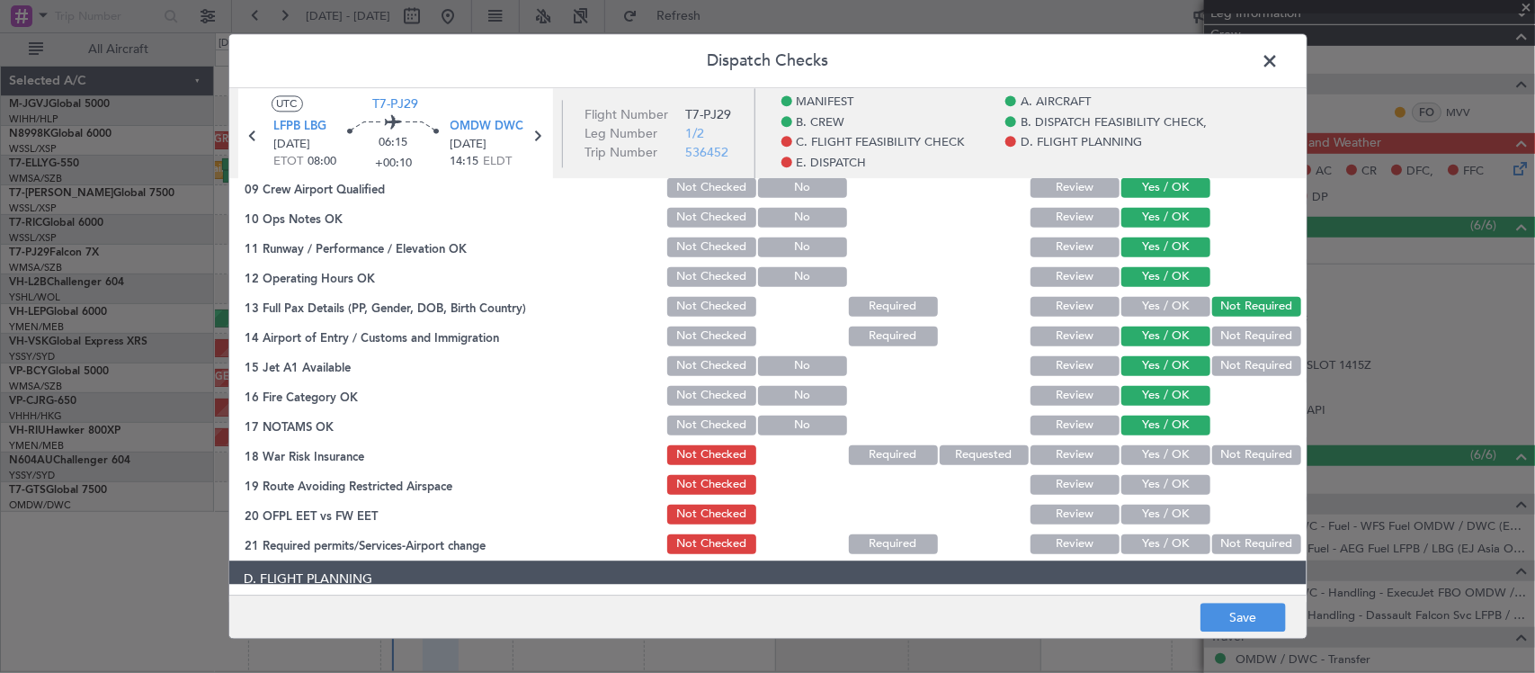
scroll to position [562, 0]
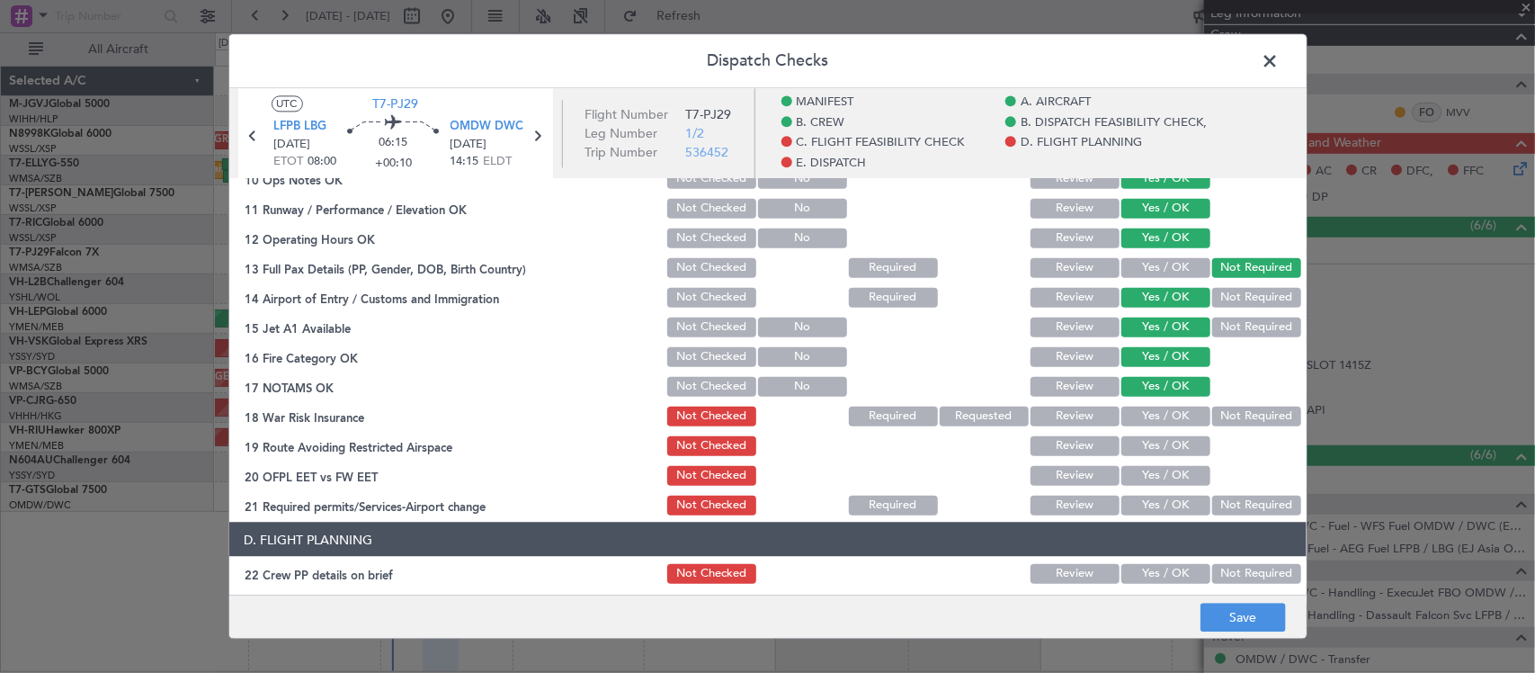
click at [1229, 412] on button "Not Required" at bounding box center [1256, 416] width 89 height 20
click at [1140, 447] on button "Yes / OK" at bounding box center [1166, 445] width 89 height 20
click at [1160, 479] on button "Yes / OK" at bounding box center [1166, 475] width 89 height 20
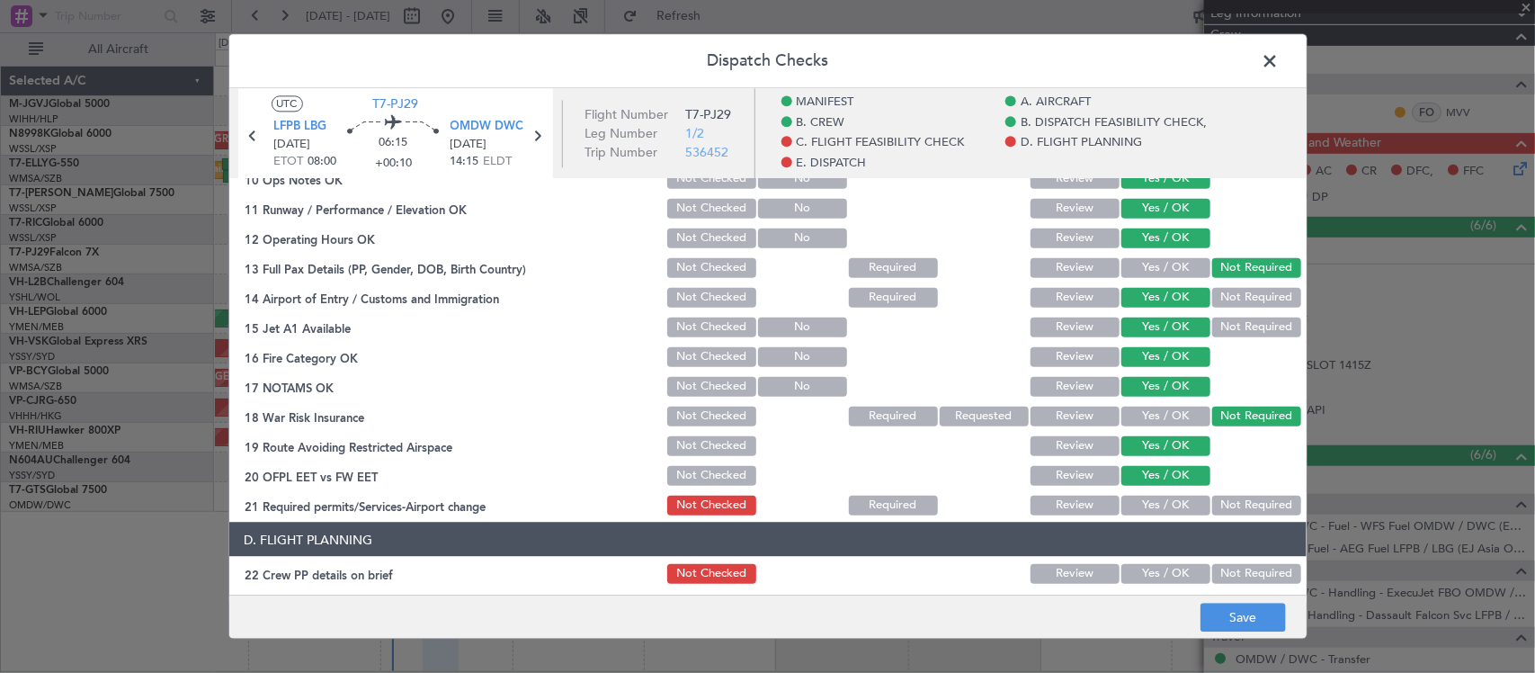
click at [1225, 504] on button "Not Required" at bounding box center [1256, 505] width 89 height 20
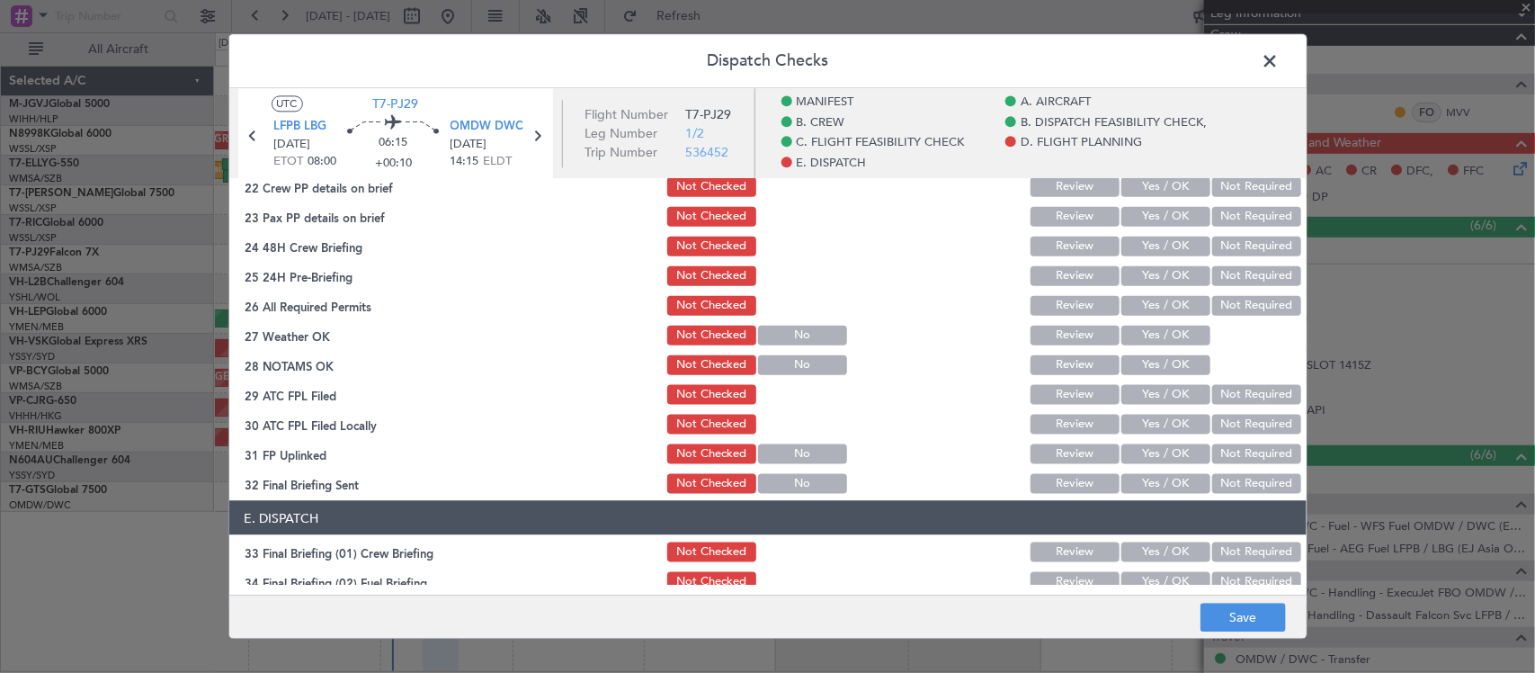
scroll to position [749, 0]
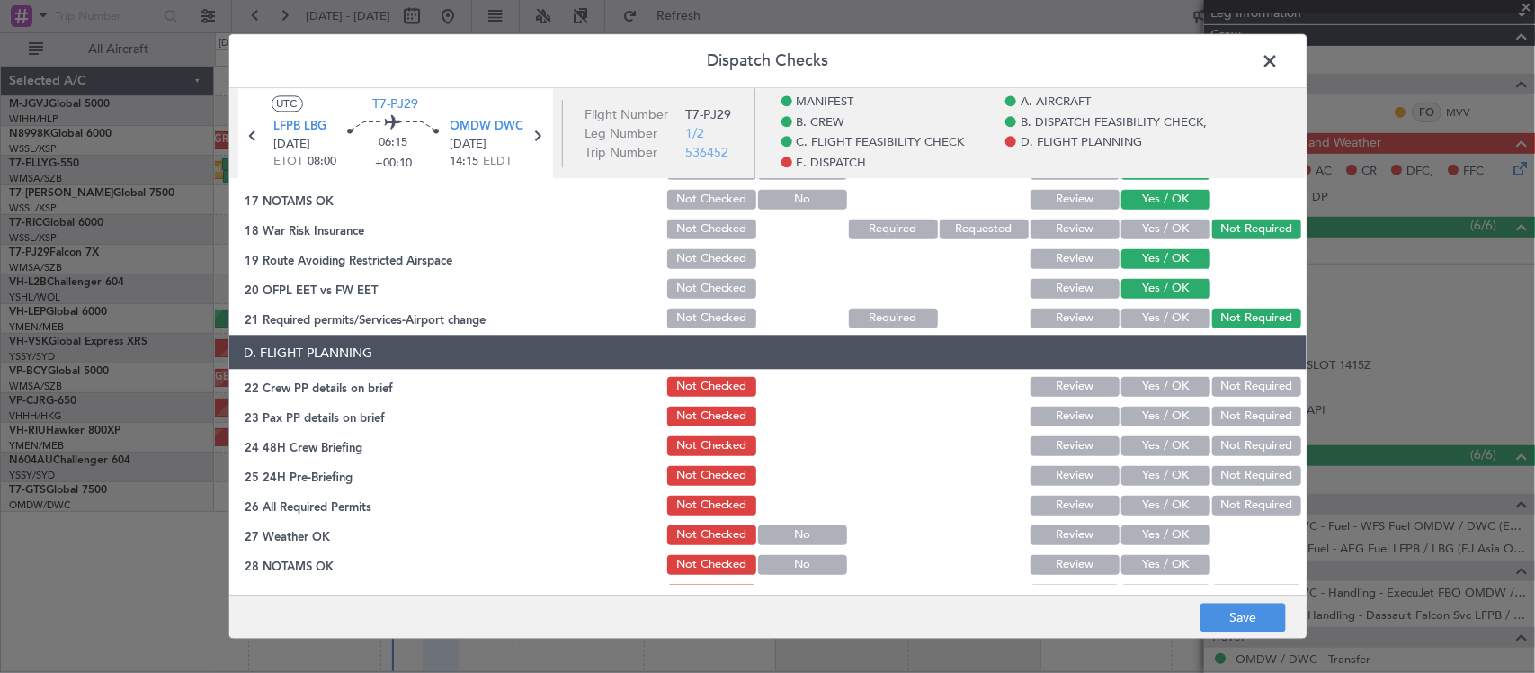
click at [1160, 379] on button "Yes / OK" at bounding box center [1166, 386] width 89 height 20
drag, startPoint x: 1230, startPoint y: 409, endPoint x: 1176, endPoint y: 436, distance: 60.3
click at [1229, 410] on button "Not Required" at bounding box center [1256, 416] width 89 height 20
click at [1235, 435] on button "Not Required" at bounding box center [1256, 445] width 89 height 20
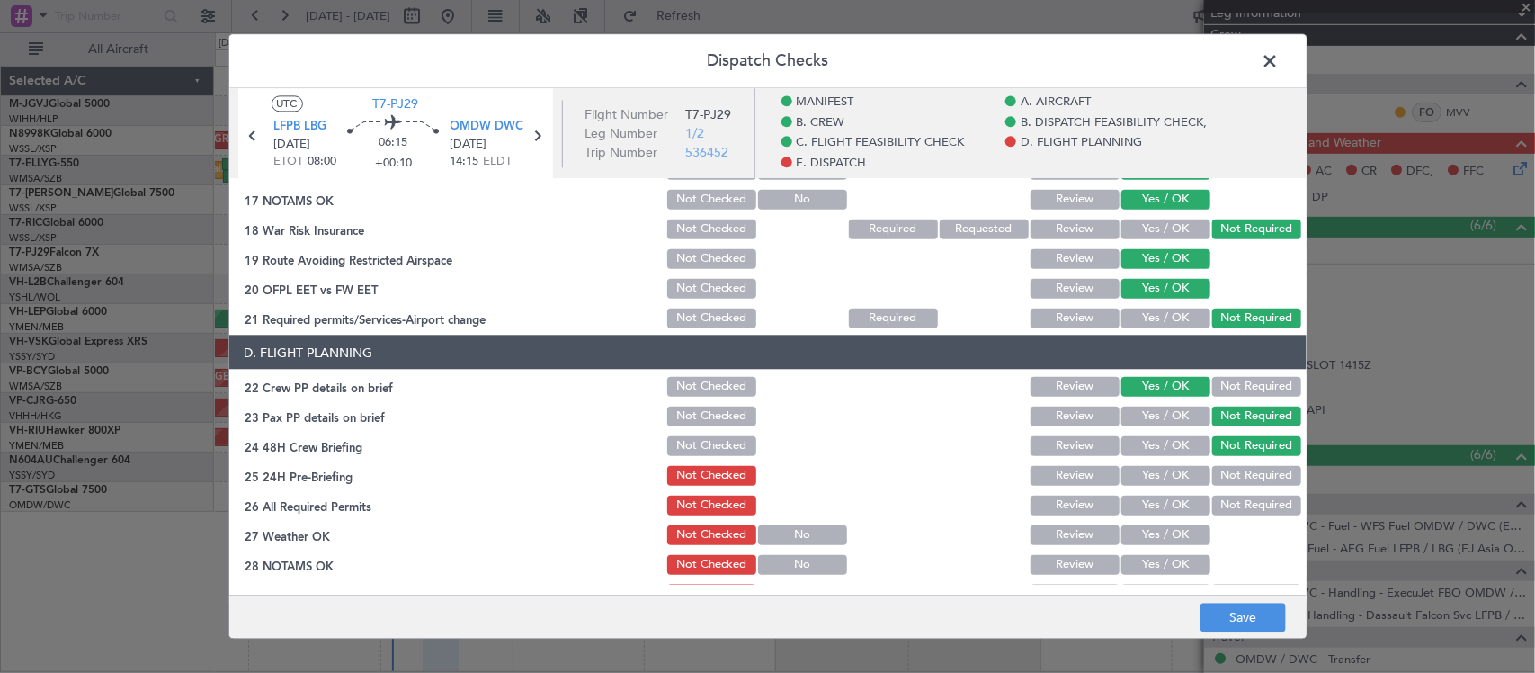
click at [1151, 470] on button "Yes / OK" at bounding box center [1166, 475] width 89 height 20
click at [1162, 505] on button "Yes / OK" at bounding box center [1166, 505] width 89 height 20
click at [1158, 538] on button "Yes / OK" at bounding box center [1166, 534] width 89 height 20
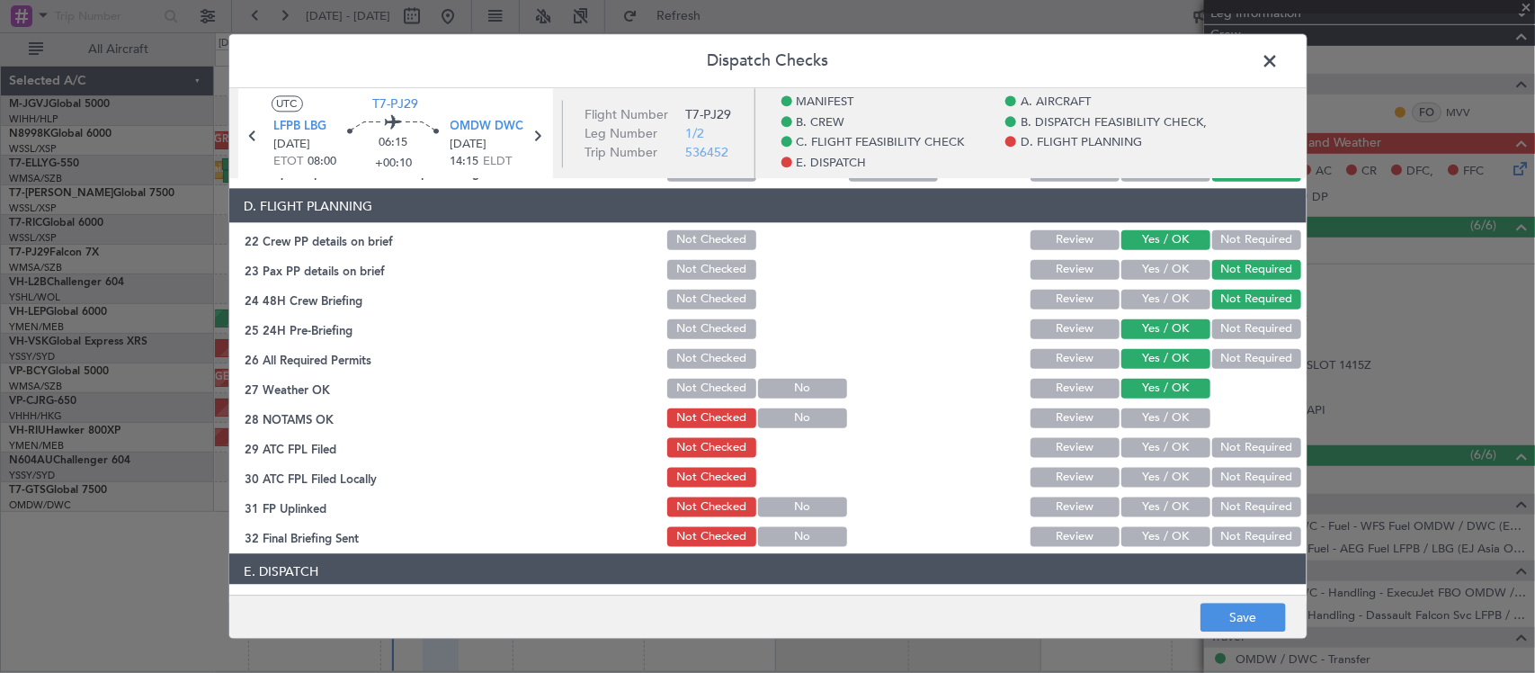
scroll to position [936, 0]
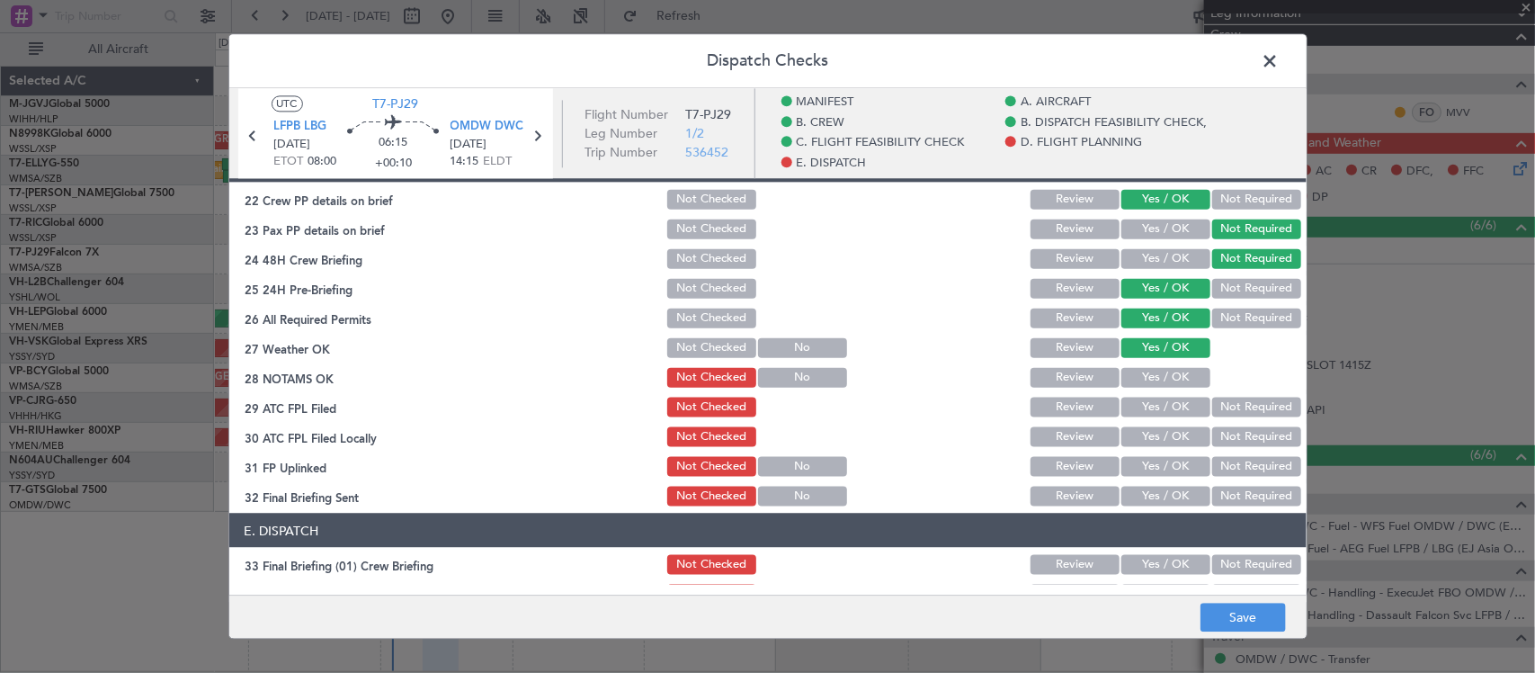
click at [1154, 378] on button "Yes / OK" at bounding box center [1166, 377] width 89 height 20
click at [1179, 410] on button "Yes / OK" at bounding box center [1166, 407] width 89 height 20
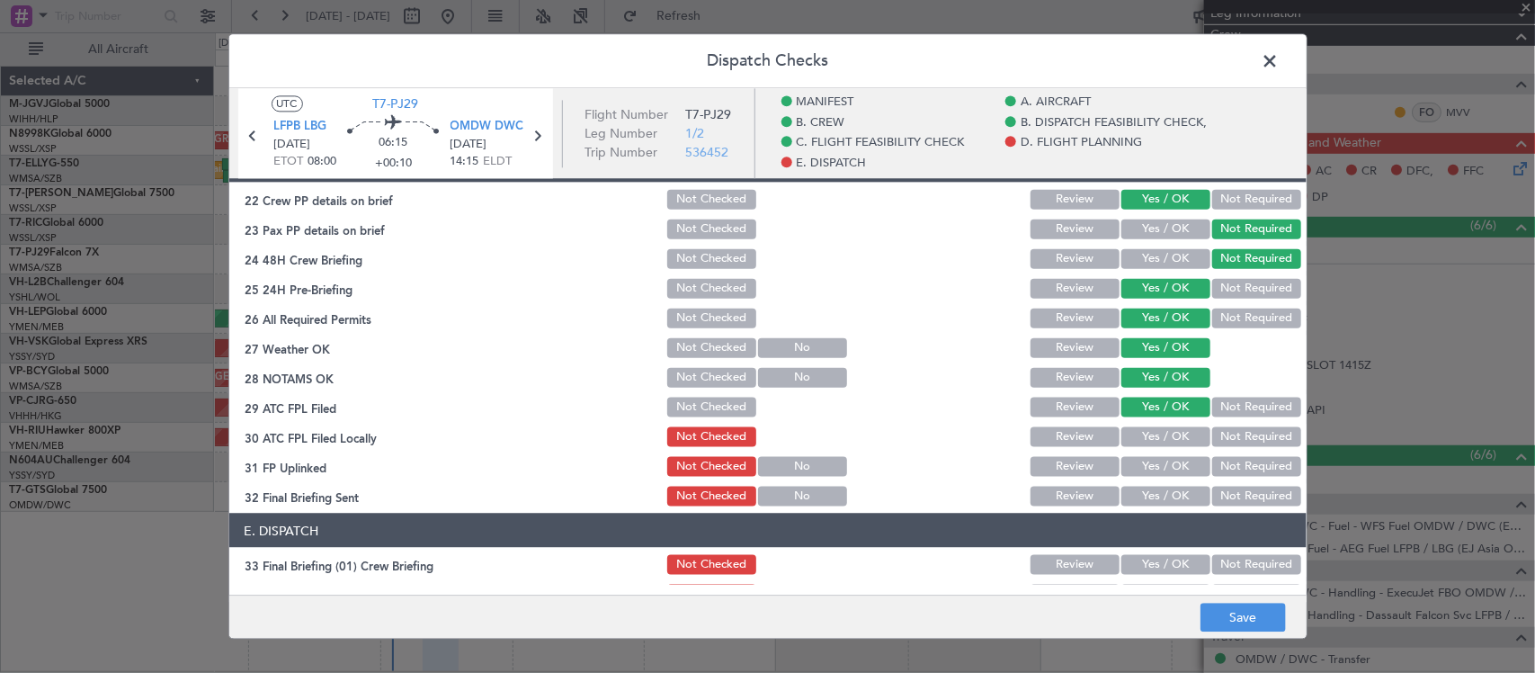
click at [1224, 427] on button "Not Required" at bounding box center [1256, 436] width 89 height 20
click at [1057, 465] on button "Review" at bounding box center [1075, 466] width 89 height 20
click at [1158, 450] on section "D. FLIGHT PLANNING 22 Crew PP details on brief Not Checked Review Yes / OK Not …" at bounding box center [768, 328] width 1078 height 361
click at [1122, 483] on div "Yes / OK" at bounding box center [1164, 495] width 91 height 25
click at [1136, 469] on button "Yes / OK" at bounding box center [1166, 466] width 89 height 20
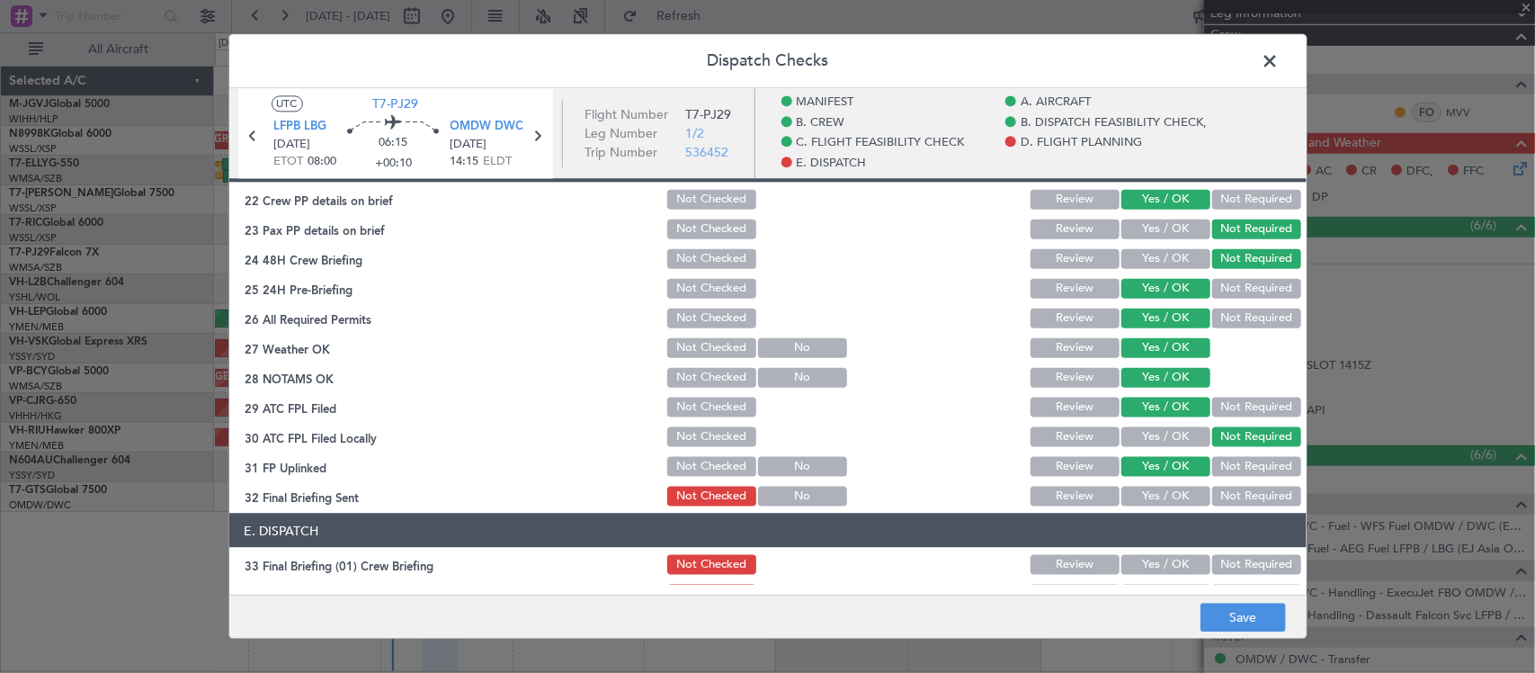
click at [1077, 488] on button "Review" at bounding box center [1075, 496] width 89 height 20
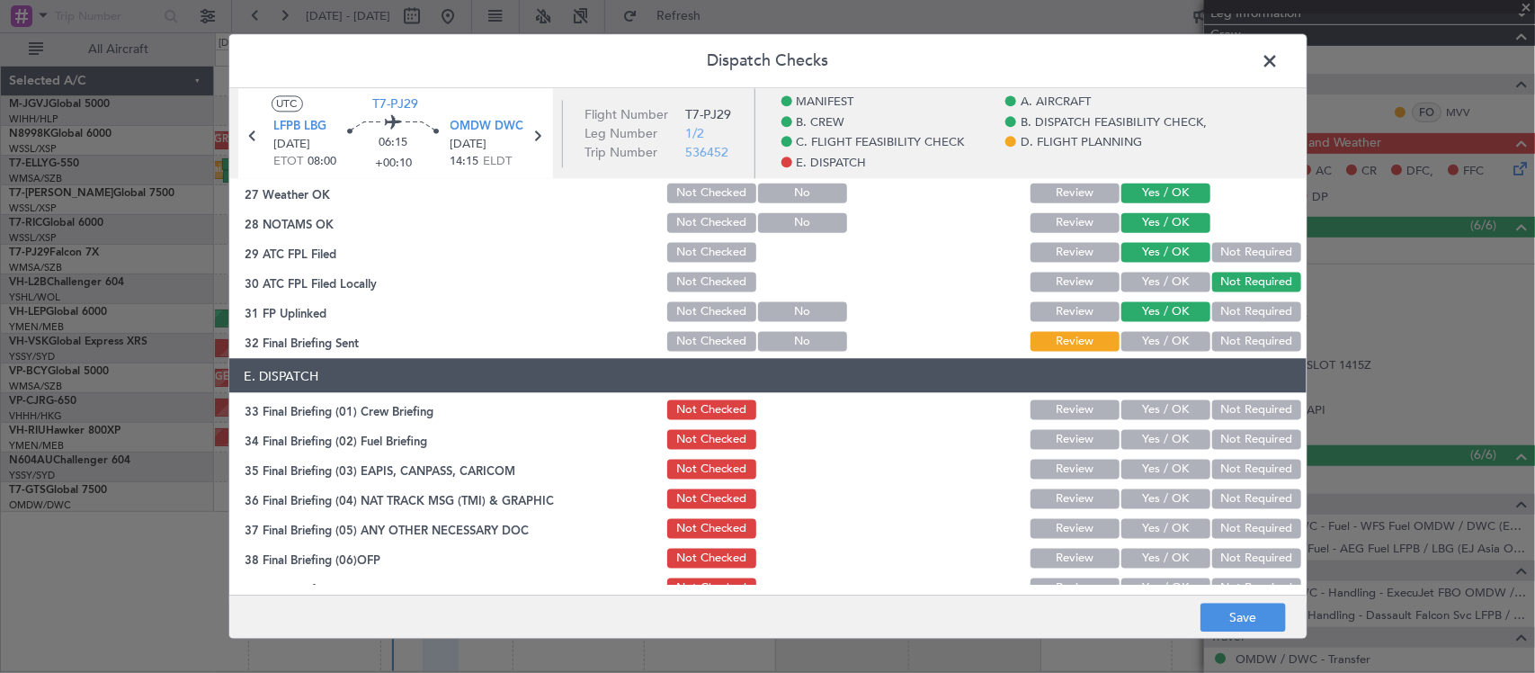
scroll to position [1257, 0]
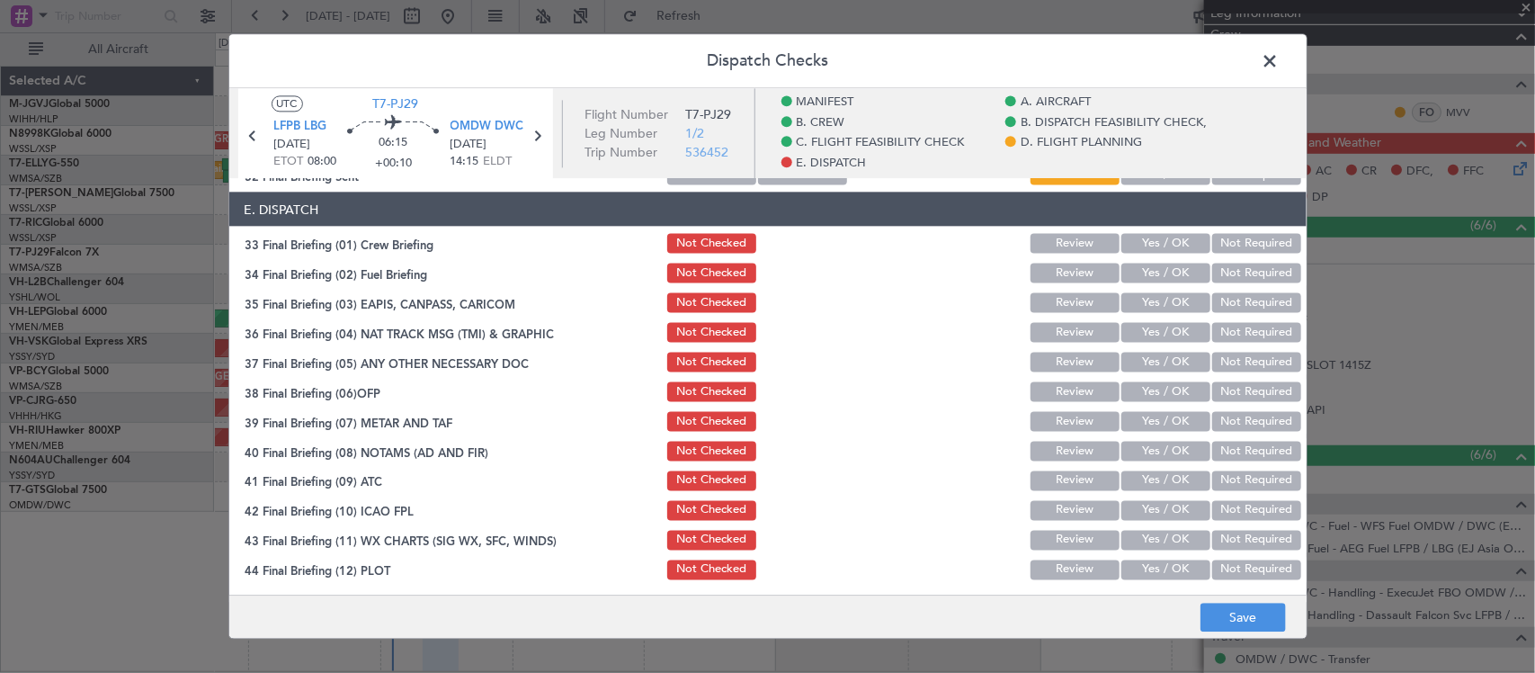
click at [1152, 234] on button "Yes / OK" at bounding box center [1166, 243] width 89 height 20
click at [1157, 272] on button "Yes / OK" at bounding box center [1166, 273] width 89 height 20
click at [1212, 303] on button "Not Required" at bounding box center [1256, 302] width 89 height 20
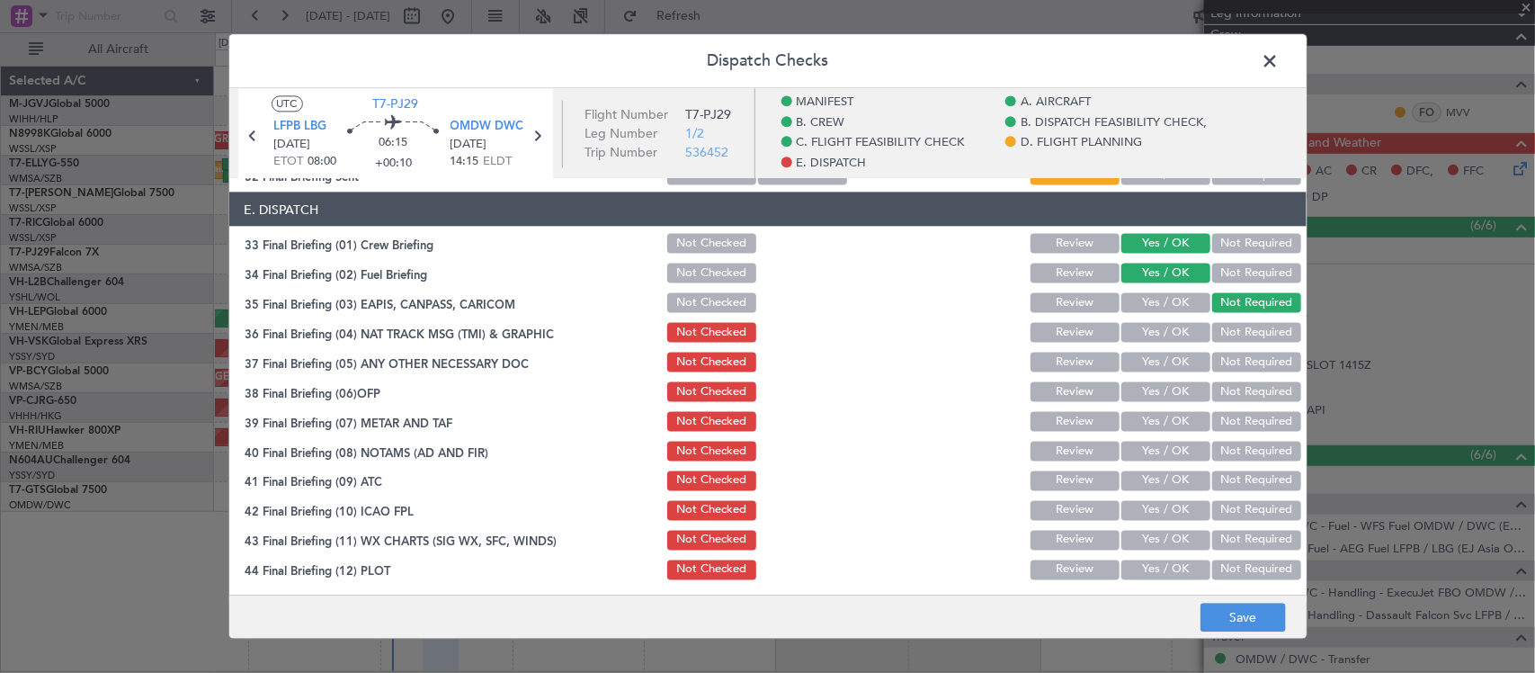
click at [1217, 339] on button "Not Required" at bounding box center [1256, 332] width 89 height 20
click at [1223, 366] on button "Not Required" at bounding box center [1256, 362] width 89 height 20
click at [1169, 397] on button "Yes / OK" at bounding box center [1166, 391] width 89 height 20
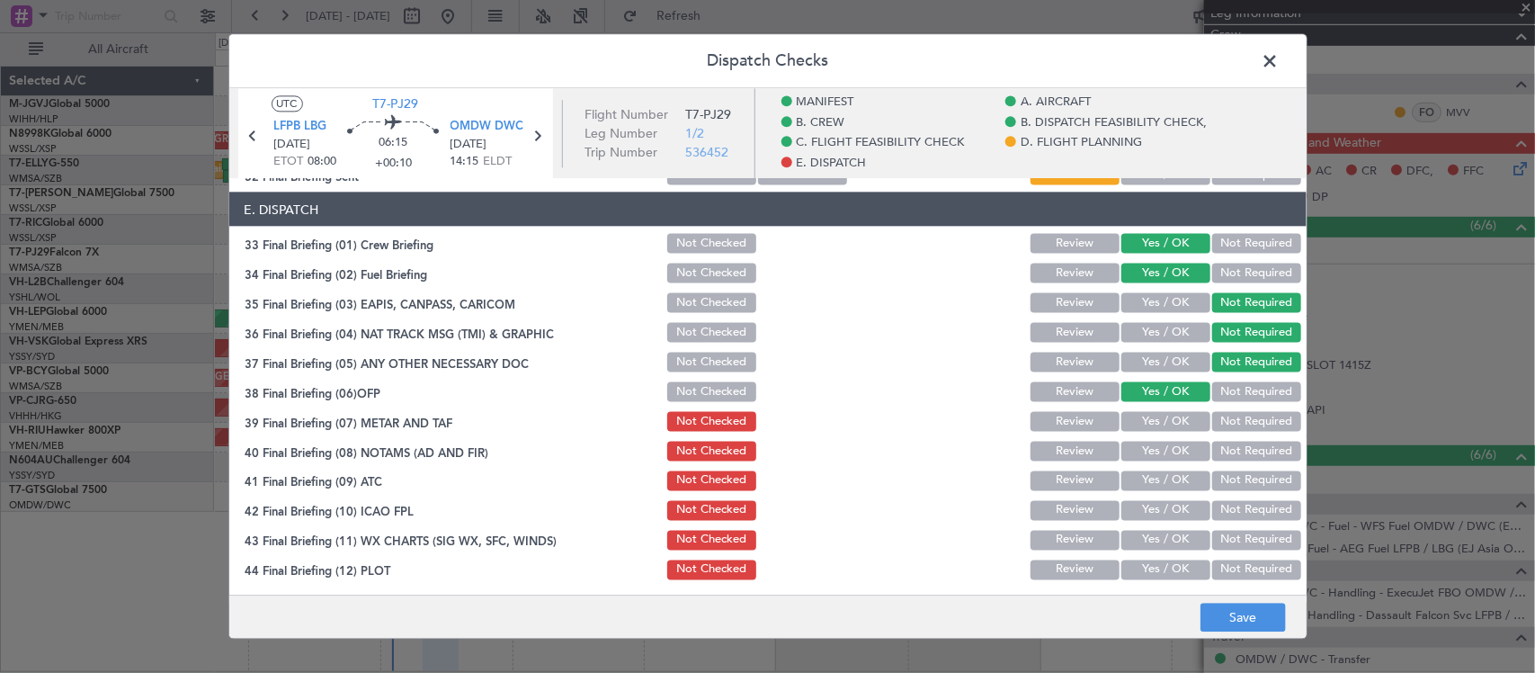
click at [1174, 421] on button "Yes / OK" at bounding box center [1166, 421] width 89 height 20
click at [1172, 443] on button "Yes / OK" at bounding box center [1166, 451] width 89 height 20
click at [1162, 470] on button "Yes / OK" at bounding box center [1166, 480] width 89 height 20
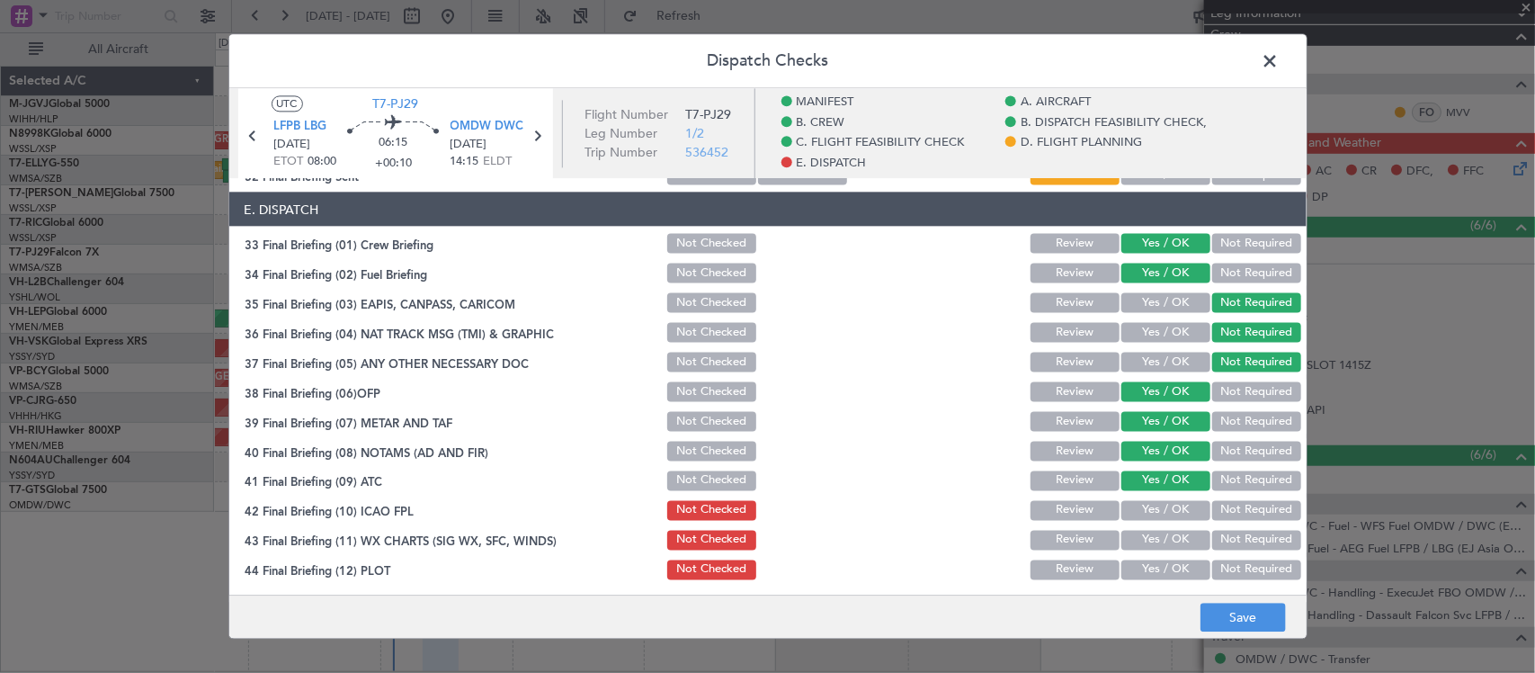
click at [1162, 497] on div "Yes / OK" at bounding box center [1164, 509] width 91 height 25
click at [1162, 502] on button "Yes / OK" at bounding box center [1166, 510] width 89 height 20
click at [1160, 536] on button "Yes / OK" at bounding box center [1166, 540] width 89 height 20
click at [1154, 565] on button "Yes / OK" at bounding box center [1166, 569] width 89 height 20
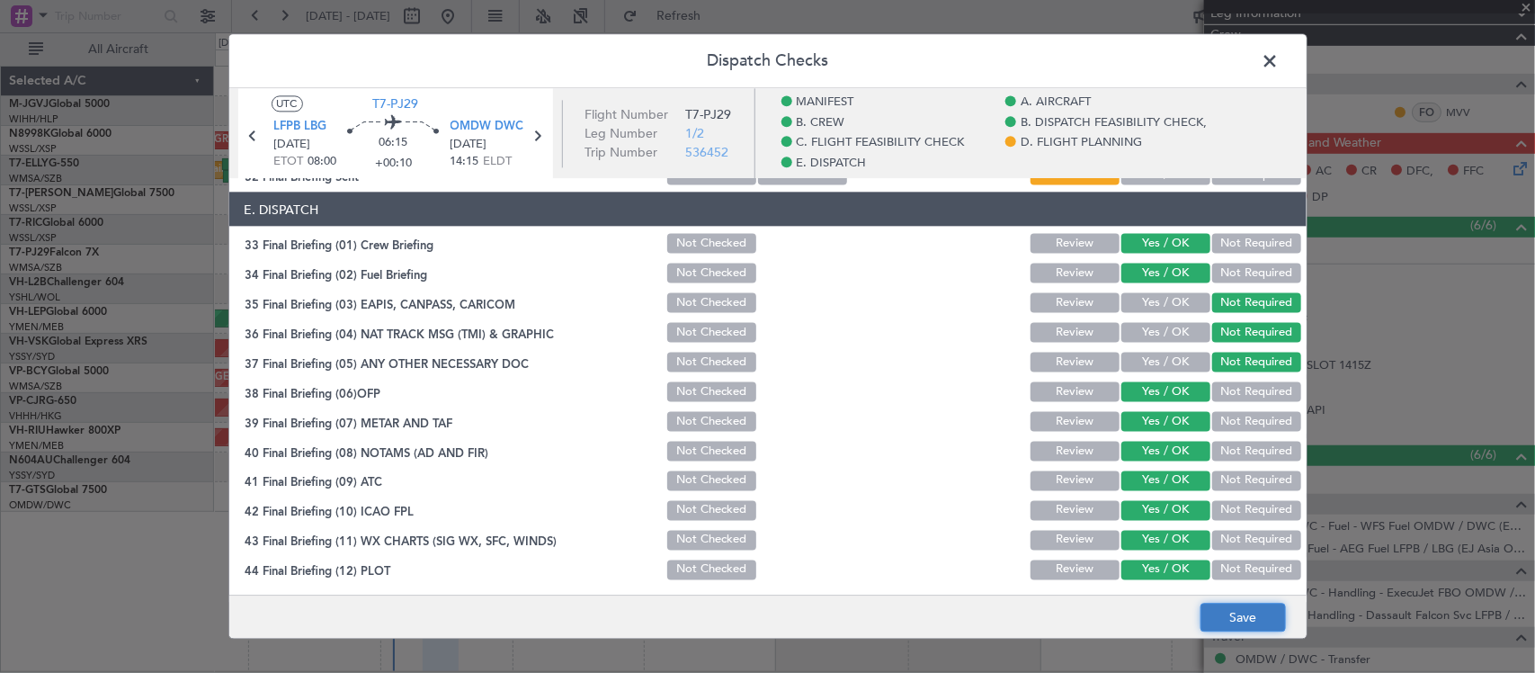
click at [1239, 610] on button "Save" at bounding box center [1243, 618] width 85 height 29
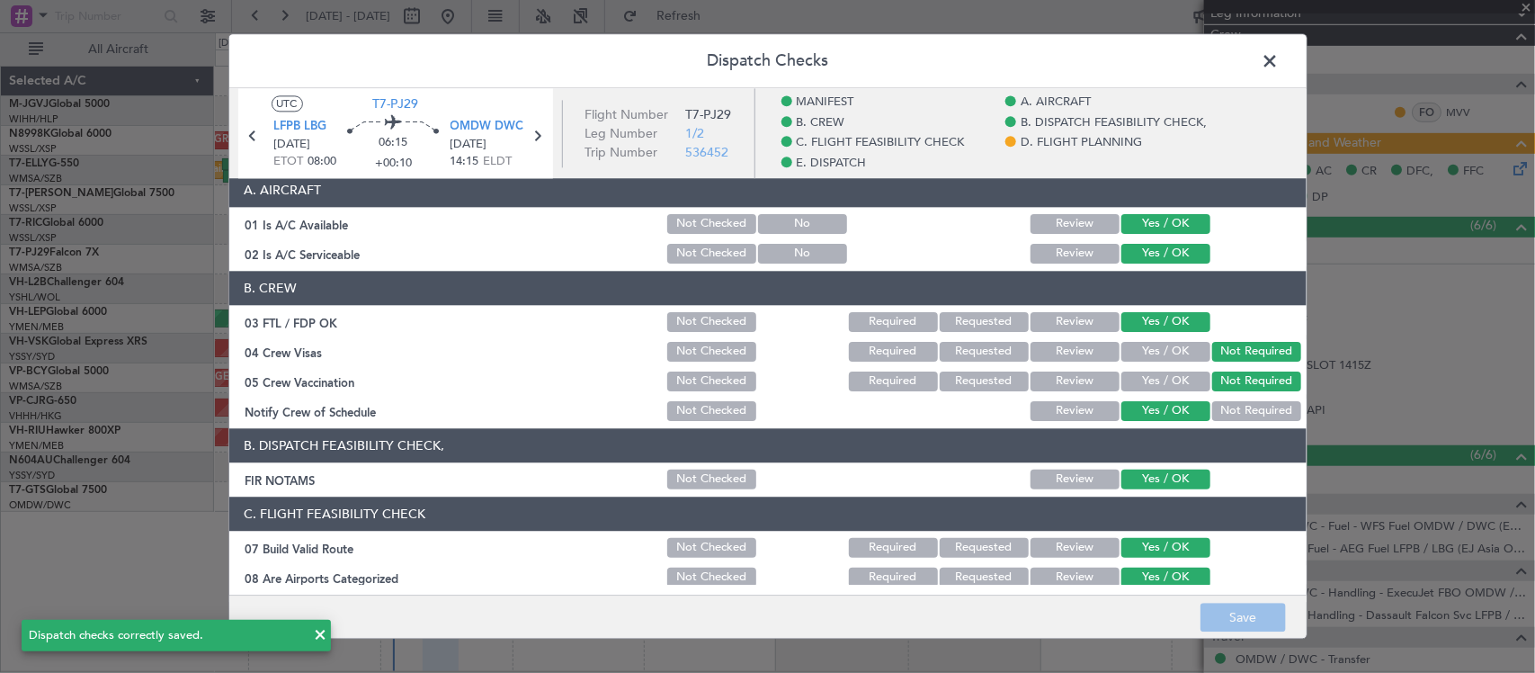
scroll to position [0, 0]
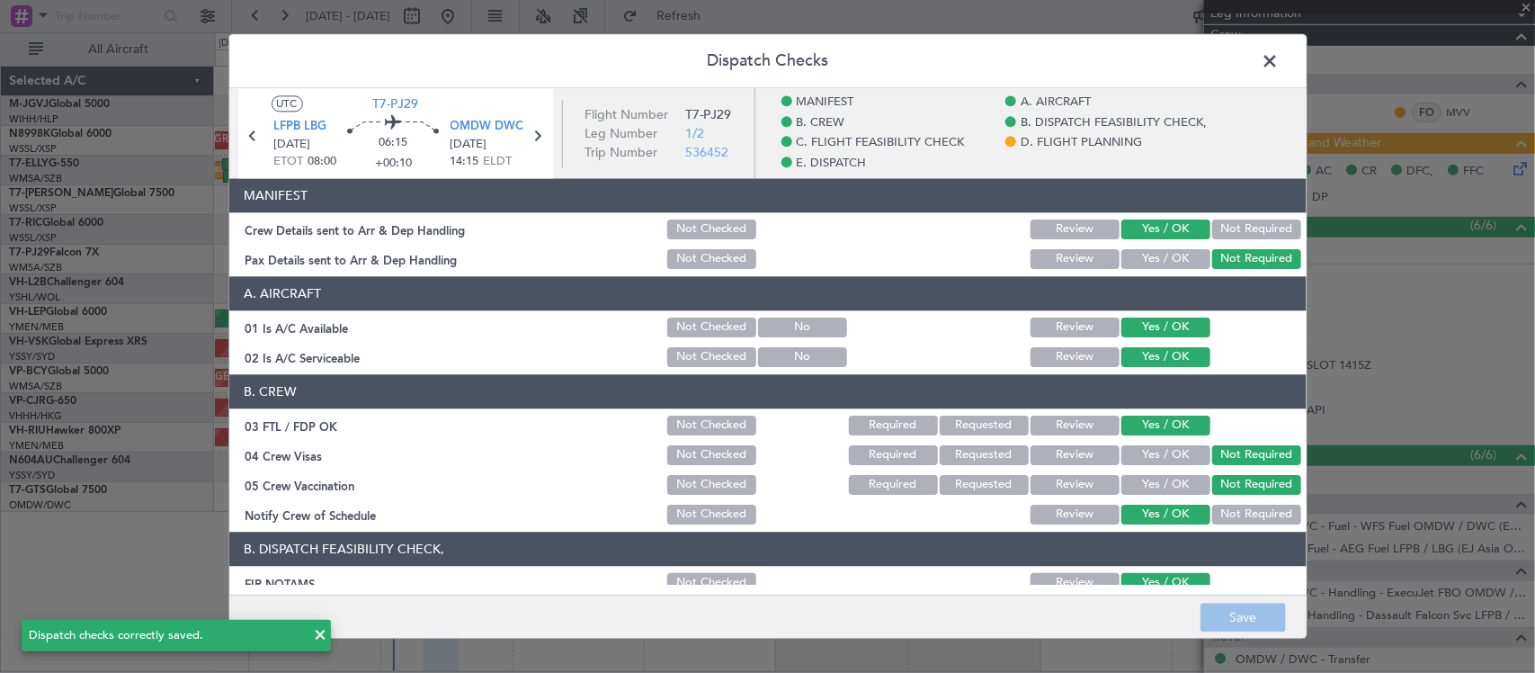
click at [1280, 61] on span at bounding box center [1280, 66] width 0 height 36
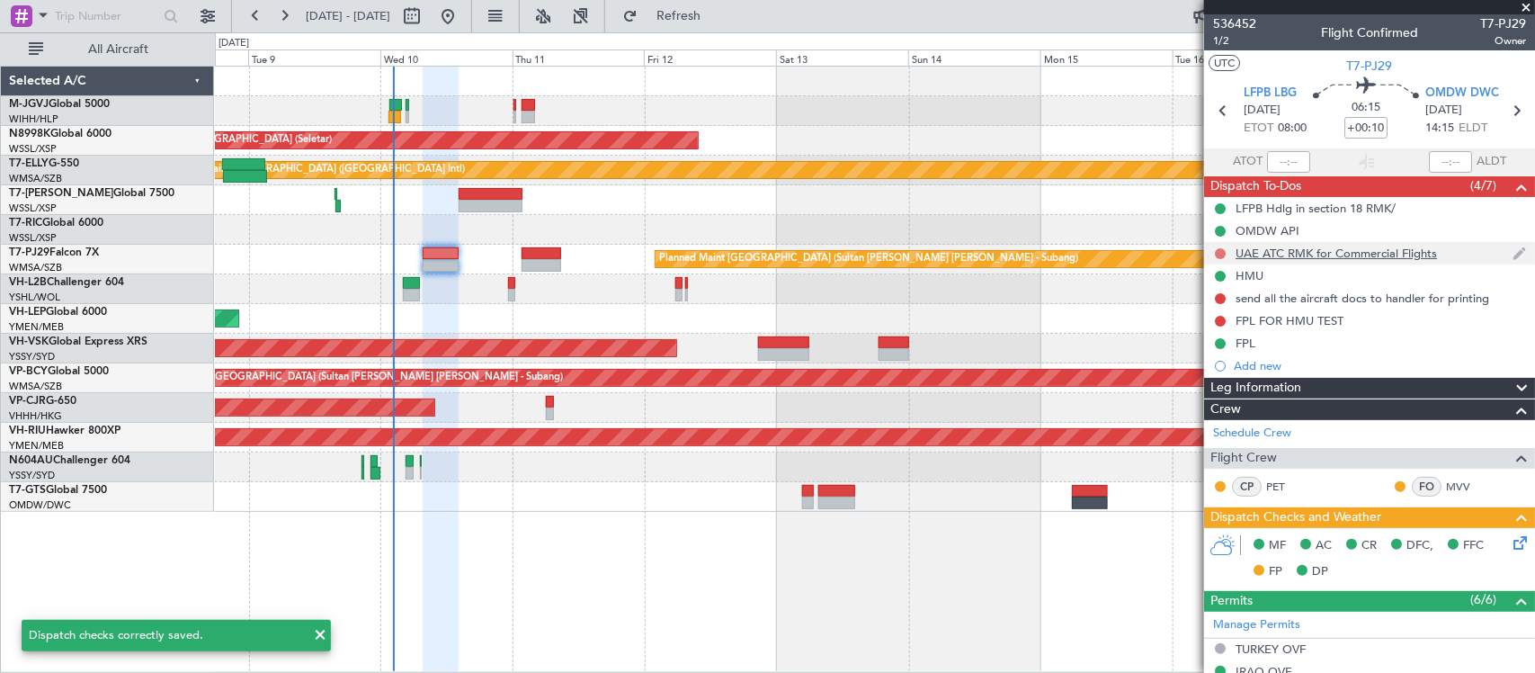
click at [1224, 253] on button at bounding box center [1220, 253] width 11 height 11
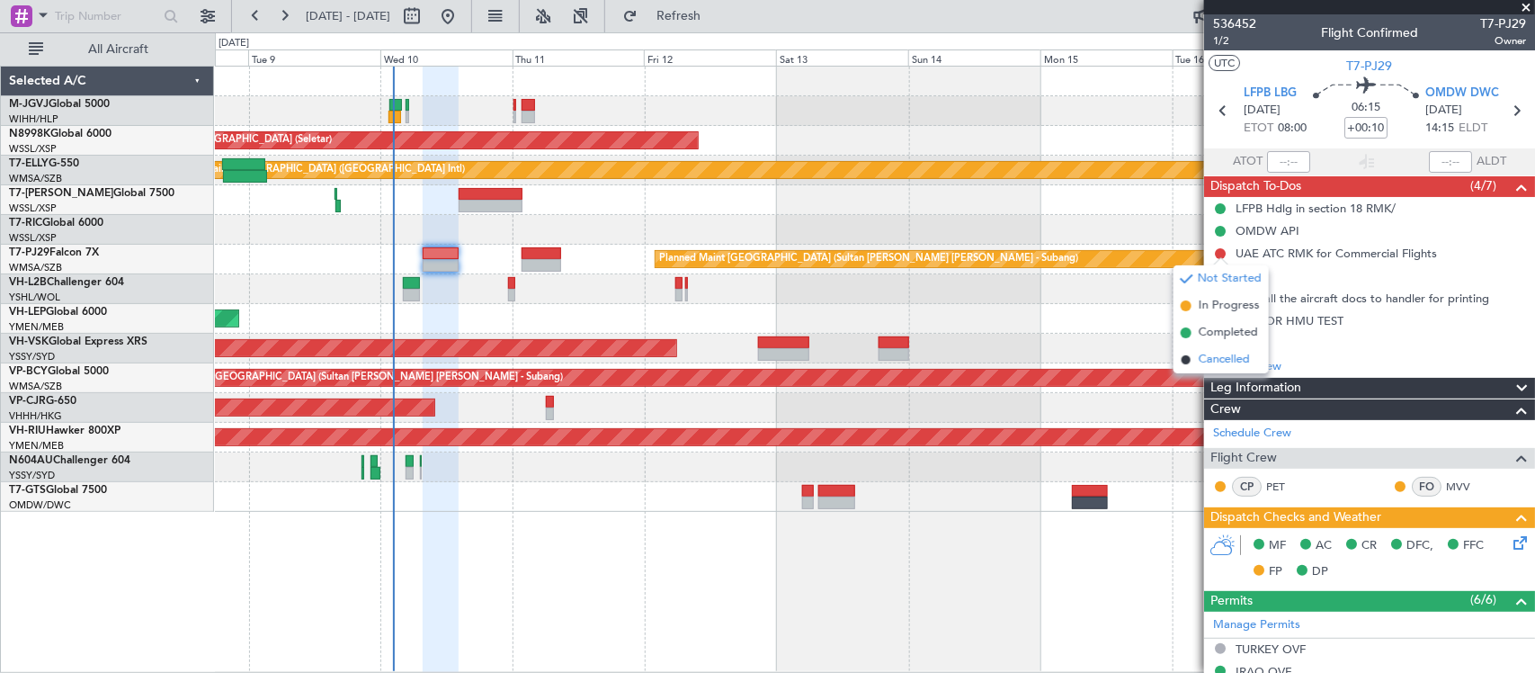
click at [1221, 356] on span "Cancelled" at bounding box center [1224, 360] width 51 height 18
click at [1505, 105] on icon at bounding box center [1516, 110] width 23 height 23
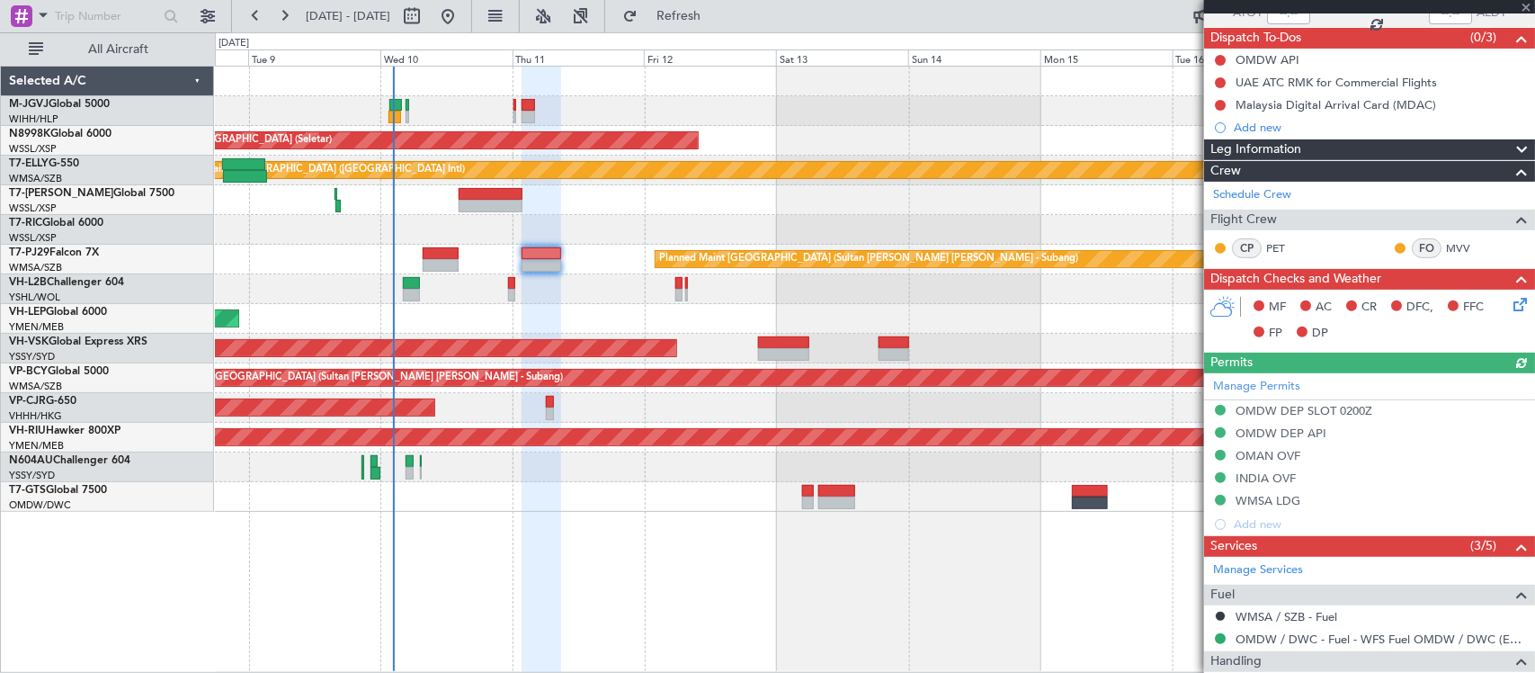
scroll to position [187, 0]
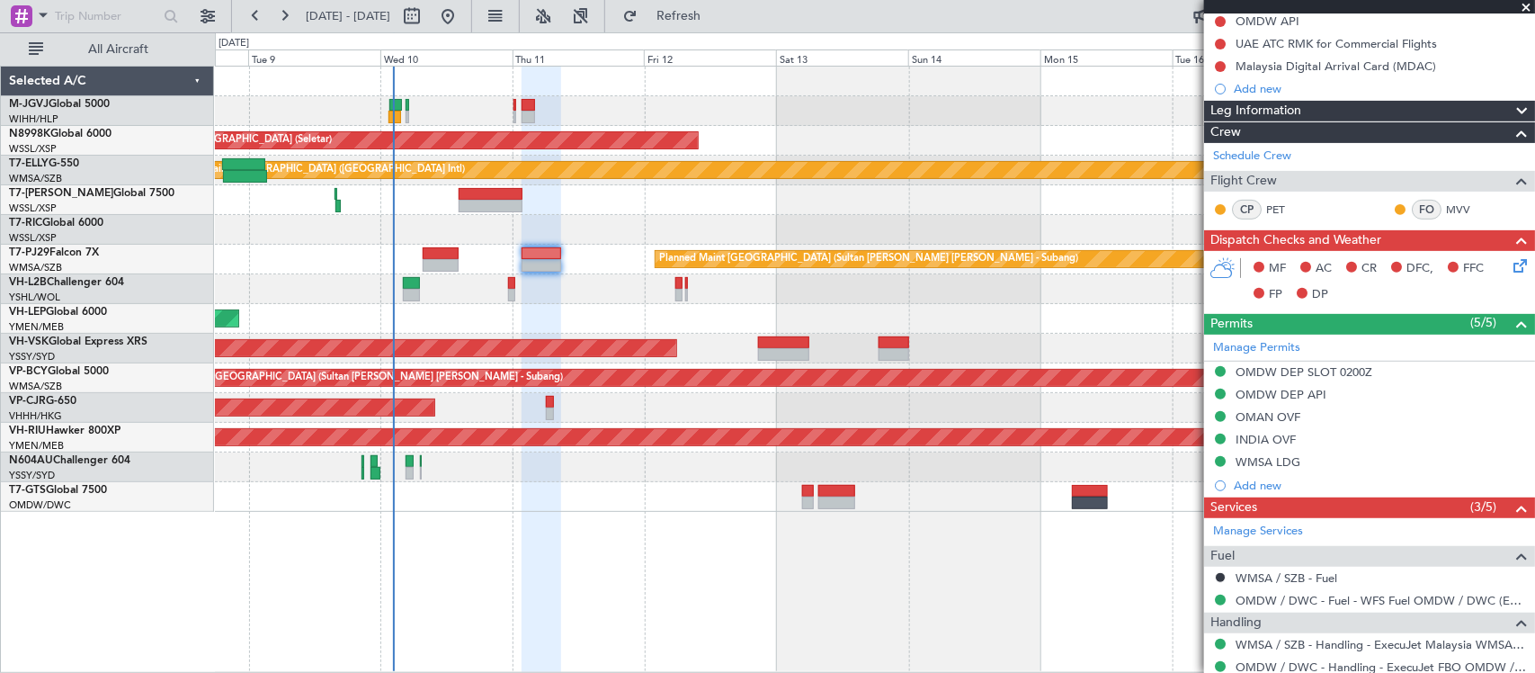
click at [1510, 268] on icon at bounding box center [1517, 262] width 14 height 14
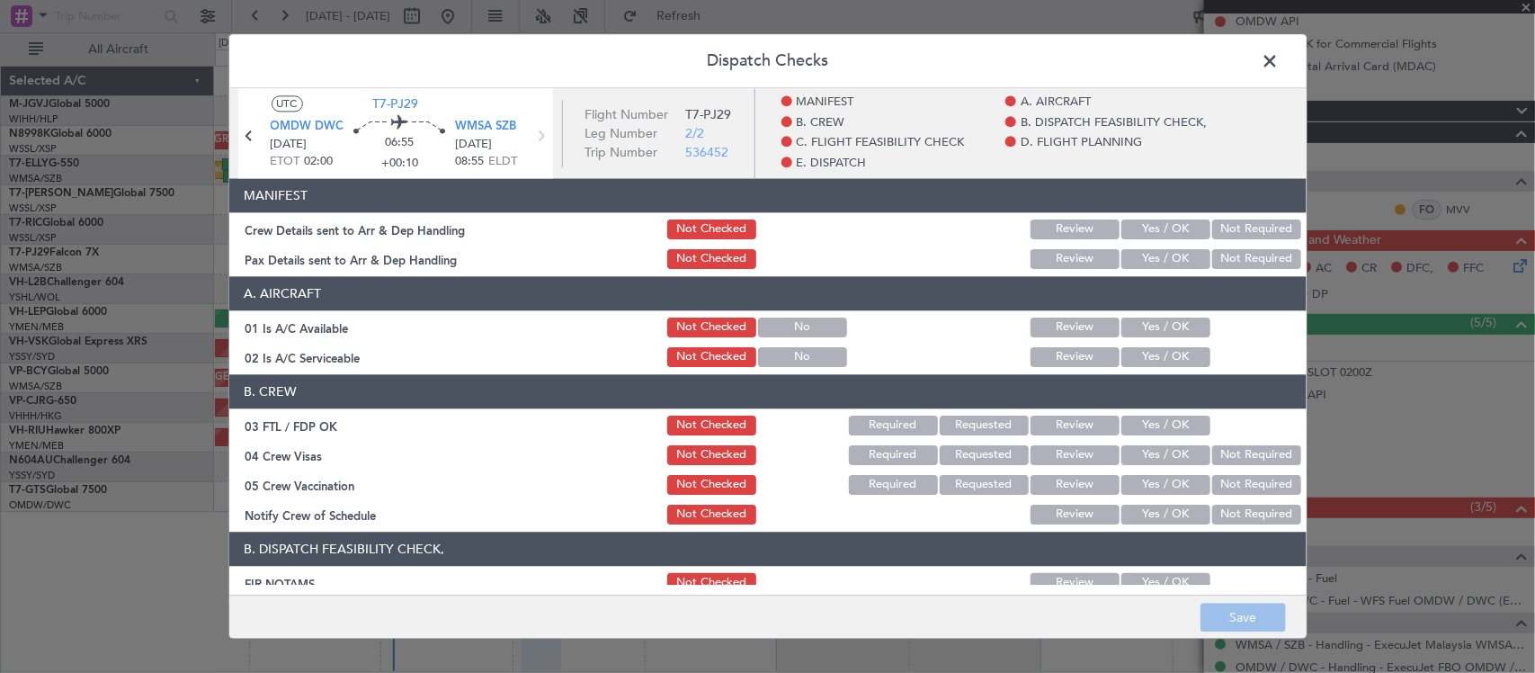
click at [1154, 232] on button "Yes / OK" at bounding box center [1166, 229] width 89 height 20
click at [1223, 258] on button "Not Required" at bounding box center [1256, 259] width 89 height 20
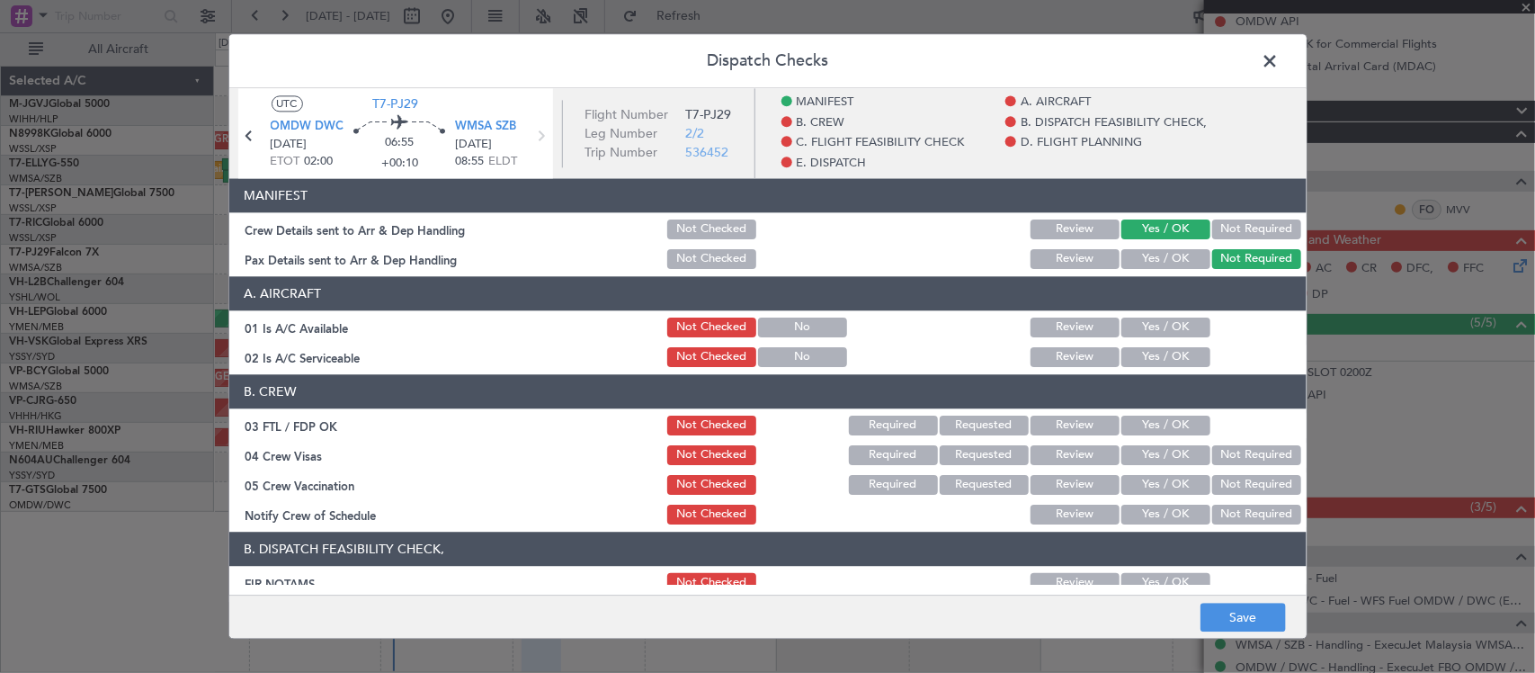
click at [1148, 326] on button "Yes / OK" at bounding box center [1166, 328] width 89 height 20
click at [1152, 366] on button "Yes / OK" at bounding box center [1166, 357] width 89 height 20
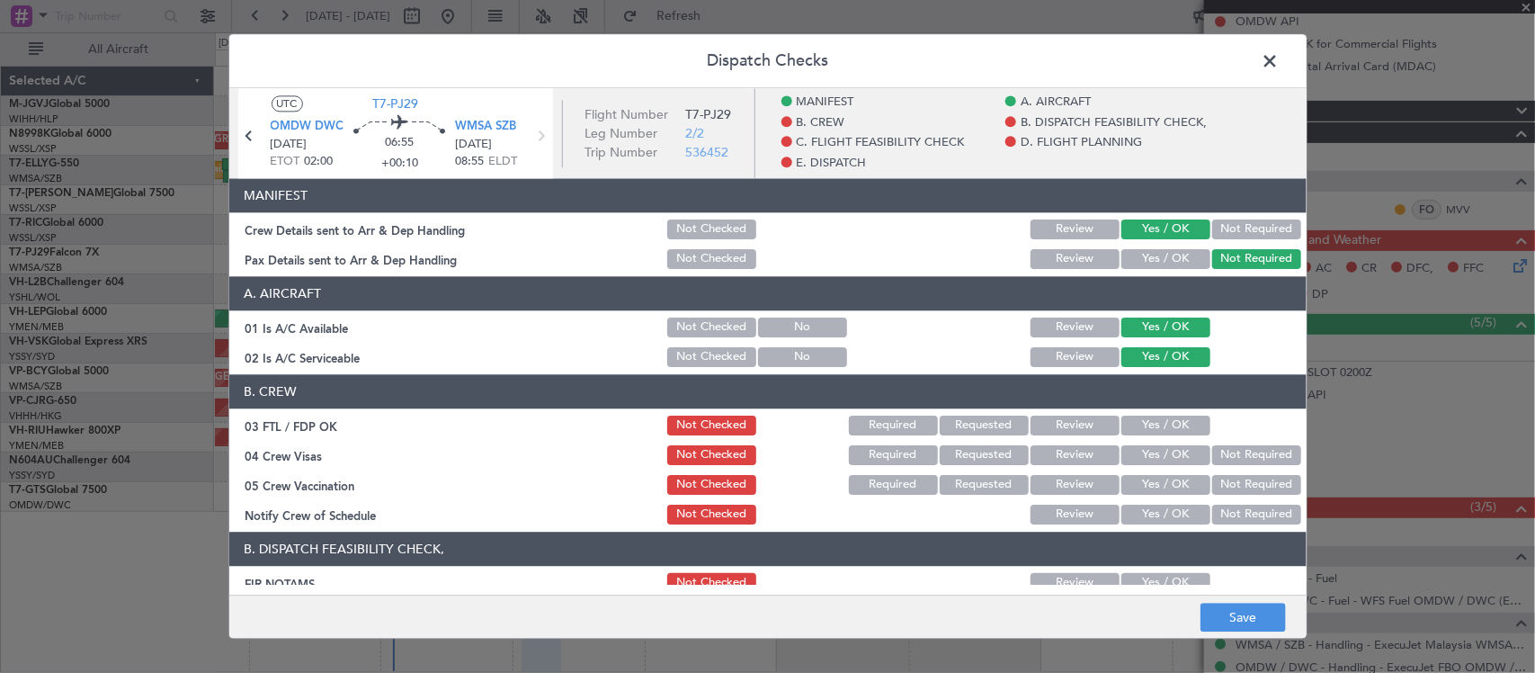
click at [1170, 427] on button "Yes / OK" at bounding box center [1166, 426] width 89 height 20
click at [1238, 452] on button "Not Required" at bounding box center [1256, 455] width 89 height 20
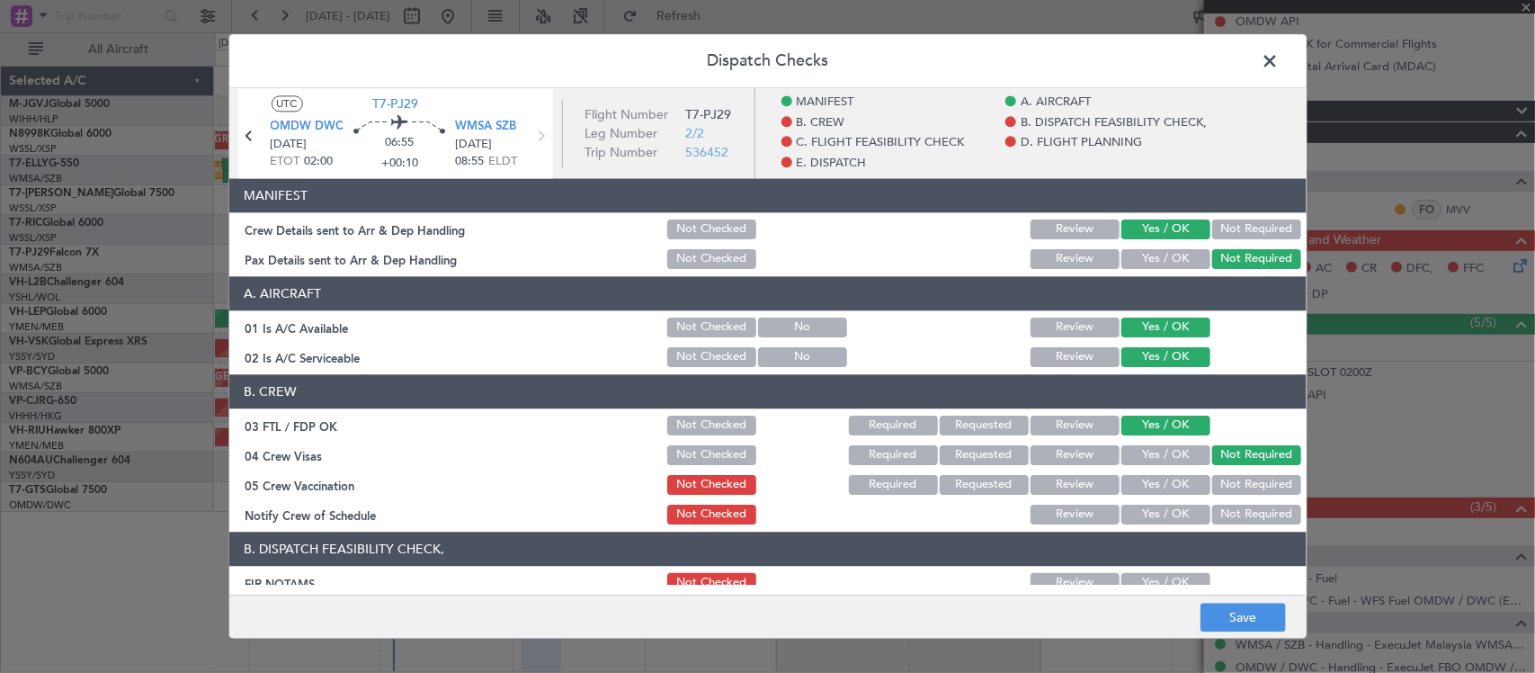
click at [1239, 481] on button "Not Required" at bounding box center [1256, 485] width 89 height 20
click at [1171, 511] on button "Yes / OK" at bounding box center [1166, 515] width 89 height 20
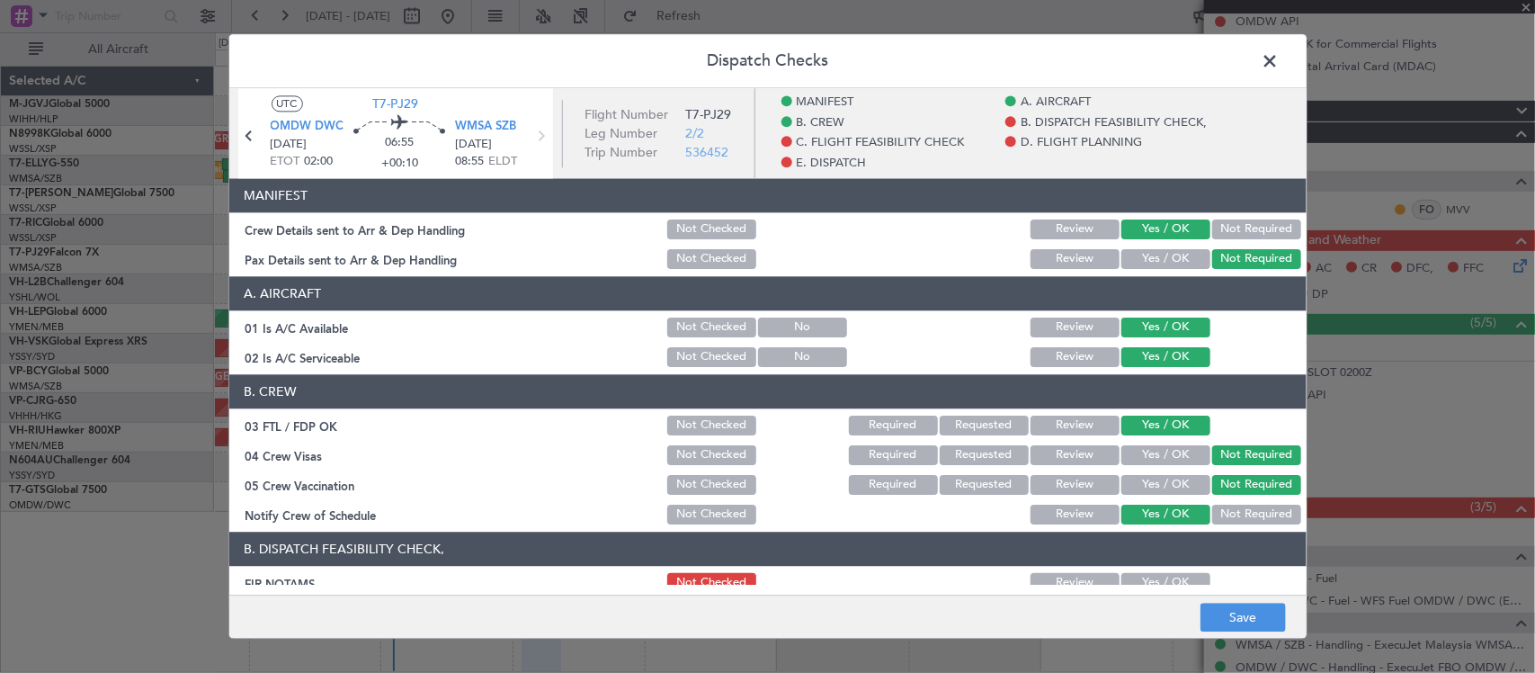
click at [1161, 573] on button "Yes / OK" at bounding box center [1166, 583] width 89 height 20
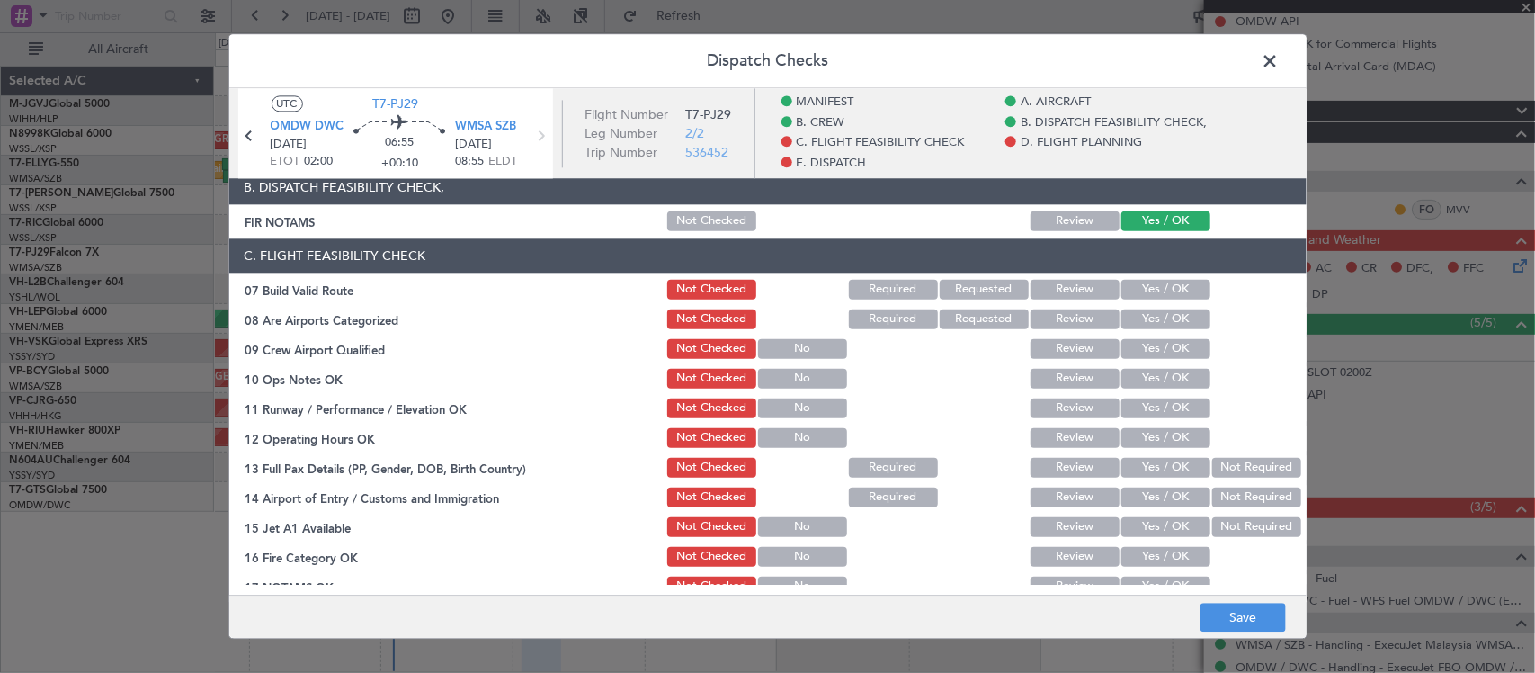
scroll to position [374, 0]
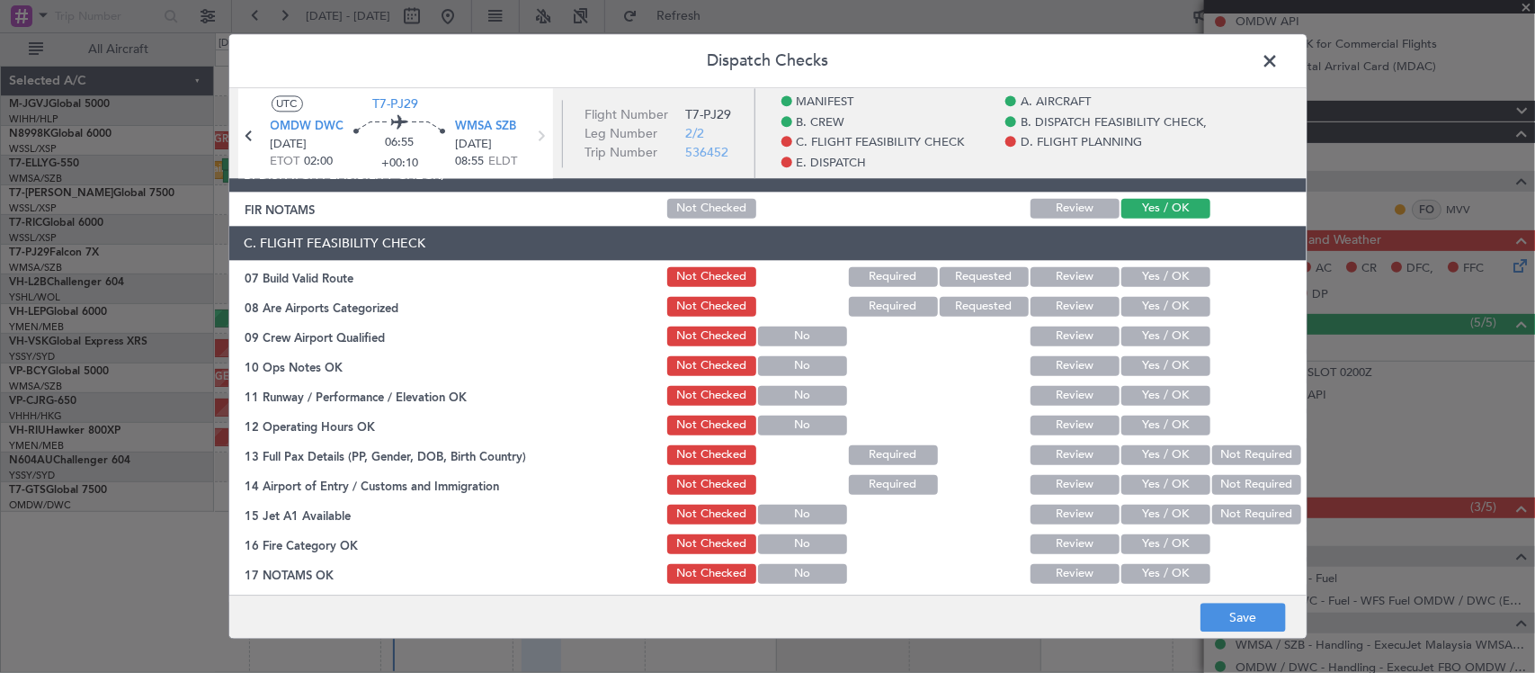
click at [1163, 277] on button "Yes / OK" at bounding box center [1166, 277] width 89 height 20
click at [1166, 307] on button "Yes / OK" at bounding box center [1166, 307] width 89 height 20
click at [1169, 338] on button "Yes / OK" at bounding box center [1166, 336] width 89 height 20
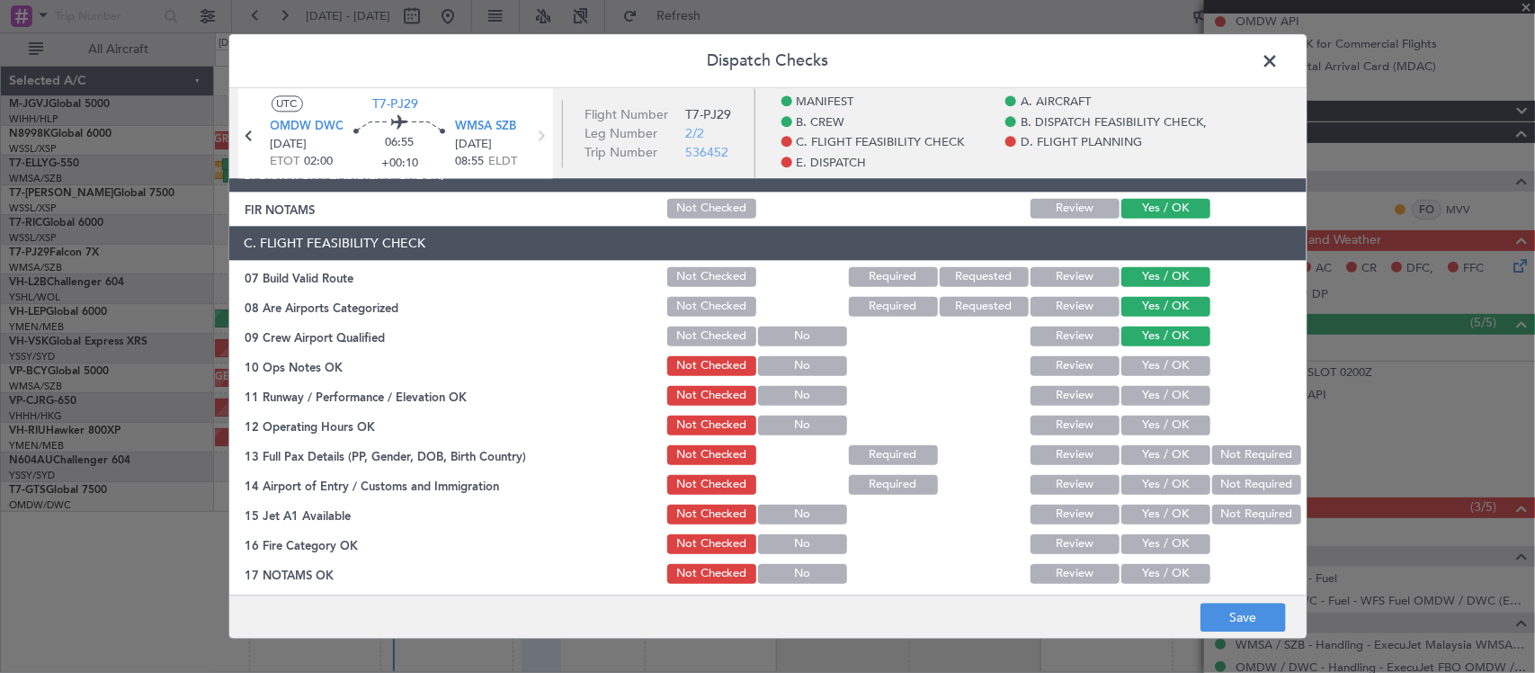
click at [1175, 361] on button "Yes / OK" at bounding box center [1166, 366] width 89 height 20
click at [1171, 389] on button "Yes / OK" at bounding box center [1166, 396] width 89 height 20
click at [1175, 421] on button "Yes / OK" at bounding box center [1166, 426] width 89 height 20
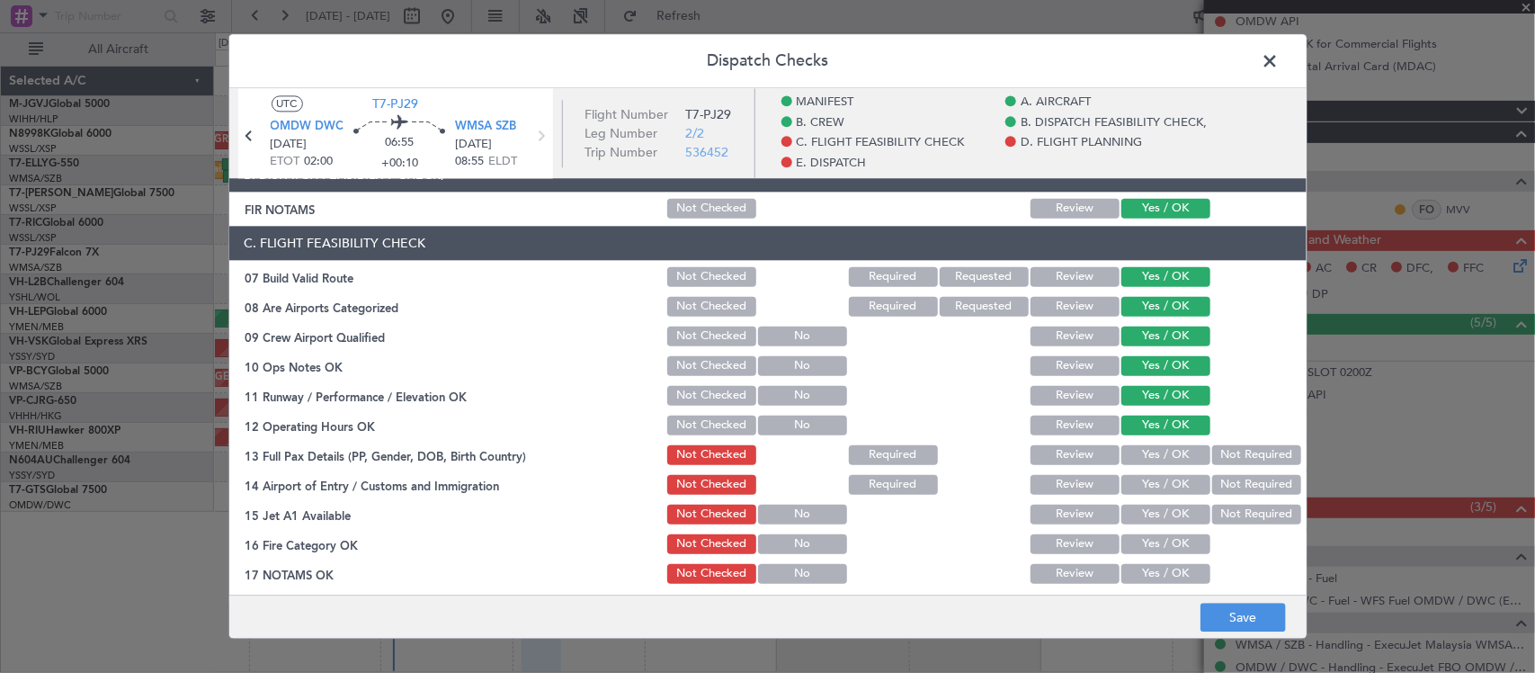
click at [1212, 450] on button "Not Required" at bounding box center [1256, 455] width 89 height 20
click at [1148, 475] on button "Yes / OK" at bounding box center [1166, 485] width 89 height 20
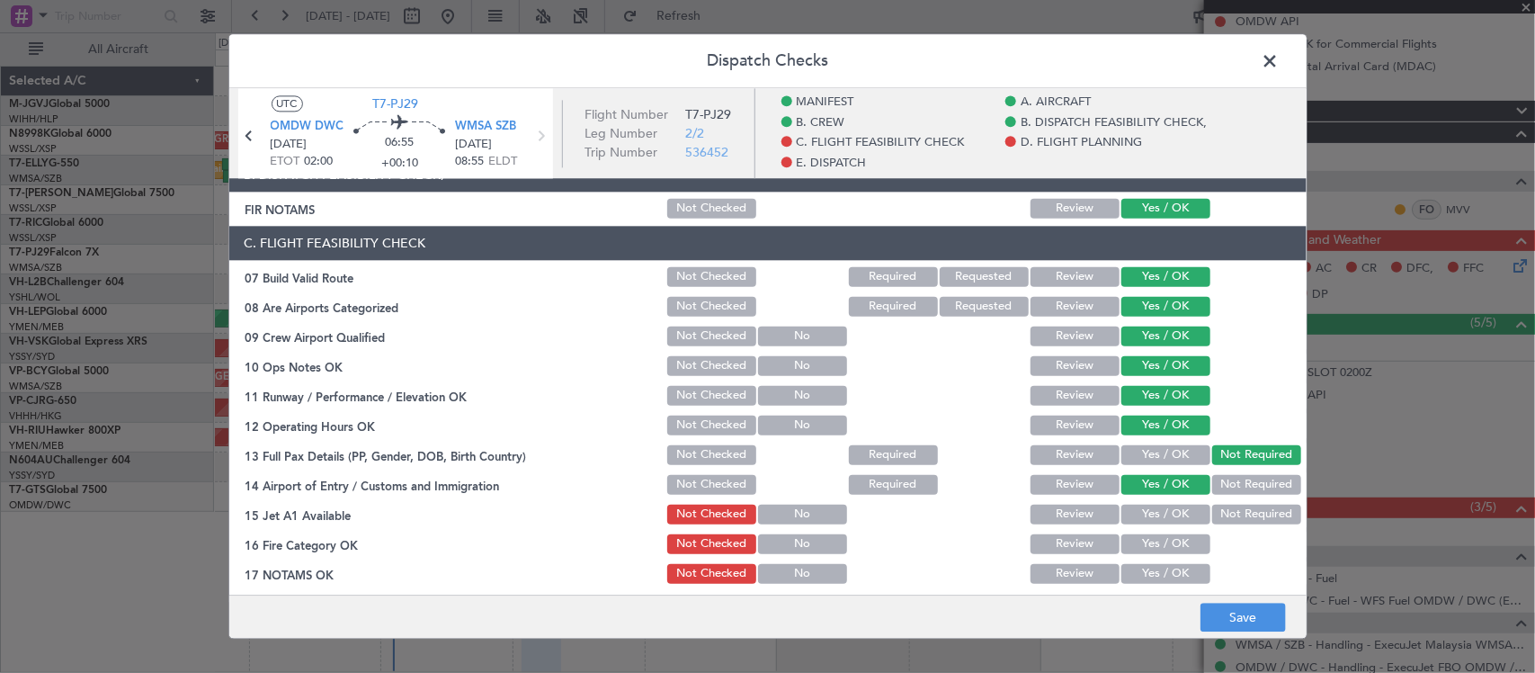
click at [1148, 502] on div "Yes / OK" at bounding box center [1164, 514] width 91 height 25
click at [1157, 545] on button "Yes / OK" at bounding box center [1166, 544] width 89 height 20
click at [1157, 515] on button "Yes / OK" at bounding box center [1166, 515] width 89 height 20
click at [1162, 572] on button "Yes / OK" at bounding box center [1166, 574] width 89 height 20
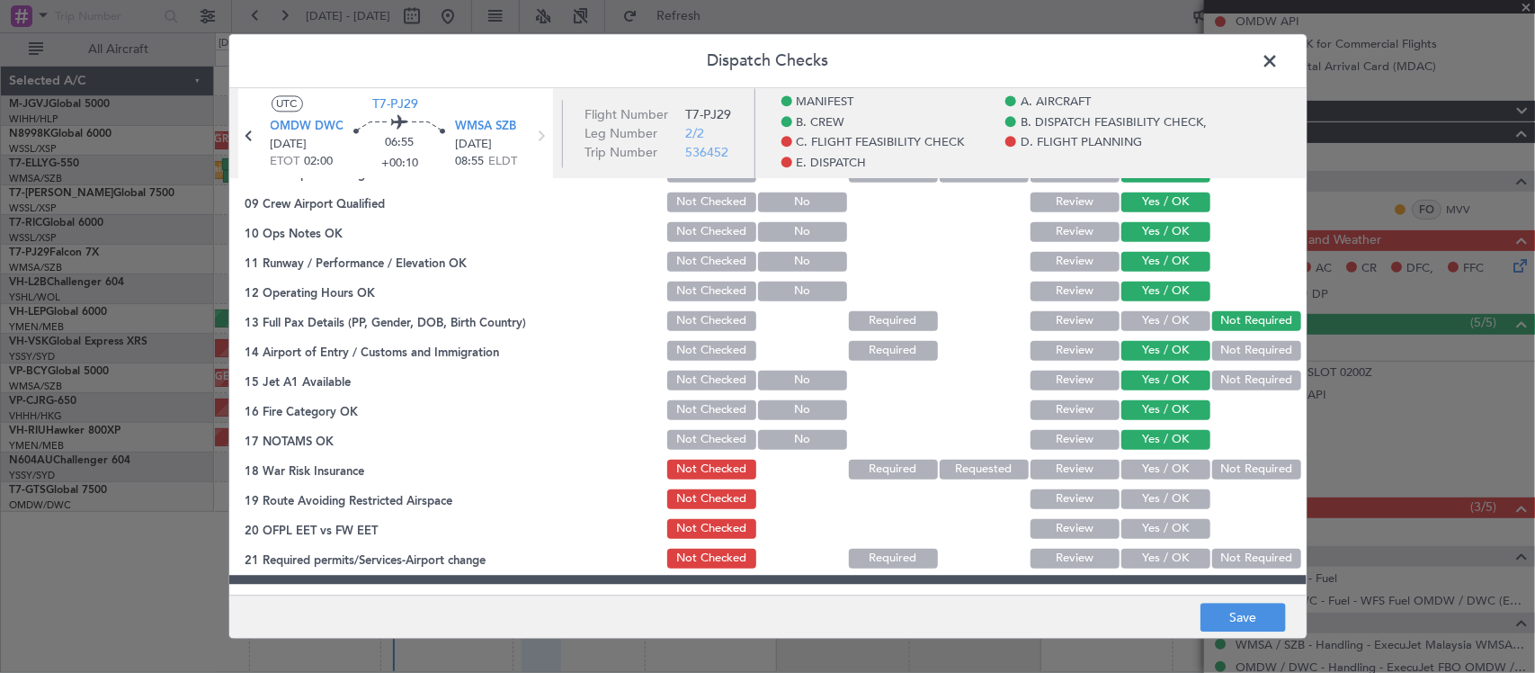
scroll to position [562, 0]
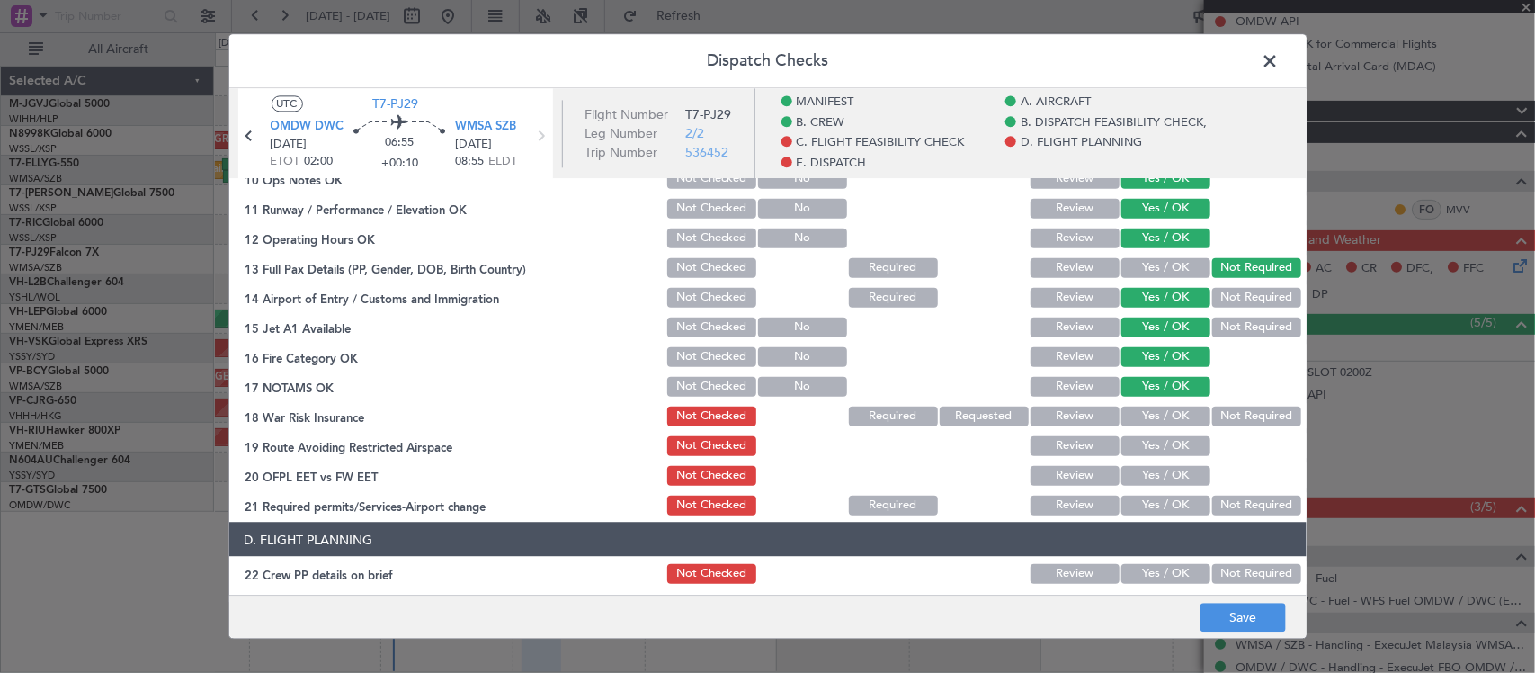
click at [1221, 418] on button "Not Required" at bounding box center [1256, 416] width 89 height 20
click at [1175, 445] on button "Yes / OK" at bounding box center [1166, 445] width 89 height 20
click at [1175, 481] on button "Yes / OK" at bounding box center [1166, 475] width 89 height 20
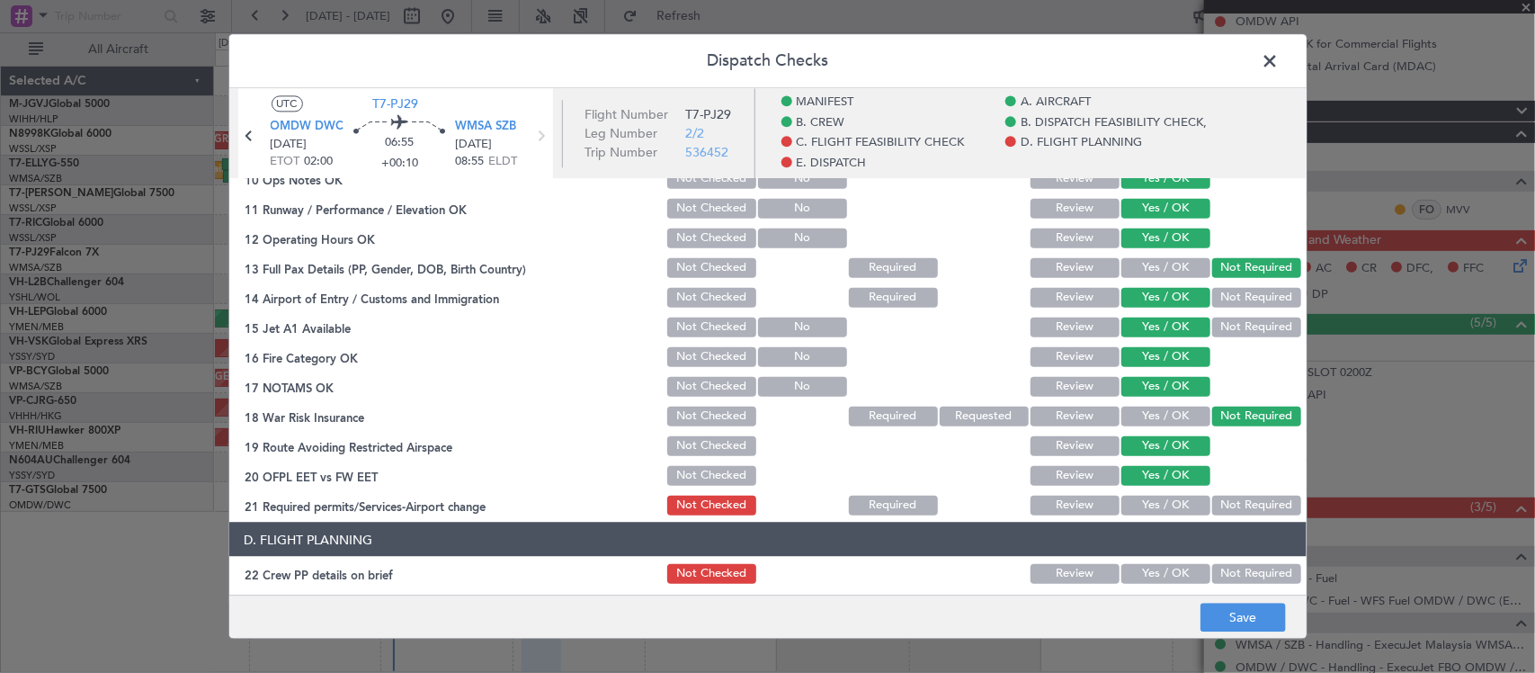
click at [1246, 504] on button "Not Required" at bounding box center [1256, 505] width 89 height 20
click at [1252, 612] on button "Save" at bounding box center [1243, 618] width 85 height 29
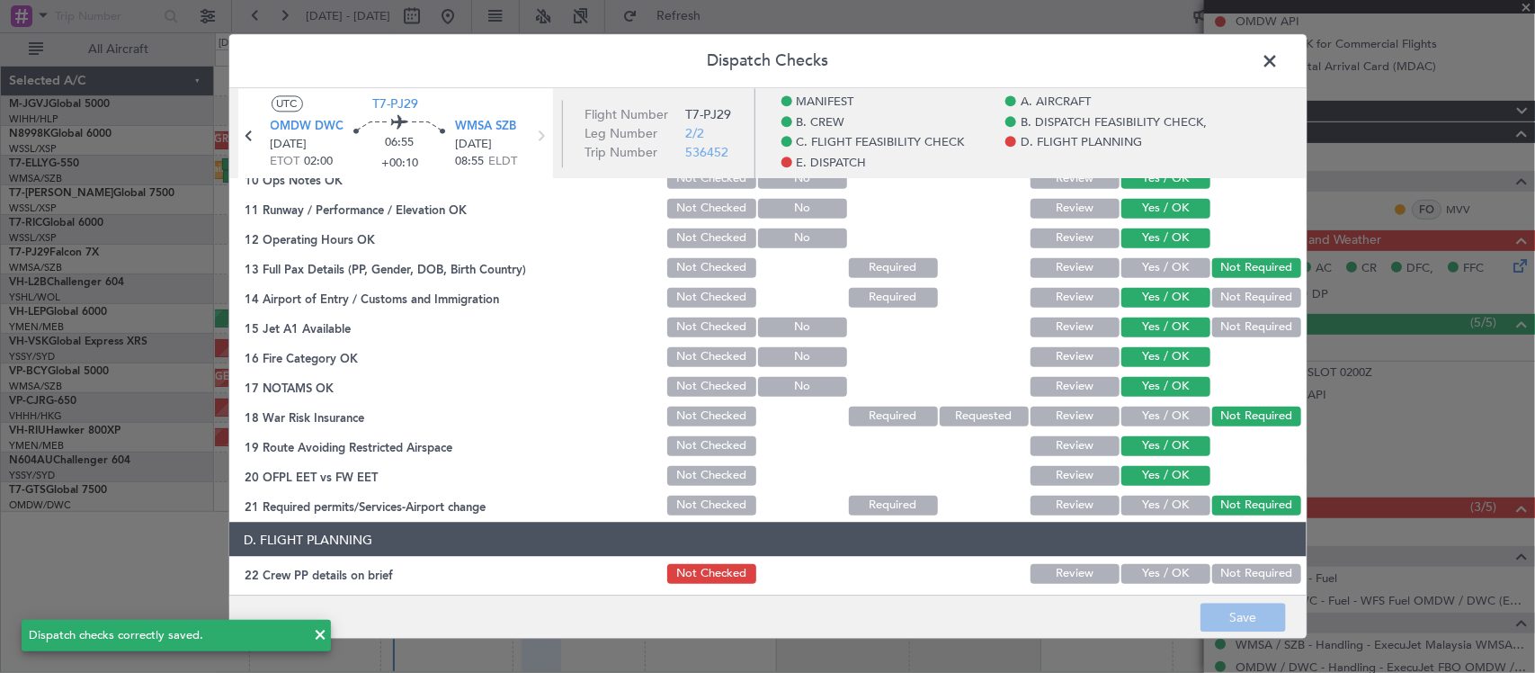
click at [1280, 55] on span at bounding box center [1280, 66] width 0 height 36
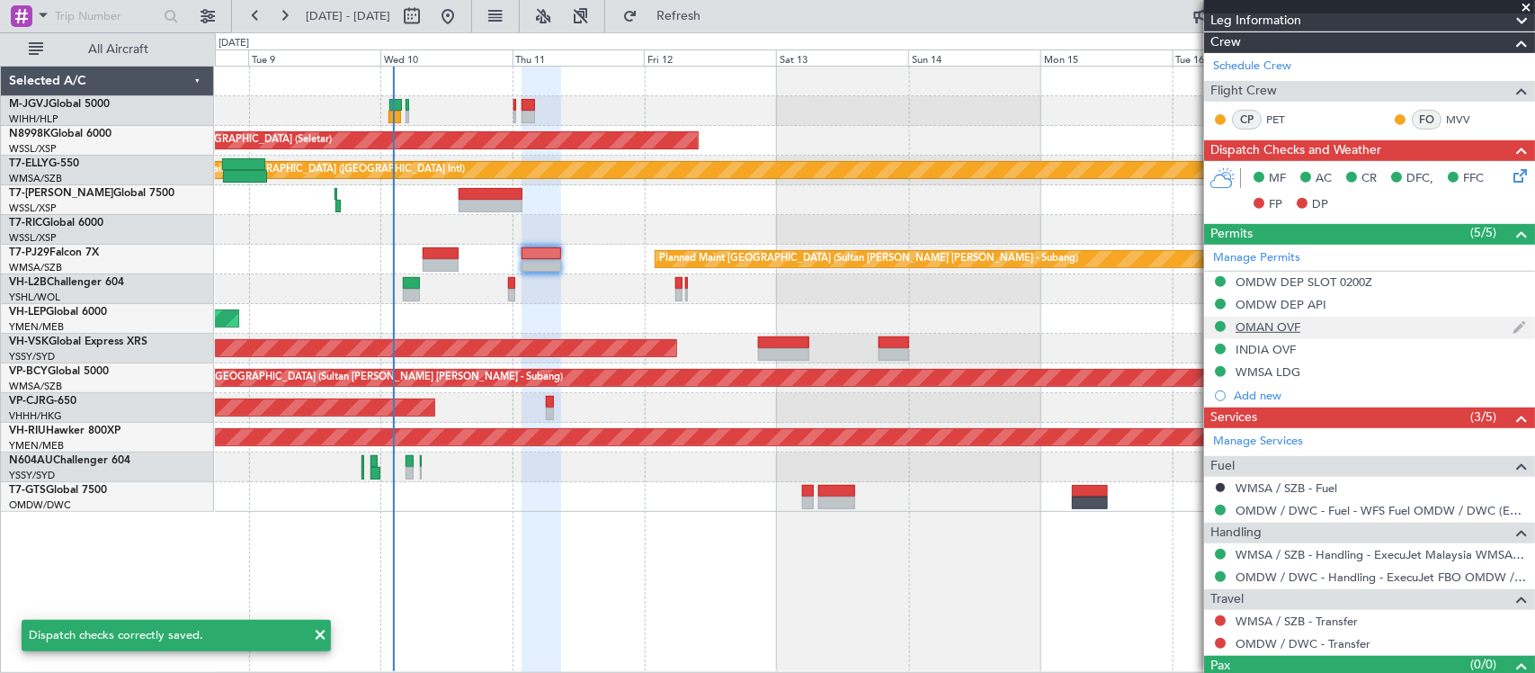
scroll to position [311, 0]
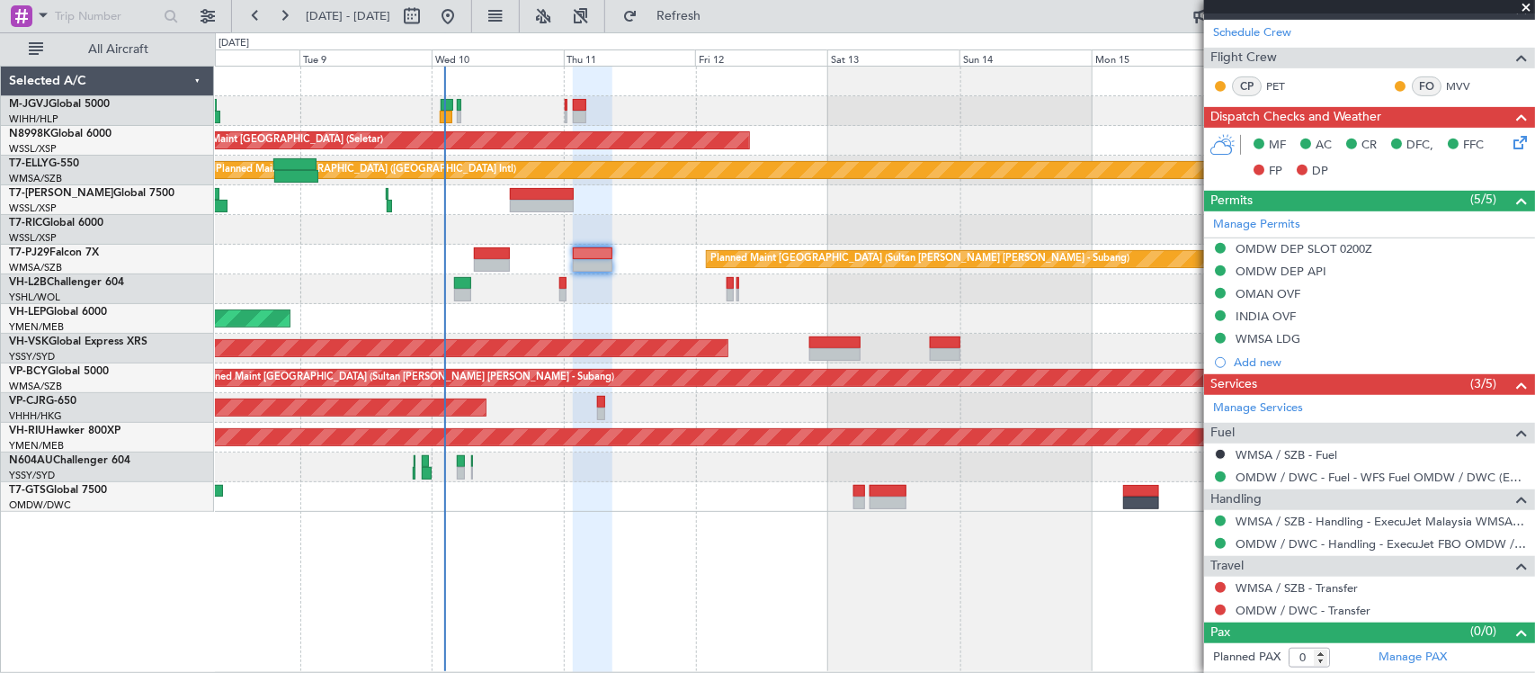
click at [658, 209] on div "Planned Maint [GEOGRAPHIC_DATA] (Seletar) [PERSON_NAME] Planned Maint [GEOGRAPH…" at bounding box center [874, 289] width 1319 height 445
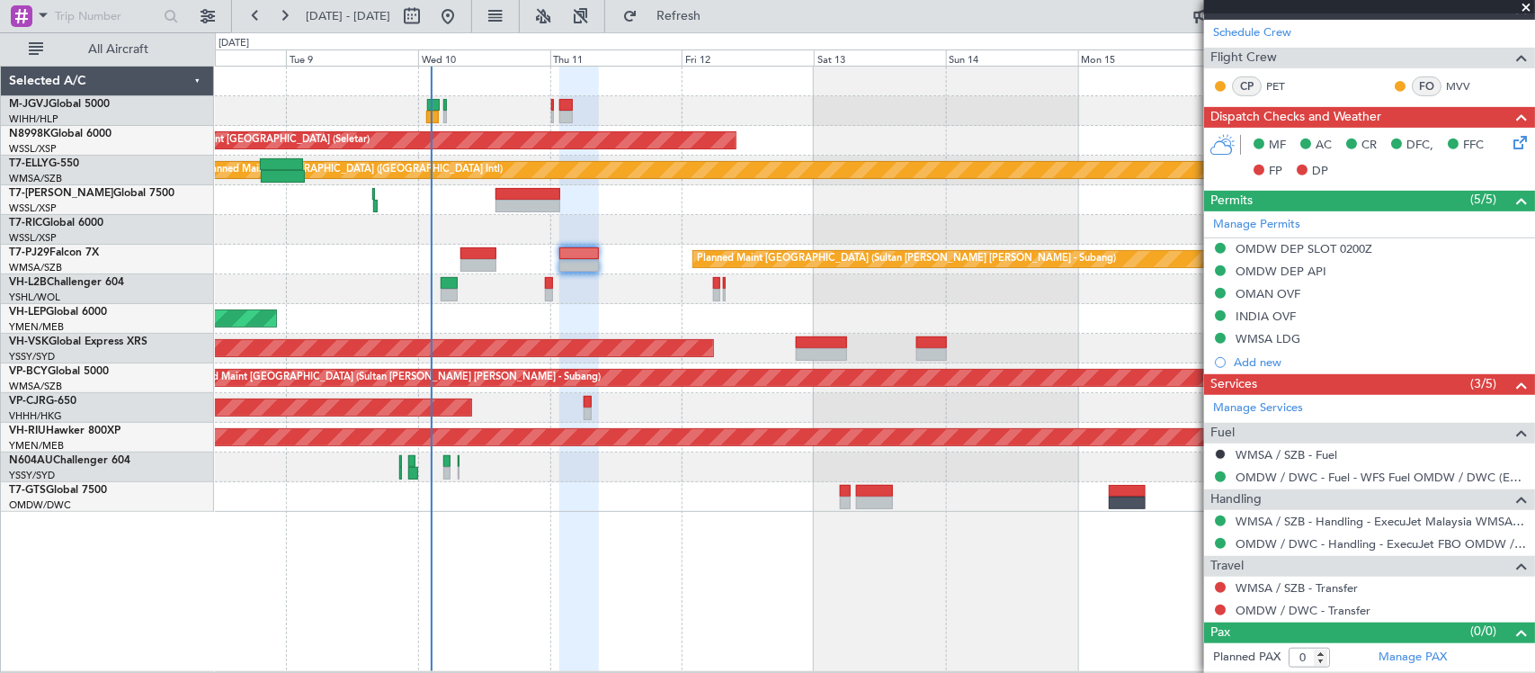
click at [819, 299] on div at bounding box center [874, 289] width 1319 height 30
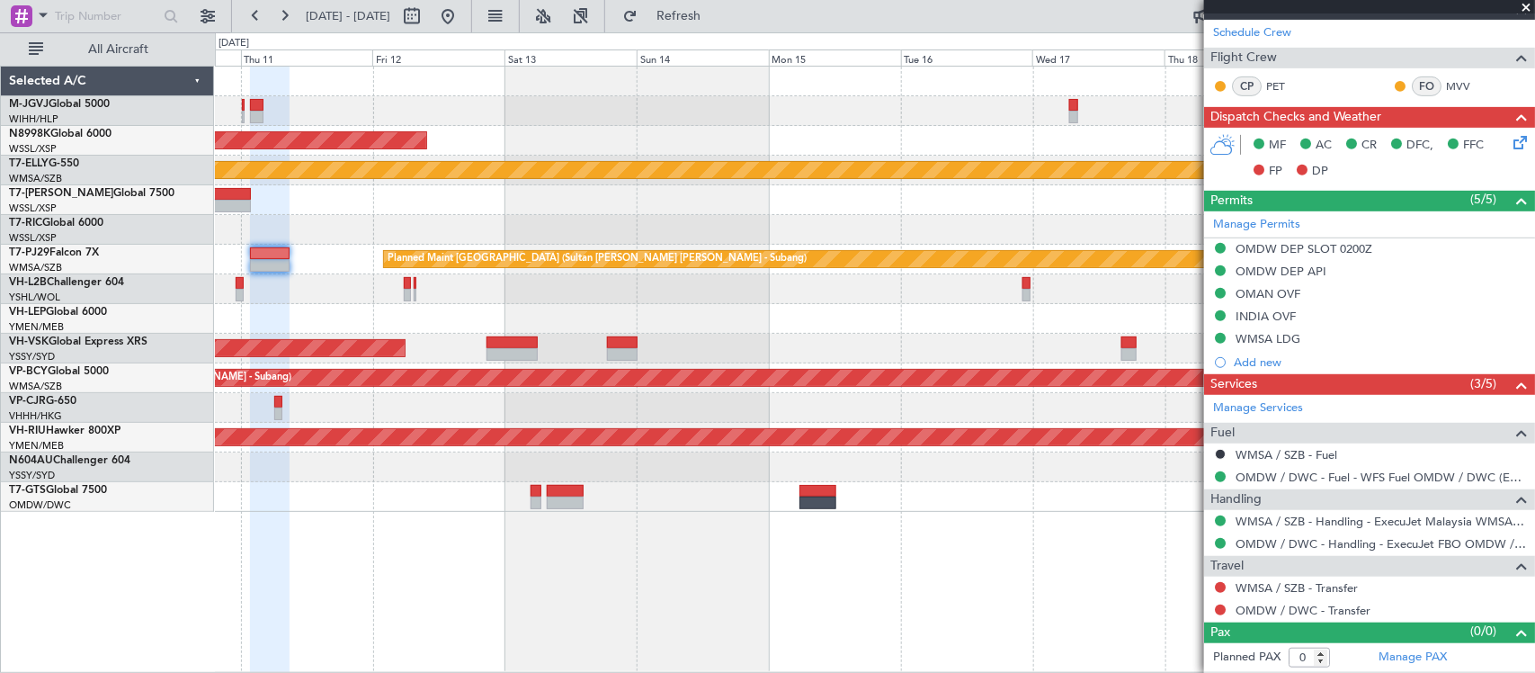
click at [565, 212] on div "Planned Maint Singapore (Seletar) MEL Planned Maint Dubai (Dubai Intl) Planned …" at bounding box center [874, 289] width 1319 height 445
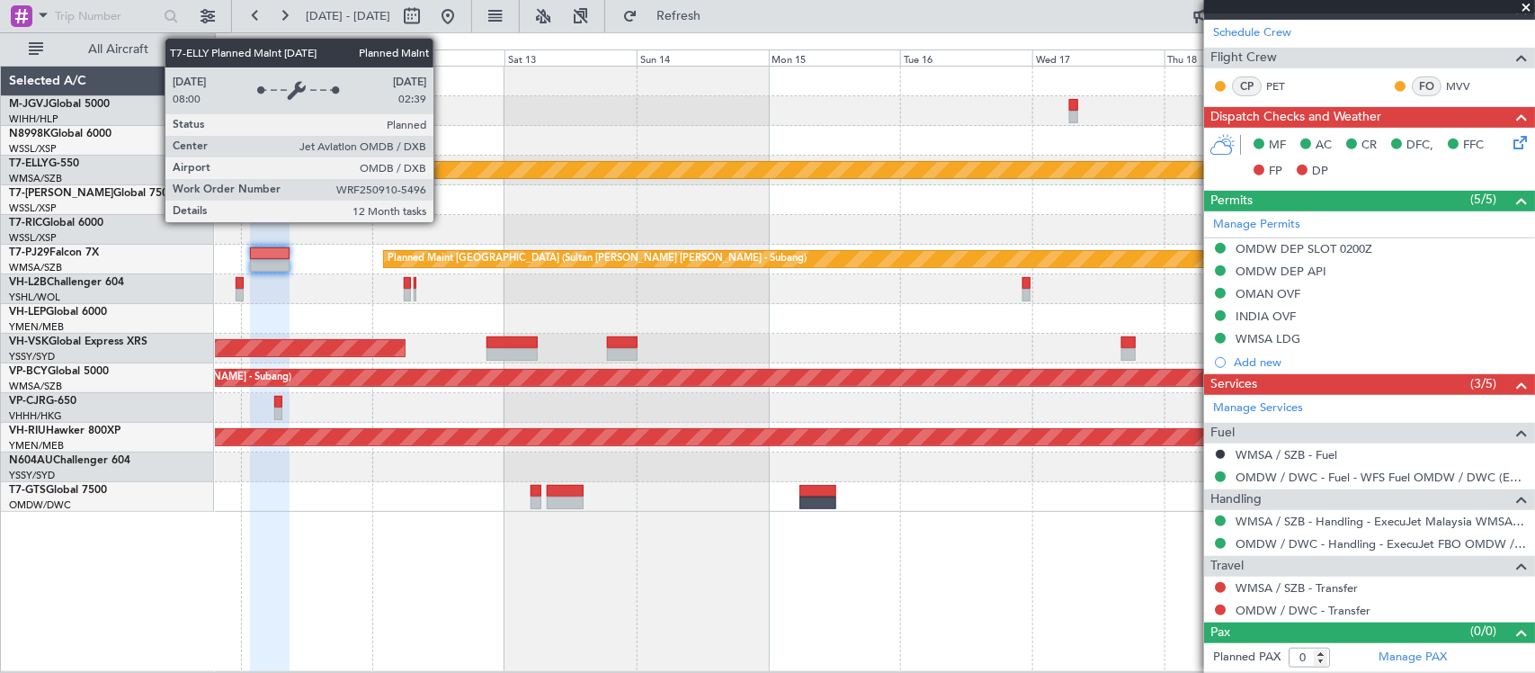
click at [829, 207] on div at bounding box center [874, 200] width 1319 height 30
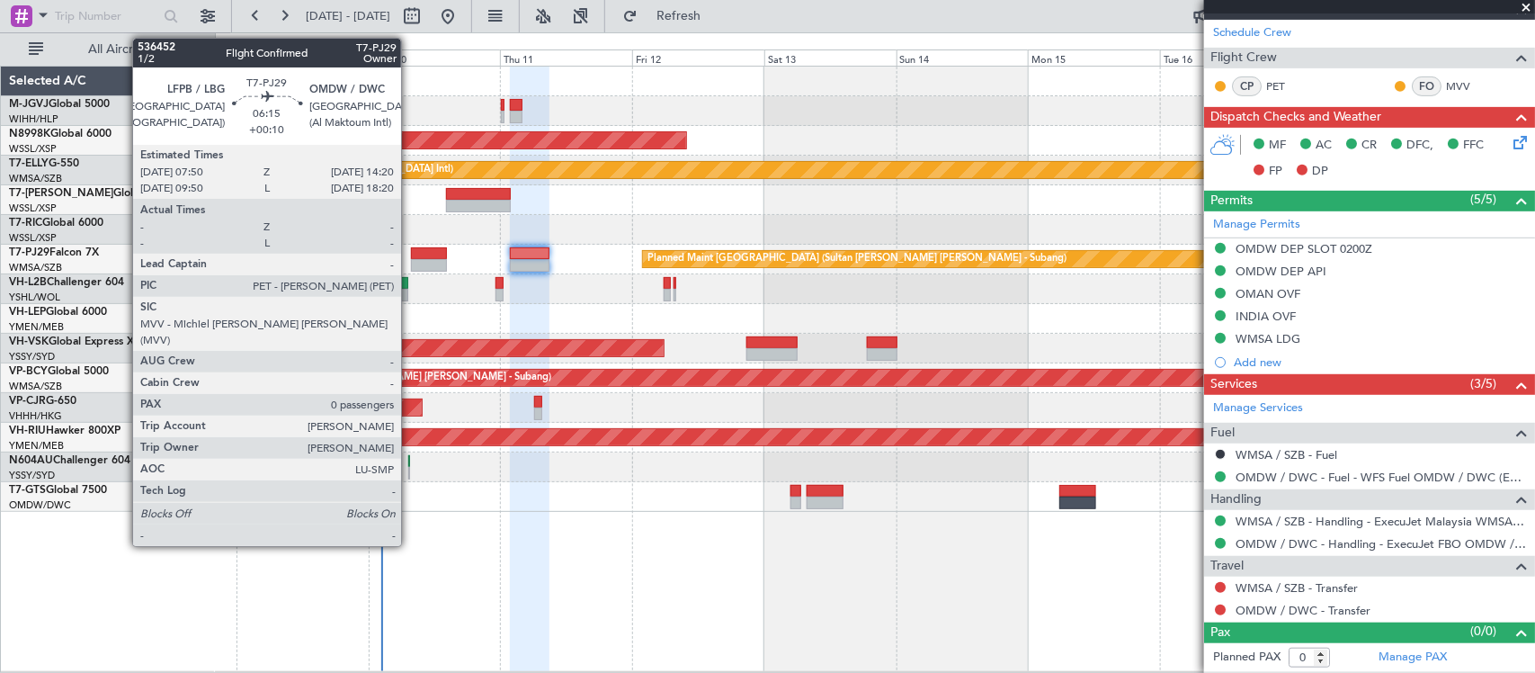
click at [411, 256] on div at bounding box center [429, 253] width 36 height 13
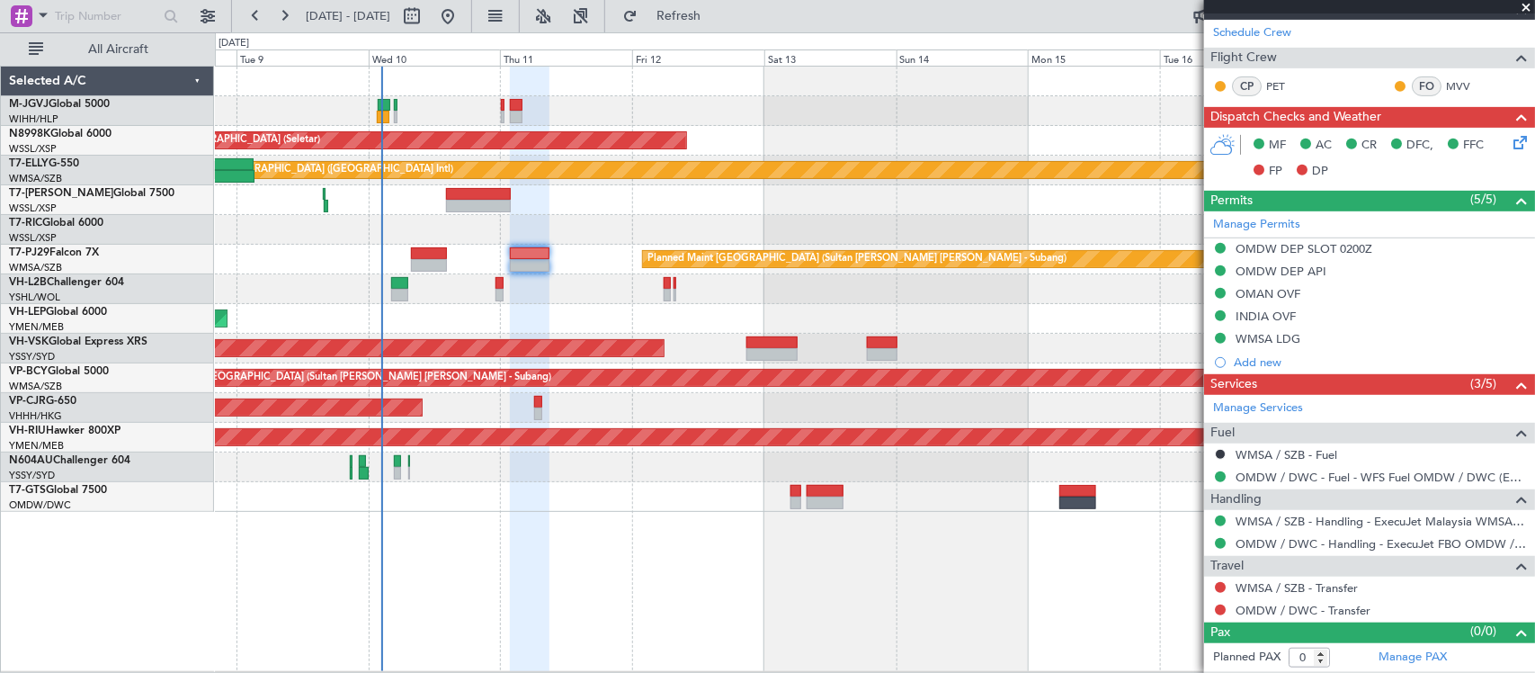
click at [967, 581] on div "Planned Maint [GEOGRAPHIC_DATA] (Seletar) [PERSON_NAME] Planned Maint [GEOGRAPH…" at bounding box center [875, 369] width 1320 height 606
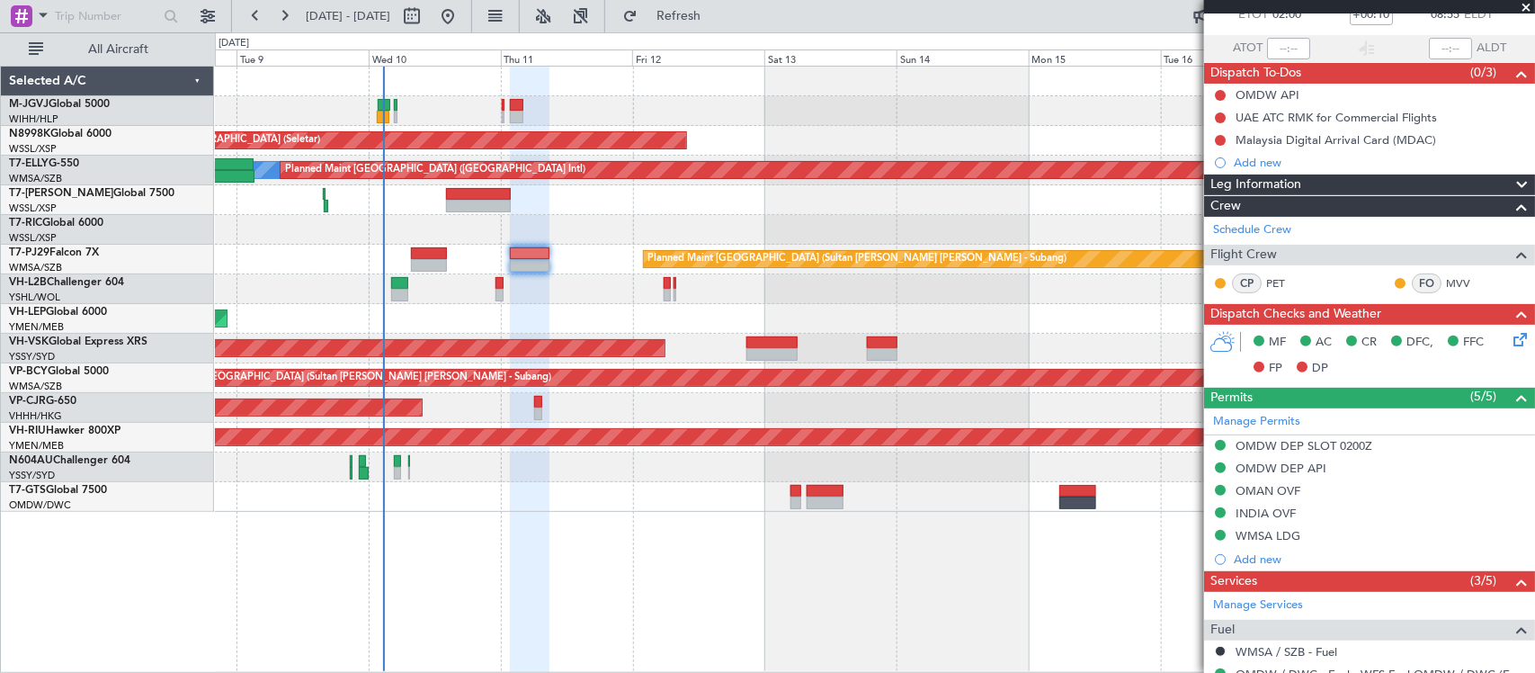
scroll to position [0, 0]
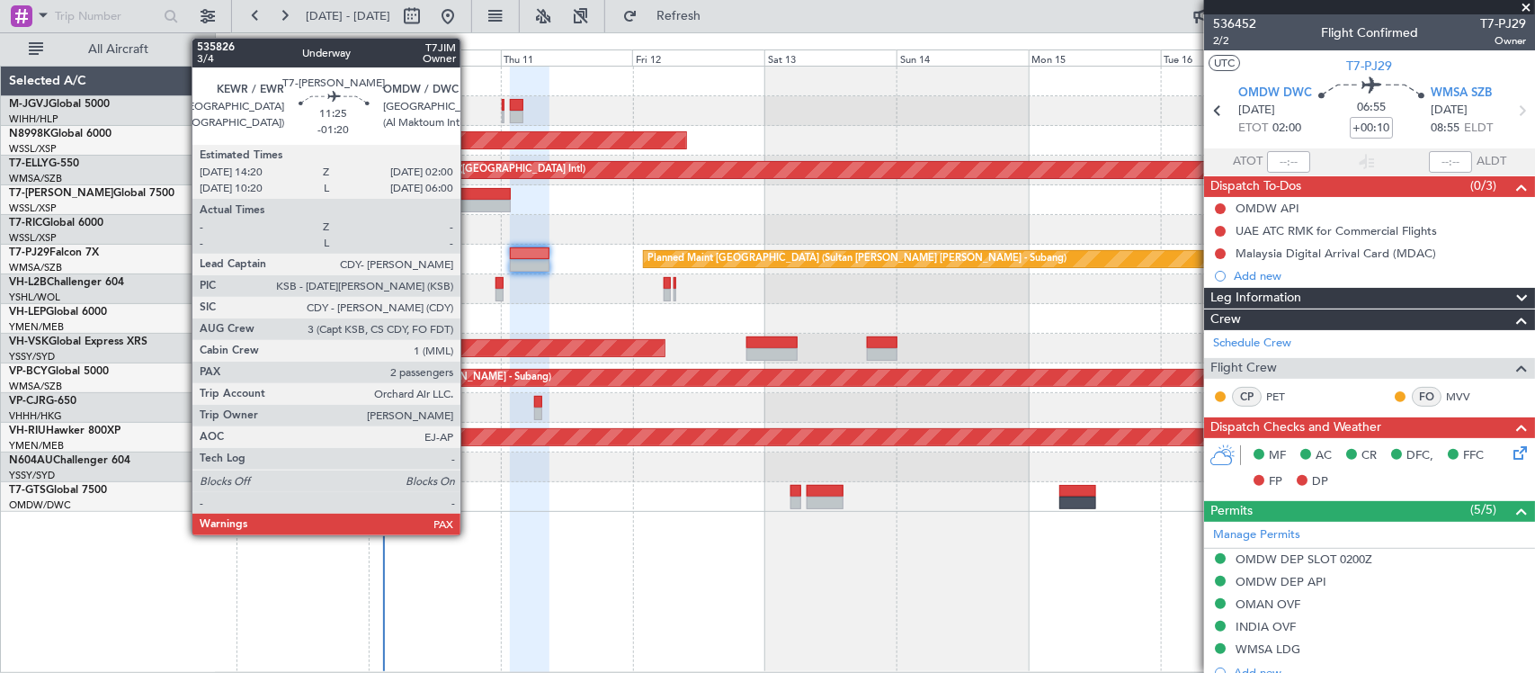
click at [470, 200] on div at bounding box center [478, 206] width 65 height 13
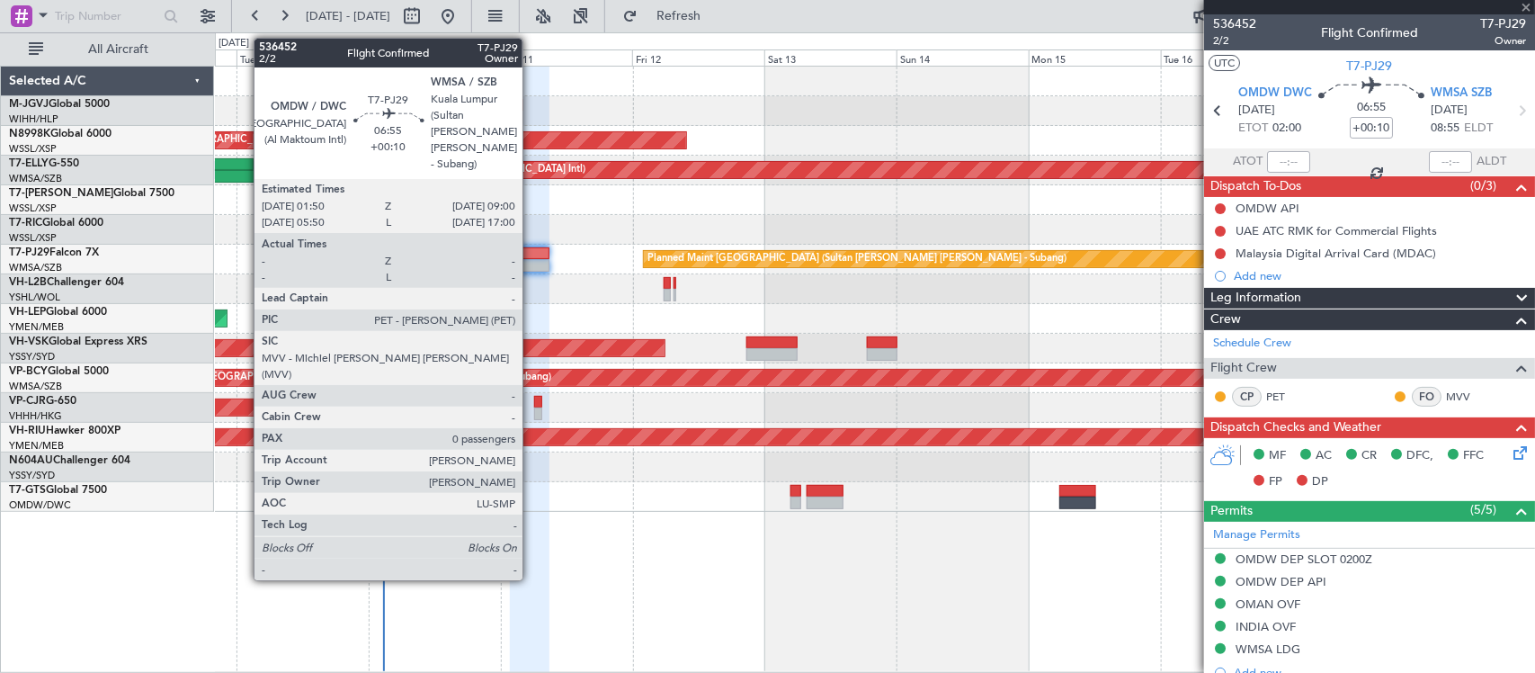
type input "-01:20"
type input "2"
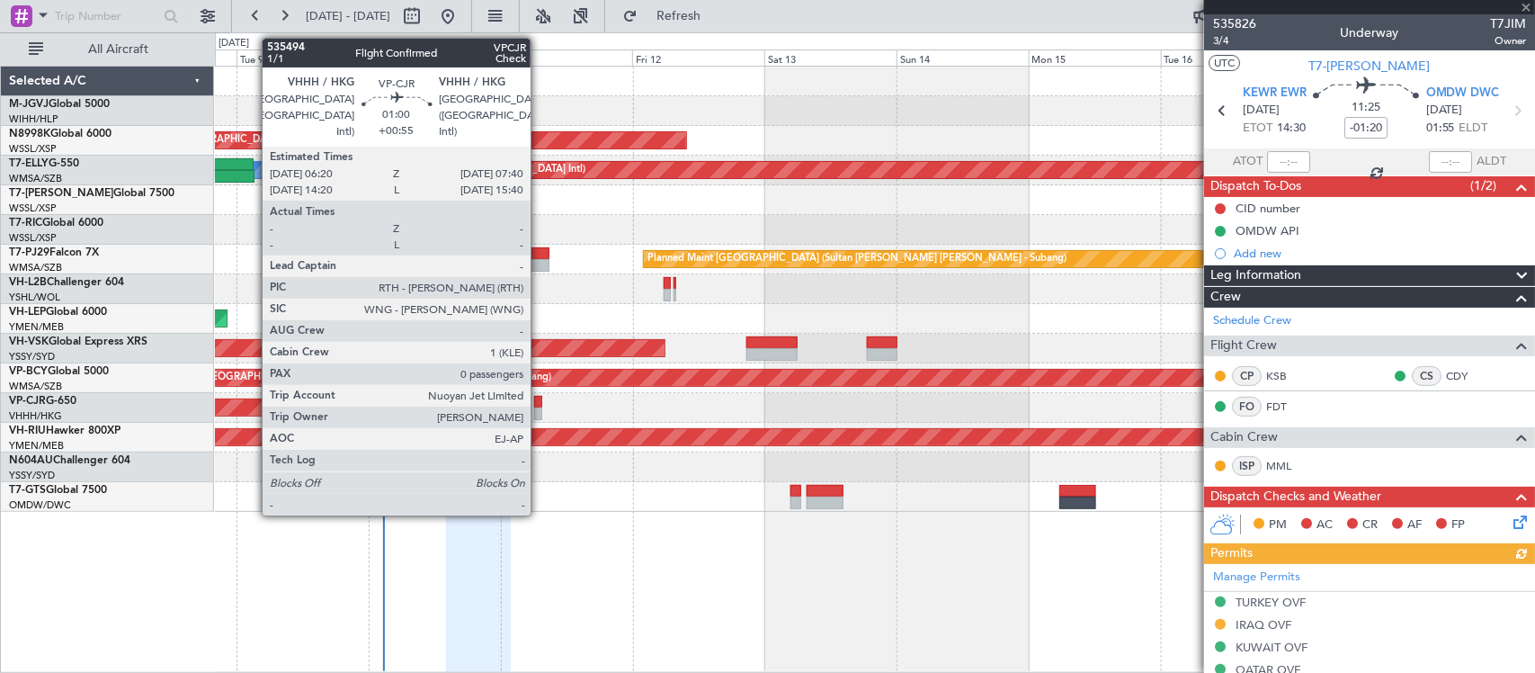
click at [541, 407] on div at bounding box center [538, 413] width 8 height 13
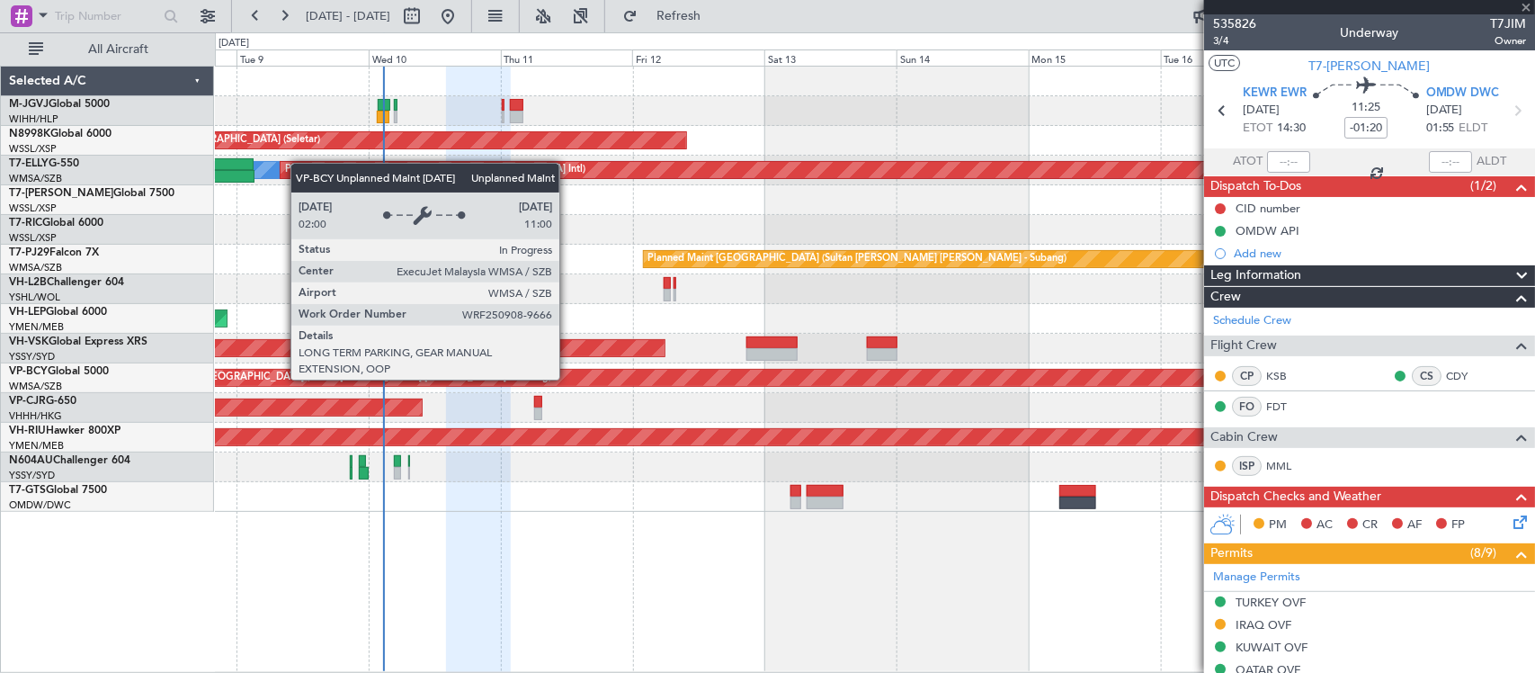
type input "+00:55"
type input "0"
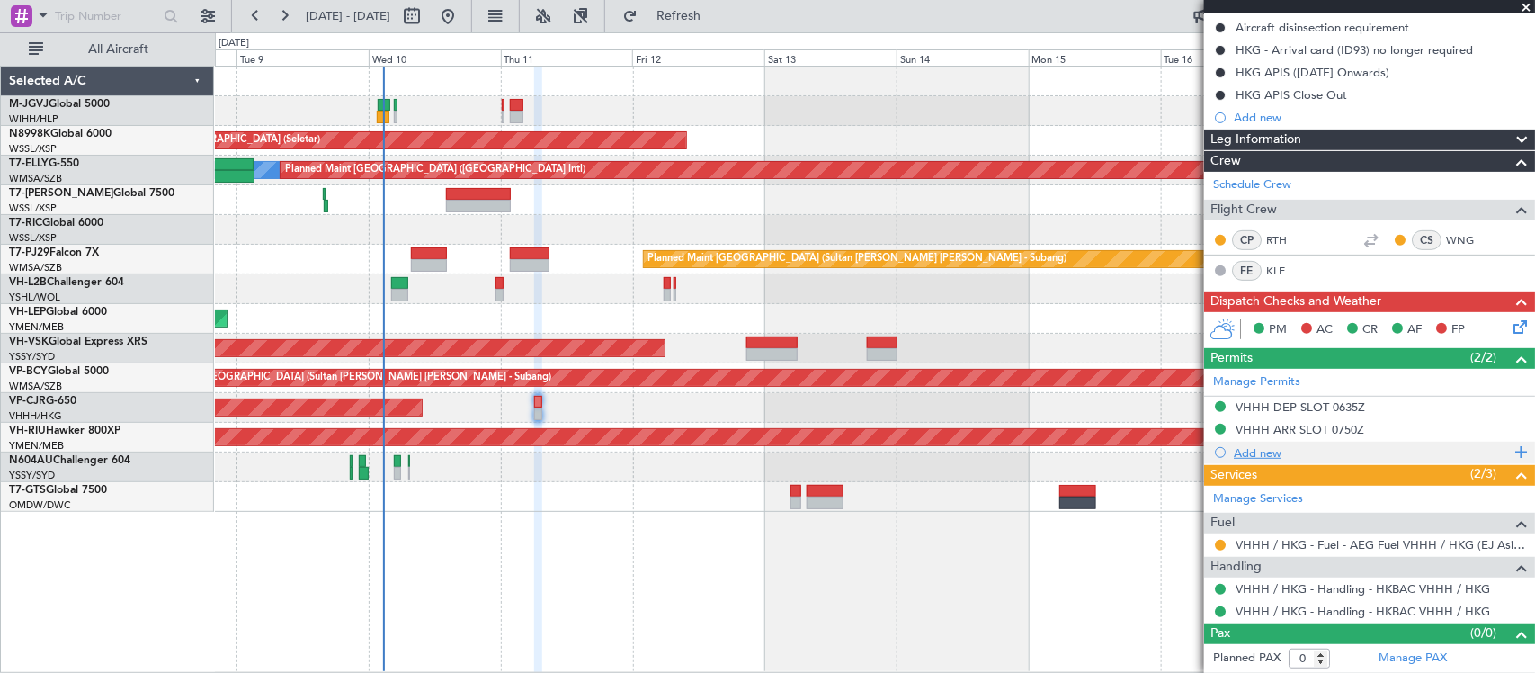
scroll to position [205, 0]
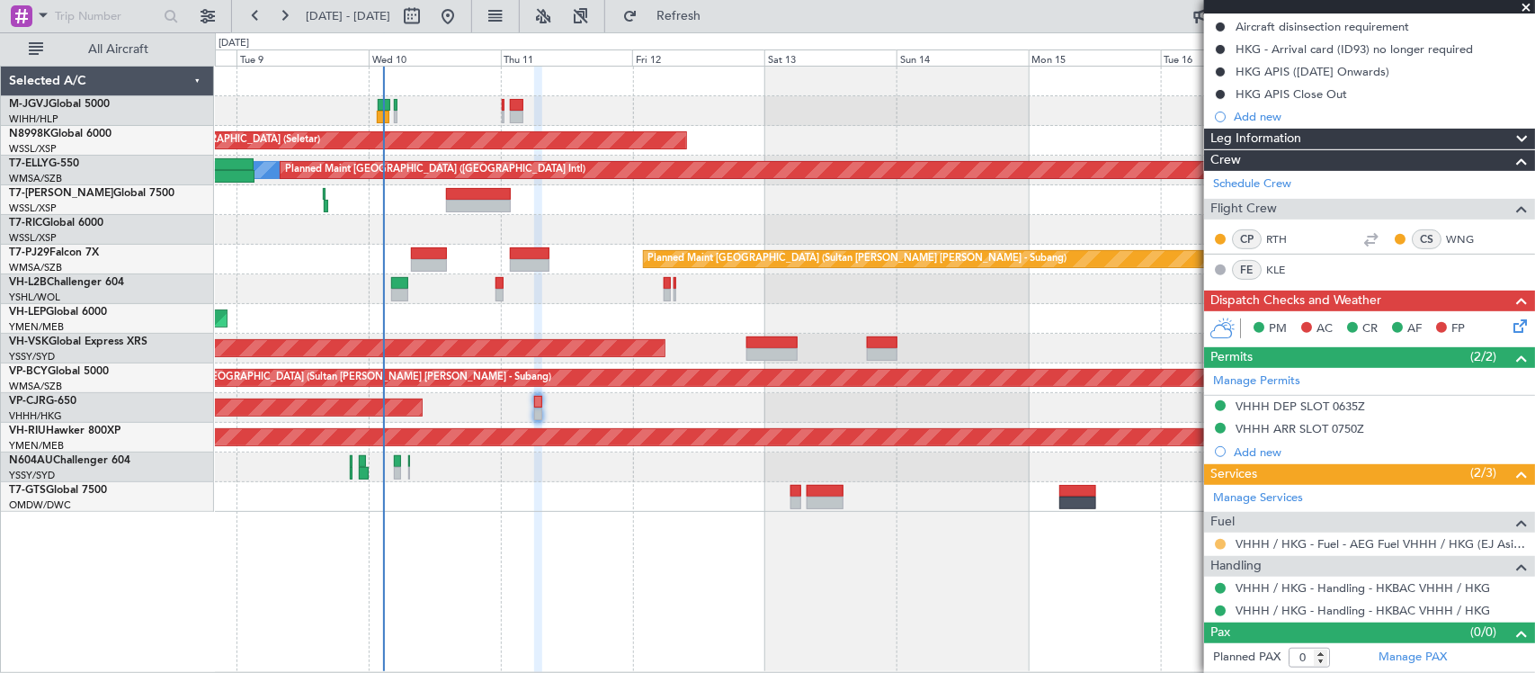
click at [1219, 547] on button at bounding box center [1220, 544] width 11 height 11
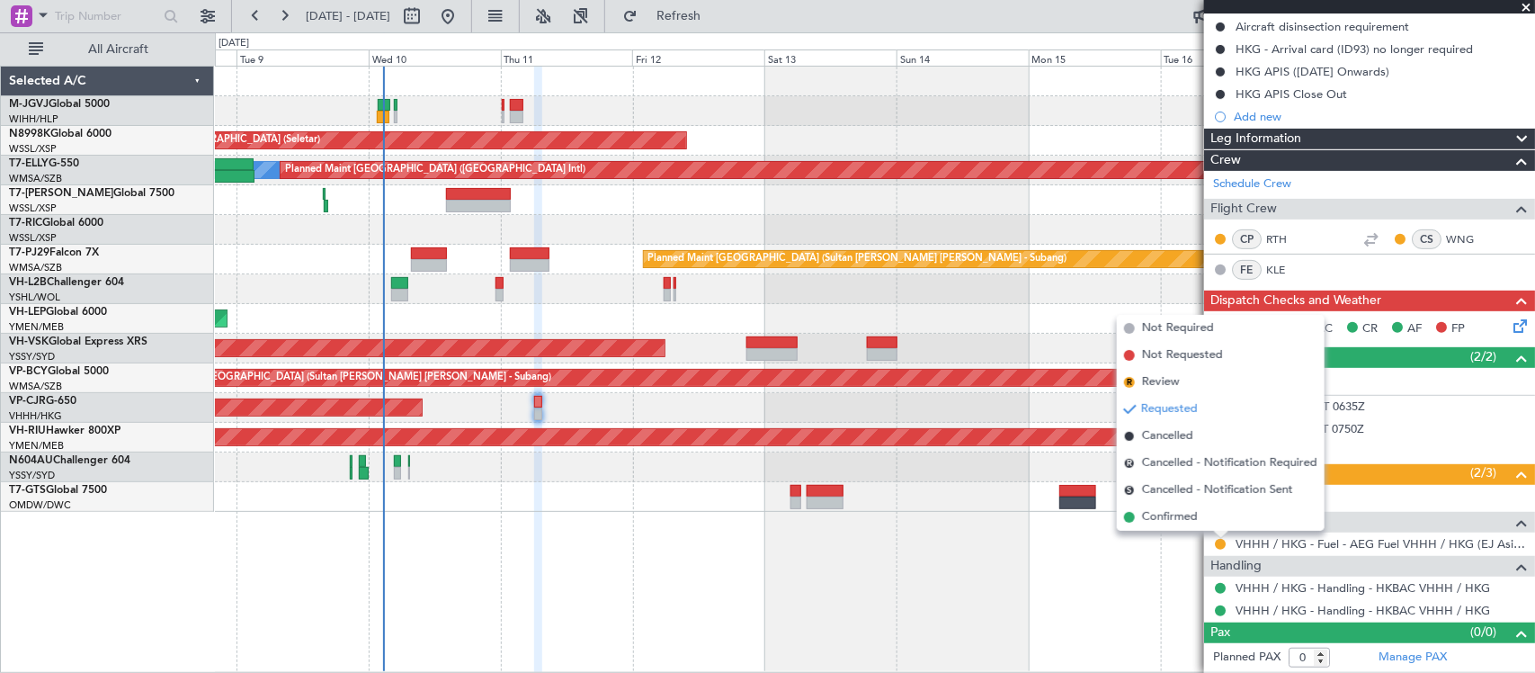
click at [1185, 524] on li "Confirmed" at bounding box center [1221, 517] width 208 height 27
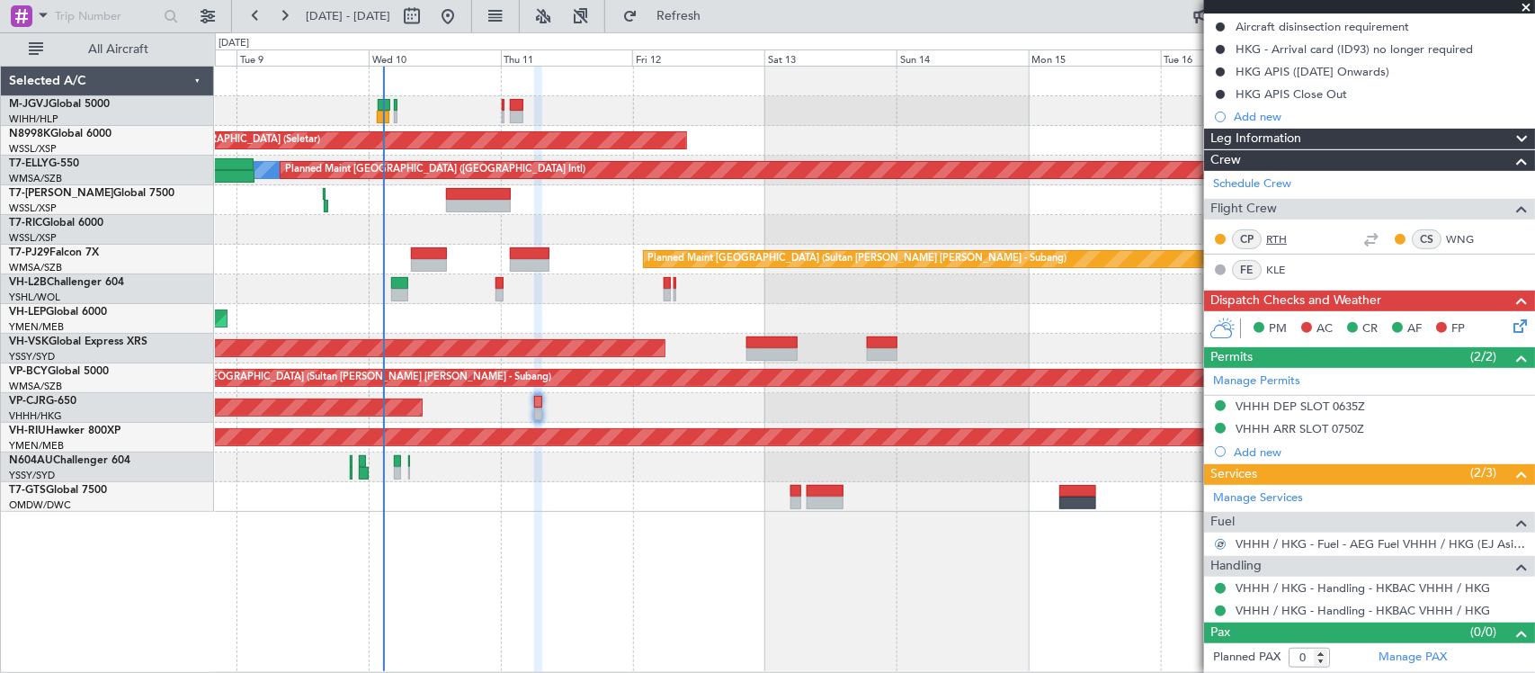
click at [1274, 237] on link "RTH" at bounding box center [1286, 239] width 40 height 16
click at [1446, 234] on link "WNG" at bounding box center [1466, 239] width 40 height 16
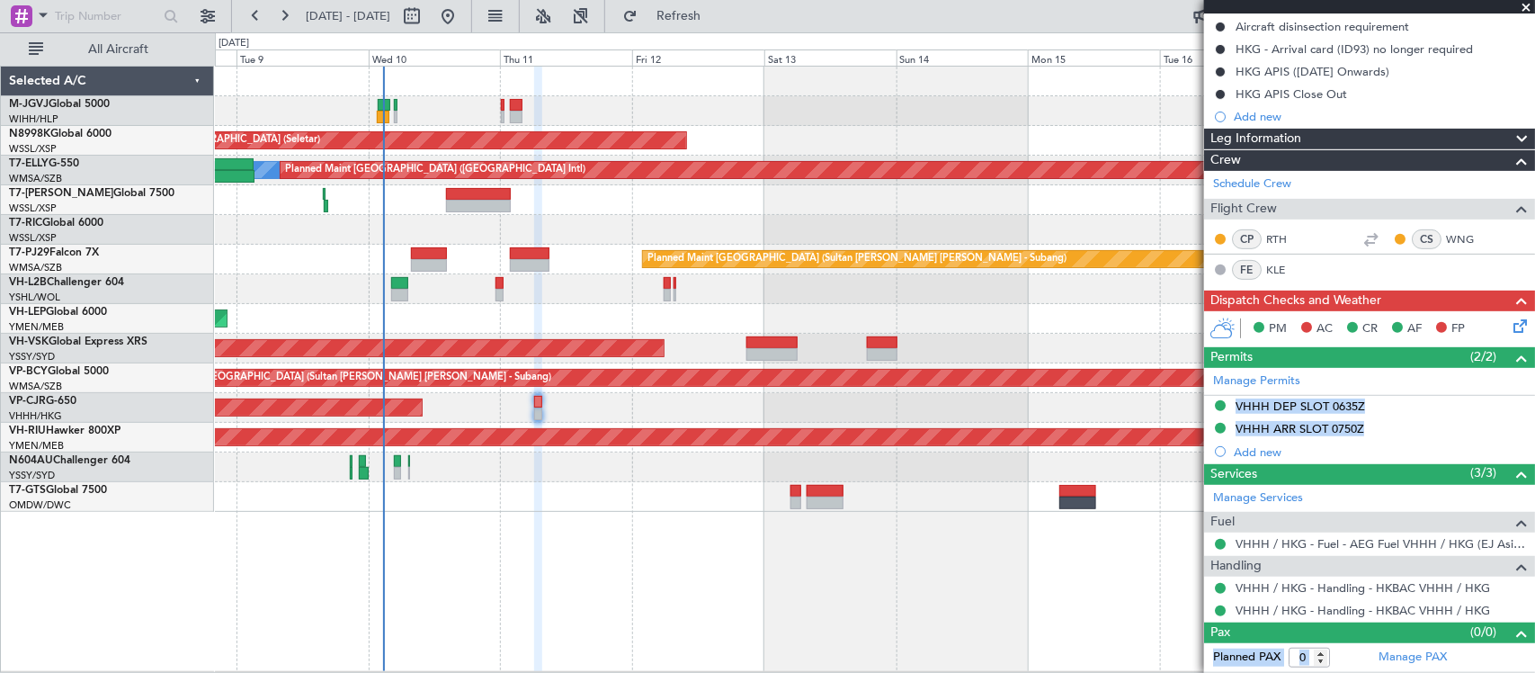
drag, startPoint x: 1498, startPoint y: 324, endPoint x: 1359, endPoint y: 339, distance: 140.3
click at [1394, 335] on div "PM AC CR AF FP" at bounding box center [1369, 329] width 331 height 36
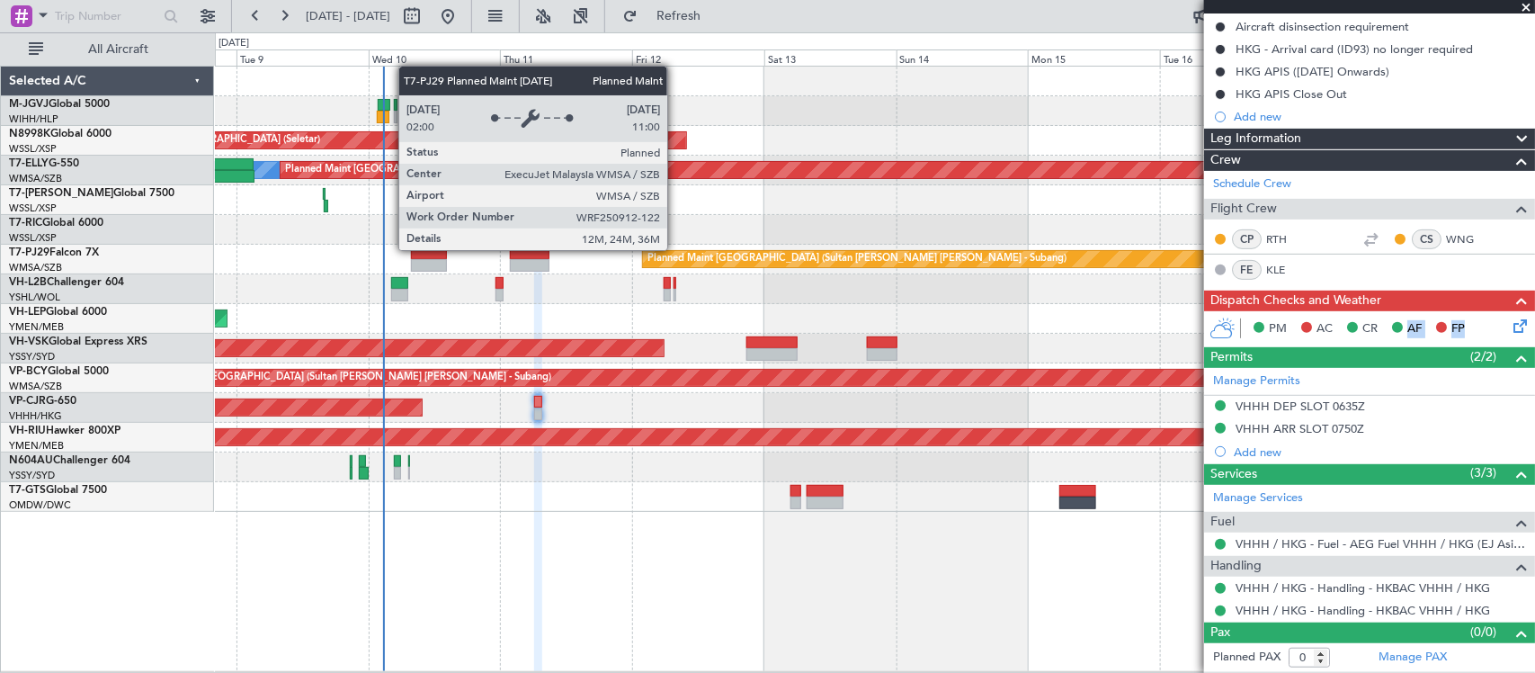
click at [685, 234] on div at bounding box center [874, 230] width 1319 height 30
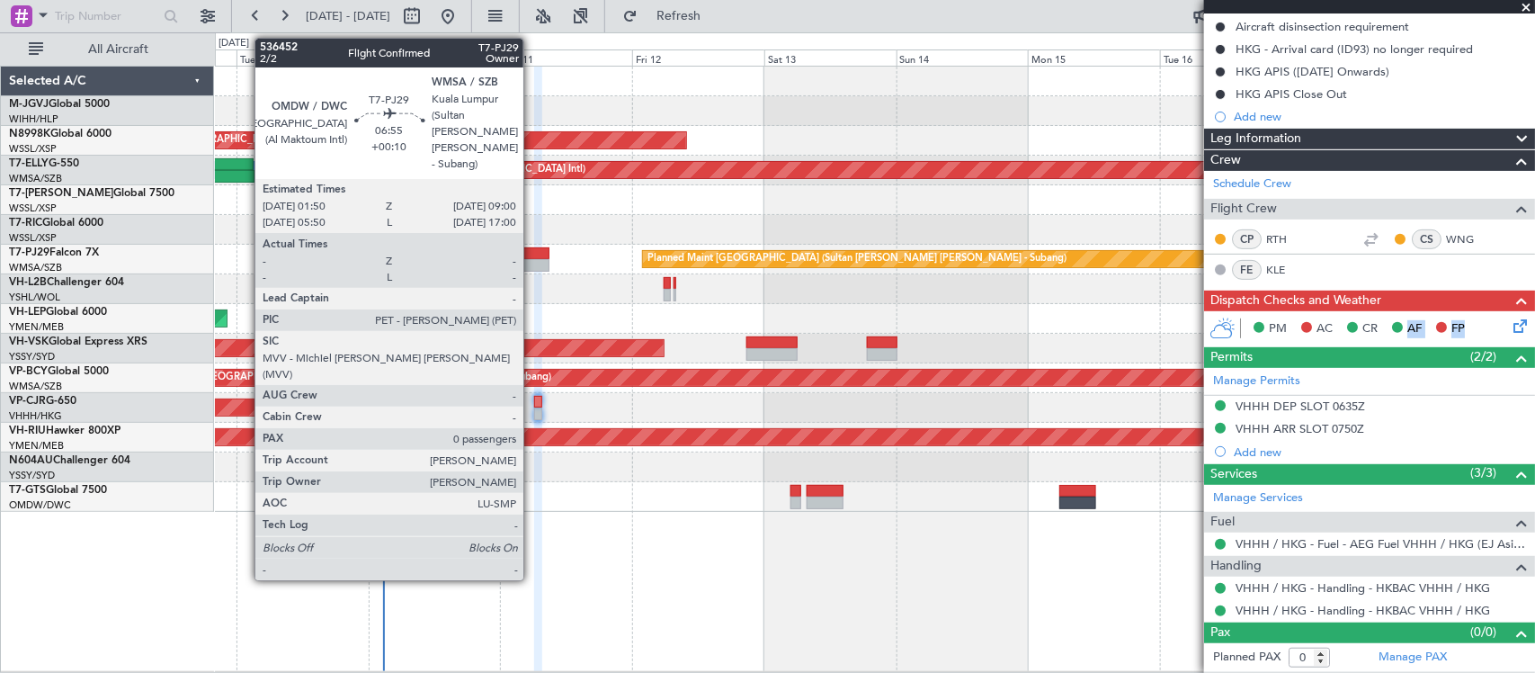
click at [532, 264] on div at bounding box center [530, 265] width 40 height 13
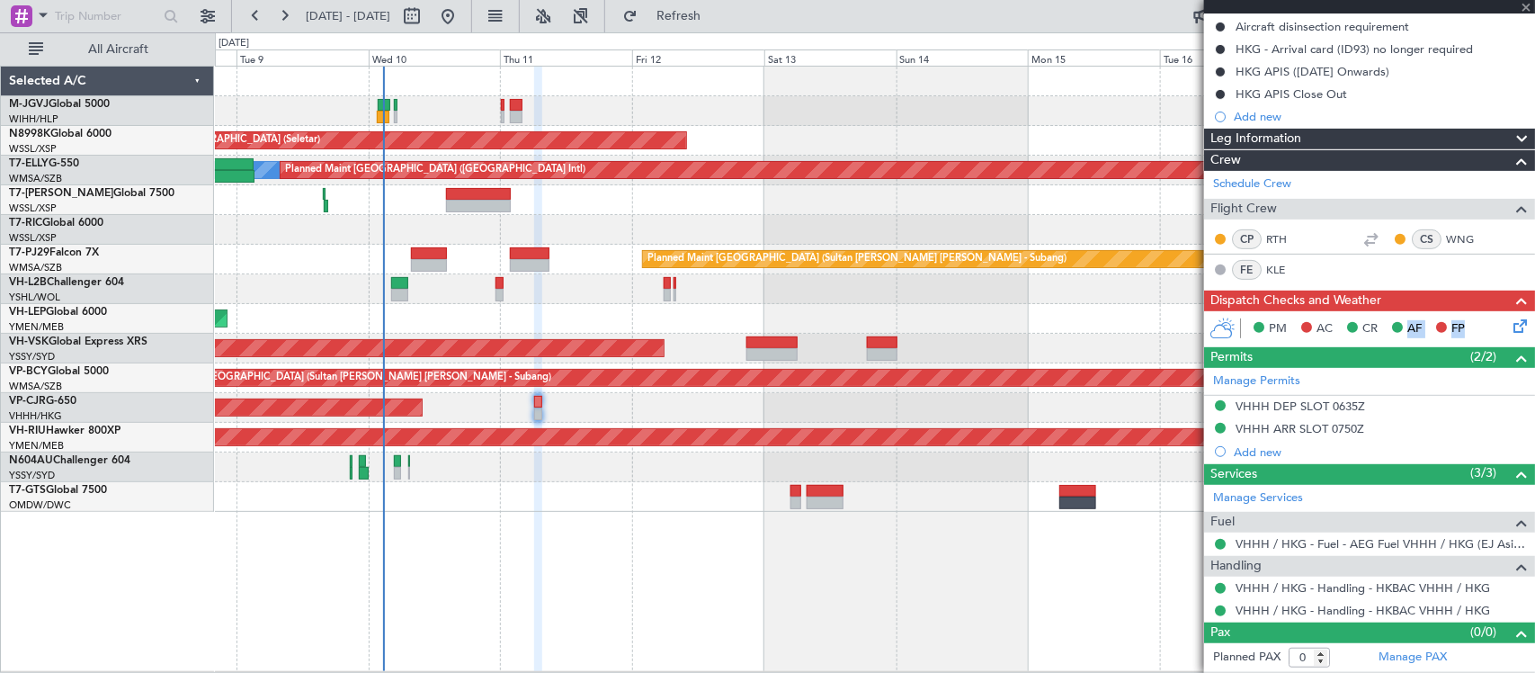
type input "+00:10"
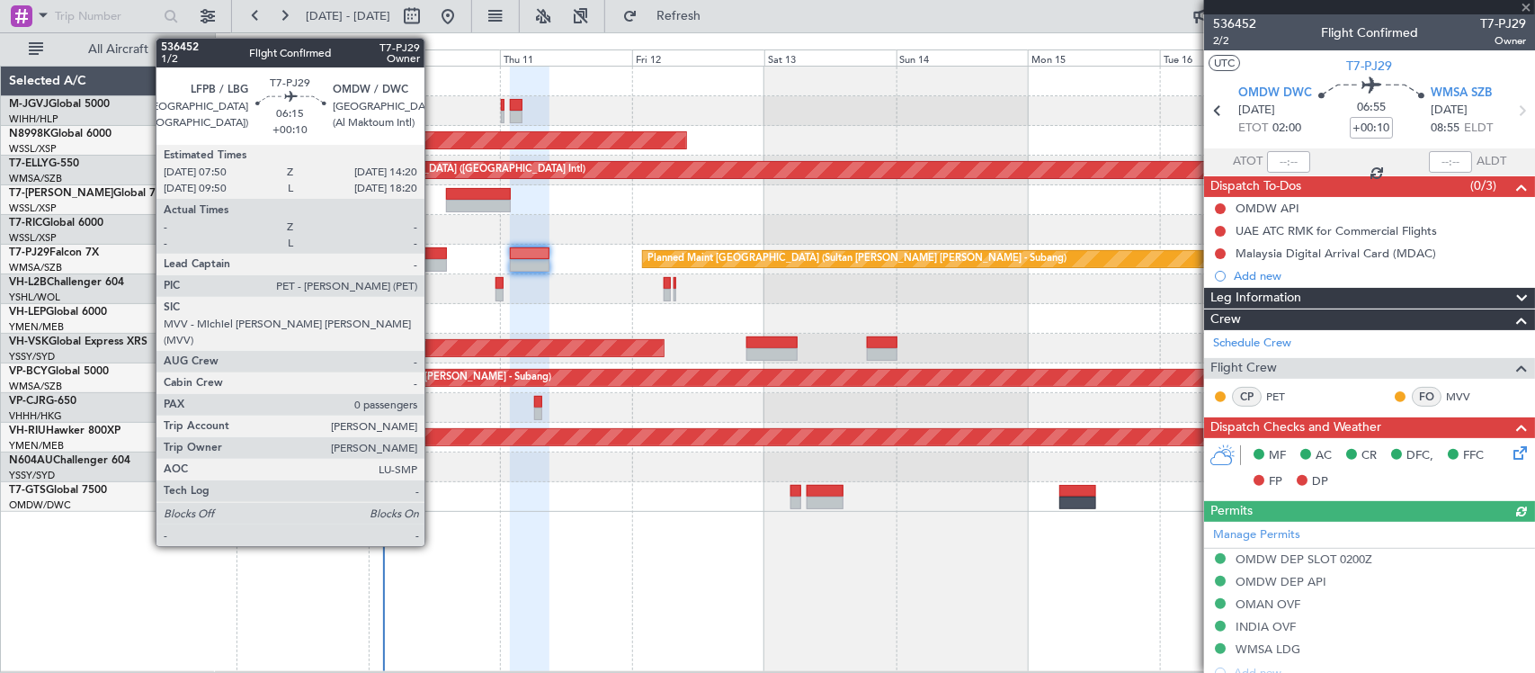
click at [434, 265] on div at bounding box center [429, 265] width 36 height 13
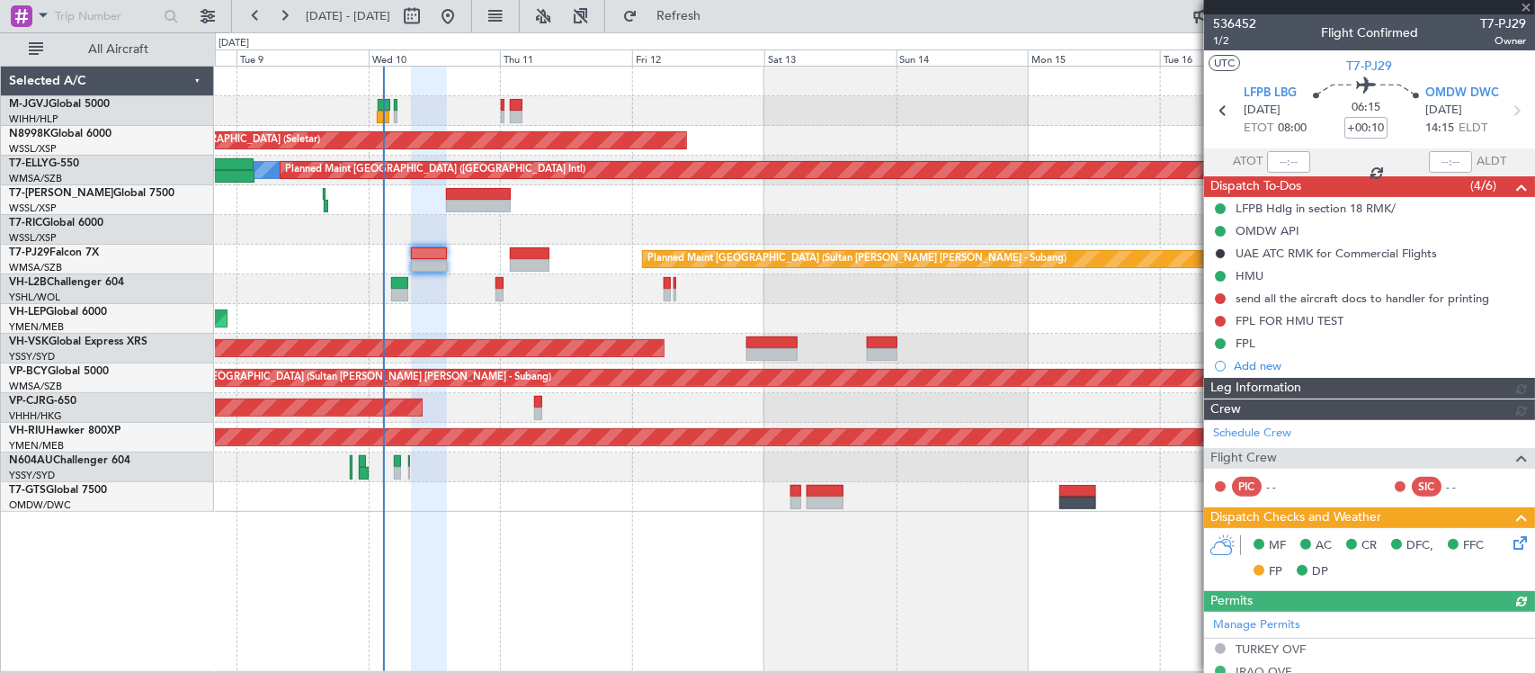
type input "Brien Tan (BTA)"
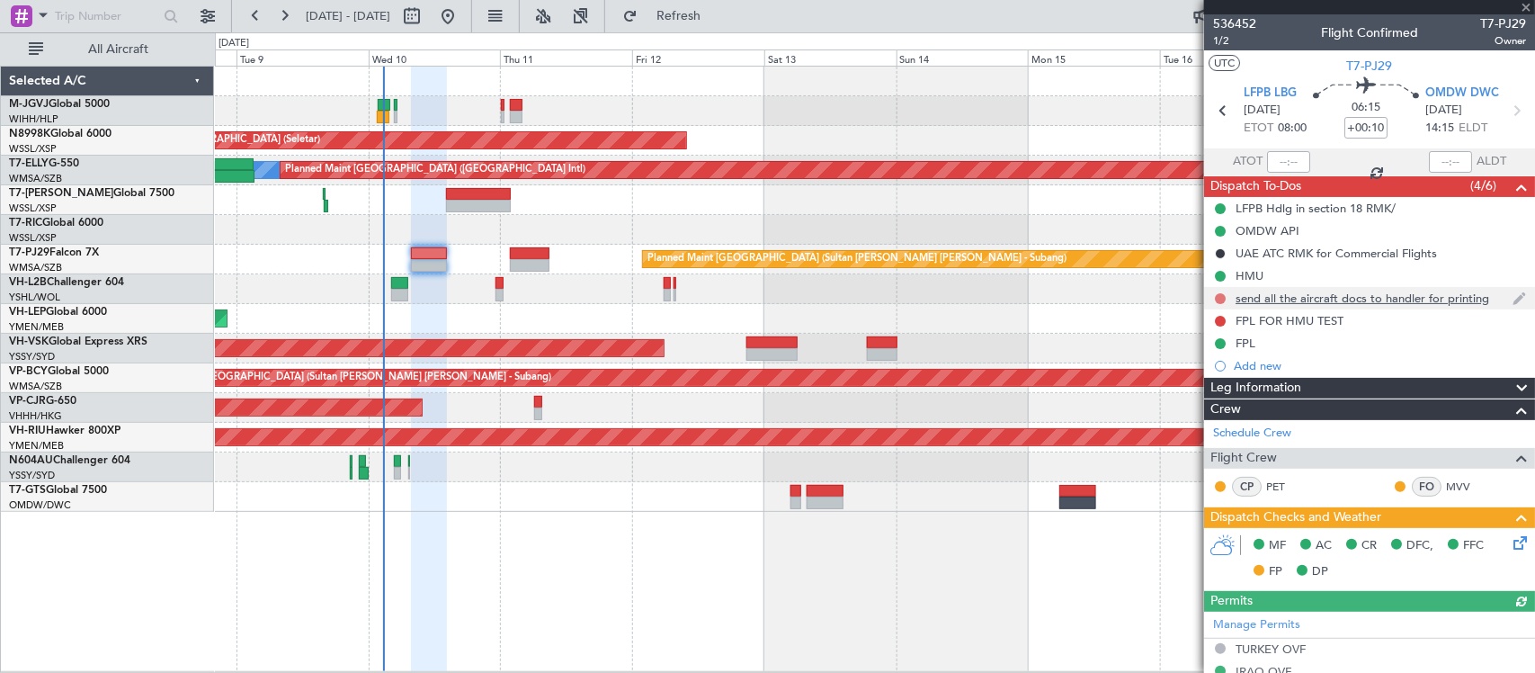
click at [1219, 299] on button at bounding box center [1220, 298] width 11 height 11
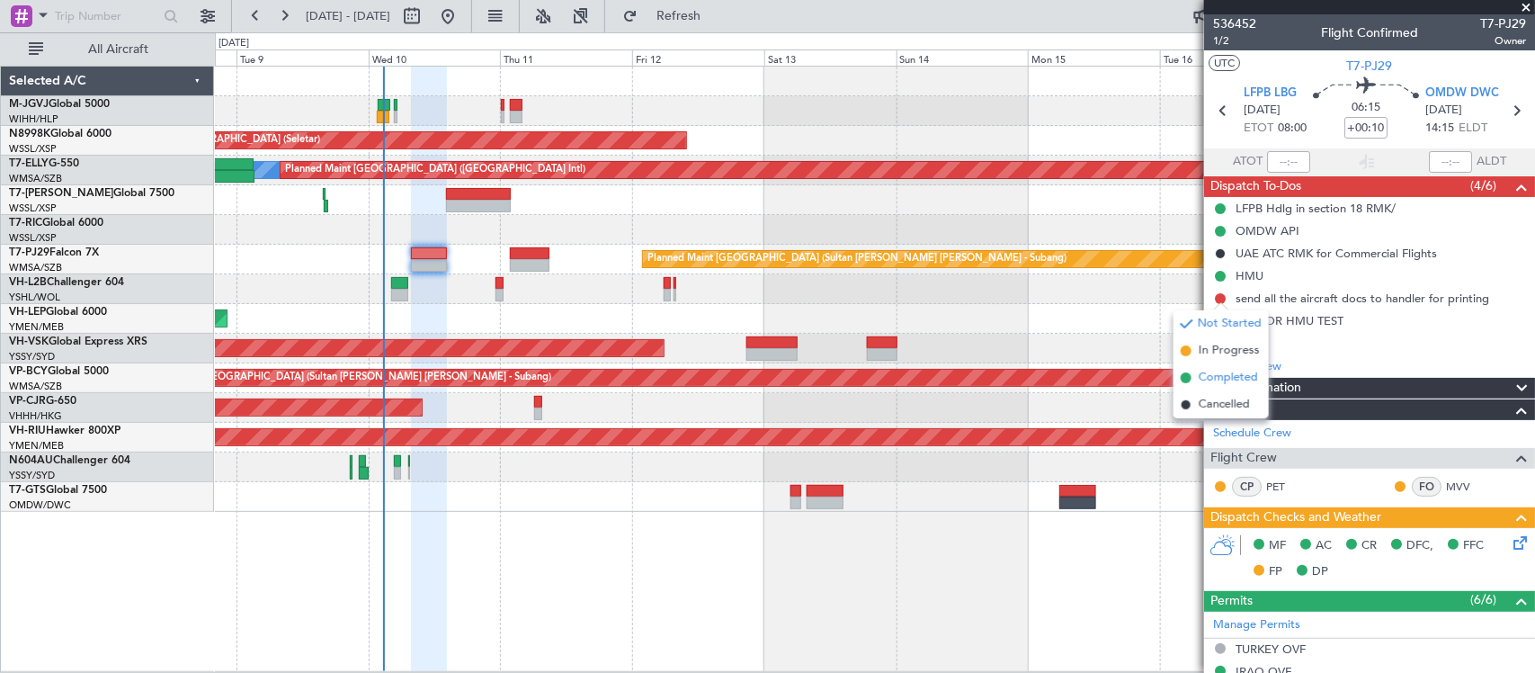
click at [1189, 378] on span at bounding box center [1186, 377] width 11 height 11
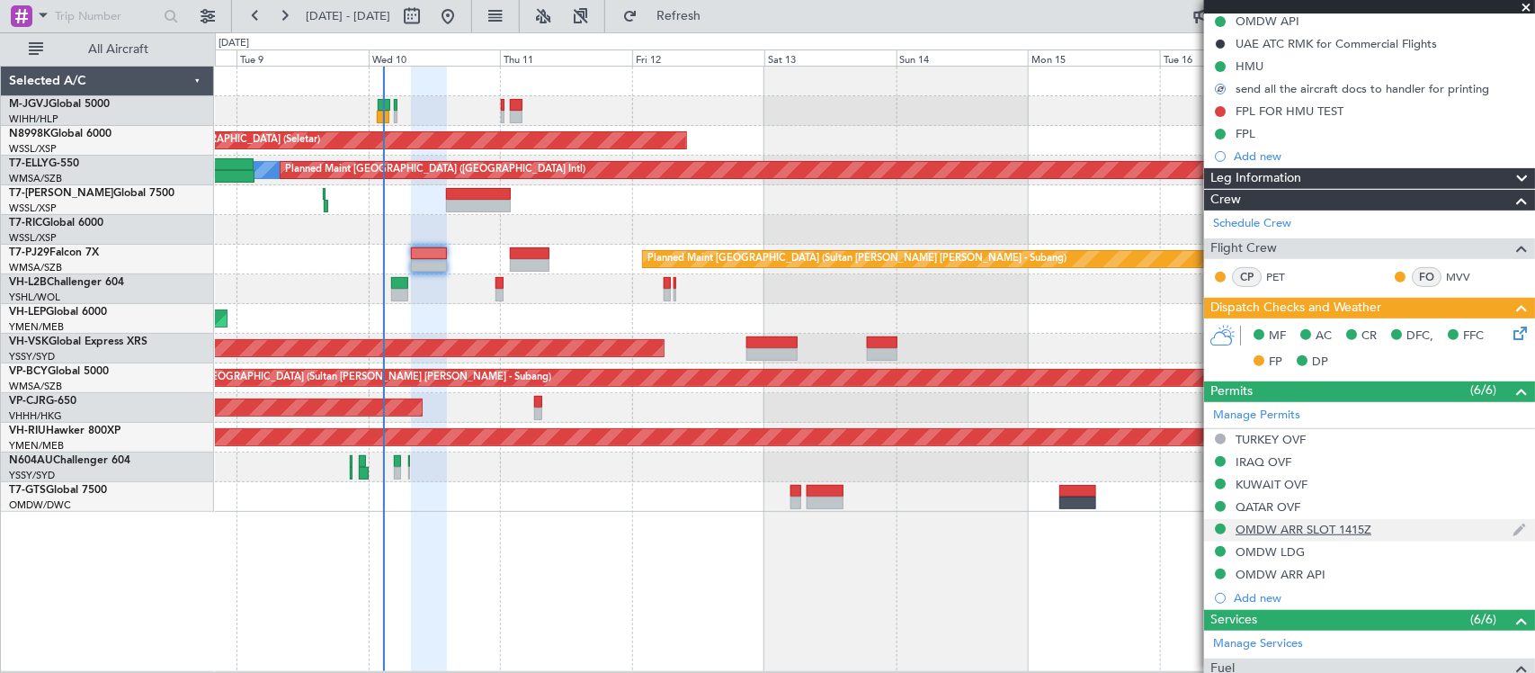
scroll to position [374, 0]
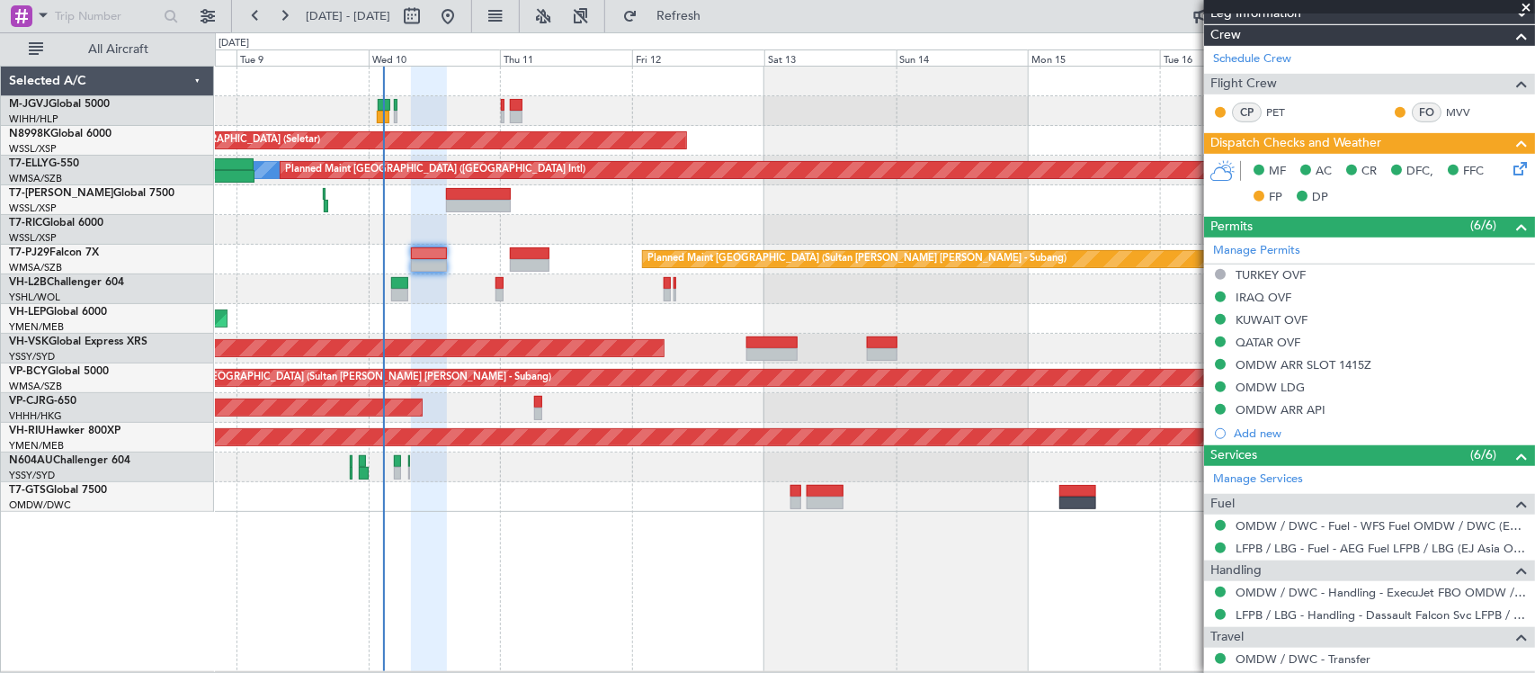
click at [1481, 205] on div "MF AC CR DFC, FFC FP DP" at bounding box center [1378, 184] width 264 height 53
click at [1510, 168] on icon at bounding box center [1517, 165] width 14 height 14
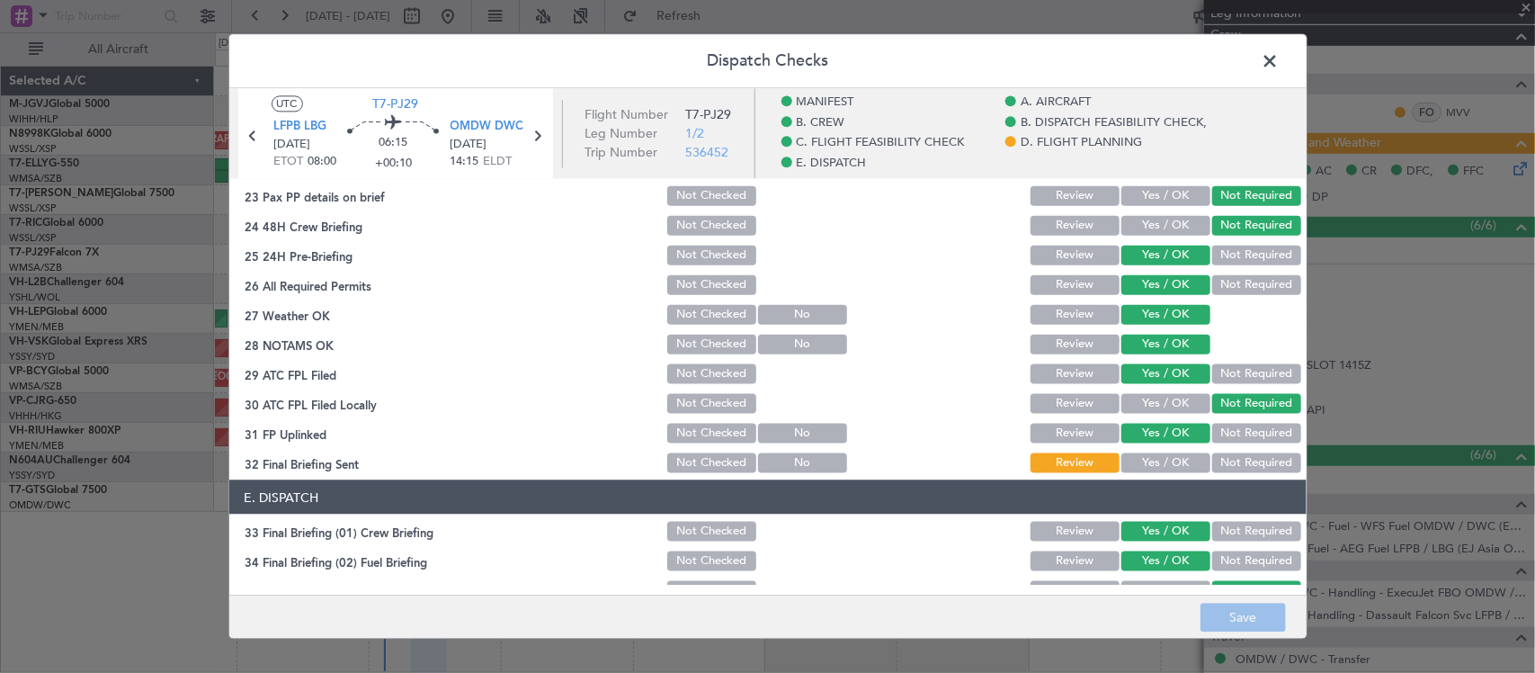
scroll to position [1124, 0]
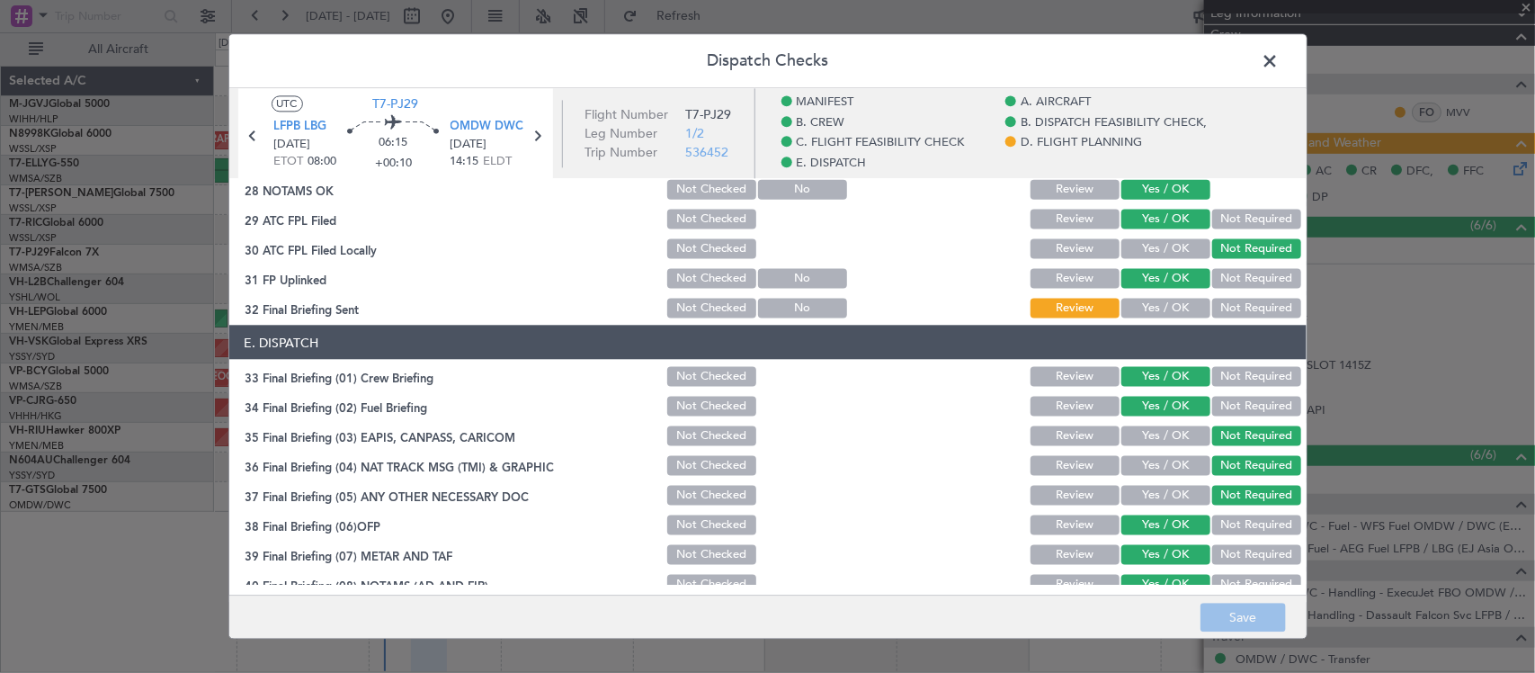
click at [1153, 311] on button "Yes / OK" at bounding box center [1166, 308] width 89 height 20
click at [1229, 631] on button "Save" at bounding box center [1243, 618] width 85 height 29
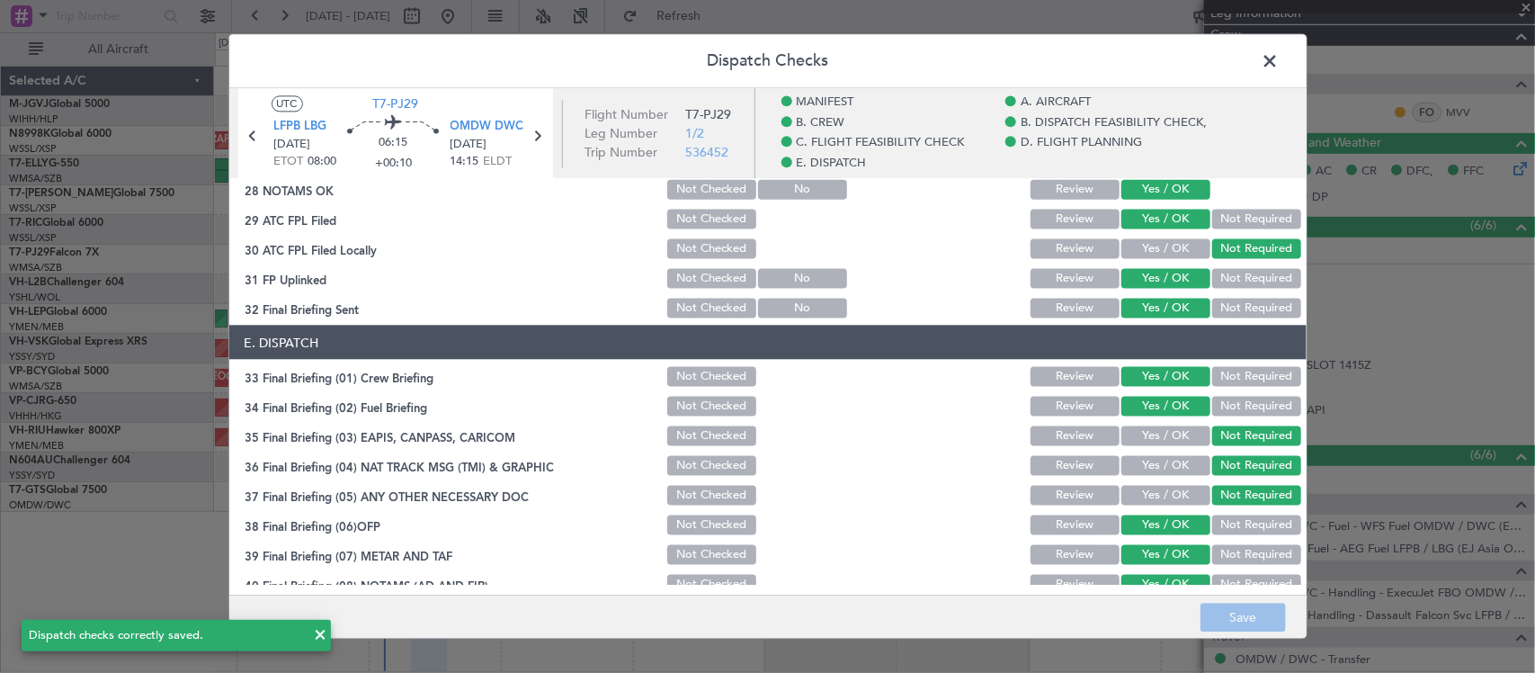
click at [1280, 57] on span at bounding box center [1280, 66] width 0 height 36
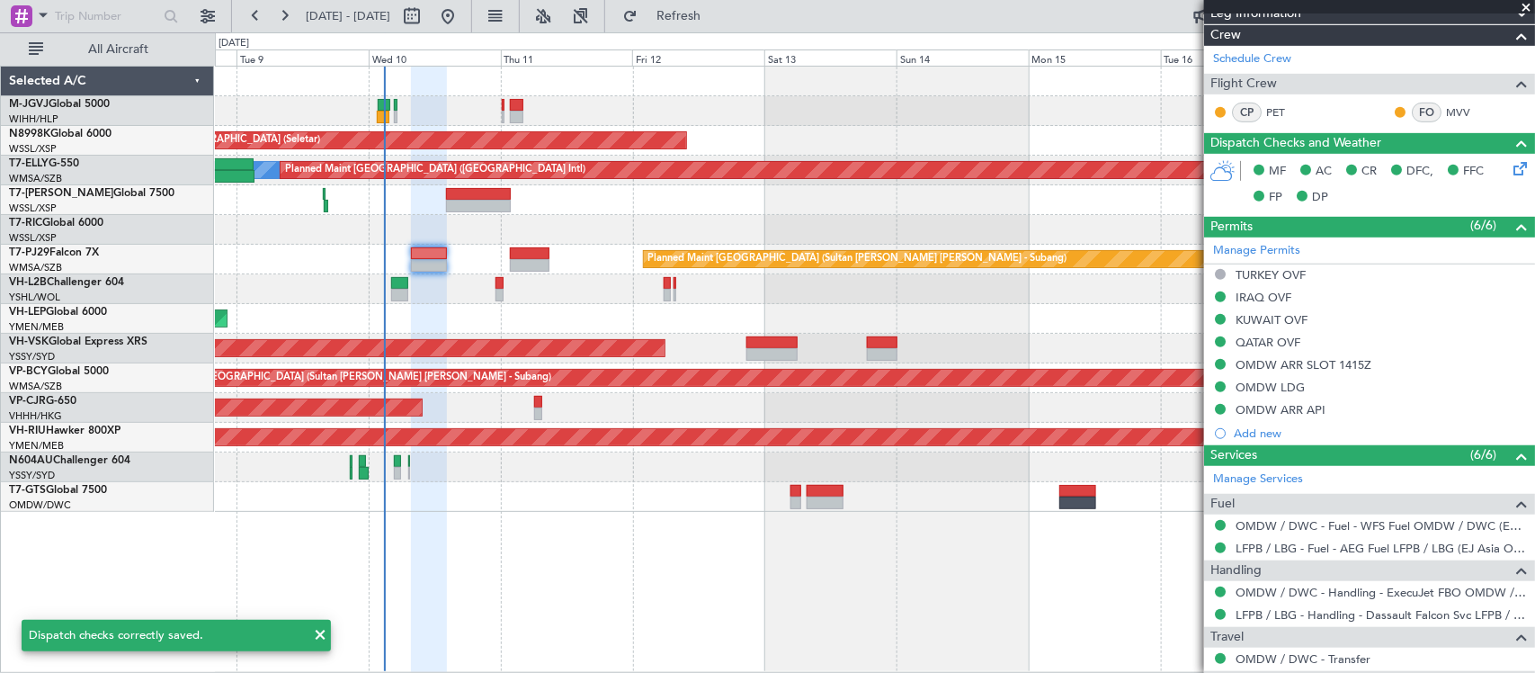
click at [657, 246] on div "Planned Maint [GEOGRAPHIC_DATA] (Sultan [PERSON_NAME] [PERSON_NAME] - Subang)" at bounding box center [874, 260] width 1319 height 30
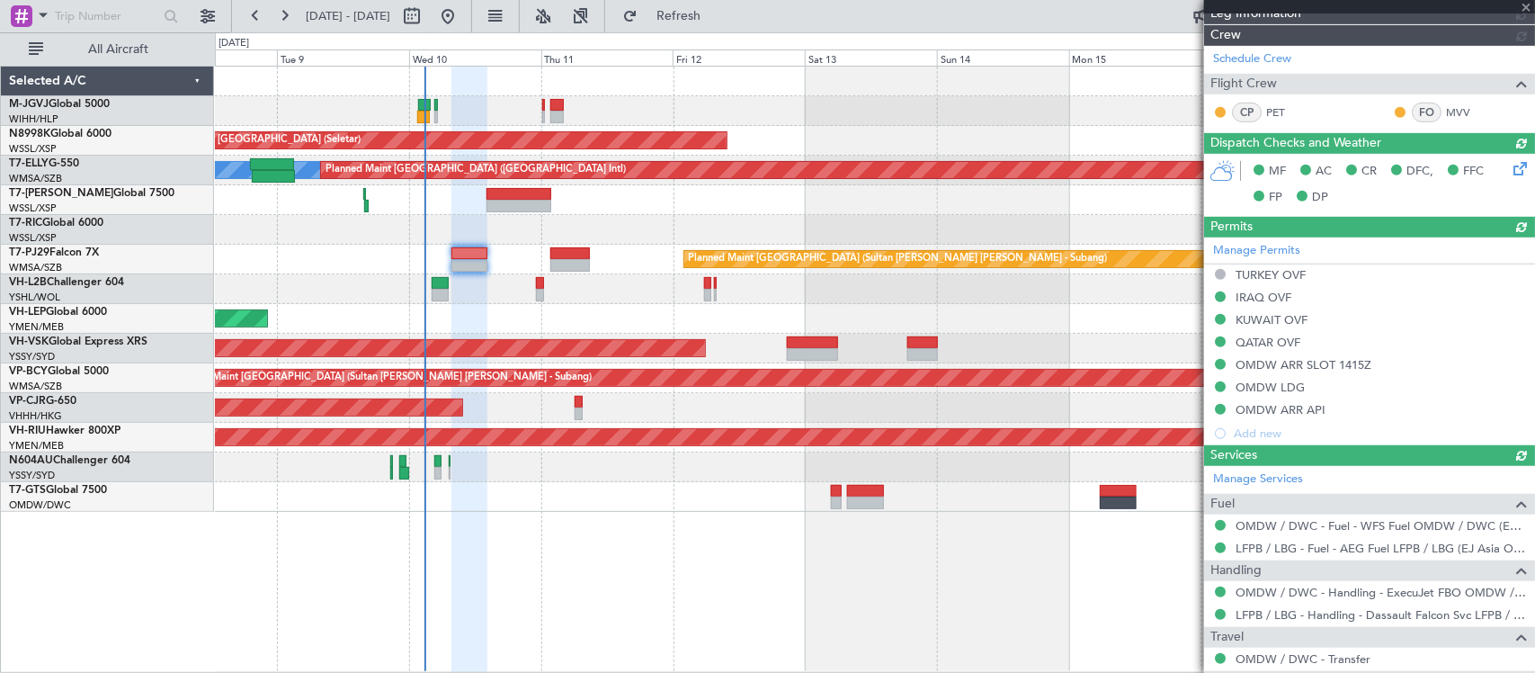
type input "Brien Tan (BTA)"
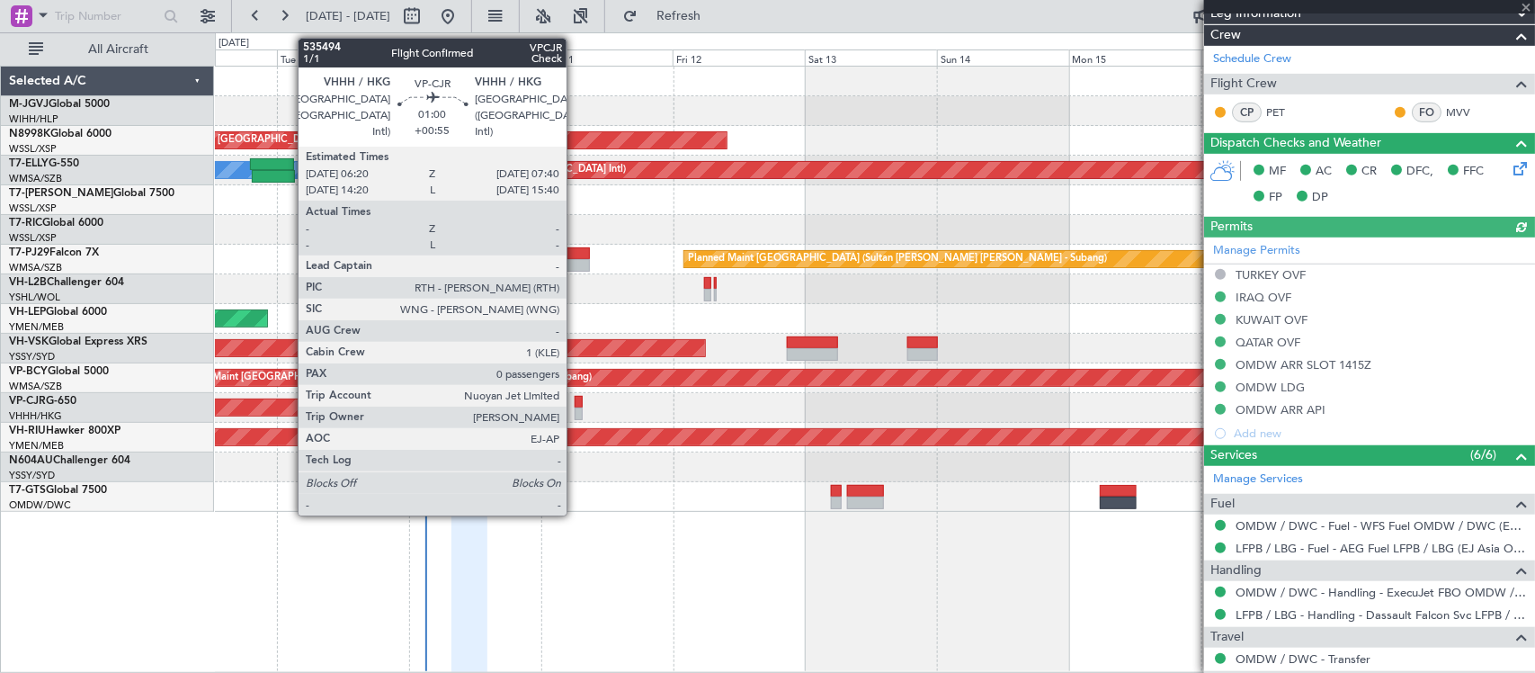
click at [576, 407] on div at bounding box center [579, 413] width 8 height 13
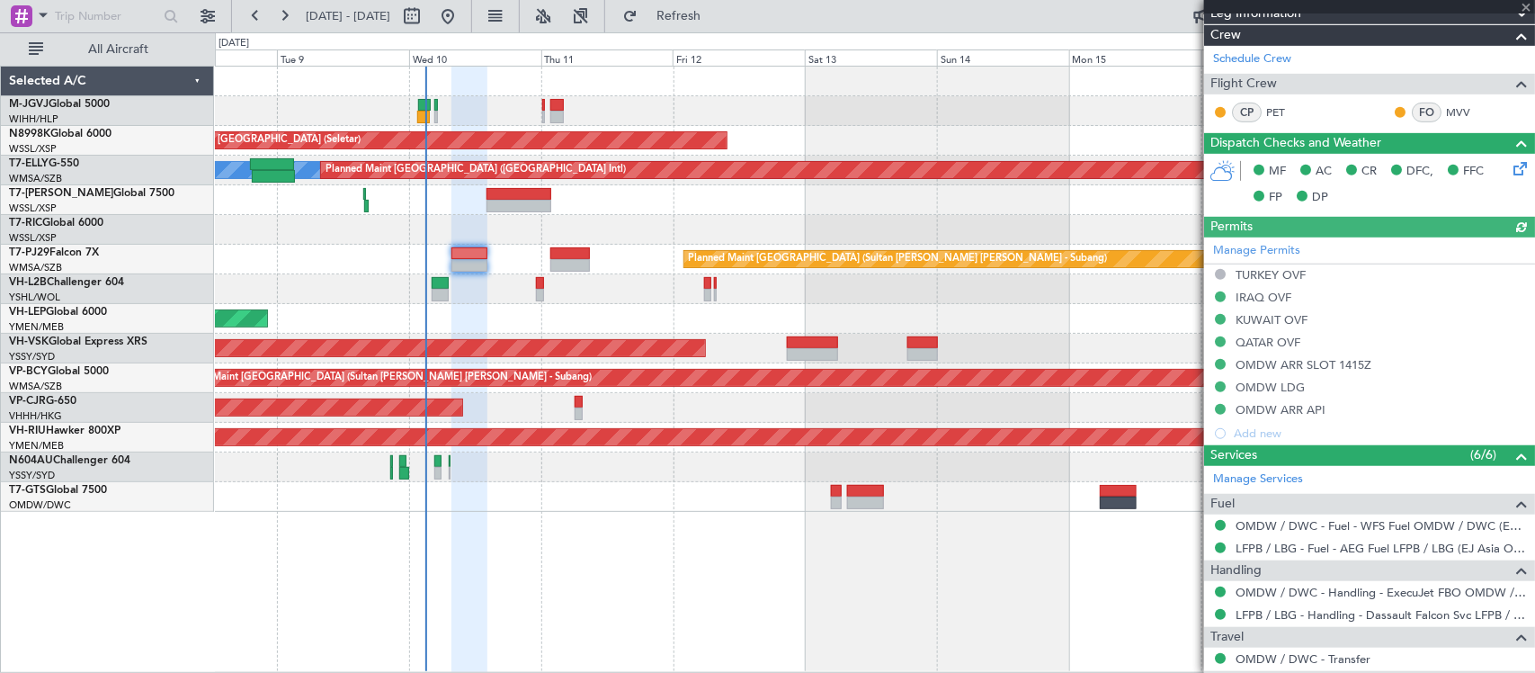
click at [863, 510] on div at bounding box center [874, 497] width 1319 height 30
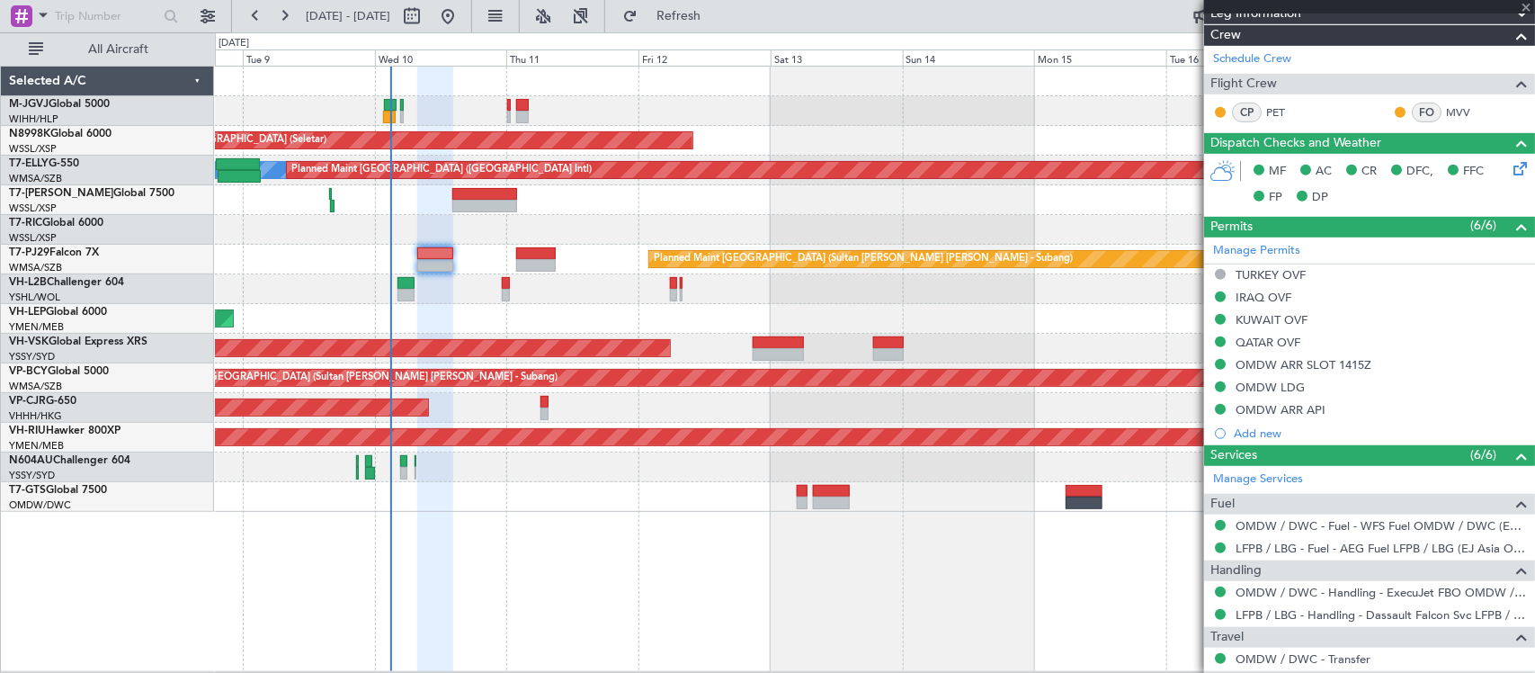
type input "+00:55"
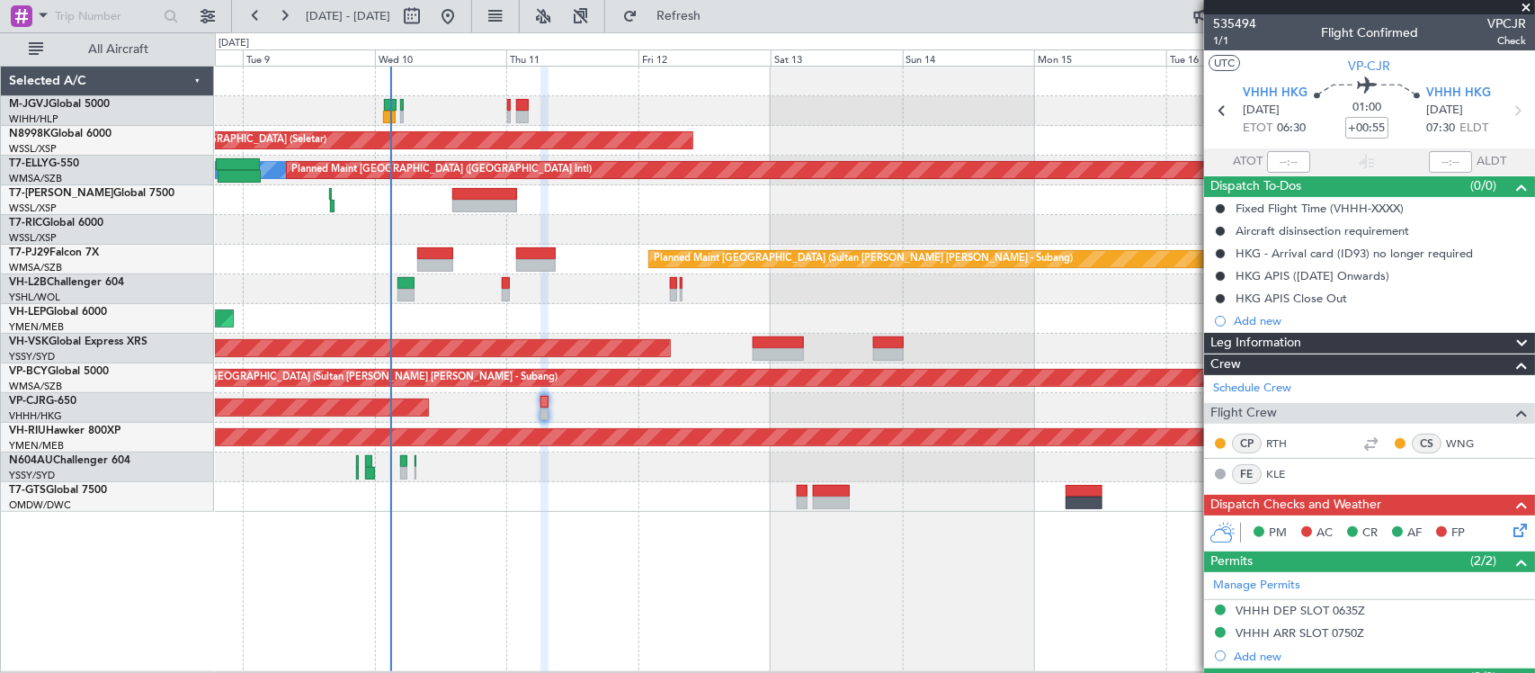
drag, startPoint x: 1277, startPoint y: 439, endPoint x: 1343, endPoint y: 443, distance: 65.8
click at [1277, 439] on link "RTH" at bounding box center [1286, 443] width 40 height 16
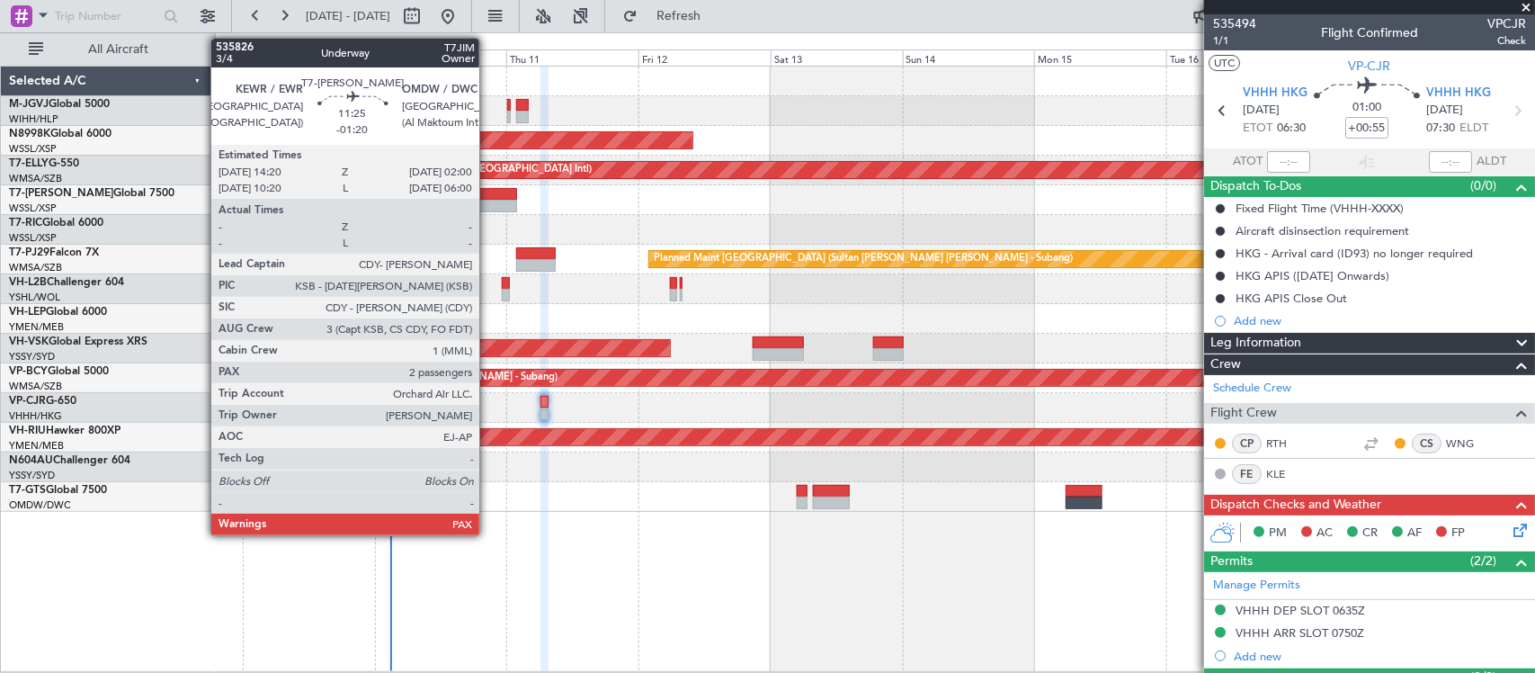
click at [488, 202] on div at bounding box center [484, 206] width 65 height 13
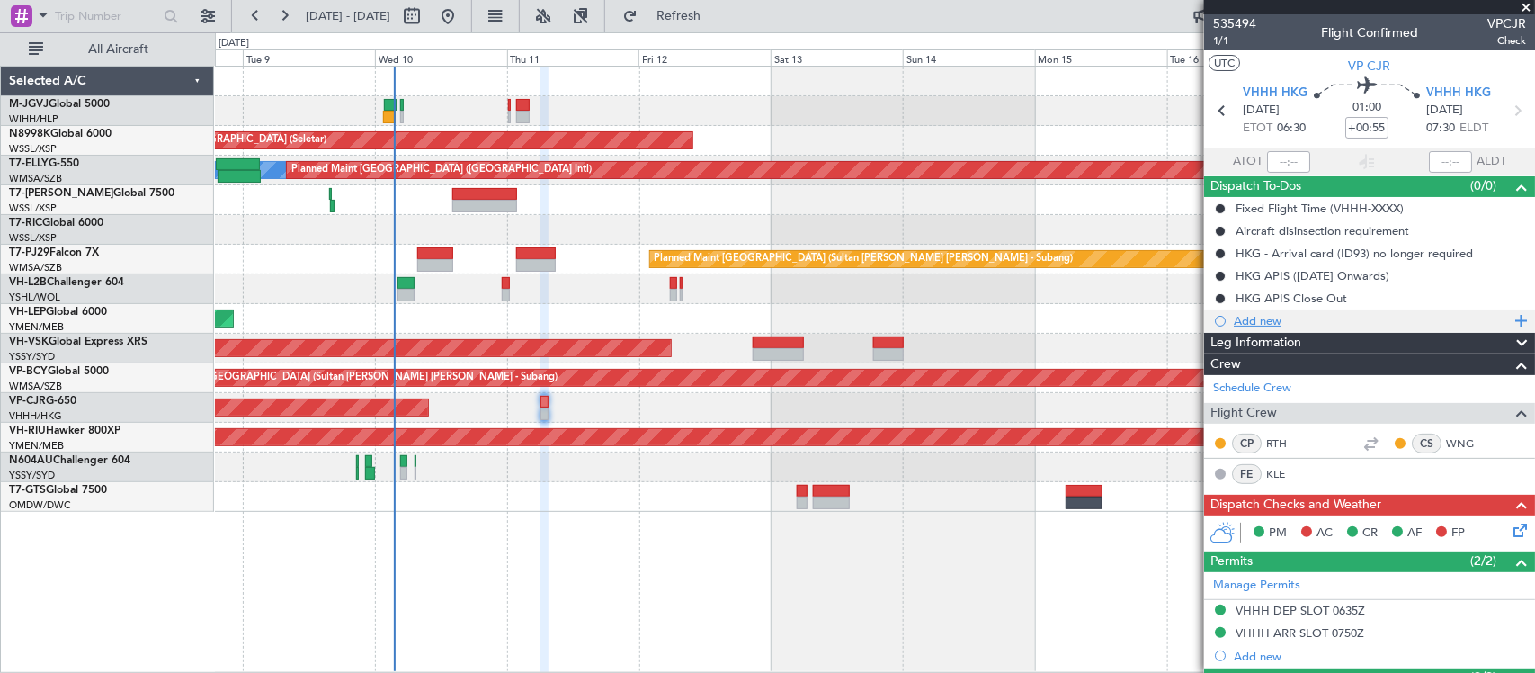
click at [1246, 322] on div "Add new" at bounding box center [1372, 320] width 276 height 15
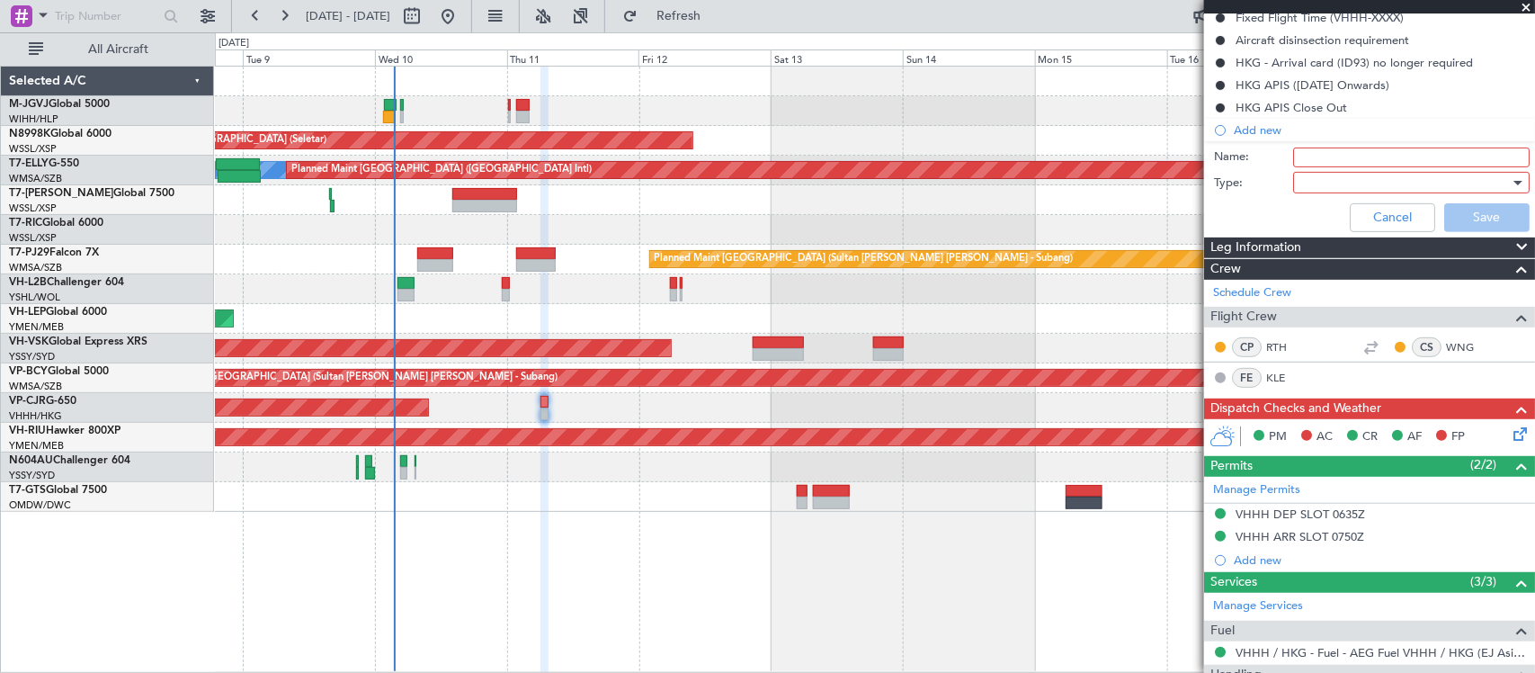
scroll to position [299, 0]
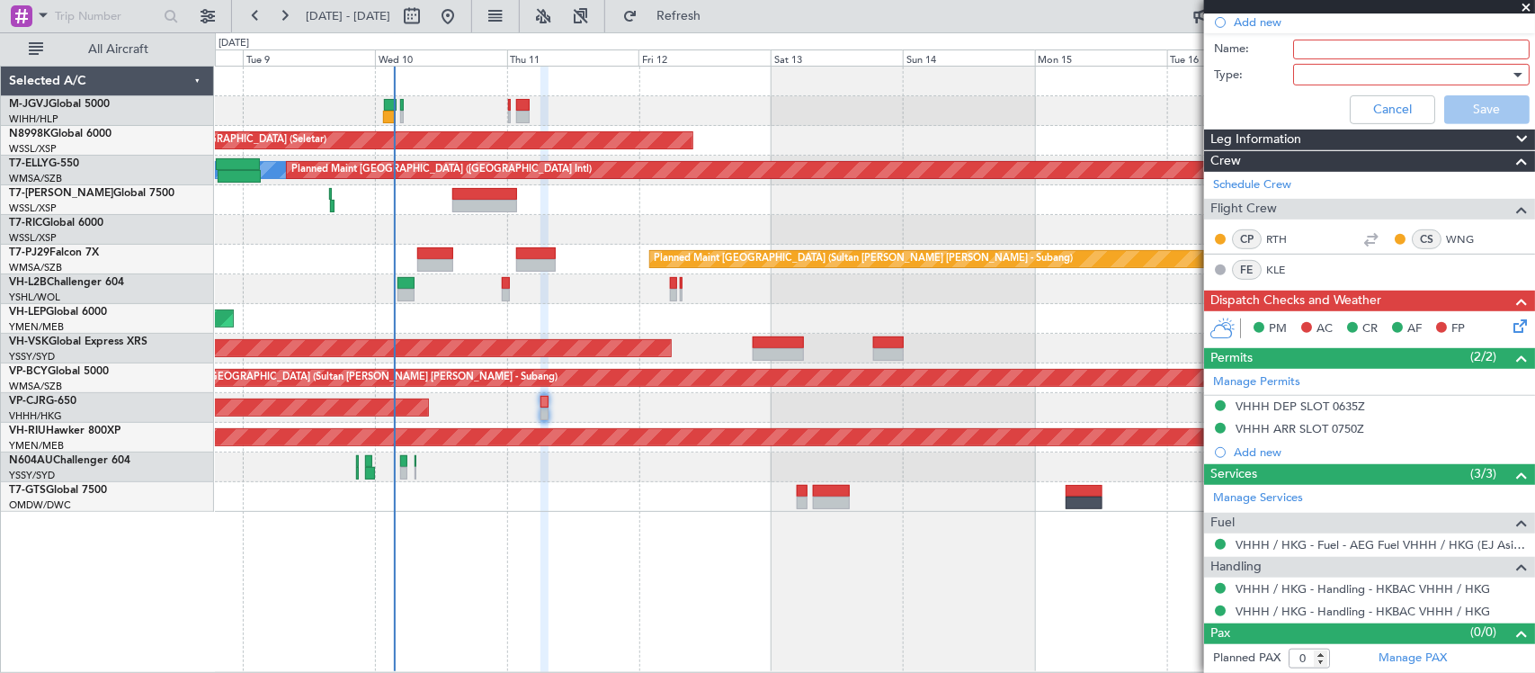
click at [1368, 54] on input "Name:" at bounding box center [1411, 50] width 237 height 20
type input "FPL"
click at [1328, 79] on div at bounding box center [1406, 74] width 210 height 27
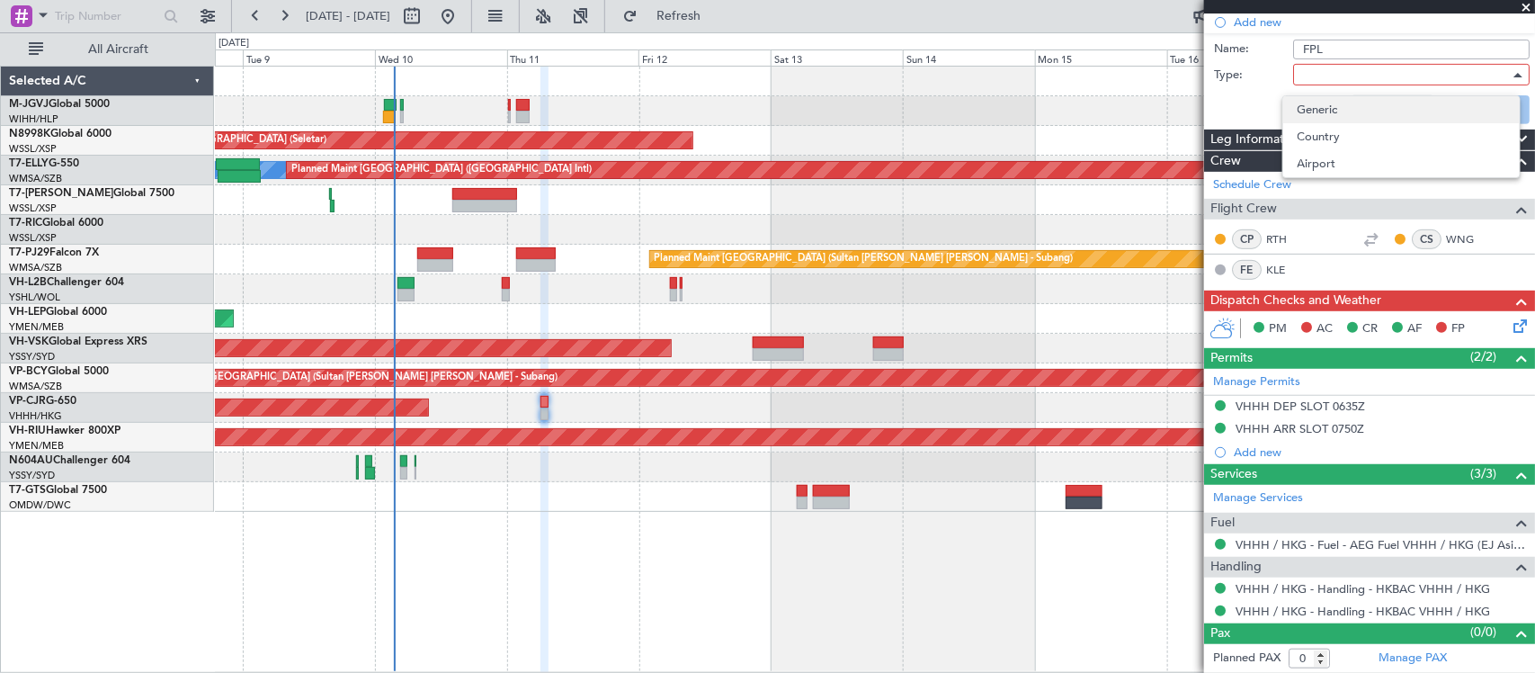
click at [1328, 114] on span "Generic" at bounding box center [1402, 109] width 208 height 27
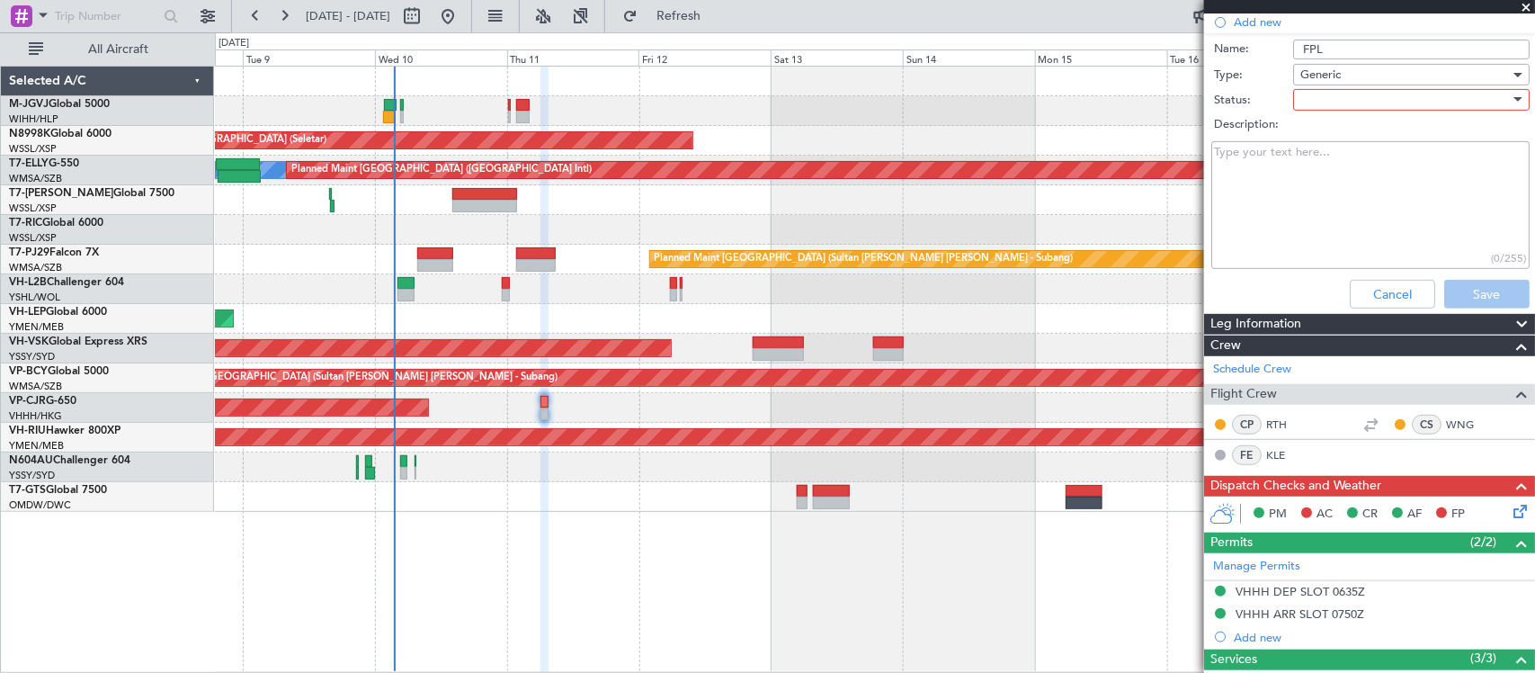
click at [1310, 99] on div at bounding box center [1406, 99] width 210 height 27
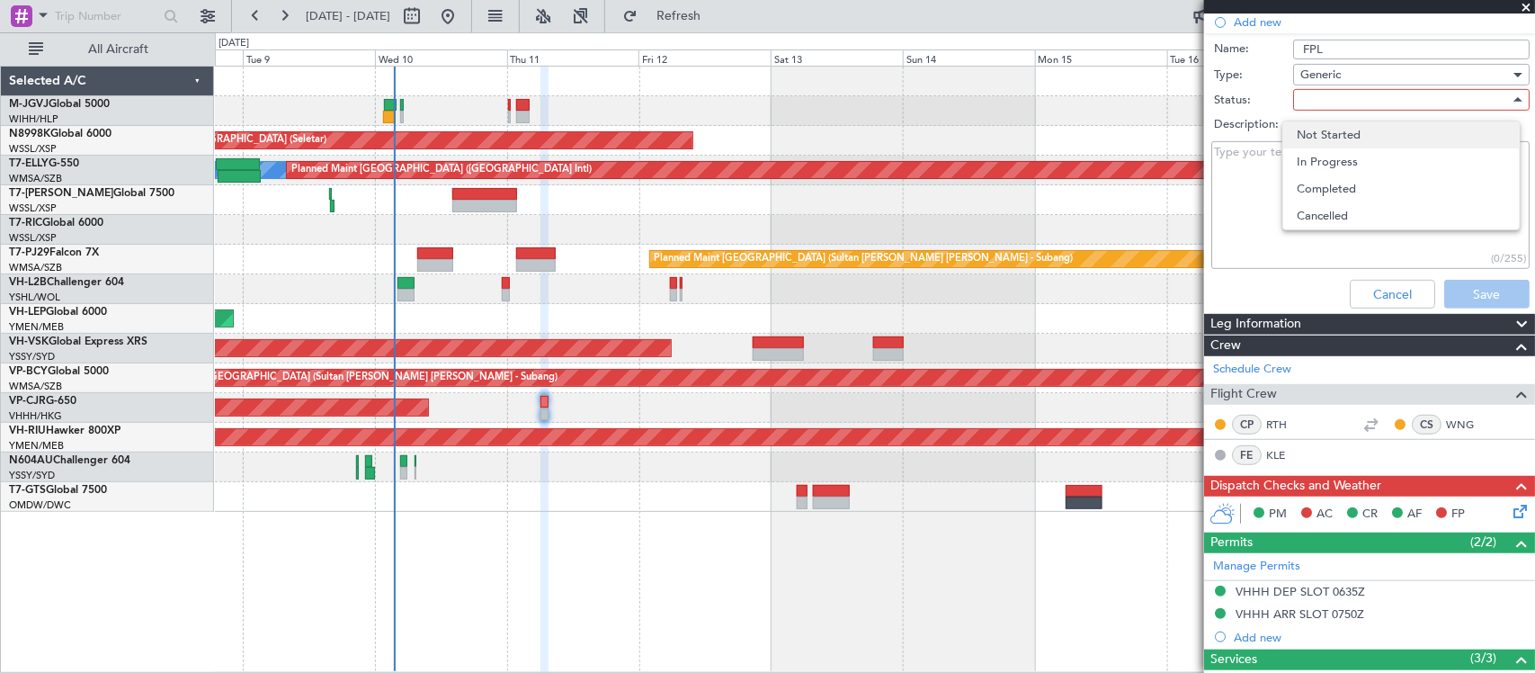
click at [1329, 144] on span "Not Started" at bounding box center [1402, 134] width 208 height 27
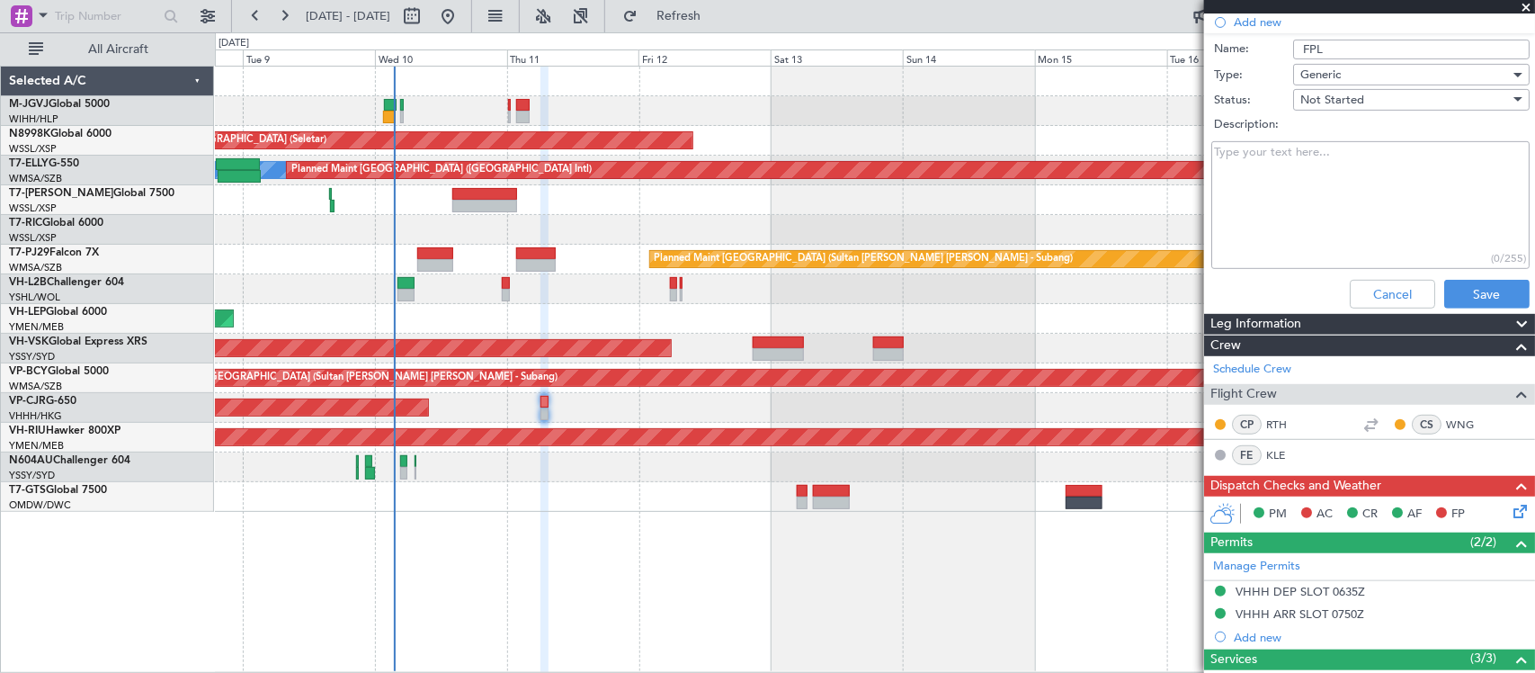
drag, startPoint x: 1279, startPoint y: 191, endPoint x: 1319, endPoint y: 176, distance: 42.1
click at [1280, 191] on textarea "Description:" at bounding box center [1371, 205] width 318 height 129
type textarea "12600lbs"
click at [1468, 276] on div "Cancel Save" at bounding box center [1364, 294] width 339 height 43
click at [1468, 284] on button "Save" at bounding box center [1487, 294] width 85 height 29
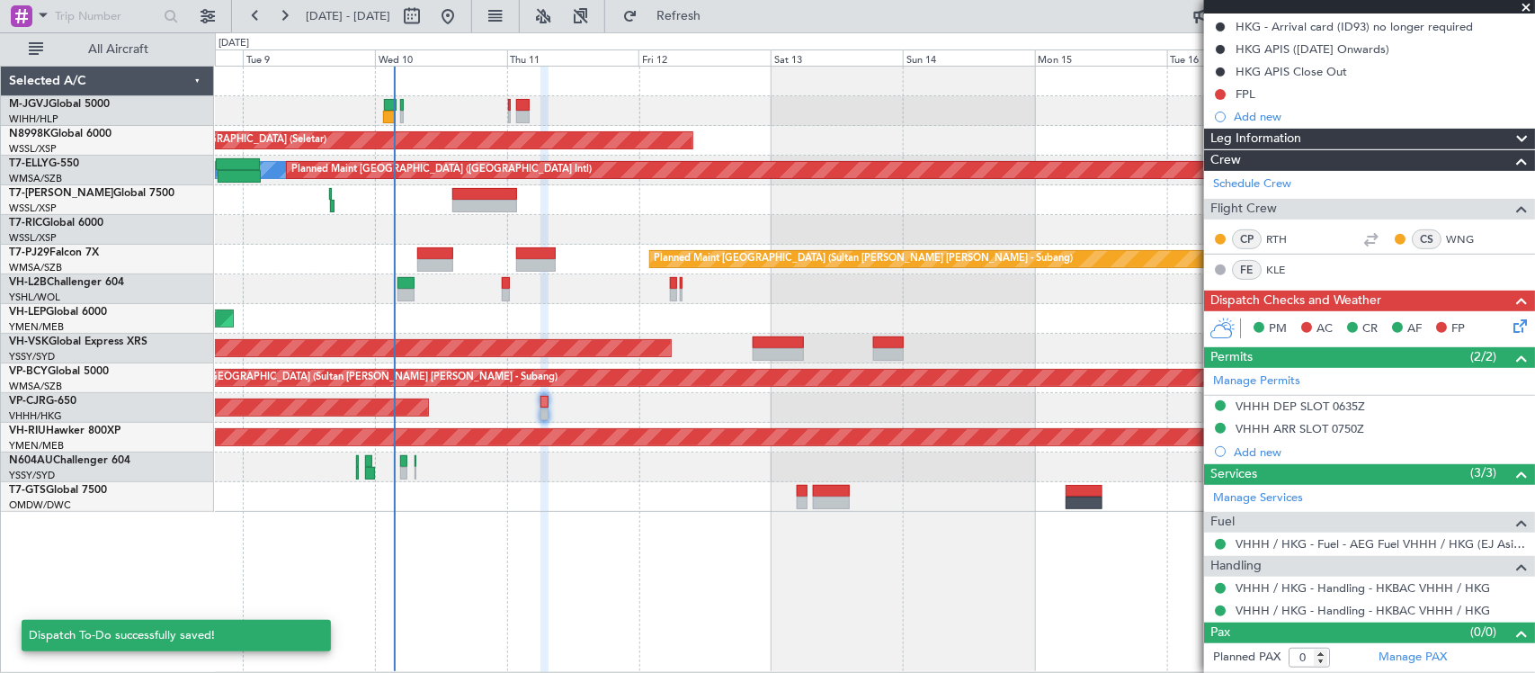
scroll to position [228, 0]
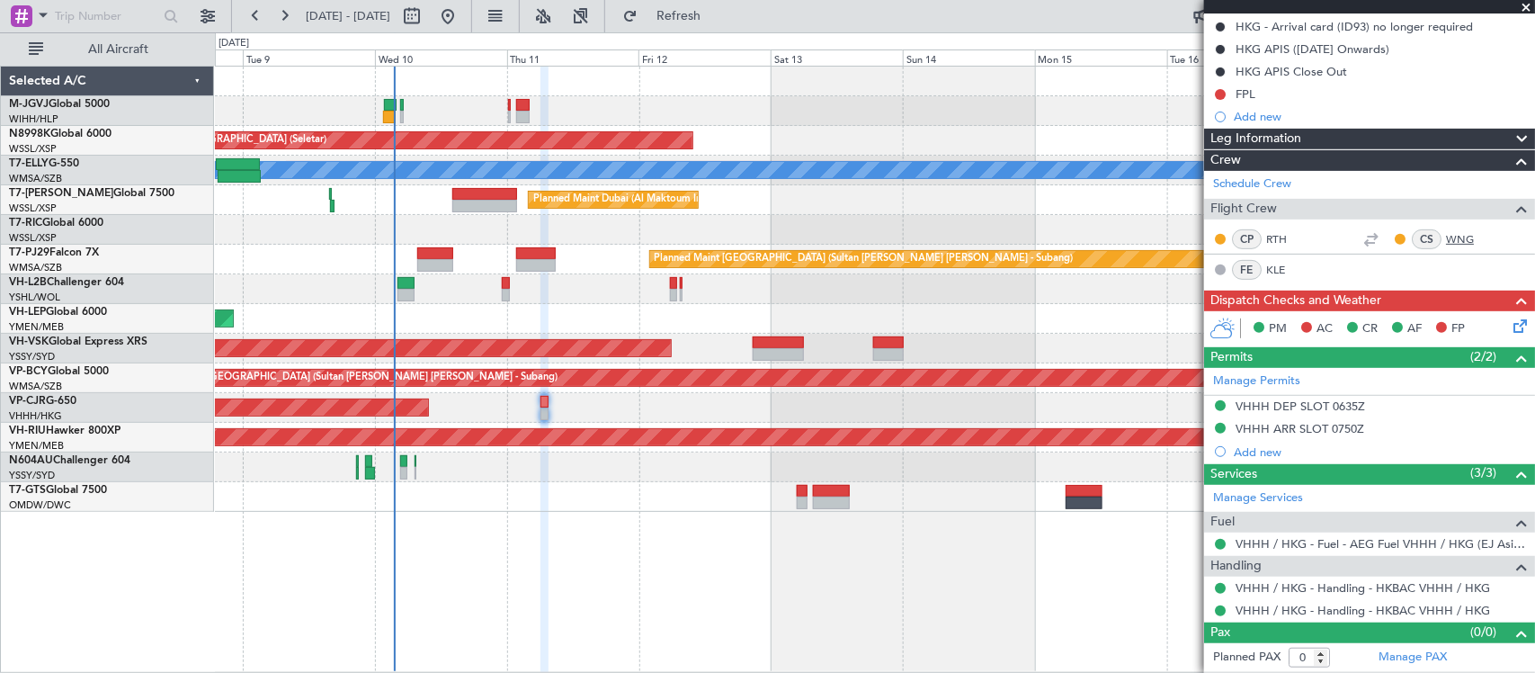
click at [1454, 236] on link "WNG" at bounding box center [1466, 239] width 40 height 16
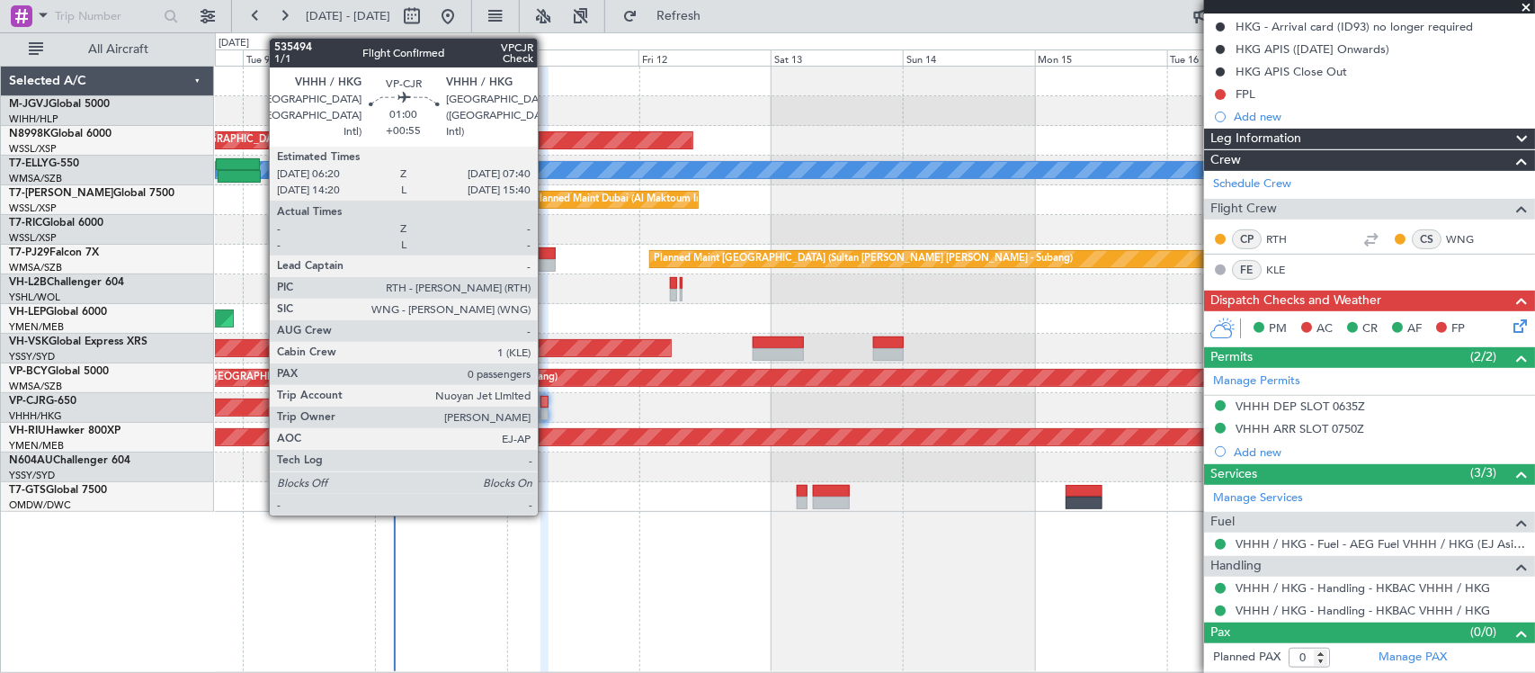
click at [547, 406] on div at bounding box center [545, 402] width 8 height 13
